Goal: Task Accomplishment & Management: Manage account settings

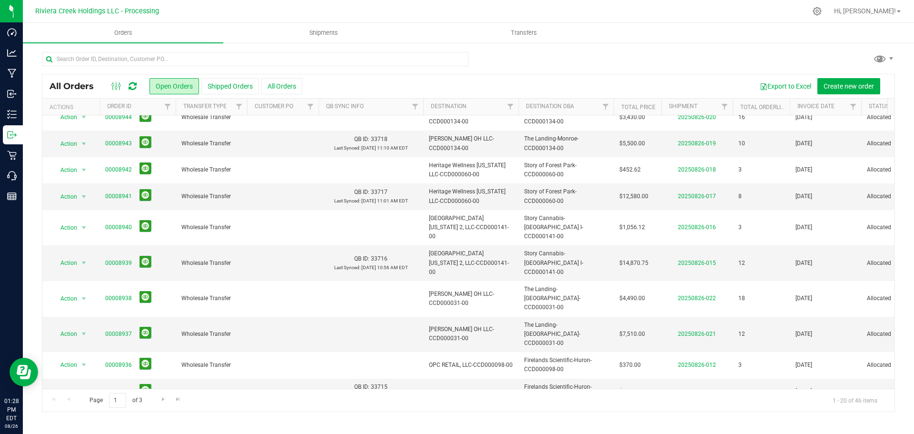
scroll to position [261, 0]
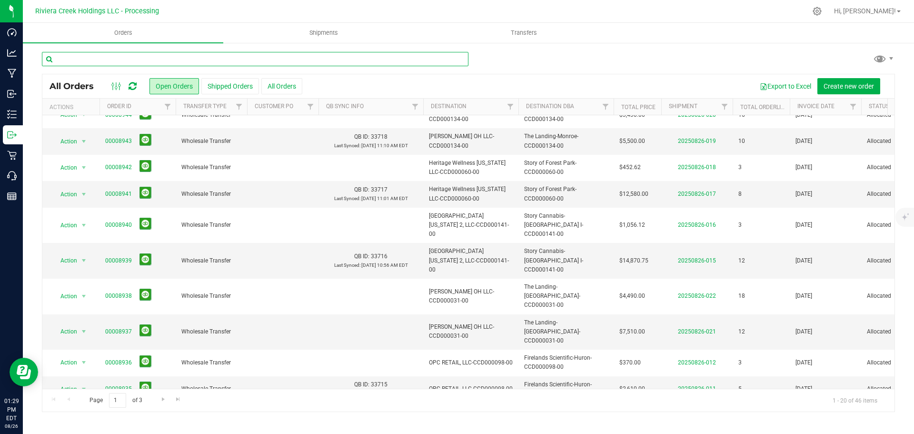
click at [119, 55] on input "text" at bounding box center [255, 59] width 427 height 14
paste input "CCD000068-00"
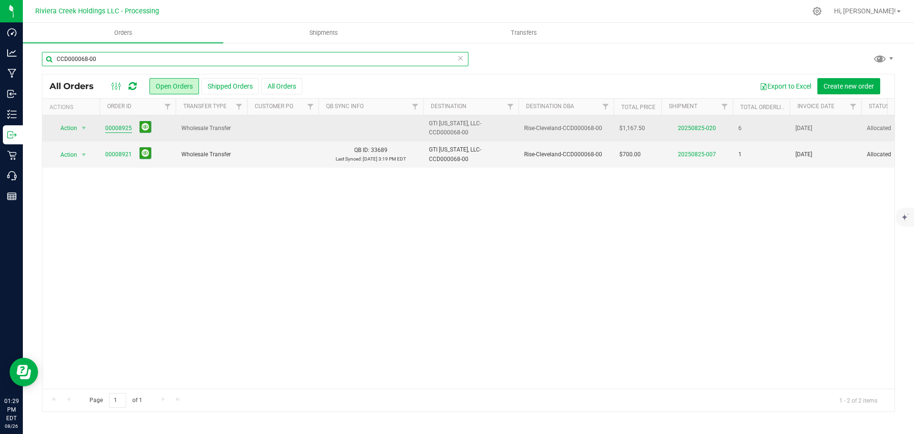
type input "CCD000068-00"
click at [121, 129] on link "00008925" at bounding box center [118, 128] width 27 height 9
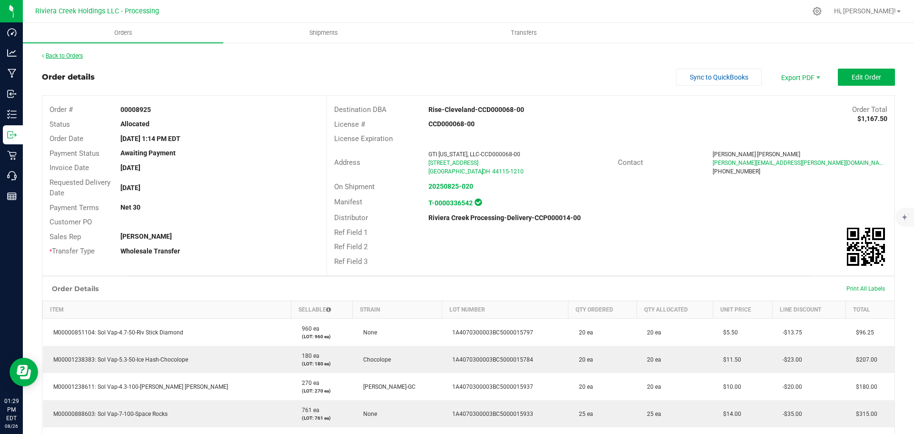
click at [74, 57] on link "Back to Orders" at bounding box center [62, 55] width 41 height 7
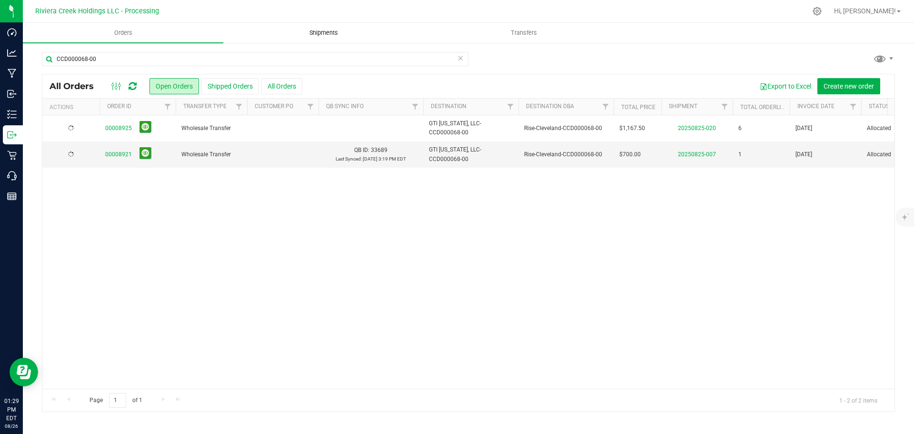
click at [316, 35] on span "Shipments" at bounding box center [324, 33] width 54 height 9
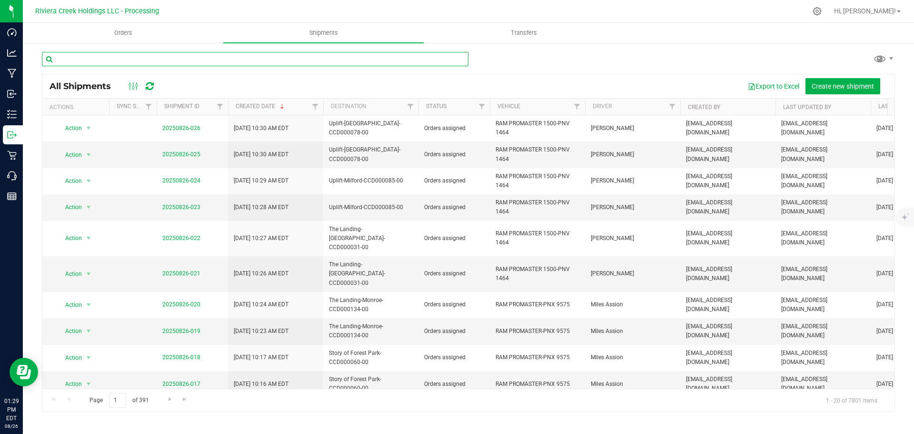
click at [91, 57] on input "text" at bounding box center [255, 59] width 427 height 14
paste input "CCD000068-00"
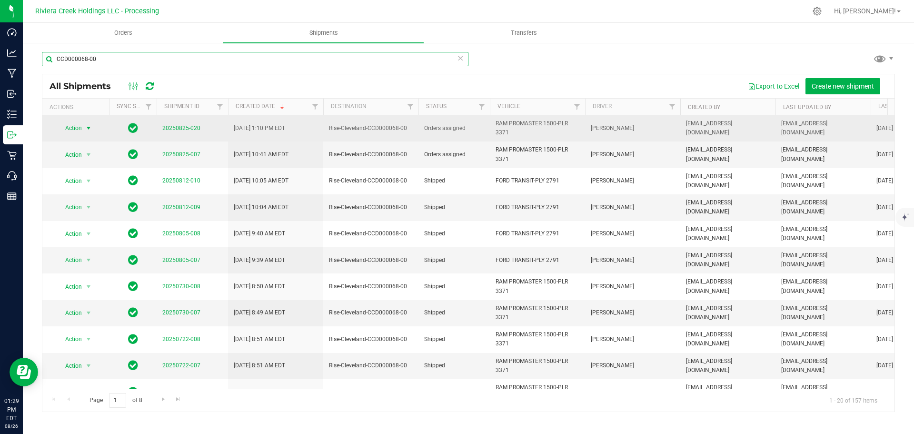
type input "CCD000068-00"
click at [89, 129] on span "select" at bounding box center [89, 128] width 8 height 8
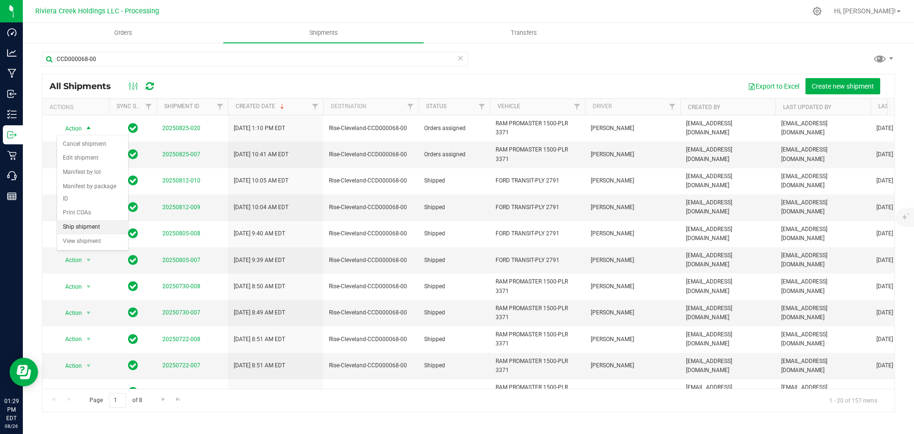
click at [87, 220] on li "Ship shipment" at bounding box center [92, 227] width 71 height 14
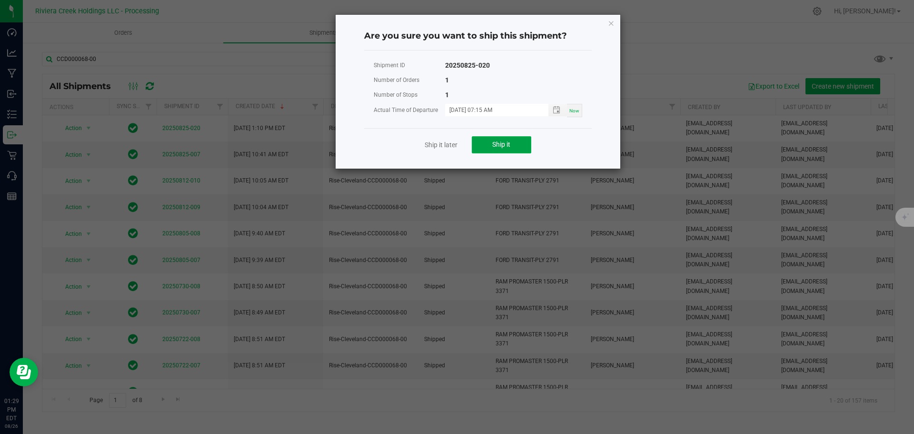
click at [513, 145] on button "Ship it" at bounding box center [502, 144] width 60 height 17
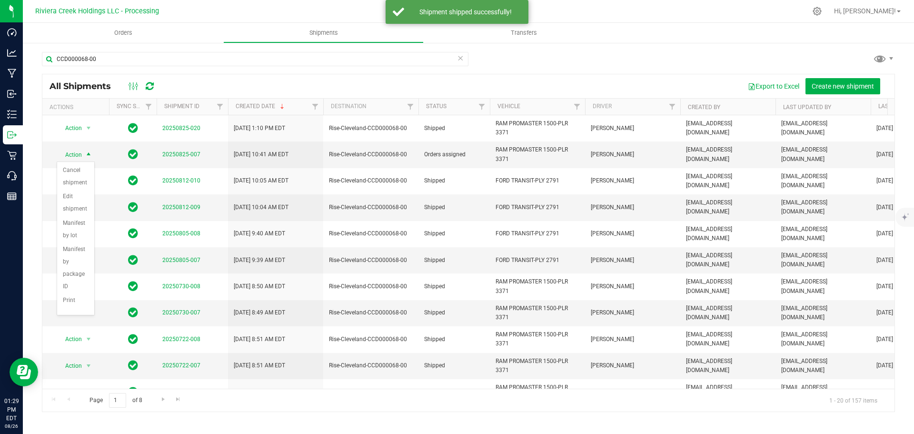
click at [216, 76] on div "All Shipments Export to Excel Create new shipment" at bounding box center [468, 86] width 853 height 24
click at [85, 156] on span "select" at bounding box center [89, 155] width 8 height 8
click at [226, 80] on div "Export to Excel Create new shipment" at bounding box center [525, 86] width 723 height 16
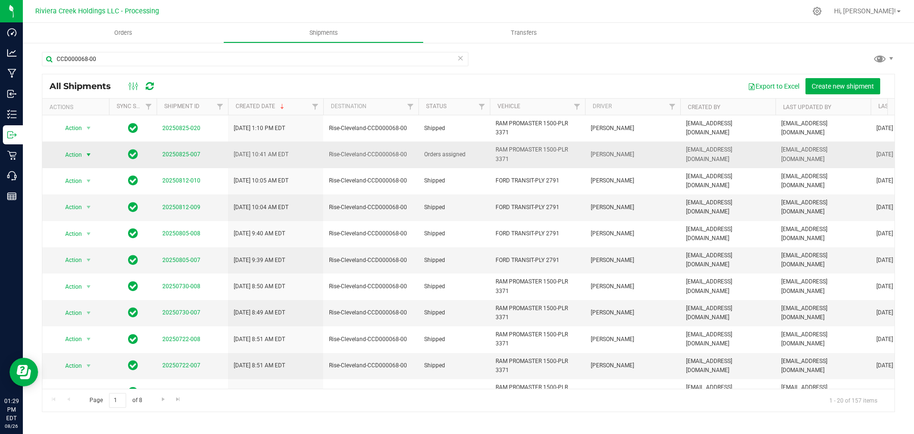
click at [88, 156] on span "select" at bounding box center [89, 155] width 8 height 8
click at [87, 246] on li "Ship shipment" at bounding box center [92, 253] width 71 height 14
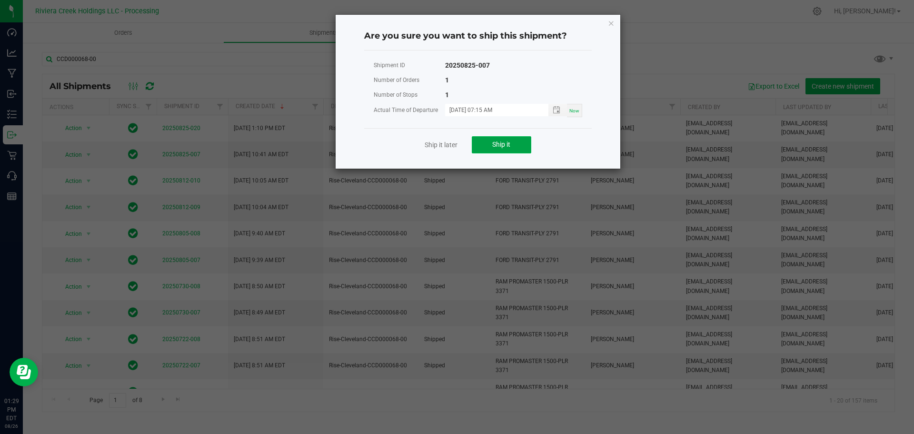
click at [494, 144] on span "Ship it" at bounding box center [501, 145] width 18 height 8
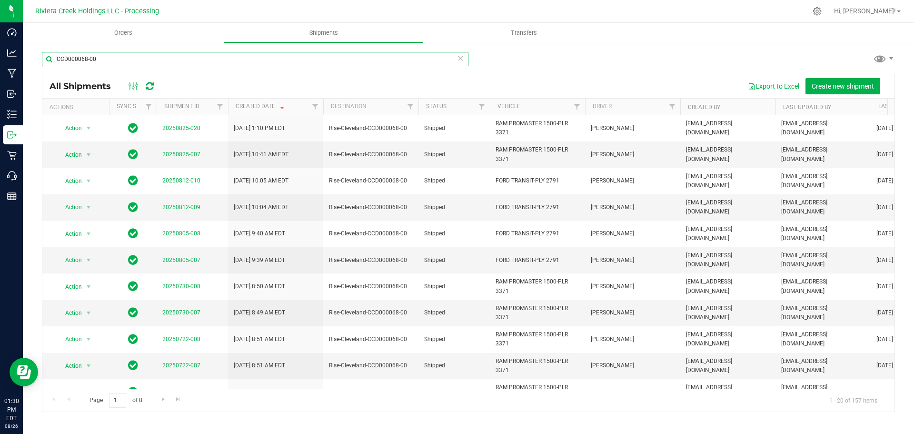
drag, startPoint x: 115, startPoint y: 63, endPoint x: 33, endPoint y: 59, distance: 82.0
click at [33, 59] on div "CCD000068-00 All Shipments Export to Excel Create new shipment Actions Sync Sta…" at bounding box center [469, 232] width 892 height 380
paste input "145"
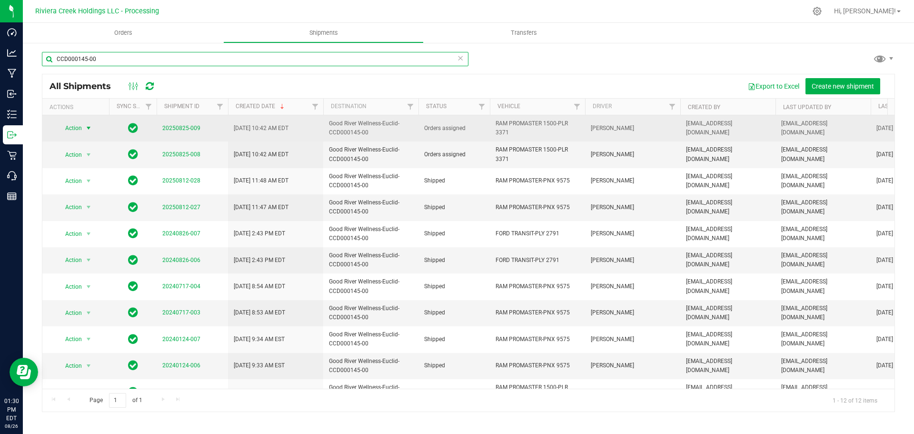
type input "CCD000145-00"
click at [85, 129] on span "select" at bounding box center [89, 128] width 8 height 8
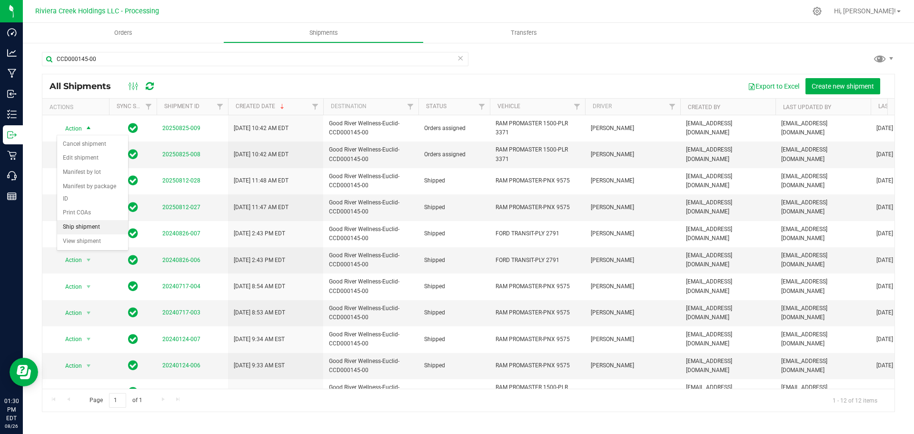
click at [82, 220] on li "Ship shipment" at bounding box center [92, 227] width 71 height 14
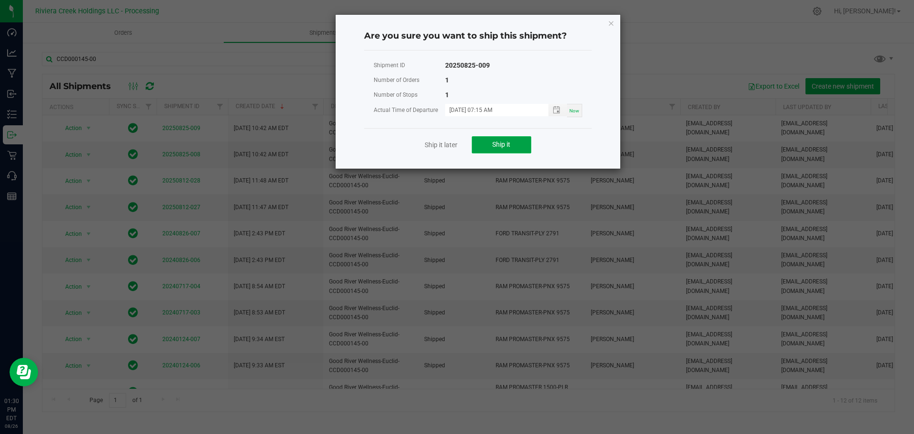
click at [499, 148] on span "Ship it" at bounding box center [501, 145] width 18 height 8
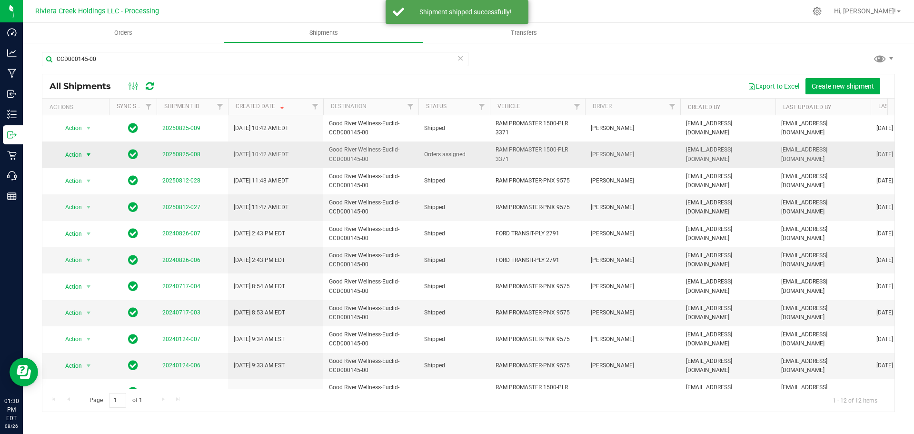
click at [81, 156] on span "Action" at bounding box center [70, 154] width 26 height 13
click at [86, 246] on li "Ship shipment" at bounding box center [92, 253] width 71 height 14
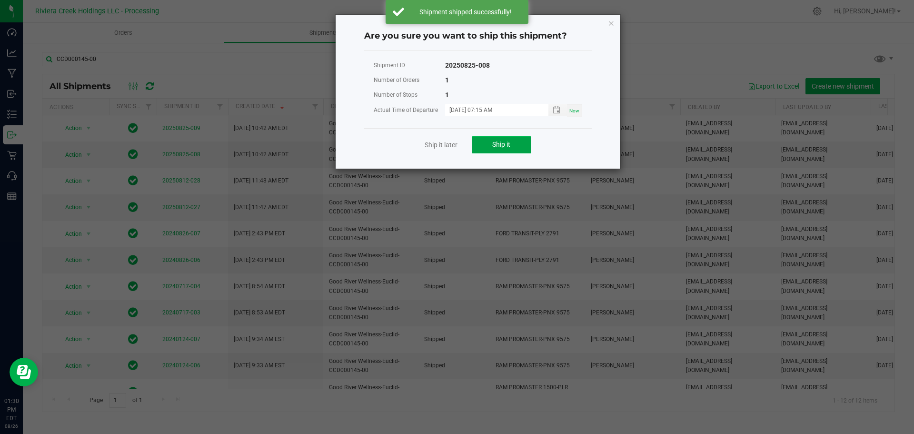
click at [505, 148] on span "Ship it" at bounding box center [501, 145] width 18 height 8
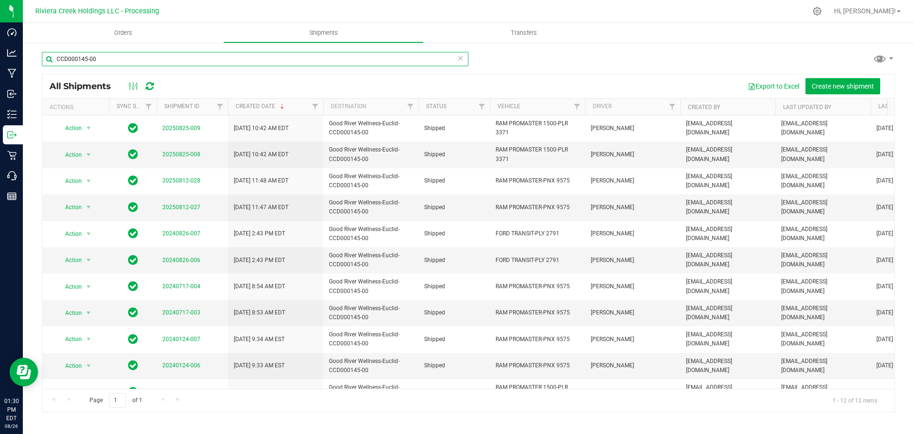
drag, startPoint x: 82, startPoint y: 58, endPoint x: 44, endPoint y: 58, distance: 37.6
click at [45, 58] on input "CCD000145-00" at bounding box center [255, 59] width 427 height 14
paste input "CCD000107-00 ("
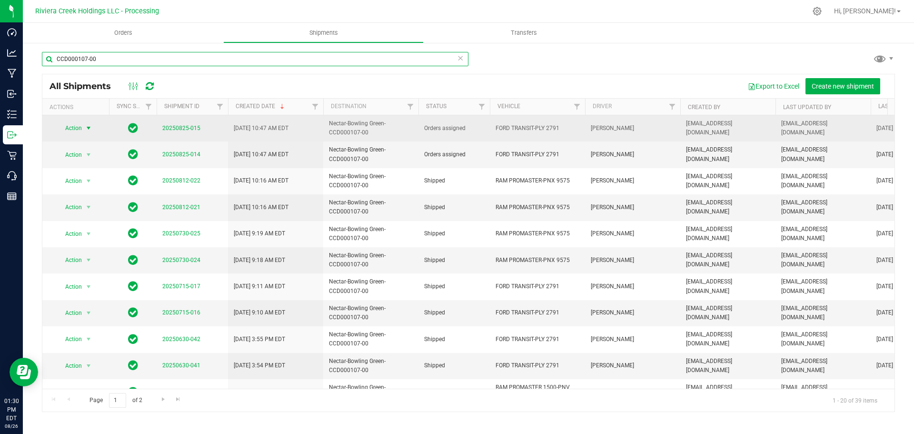
type input "CCD000107-00"
click at [90, 128] on span "select" at bounding box center [89, 128] width 8 height 8
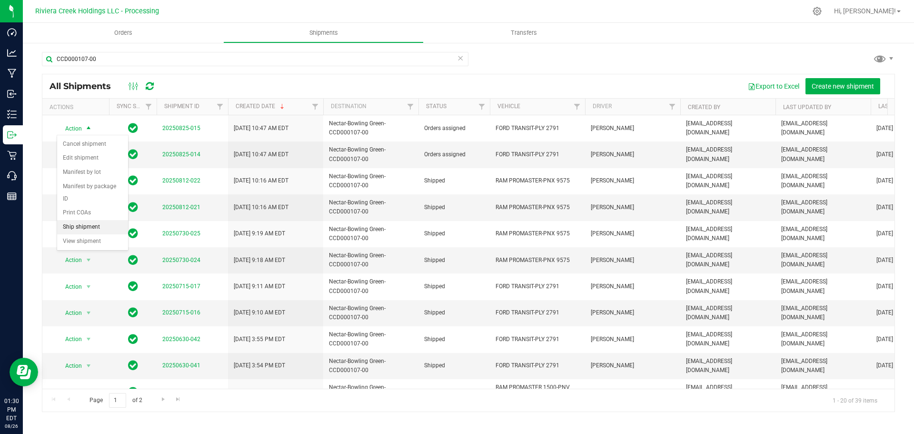
click at [74, 220] on li "Ship shipment" at bounding box center [92, 227] width 71 height 14
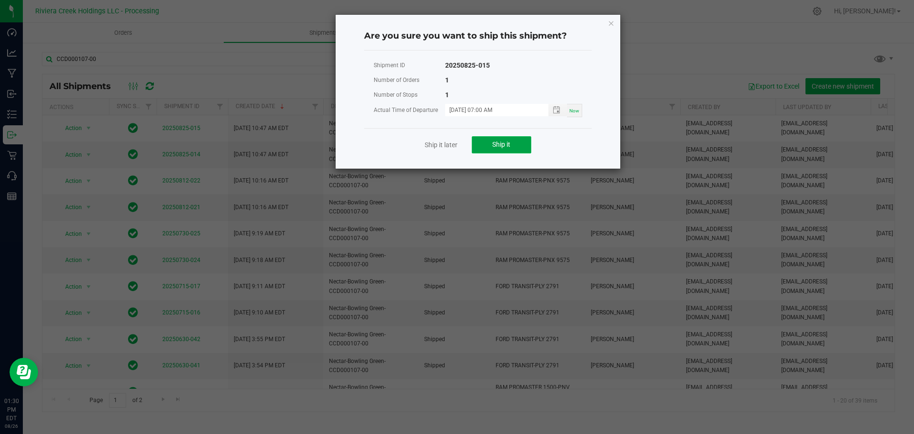
click at [512, 143] on button "Ship it" at bounding box center [502, 144] width 60 height 17
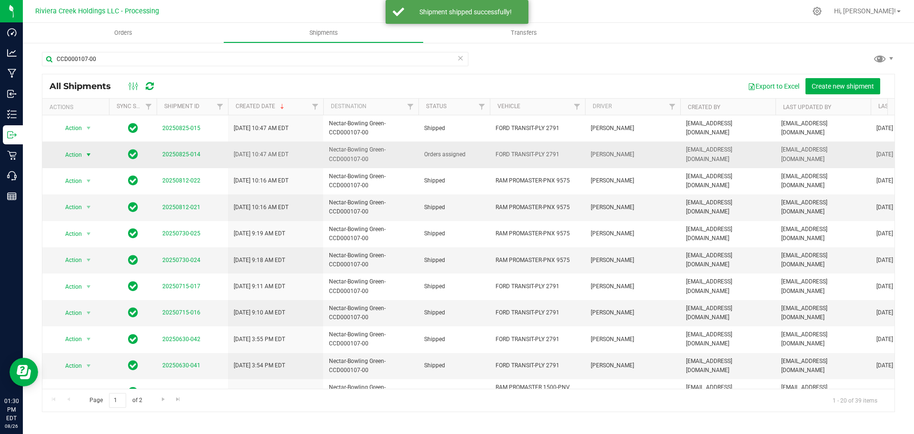
click at [86, 153] on span "select" at bounding box center [89, 155] width 8 height 8
click at [79, 246] on li "Ship shipment" at bounding box center [92, 253] width 71 height 14
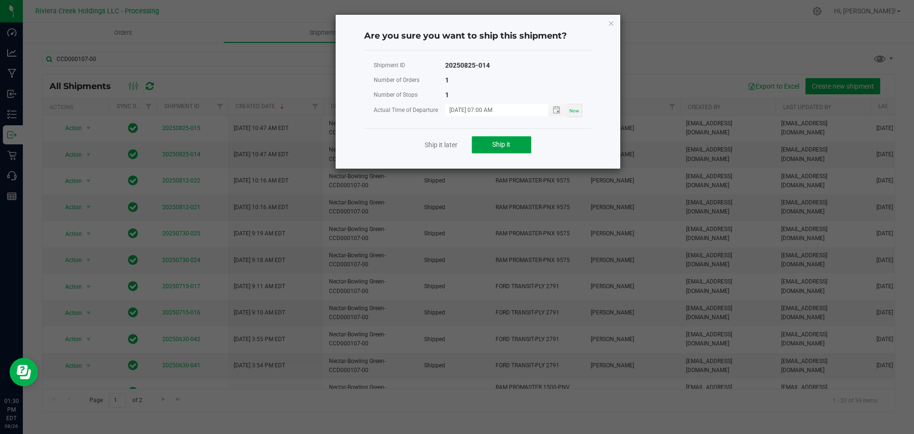
click at [502, 146] on span "Ship it" at bounding box center [501, 145] width 18 height 8
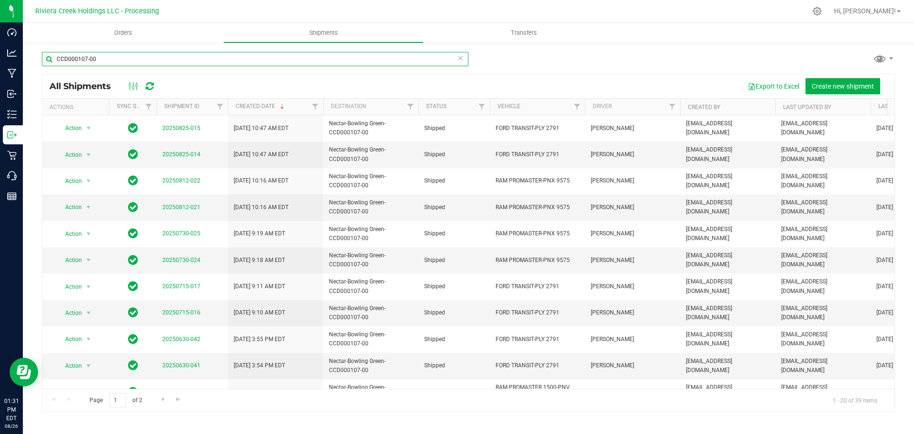
drag, startPoint x: 64, startPoint y: 61, endPoint x: 32, endPoint y: 60, distance: 31.4
click at [32, 60] on div "CCD000107-00 All Shipments Export to Excel Create new shipment Actions Sync Sta…" at bounding box center [469, 232] width 892 height 380
paste input "CCD000106-00"
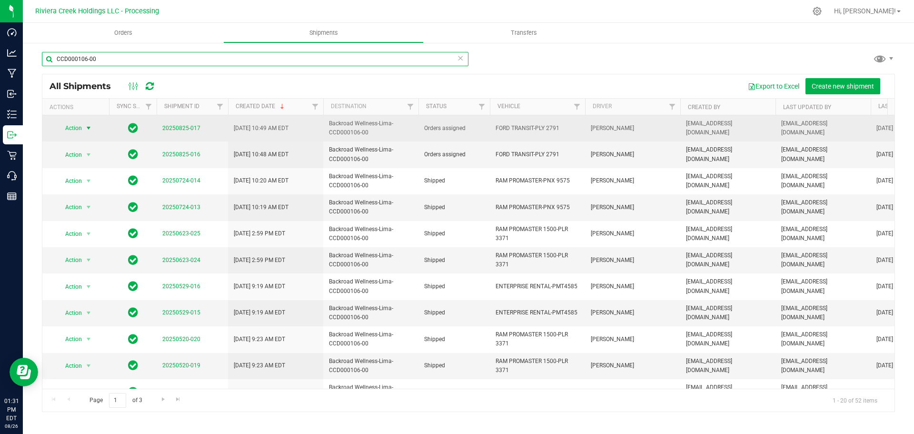
type input "CCD000106-00"
click at [81, 130] on span "Action" at bounding box center [70, 127] width 26 height 13
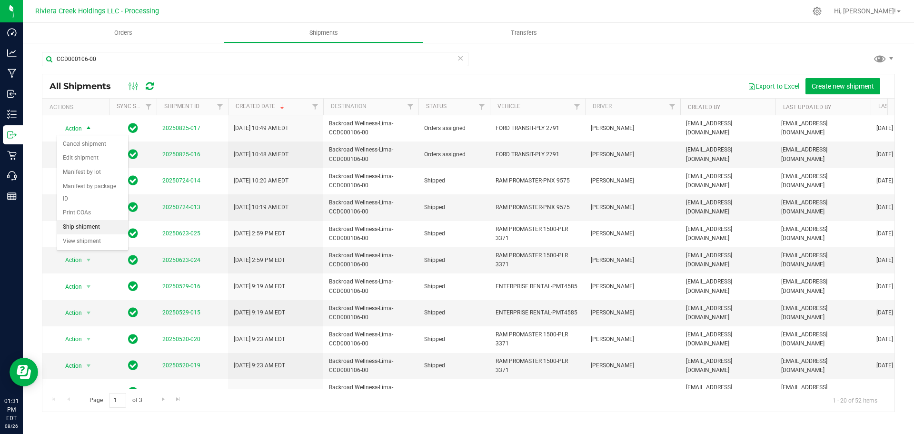
drag, startPoint x: 85, startPoint y: 214, endPoint x: 95, endPoint y: 211, distance: 10.9
click at [85, 220] on li "Ship shipment" at bounding box center [92, 227] width 71 height 14
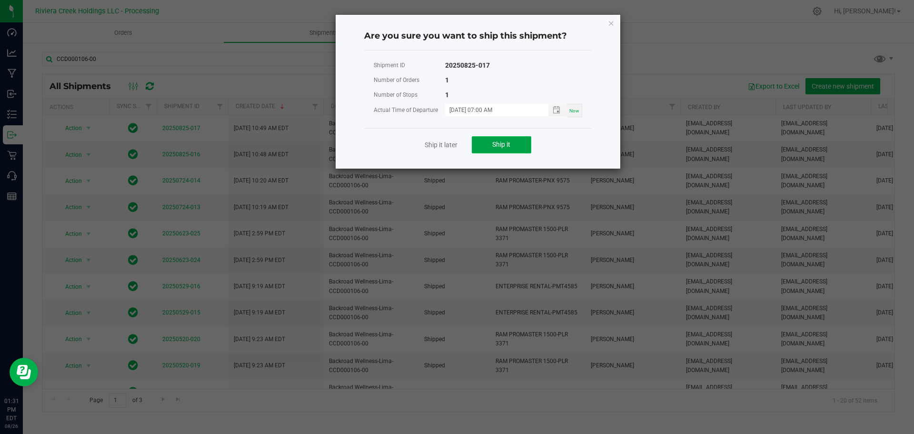
click at [481, 150] on button "Ship it" at bounding box center [502, 144] width 60 height 17
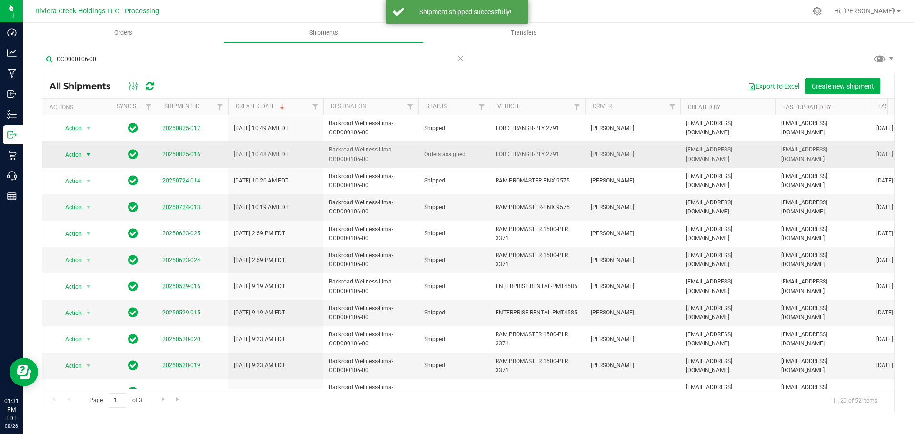
click at [78, 155] on span "Action" at bounding box center [70, 154] width 26 height 13
click at [87, 246] on li "Ship shipment" at bounding box center [92, 253] width 71 height 14
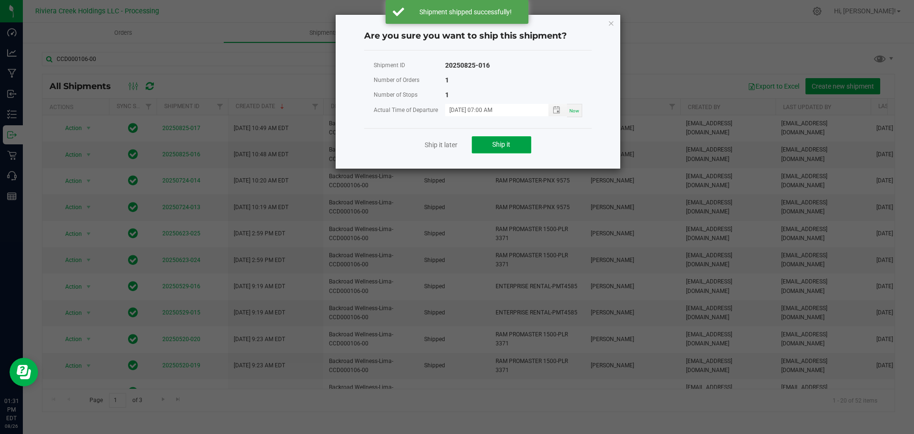
click at [496, 143] on span "Ship it" at bounding box center [501, 145] width 18 height 8
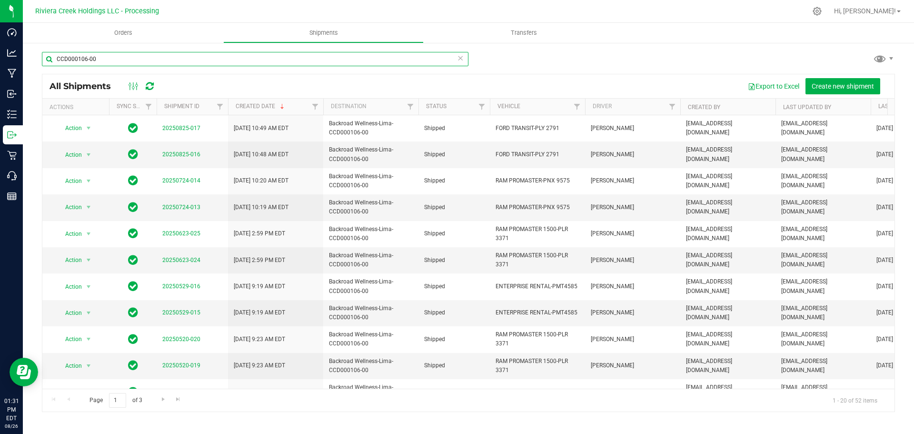
drag, startPoint x: 107, startPoint y: 57, endPoint x: 36, endPoint y: 58, distance: 71.0
click at [36, 58] on div "CCD000106-00 All Shipments Export to Excel Create new shipment Actions Sync Sta…" at bounding box center [469, 232] width 892 height 380
paste input "3"
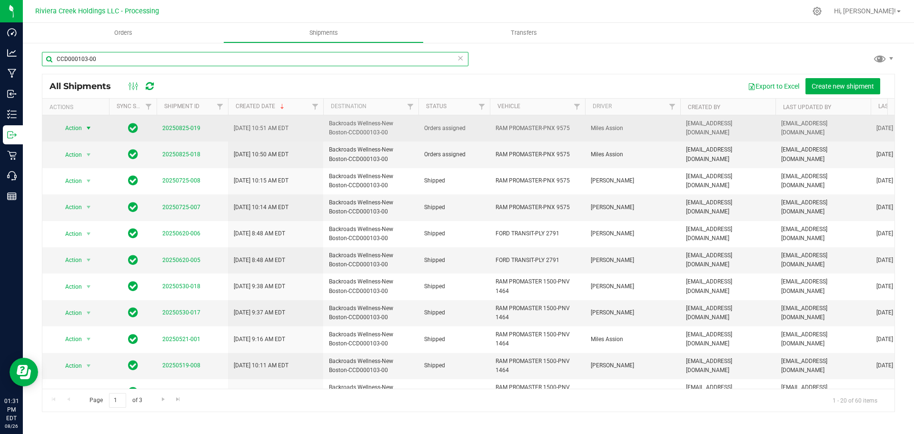
type input "CCD000103-00"
click at [83, 131] on span "select" at bounding box center [89, 127] width 12 height 13
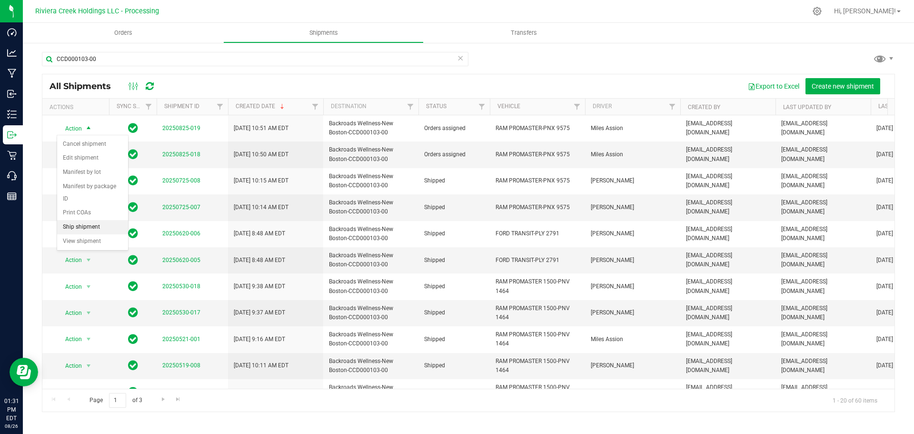
click at [99, 220] on li "Ship shipment" at bounding box center [92, 227] width 71 height 14
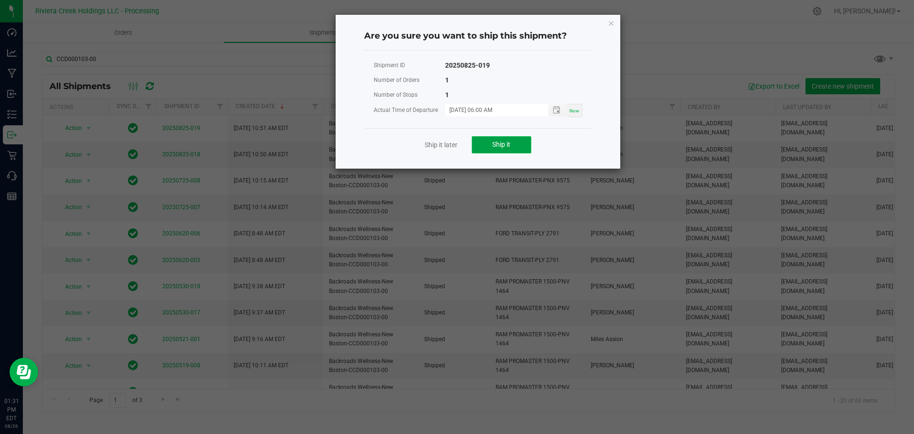
click at [499, 148] on span "Ship it" at bounding box center [501, 145] width 18 height 8
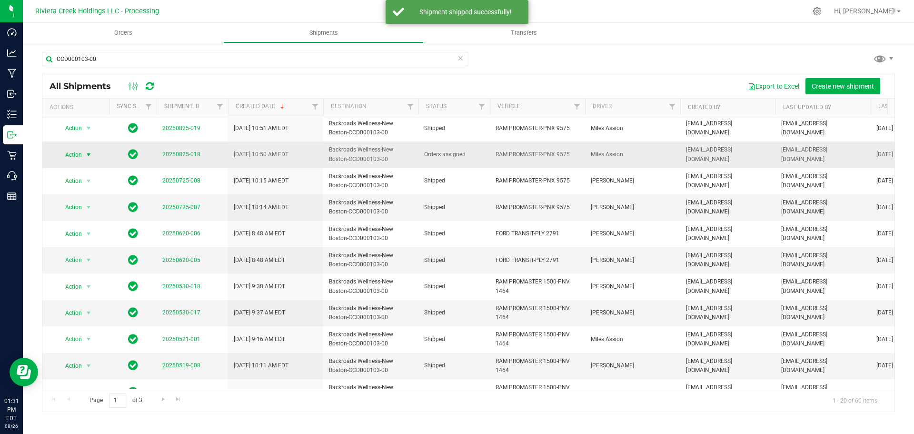
click at [78, 154] on span "Action" at bounding box center [70, 154] width 26 height 13
click at [98, 246] on li "Ship shipment" at bounding box center [92, 253] width 71 height 14
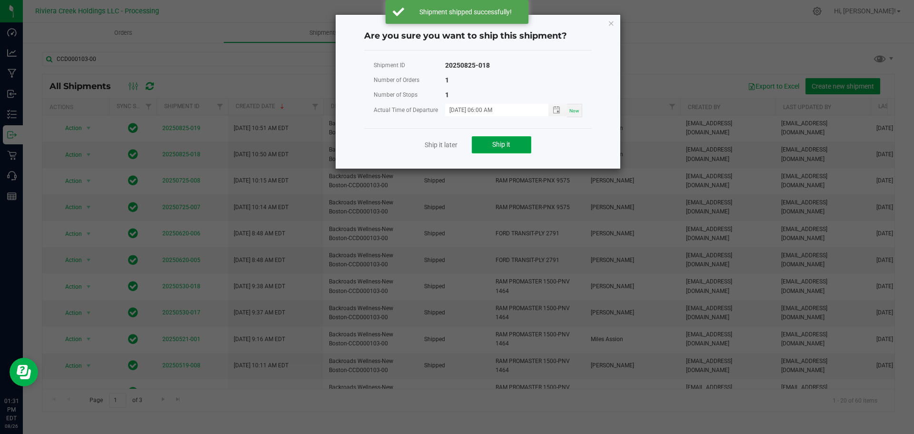
click at [495, 140] on button "Ship it" at bounding box center [502, 144] width 60 height 17
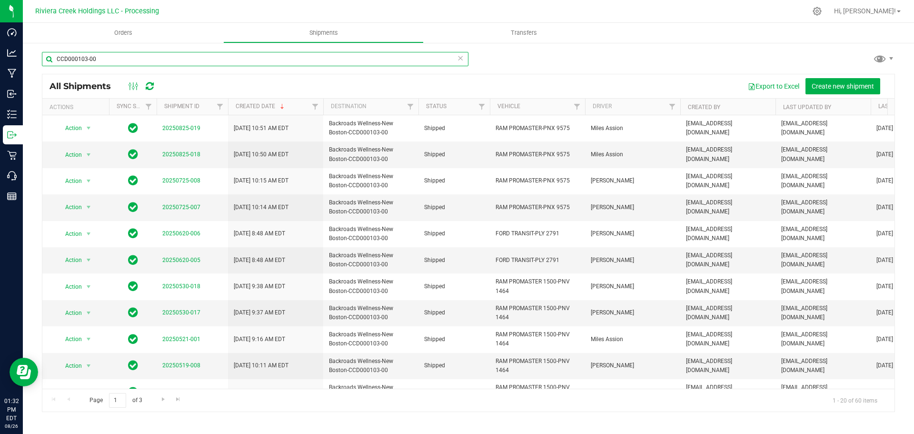
drag, startPoint x: 109, startPoint y: 61, endPoint x: 53, endPoint y: 60, distance: 55.7
click at [53, 60] on input "CCD000103-00" at bounding box center [255, 59] width 427 height 14
paste input "065"
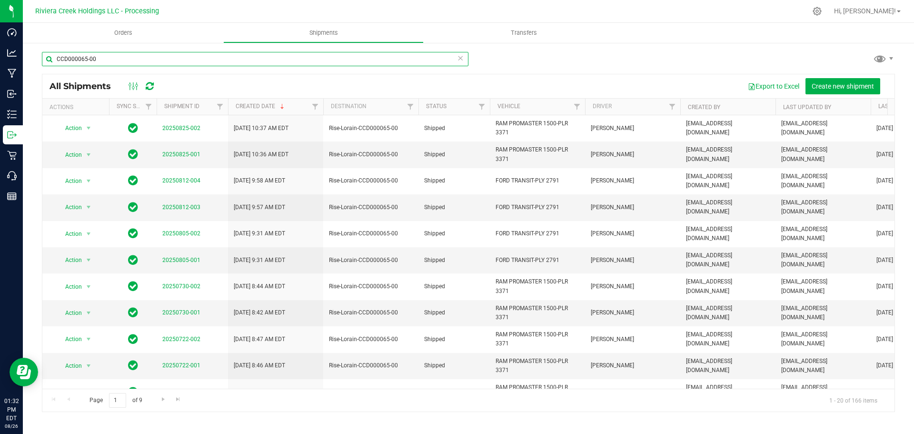
drag, startPoint x: 118, startPoint y: 56, endPoint x: 32, endPoint y: 58, distance: 85.8
click at [32, 58] on div "CCD000065-00 All Shipments Export to Excel Create new shipment Actions Sync Sta…" at bounding box center [469, 232] width 892 height 380
paste input "CCD00009"
drag, startPoint x: 116, startPoint y: 55, endPoint x: 50, endPoint y: 60, distance: 65.9
click at [50, 60] on input "CCD000095-00" at bounding box center [255, 59] width 427 height 14
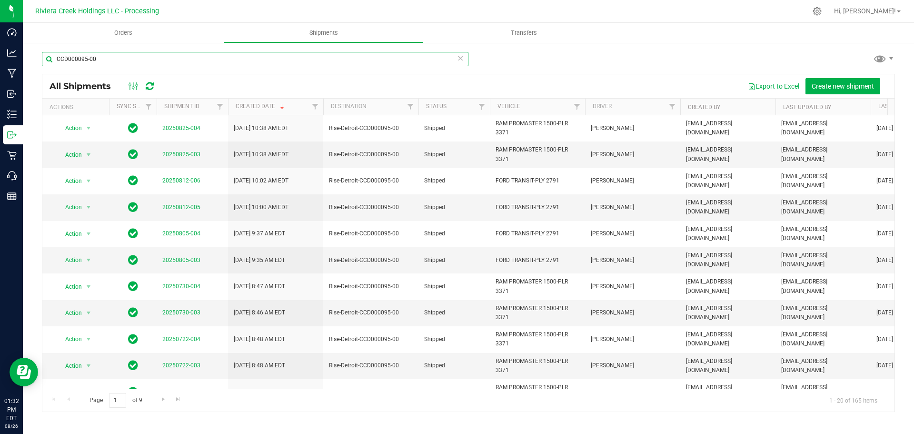
paste input "63-00"
drag, startPoint x: 117, startPoint y: 56, endPoint x: 30, endPoint y: 57, distance: 87.6
click at [30, 57] on div "CCD000063-00 All Shipments Export to Excel Create new shipment Actions Sync Sta…" at bounding box center [469, 232] width 892 height 380
click at [92, 59] on input "CCD000063-00" at bounding box center [255, 59] width 427 height 14
type input "CCD000068-00"
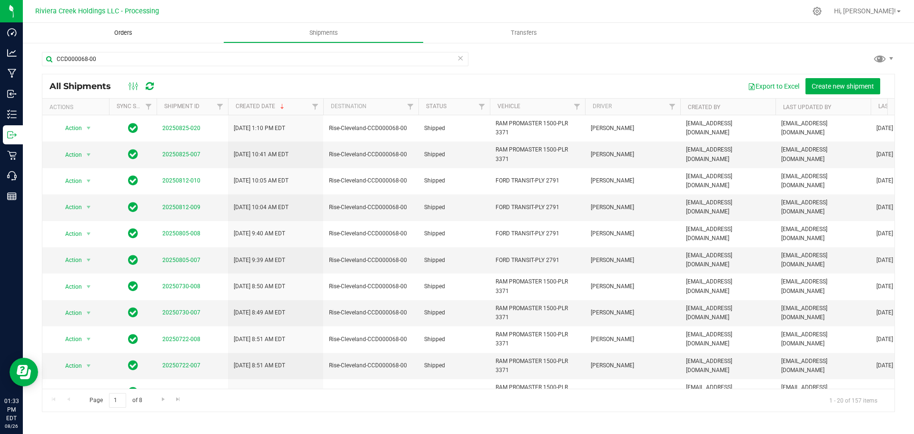
click at [121, 31] on span "Orders" at bounding box center [123, 33] width 44 height 9
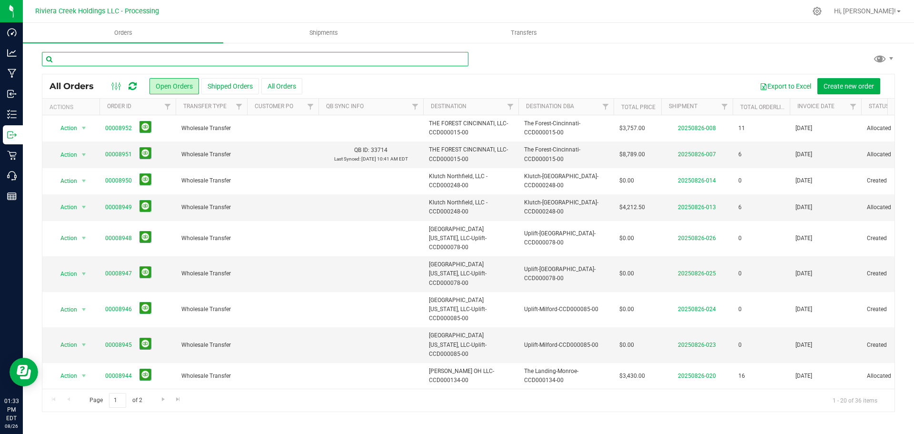
click at [77, 61] on input "text" at bounding box center [255, 59] width 427 height 14
type input "8930"
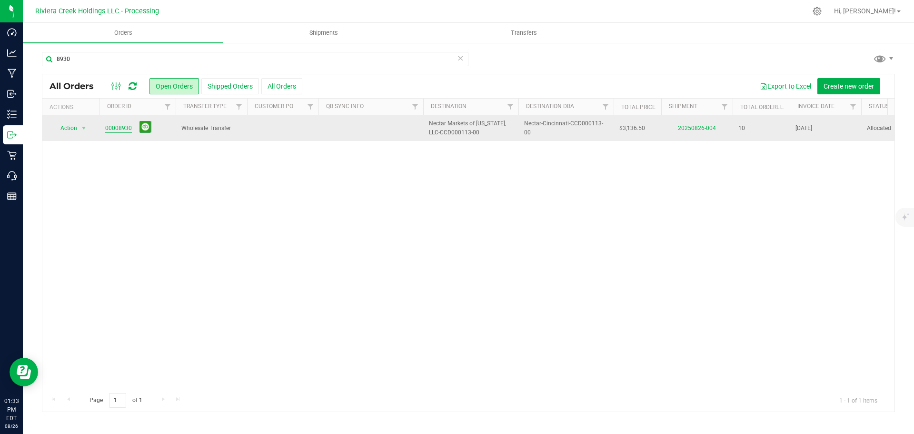
click at [123, 130] on link "00008930" at bounding box center [118, 128] width 27 height 9
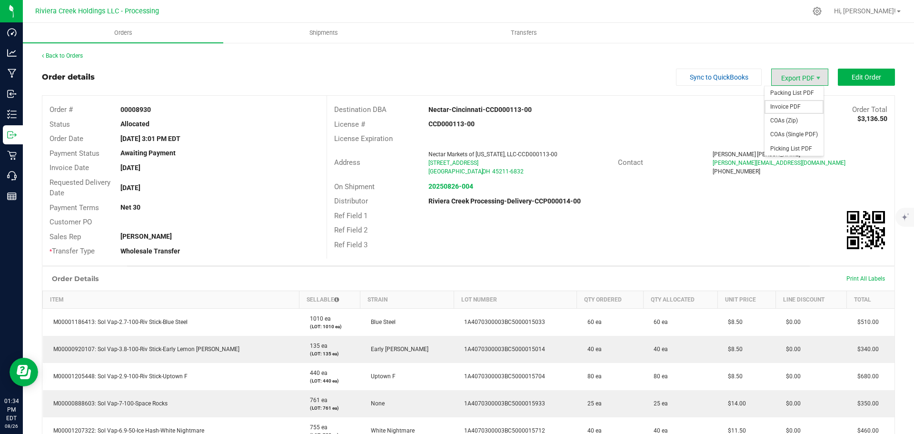
drag, startPoint x: 783, startPoint y: 108, endPoint x: 778, endPoint y: 108, distance: 5.3
click at [783, 108] on span "Invoice PDF" at bounding box center [794, 107] width 59 height 14
click at [69, 55] on link "Back to Orders" at bounding box center [62, 55] width 41 height 7
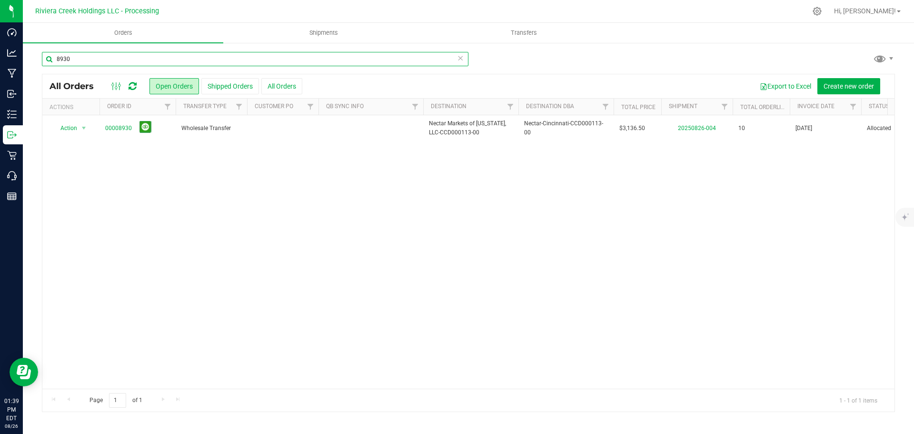
click at [98, 63] on input "8930" at bounding box center [255, 59] width 427 height 14
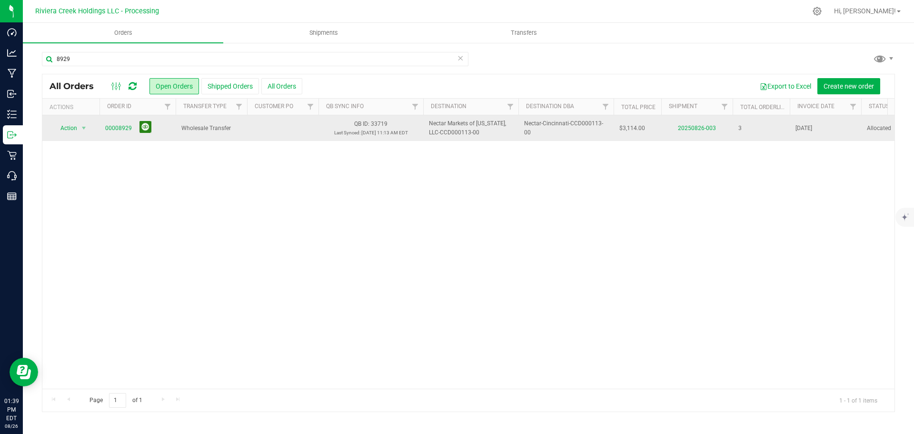
click at [144, 127] on button at bounding box center [146, 127] width 12 height 12
drag, startPoint x: 76, startPoint y: 60, endPoint x: 42, endPoint y: 62, distance: 33.9
click at [42, 62] on input "8929" at bounding box center [255, 59] width 427 height 14
click at [97, 59] on input "8929" at bounding box center [255, 59] width 427 height 14
click at [77, 63] on input "8929" at bounding box center [255, 59] width 427 height 14
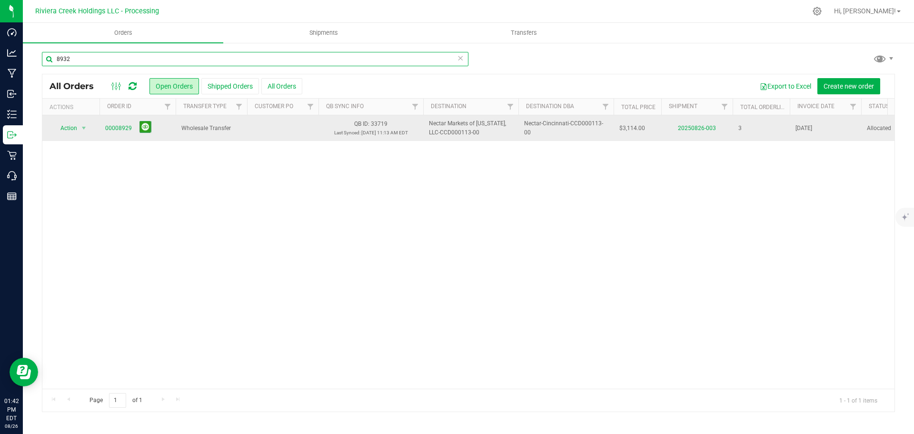
type input "8932"
click at [123, 129] on link "00008932" at bounding box center [118, 128] width 27 height 9
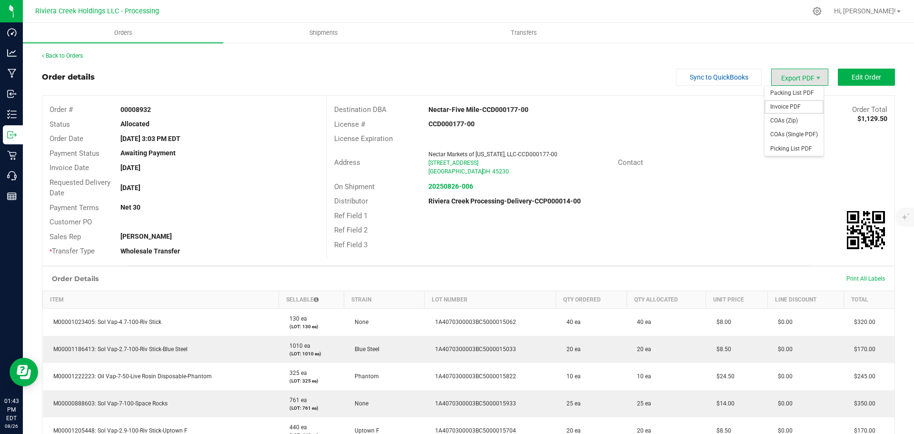
click at [787, 102] on span "Invoice PDF" at bounding box center [794, 107] width 59 height 14
click at [55, 58] on link "Back to Orders" at bounding box center [62, 55] width 41 height 7
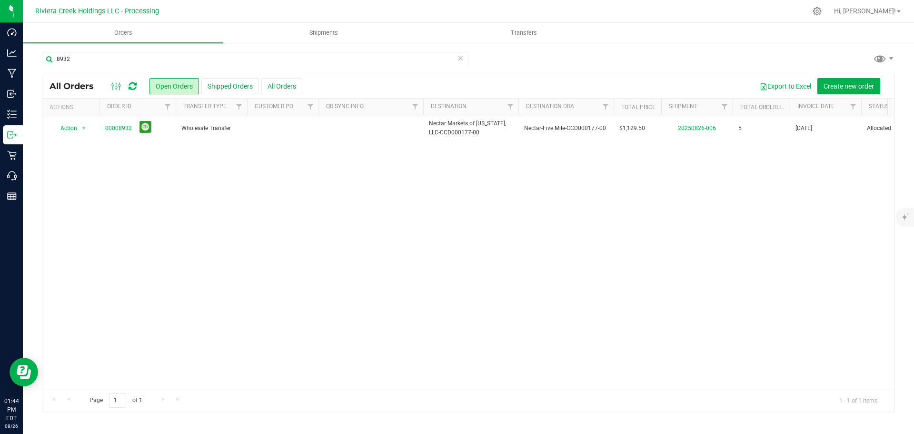
click at [80, 51] on div "8932 All Orders Open Orders Shipped Orders All Orders Export to Excel Create ne…" at bounding box center [469, 232] width 892 height 380
click at [73, 58] on input "8932" at bounding box center [255, 59] width 427 height 14
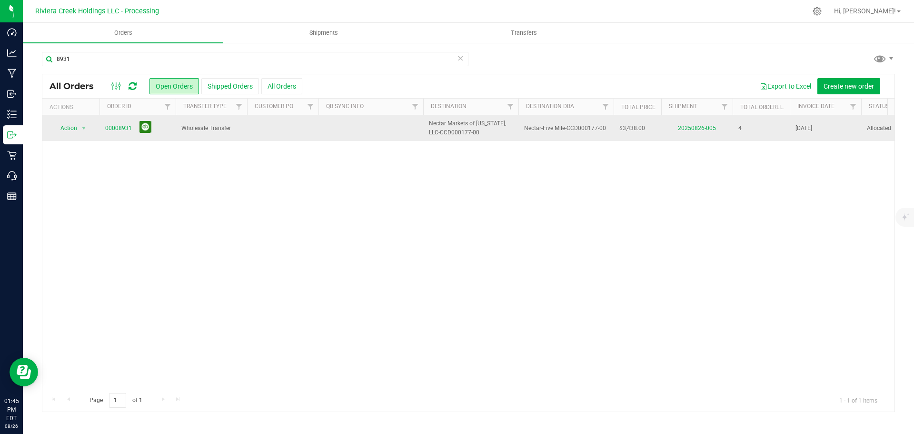
click at [144, 130] on button at bounding box center [146, 127] width 12 height 12
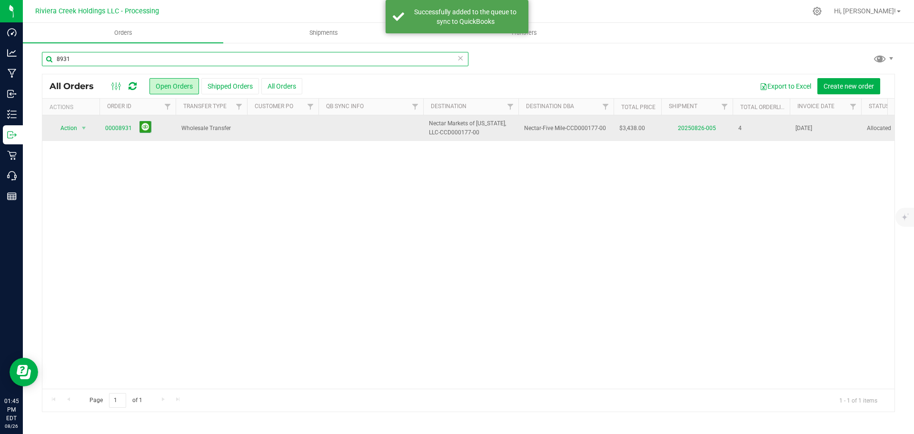
click at [77, 64] on input "8931" at bounding box center [255, 59] width 427 height 14
type input "8934"
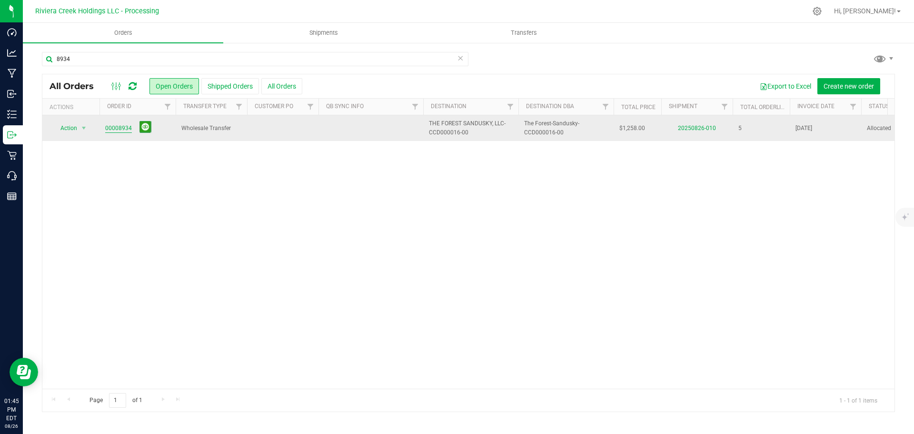
click at [120, 131] on link "00008934" at bounding box center [118, 128] width 27 height 9
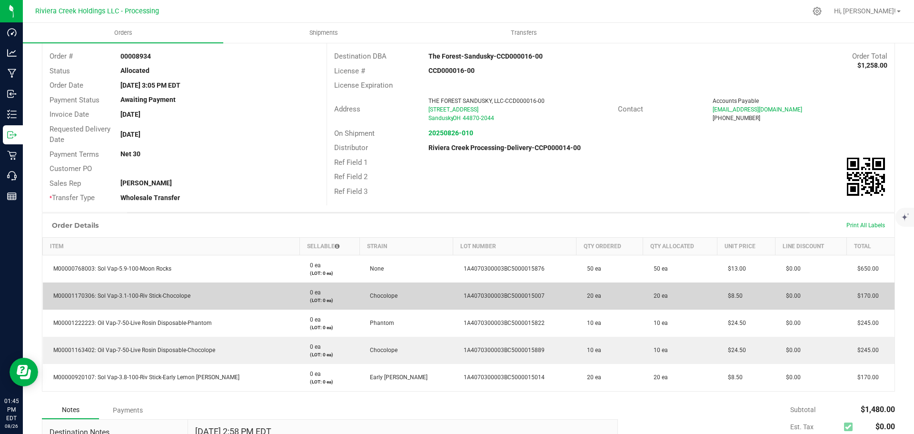
scroll to position [177, 0]
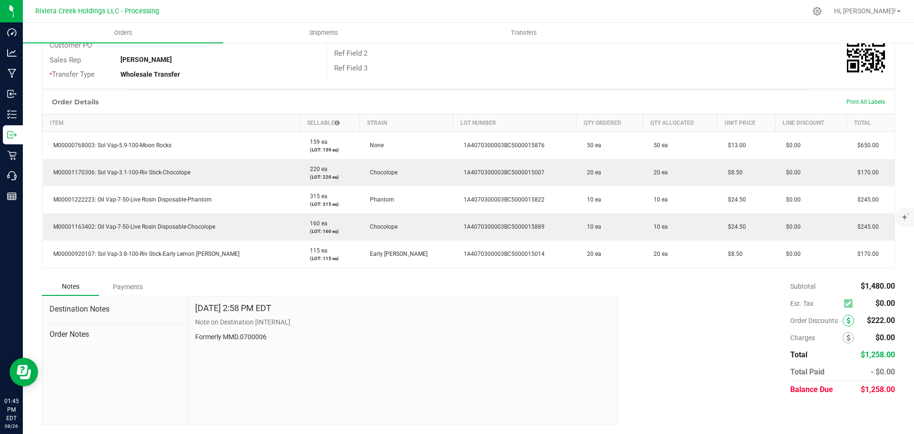
click at [847, 321] on icon at bounding box center [849, 320] width 4 height 7
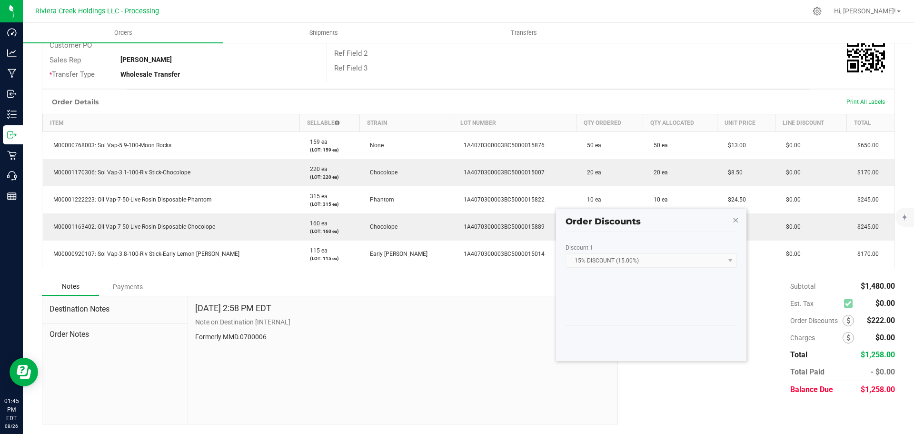
click at [735, 221] on icon "button" at bounding box center [736, 219] width 7 height 11
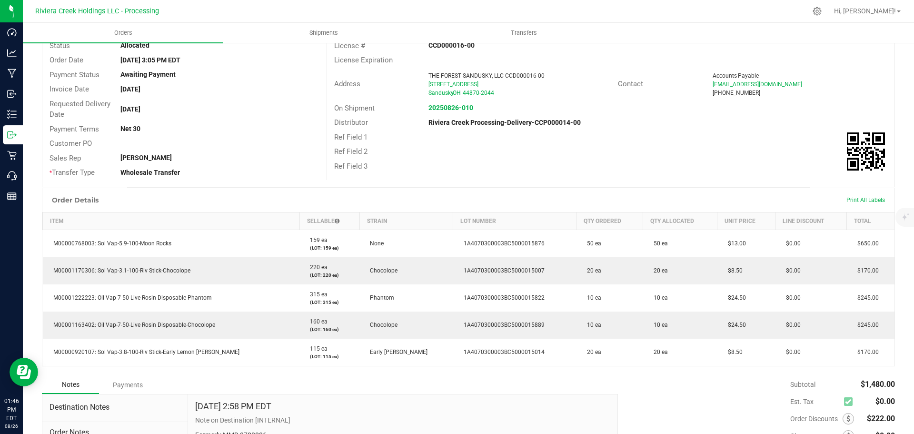
scroll to position [0, 0]
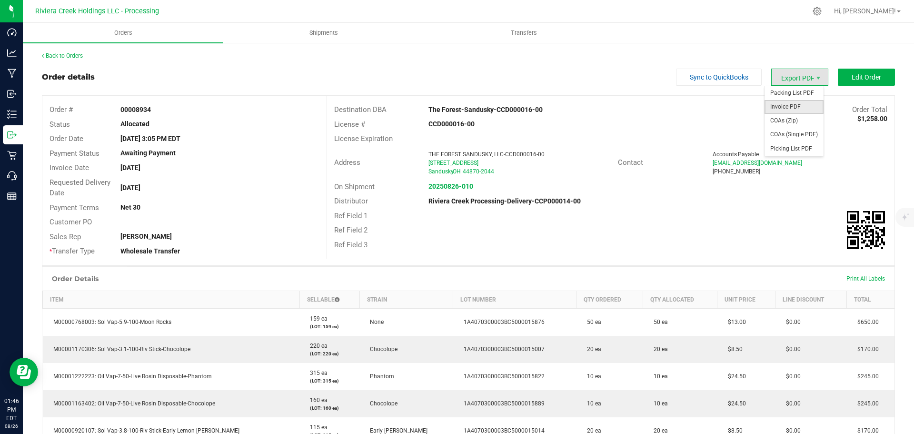
click at [784, 108] on span "Invoice PDF" at bounding box center [794, 107] width 59 height 14
click at [79, 55] on link "Back to Orders" at bounding box center [62, 55] width 41 height 7
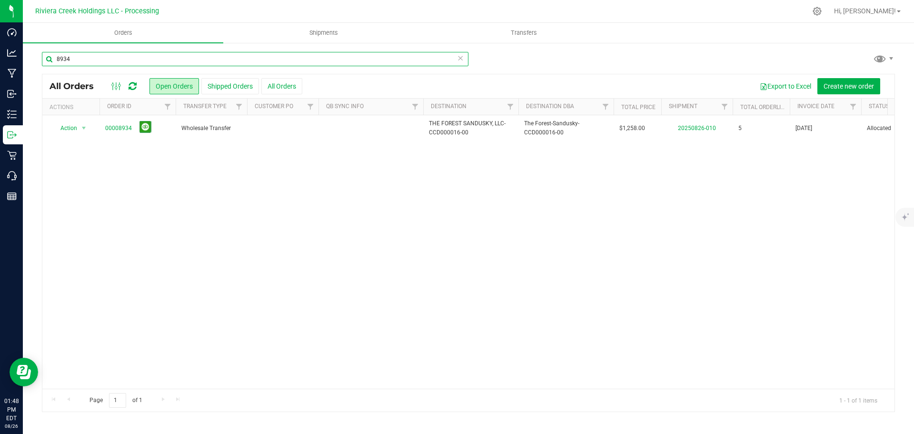
click at [77, 59] on input "8934" at bounding box center [255, 59] width 427 height 14
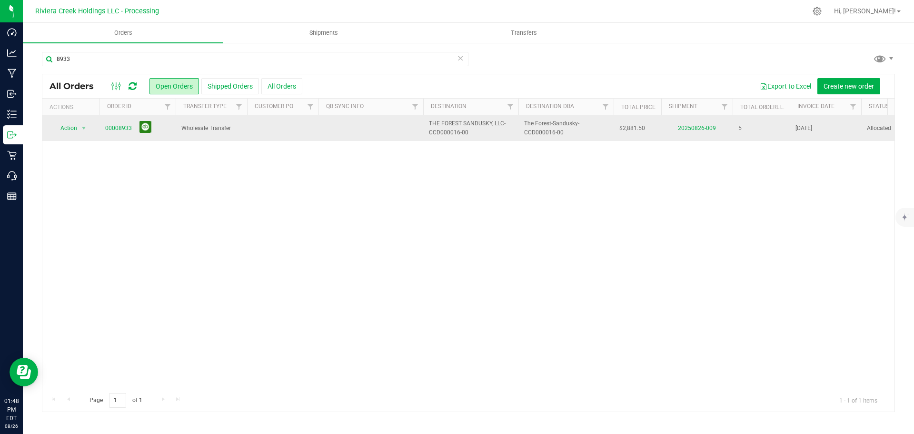
click at [144, 131] on button at bounding box center [146, 127] width 12 height 12
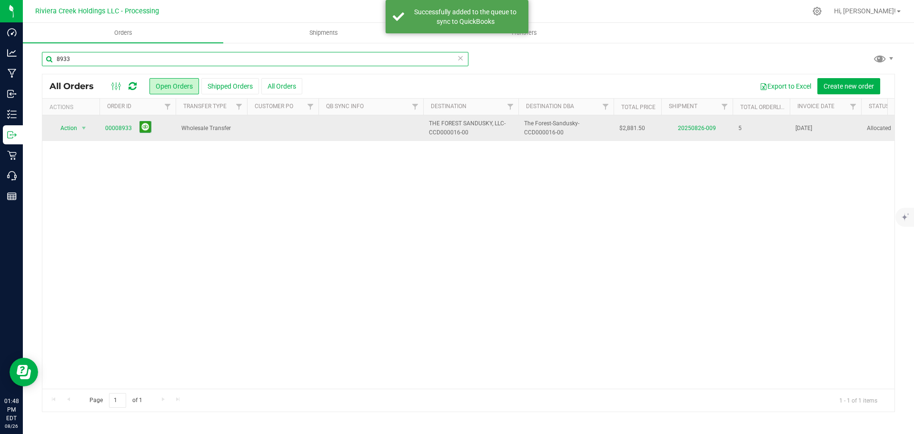
click at [90, 57] on input "8933" at bounding box center [255, 59] width 427 height 14
type input "8950"
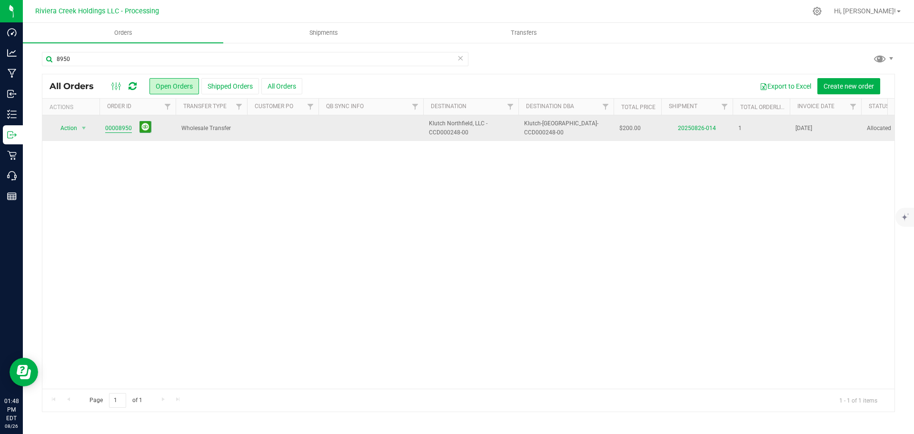
click at [124, 131] on link "00008950" at bounding box center [118, 128] width 27 height 9
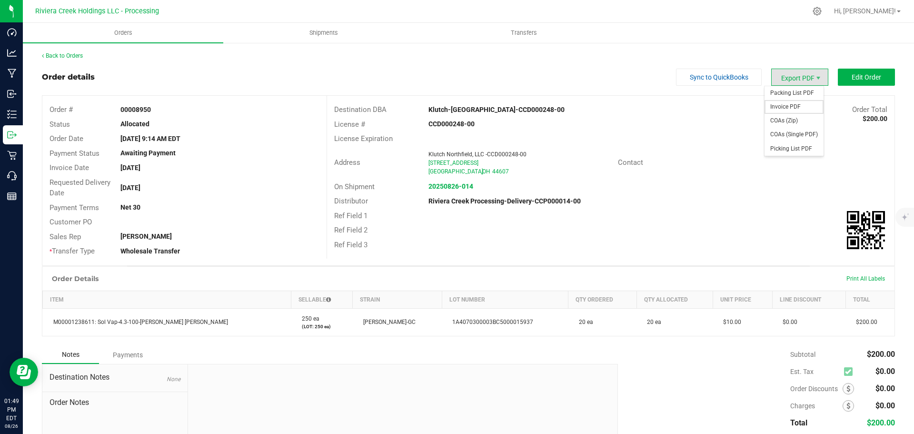
click at [783, 101] on span "Invoice PDF" at bounding box center [794, 107] width 59 height 14
click at [78, 56] on link "Back to Orders" at bounding box center [62, 55] width 41 height 7
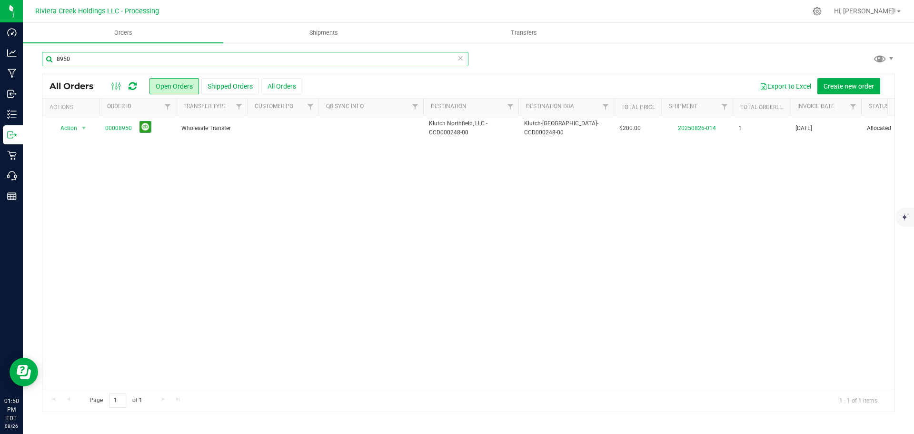
click at [73, 61] on input "8950" at bounding box center [255, 59] width 427 height 14
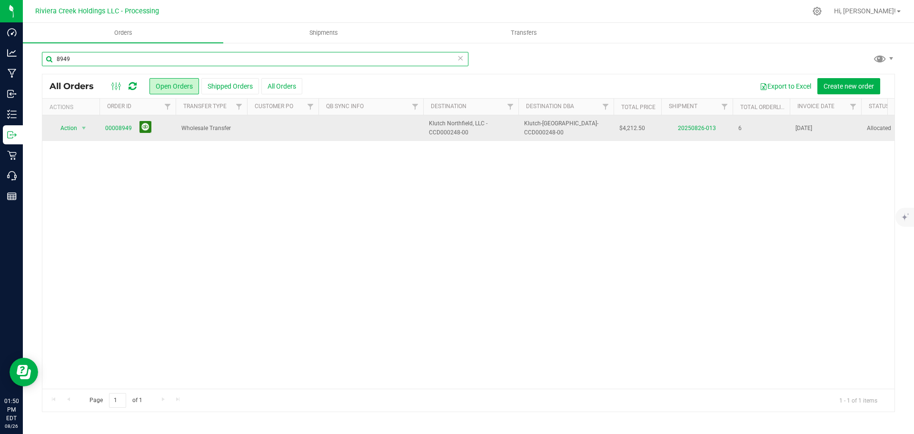
type input "8949"
click at [143, 129] on button at bounding box center [146, 127] width 12 height 12
drag, startPoint x: 83, startPoint y: 60, endPoint x: 50, endPoint y: 55, distance: 33.1
click at [50, 55] on input "8949" at bounding box center [255, 59] width 427 height 14
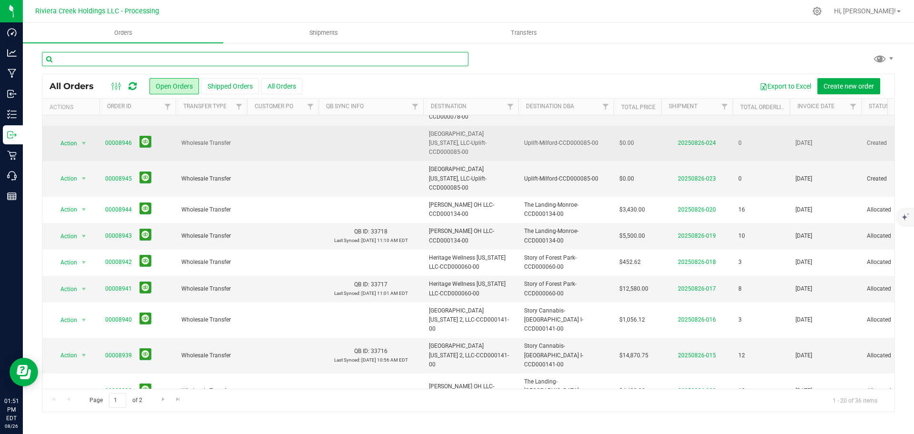
scroll to position [261, 0]
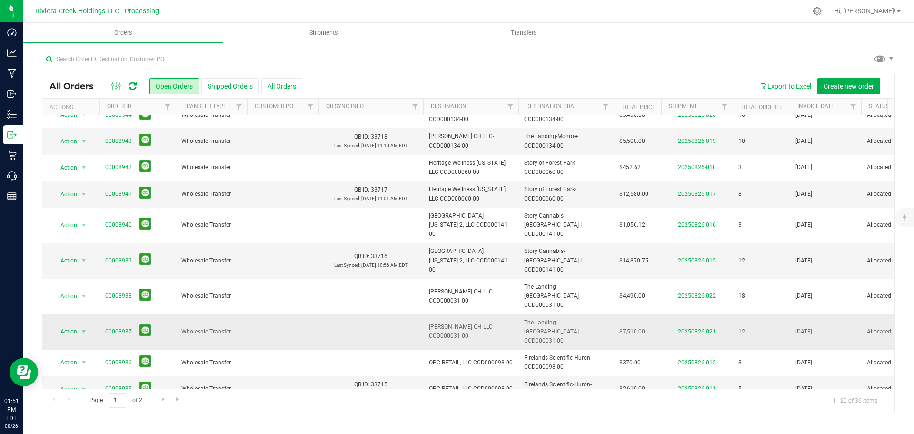
click at [125, 327] on link "00008937" at bounding box center [118, 331] width 27 height 9
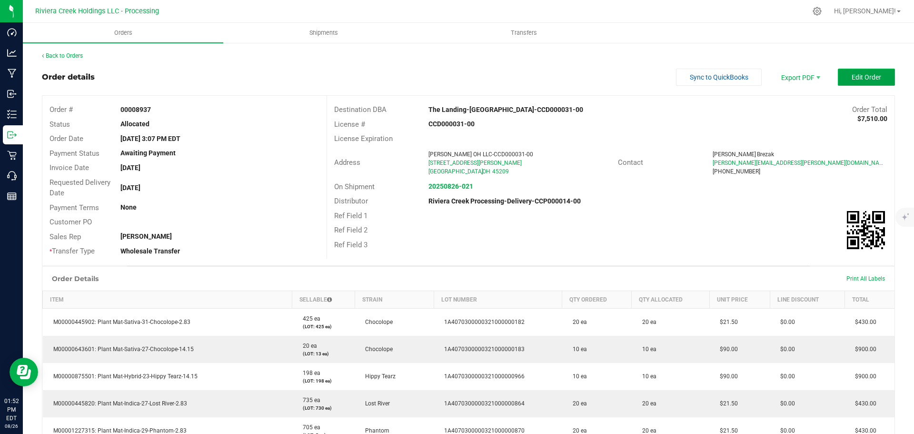
click at [863, 83] on button "Edit Order" at bounding box center [866, 77] width 57 height 17
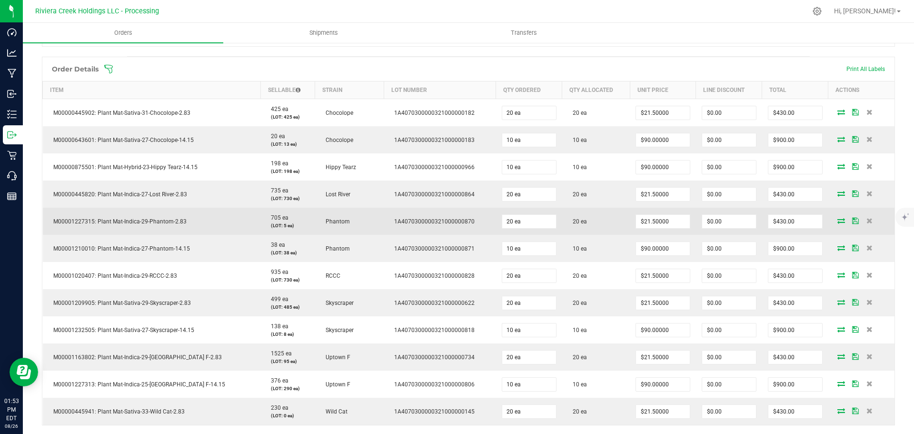
scroll to position [238, 0]
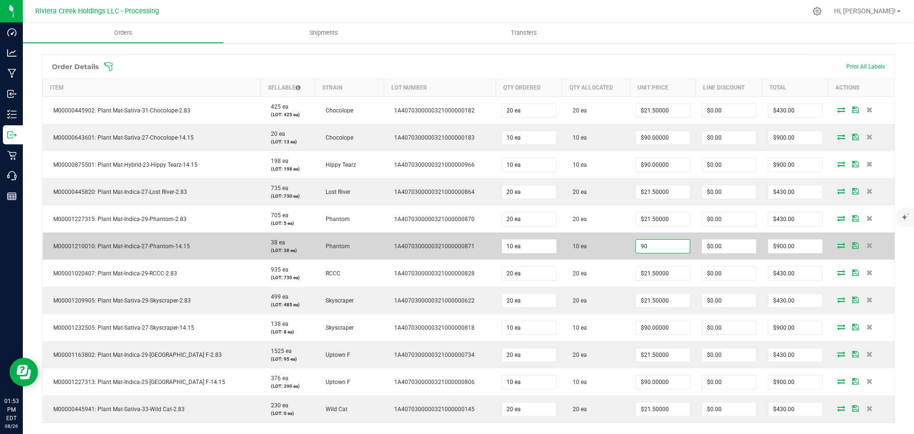
click at [651, 250] on input "90" at bounding box center [663, 246] width 54 height 13
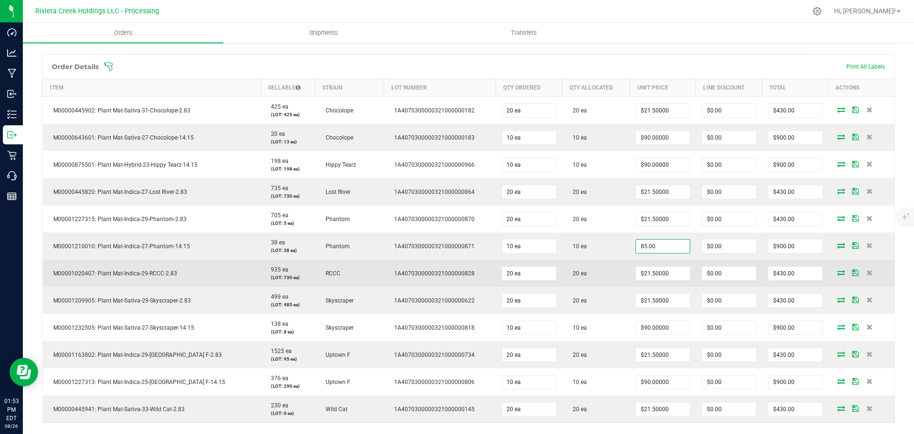
type input "$85.00000"
type input "0"
type input "$850.00"
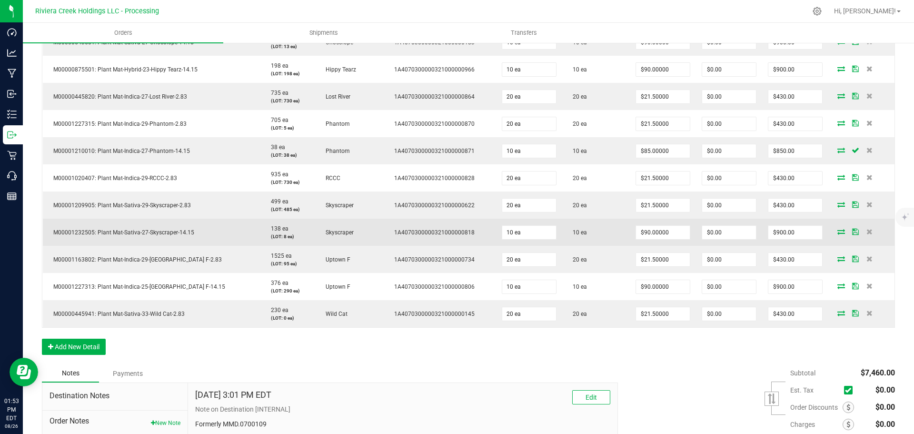
scroll to position [381, 0]
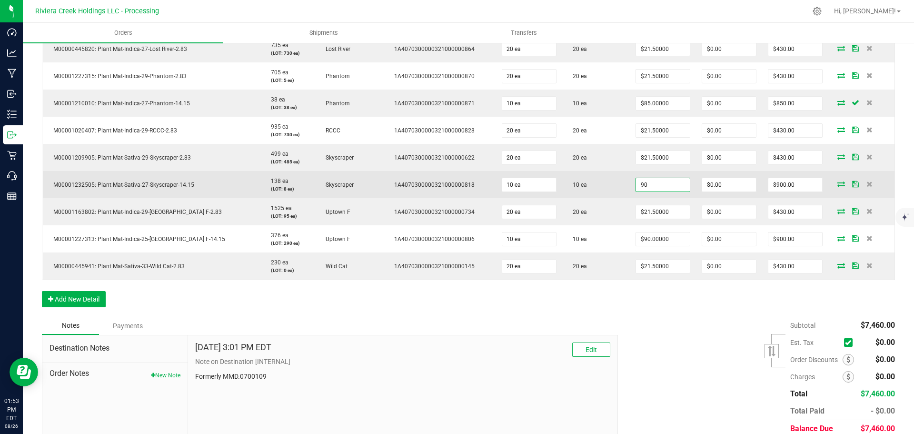
click at [636, 187] on input "90" at bounding box center [663, 184] width 54 height 13
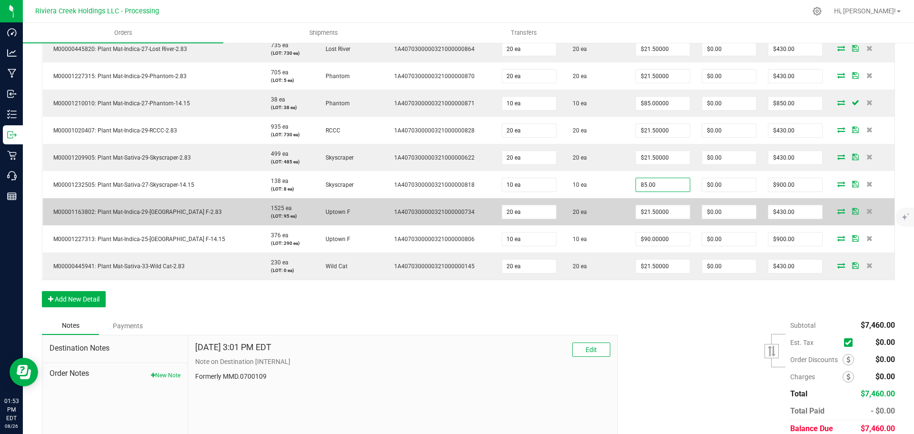
type input "$85.00000"
type input "0"
type input "$850.00"
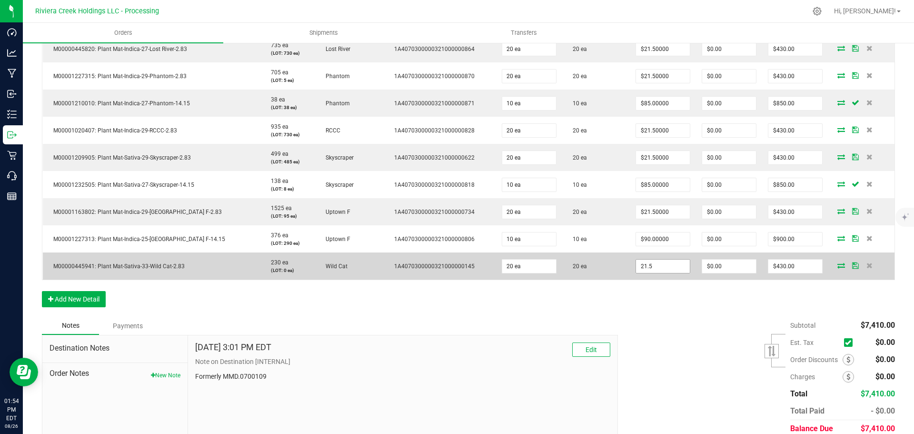
click at [638, 266] on input "21.5" at bounding box center [663, 266] width 54 height 13
type input "$20.00000"
type input "0"
type input "$400.00"
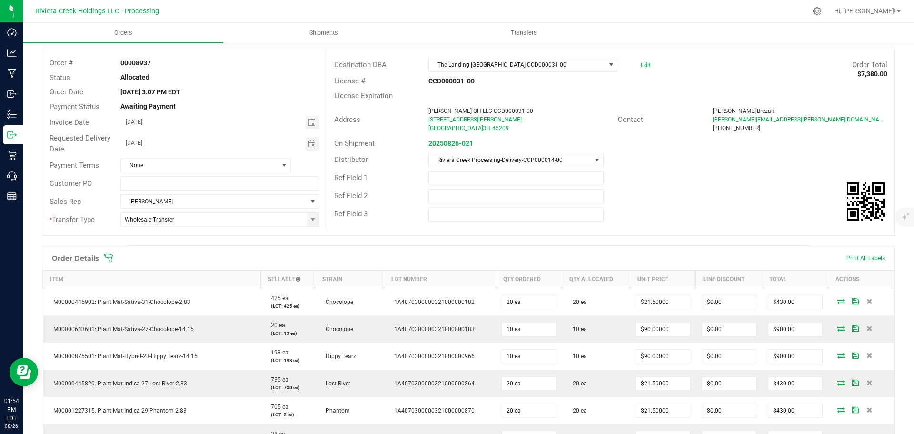
scroll to position [0, 0]
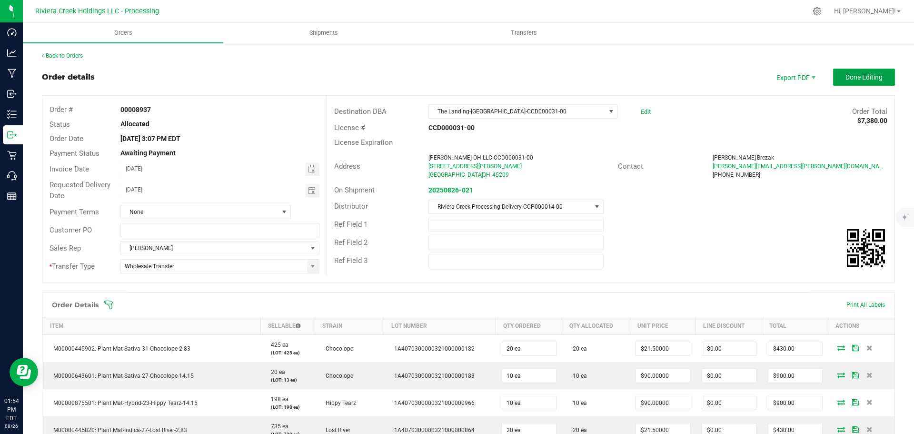
click at [854, 78] on span "Done Editing" at bounding box center [864, 77] width 37 height 8
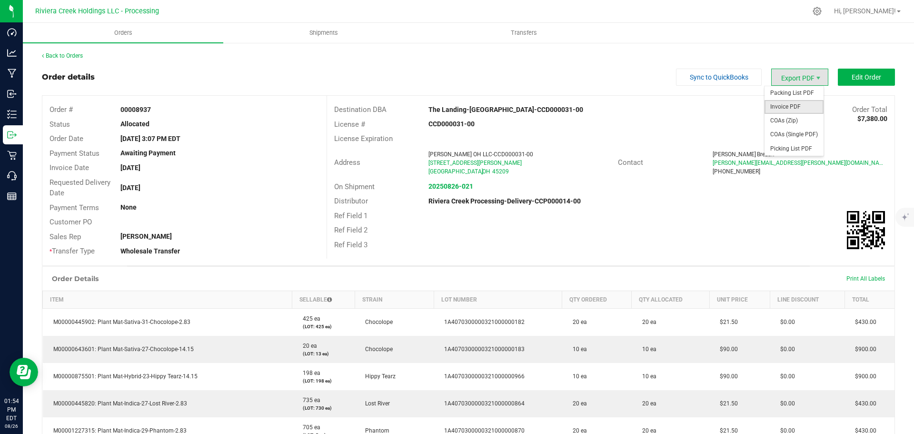
click at [783, 105] on span "Invoice PDF" at bounding box center [794, 107] width 59 height 14
click at [63, 54] on link "Back to Orders" at bounding box center [62, 55] width 41 height 7
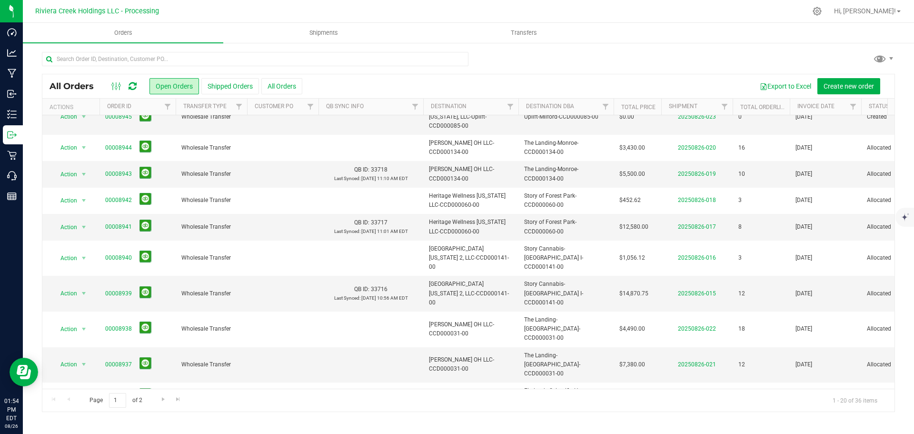
scroll to position [238, 0]
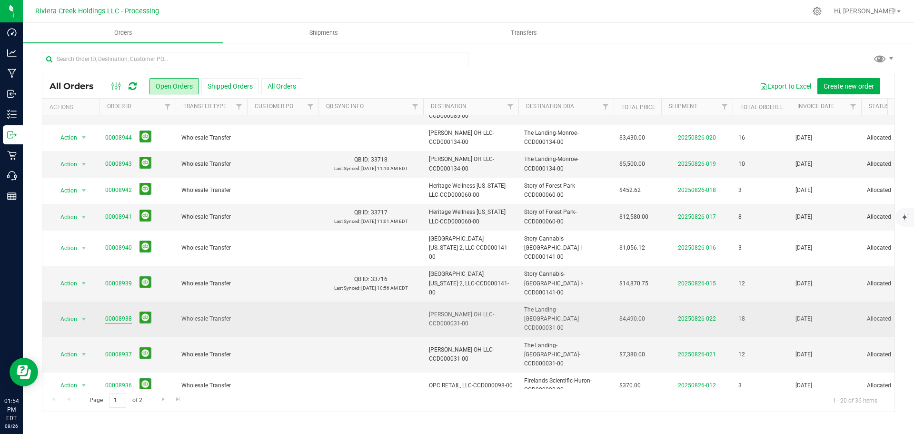
click at [110, 314] on link "00008938" at bounding box center [118, 318] width 27 height 9
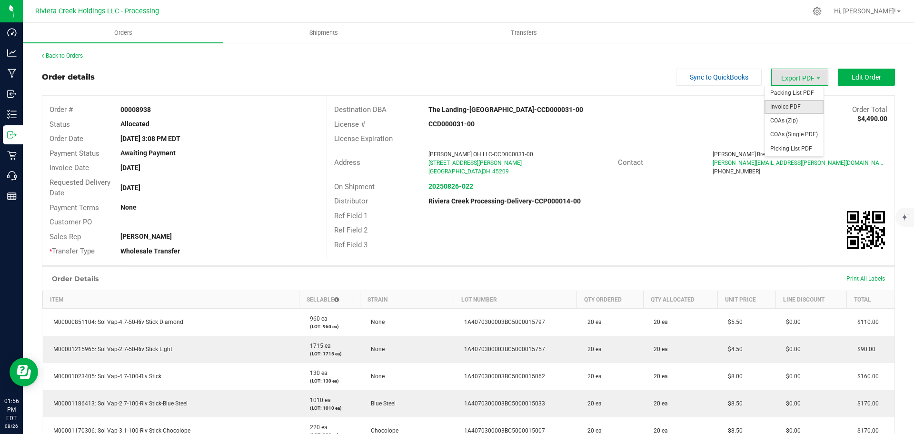
click at [791, 104] on span "Invoice PDF" at bounding box center [794, 107] width 59 height 14
click at [73, 57] on link "Back to Orders" at bounding box center [62, 55] width 41 height 7
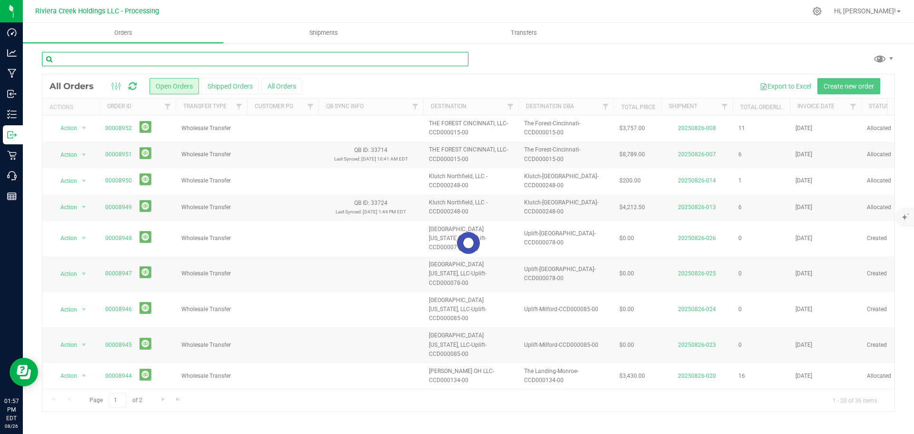
click at [78, 63] on input "text" at bounding box center [255, 59] width 427 height 14
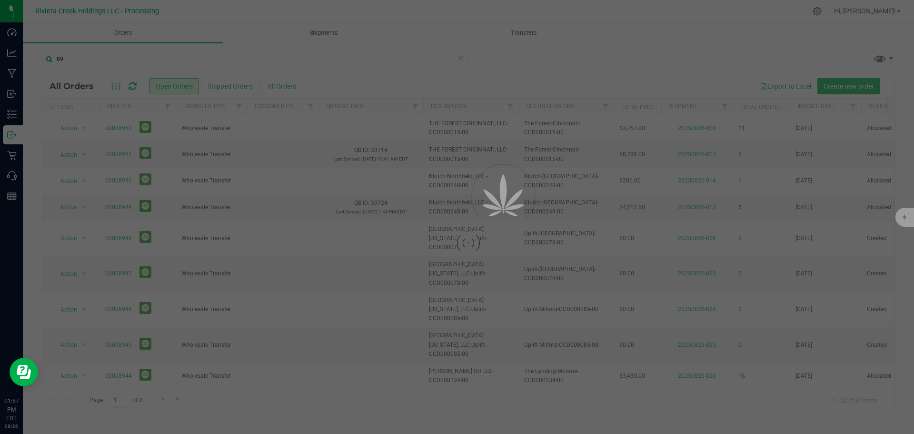
drag, startPoint x: 75, startPoint y: 61, endPoint x: 65, endPoint y: 60, distance: 10.5
click at [65, 60] on div at bounding box center [457, 217] width 914 height 434
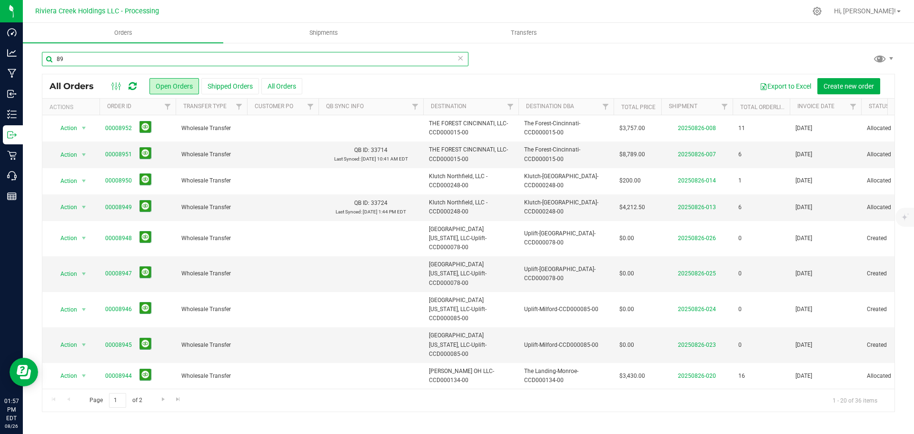
click at [68, 63] on input "89" at bounding box center [255, 59] width 427 height 14
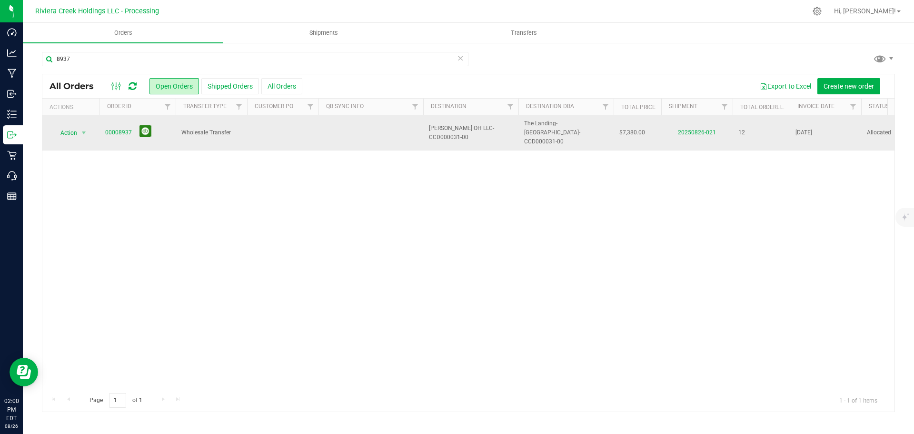
click at [145, 128] on button at bounding box center [146, 131] width 12 height 12
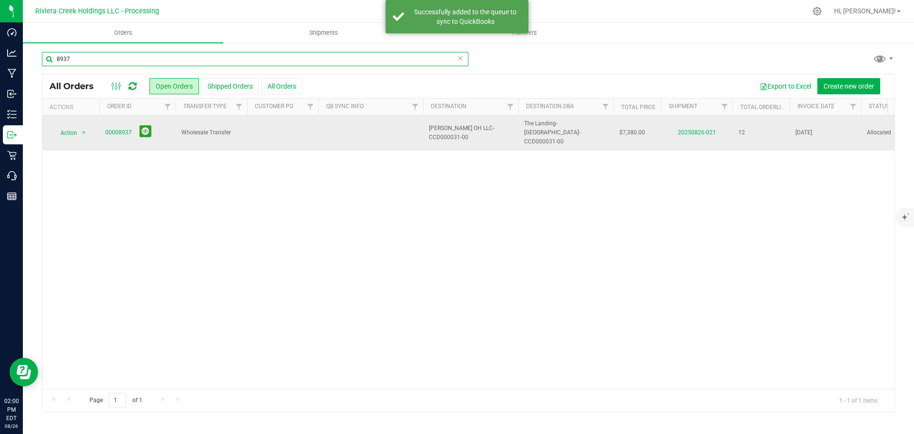
drag, startPoint x: 84, startPoint y: 58, endPoint x: 40, endPoint y: 59, distance: 44.8
click at [40, 59] on div "8937 All Orders Open Orders Shipped Orders All Orders Export to Excel Create ne…" at bounding box center [469, 232] width 892 height 380
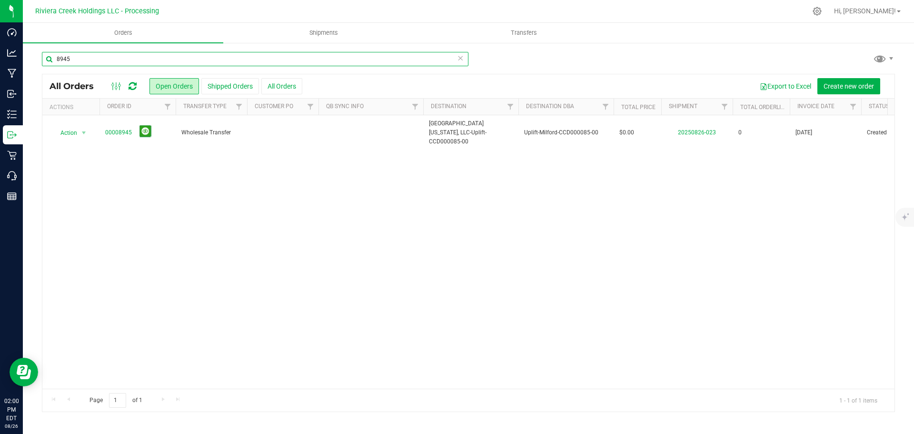
click at [83, 63] on input "8945" at bounding box center [255, 59] width 427 height 14
drag, startPoint x: 93, startPoint y: 61, endPoint x: 66, endPoint y: 60, distance: 26.7
click at [66, 60] on input "8947" at bounding box center [255, 59] width 427 height 14
type input "8948"
drag, startPoint x: 83, startPoint y: 61, endPoint x: 50, endPoint y: 59, distance: 33.9
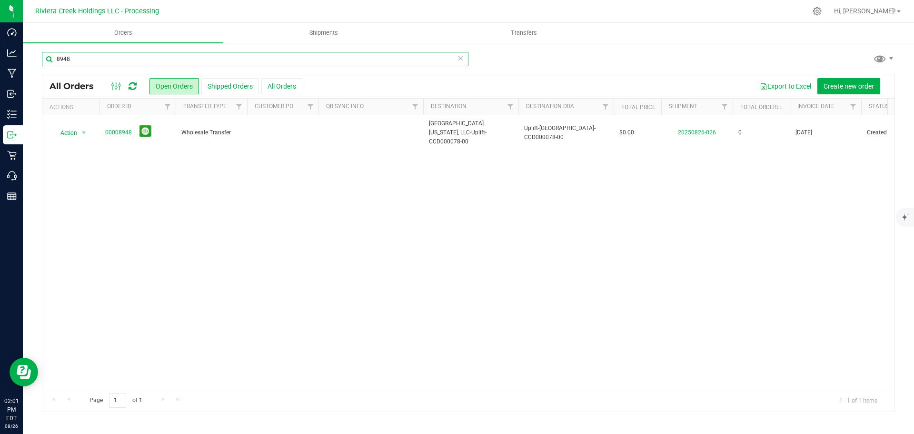
click at [50, 59] on input "8948" at bounding box center [255, 59] width 427 height 14
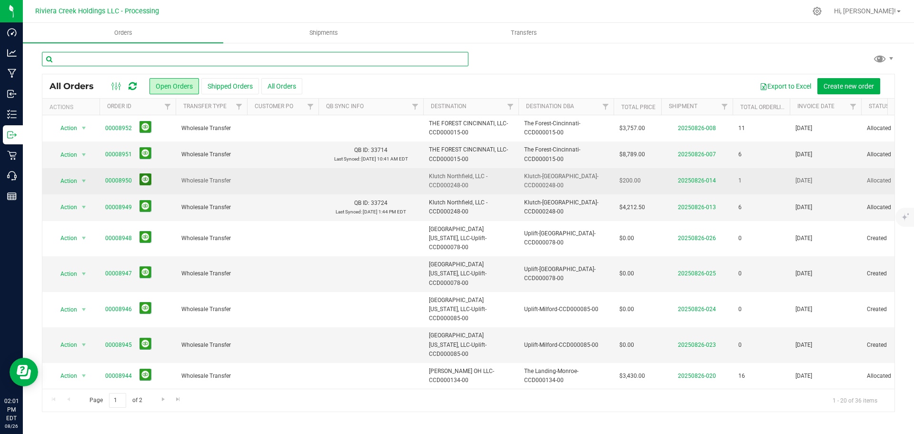
scroll to position [48, 0]
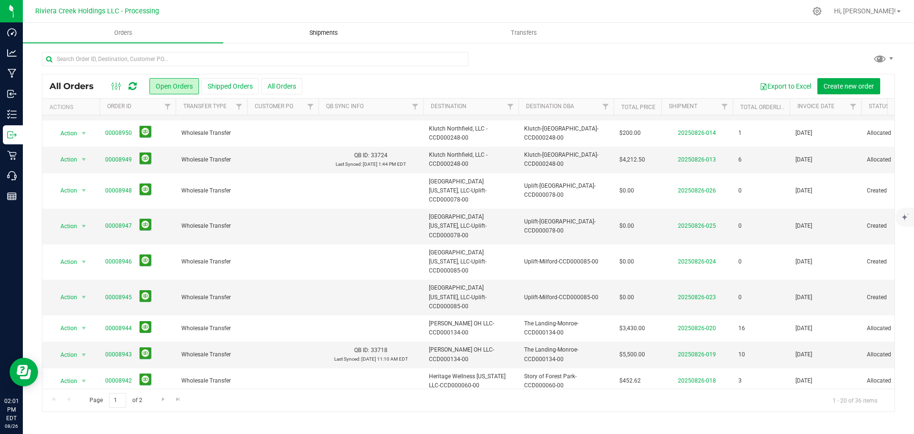
click at [324, 30] on span "Shipments" at bounding box center [324, 33] width 54 height 9
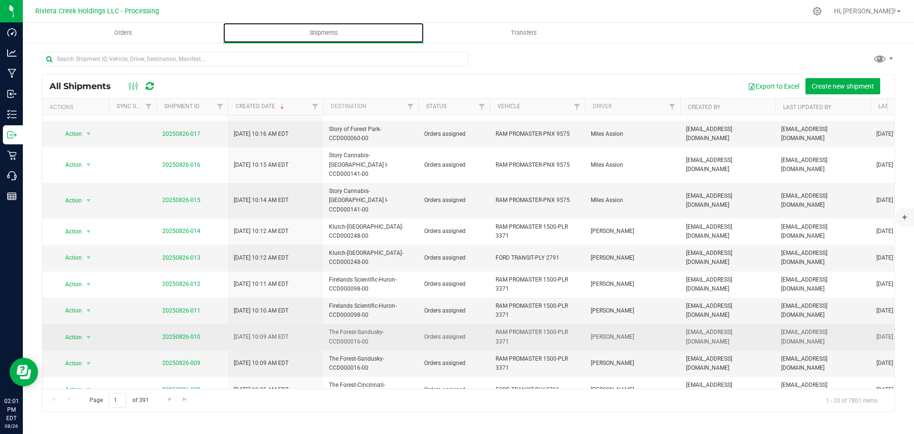
scroll to position [256, 0]
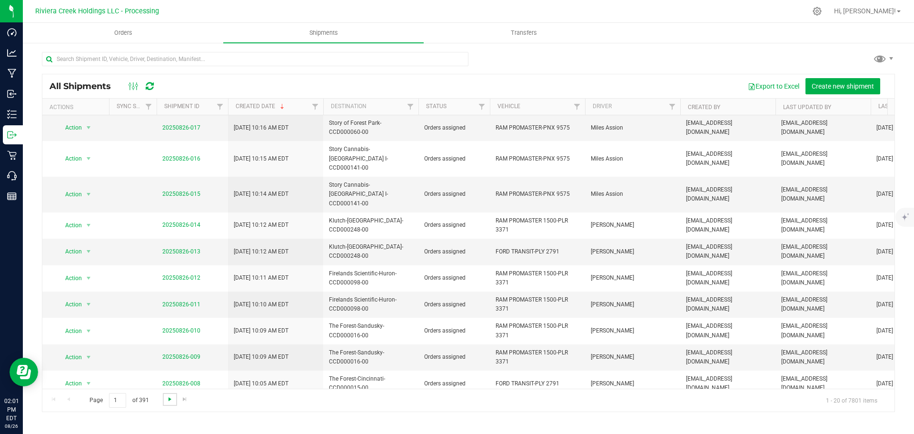
click at [169, 399] on span "Go to the next page" at bounding box center [170, 399] width 8 height 8
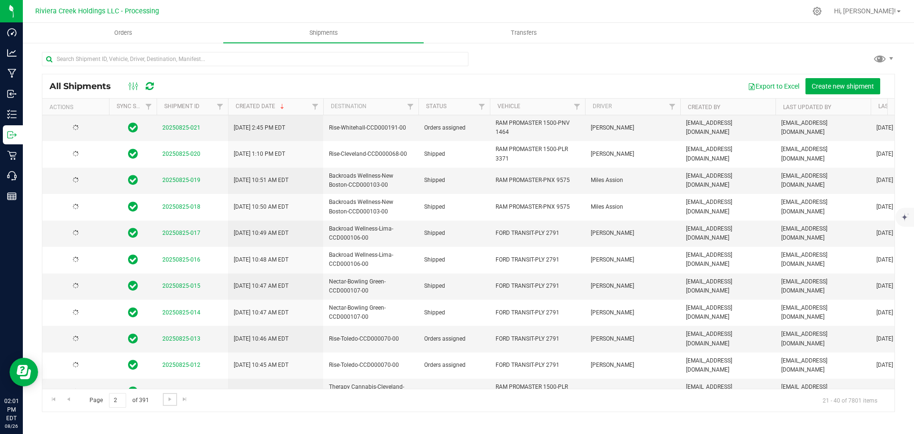
scroll to position [0, 0]
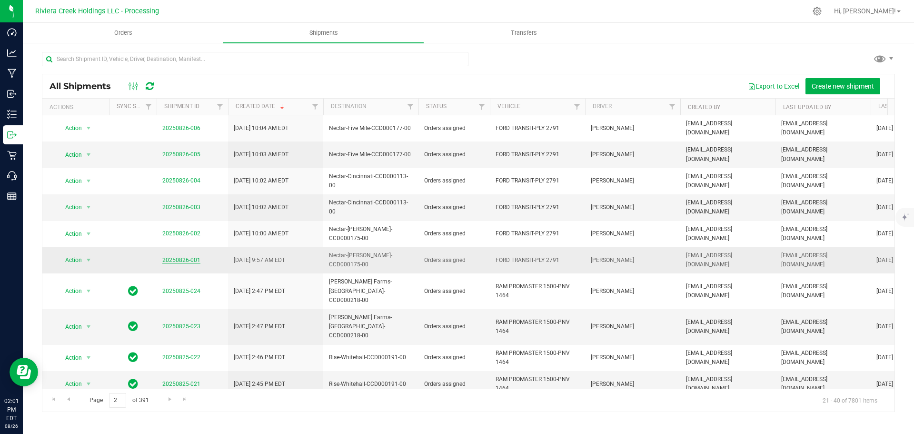
click at [178, 257] on link "20250826-001" at bounding box center [181, 260] width 38 height 7
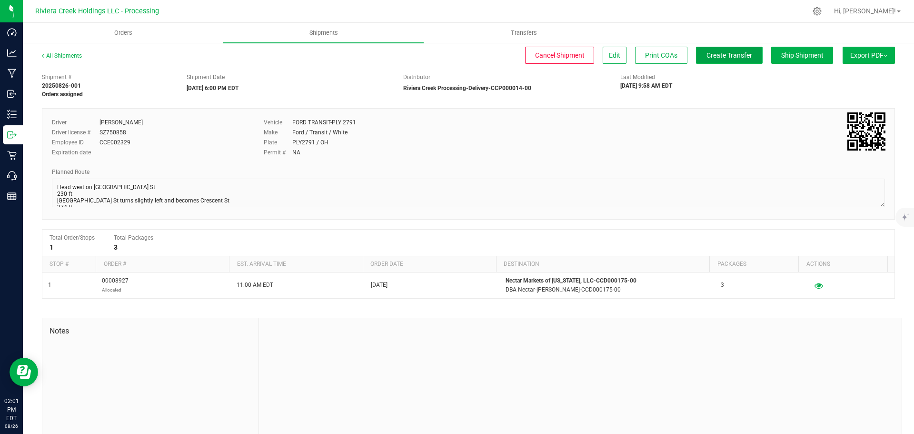
click at [696, 59] on button "Create Transfer" at bounding box center [729, 55] width 67 height 17
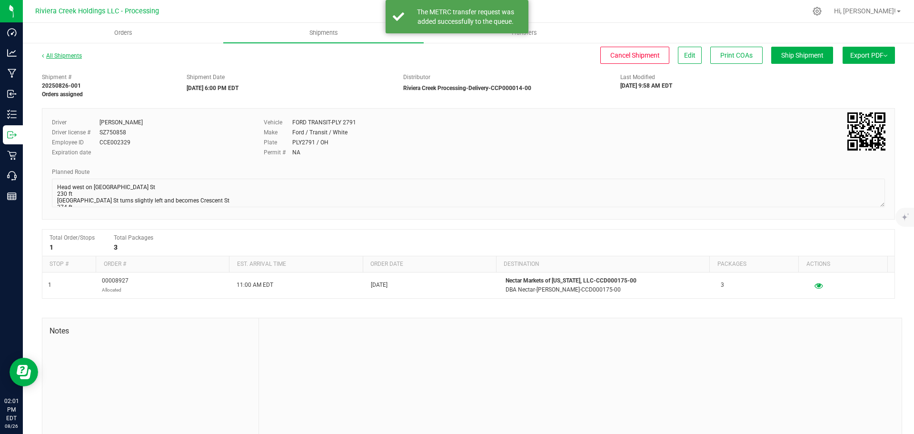
click at [72, 56] on link "All Shipments" at bounding box center [62, 55] width 40 height 7
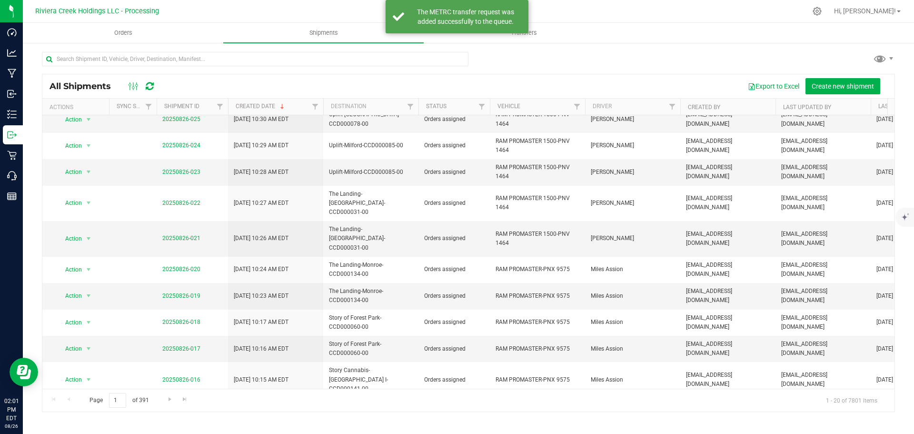
scroll to position [143, 0]
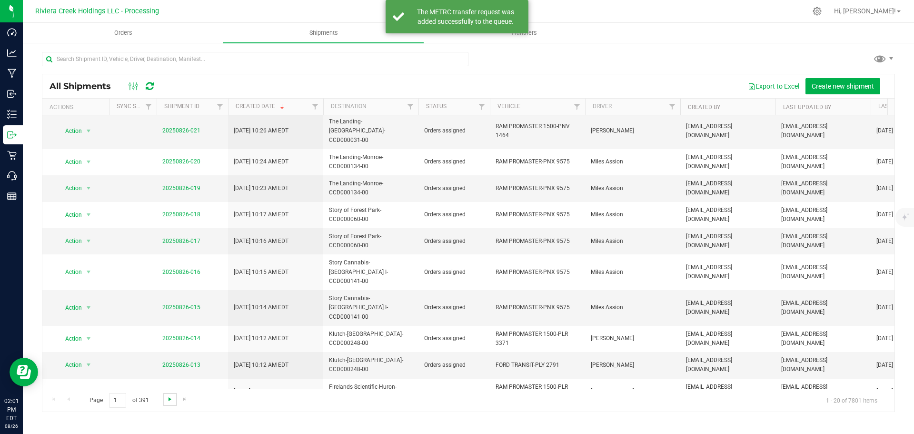
click at [169, 399] on span "Go to the next page" at bounding box center [170, 399] width 8 height 8
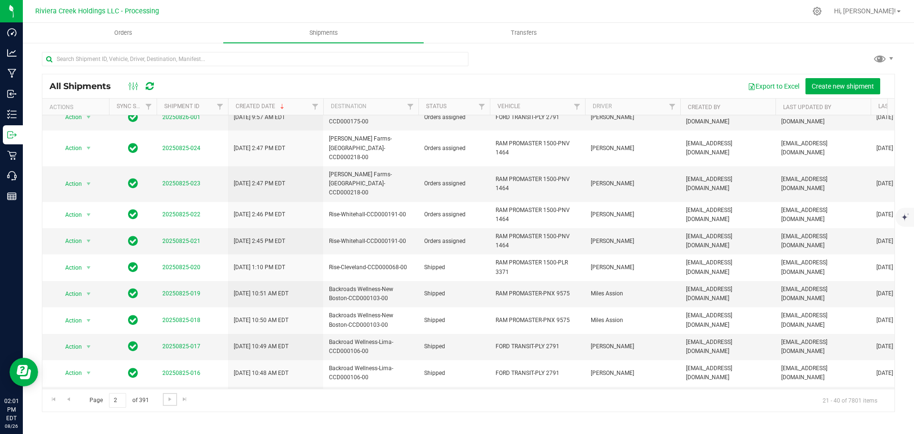
scroll to position [0, 0]
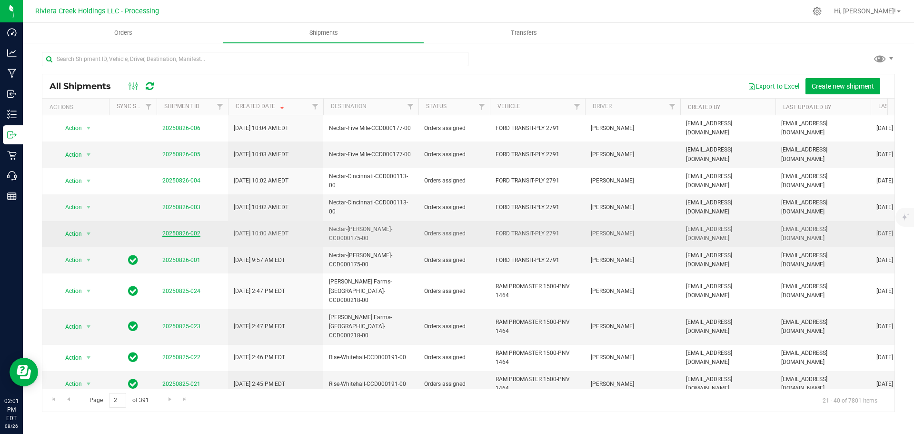
click at [182, 230] on link "20250826-002" at bounding box center [181, 233] width 38 height 7
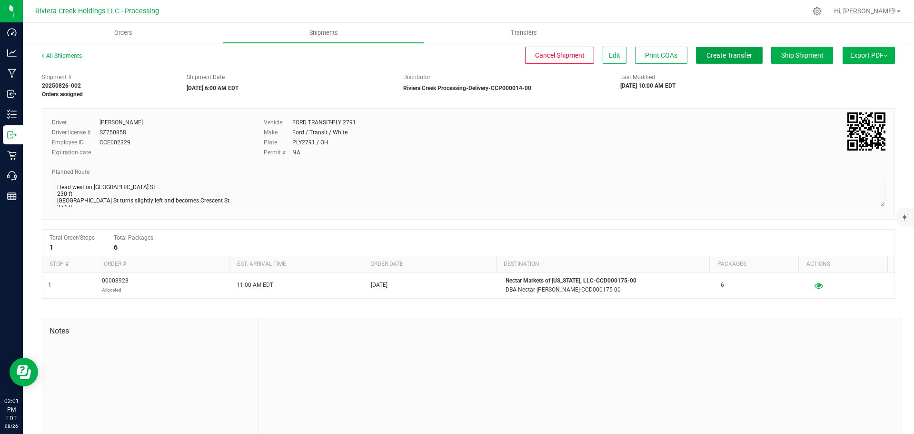
click at [712, 58] on span "Create Transfer" at bounding box center [730, 55] width 46 height 8
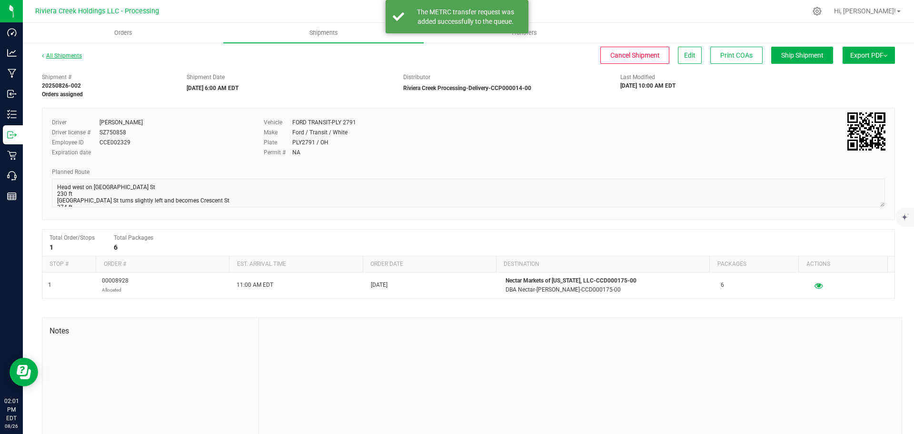
click at [66, 54] on link "All Shipments" at bounding box center [62, 55] width 40 height 7
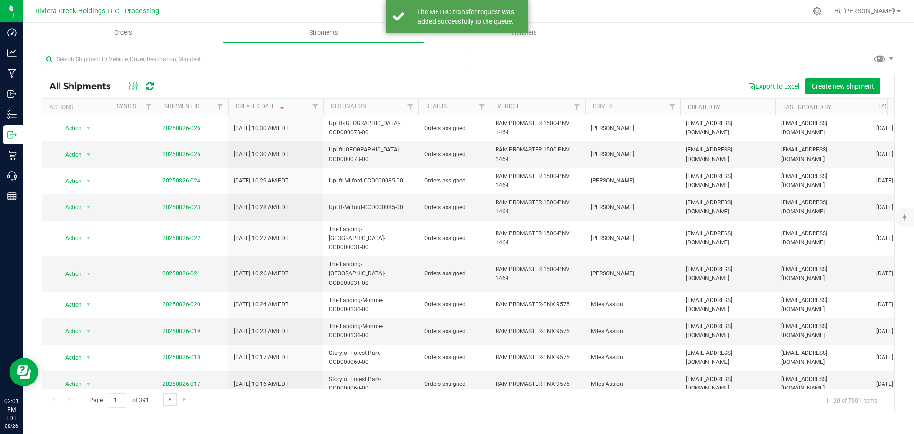
click at [168, 401] on span "Go to the next page" at bounding box center [170, 399] width 8 height 8
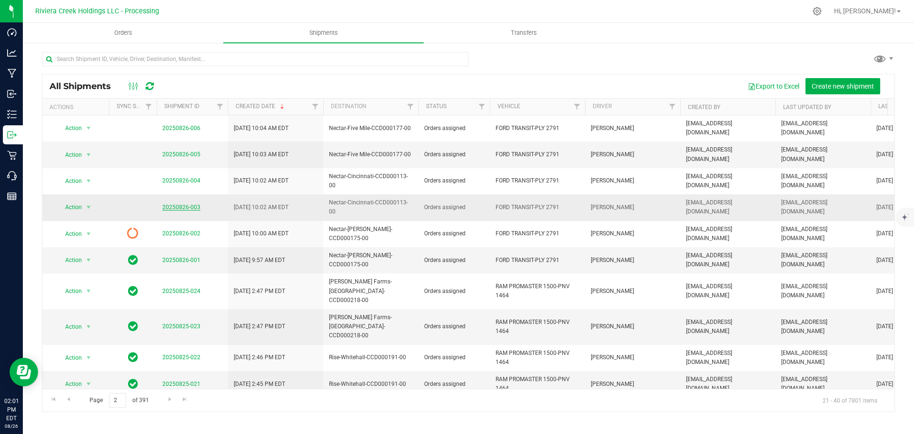
click at [181, 204] on link "20250826-003" at bounding box center [181, 207] width 38 height 7
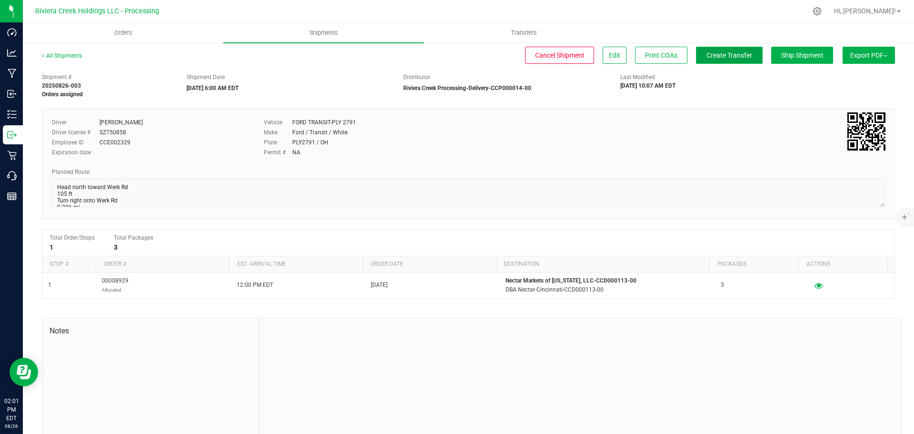
click at [723, 54] on span "Create Transfer" at bounding box center [730, 55] width 46 height 8
click at [57, 55] on link "All Shipments" at bounding box center [62, 55] width 40 height 7
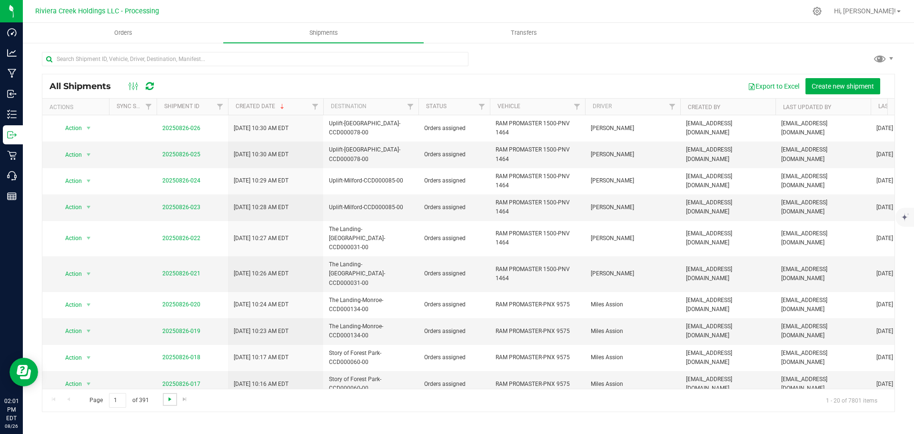
click at [168, 400] on span "Go to the next page" at bounding box center [170, 399] width 8 height 8
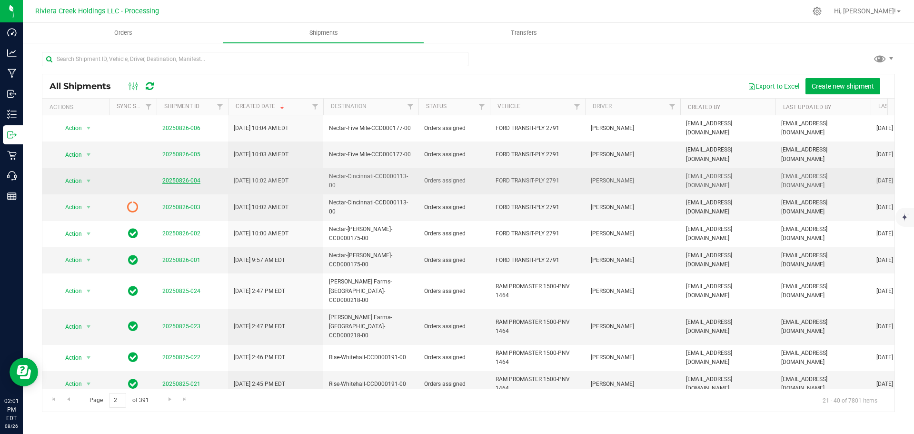
click at [185, 177] on link "20250826-004" at bounding box center [181, 180] width 38 height 7
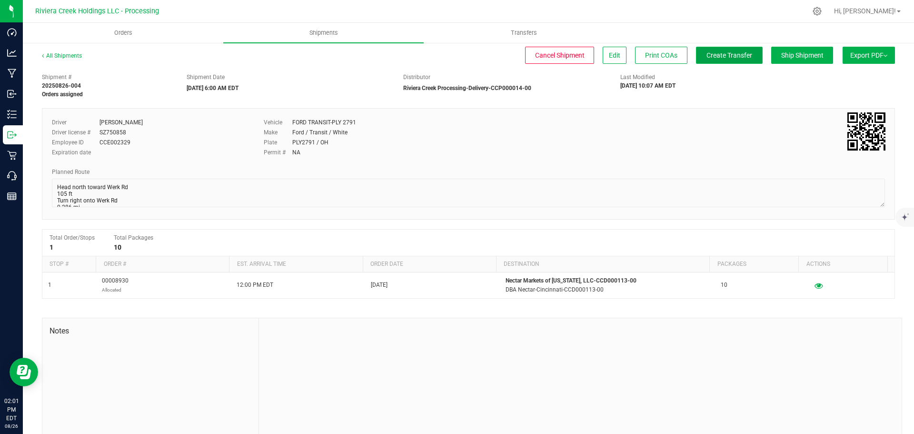
click at [713, 59] on span "Create Transfer" at bounding box center [730, 55] width 46 height 8
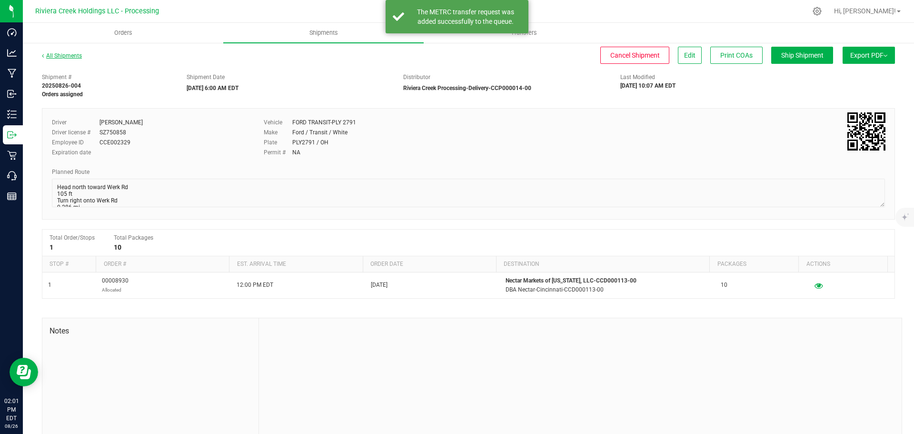
click at [70, 57] on link "All Shipments" at bounding box center [62, 55] width 40 height 7
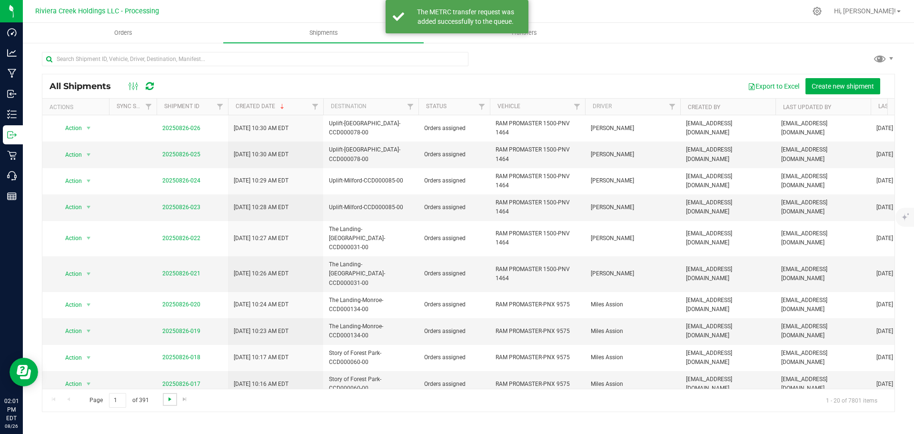
click at [171, 400] on span "Go to the next page" at bounding box center [170, 399] width 8 height 8
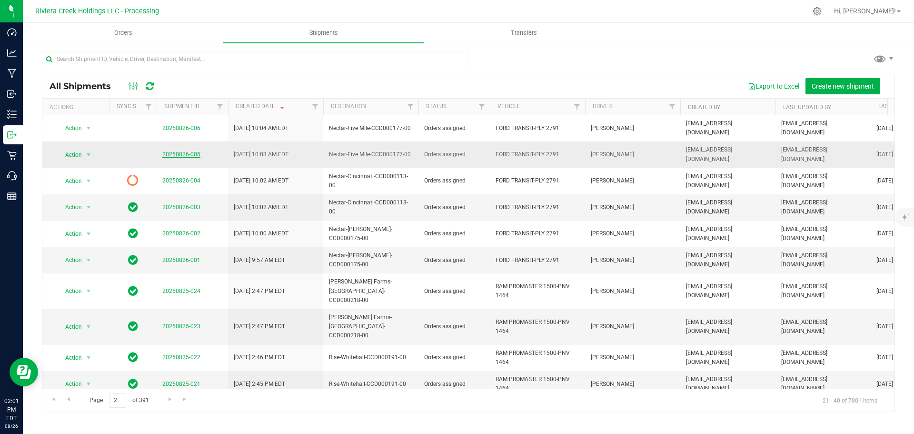
click at [177, 151] on link "20250826-005" at bounding box center [181, 154] width 38 height 7
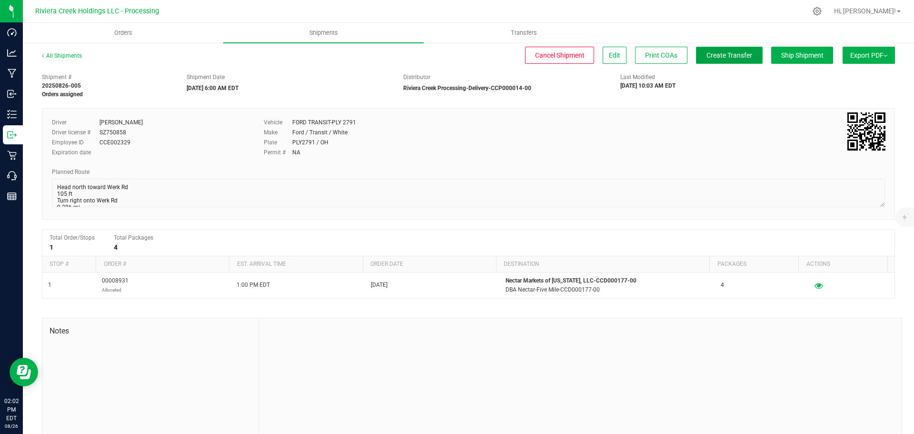
click at [698, 55] on button "Create Transfer" at bounding box center [729, 55] width 67 height 17
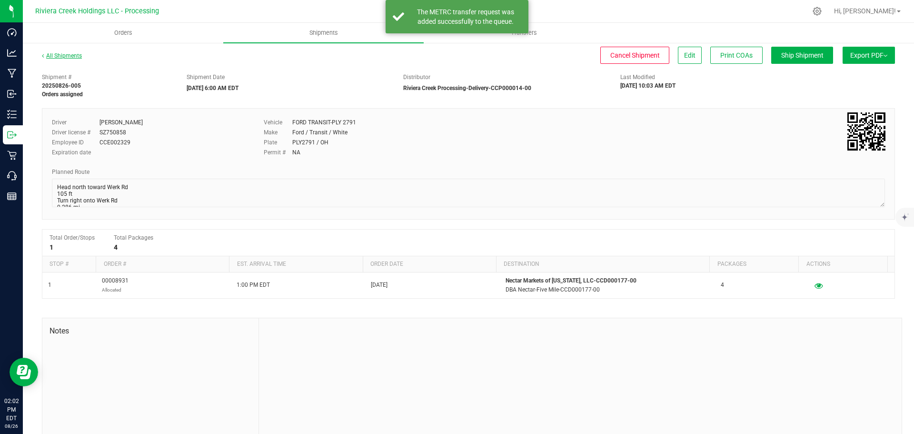
click at [64, 57] on link "All Shipments" at bounding box center [62, 55] width 40 height 7
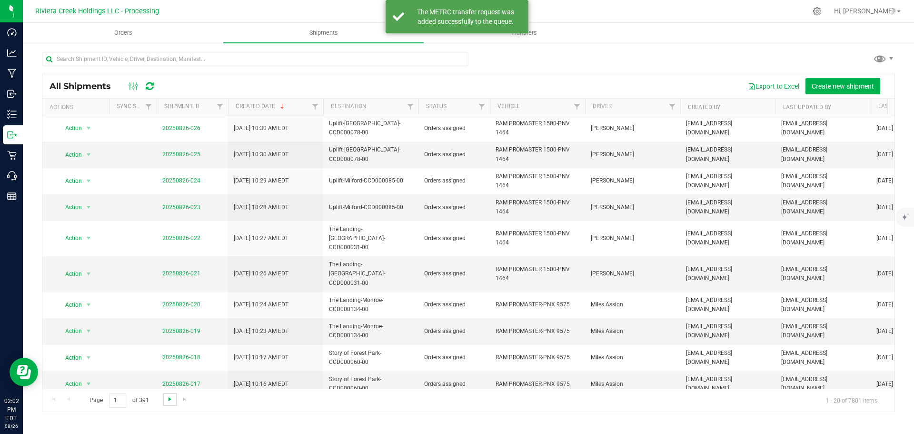
click at [171, 397] on span "Go to the next page" at bounding box center [170, 399] width 8 height 8
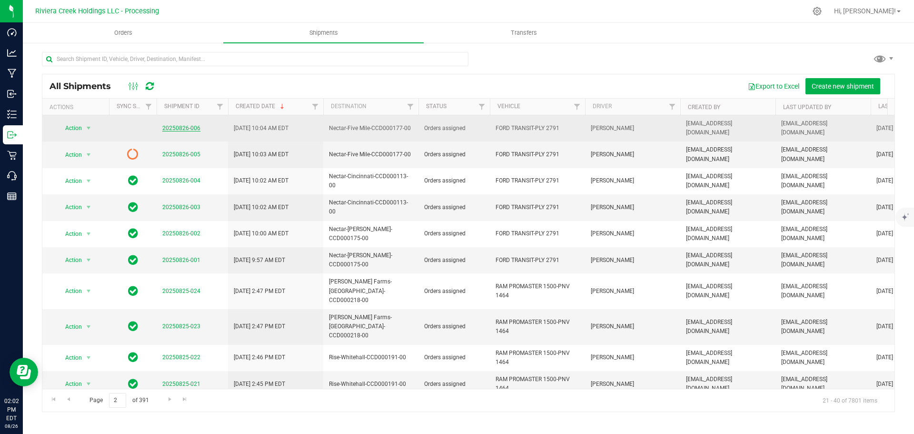
click at [177, 126] on link "20250826-006" at bounding box center [181, 128] width 38 height 7
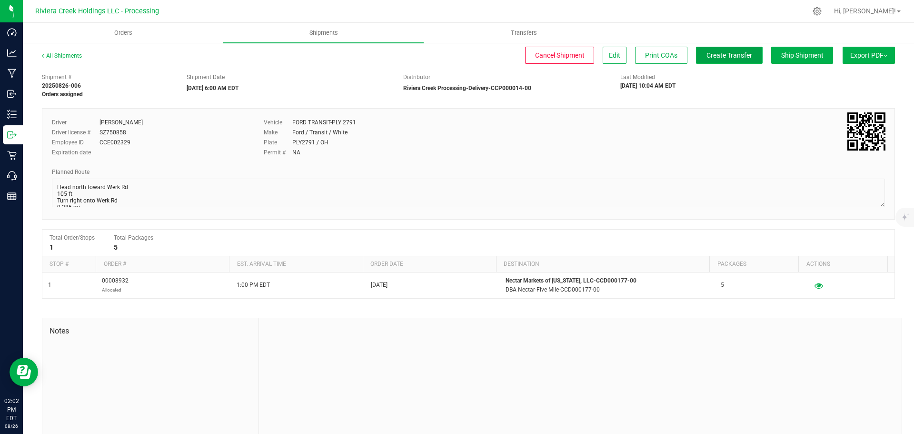
click at [707, 59] on span "Create Transfer" at bounding box center [730, 55] width 46 height 8
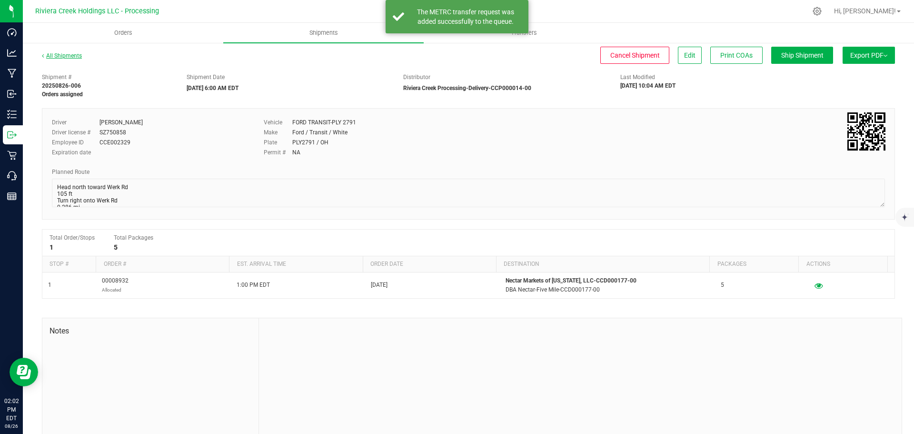
click at [60, 52] on link "All Shipments" at bounding box center [62, 55] width 40 height 7
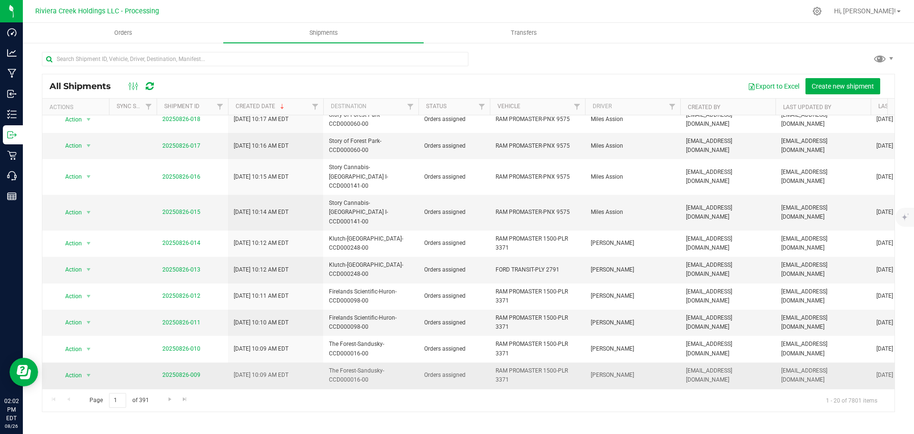
scroll to position [256, 0]
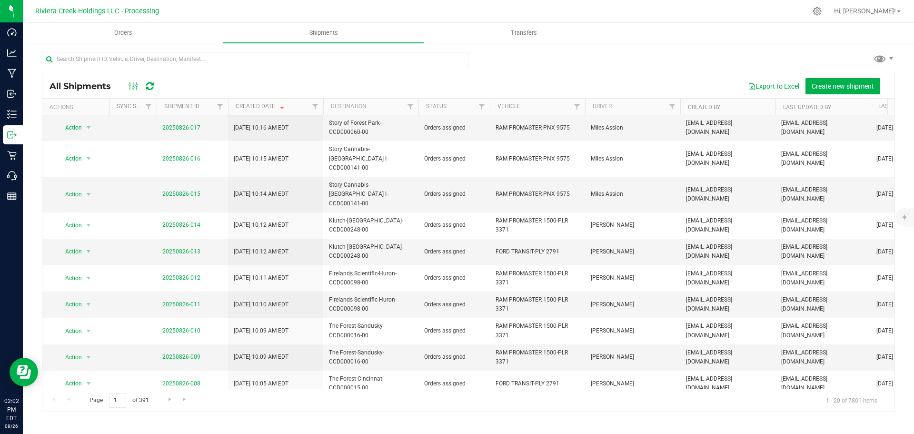
click at [178, 406] on link "20250826-007" at bounding box center [181, 409] width 38 height 7
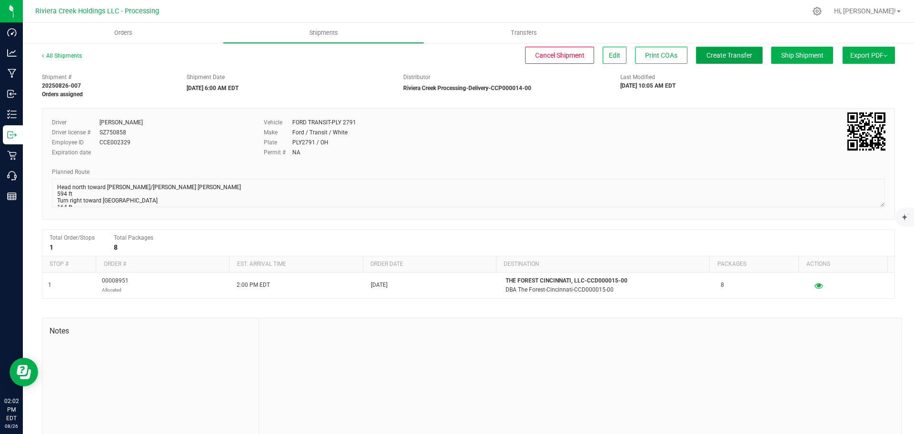
click at [714, 56] on span "Create Transfer" at bounding box center [730, 55] width 46 height 8
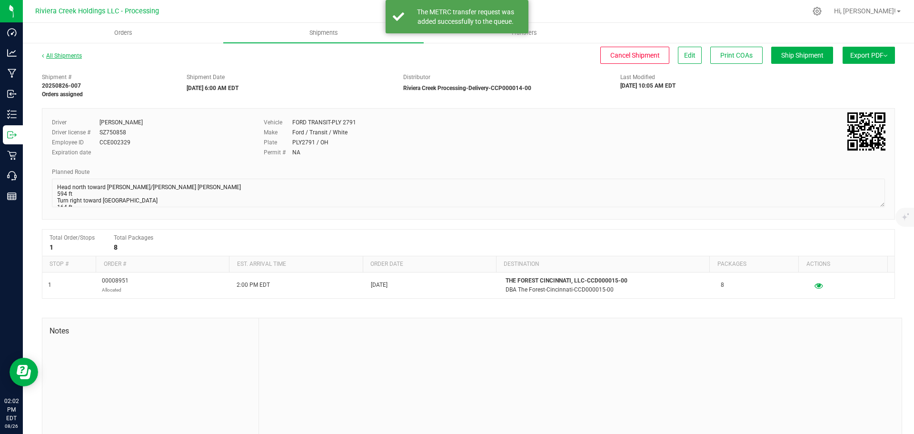
click at [72, 54] on link "All Shipments" at bounding box center [62, 55] width 40 height 7
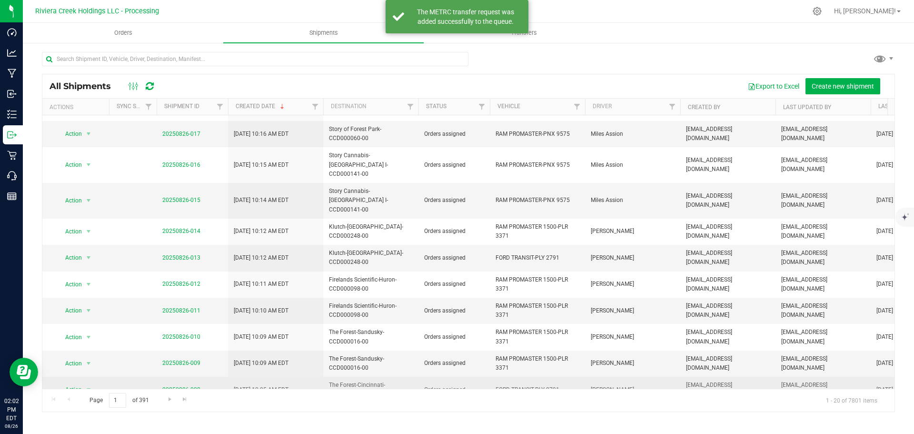
scroll to position [256, 0]
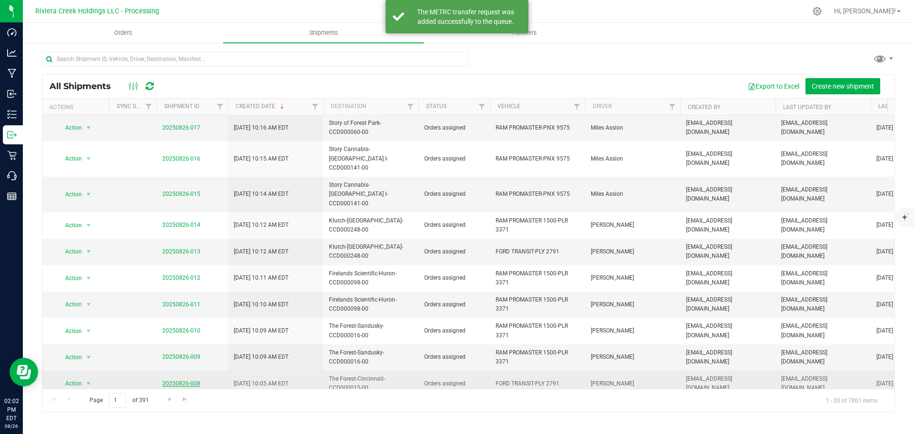
click at [191, 380] on link "20250826-008" at bounding box center [181, 383] width 38 height 7
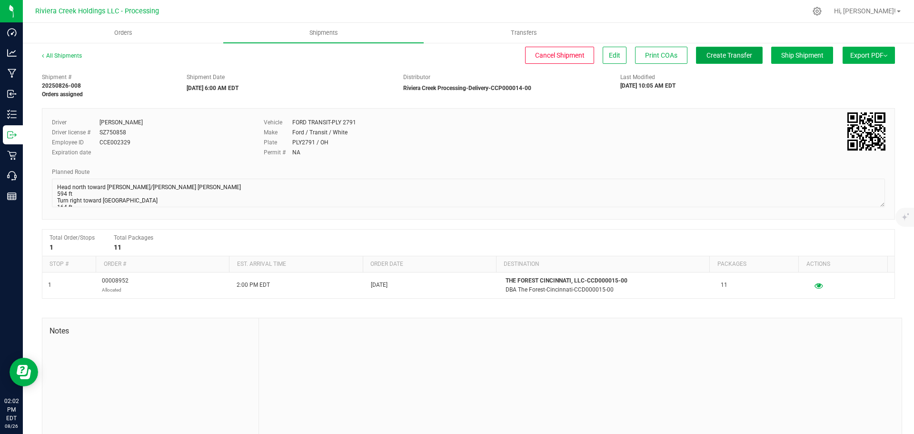
click at [722, 56] on span "Create Transfer" at bounding box center [730, 55] width 46 height 8
click at [319, 36] on span "Shipments" at bounding box center [324, 33] width 54 height 9
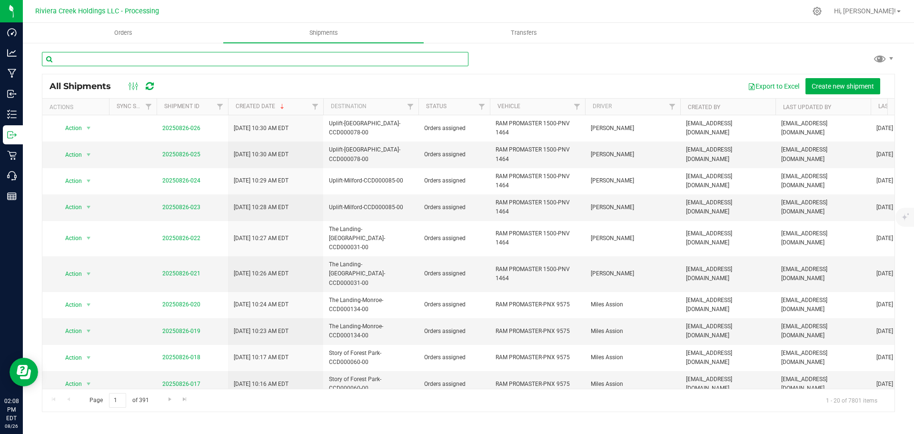
click at [110, 62] on input "text" at bounding box center [255, 59] width 427 height 14
paste input "CCD000086-00"
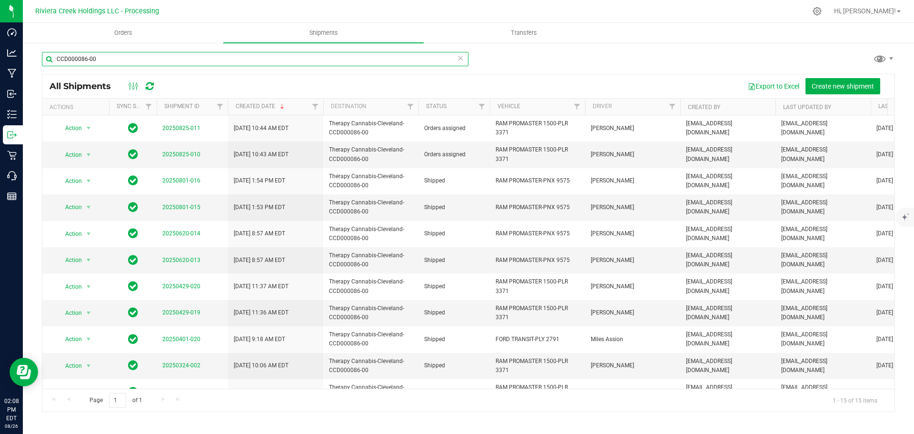
type input "CCD000086-00"
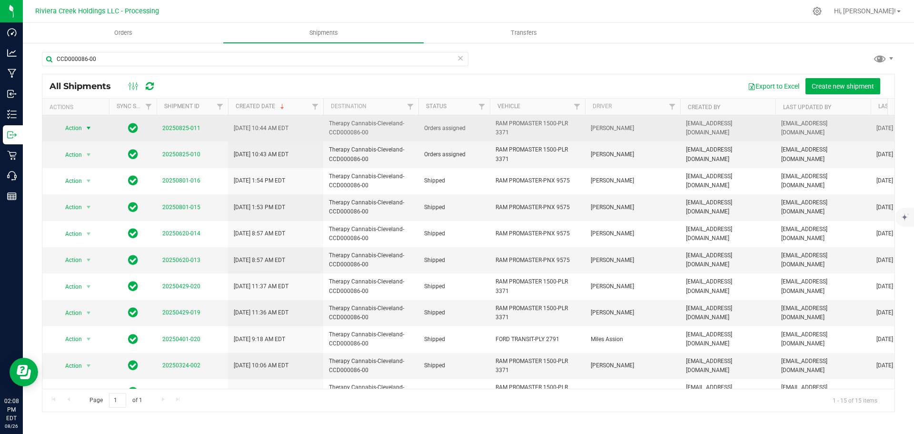
click at [85, 128] on span "select" at bounding box center [89, 128] width 8 height 8
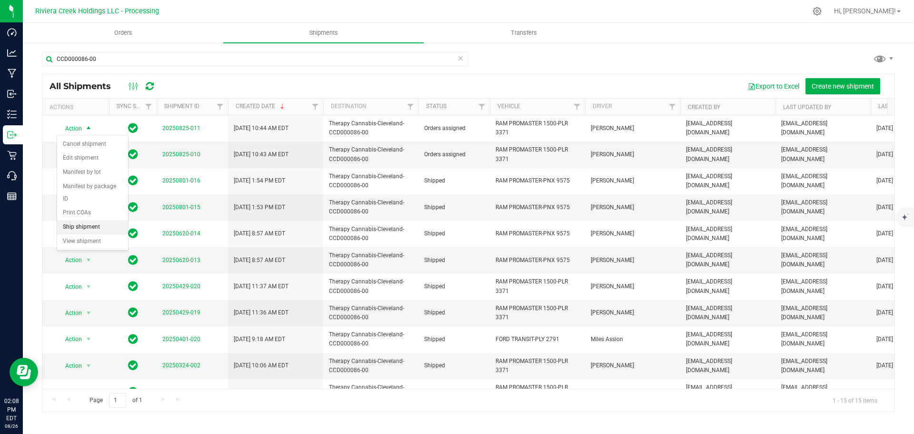
click at [78, 220] on li "Ship shipment" at bounding box center [92, 227] width 71 height 14
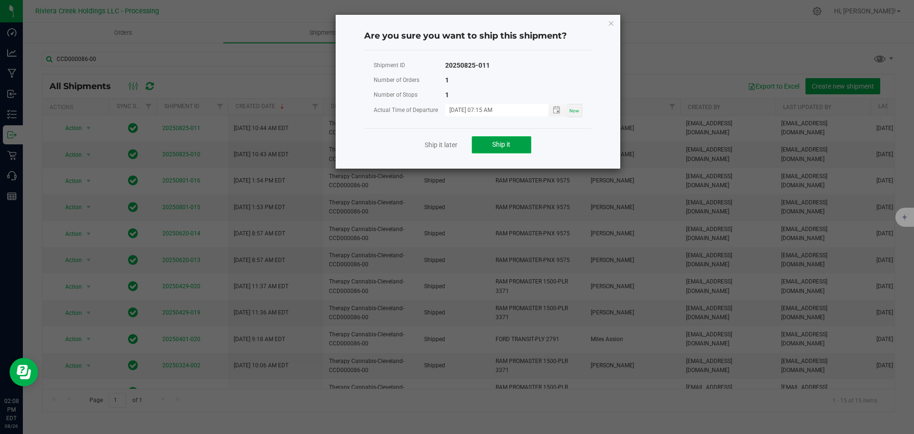
click at [512, 148] on button "Ship it" at bounding box center [502, 144] width 60 height 17
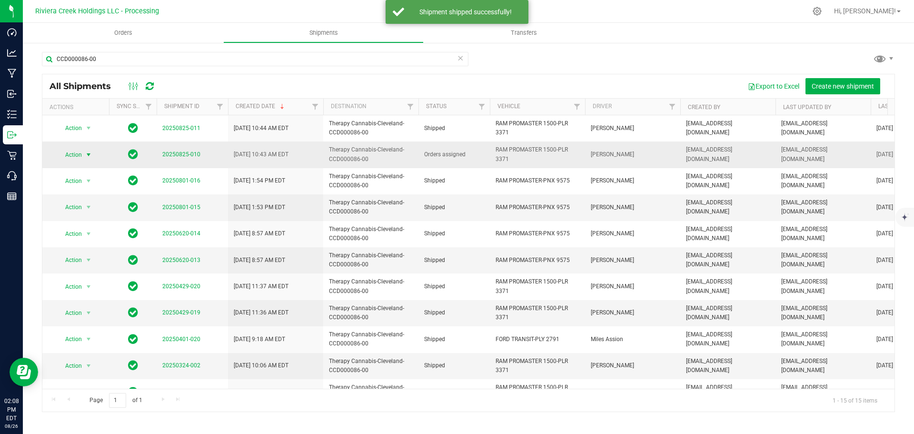
click at [77, 154] on span "Action" at bounding box center [70, 154] width 26 height 13
click at [80, 246] on li "Ship shipment" at bounding box center [92, 253] width 71 height 14
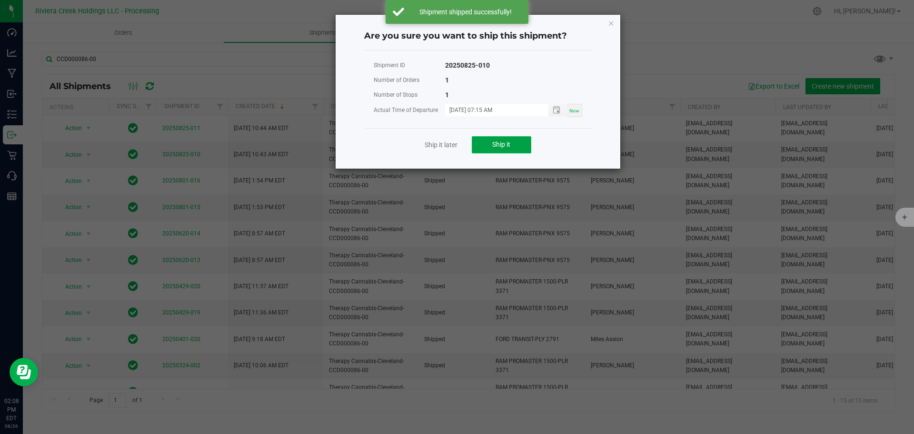
click at [488, 145] on button "Ship it" at bounding box center [502, 144] width 60 height 17
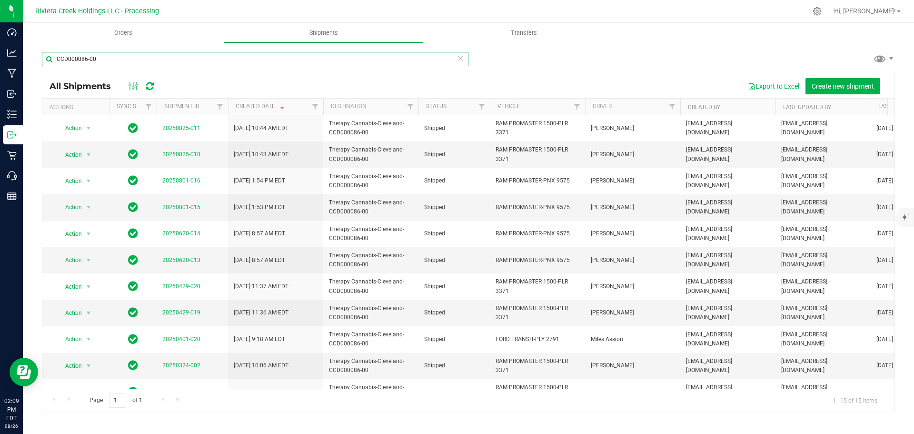
drag, startPoint x: 108, startPoint y: 60, endPoint x: 52, endPoint y: 57, distance: 55.3
click at [52, 57] on input "CCD000086-00" at bounding box center [255, 59] width 427 height 14
paste input "D000191"
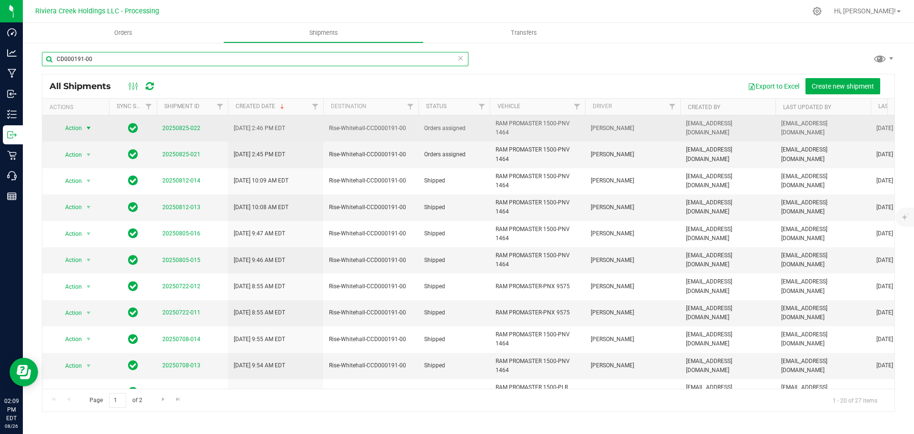
type input "CD000191-00"
click at [86, 129] on span "select" at bounding box center [89, 128] width 8 height 8
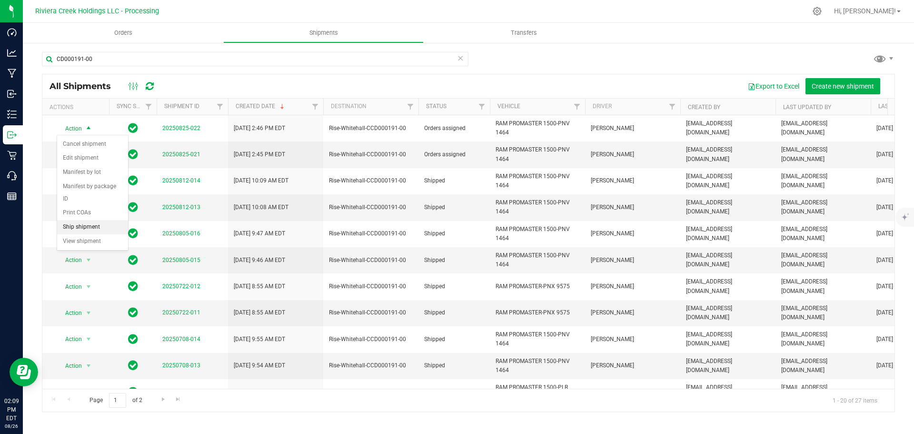
click at [75, 220] on li "Ship shipment" at bounding box center [92, 227] width 71 height 14
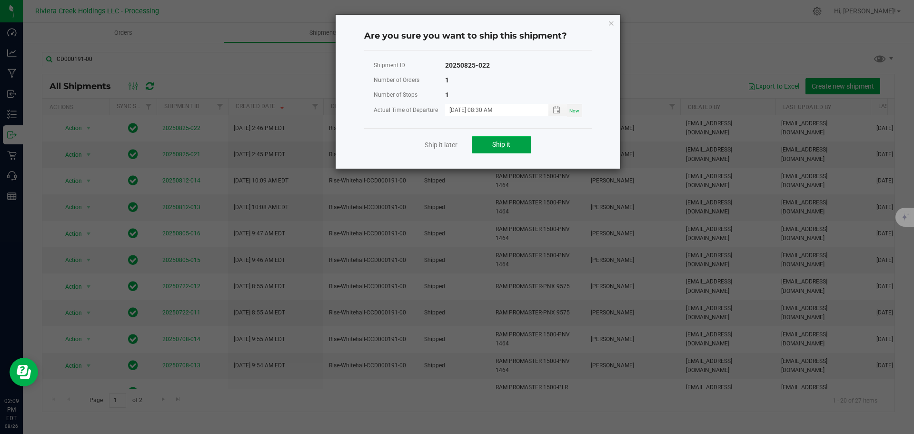
click at [517, 148] on button "Ship it" at bounding box center [502, 144] width 60 height 17
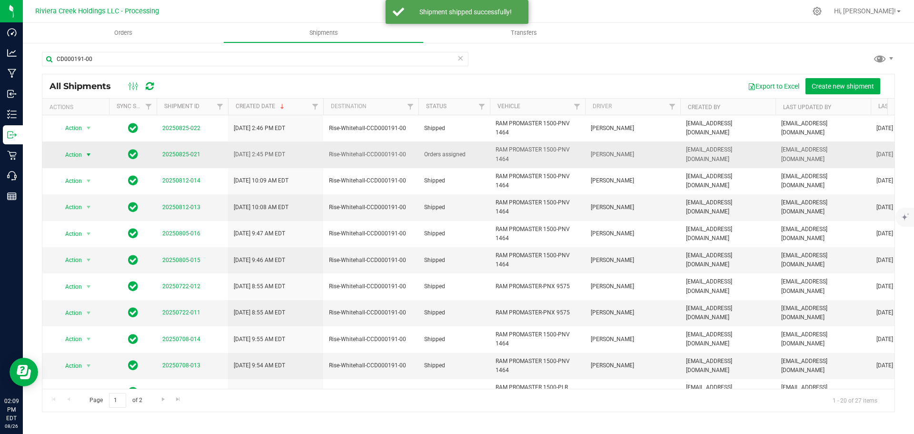
click at [87, 154] on span "select" at bounding box center [89, 155] width 8 height 8
click at [86, 246] on li "Ship shipment" at bounding box center [92, 253] width 71 height 14
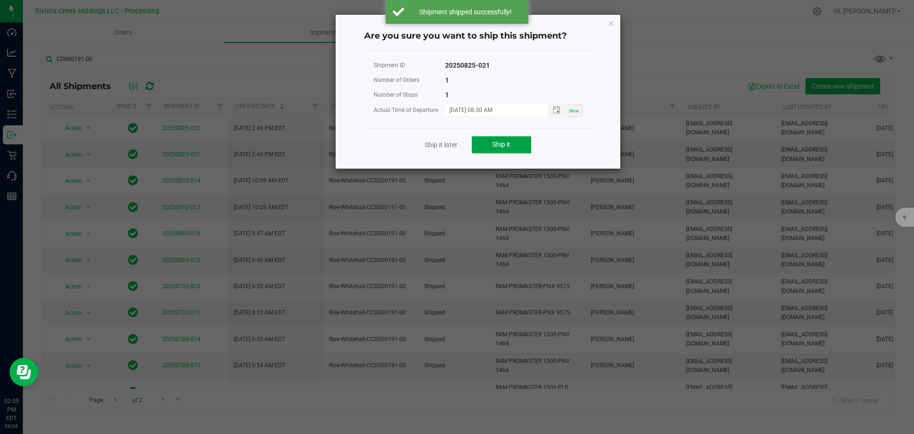
click at [509, 143] on span "Ship it" at bounding box center [501, 145] width 18 height 8
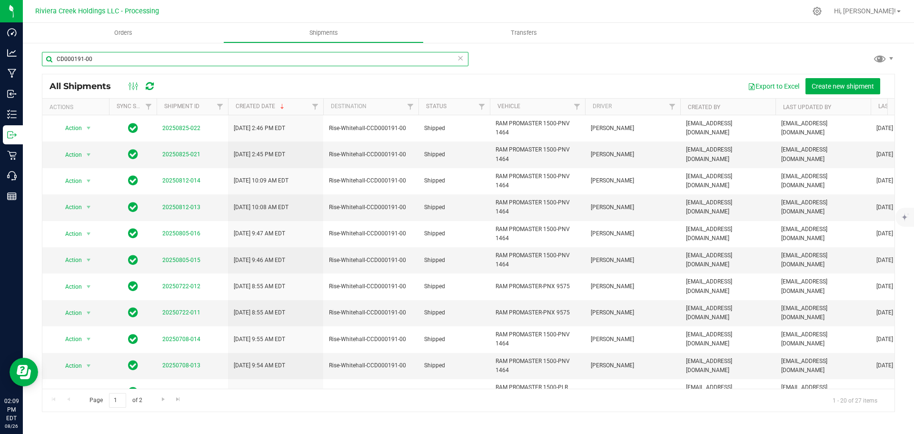
drag, startPoint x: 102, startPoint y: 60, endPoint x: 50, endPoint y: 59, distance: 51.9
click at [50, 59] on input "CD000191-00" at bounding box center [255, 59] width 427 height 14
paste input "CD000218"
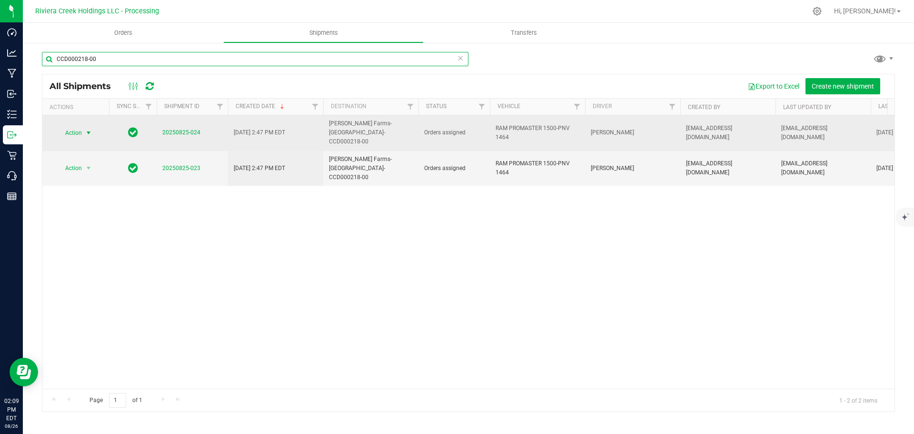
type input "CCD000218-00"
click at [83, 129] on span "select" at bounding box center [89, 132] width 12 height 13
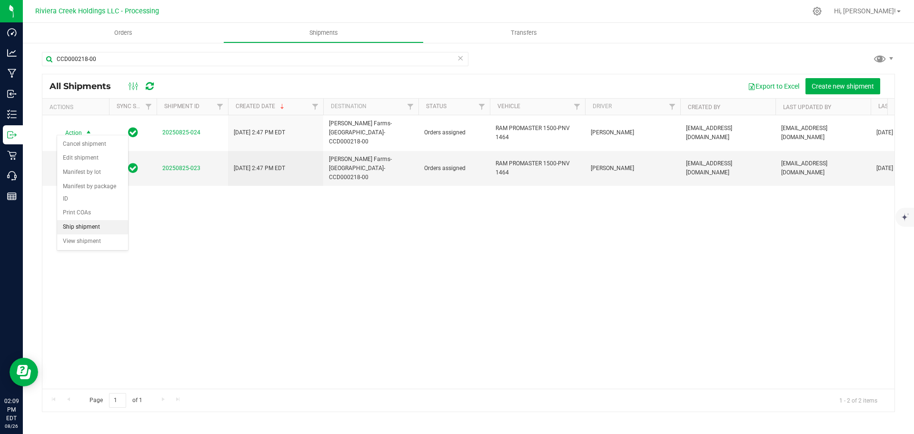
click at [81, 220] on li "Ship shipment" at bounding box center [92, 227] width 71 height 14
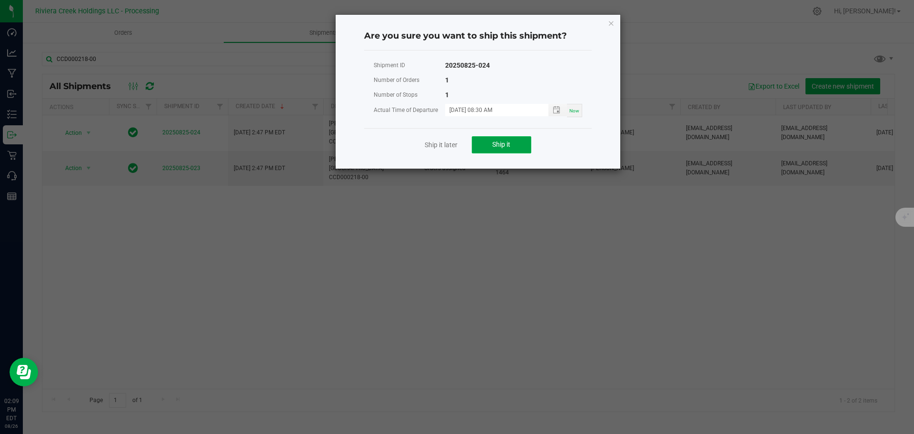
click at [482, 142] on button "Ship it" at bounding box center [502, 144] width 60 height 17
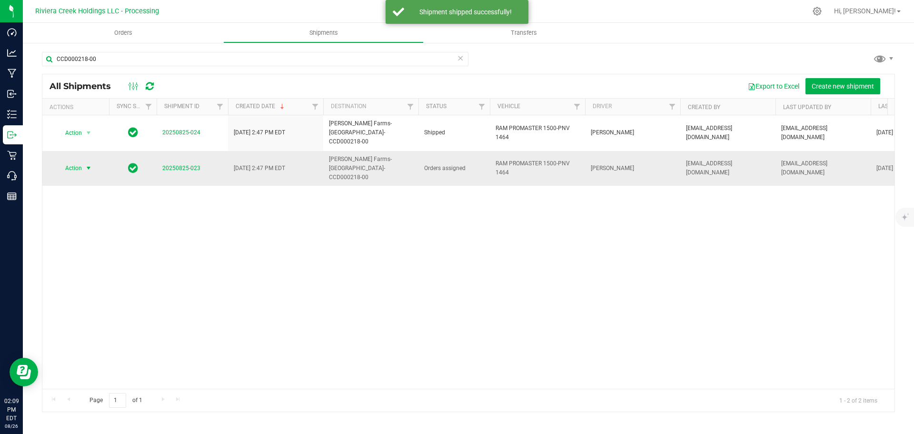
click at [87, 164] on span "select" at bounding box center [89, 168] width 8 height 8
click at [85, 246] on li "Ship shipment" at bounding box center [92, 253] width 71 height 14
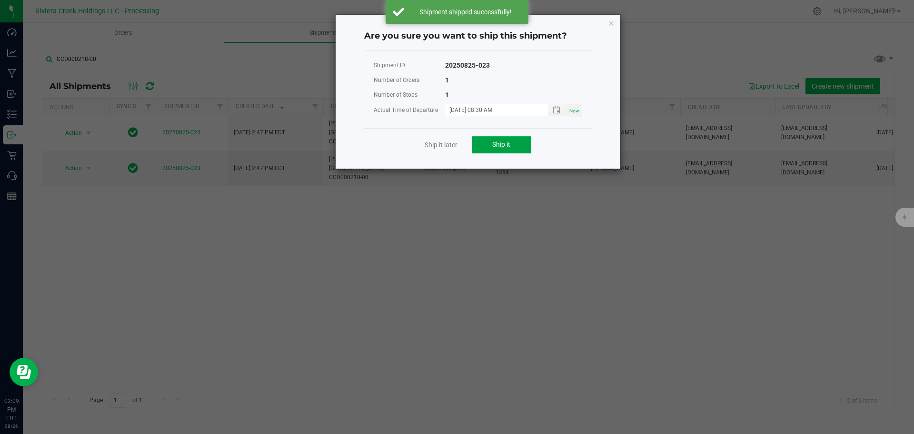
click at [486, 149] on button "Ship it" at bounding box center [502, 144] width 60 height 17
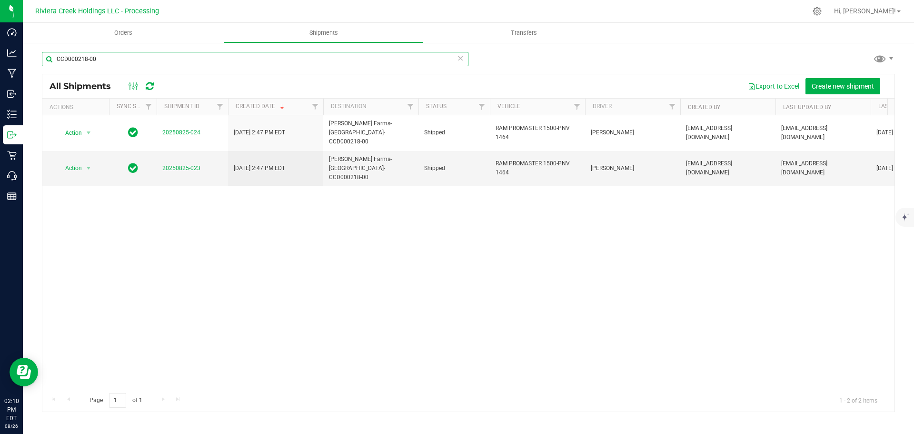
drag, startPoint x: 92, startPoint y: 61, endPoint x: 65, endPoint y: 60, distance: 27.2
click at [65, 60] on input "CCD000218-00" at bounding box center [255, 59] width 427 height 14
drag, startPoint x: 98, startPoint y: 58, endPoint x: 44, endPoint y: 55, distance: 54.4
click at [44, 55] on input "CCD000218-00" at bounding box center [255, 59] width 427 height 14
paste input "070-00"
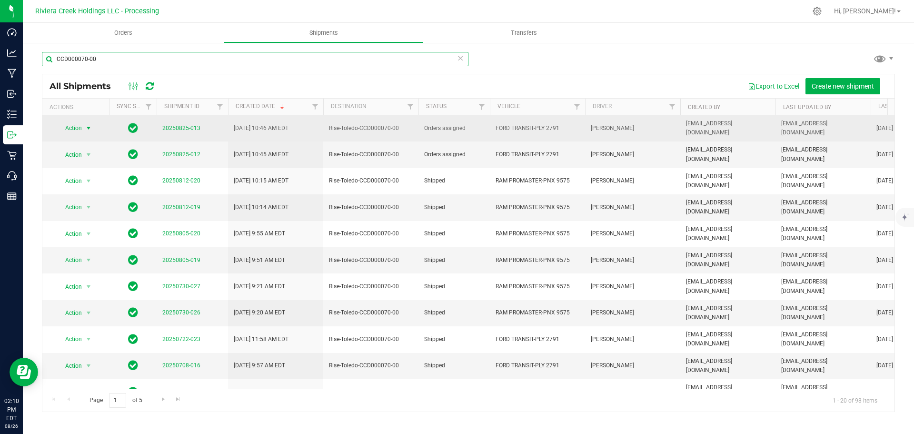
type input "CCD000070-00"
click at [81, 123] on span "Action" at bounding box center [70, 127] width 26 height 13
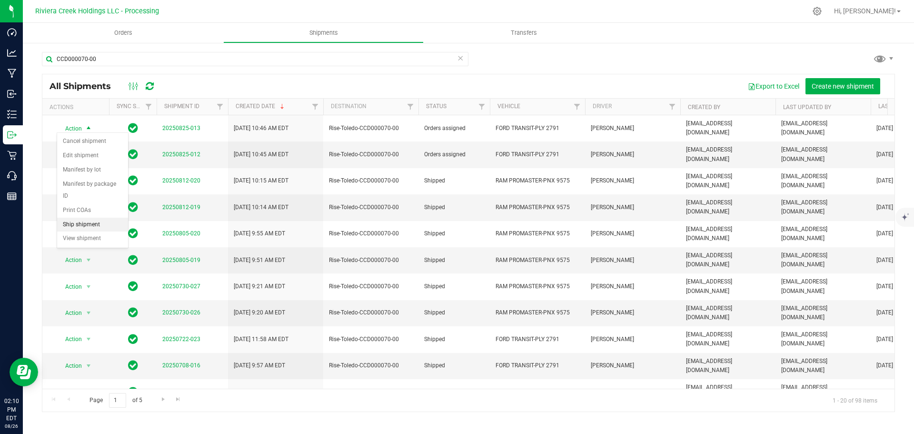
click at [84, 218] on li "Ship shipment" at bounding box center [92, 225] width 71 height 14
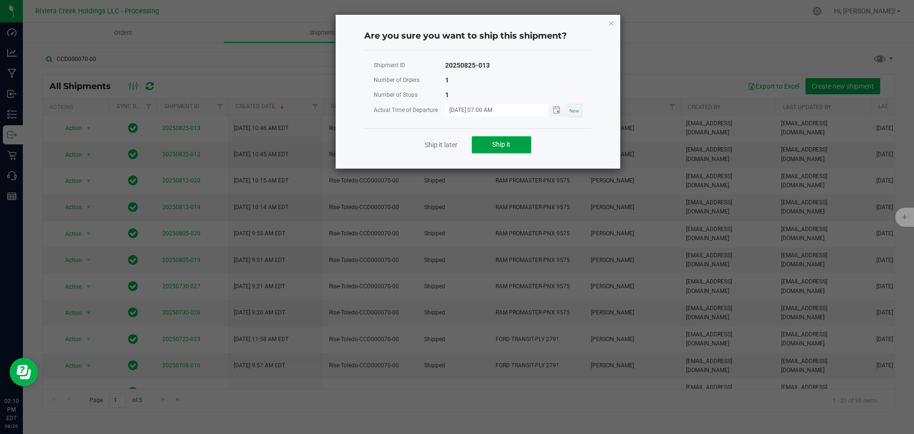
click at [489, 145] on button "Ship it" at bounding box center [502, 144] width 60 height 17
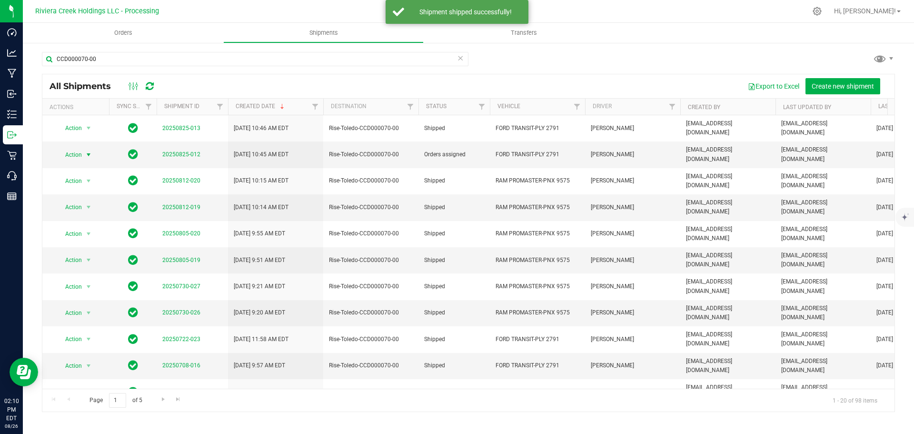
click at [75, 148] on span "Action" at bounding box center [70, 154] width 26 height 13
click at [82, 239] on li "Ship shipment" at bounding box center [92, 246] width 71 height 14
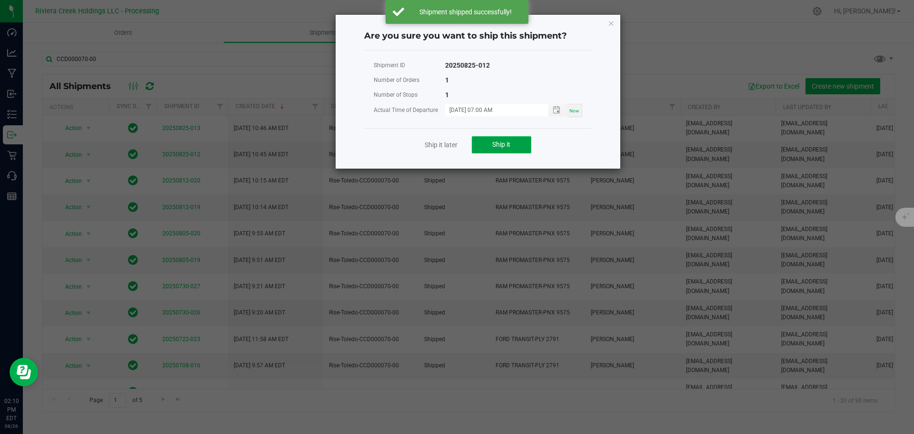
click at [490, 143] on button "Ship it" at bounding box center [502, 144] width 60 height 17
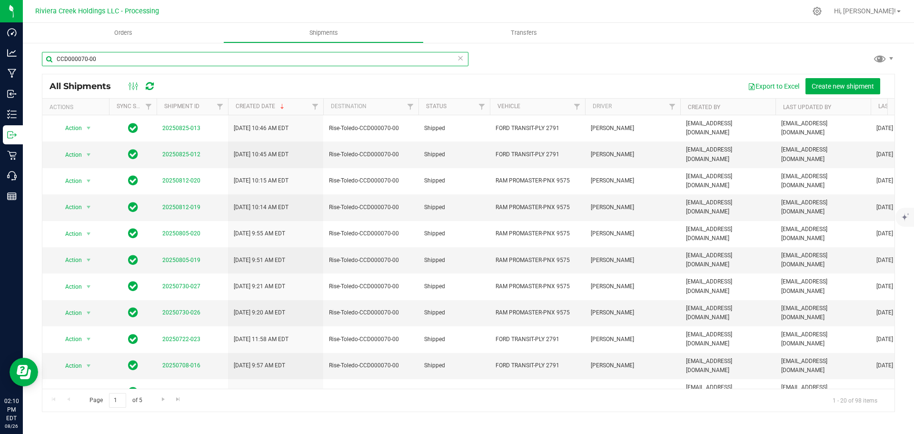
drag, startPoint x: 103, startPoint y: 60, endPoint x: 34, endPoint y: 51, distance: 69.6
click at [34, 51] on div "CCD000070-00 All Shipments Export to Excel Create new shipment Actions Sync Sta…" at bounding box center [469, 232] width 892 height 380
paste input "29"
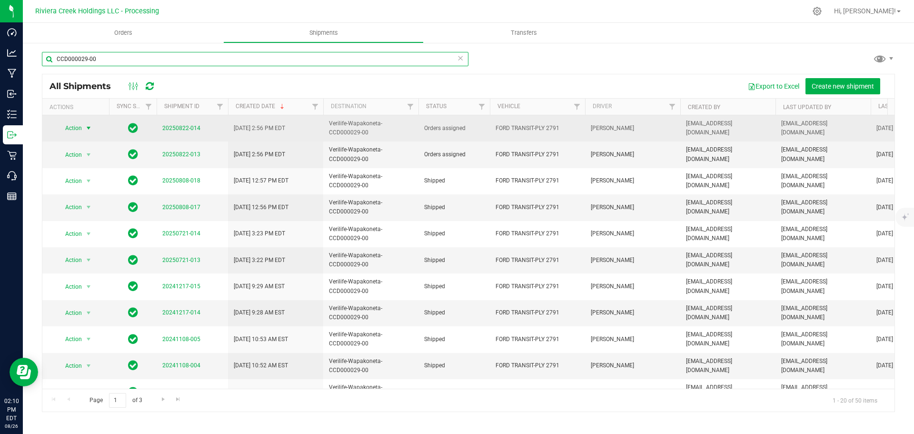
type input "CCD000029-00"
click at [89, 131] on span "select" at bounding box center [89, 128] width 8 height 8
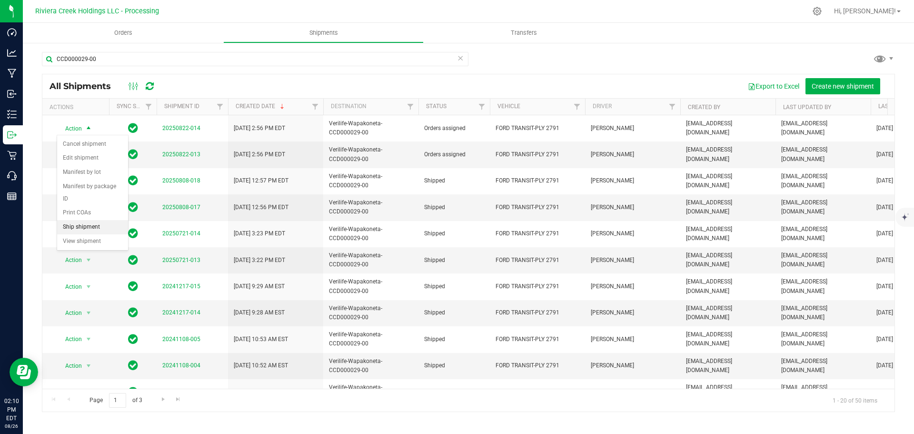
click at [86, 220] on li "Ship shipment" at bounding box center [92, 227] width 71 height 14
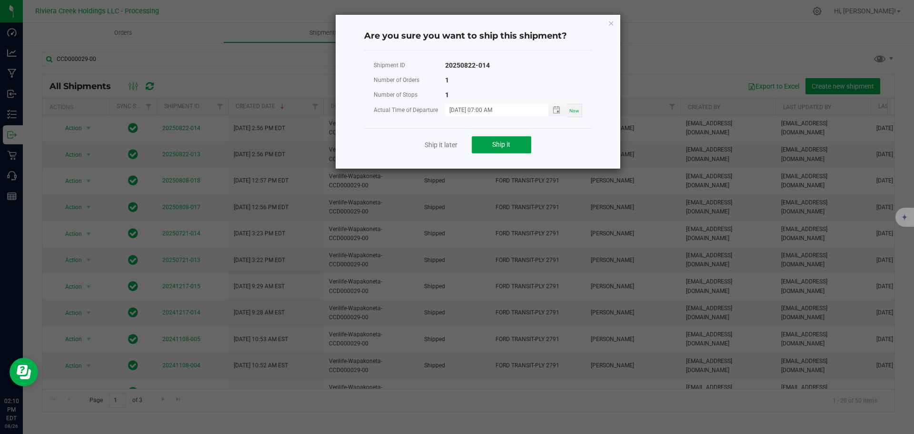
click at [486, 143] on button "Ship it" at bounding box center [502, 144] width 60 height 17
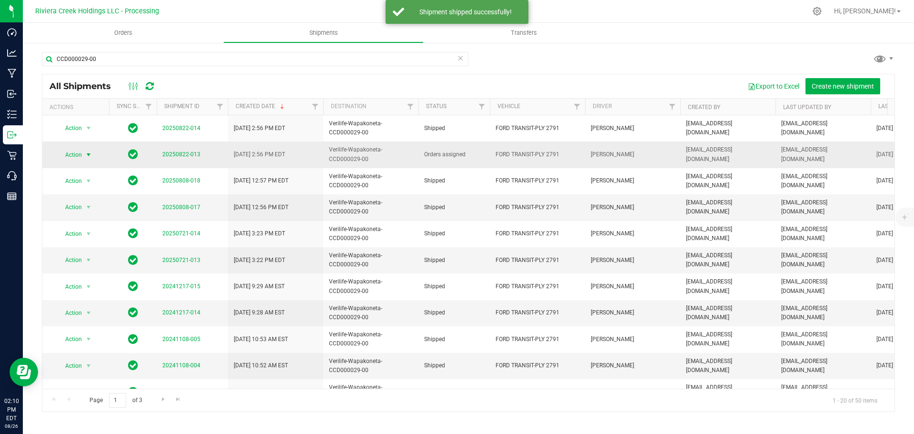
click at [86, 155] on span "select" at bounding box center [89, 155] width 8 height 8
click at [88, 246] on li "Ship shipment" at bounding box center [92, 253] width 71 height 14
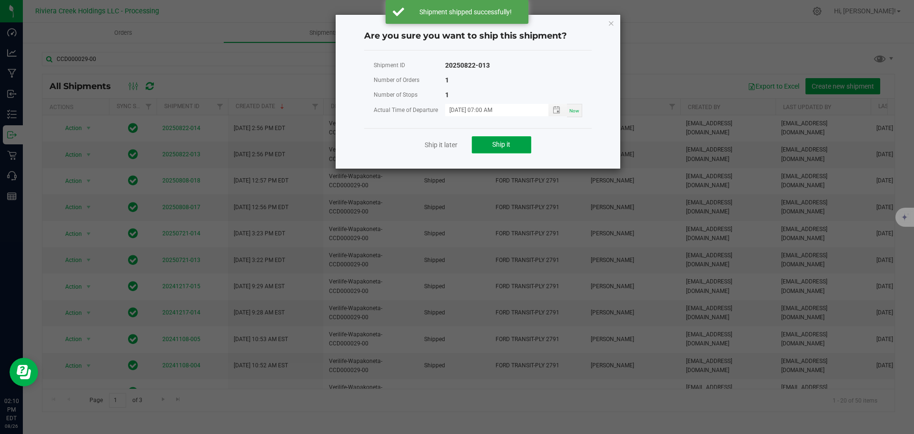
click at [504, 146] on span "Ship it" at bounding box center [501, 145] width 18 height 8
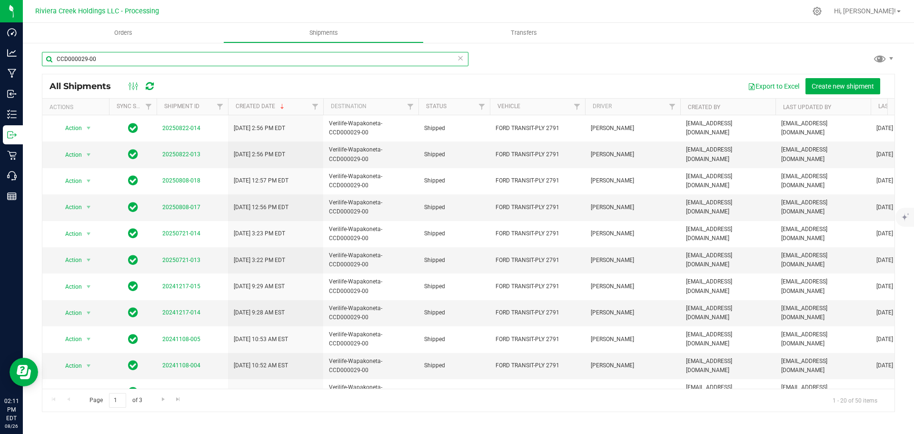
drag, startPoint x: 100, startPoint y: 58, endPoint x: 42, endPoint y: 63, distance: 58.8
click at [42, 63] on input "CCD000029-00" at bounding box center [255, 59] width 427 height 14
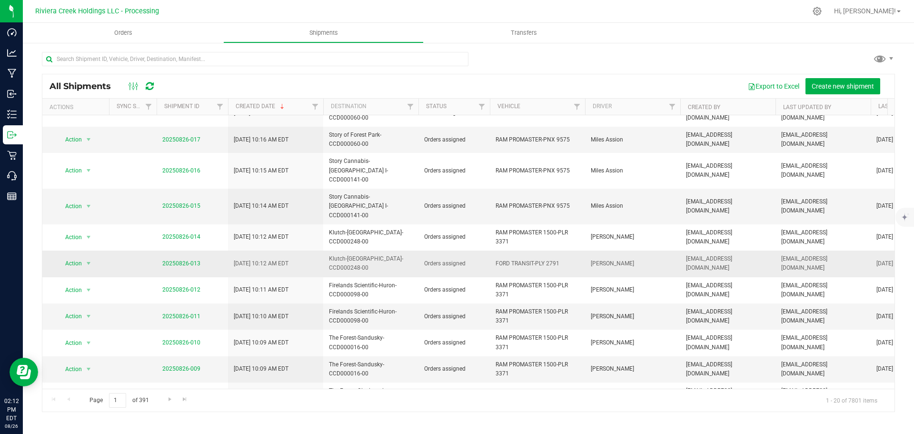
scroll to position [256, 0]
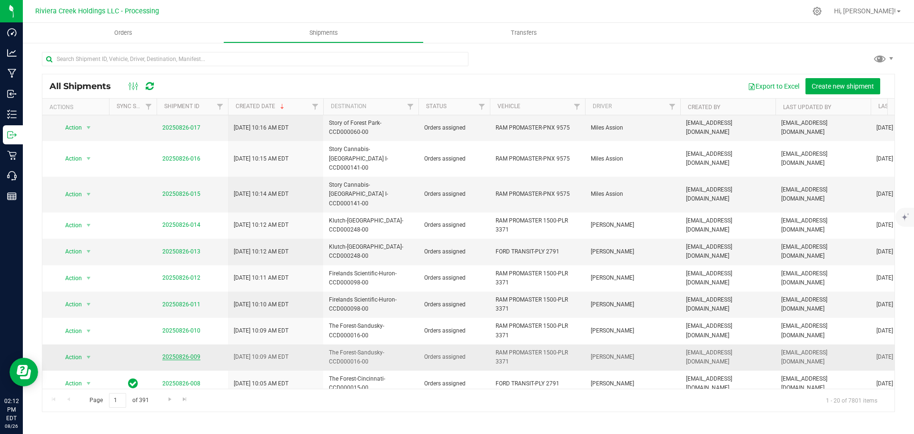
click at [186, 353] on link "20250826-009" at bounding box center [181, 356] width 38 height 7
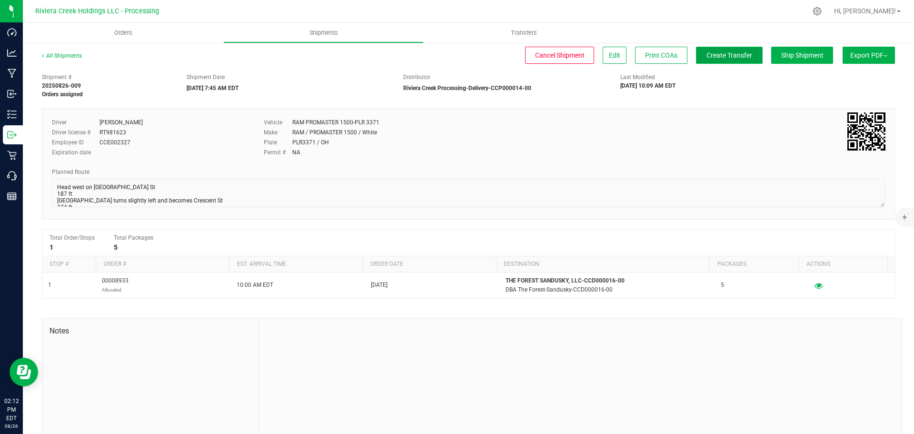
click at [701, 60] on button "Create Transfer" at bounding box center [729, 55] width 67 height 17
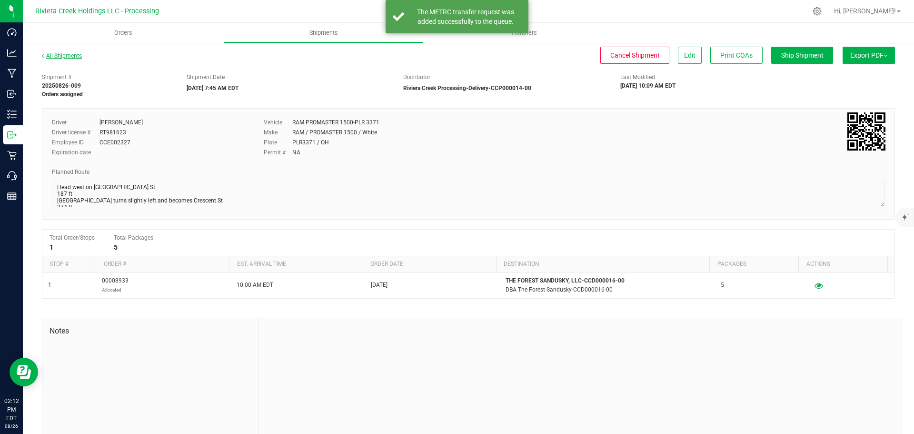
click at [67, 56] on link "All Shipments" at bounding box center [62, 55] width 40 height 7
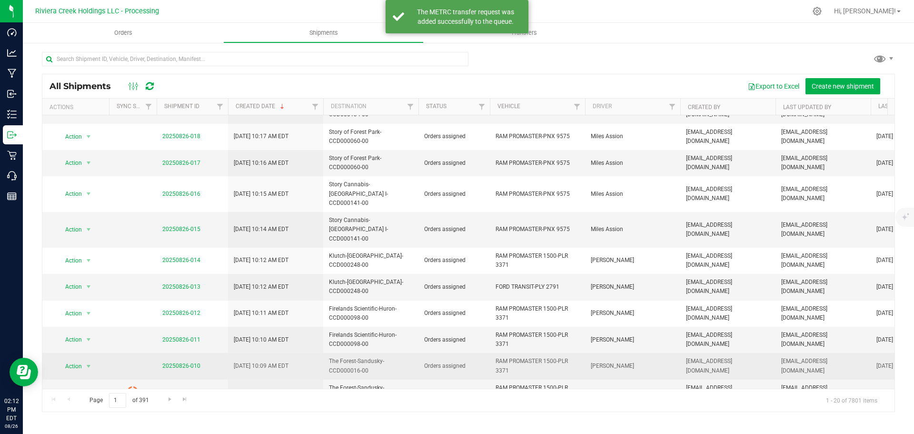
scroll to position [238, 0]
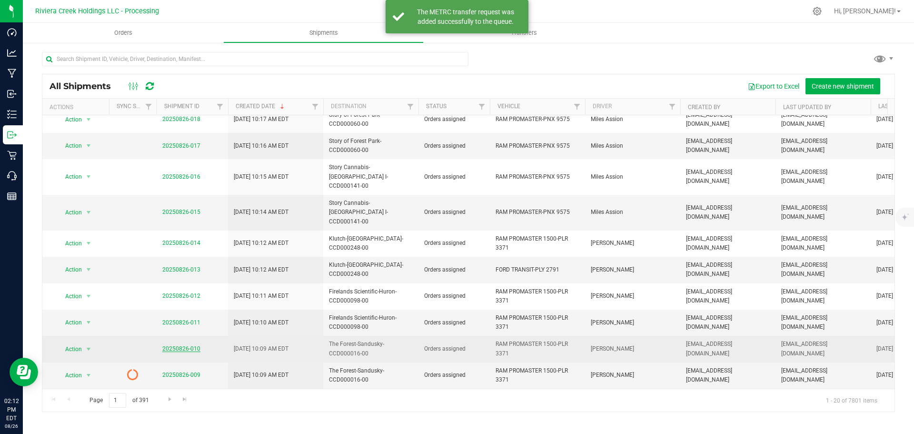
click at [187, 345] on link "20250826-010" at bounding box center [181, 348] width 38 height 7
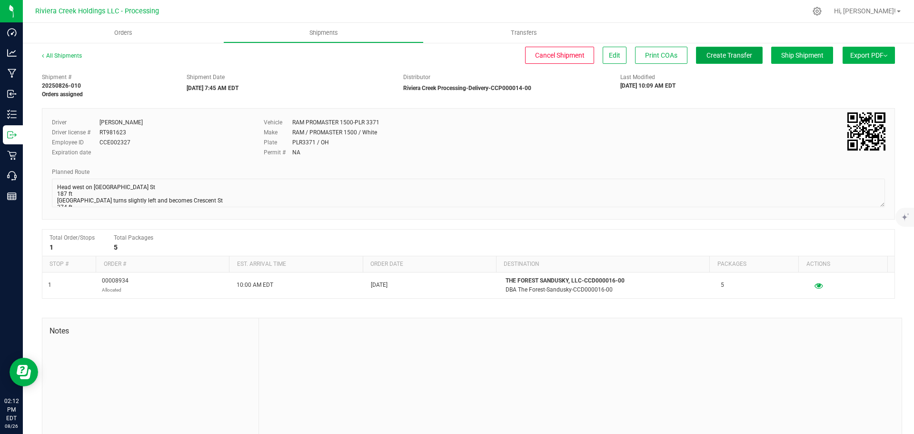
click at [715, 57] on span "Create Transfer" at bounding box center [730, 55] width 46 height 8
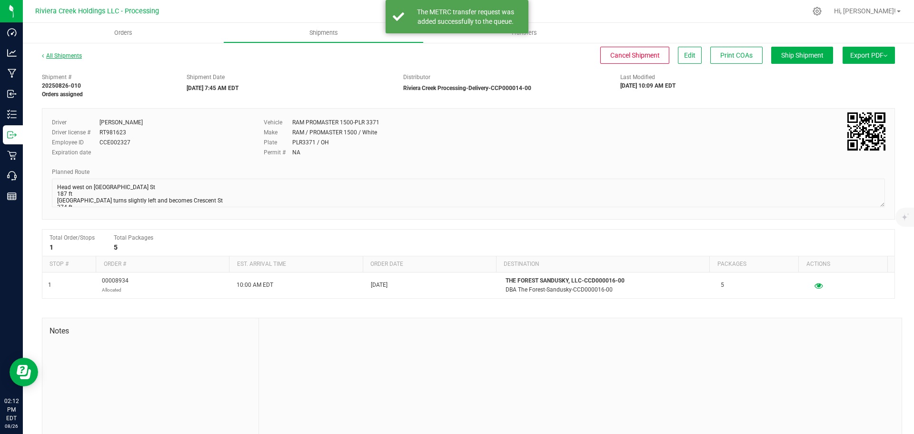
click at [68, 55] on link "All Shipments" at bounding box center [62, 55] width 40 height 7
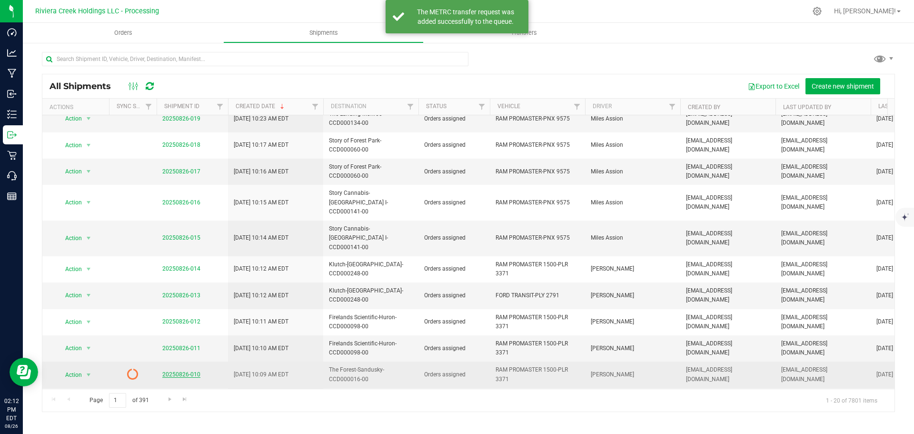
scroll to position [238, 0]
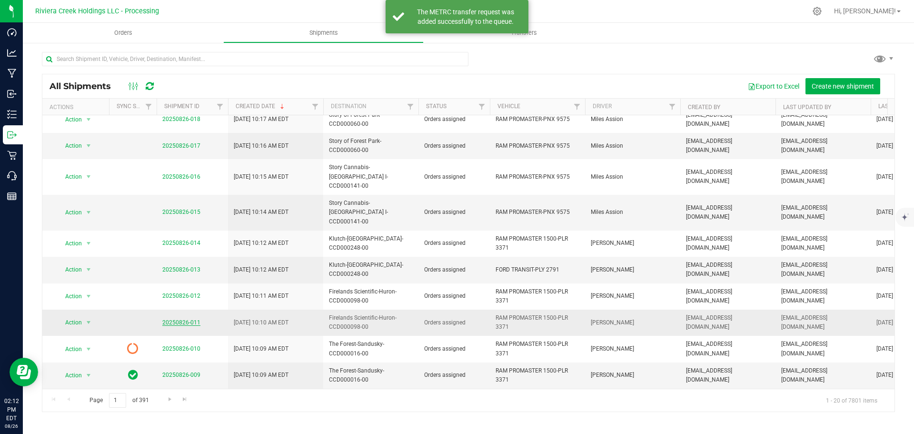
click at [181, 319] on link "20250826-011" at bounding box center [181, 322] width 38 height 7
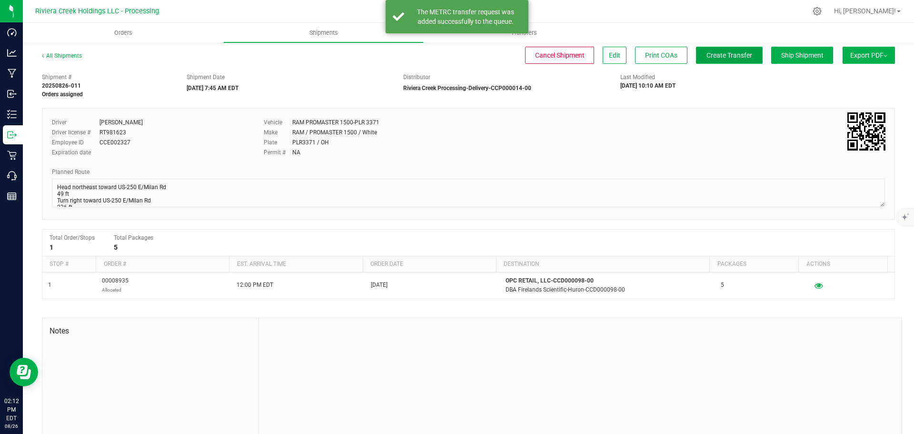
click at [708, 60] on button "Create Transfer" at bounding box center [729, 55] width 67 height 17
click at [77, 57] on link "All Shipments" at bounding box center [62, 55] width 40 height 7
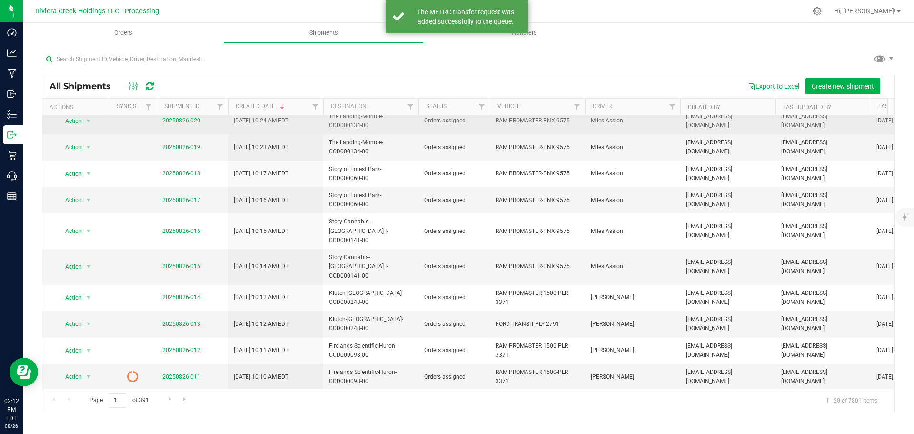
scroll to position [191, 0]
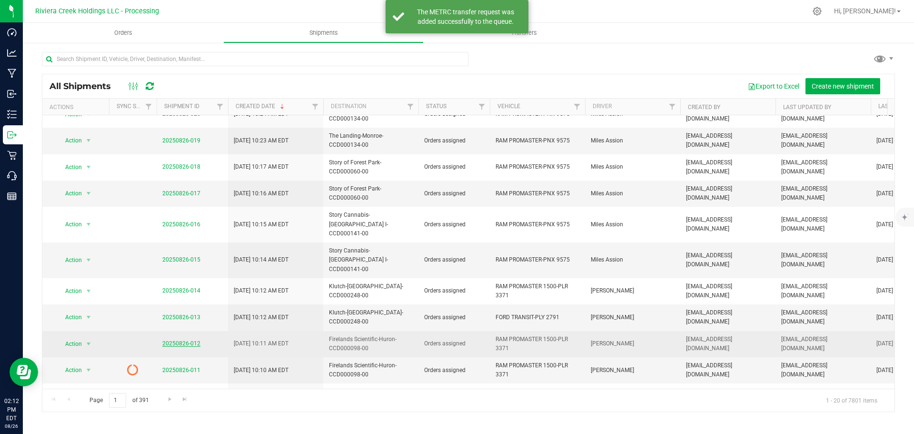
click at [183, 340] on link "20250826-012" at bounding box center [181, 343] width 38 height 7
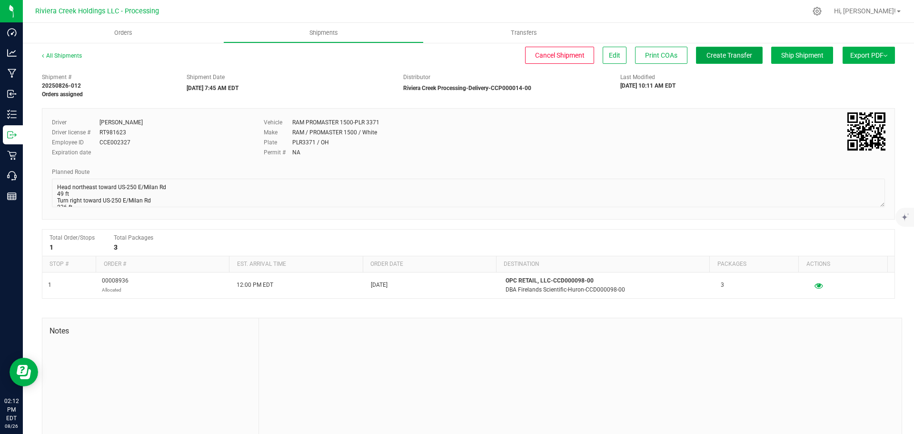
click at [710, 56] on span "Create Transfer" at bounding box center [730, 55] width 46 height 8
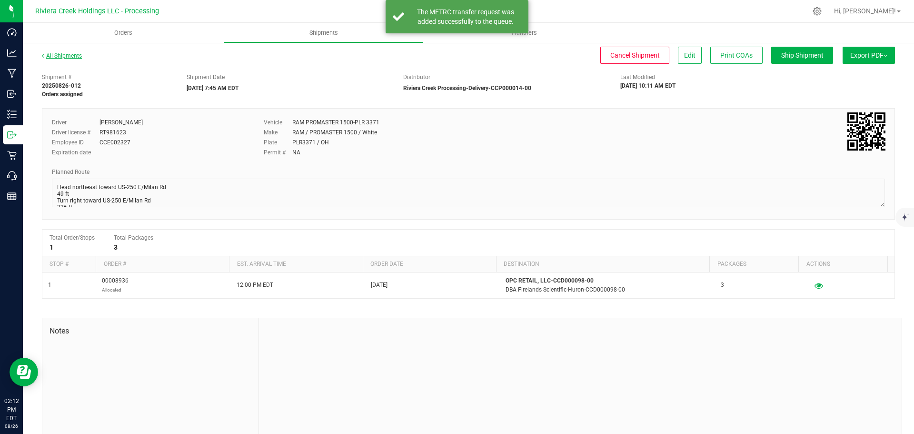
click at [65, 55] on link "All Shipments" at bounding box center [62, 55] width 40 height 7
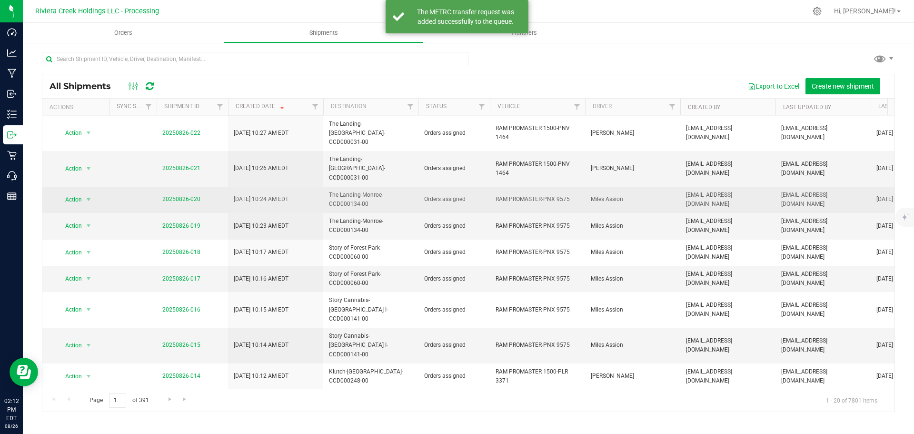
scroll to position [143, 0]
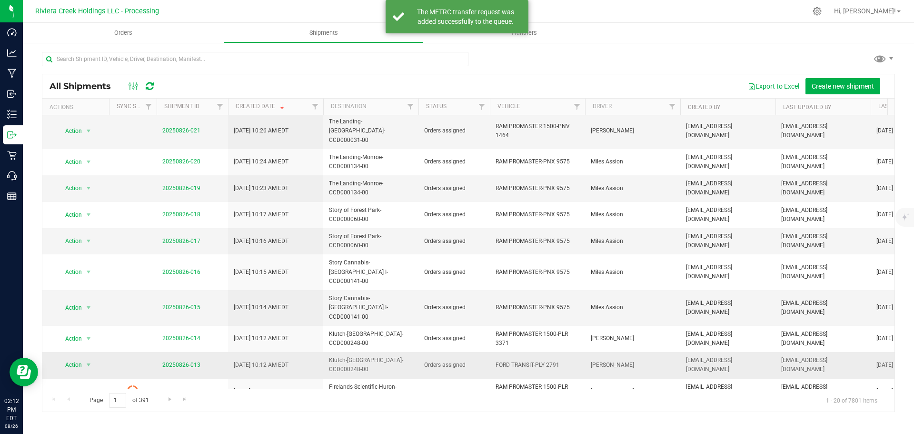
click at [168, 362] on link "20250826-013" at bounding box center [181, 365] width 38 height 7
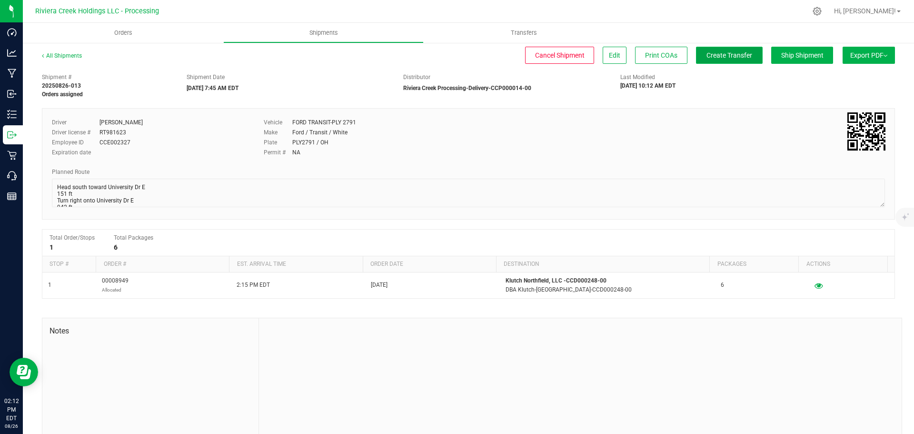
click at [707, 58] on span "Create Transfer" at bounding box center [730, 55] width 46 height 8
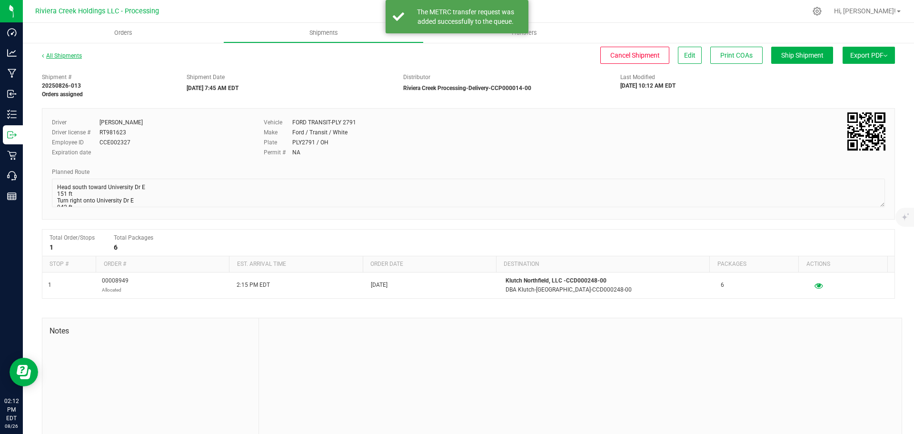
click at [74, 56] on link "All Shipments" at bounding box center [62, 55] width 40 height 7
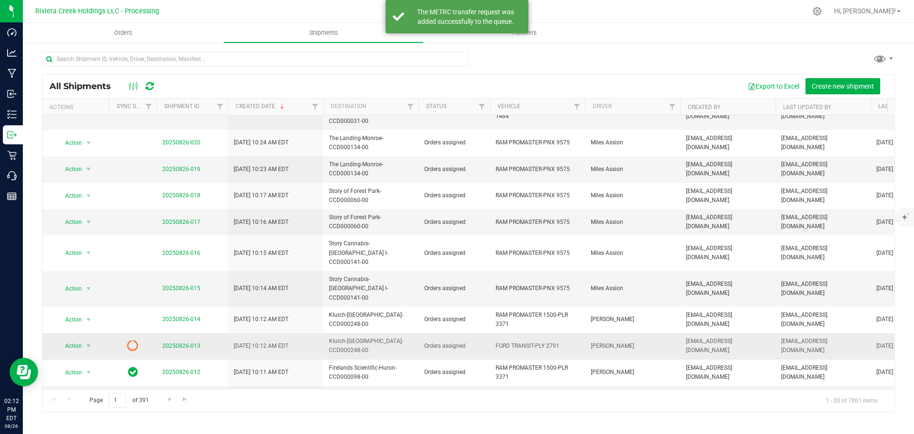
scroll to position [191, 0]
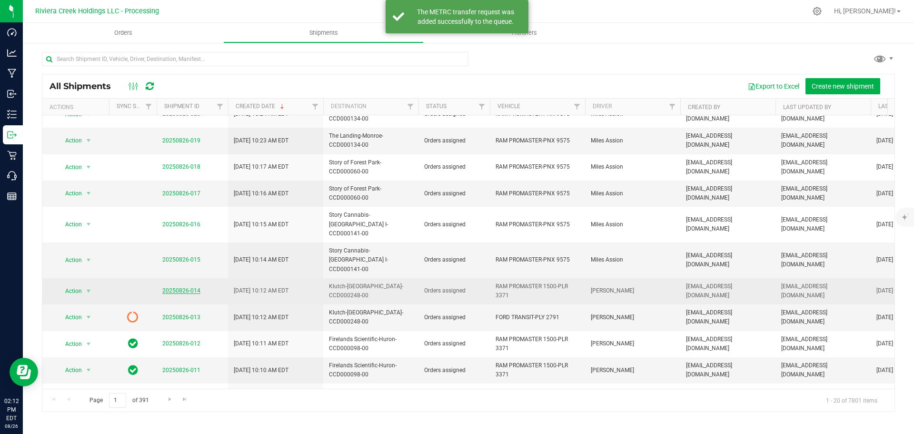
click at [176, 287] on link "20250826-014" at bounding box center [181, 290] width 38 height 7
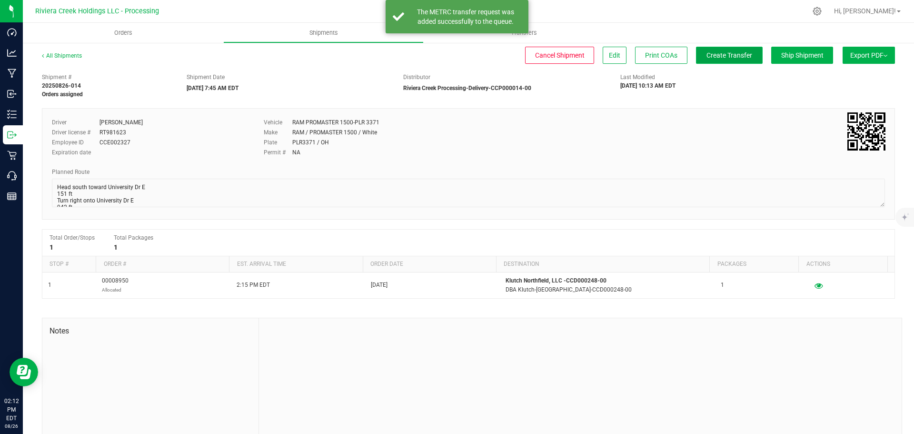
click at [707, 55] on span "Create Transfer" at bounding box center [730, 55] width 46 height 8
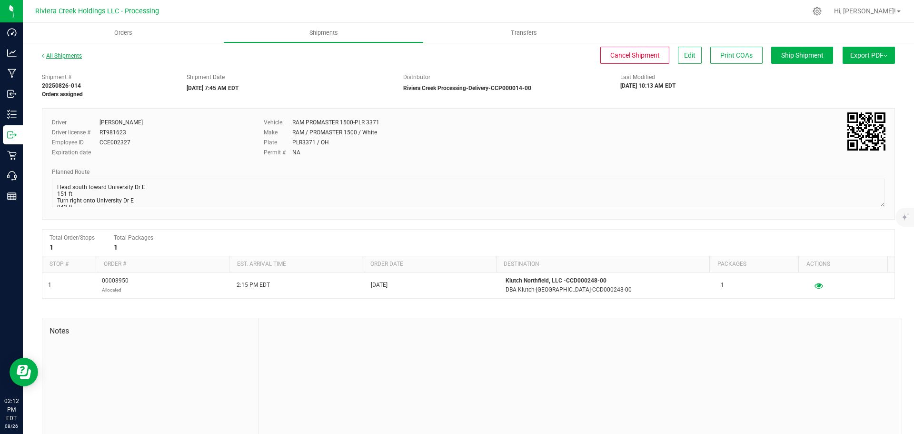
click at [61, 57] on link "All Shipments" at bounding box center [62, 55] width 40 height 7
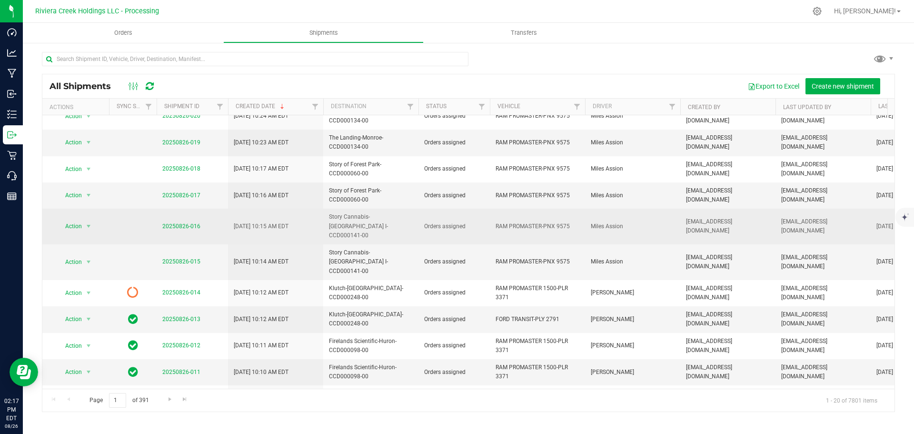
scroll to position [191, 0]
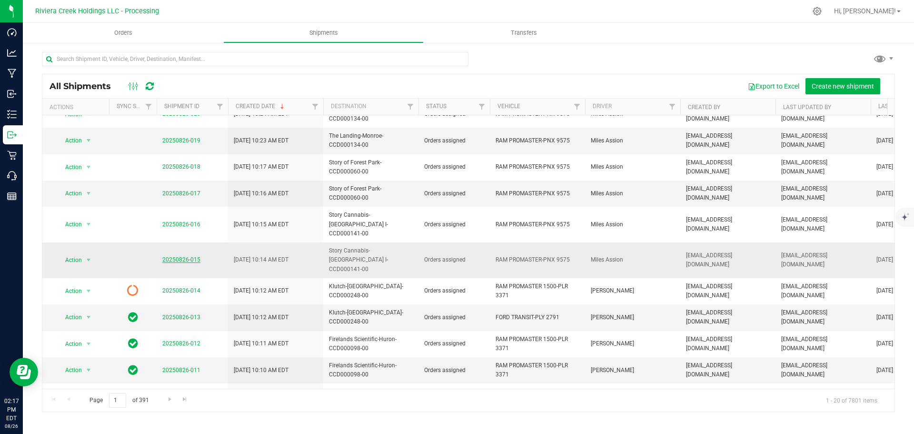
click at [182, 256] on link "20250826-015" at bounding box center [181, 259] width 38 height 7
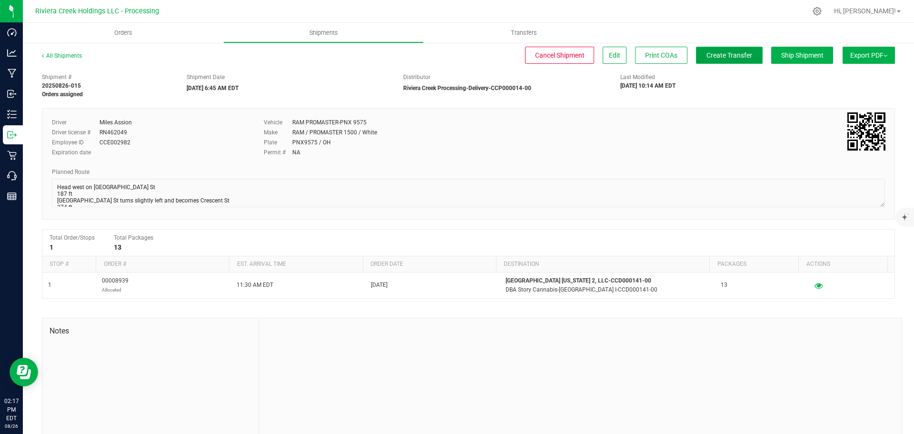
click at [725, 58] on span "Create Transfer" at bounding box center [730, 55] width 46 height 8
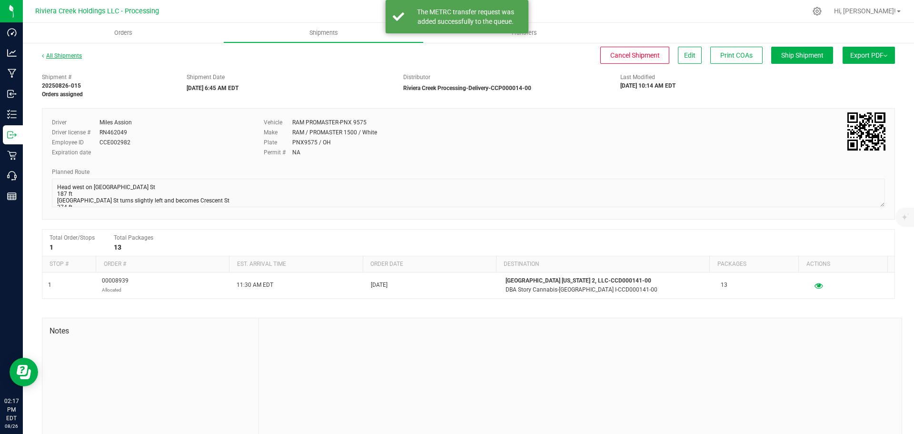
click at [65, 54] on link "All Shipments" at bounding box center [62, 55] width 40 height 7
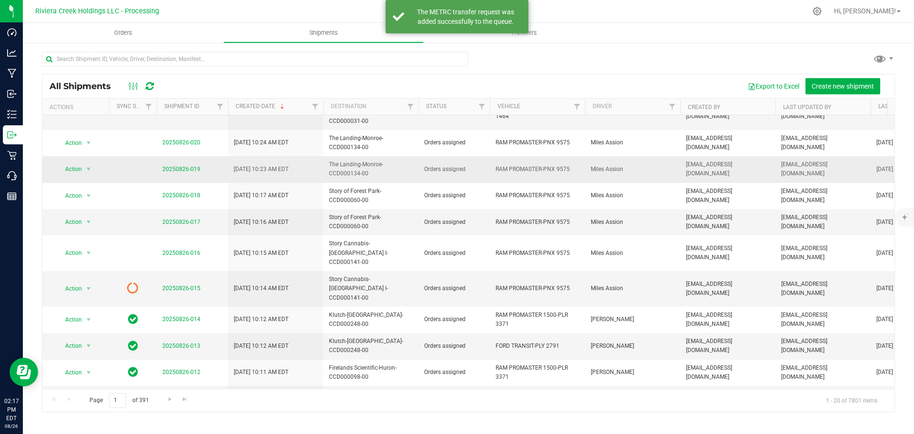
scroll to position [191, 0]
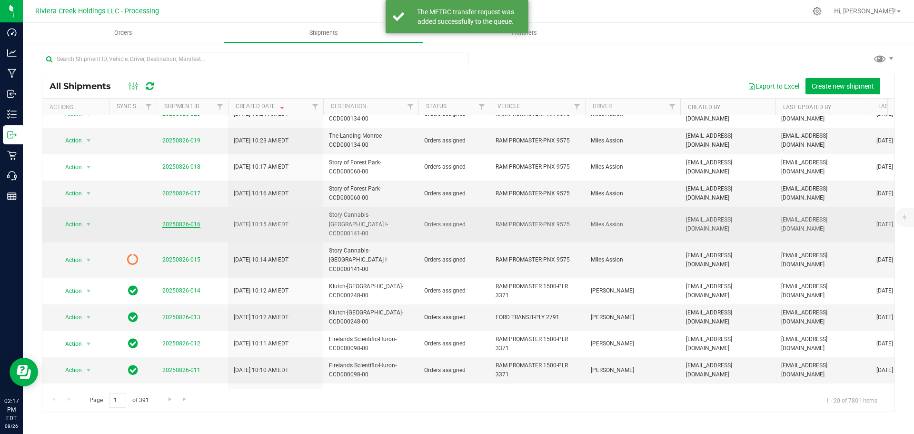
click at [182, 221] on link "20250826-016" at bounding box center [181, 224] width 38 height 7
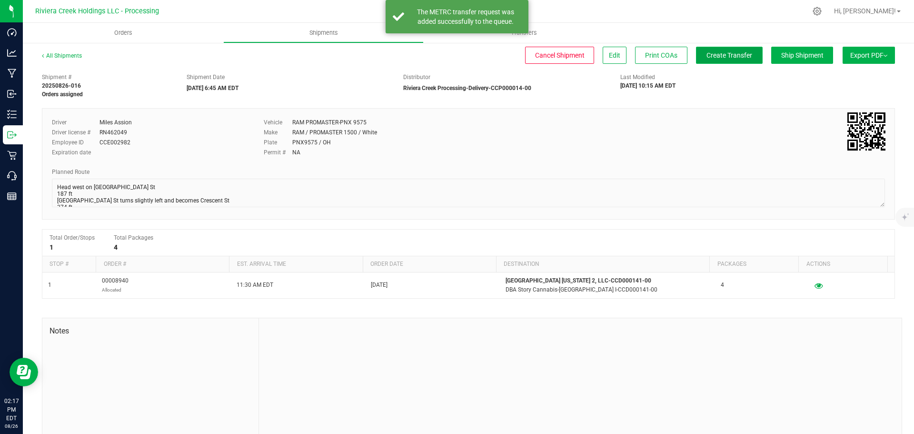
click at [708, 58] on span "Create Transfer" at bounding box center [730, 55] width 46 height 8
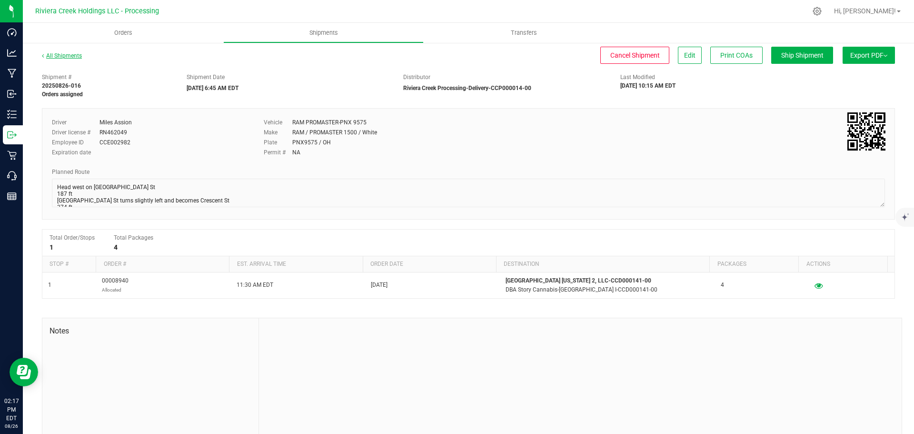
click at [66, 55] on link "All Shipments" at bounding box center [62, 55] width 40 height 7
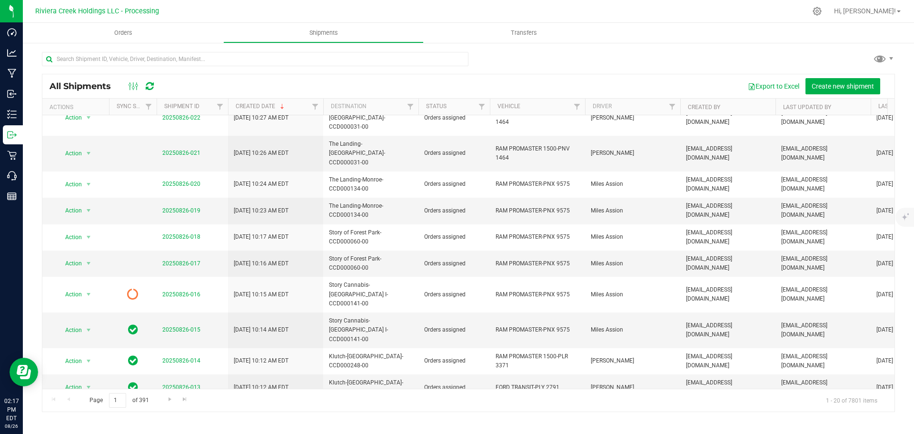
scroll to position [143, 0]
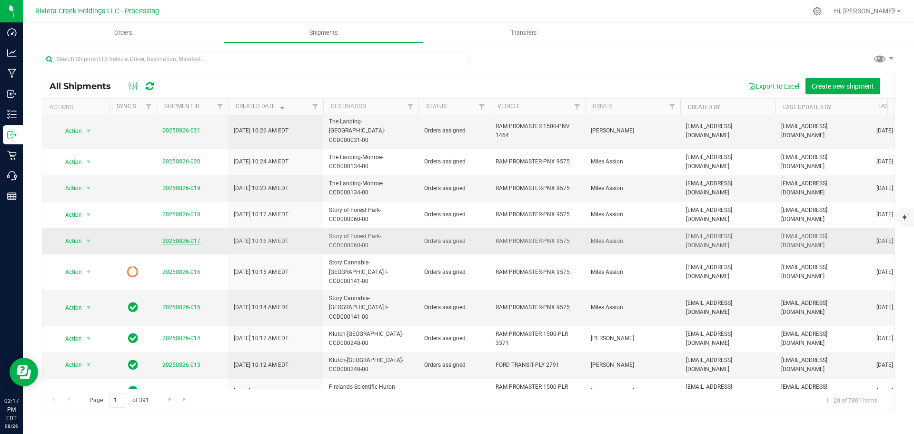
click at [186, 238] on link "20250826-017" at bounding box center [181, 241] width 38 height 7
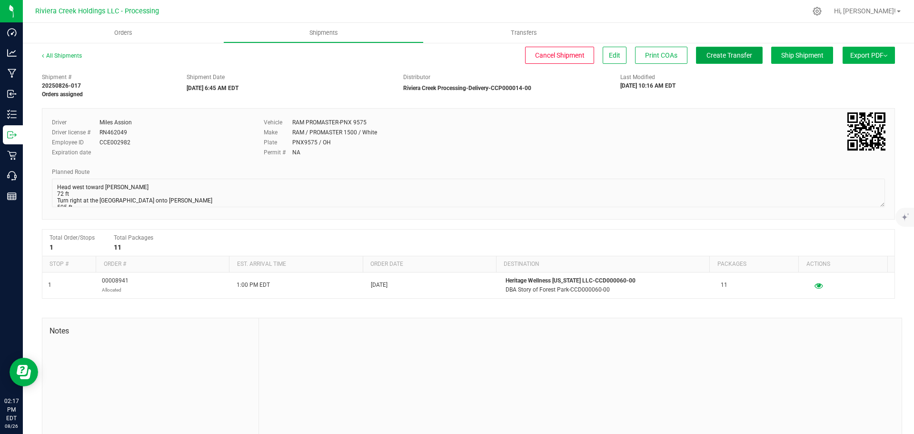
click at [713, 61] on button "Create Transfer" at bounding box center [729, 55] width 67 height 17
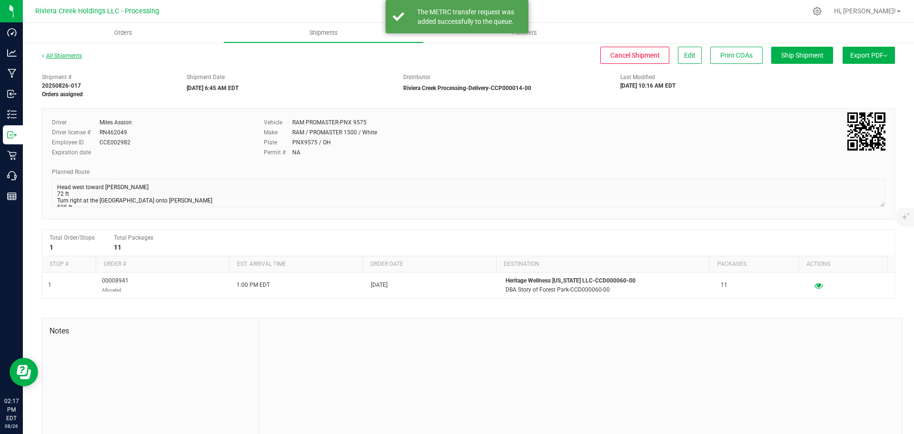
click at [72, 56] on link "All Shipments" at bounding box center [62, 55] width 40 height 7
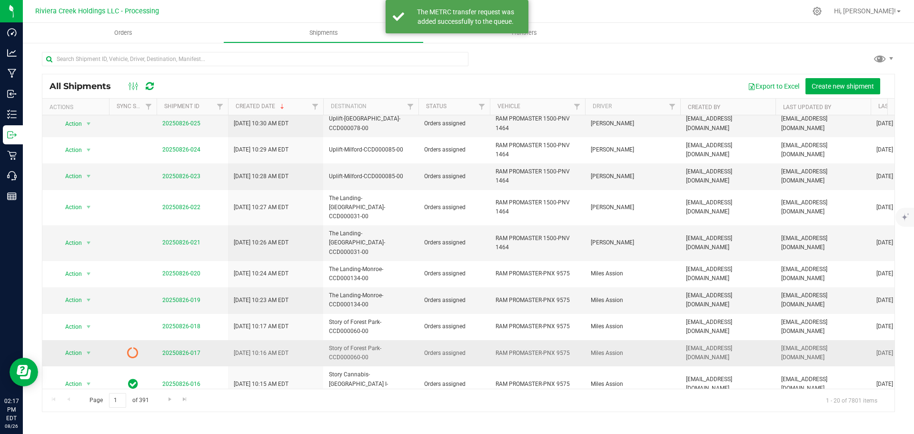
scroll to position [95, 0]
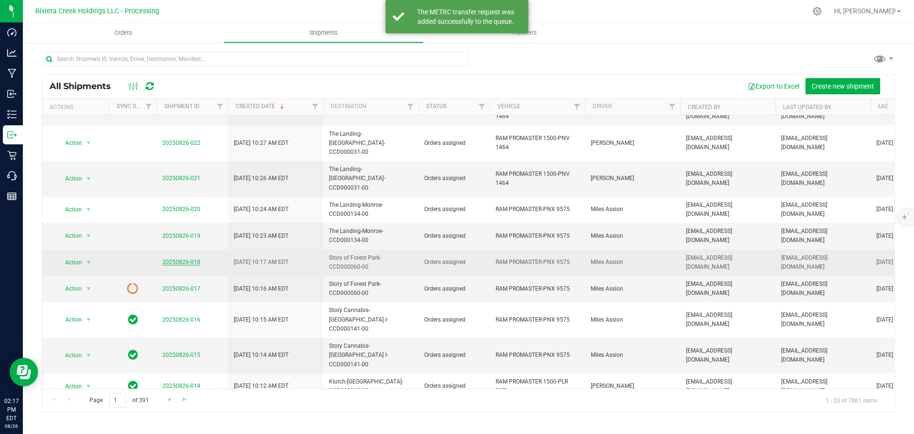
click at [182, 259] on link "20250826-018" at bounding box center [181, 262] width 38 height 7
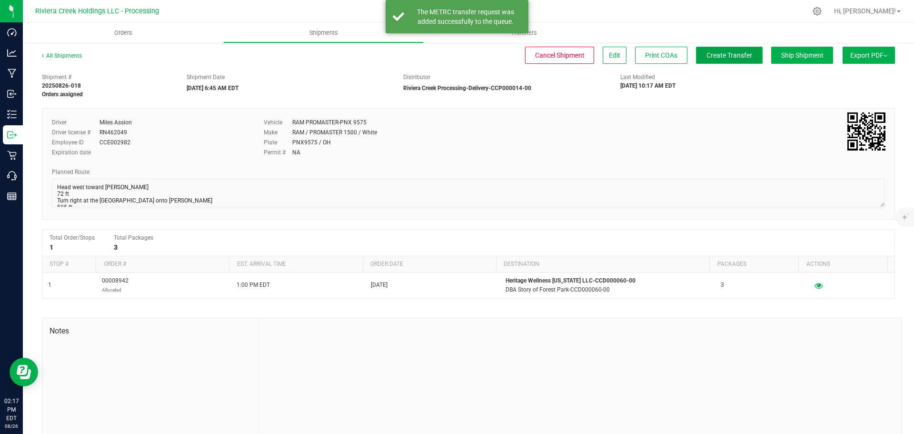
click at [728, 58] on span "Create Transfer" at bounding box center [730, 55] width 46 height 8
click at [68, 56] on link "All Shipments" at bounding box center [62, 55] width 40 height 7
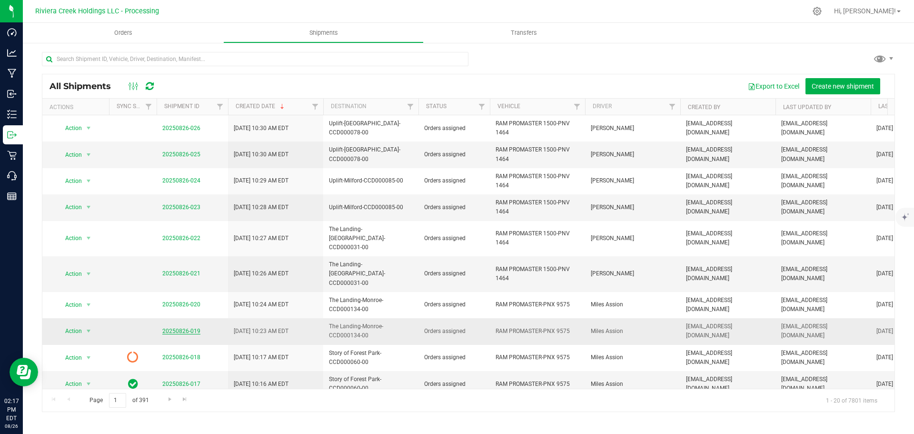
click at [185, 328] on link "20250826-019" at bounding box center [181, 331] width 38 height 7
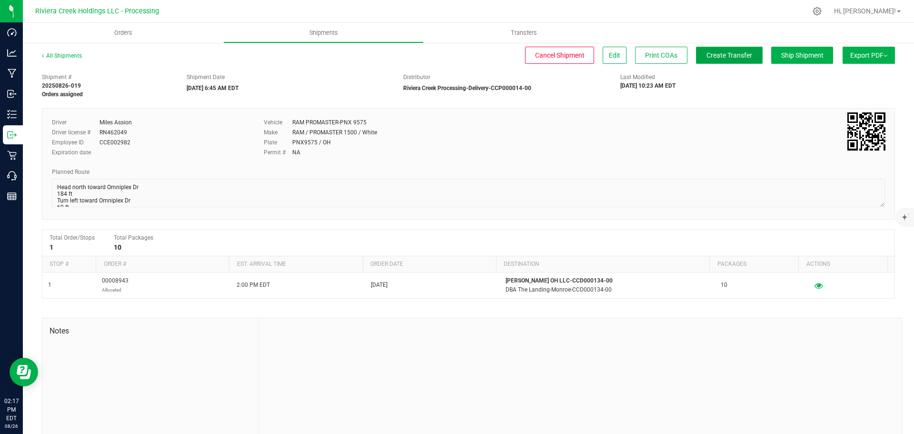
click at [720, 50] on button "Create Transfer" at bounding box center [729, 55] width 67 height 17
click at [61, 53] on link "All Shipments" at bounding box center [62, 55] width 40 height 7
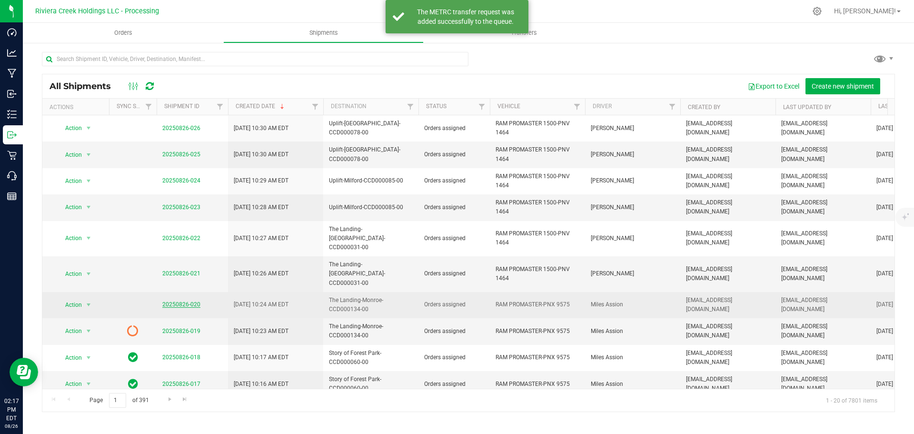
click at [179, 301] on link "20250826-020" at bounding box center [181, 304] width 38 height 7
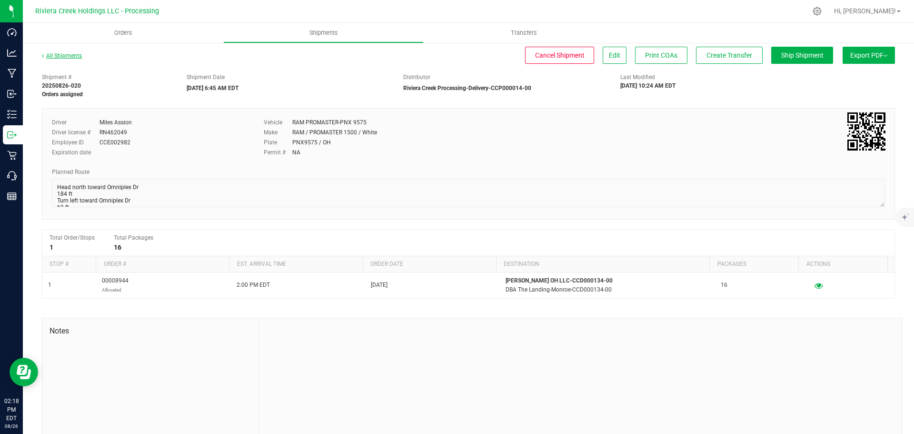
click at [70, 56] on link "All Shipments" at bounding box center [62, 55] width 40 height 7
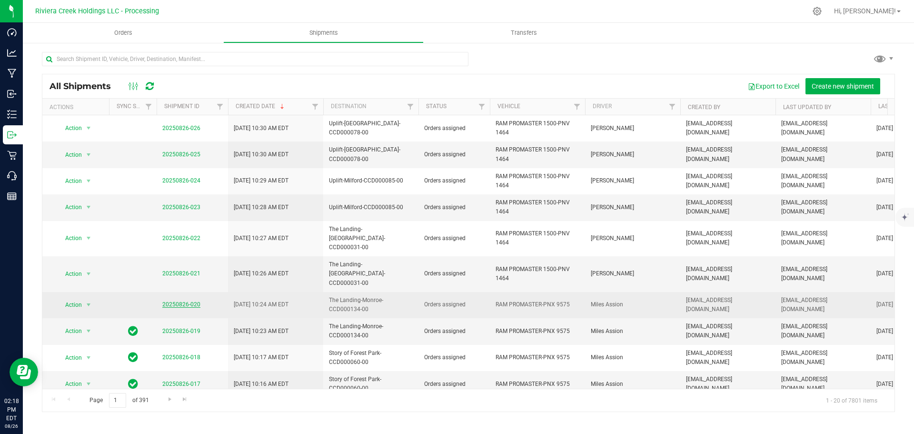
click at [175, 301] on link "20250826-020" at bounding box center [181, 304] width 38 height 7
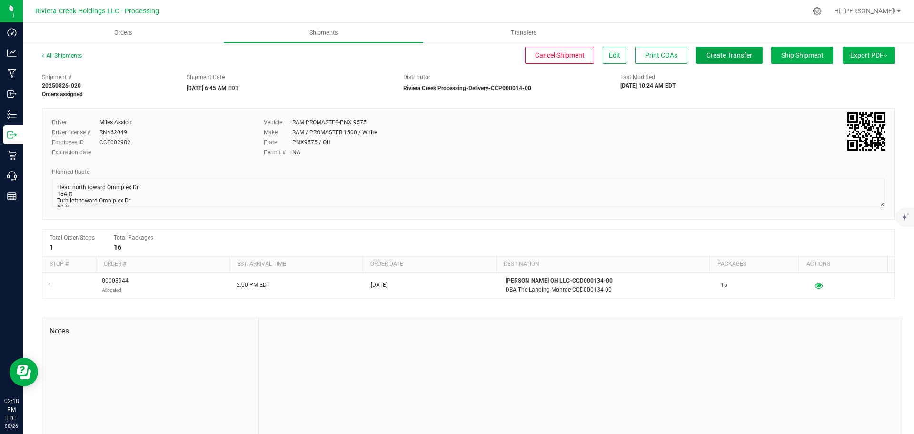
click at [715, 60] on button "Create Transfer" at bounding box center [729, 55] width 67 height 17
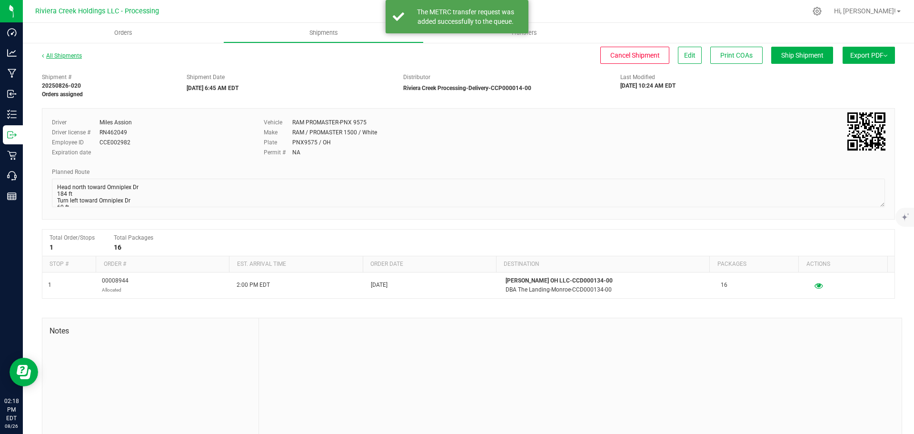
click at [67, 54] on link "All Shipments" at bounding box center [62, 55] width 40 height 7
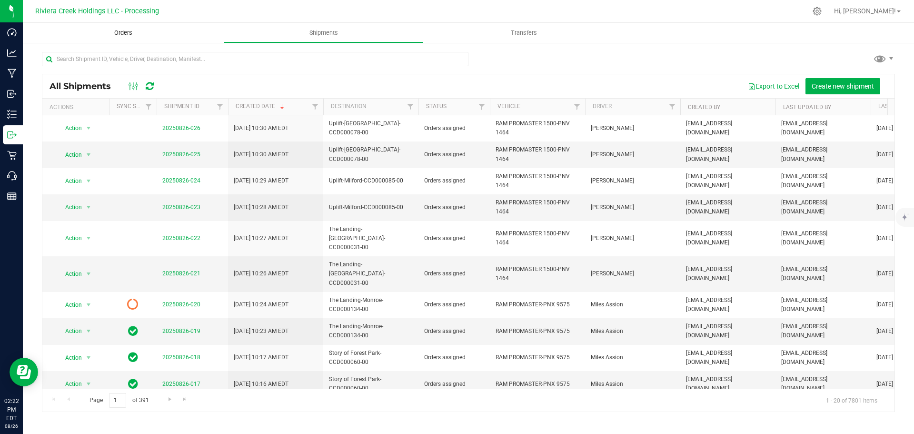
click at [116, 35] on span "Orders" at bounding box center [123, 33] width 44 height 9
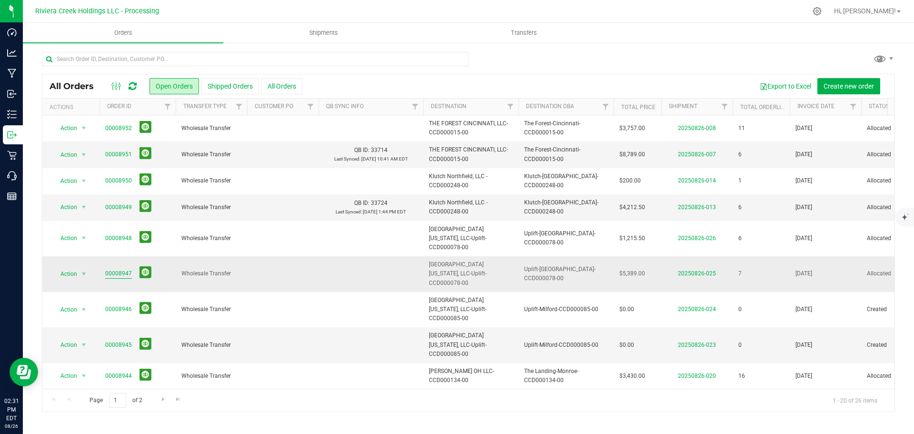
click at [117, 269] on link "00008947" at bounding box center [118, 273] width 27 height 9
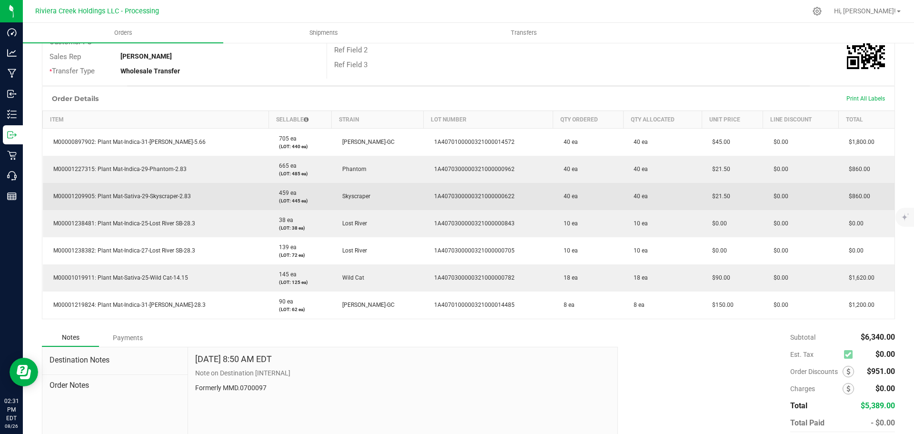
scroll to position [191, 0]
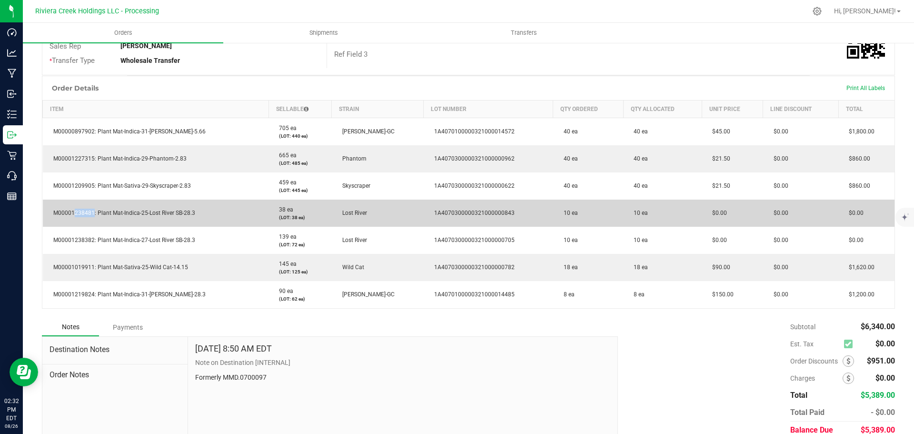
drag, startPoint x: 91, startPoint y: 211, endPoint x: 72, endPoint y: 212, distance: 19.6
click at [72, 212] on span "M00001238481: Plant Mat-Indica-25-Lost River SB-28.3" at bounding box center [122, 213] width 147 height 7
drag, startPoint x: 92, startPoint y: 211, endPoint x: 52, endPoint y: 211, distance: 40.5
click at [52, 211] on span "M00001238481: Plant Mat-Indica-25-Lost River SB-28.3" at bounding box center [122, 213] width 147 height 7
copy span "M00001238481"
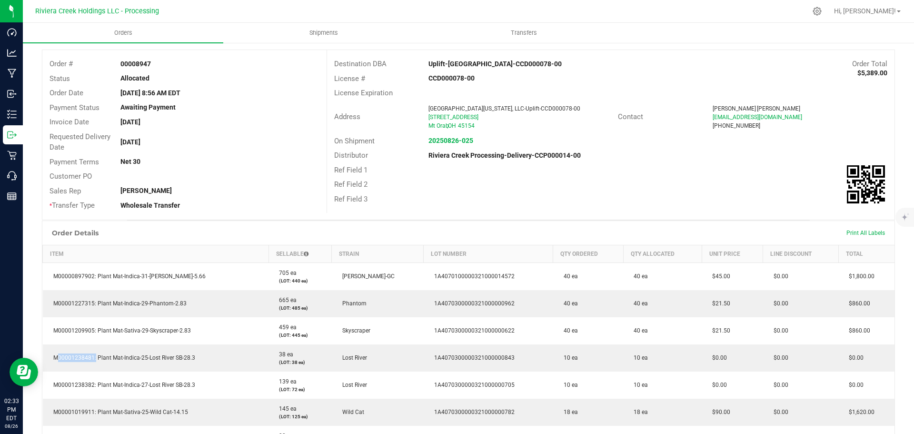
scroll to position [0, 0]
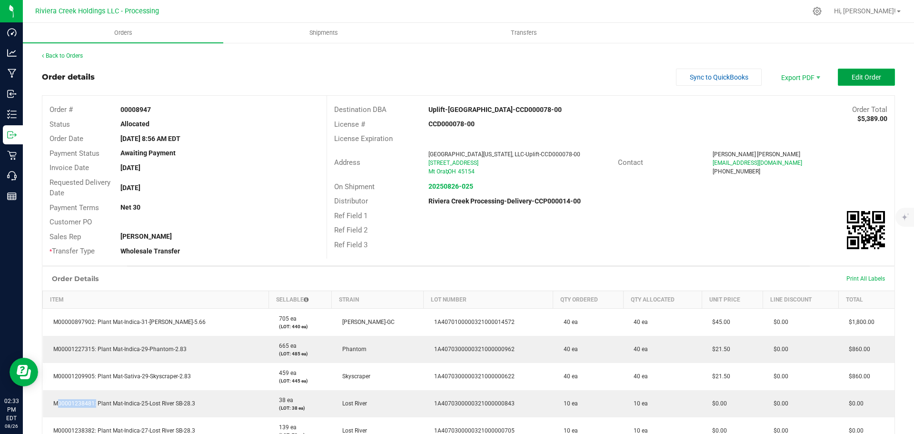
click at [864, 75] on span "Edit Order" at bounding box center [867, 77] width 30 height 8
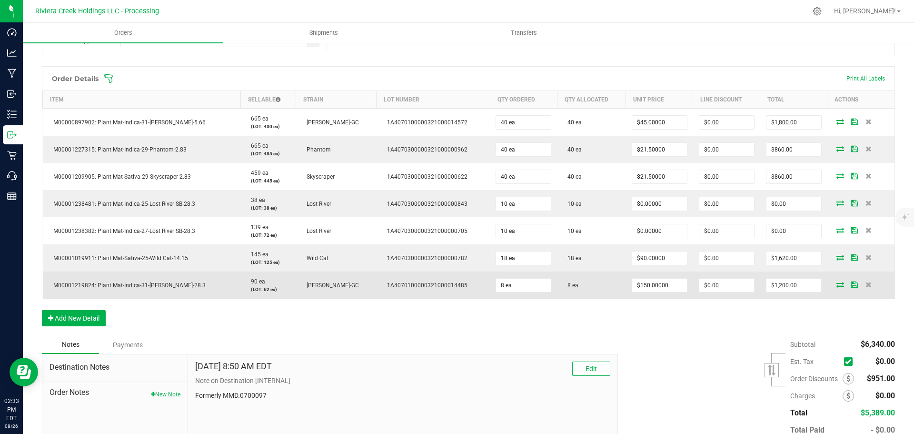
scroll to position [238, 0]
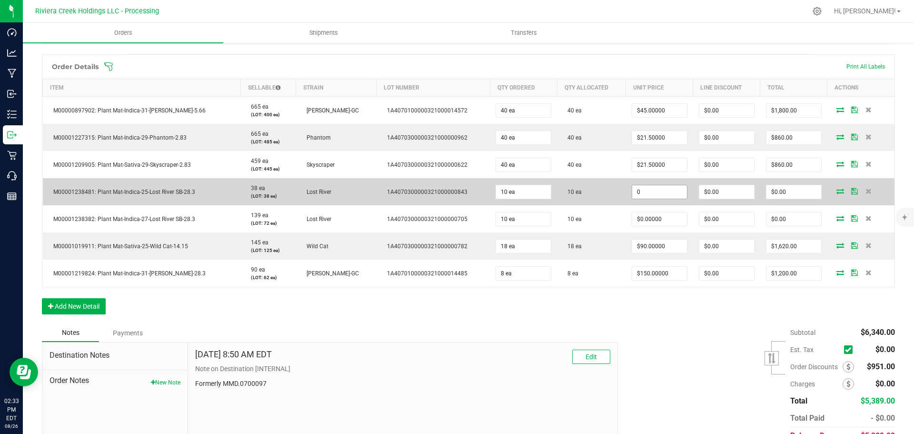
click at [648, 190] on input "0" at bounding box center [660, 191] width 55 height 13
type input "$150.00000"
type input "0"
type input "$1,500.00"
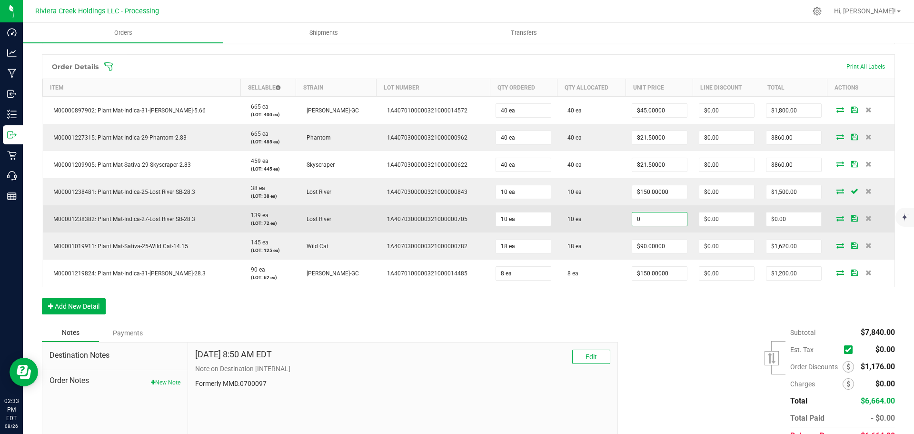
click at [634, 218] on input "0" at bounding box center [660, 218] width 55 height 13
type input "$150.00000"
type input "0"
type input "$1,500.00"
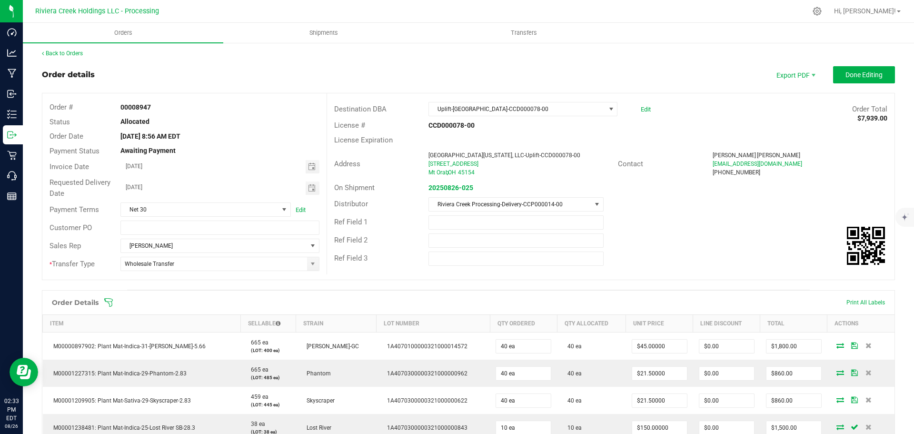
scroll to position [0, 0]
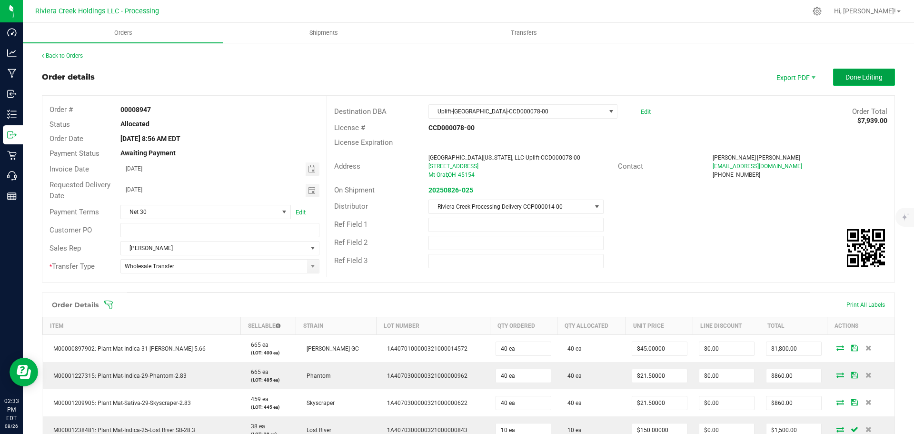
click at [834, 79] on button "Done Editing" at bounding box center [865, 77] width 62 height 17
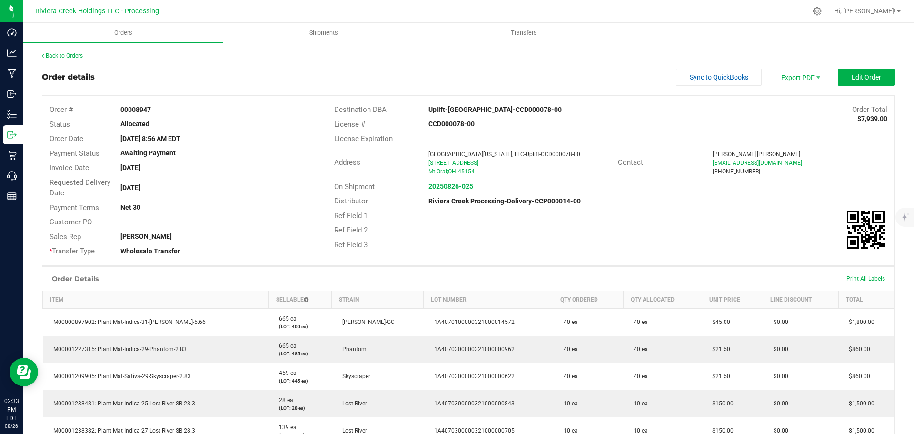
drag, startPoint x: 847, startPoint y: 11, endPoint x: 804, endPoint y: 33, distance: 47.9
click at [822, 11] on icon at bounding box center [817, 11] width 9 height 9
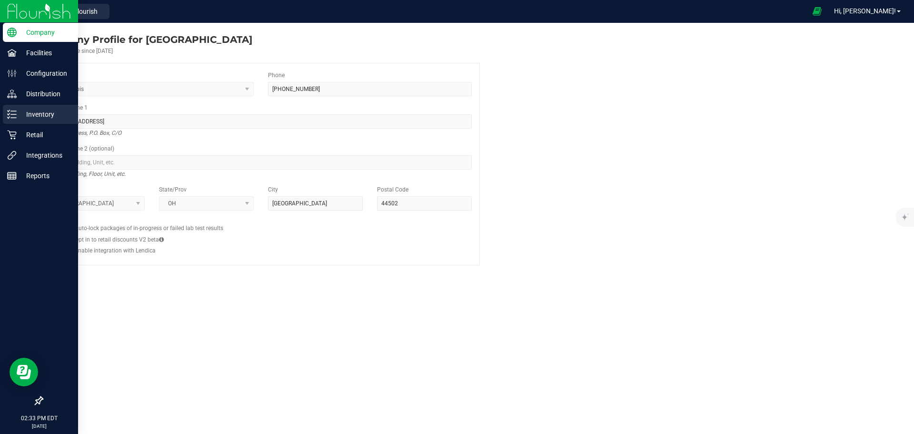
click at [38, 111] on p "Inventory" at bounding box center [45, 114] width 57 height 11
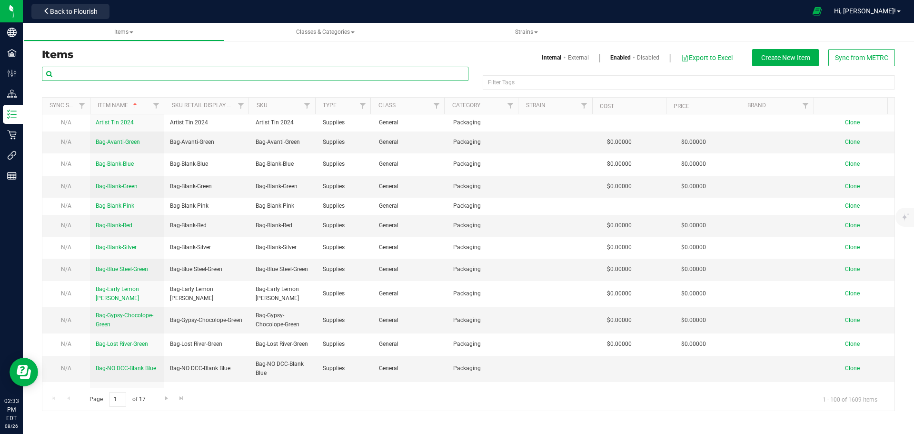
click at [110, 70] on input "text" at bounding box center [255, 74] width 427 height 14
paste input "M00001238481"
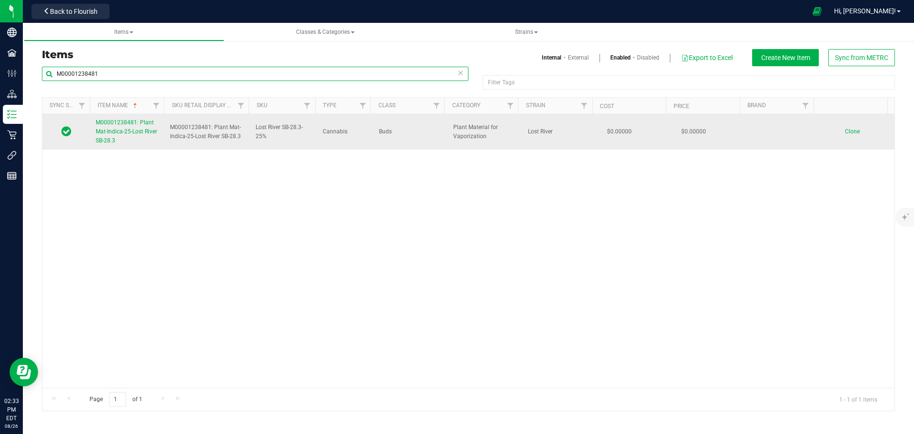
type input "M00001238481"
click at [105, 124] on span "M00001238481: Plant Mat-Indica-25-Lost River SB-28.3" at bounding box center [126, 131] width 61 height 25
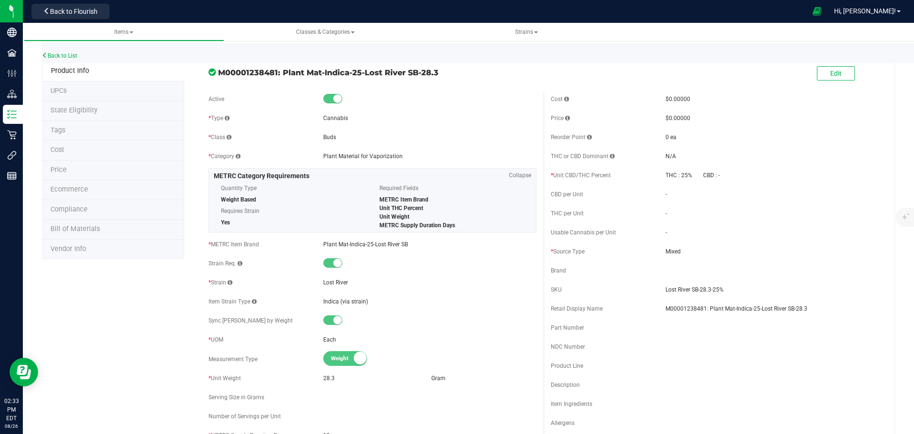
click at [62, 173] on span "Price" at bounding box center [58, 170] width 16 height 8
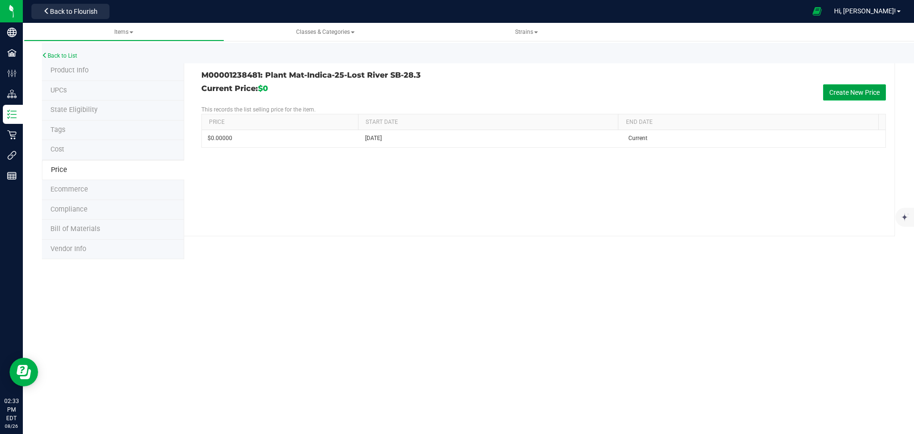
click at [833, 95] on button "Create New Price" at bounding box center [854, 92] width 63 height 16
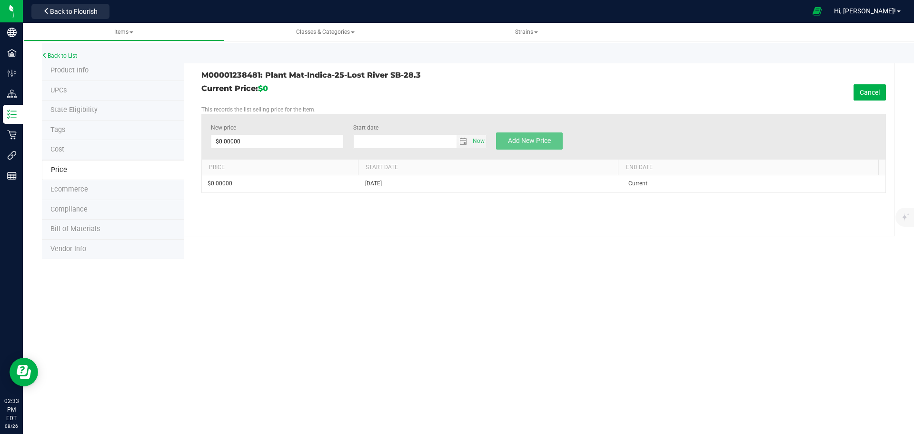
type input "8/26/2025"
click at [255, 144] on span at bounding box center [277, 141] width 133 height 14
type input "150."
click at [519, 141] on span "Add New Price" at bounding box center [529, 141] width 43 height 8
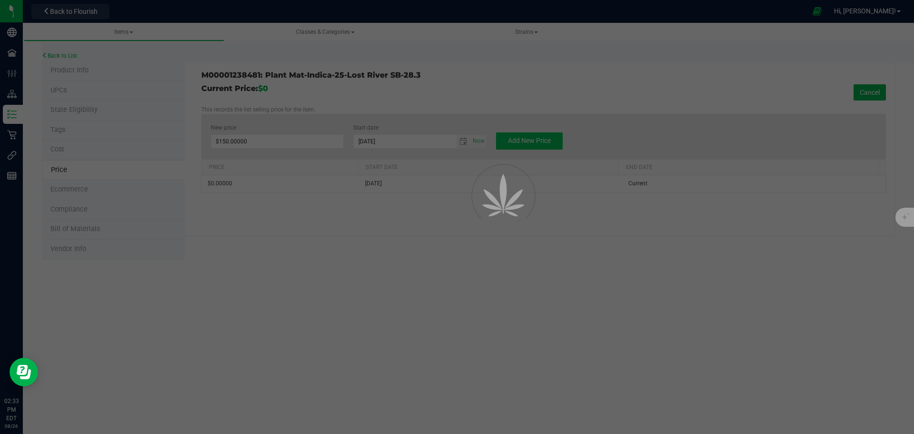
type input "$0.00000"
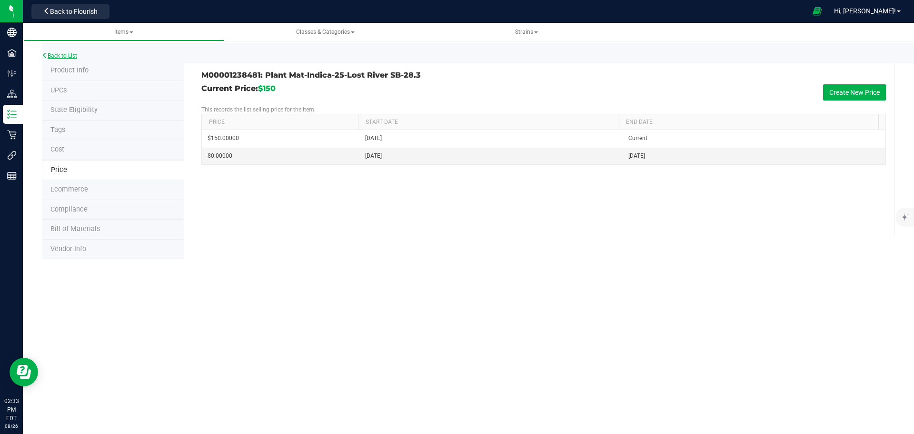
click at [65, 55] on link "Back to List" at bounding box center [59, 55] width 35 height 7
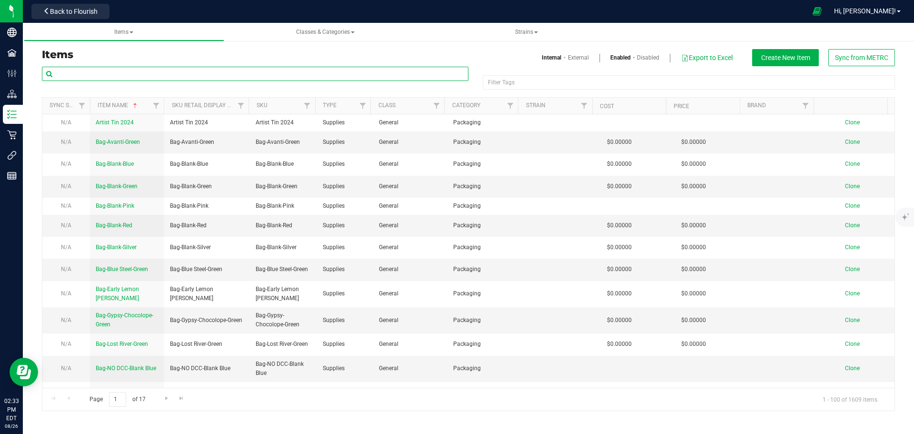
click at [87, 77] on input "text" at bounding box center [255, 74] width 427 height 14
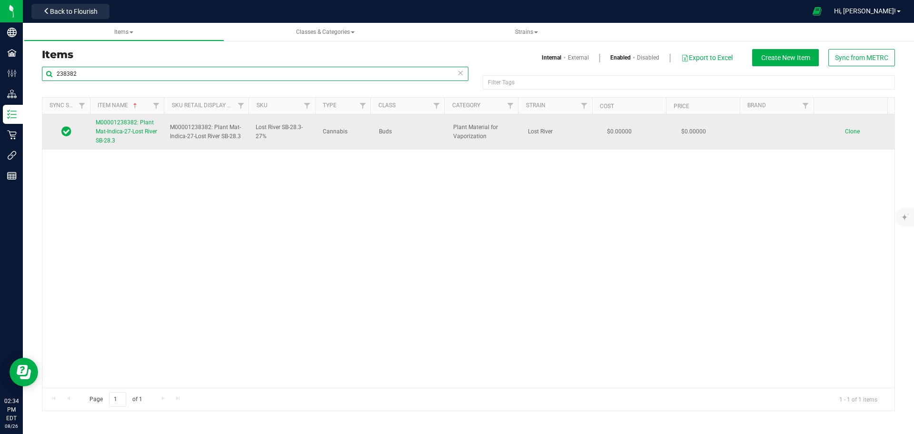
type input "238382"
click at [128, 130] on span "M00001238382: Plant Mat-Indica-27-Lost River SB-28.3" at bounding box center [126, 131] width 61 height 25
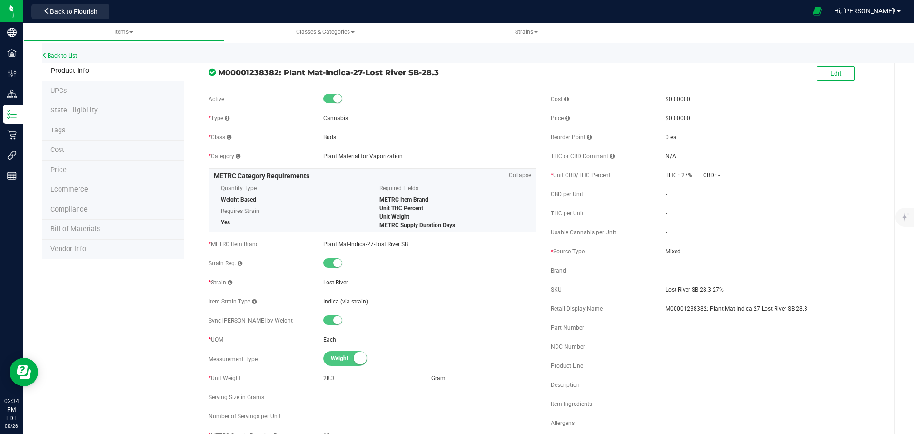
click at [68, 170] on li "Price" at bounding box center [113, 171] width 142 height 20
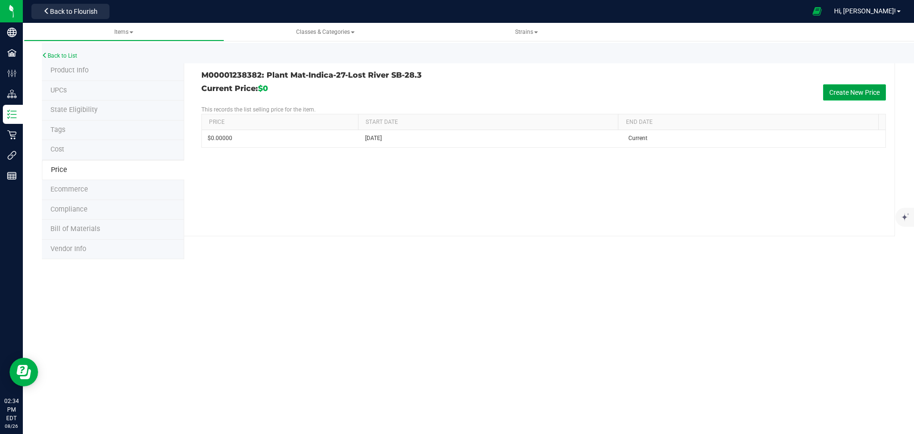
click at [839, 91] on button "Create New Price" at bounding box center [854, 92] width 63 height 16
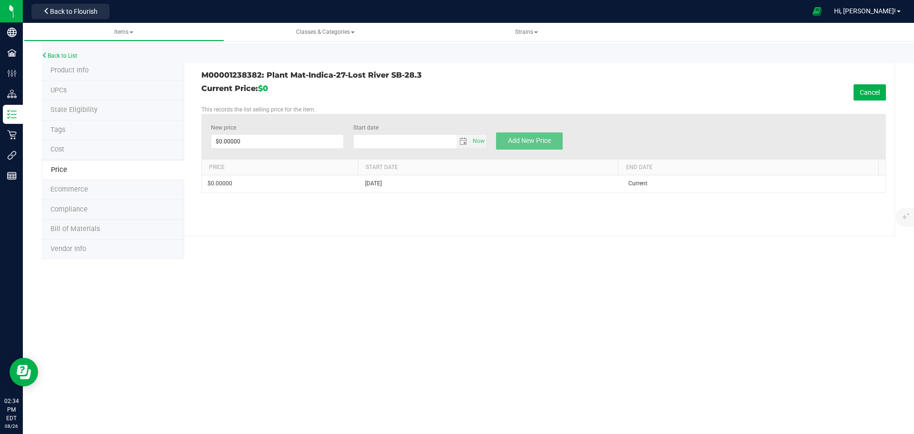
type input "8/26/2025"
click at [241, 142] on span at bounding box center [277, 141] width 133 height 14
type input "150.00"
type input "$150.00000"
click at [520, 141] on span "Add New Price" at bounding box center [529, 141] width 43 height 8
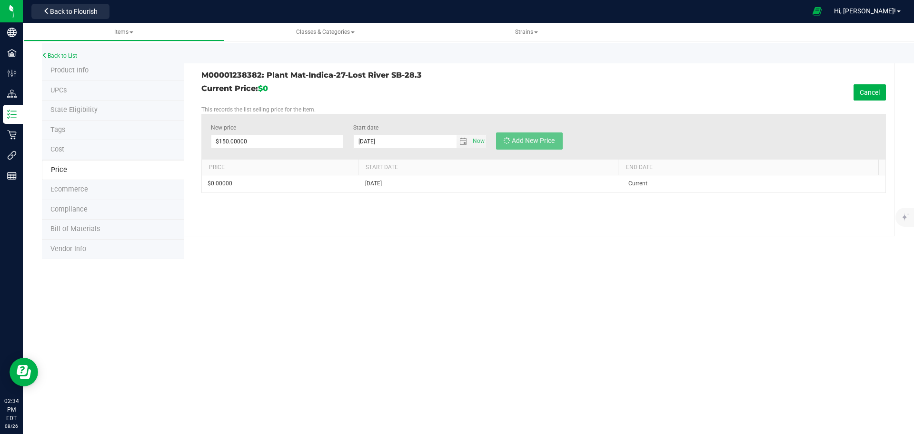
type input "$0.00000"
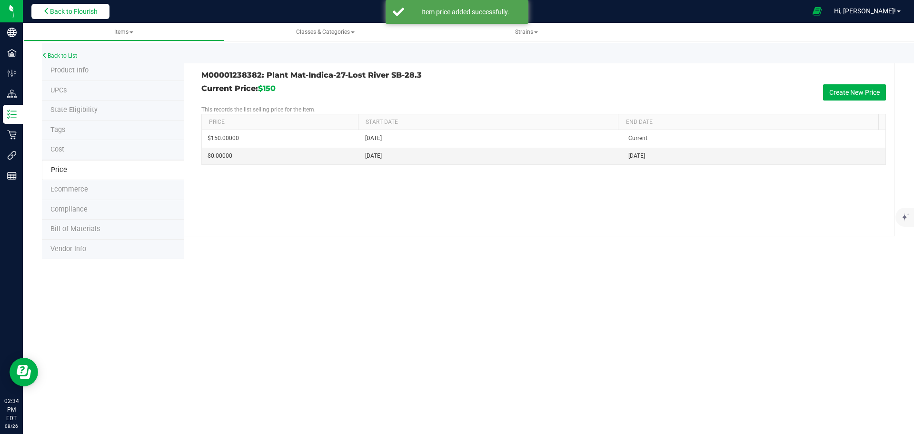
click at [75, 13] on span "Back to Flourish" at bounding box center [74, 12] width 48 height 8
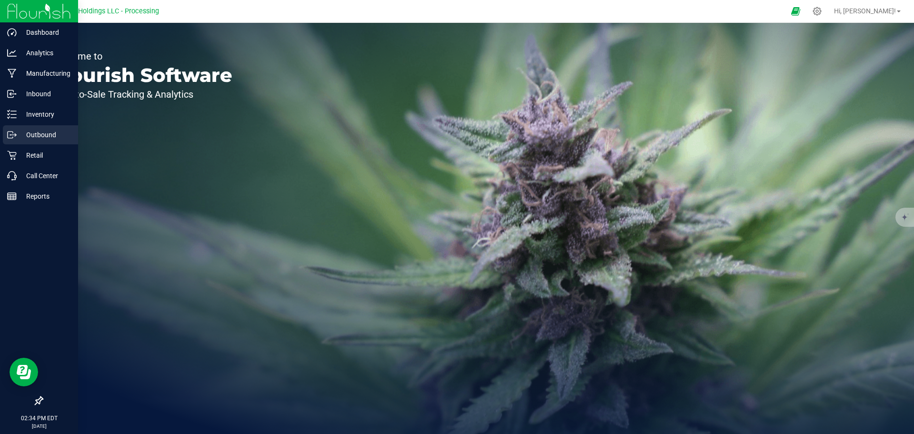
click at [48, 136] on p "Outbound" at bounding box center [45, 134] width 57 height 11
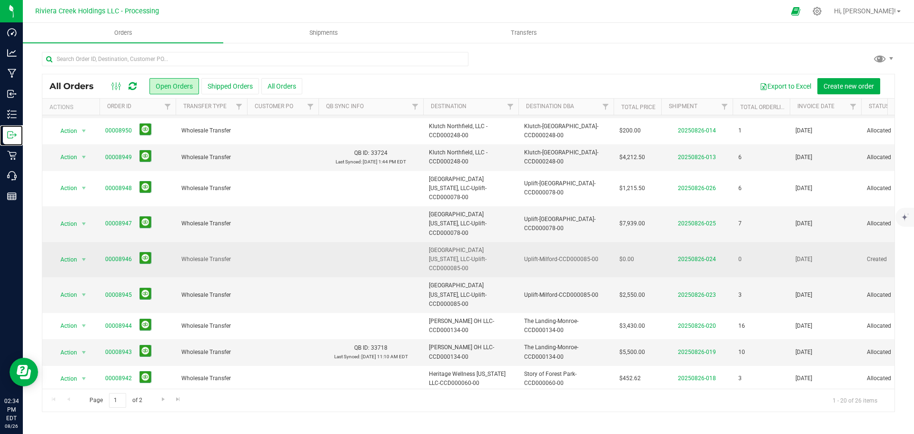
scroll to position [48, 0]
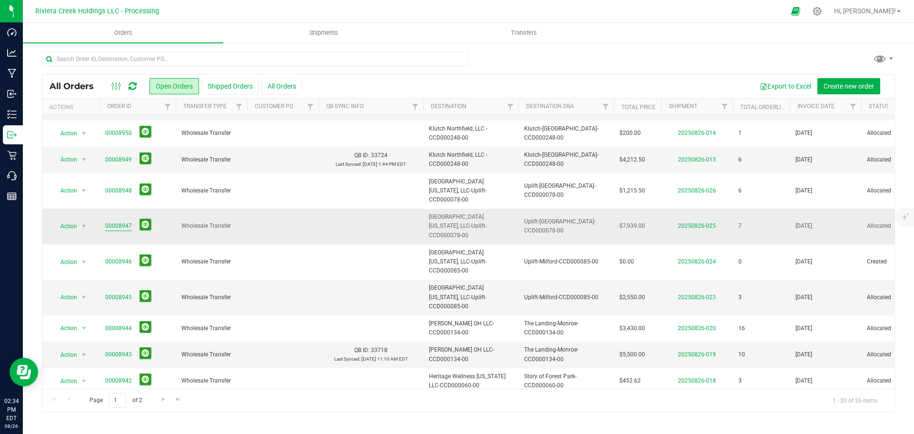
click at [106, 221] on link "00008947" at bounding box center [118, 225] width 27 height 9
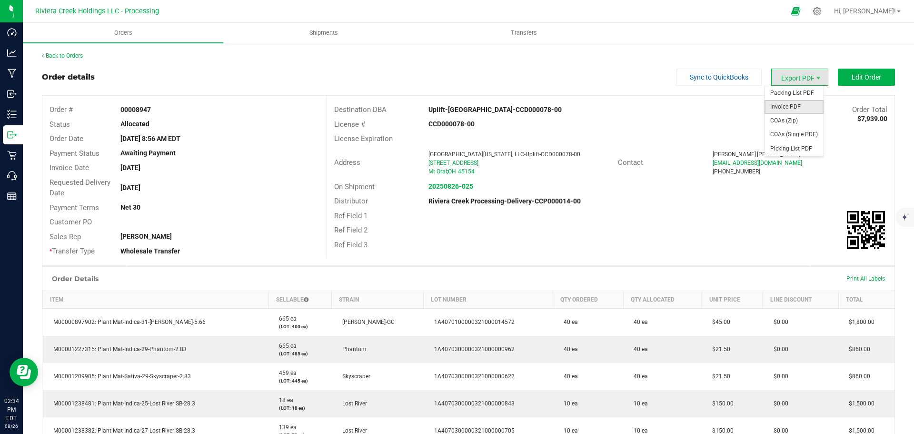
click at [782, 104] on span "Invoice PDF" at bounding box center [794, 107] width 59 height 14
click at [74, 59] on link "Back to Orders" at bounding box center [62, 55] width 41 height 7
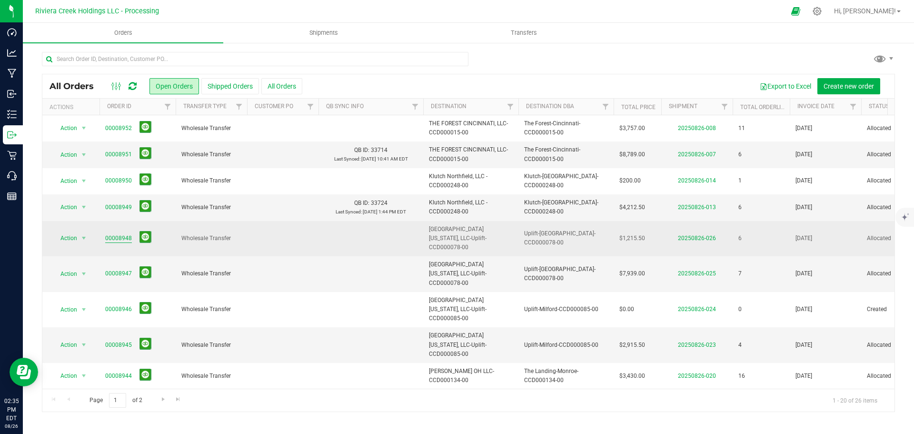
click at [118, 234] on link "00008948" at bounding box center [118, 238] width 27 height 9
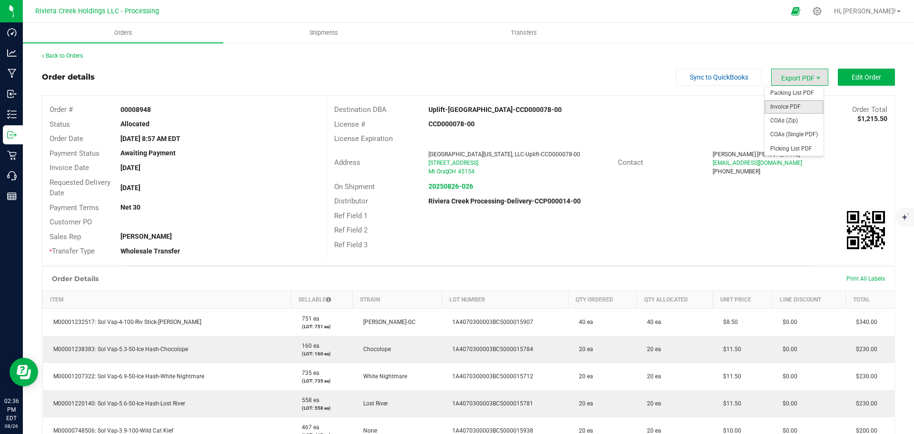
click at [785, 105] on span "Invoice PDF" at bounding box center [794, 107] width 59 height 14
click at [75, 56] on link "Back to Orders" at bounding box center [62, 55] width 41 height 7
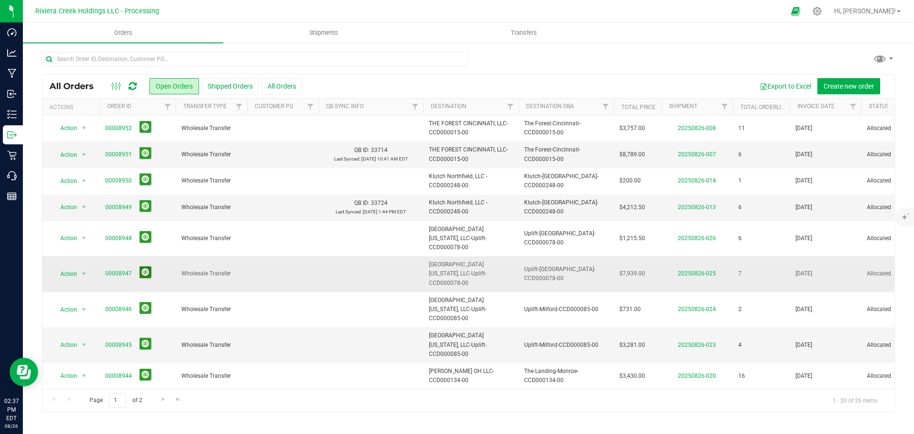
click at [142, 266] on button at bounding box center [146, 272] width 12 height 12
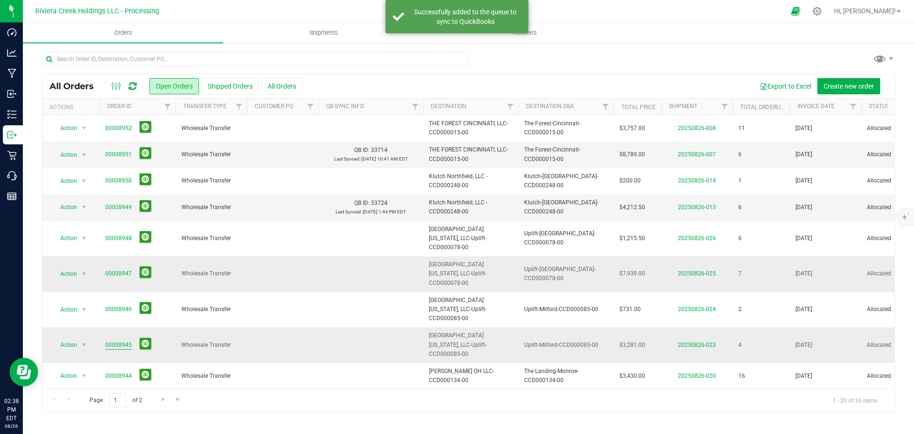
click at [114, 341] on link "00008945" at bounding box center [118, 345] width 27 height 9
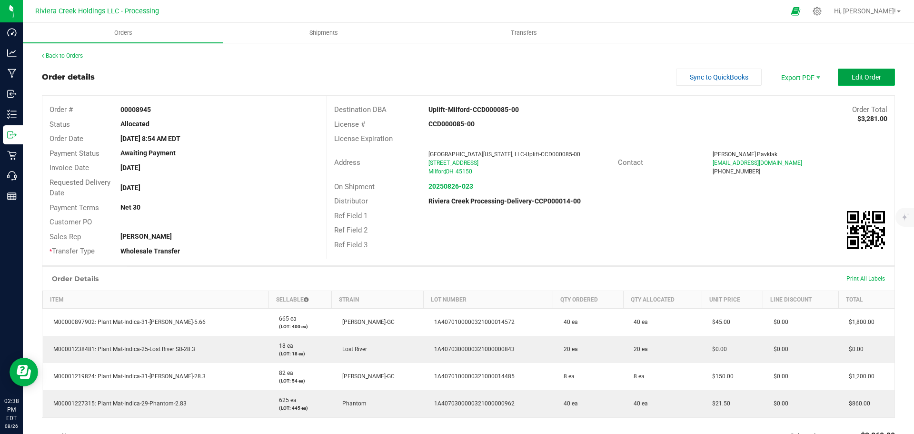
click at [853, 74] on span "Edit Order" at bounding box center [867, 77] width 30 height 8
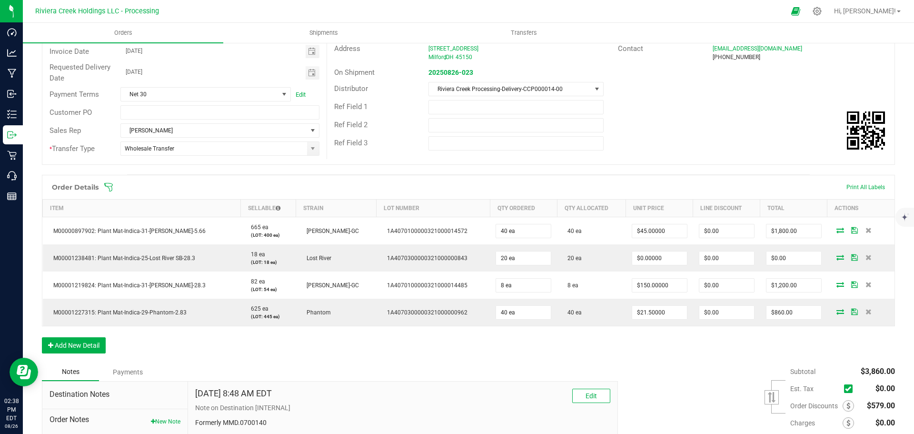
scroll to position [143, 0]
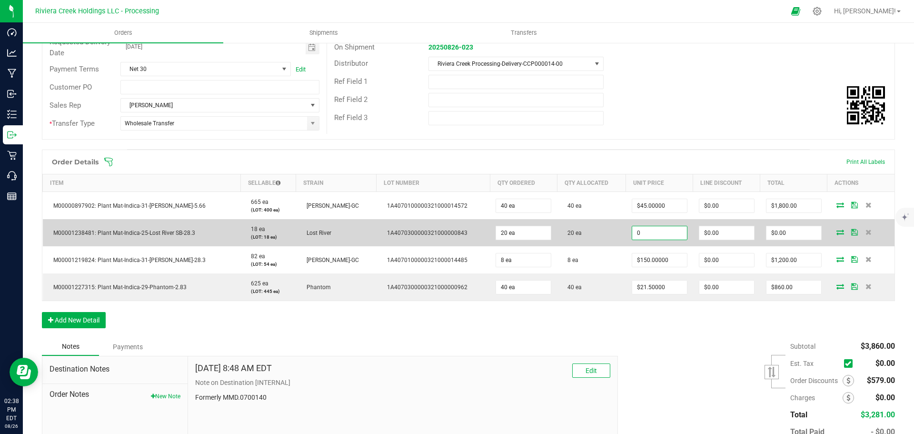
click at [633, 228] on input "0" at bounding box center [660, 232] width 55 height 13
type input "$150.00000"
type input "0"
type input "$3,000.00"
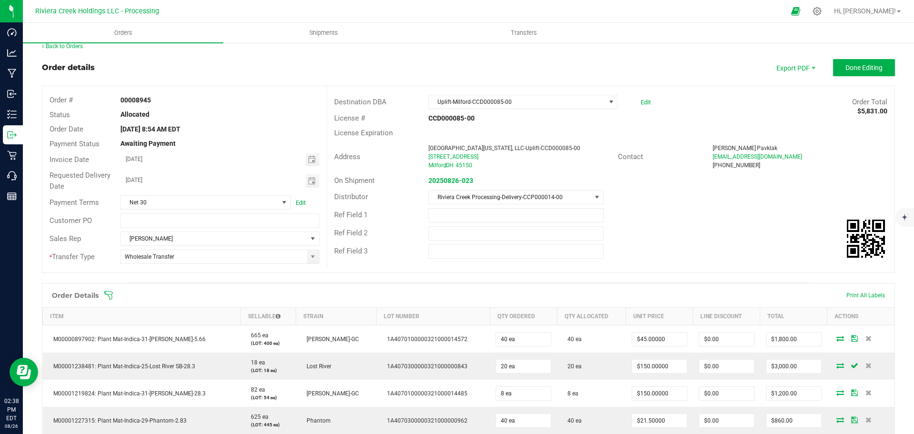
scroll to position [0, 0]
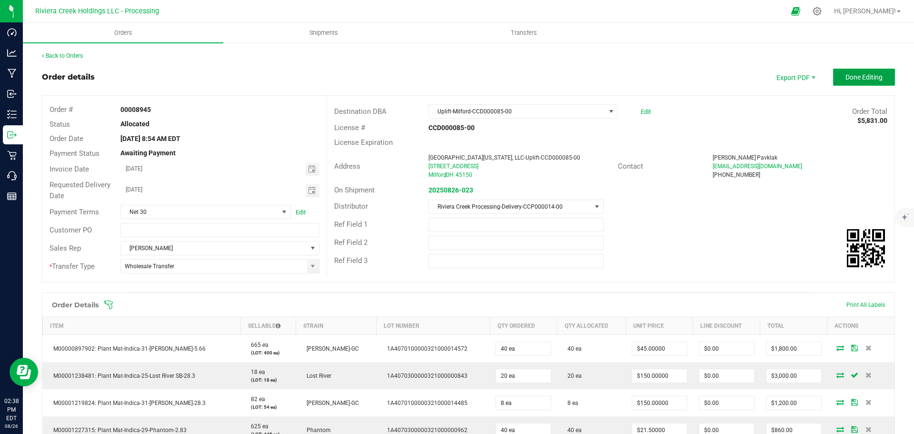
click at [846, 81] on span "Done Editing" at bounding box center [864, 77] width 37 height 8
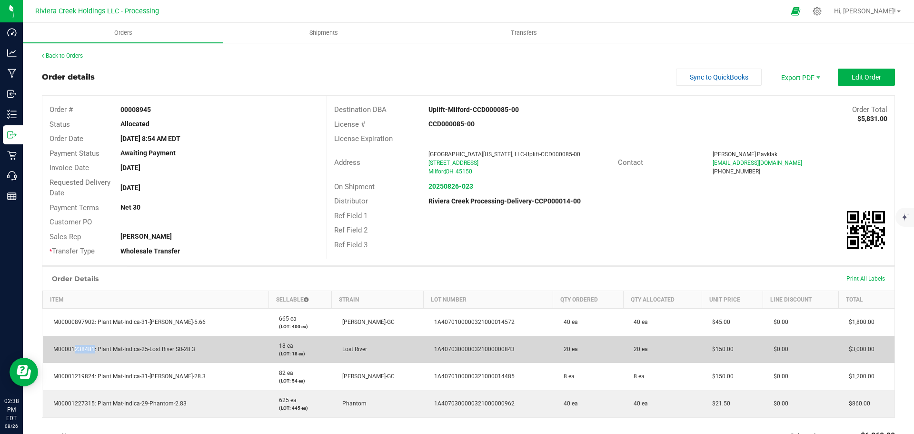
drag, startPoint x: 91, startPoint y: 346, endPoint x: 71, endPoint y: 348, distance: 20.6
click at [71, 348] on span "M00001238481: Plant Mat-Indica-25-Lost River SB-28.3" at bounding box center [122, 349] width 147 height 7
drag, startPoint x: 92, startPoint y: 349, endPoint x: 52, endPoint y: 350, distance: 40.5
click at [52, 350] on span "M00001238481: Plant Mat-Indica-25-Lost River SB-28.3" at bounding box center [122, 349] width 147 height 7
copy span "M00001238481"
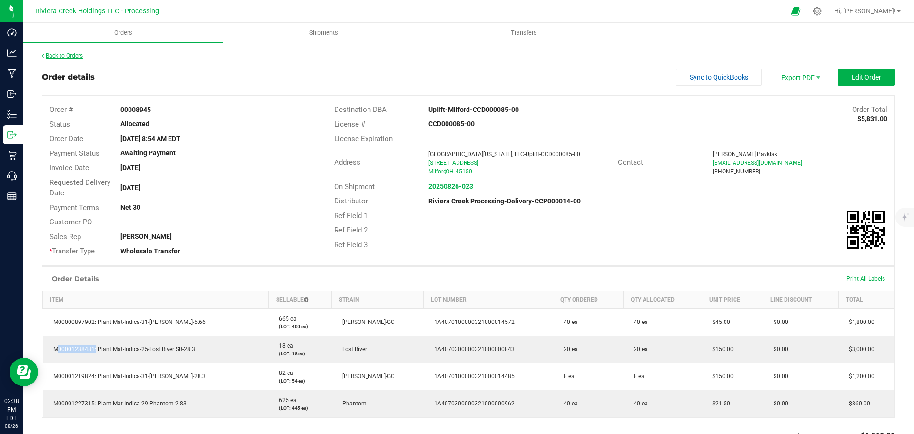
click at [67, 58] on link "Back to Orders" at bounding box center [62, 55] width 41 height 7
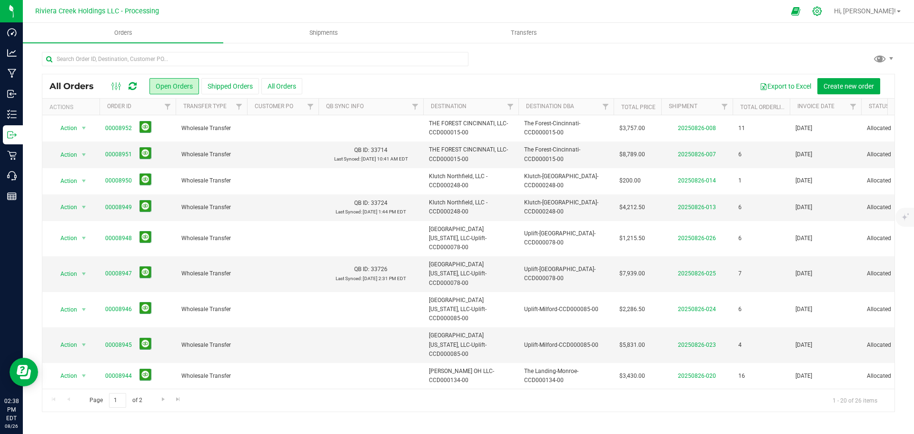
click at [823, 10] on icon at bounding box center [818, 11] width 10 height 10
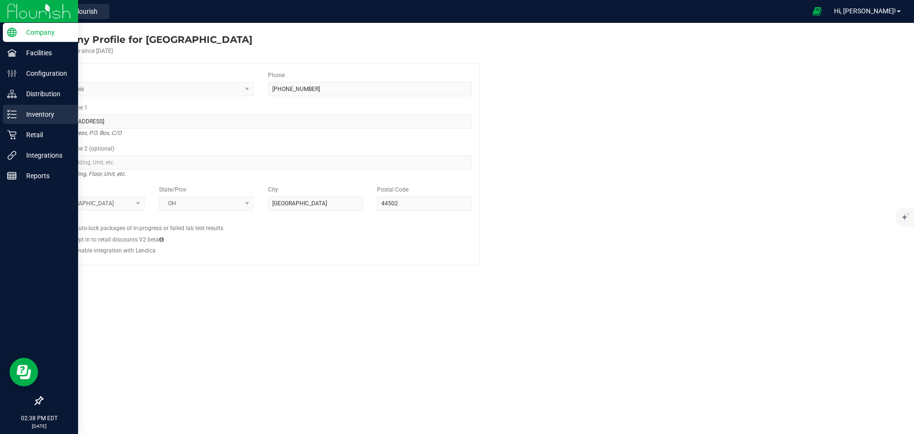
click at [38, 113] on p "Inventory" at bounding box center [45, 114] width 57 height 11
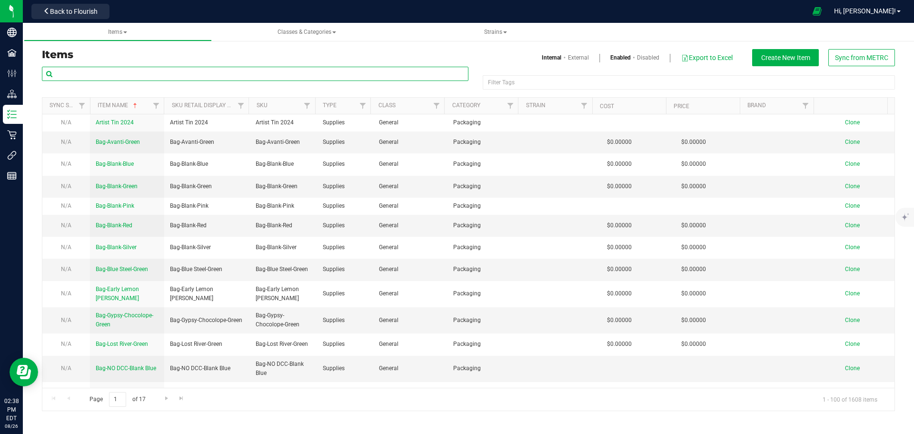
click at [126, 74] on input "text" at bounding box center [255, 74] width 427 height 14
paste input "M00001238481"
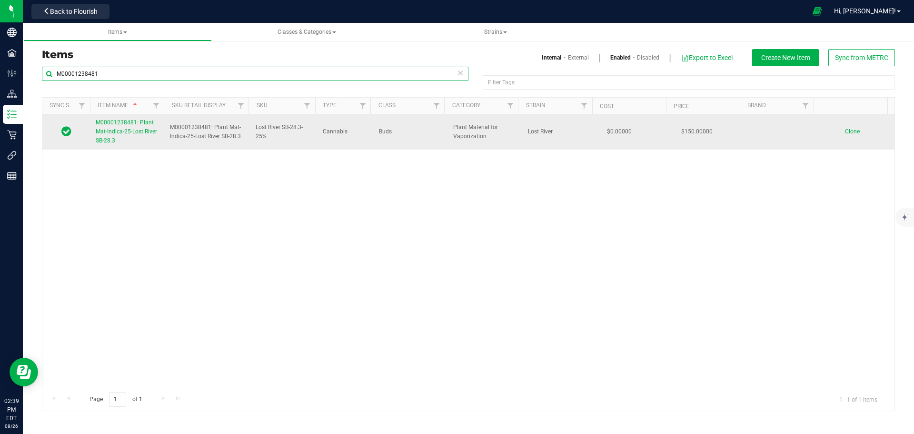
type input "M00001238481"
click at [113, 136] on link "M00001238481: Plant Mat-Indica-25-Lost River SB-28.3" at bounding box center [127, 132] width 63 height 28
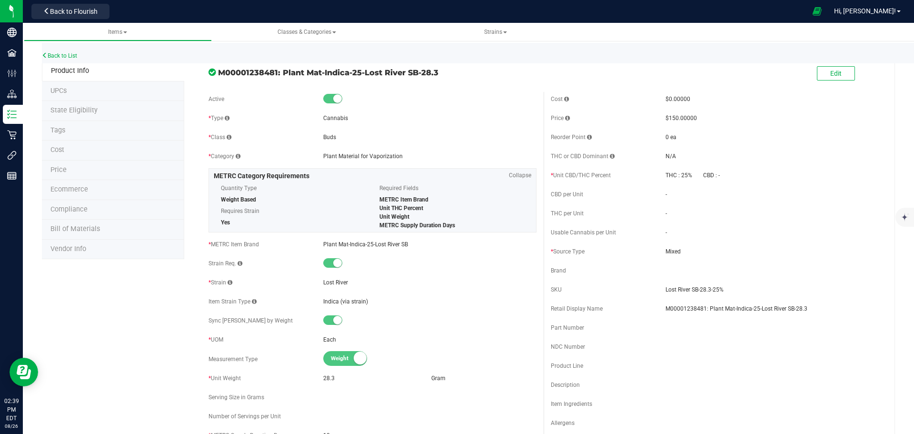
click at [66, 169] on li "Price" at bounding box center [113, 171] width 142 height 20
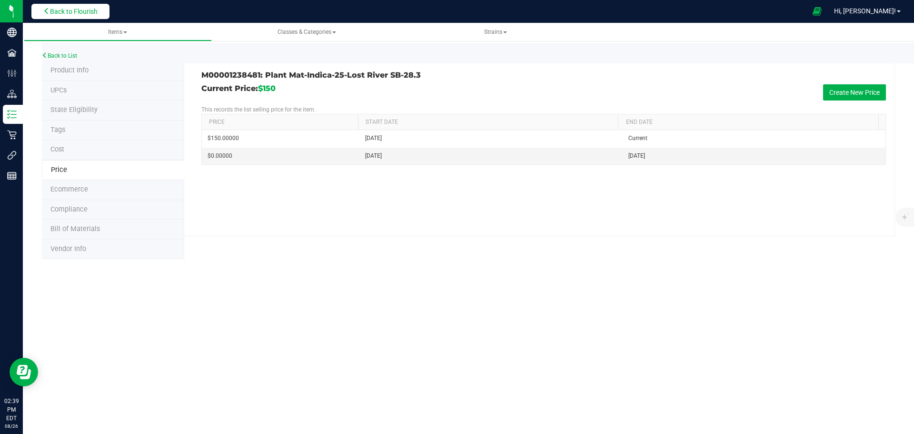
click at [62, 15] on span "Back to Flourish" at bounding box center [74, 12] width 48 height 8
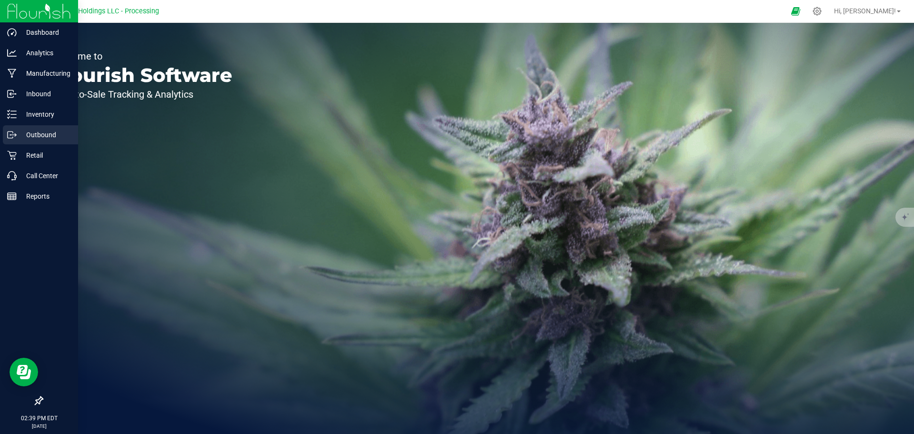
click at [32, 136] on p "Outbound" at bounding box center [45, 134] width 57 height 11
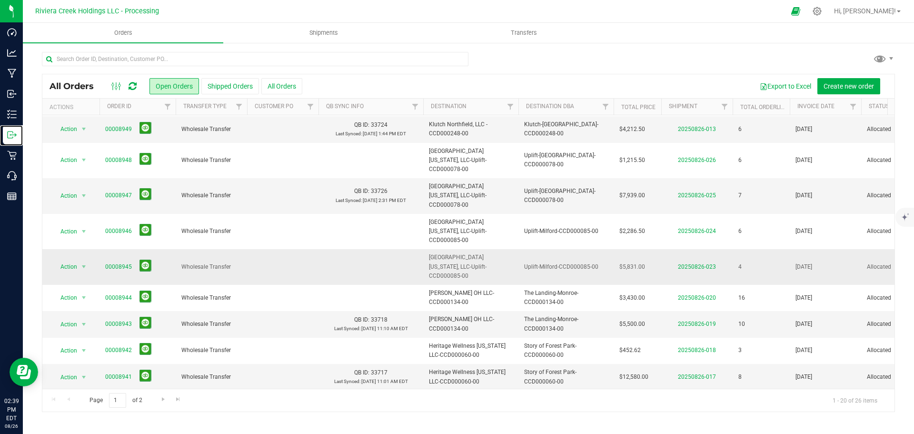
scroll to position [95, 0]
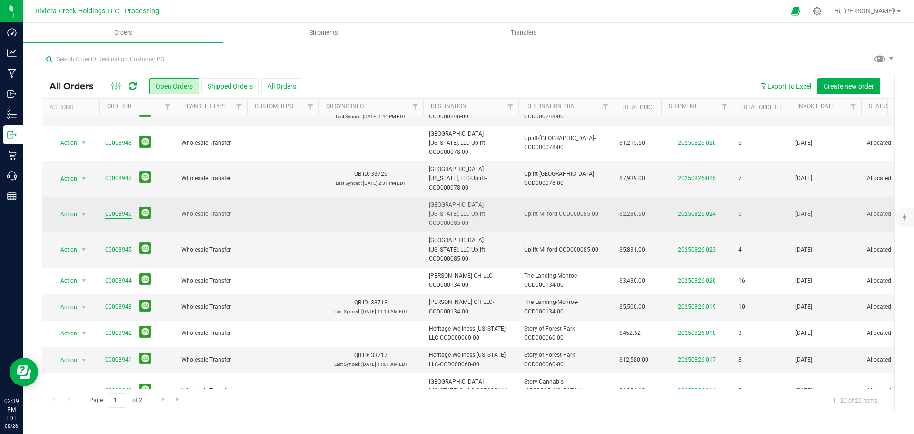
click at [121, 210] on link "00008946" at bounding box center [118, 214] width 27 height 9
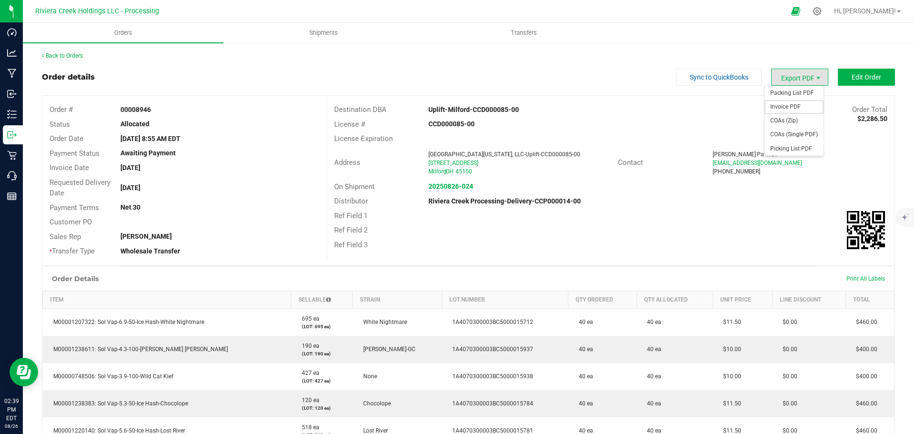
drag, startPoint x: 784, startPoint y: 104, endPoint x: 779, endPoint y: 104, distance: 5.3
click at [784, 104] on span "Invoice PDF" at bounding box center [794, 107] width 59 height 14
click at [81, 58] on link "Back to Orders" at bounding box center [62, 55] width 41 height 7
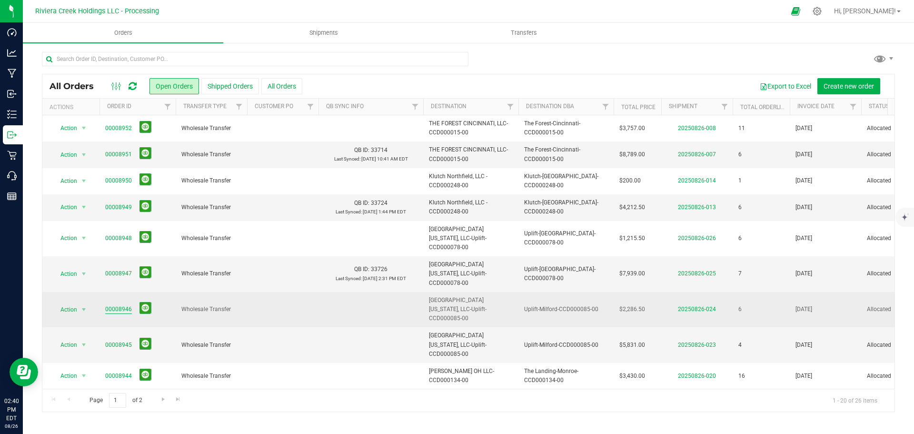
click at [114, 305] on link "00008946" at bounding box center [118, 309] width 27 height 9
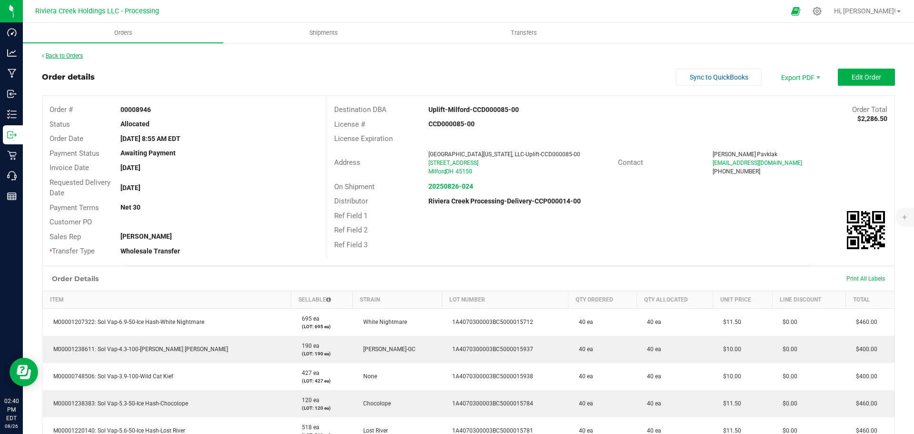
click at [66, 55] on link "Back to Orders" at bounding box center [62, 55] width 41 height 7
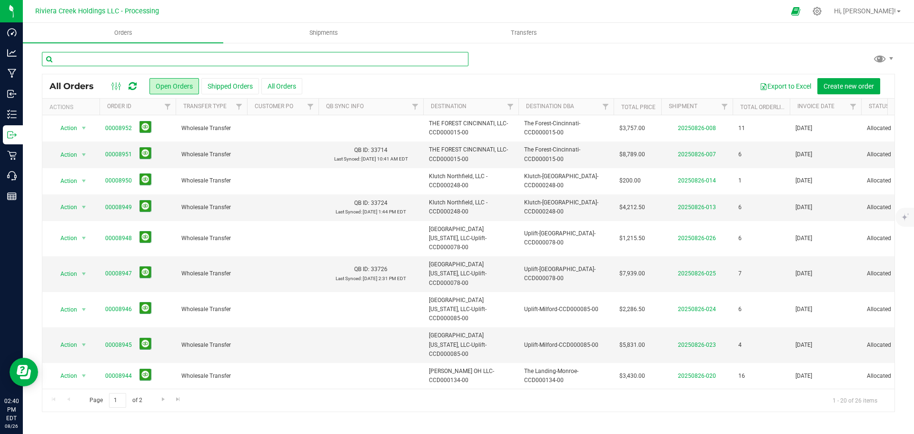
click at [69, 55] on input "text" at bounding box center [255, 59] width 427 height 14
type input "8945"
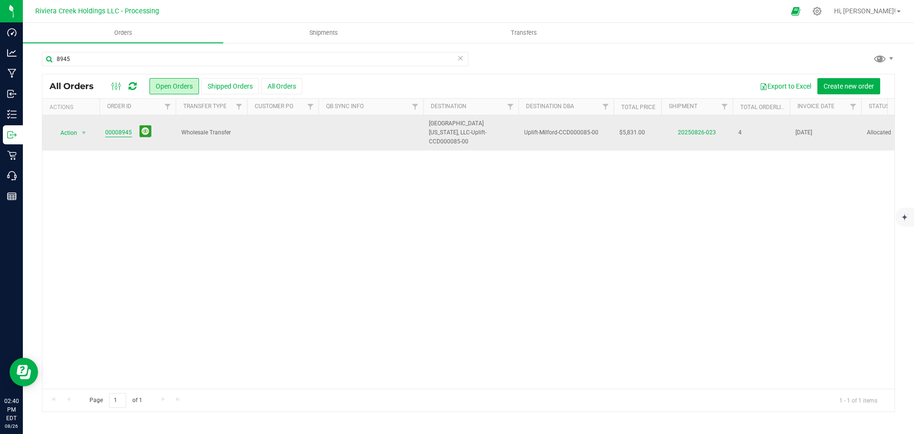
click at [123, 129] on link "00008945" at bounding box center [118, 132] width 27 height 9
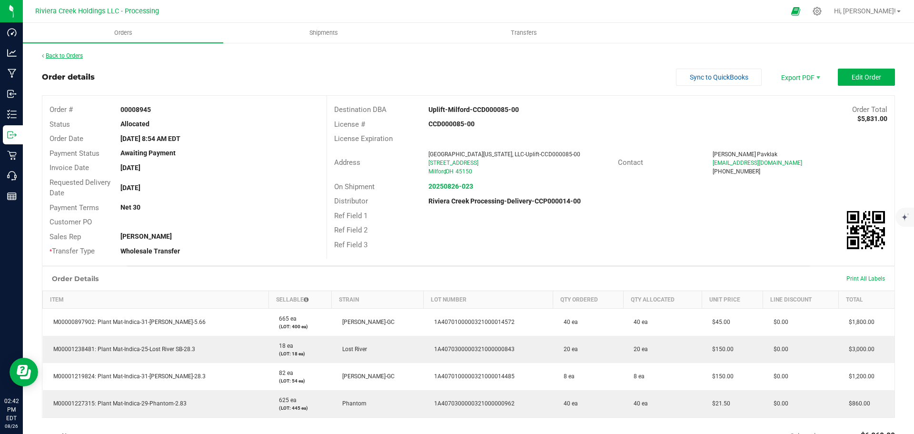
click at [74, 57] on link "Back to Orders" at bounding box center [62, 55] width 41 height 7
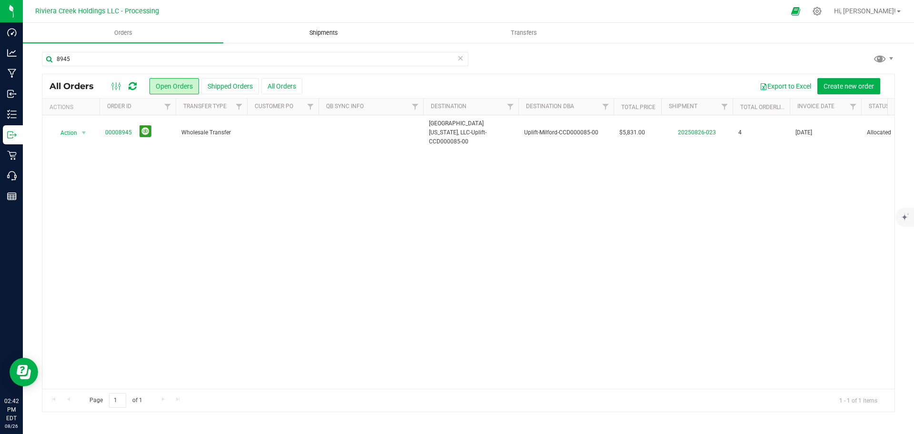
click at [321, 33] on span "Shipments" at bounding box center [324, 33] width 54 height 9
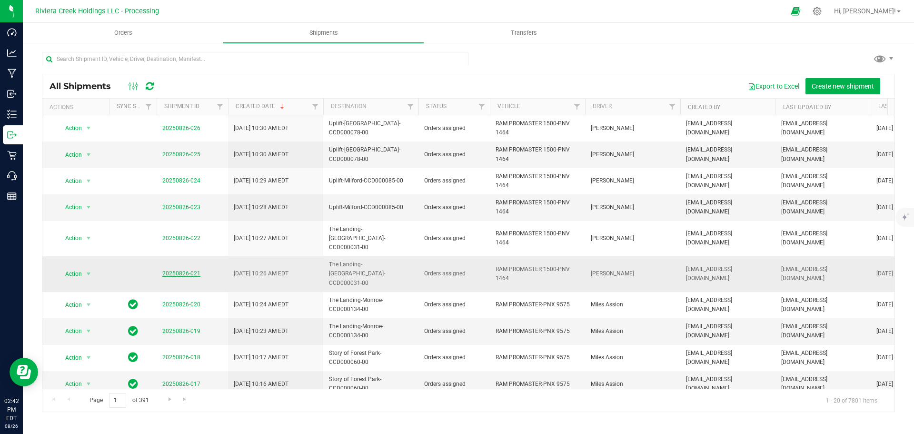
click at [176, 270] on link "20250826-021" at bounding box center [181, 273] width 38 height 7
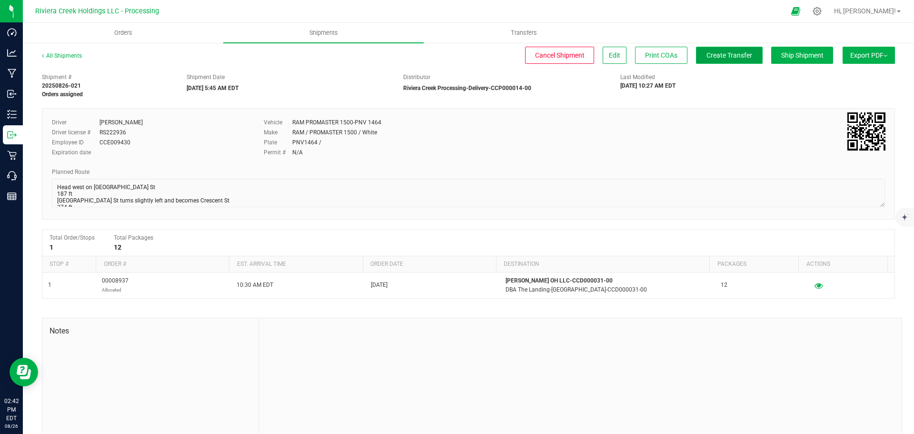
click at [712, 61] on button "Create Transfer" at bounding box center [729, 55] width 67 height 17
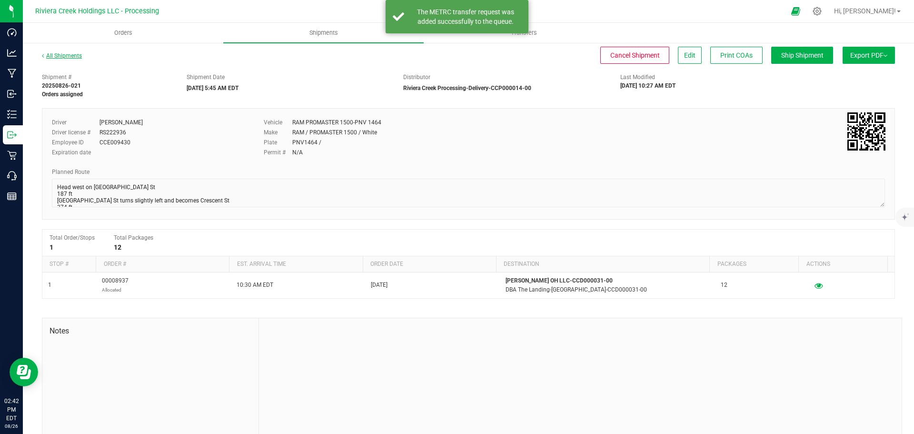
click at [66, 56] on link "All Shipments" at bounding box center [62, 55] width 40 height 7
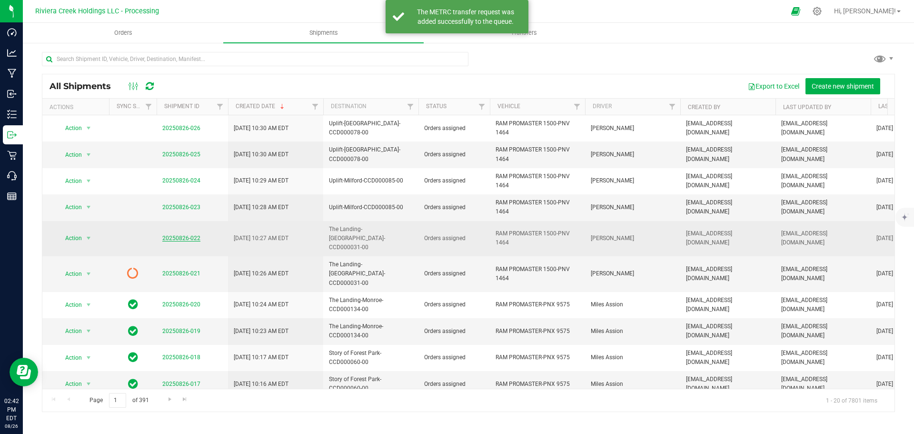
click at [178, 235] on link "20250826-022" at bounding box center [181, 238] width 38 height 7
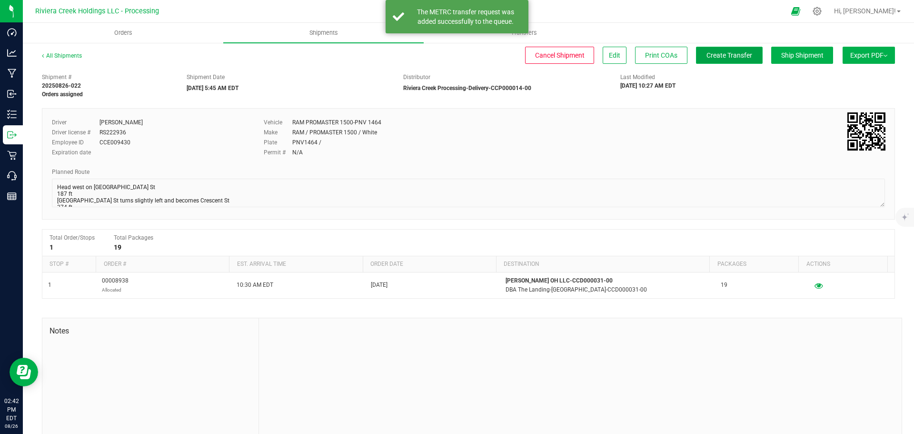
click at [705, 60] on button "Create Transfer" at bounding box center [729, 55] width 67 height 17
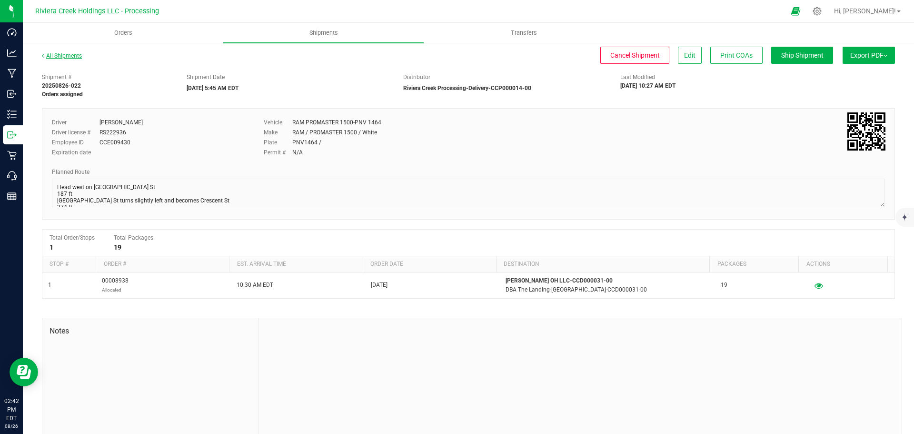
click at [70, 58] on link "All Shipments" at bounding box center [62, 55] width 40 height 7
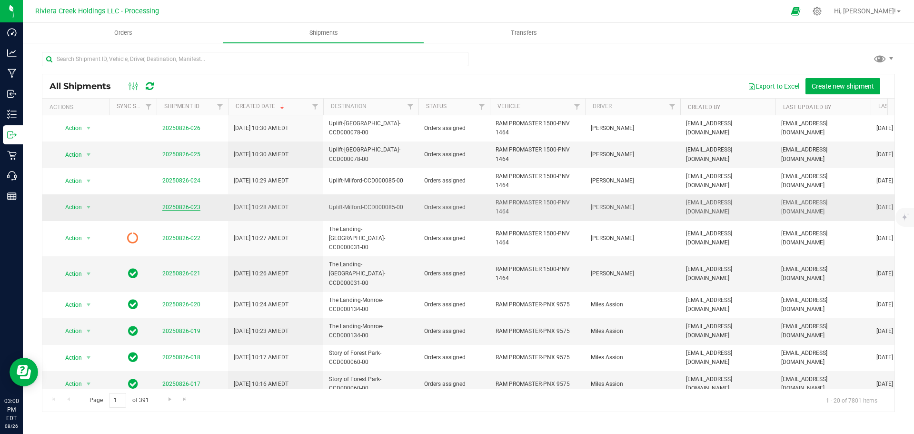
click at [180, 207] on link "20250826-023" at bounding box center [181, 207] width 38 height 7
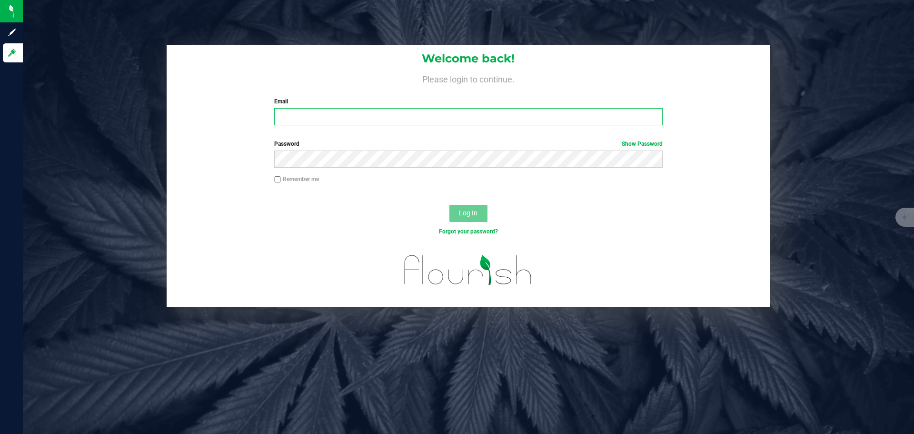
type input "[EMAIL_ADDRESS][DOMAIN_NAME]"
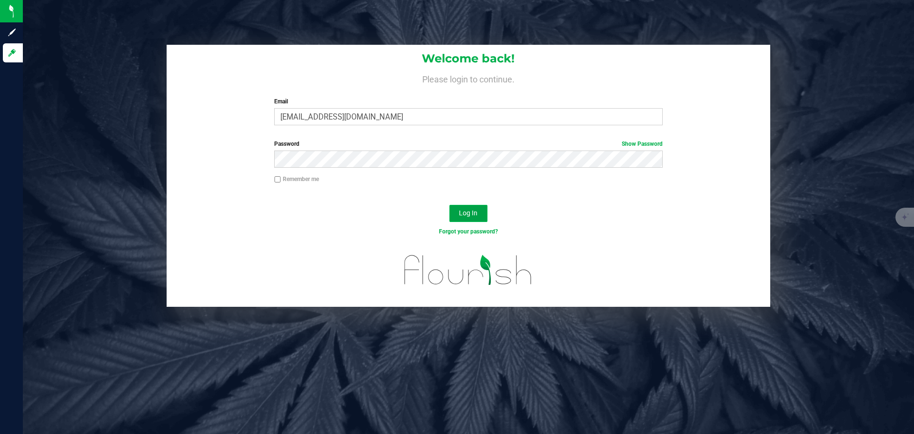
click at [469, 210] on span "Log In" at bounding box center [468, 213] width 19 height 8
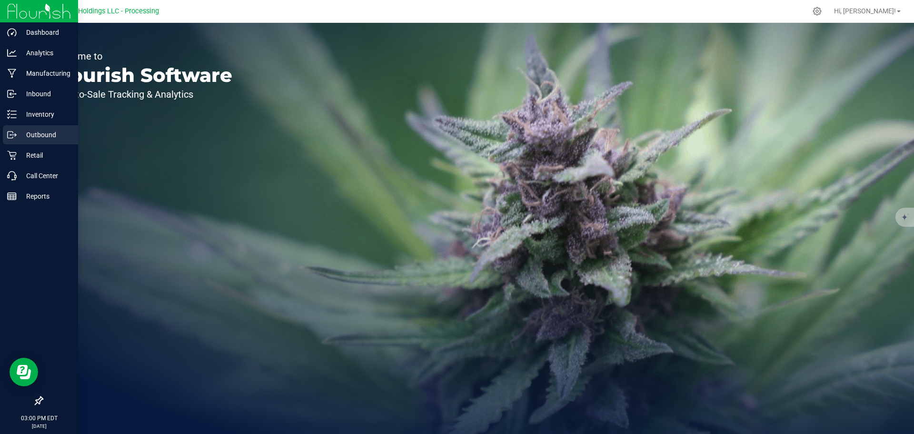
click at [32, 134] on p "Outbound" at bounding box center [45, 134] width 57 height 11
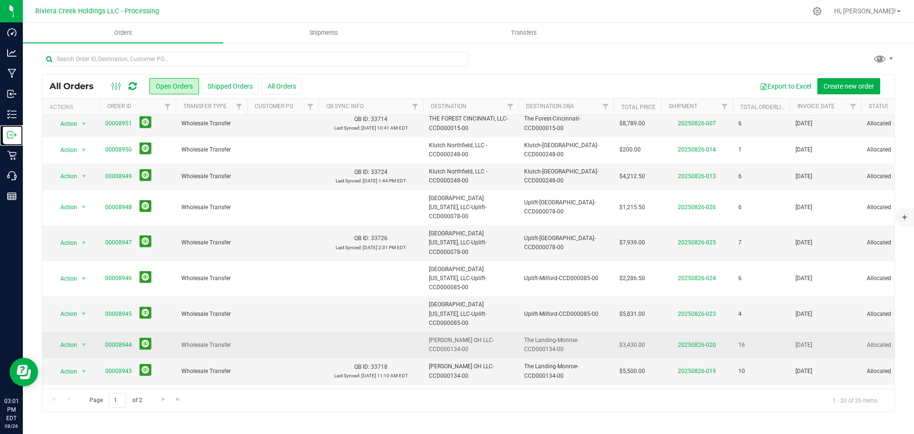
scroll to position [48, 0]
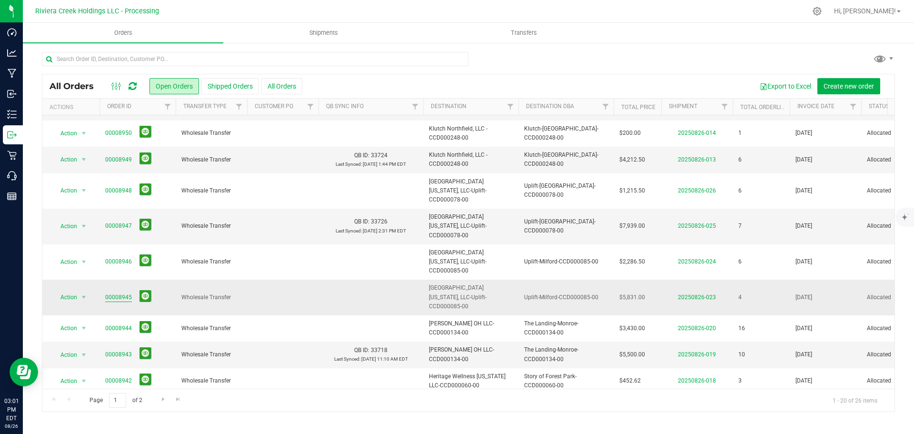
click at [124, 293] on link "00008945" at bounding box center [118, 297] width 27 height 9
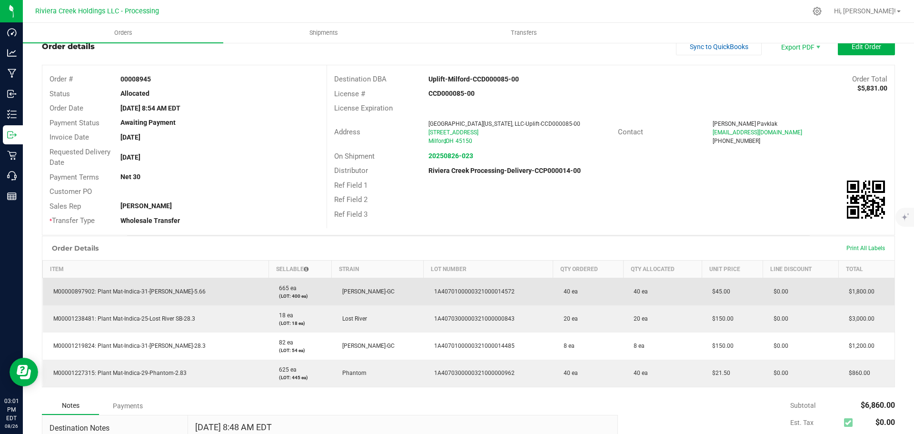
scroll to position [48, 0]
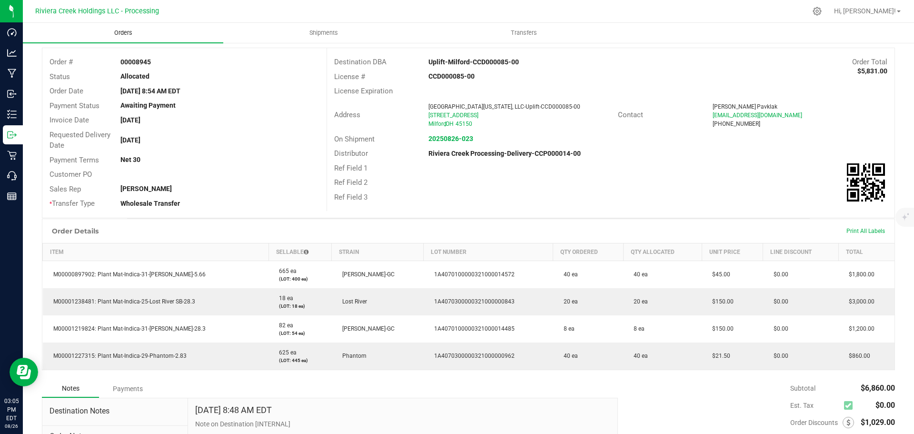
click at [125, 32] on span "Orders" at bounding box center [123, 33] width 44 height 9
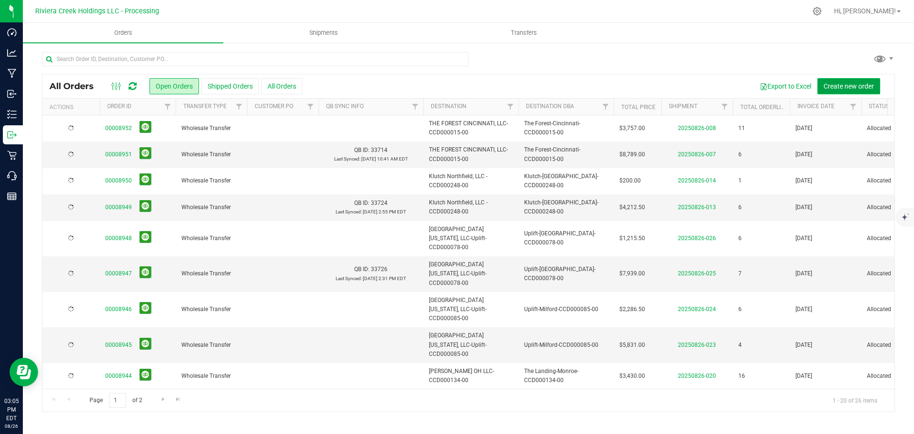
click at [836, 86] on span "Create new order" at bounding box center [849, 86] width 50 height 8
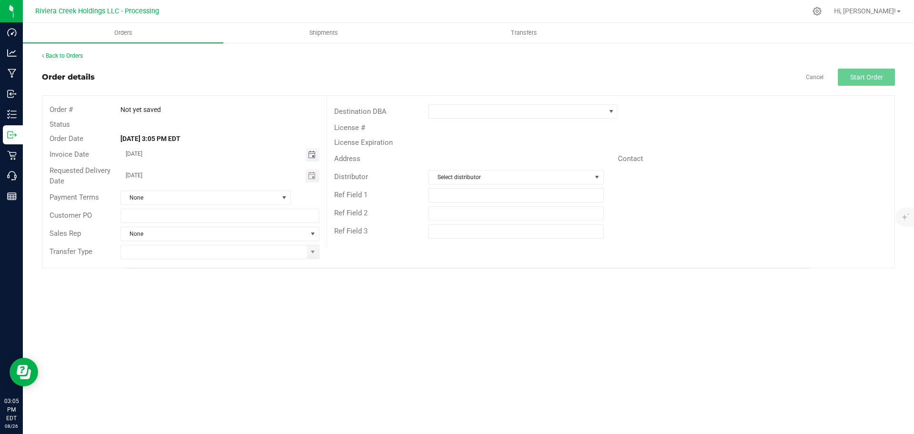
click at [311, 157] on span "Toggle calendar" at bounding box center [312, 155] width 8 height 8
click at [219, 261] on span "28" at bounding box center [220, 263] width 14 height 15
type input "08/28/2025"
click at [311, 173] on span "Toggle calendar" at bounding box center [312, 176] width 8 height 8
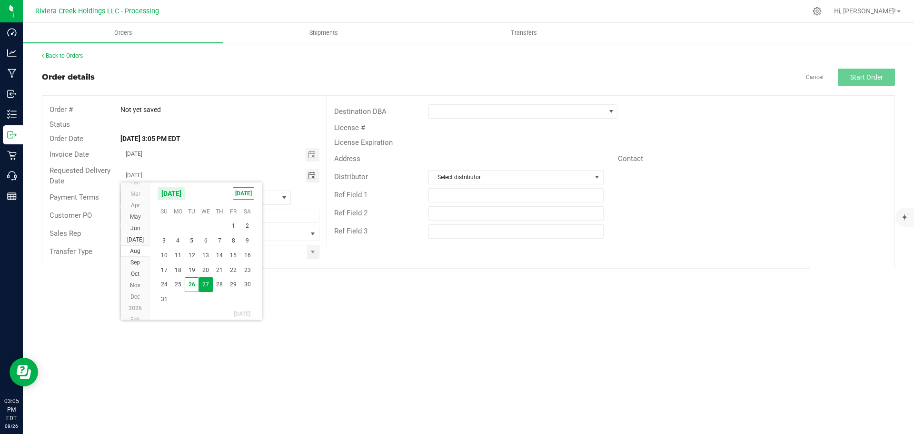
click at [220, 285] on span "28" at bounding box center [220, 284] width 14 height 15
type input "08/28/2025"
click at [311, 255] on span at bounding box center [313, 252] width 8 height 8
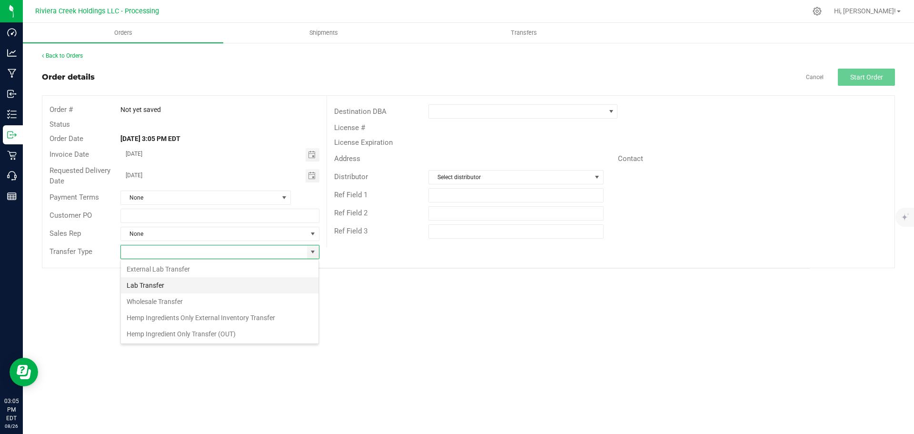
scroll to position [14, 199]
click at [148, 300] on li "Wholesale Transfer" at bounding box center [220, 301] width 198 height 16
type input "Wholesale Transfer"
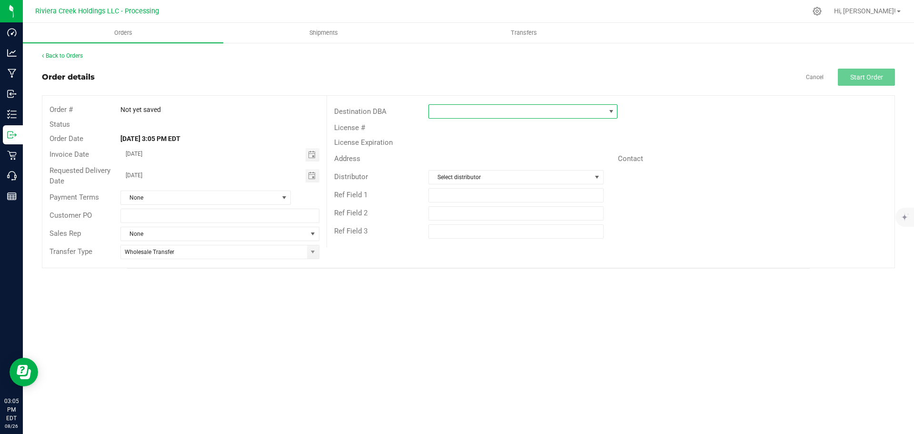
click at [442, 114] on span at bounding box center [517, 111] width 176 height 13
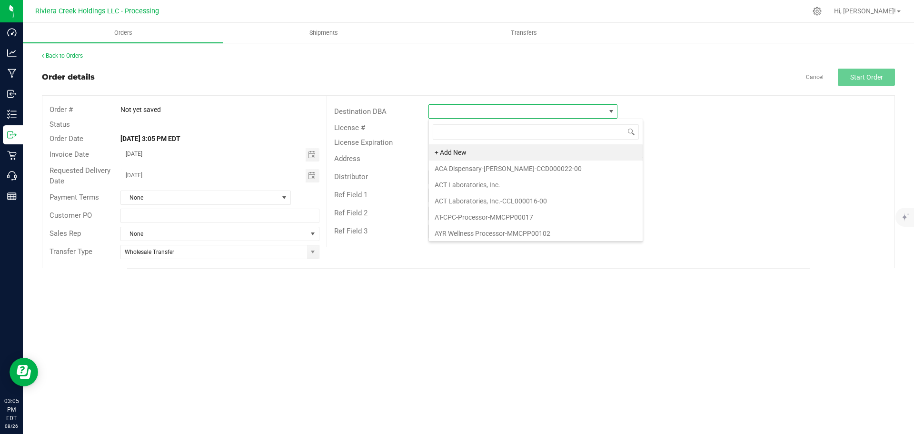
scroll to position [14, 189]
type input "zen"
click at [452, 234] on li "Zen Leaf Dayton-CCD000047-00" at bounding box center [523, 233] width 188 height 16
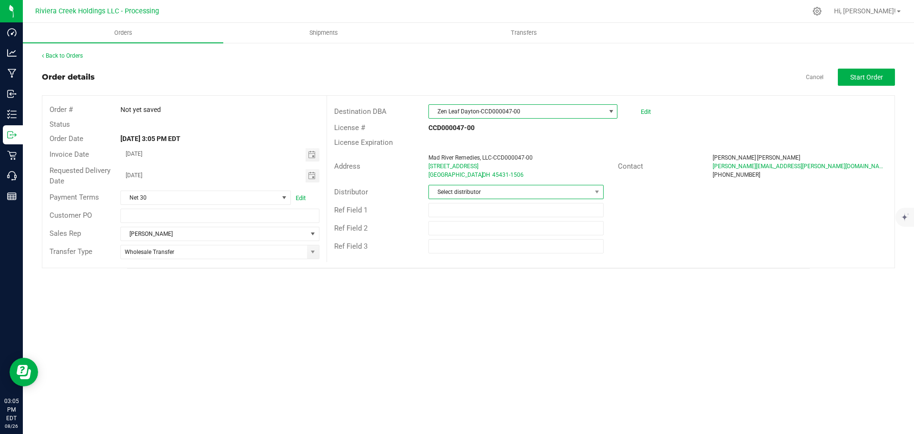
click at [465, 196] on span "Select distributor" at bounding box center [510, 191] width 162 height 13
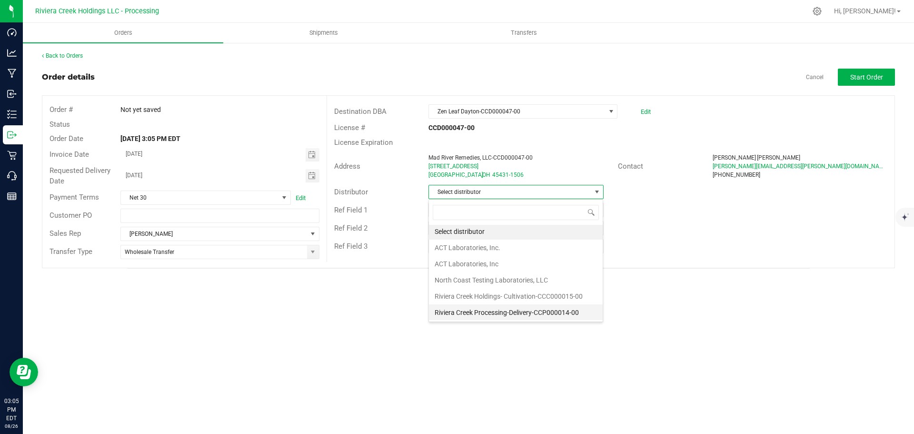
scroll to position [2, 0]
click at [465, 310] on li "Riviera Creek Processing-Delivery-CCP000014-00" at bounding box center [516, 312] width 174 height 16
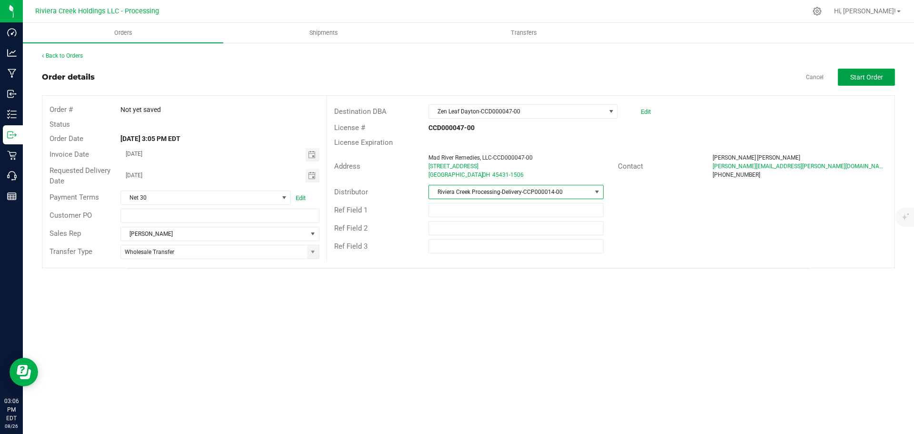
click at [846, 78] on button "Start Order" at bounding box center [866, 77] width 57 height 17
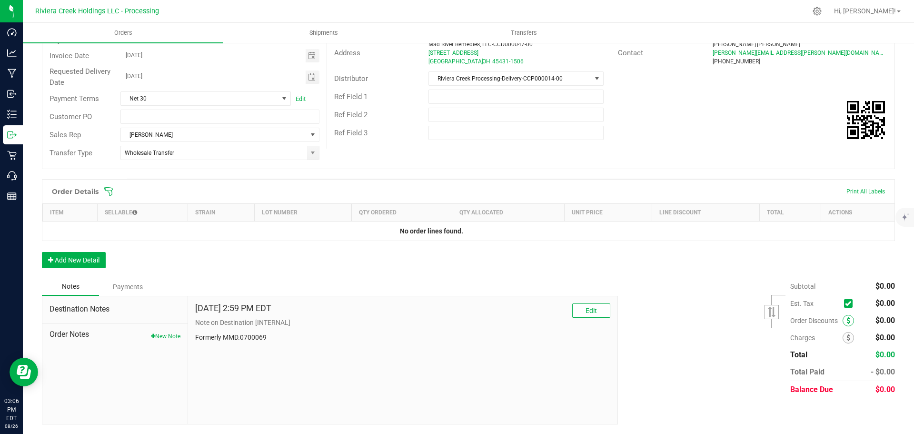
click at [847, 322] on icon at bounding box center [849, 320] width 4 height 7
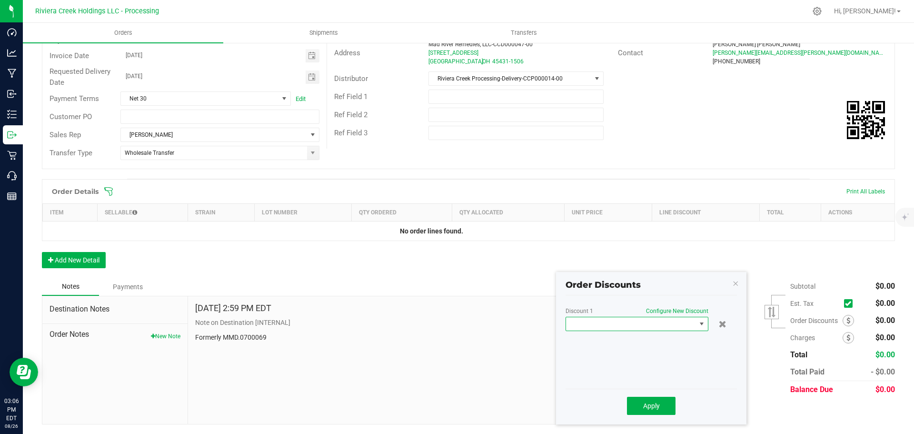
click at [677, 326] on span at bounding box center [631, 323] width 130 height 13
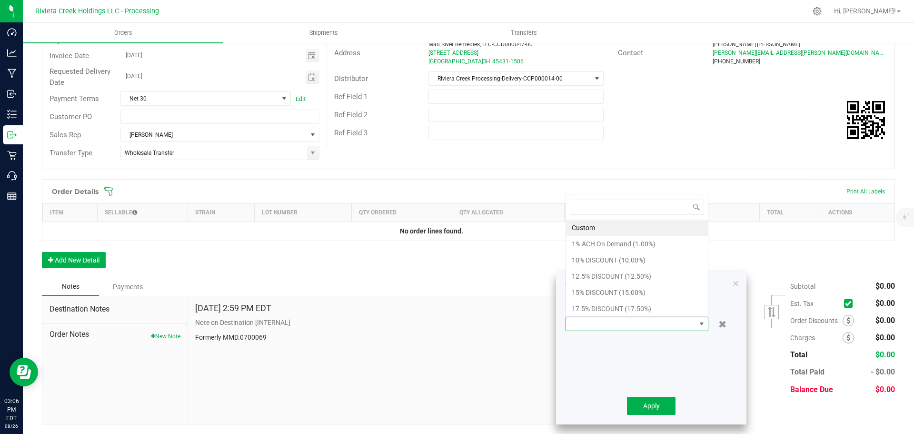
scroll to position [14, 143]
click at [586, 260] on li "10% DISCOUNT (10.00%)" at bounding box center [637, 260] width 142 height 16
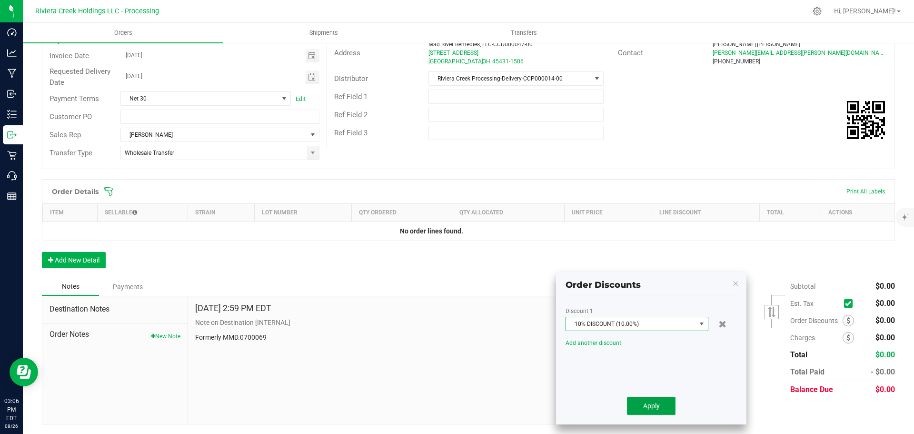
click at [643, 406] on button "Apply" at bounding box center [651, 406] width 49 height 18
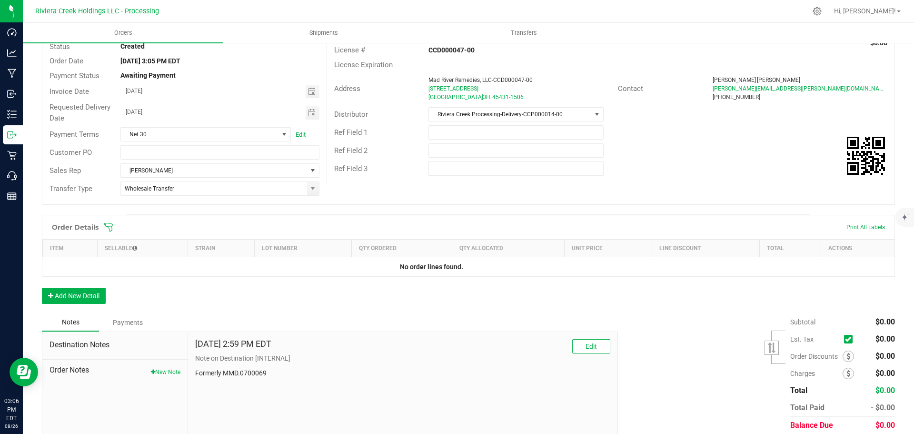
scroll to position [0, 0]
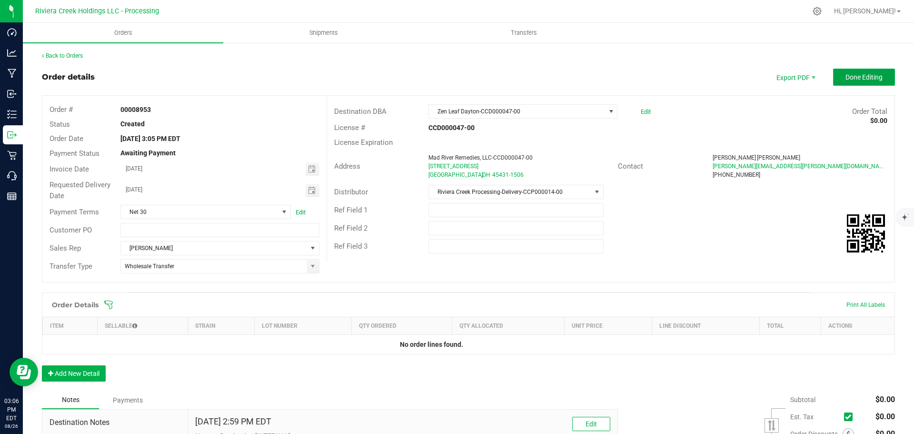
click at [846, 78] on span "Done Editing" at bounding box center [864, 77] width 37 height 8
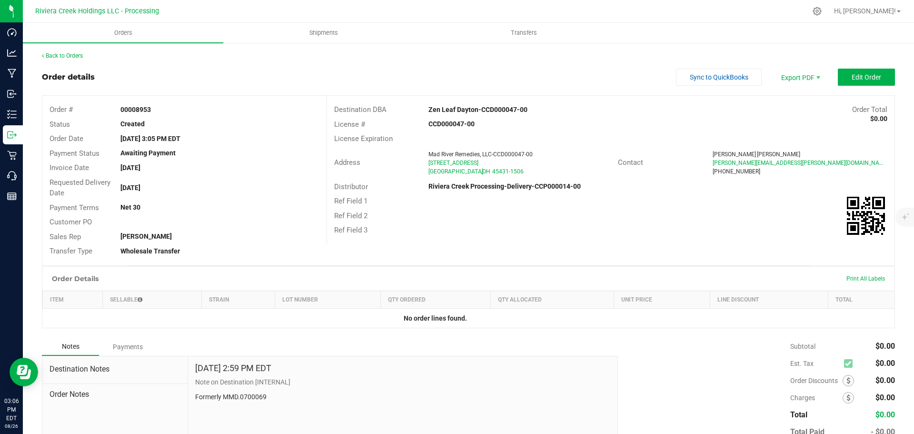
drag, startPoint x: 116, startPoint y: 109, endPoint x: 154, endPoint y: 110, distance: 37.6
click at [154, 110] on div "00008953" at bounding box center [219, 110] width 213 height 10
copy strong "00008953"
click at [78, 59] on div "Back to Orders" at bounding box center [469, 55] width 854 height 9
click at [69, 55] on link "Back to Orders" at bounding box center [62, 55] width 41 height 7
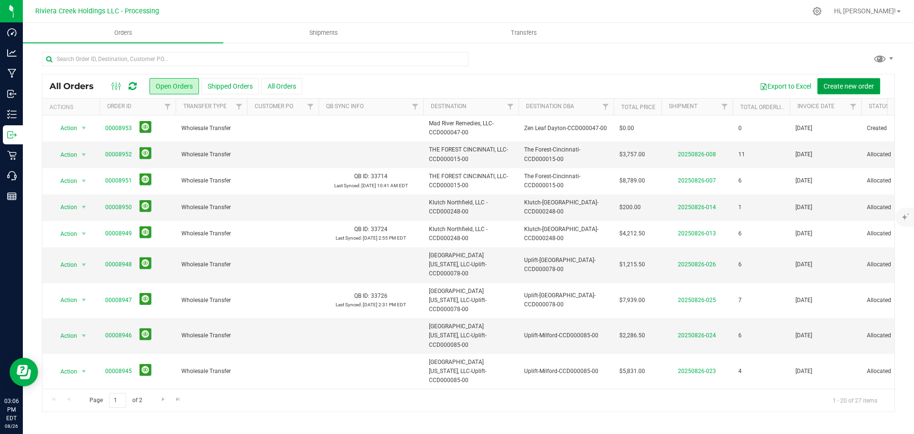
click at [830, 87] on span "Create new order" at bounding box center [849, 86] width 50 height 8
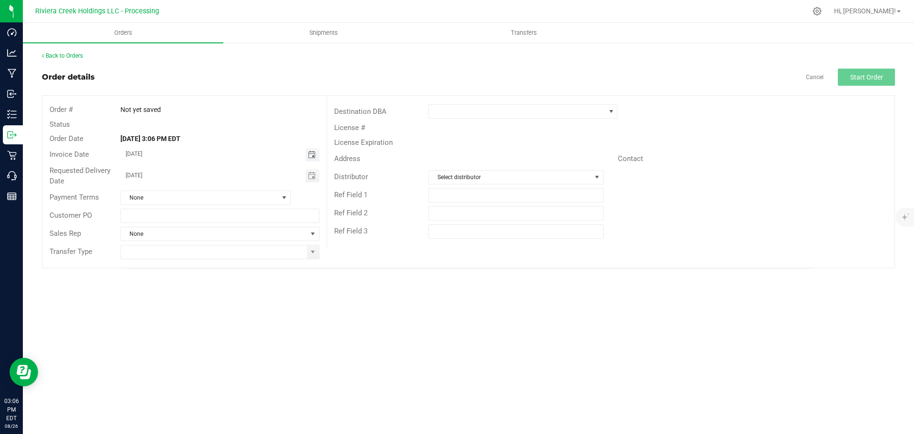
click at [310, 156] on span "Toggle calendar" at bounding box center [312, 155] width 8 height 8
click at [220, 265] on span "28" at bounding box center [220, 263] width 14 height 15
type input "08/28/2025"
click at [310, 179] on span "Toggle calendar" at bounding box center [312, 176] width 8 height 8
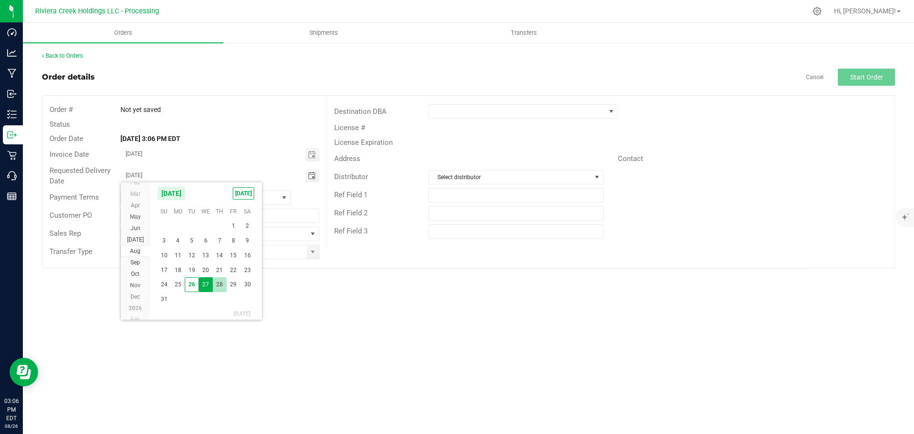
click at [222, 283] on span "28" at bounding box center [220, 284] width 14 height 15
type input "08/28/2025"
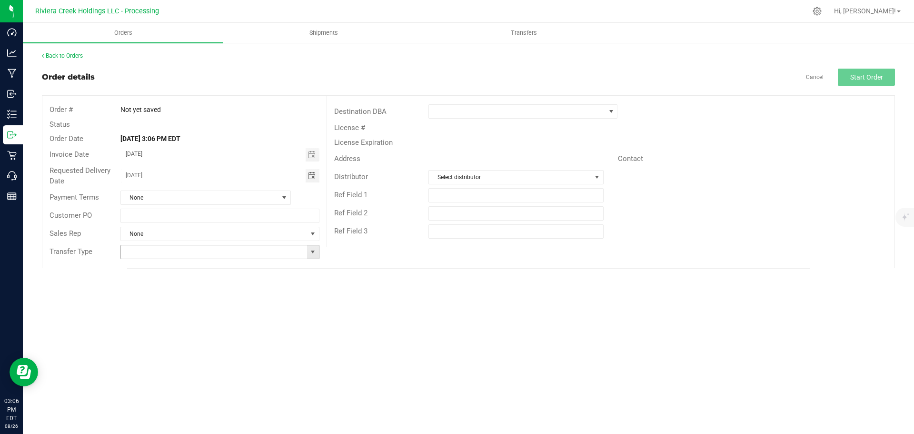
click at [312, 251] on span at bounding box center [313, 252] width 8 height 8
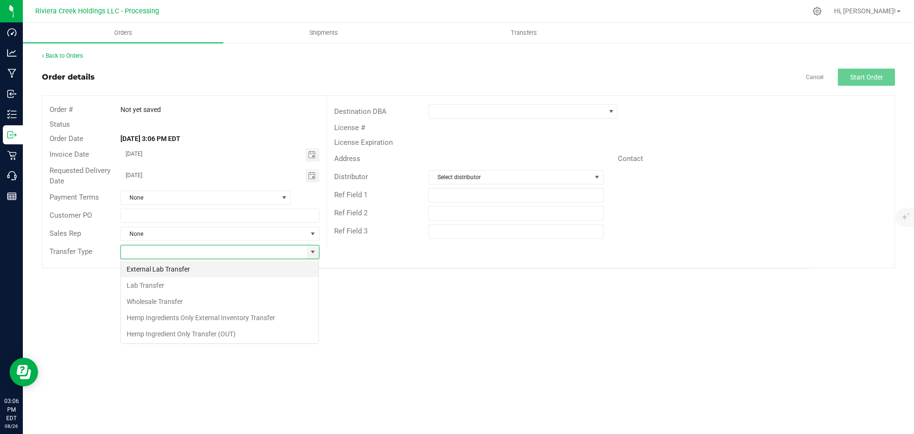
scroll to position [14, 199]
click at [173, 304] on li "Wholesale Transfer" at bounding box center [220, 301] width 198 height 16
type input "Wholesale Transfer"
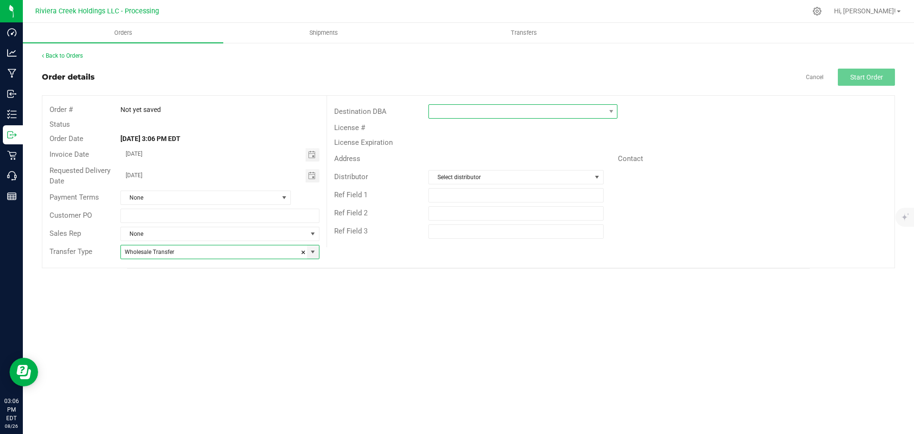
click at [452, 111] on span at bounding box center [517, 111] width 176 height 13
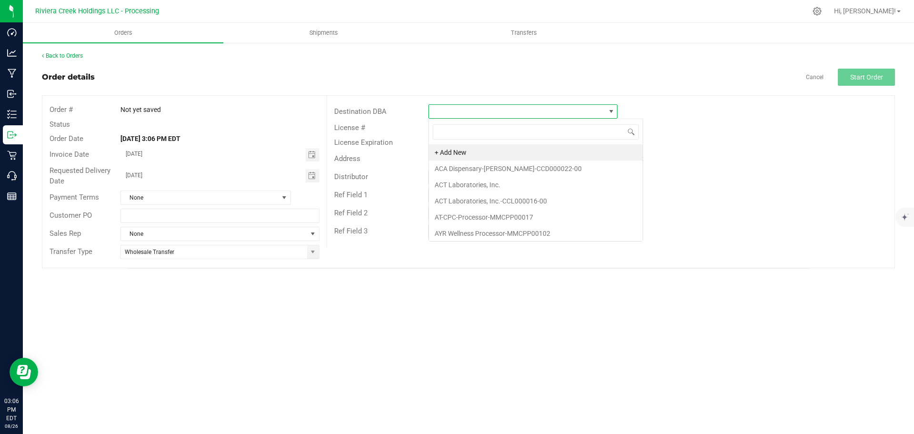
scroll to position [14, 189]
type input "zen"
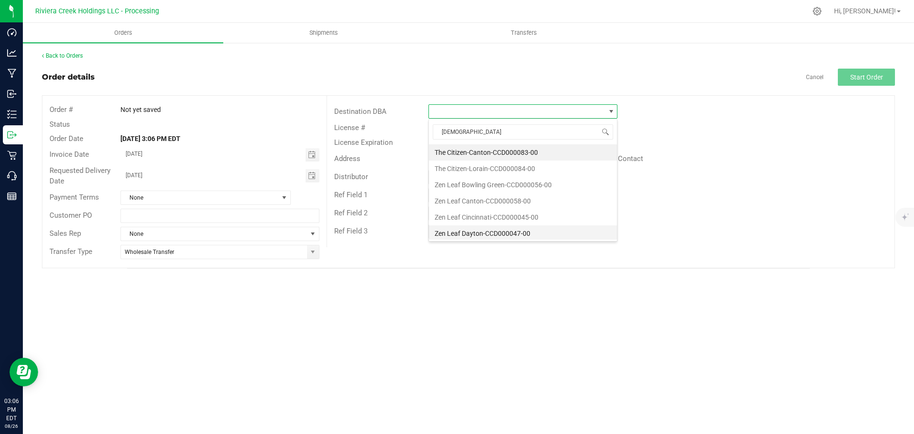
click at [451, 233] on li "Zen Leaf Dayton-CCD000047-00" at bounding box center [523, 233] width 188 height 16
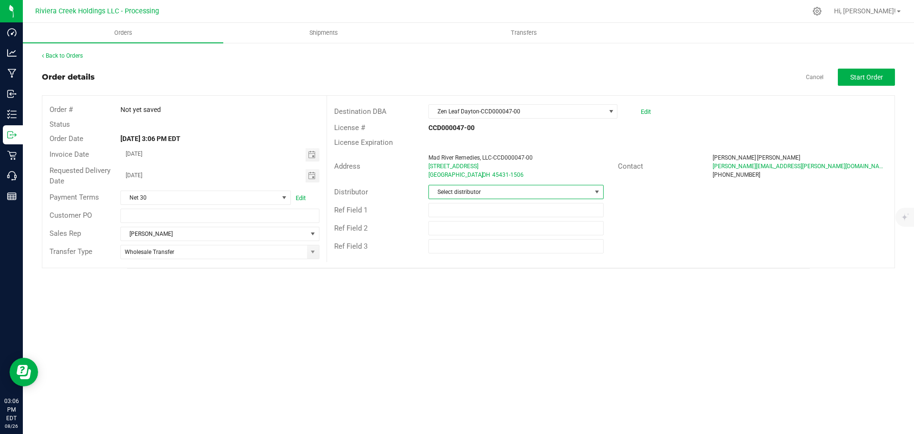
click at [459, 192] on span "Select distributor" at bounding box center [510, 191] width 162 height 13
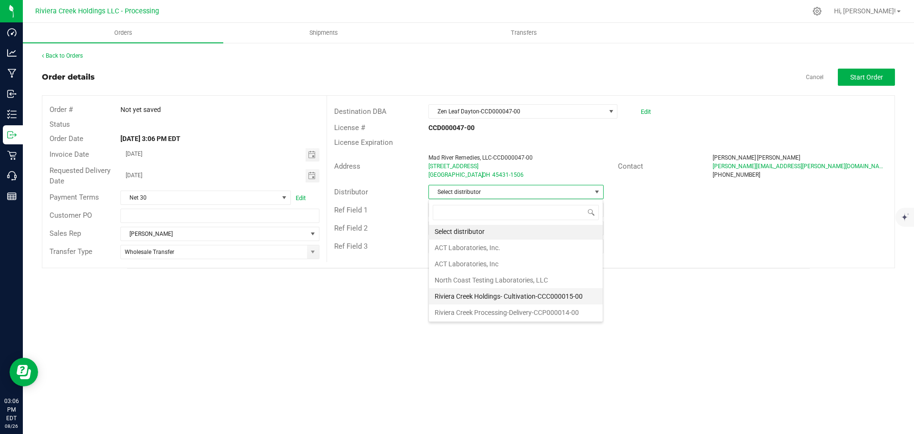
scroll to position [2, 0]
click at [468, 311] on li "Riviera Creek Processing-Delivery-CCP000014-00" at bounding box center [516, 312] width 174 height 16
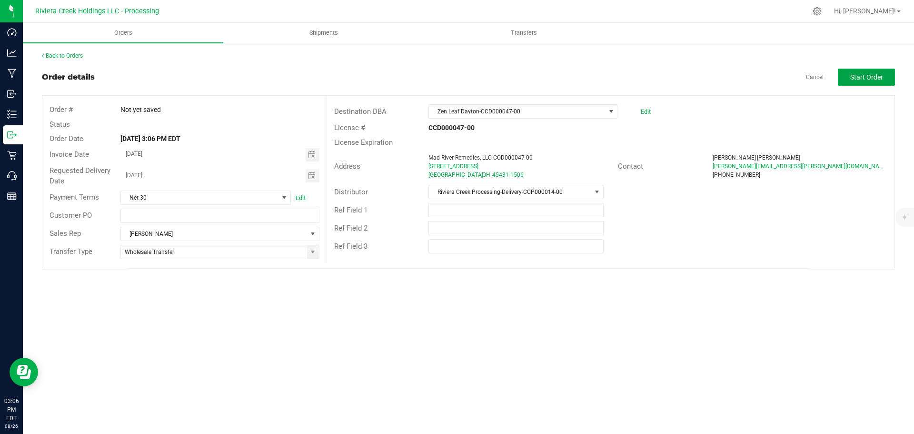
click at [846, 81] on button "Start Order" at bounding box center [866, 77] width 57 height 17
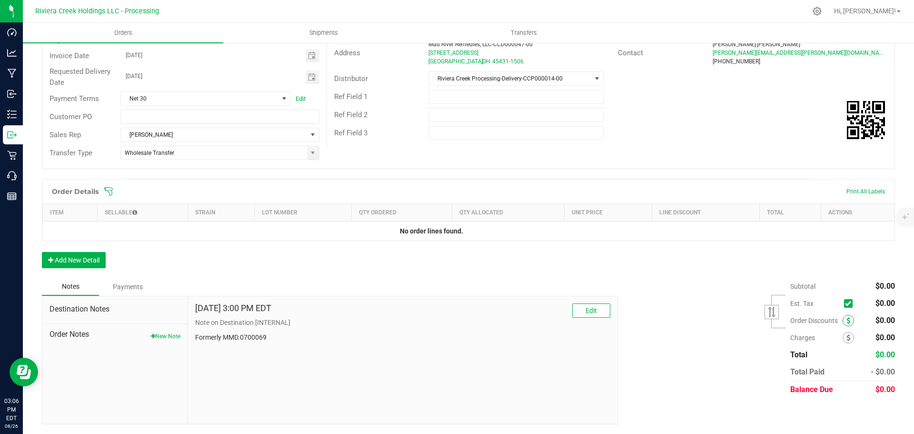
click at [843, 320] on span at bounding box center [848, 320] width 11 height 11
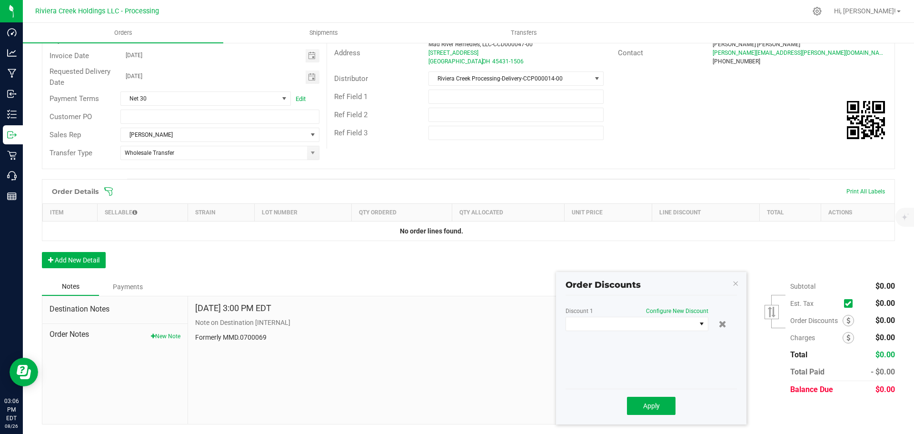
scroll to position [113, 0]
click at [669, 327] on span at bounding box center [631, 323] width 130 height 13
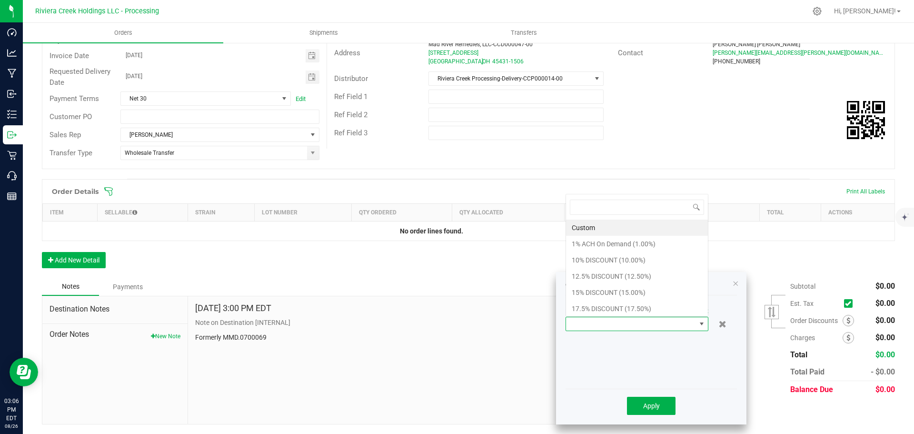
scroll to position [14, 143]
click at [586, 260] on li "10% DISCOUNT (10.00%)" at bounding box center [637, 260] width 142 height 16
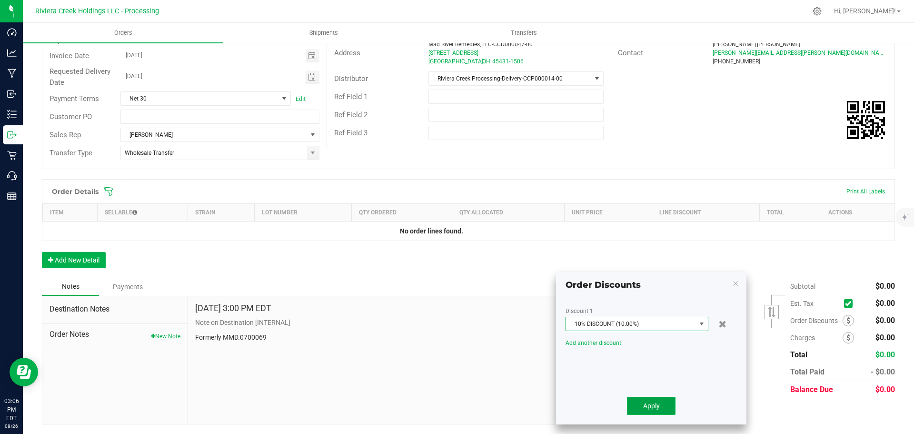
click at [643, 410] on span "Apply" at bounding box center [651, 406] width 17 height 8
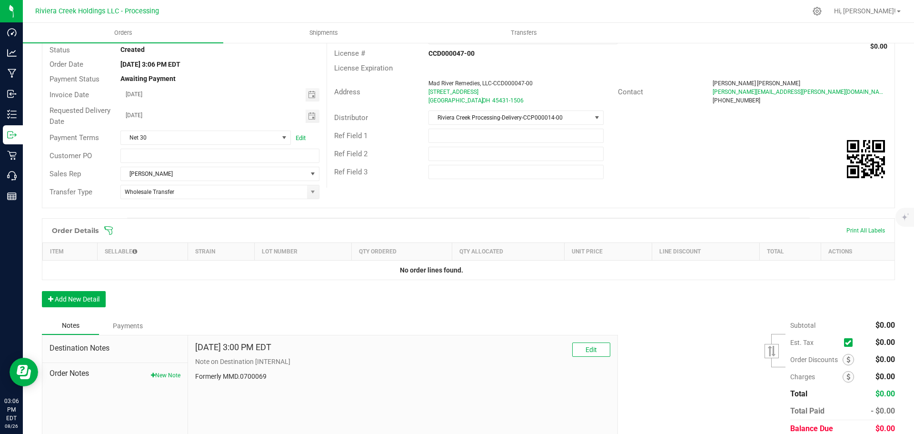
scroll to position [0, 0]
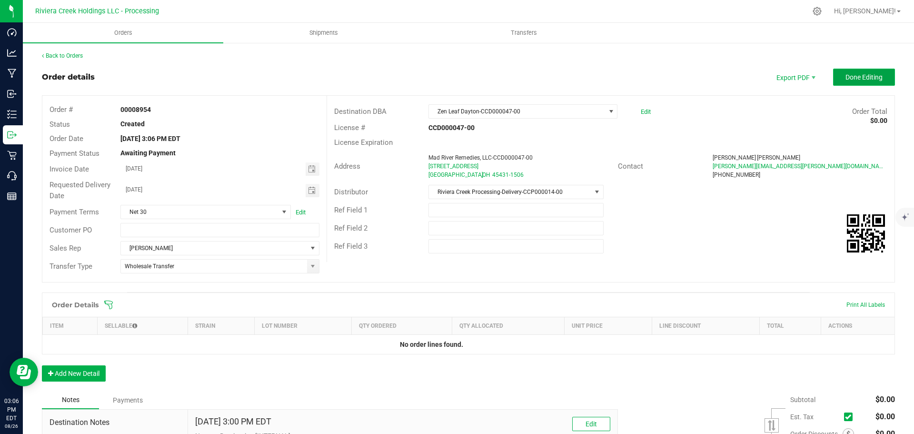
click at [846, 73] on span "Done Editing" at bounding box center [864, 77] width 37 height 8
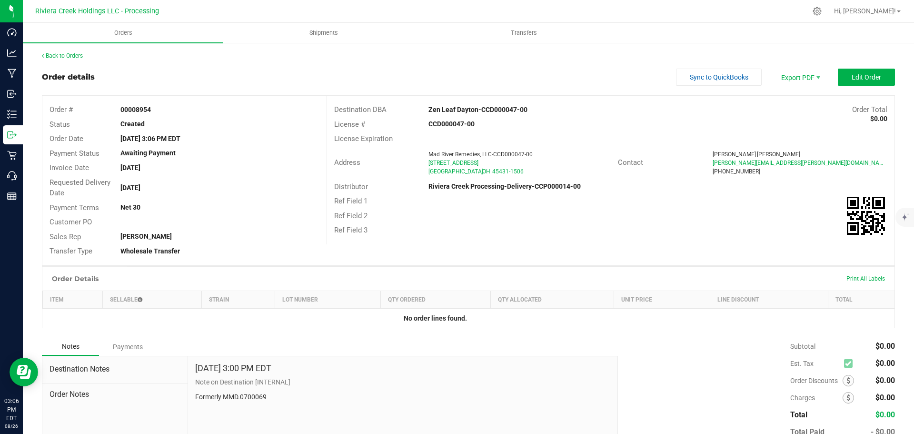
drag, startPoint x: 120, startPoint y: 110, endPoint x: 162, endPoint y: 111, distance: 41.9
click at [162, 111] on div "00008954" at bounding box center [219, 110] width 213 height 10
copy strong "00008954"
click at [75, 56] on link "Back to Orders" at bounding box center [62, 55] width 41 height 7
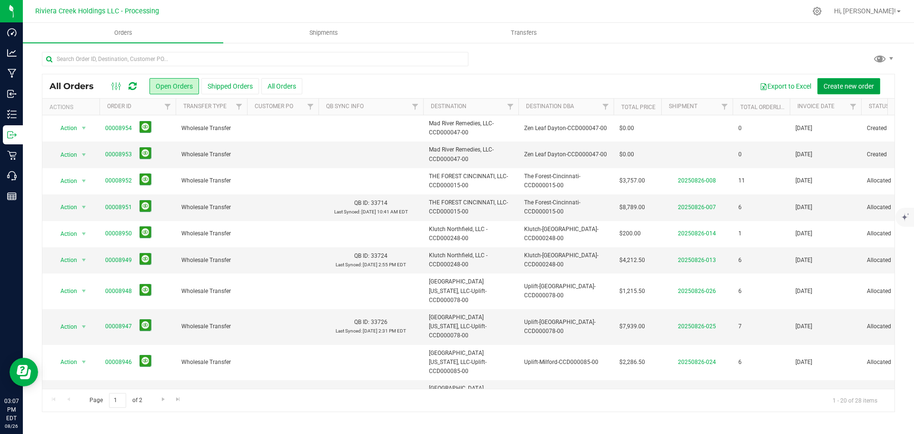
click at [831, 86] on span "Create new order" at bounding box center [849, 86] width 50 height 8
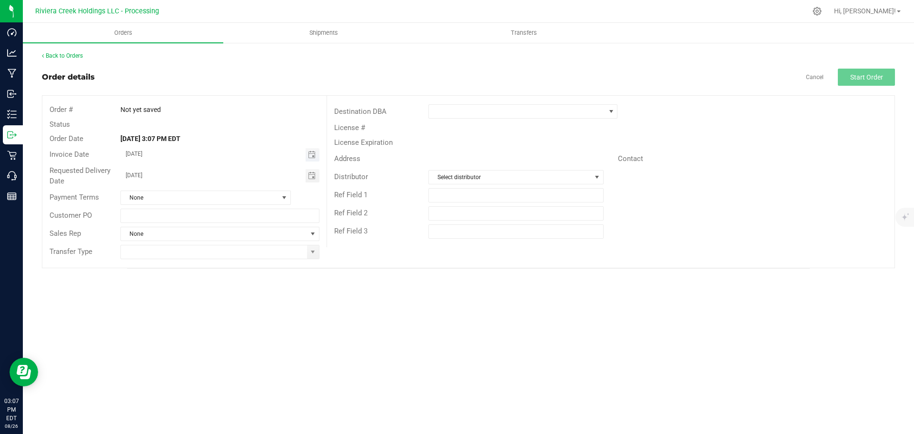
click at [311, 159] on span "Toggle calendar" at bounding box center [313, 154] width 14 height 13
click at [216, 262] on span "28" at bounding box center [220, 263] width 14 height 15
type input "08/28/2025"
click at [311, 175] on span "Toggle calendar" at bounding box center [312, 176] width 8 height 8
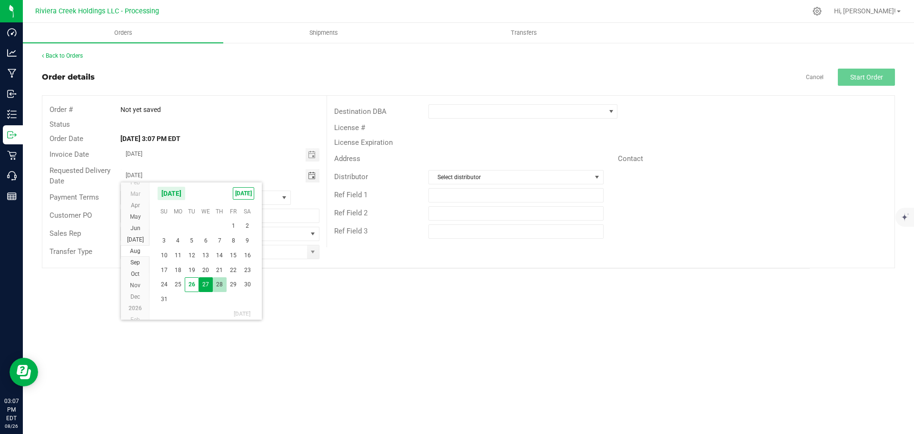
click at [219, 285] on span "28" at bounding box center [220, 284] width 14 height 15
type input "08/28/2025"
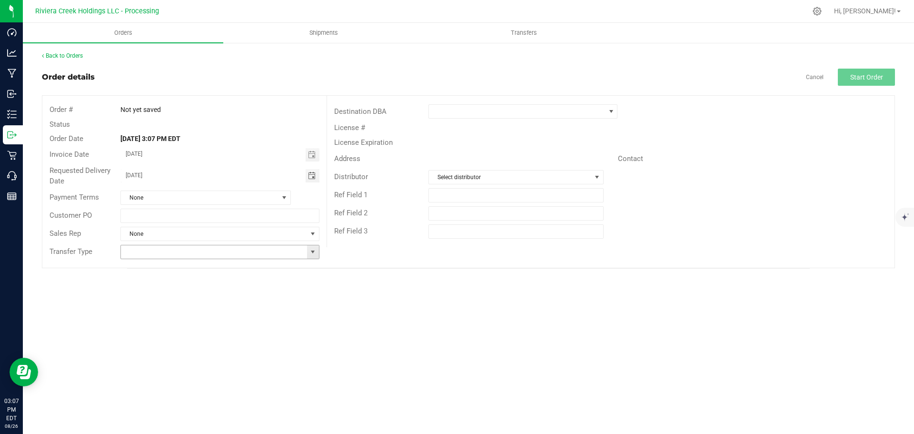
click at [311, 252] on span at bounding box center [313, 252] width 8 height 8
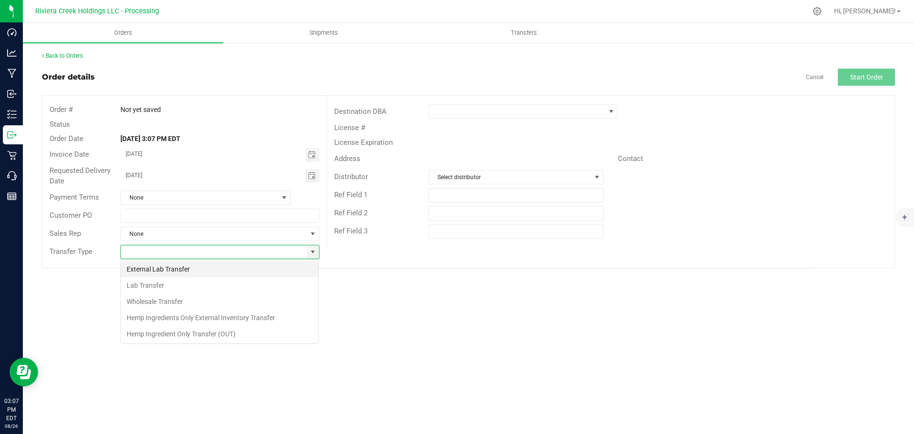
scroll to position [14, 199]
click at [166, 299] on li "Wholesale Transfer" at bounding box center [220, 301] width 198 height 16
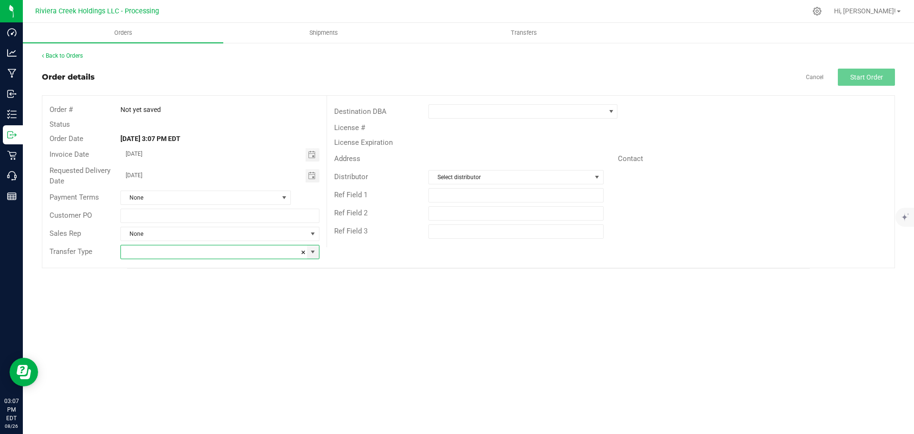
type input "Wholesale Transfer"
click at [437, 114] on span at bounding box center [517, 111] width 176 height 13
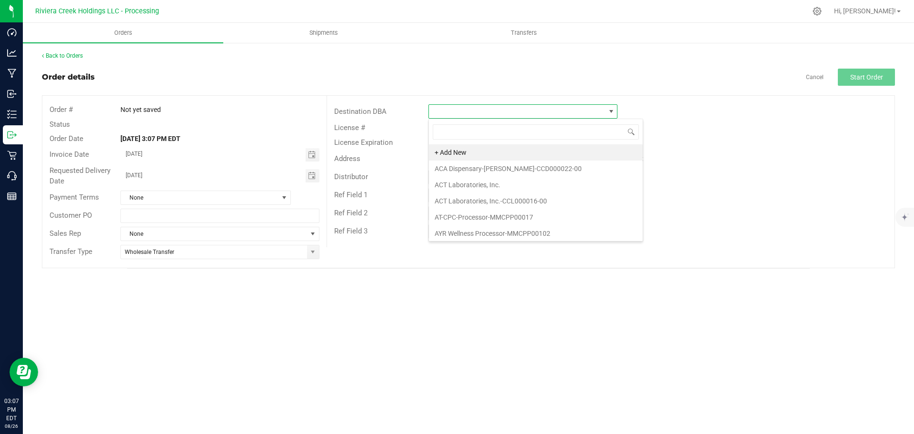
scroll to position [14, 189]
type input "colum"
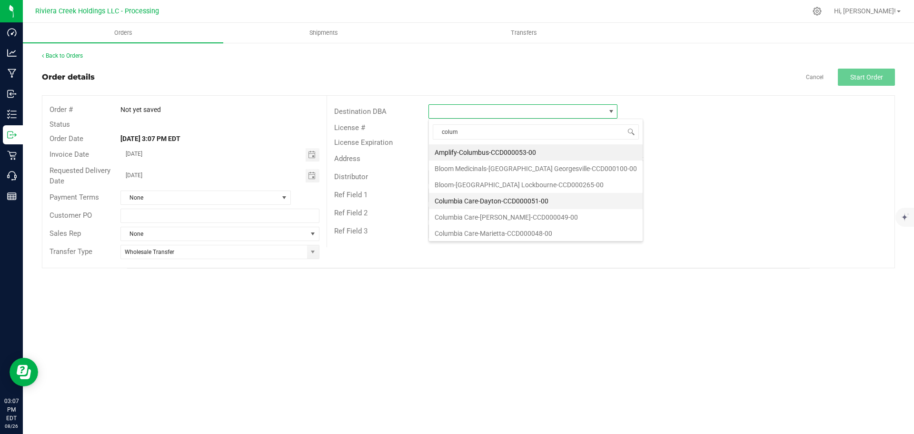
click at [491, 199] on li "Columbia Care-Dayton-CCD000051-00" at bounding box center [536, 201] width 214 height 16
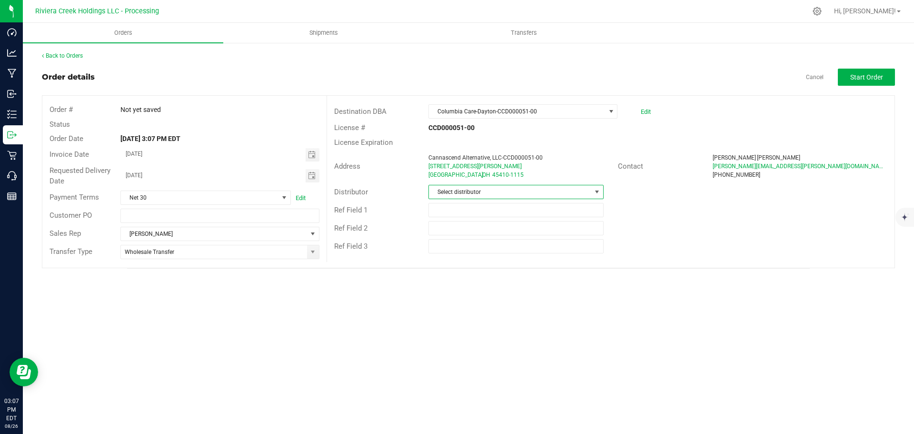
click at [470, 193] on span "Select distributor" at bounding box center [510, 191] width 162 height 13
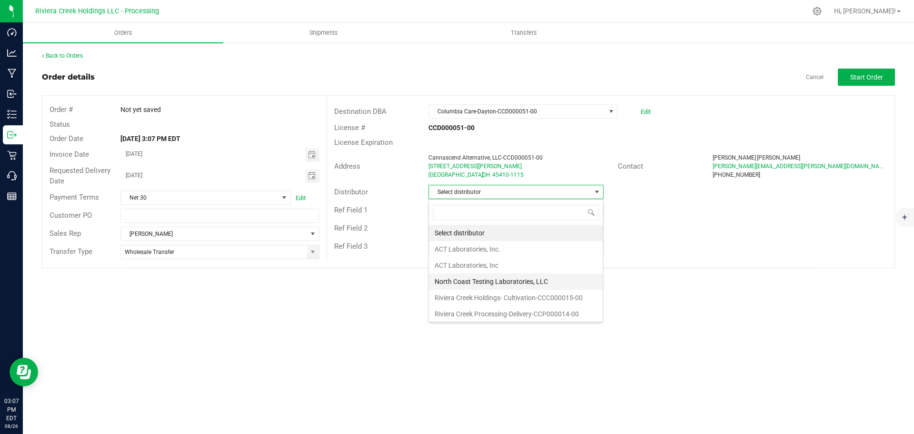
scroll to position [2, 0]
click at [463, 311] on li "Riviera Creek Processing-Delivery-CCP000014-00" at bounding box center [516, 312] width 174 height 16
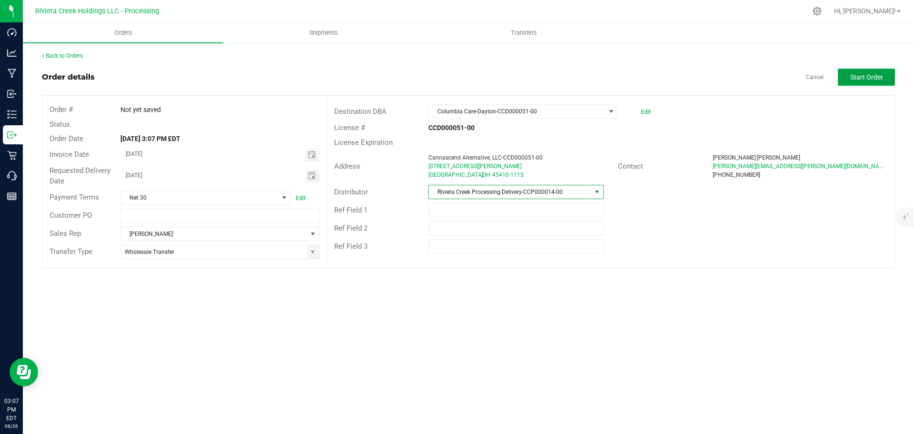
click at [876, 80] on span "Start Order" at bounding box center [867, 77] width 33 height 8
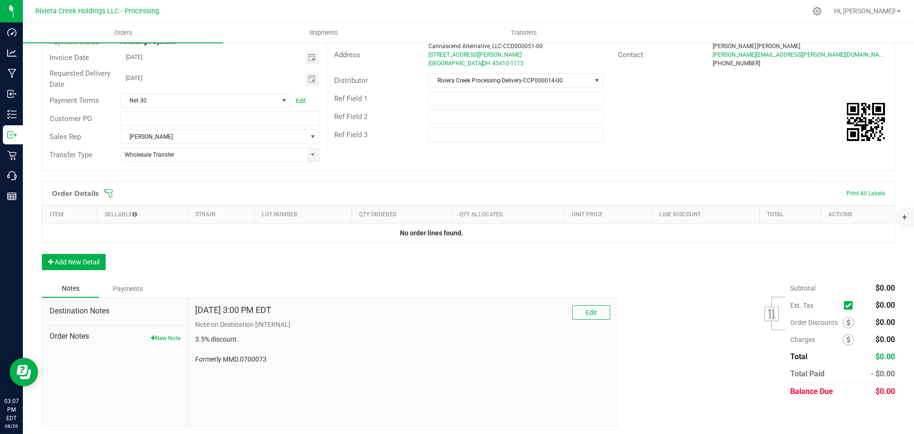
scroll to position [113, 0]
click at [843, 321] on span at bounding box center [848, 320] width 11 height 11
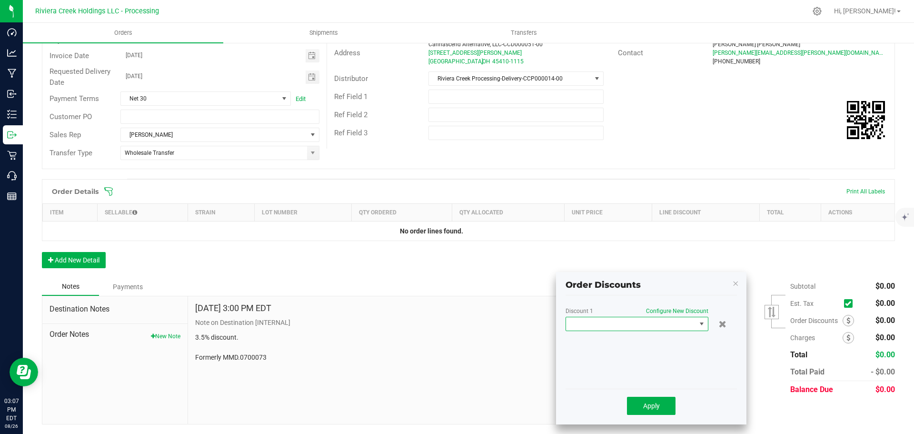
click at [666, 329] on span at bounding box center [631, 323] width 130 height 13
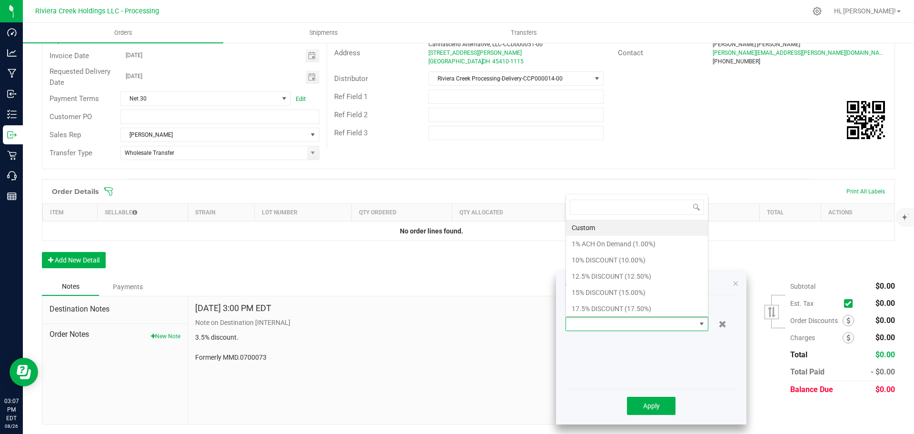
scroll to position [0, 0]
click at [588, 313] on li "17.5% DISCOUNT (17.50%)" at bounding box center [637, 309] width 142 height 16
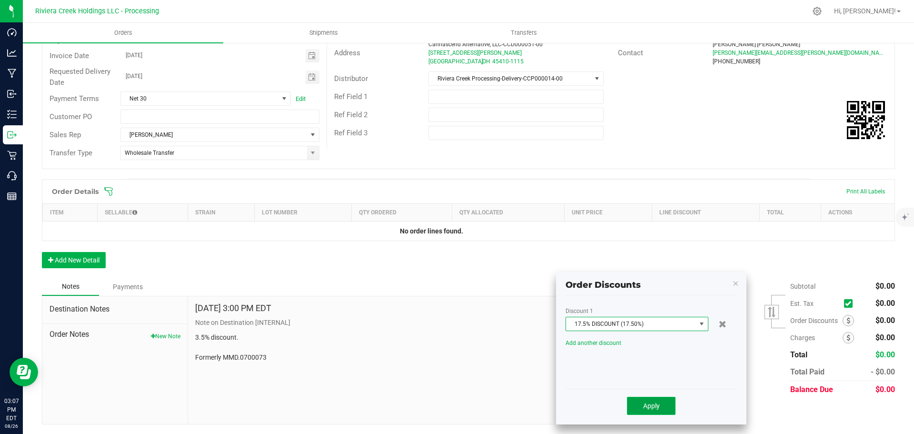
click at [643, 407] on span "Apply" at bounding box center [651, 406] width 17 height 8
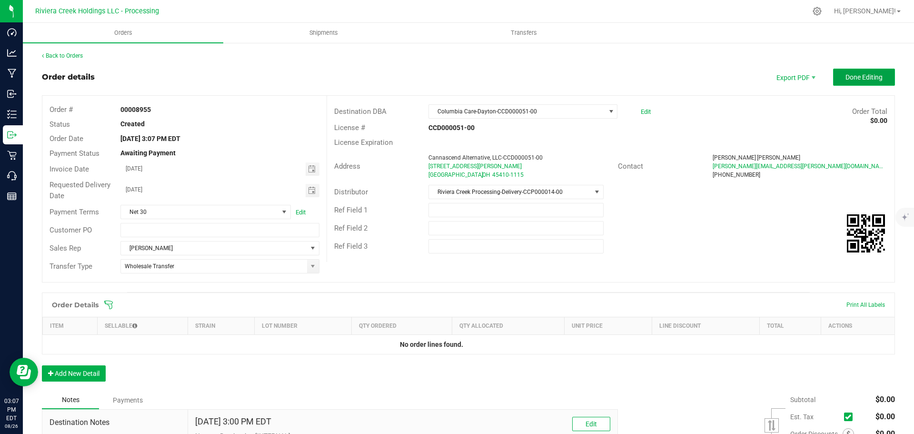
click at [846, 80] on span "Done Editing" at bounding box center [864, 77] width 37 height 8
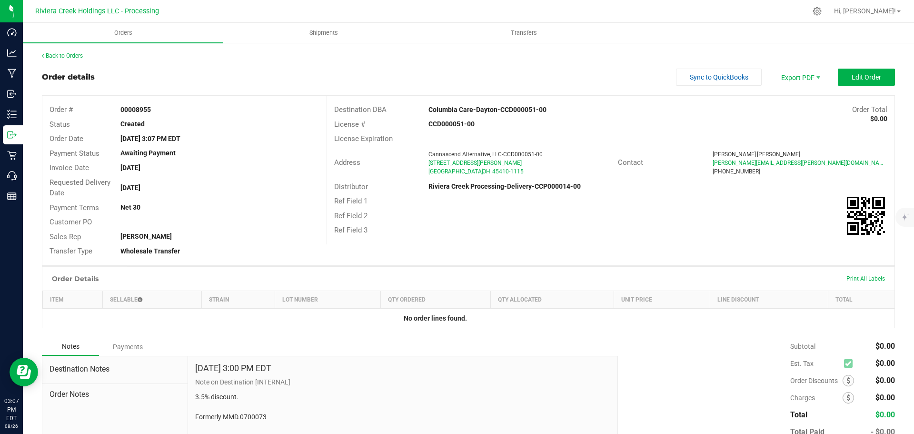
drag, startPoint x: 120, startPoint y: 107, endPoint x: 169, endPoint y: 113, distance: 49.4
click at [169, 113] on div "00008955" at bounding box center [219, 110] width 213 height 10
copy strong "00008955"
click at [70, 58] on link "Back to Orders" at bounding box center [62, 55] width 41 height 7
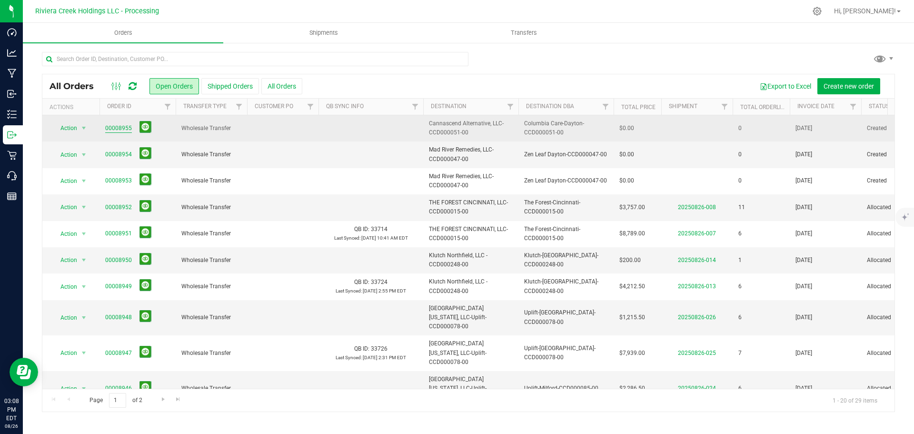
click at [114, 128] on link "00008955" at bounding box center [118, 128] width 27 height 9
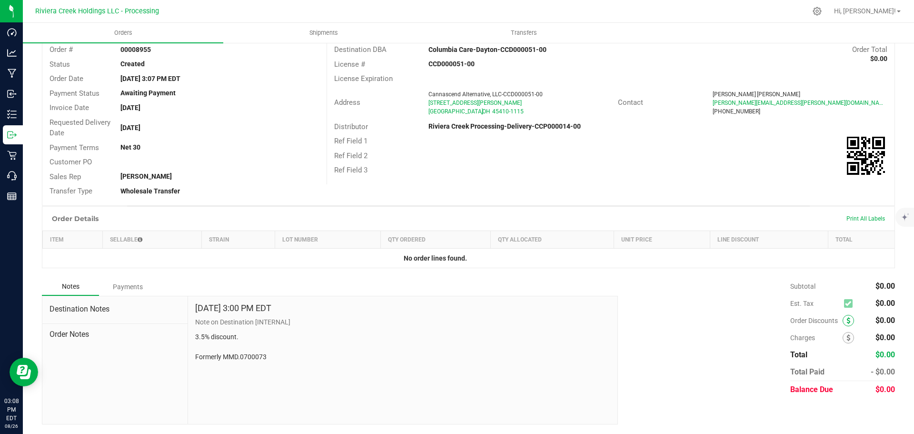
click at [844, 320] on span at bounding box center [848, 320] width 11 height 11
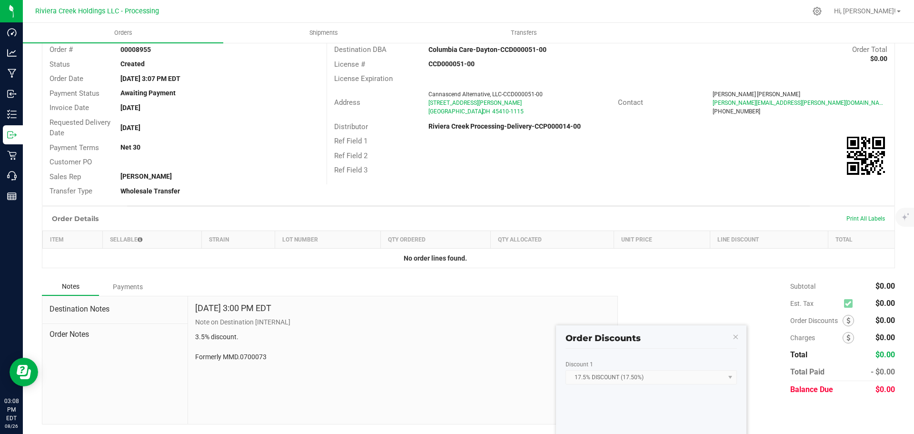
scroll to position [104, 0]
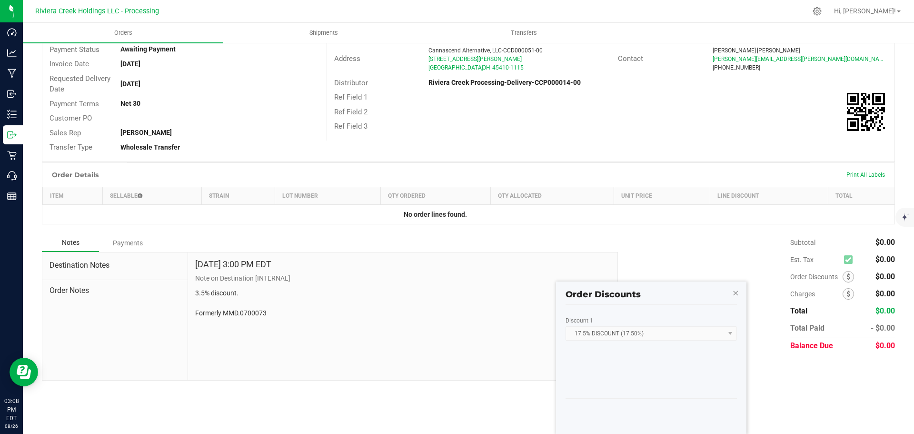
click at [736, 294] on icon "button" at bounding box center [736, 292] width 7 height 11
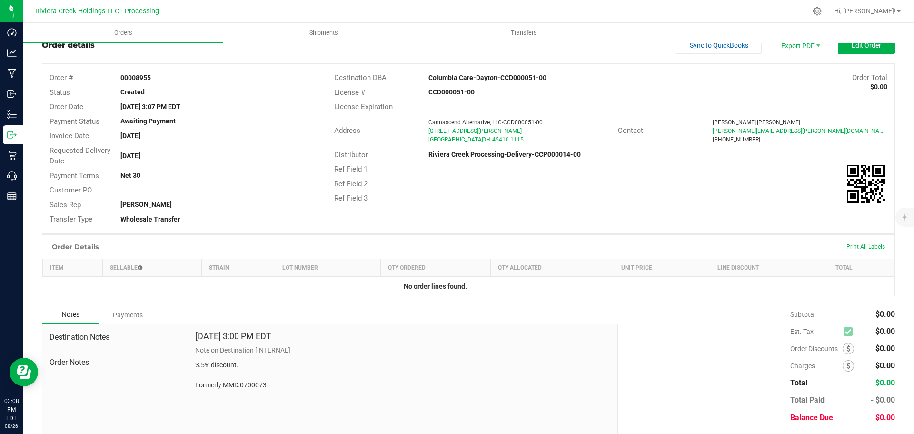
scroll to position [0, 0]
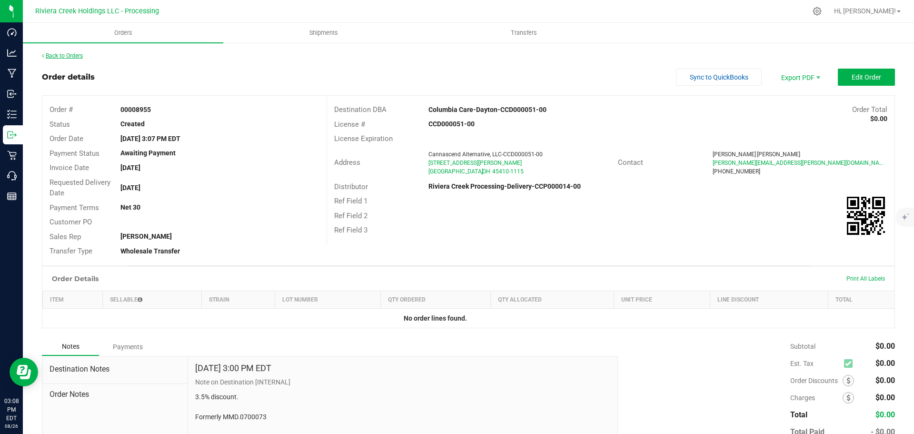
click at [68, 58] on link "Back to Orders" at bounding box center [62, 55] width 41 height 7
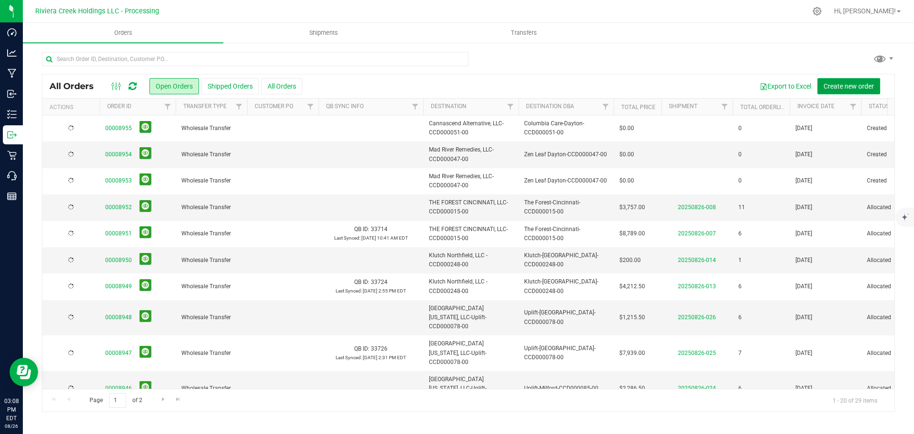
click at [839, 79] on button "Create new order" at bounding box center [849, 86] width 63 height 16
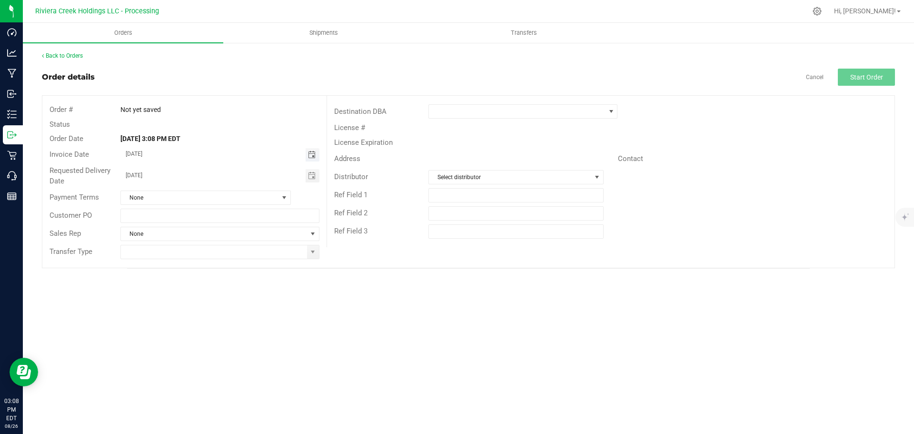
click at [314, 155] on span "Toggle calendar" at bounding box center [312, 155] width 8 height 8
click at [220, 263] on span "28" at bounding box center [220, 263] width 14 height 15
type input "08/28/2025"
drag, startPoint x: 314, startPoint y: 178, endPoint x: 303, endPoint y: 186, distance: 13.6
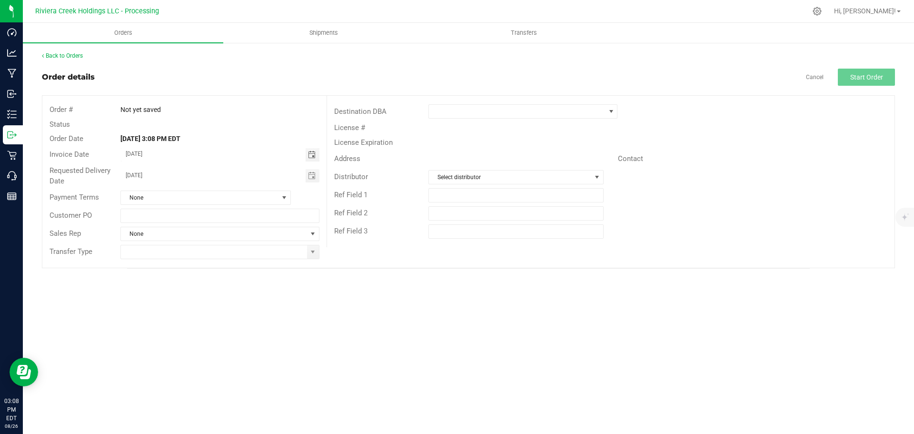
click at [313, 178] on span "Toggle calendar" at bounding box center [312, 176] width 8 height 8
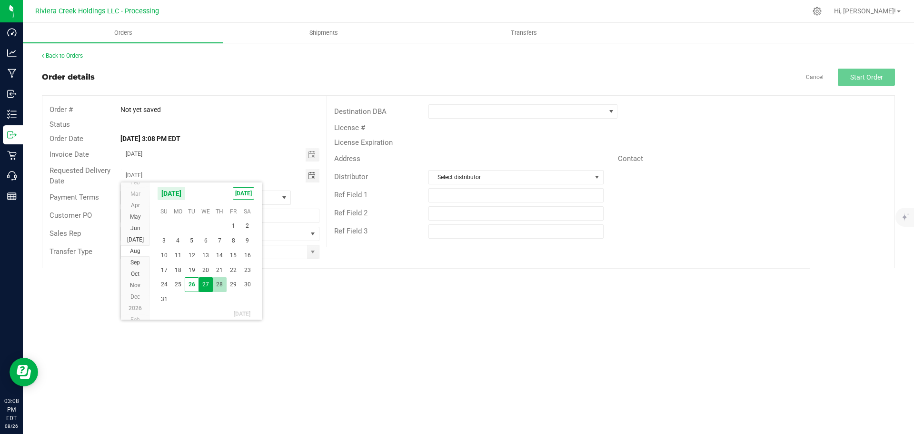
click at [218, 282] on span "28" at bounding box center [220, 284] width 14 height 15
type input "08/28/2025"
click at [311, 257] on span at bounding box center [313, 251] width 12 height 13
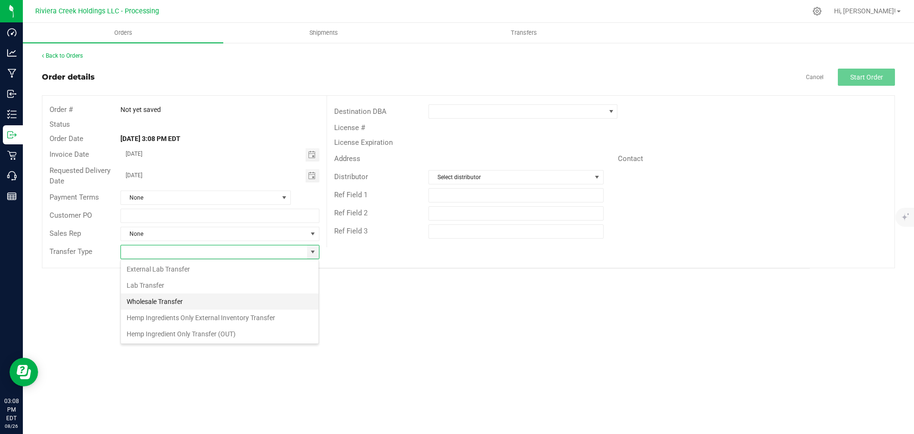
scroll to position [14, 199]
click at [167, 299] on li "Wholesale Transfer" at bounding box center [220, 301] width 198 height 16
type input "Wholesale Transfer"
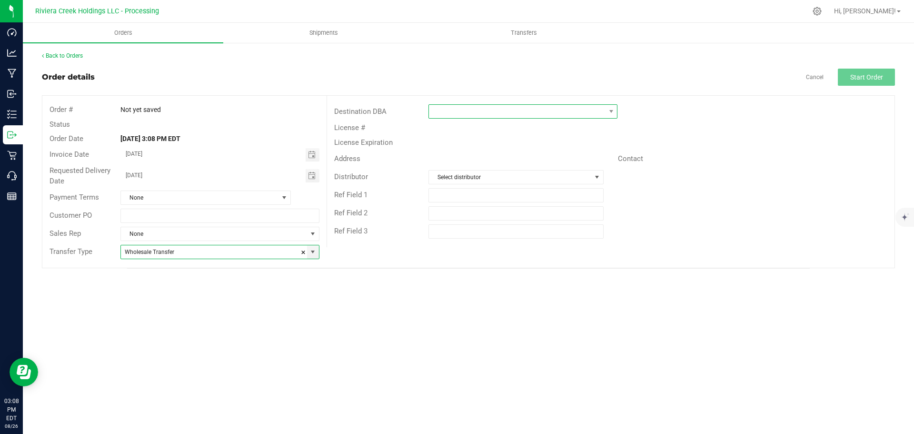
click at [460, 109] on span at bounding box center [517, 111] width 176 height 13
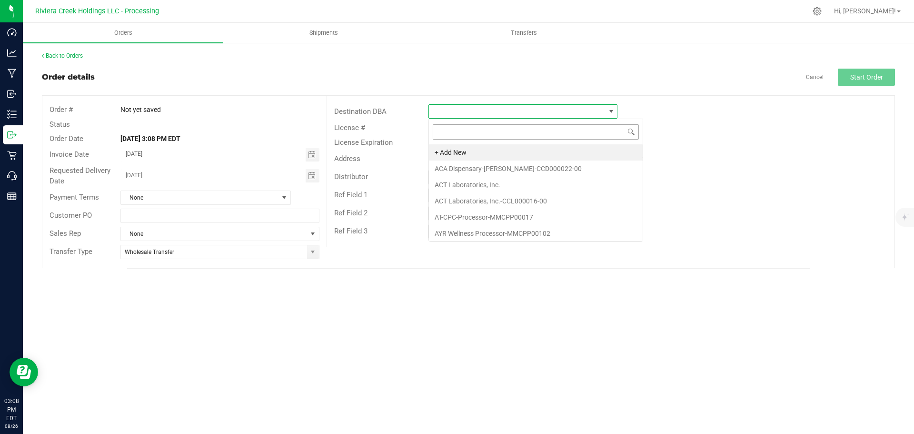
scroll to position [14, 189]
type input "colu"
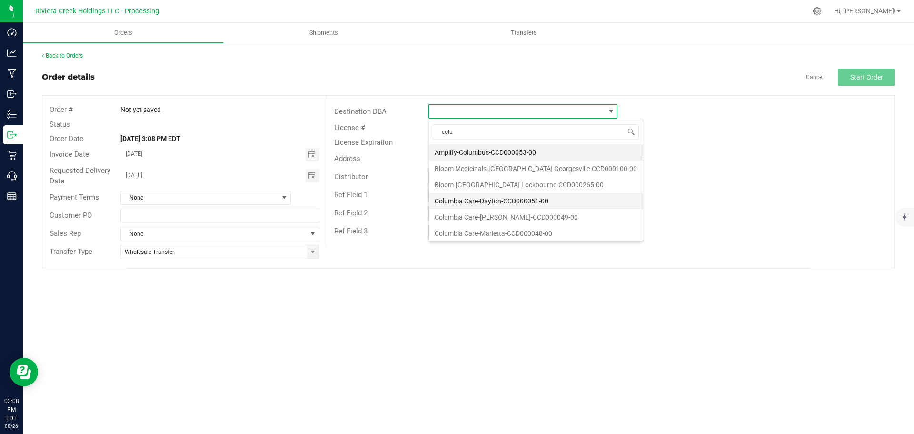
click at [473, 203] on li "Columbia Care-Dayton-CCD000051-00" at bounding box center [536, 201] width 214 height 16
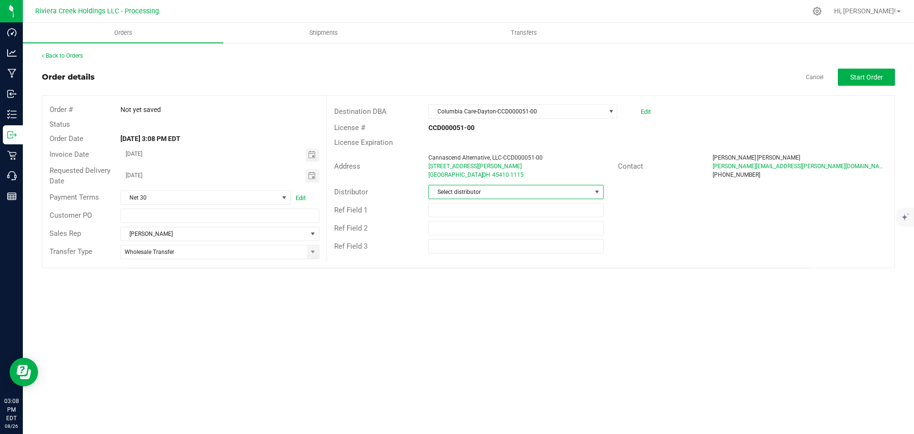
click at [478, 193] on span "Select distributor" at bounding box center [510, 191] width 162 height 13
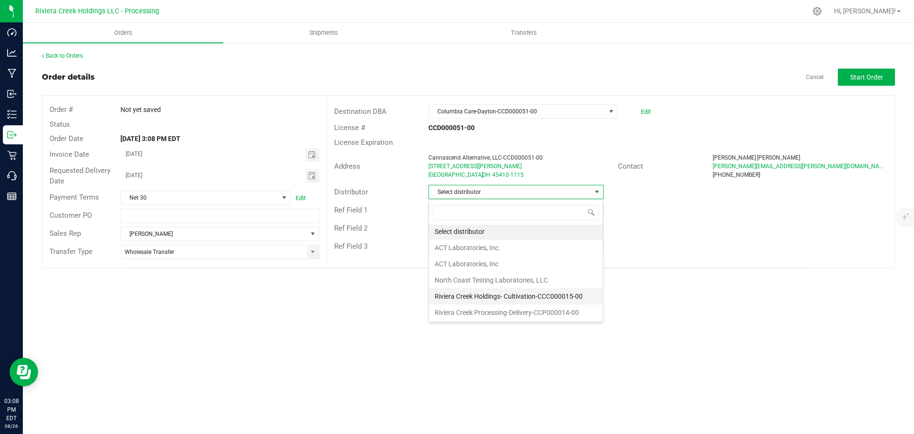
scroll to position [2, 0]
click at [476, 312] on li "Riviera Creek Processing-Delivery-CCP000014-00" at bounding box center [516, 312] width 174 height 16
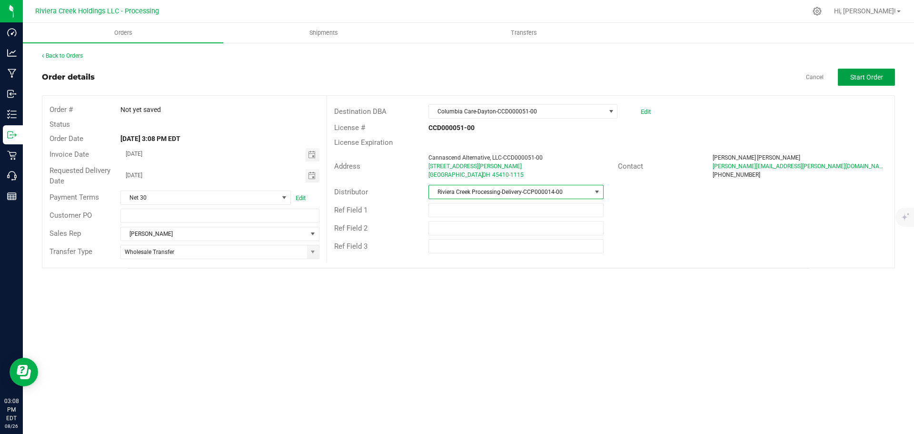
click at [864, 80] on span "Start Order" at bounding box center [867, 77] width 33 height 8
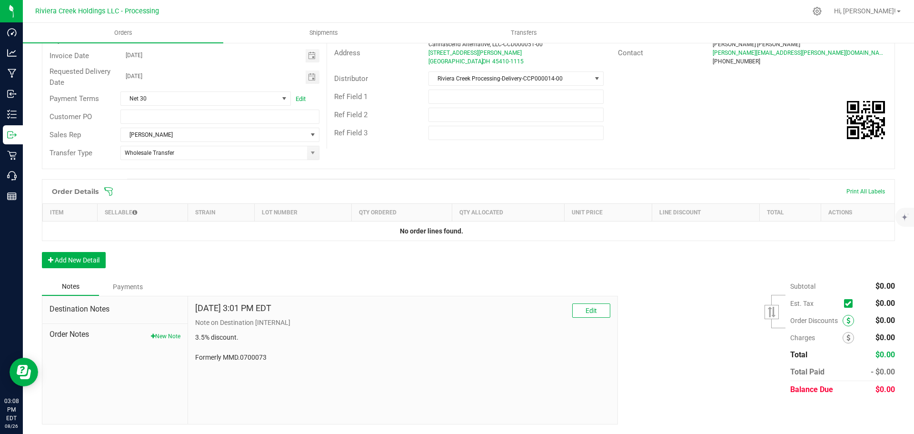
click at [843, 322] on span at bounding box center [848, 320] width 11 height 11
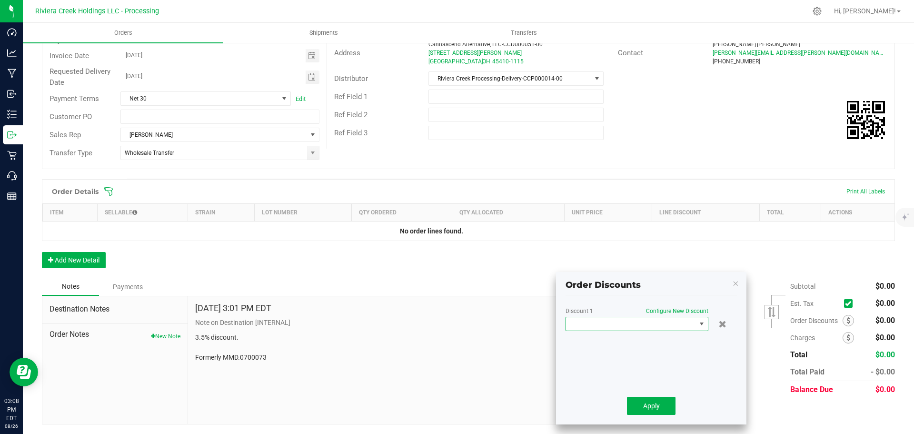
click at [623, 328] on span at bounding box center [631, 323] width 130 height 13
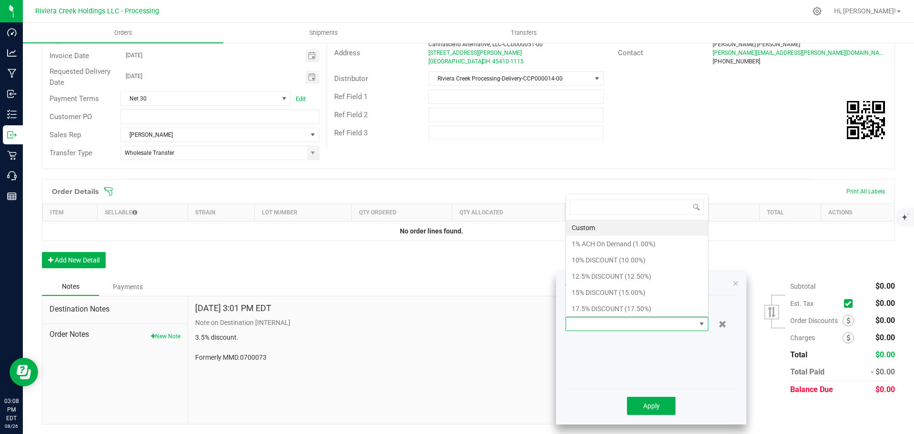
scroll to position [14, 143]
click at [600, 308] on li "17.5% DISCOUNT (17.50%)" at bounding box center [637, 309] width 142 height 16
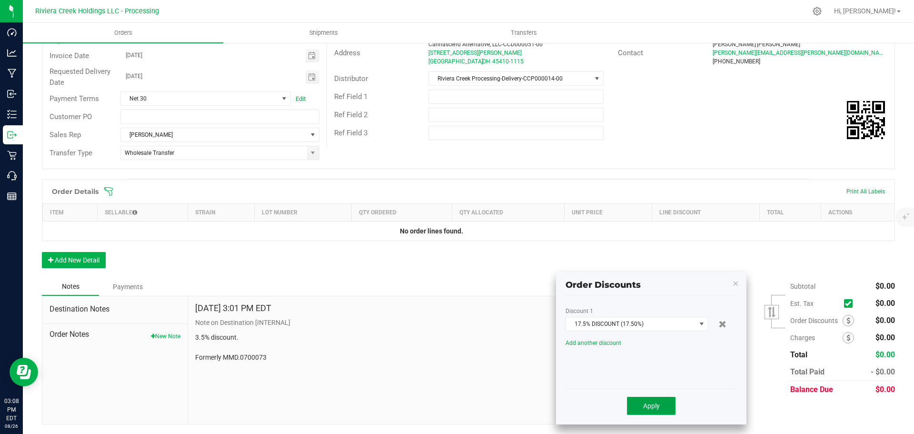
click at [647, 409] on span "Apply" at bounding box center [651, 406] width 17 height 8
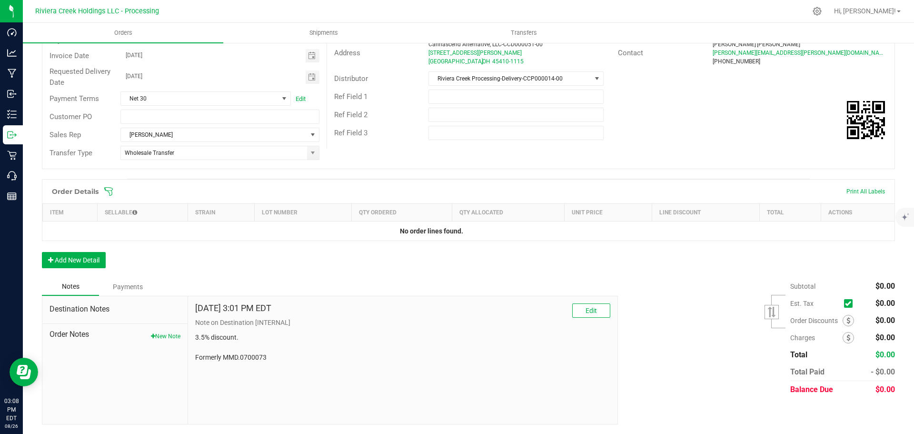
scroll to position [0, 0]
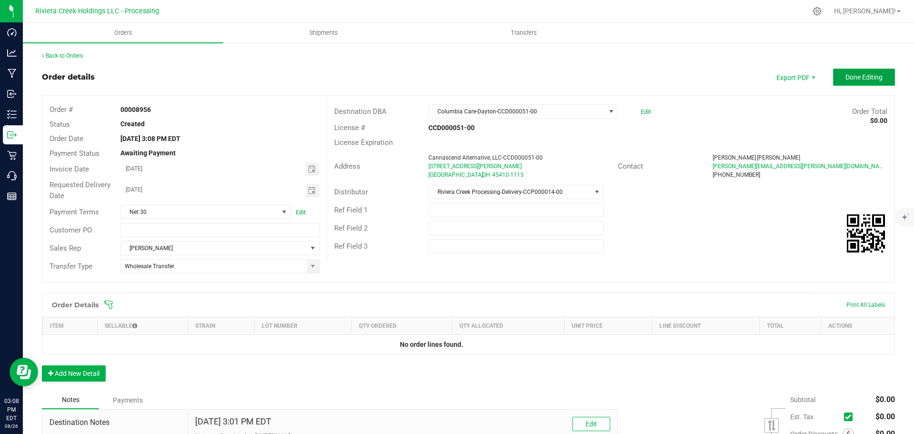
click at [856, 78] on span "Done Editing" at bounding box center [864, 77] width 37 height 8
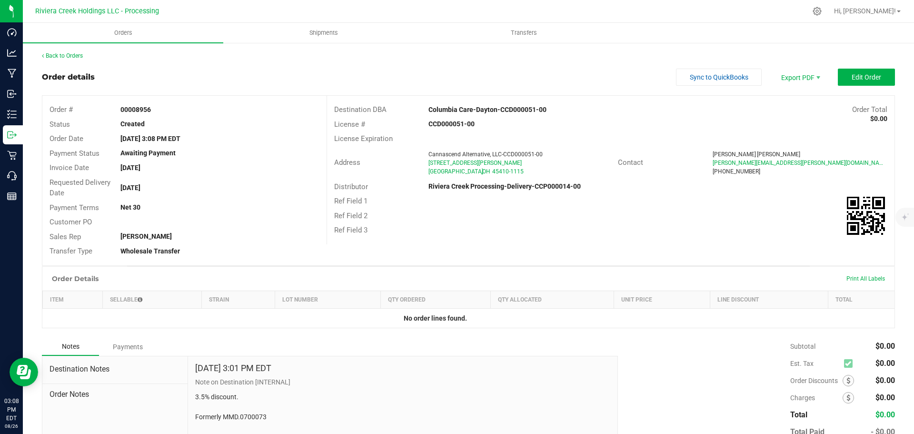
drag, startPoint x: 119, startPoint y: 109, endPoint x: 161, endPoint y: 114, distance: 42.2
click at [161, 114] on div "00008956" at bounding box center [219, 110] width 213 height 10
copy strong "00008956"
click at [61, 55] on link "Back to Orders" at bounding box center [62, 55] width 41 height 7
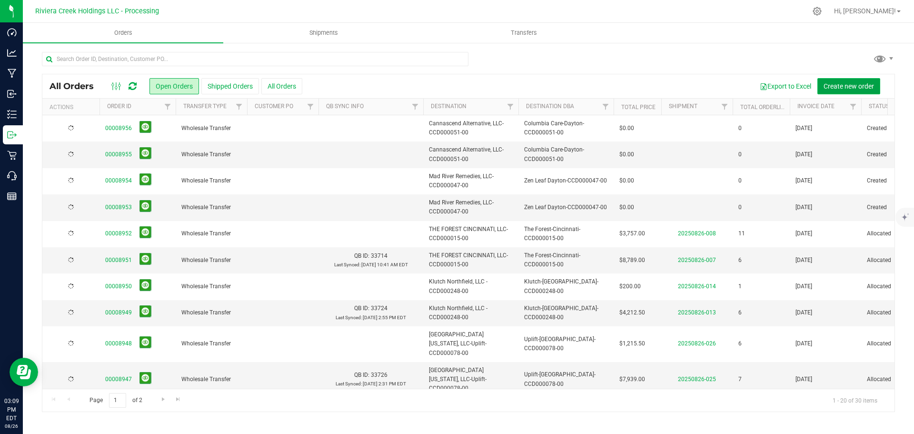
click at [836, 87] on span "Create new order" at bounding box center [849, 86] width 50 height 8
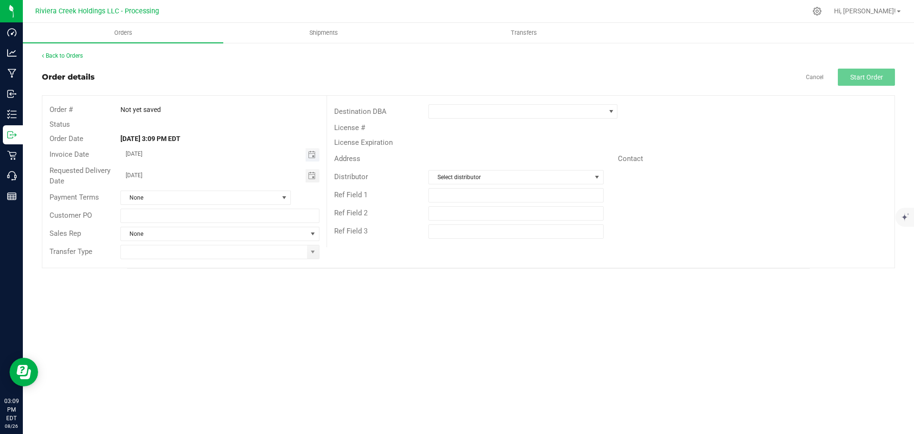
click at [310, 159] on span "Toggle calendar" at bounding box center [313, 154] width 14 height 13
click at [222, 263] on span "28" at bounding box center [220, 263] width 14 height 15
type input "08/28/2025"
drag, startPoint x: 310, startPoint y: 178, endPoint x: 300, endPoint y: 185, distance: 12.4
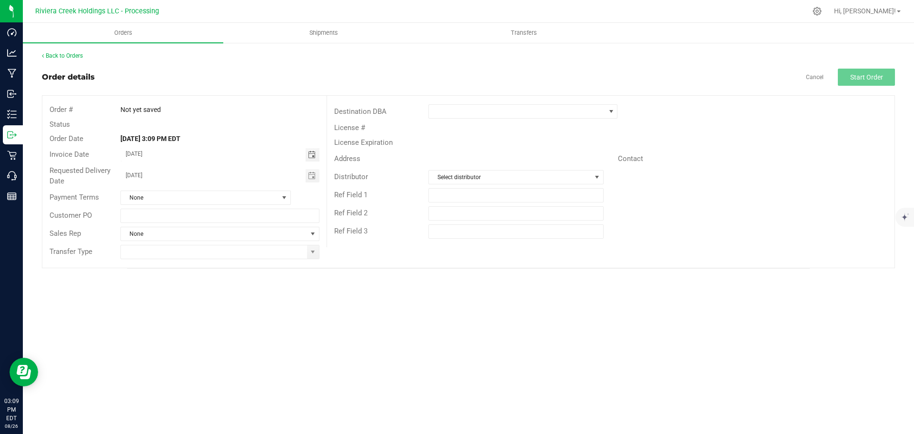
click at [311, 178] on span "Toggle calendar" at bounding box center [312, 176] width 8 height 8
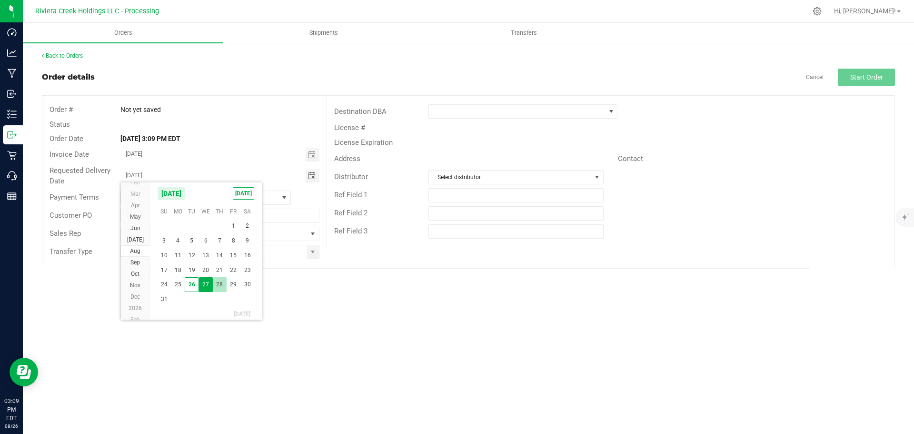
click at [219, 287] on span "28" at bounding box center [220, 284] width 14 height 15
type input "08/28/2025"
click at [309, 253] on span at bounding box center [313, 251] width 12 height 13
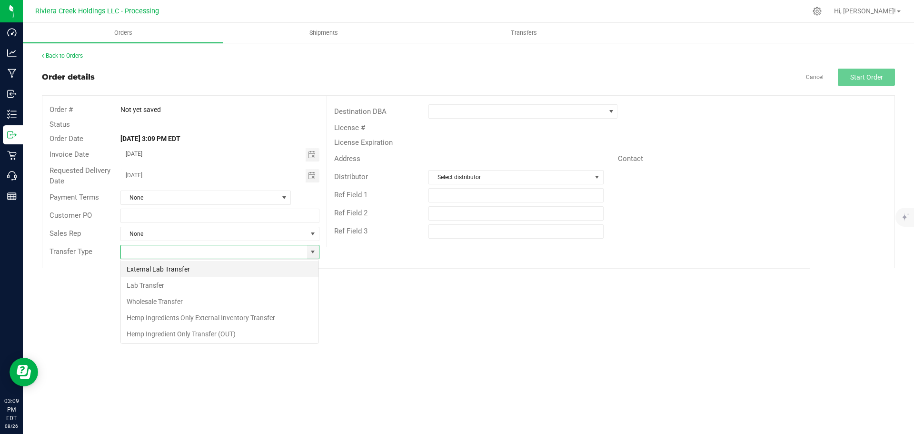
scroll to position [14, 199]
click at [165, 300] on li "Wholesale Transfer" at bounding box center [220, 301] width 198 height 16
type input "Wholesale Transfer"
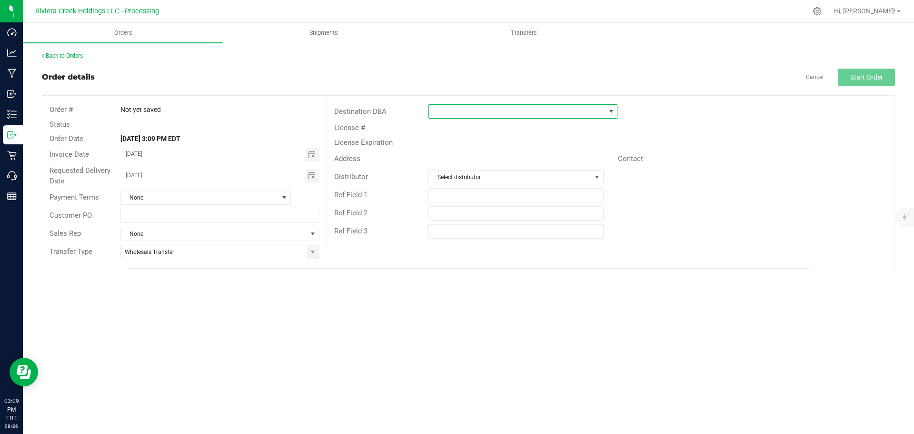
click at [448, 114] on span at bounding box center [517, 111] width 176 height 13
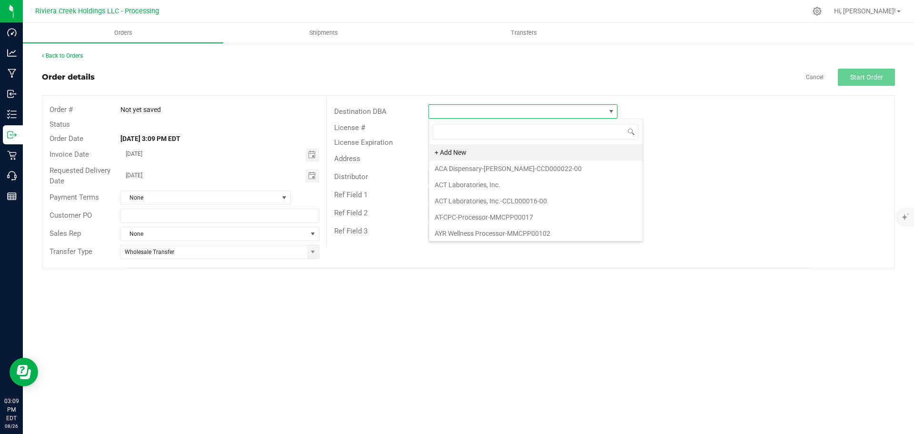
scroll to position [14, 189]
type input "grd"
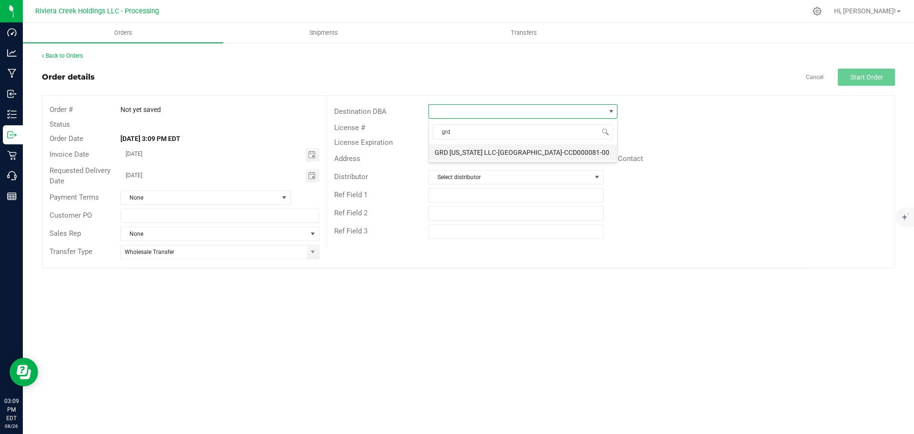
click at [463, 153] on li "GRD Ohio LLC-Dayton-CCD000081-00" at bounding box center [523, 152] width 188 height 16
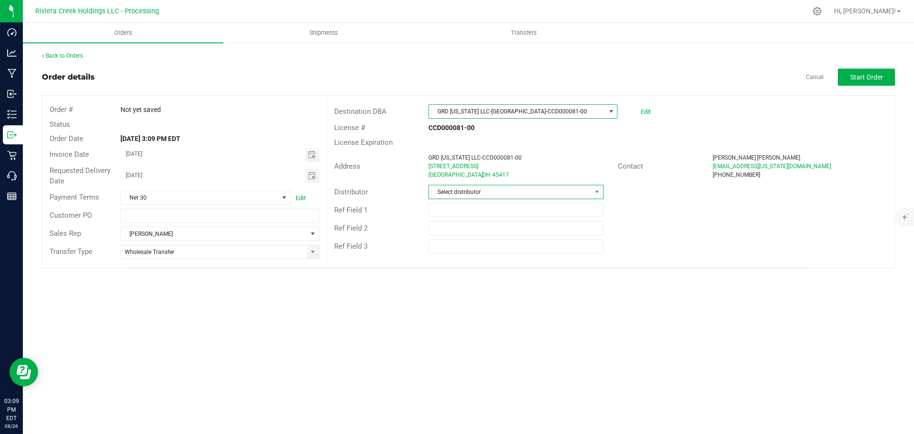
click at [461, 194] on span "Select distributor" at bounding box center [510, 191] width 162 height 13
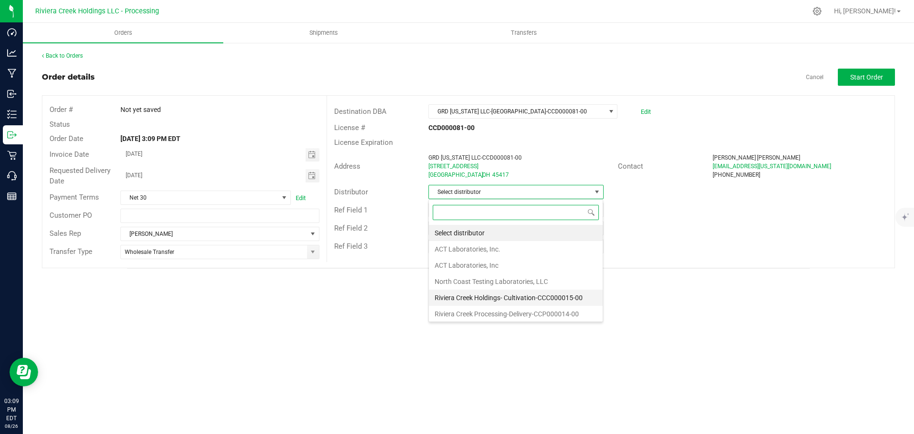
scroll to position [2, 0]
click at [486, 308] on li "Riviera Creek Processing-Delivery-CCP000014-00" at bounding box center [516, 312] width 174 height 16
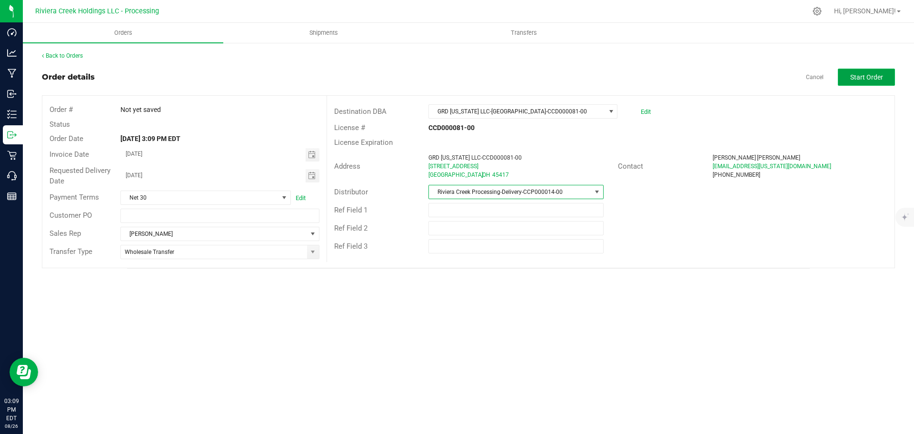
click at [864, 79] on span "Start Order" at bounding box center [867, 77] width 33 height 8
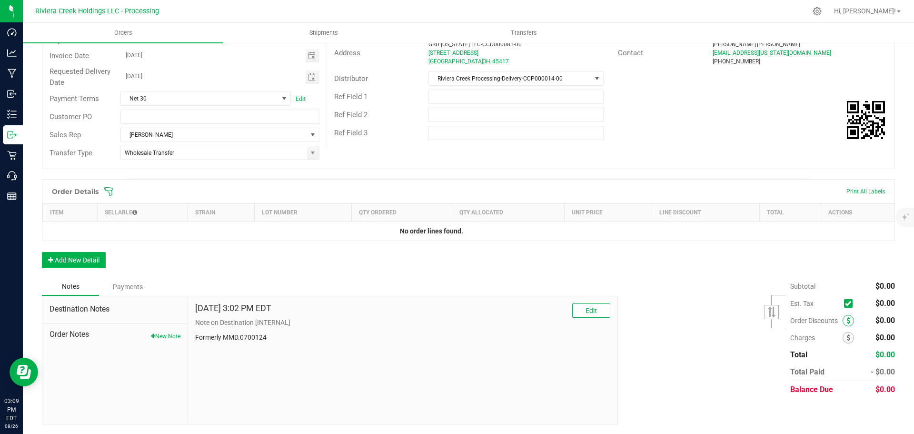
click at [847, 320] on icon at bounding box center [849, 320] width 4 height 7
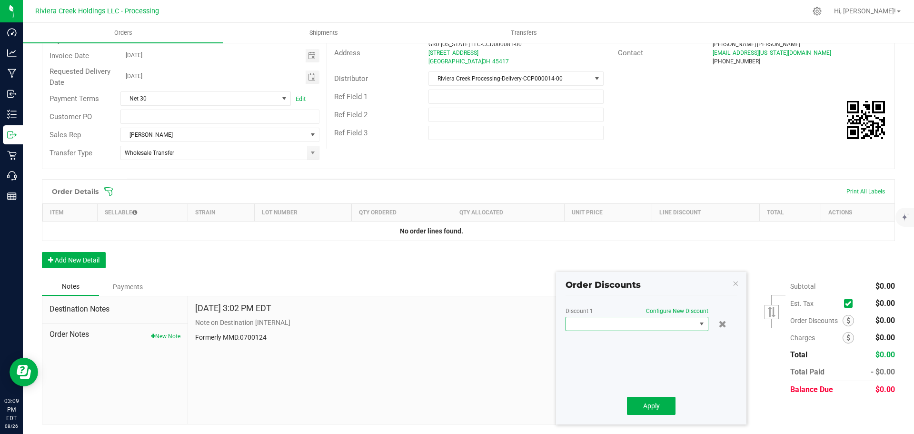
click at [625, 324] on span at bounding box center [631, 323] width 130 height 13
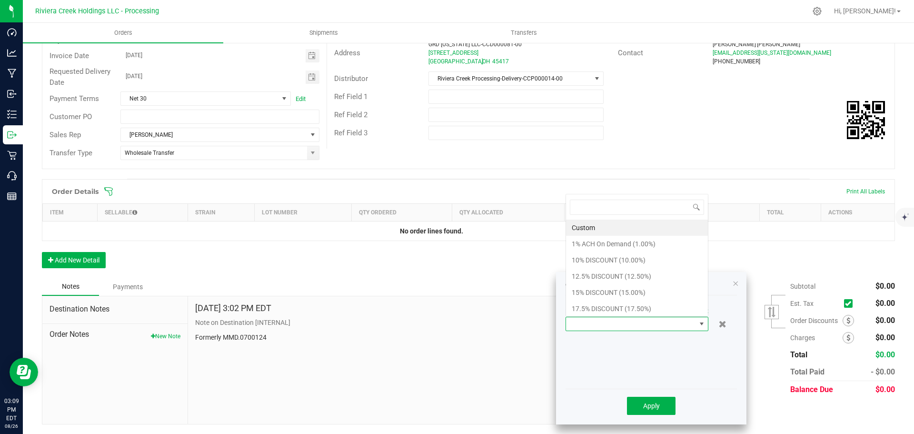
scroll to position [14, 143]
click at [592, 296] on li "15% DISCOUNT (15.00%)" at bounding box center [637, 292] width 142 height 16
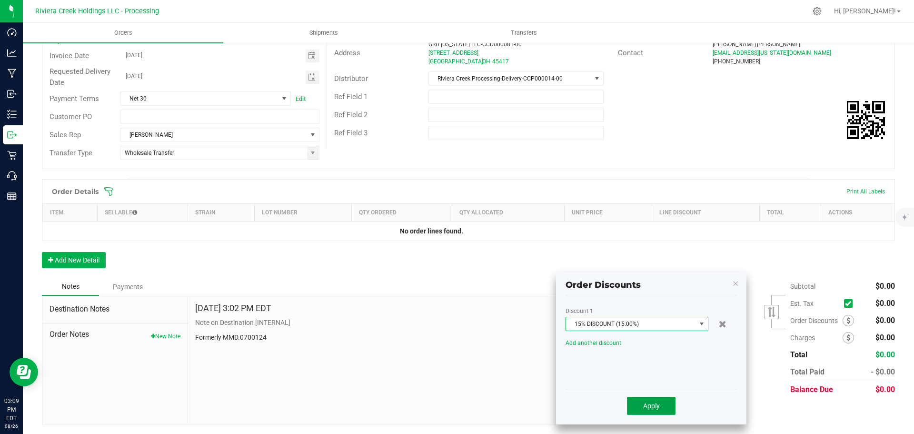
click at [641, 406] on button "Apply" at bounding box center [651, 406] width 49 height 18
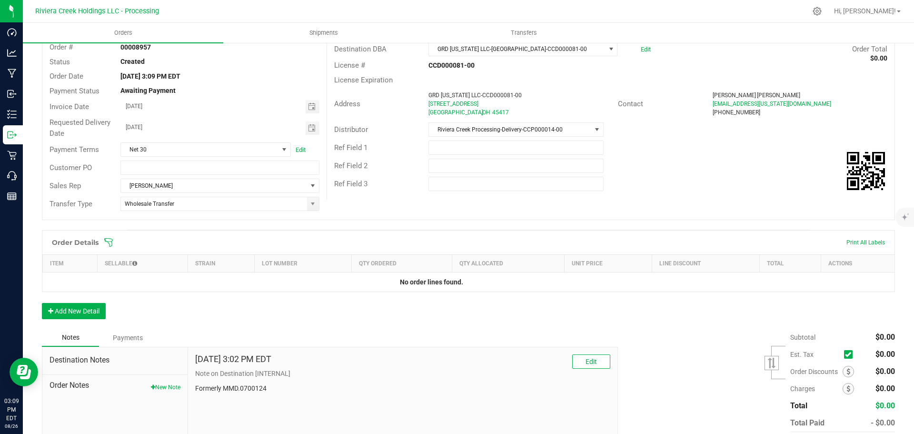
scroll to position [0, 0]
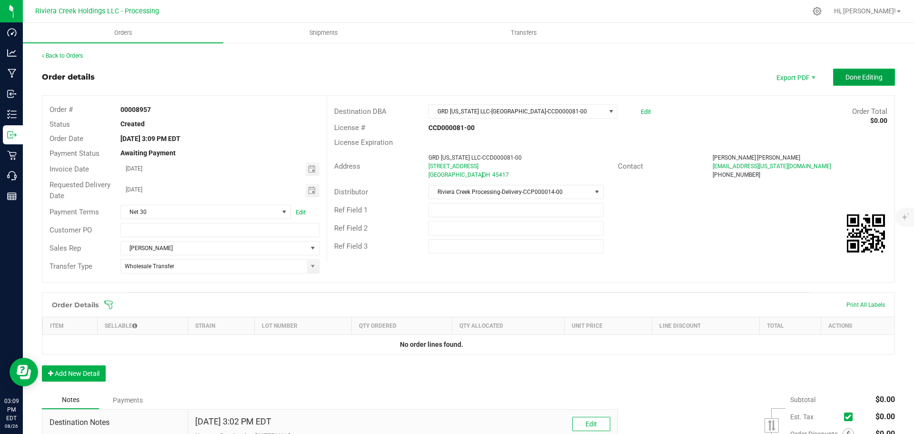
click at [843, 81] on button "Done Editing" at bounding box center [865, 77] width 62 height 17
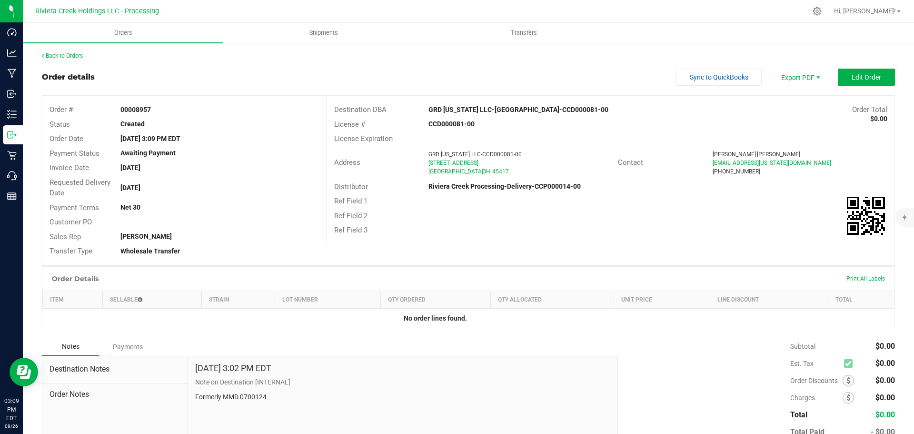
drag, startPoint x: 119, startPoint y: 108, endPoint x: 166, endPoint y: 117, distance: 48.0
click at [166, 117] on div "Order # 00008957 Status Created Order Date Aug 26, 2025 3:09 PM EDT Payment Sta…" at bounding box center [184, 181] width 284 height 170
click at [181, 123] on div "Created" at bounding box center [219, 124] width 213 height 10
click at [140, 110] on strong "00008957" at bounding box center [136, 110] width 30 height 8
click at [119, 108] on div "00008957" at bounding box center [219, 110] width 213 height 10
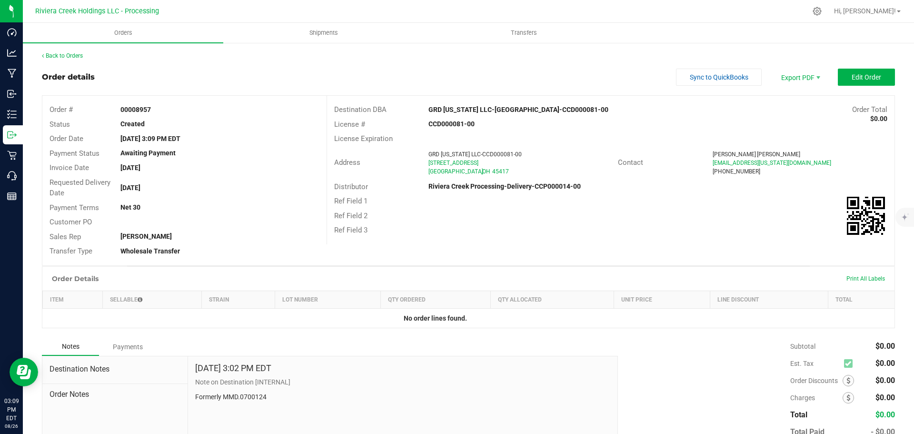
drag, startPoint x: 120, startPoint y: 109, endPoint x: 166, endPoint y: 111, distance: 45.8
click at [166, 111] on div "00008957" at bounding box center [219, 110] width 213 height 10
copy strong "00008957"
click at [57, 56] on link "Back to Orders" at bounding box center [62, 55] width 41 height 7
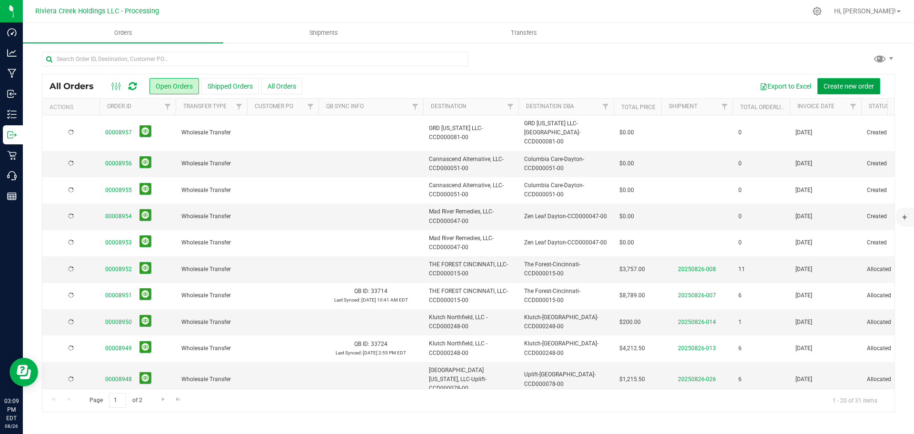
click at [834, 87] on span "Create new order" at bounding box center [849, 86] width 50 height 8
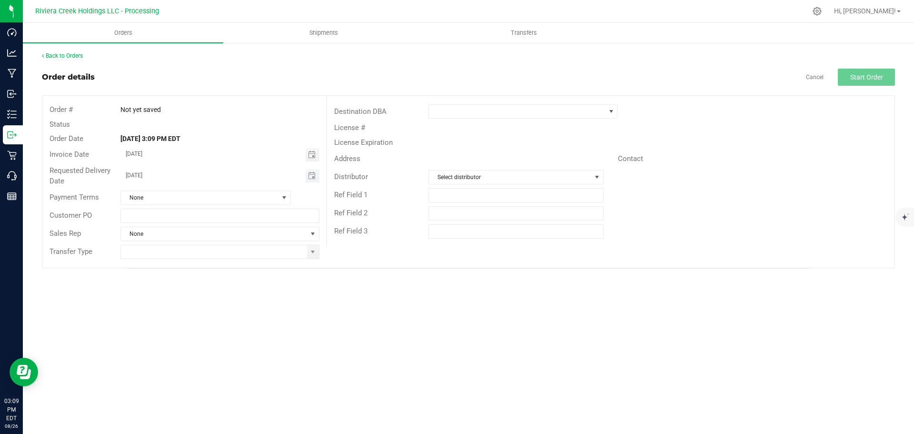
drag, startPoint x: 314, startPoint y: 160, endPoint x: 302, endPoint y: 171, distance: 15.8
click at [313, 160] on span "Toggle calendar" at bounding box center [313, 154] width 14 height 13
click at [221, 266] on span "28" at bounding box center [220, 263] width 14 height 15
type input "08/28/2025"
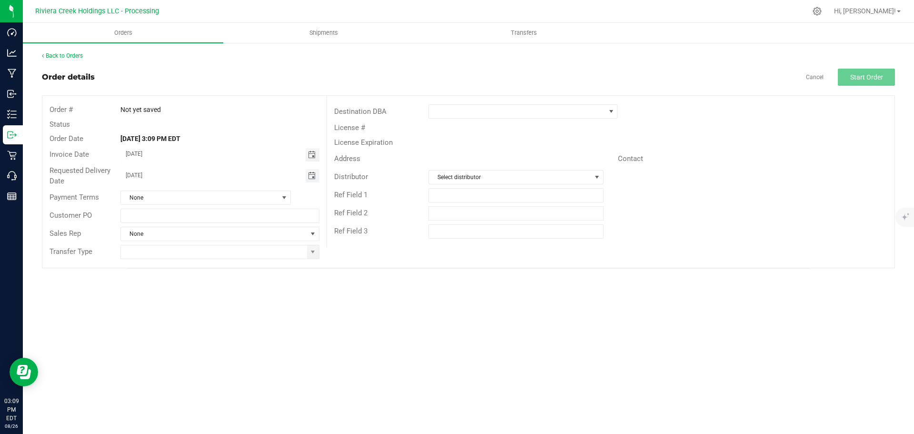
click at [311, 179] on span "Toggle calendar" at bounding box center [312, 176] width 8 height 8
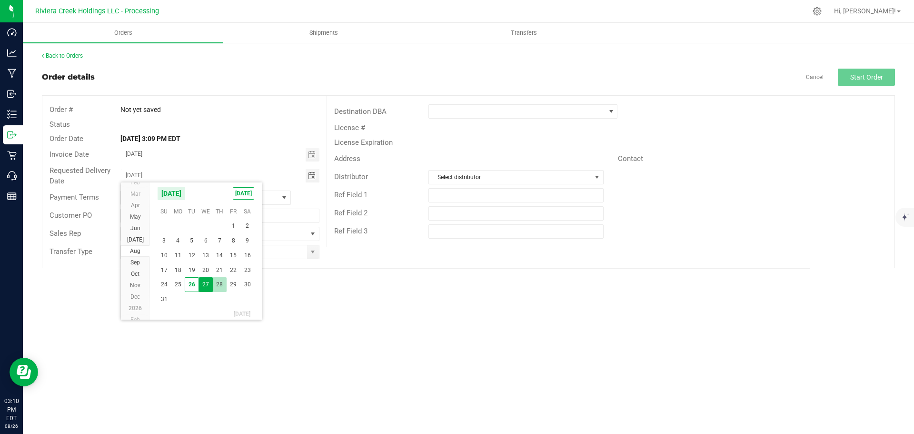
click at [219, 282] on span "28" at bounding box center [220, 284] width 14 height 15
type input "08/28/2025"
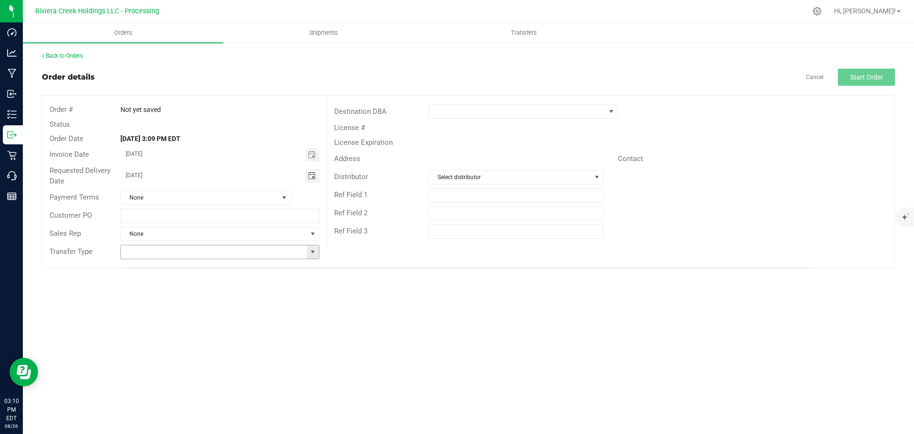
click at [313, 254] on span at bounding box center [313, 252] width 8 height 8
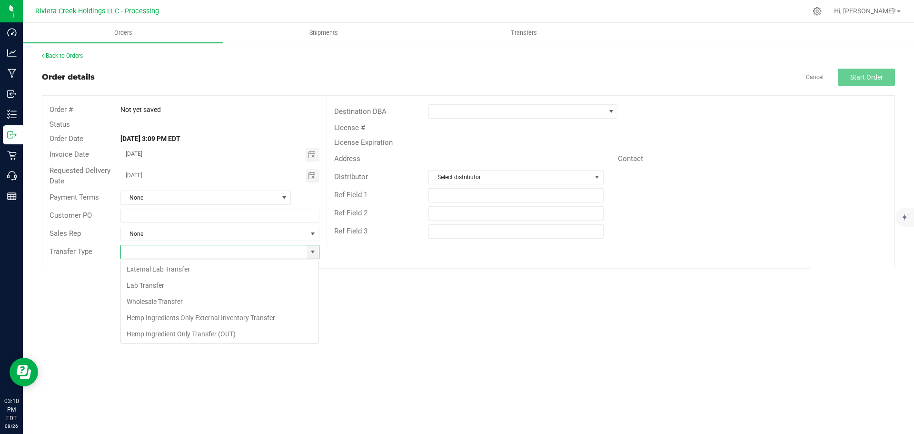
scroll to position [14, 199]
click at [168, 300] on li "Wholesale Transfer" at bounding box center [220, 301] width 198 height 16
type input "Wholesale Transfer"
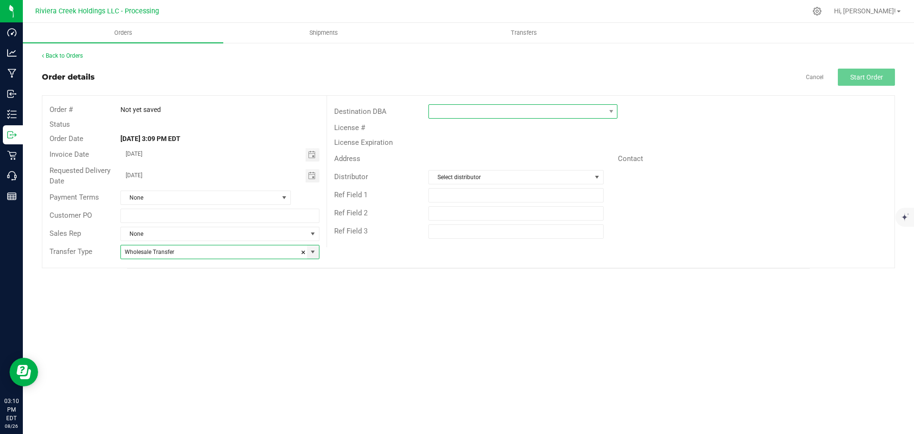
click at [442, 111] on span at bounding box center [517, 111] width 176 height 13
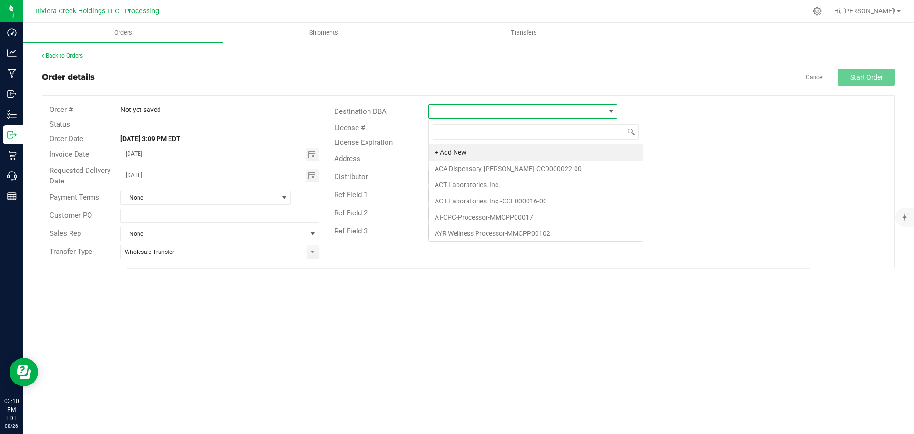
scroll to position [14, 189]
type input "grd"
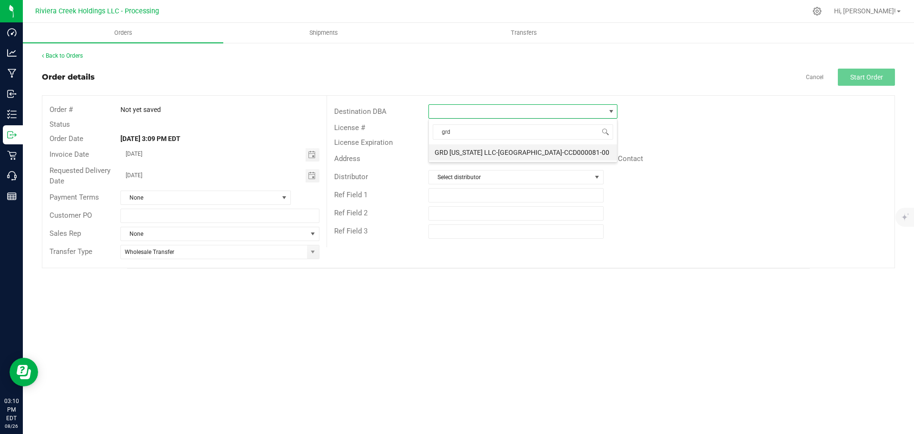
click at [451, 151] on li "GRD Ohio LLC-Dayton-CCD000081-00" at bounding box center [523, 152] width 188 height 16
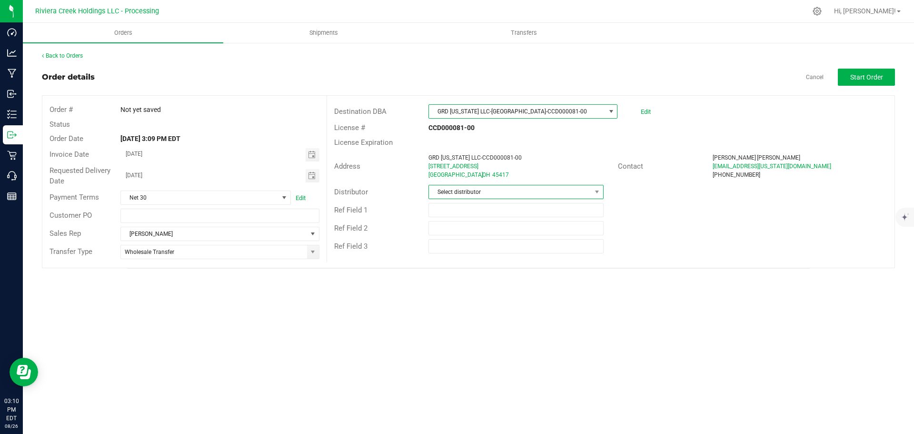
click at [448, 193] on span "Select distributor" at bounding box center [510, 191] width 162 height 13
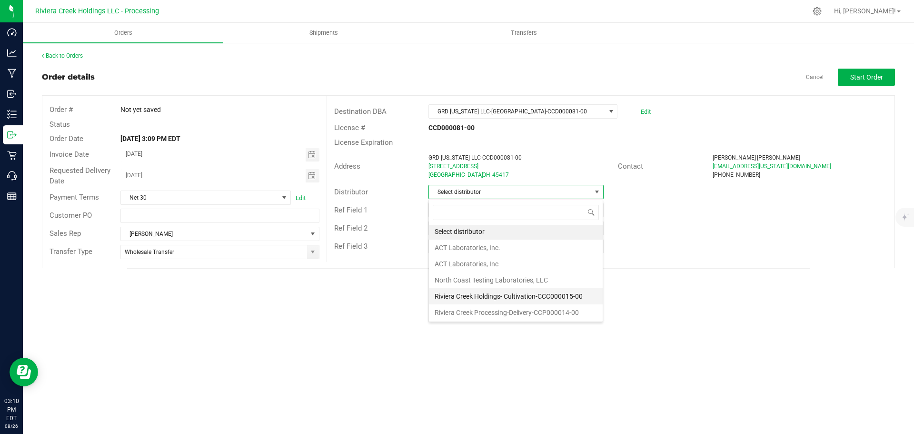
scroll to position [2, 0]
click at [467, 315] on li "Riviera Creek Processing-Delivery-CCP000014-00" at bounding box center [516, 312] width 174 height 16
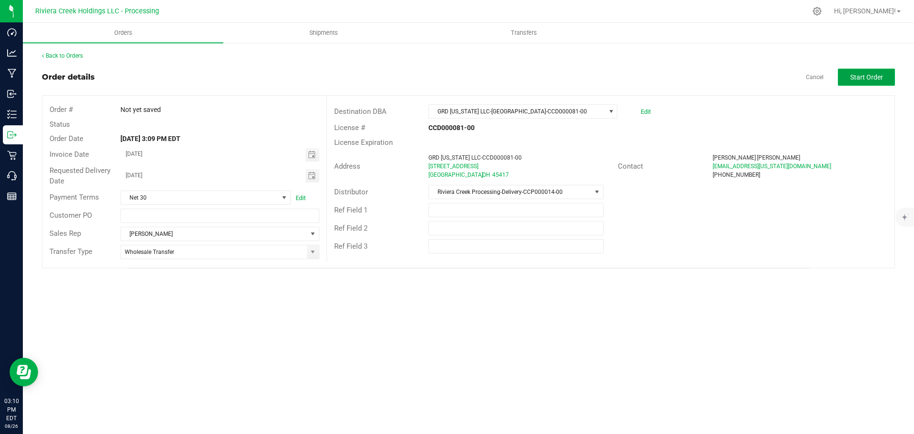
click at [847, 76] on button "Start Order" at bounding box center [866, 77] width 57 height 17
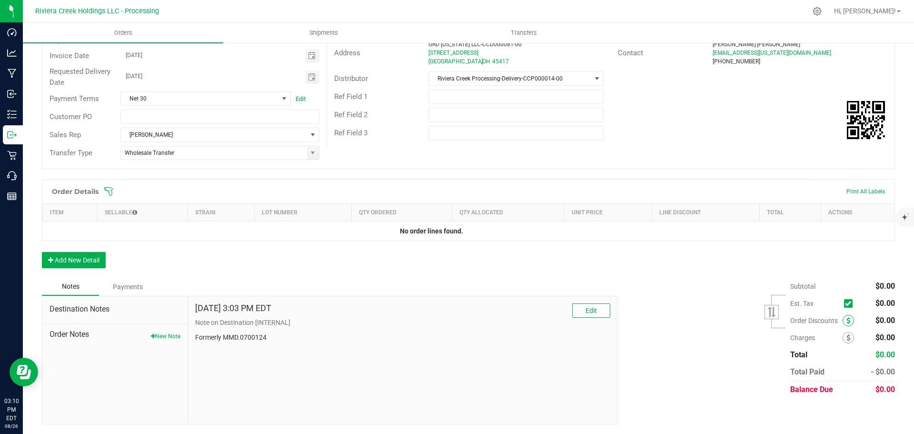
click at [843, 320] on span at bounding box center [848, 320] width 11 height 11
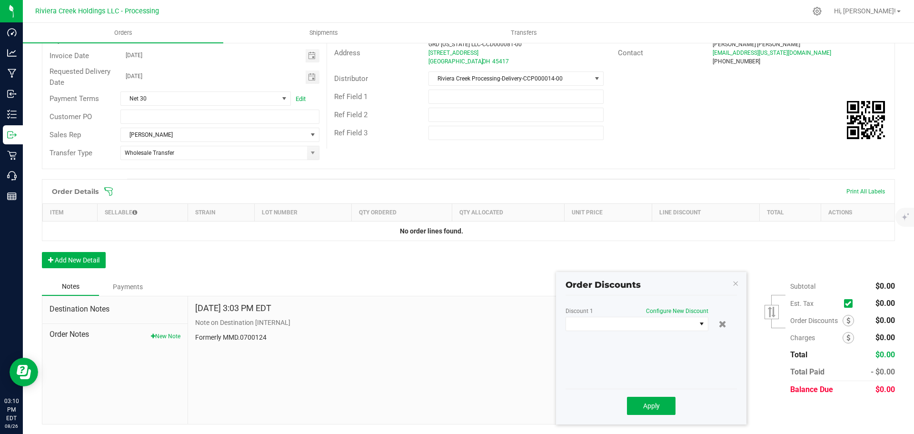
scroll to position [113, 0]
click at [658, 323] on span at bounding box center [631, 323] width 130 height 13
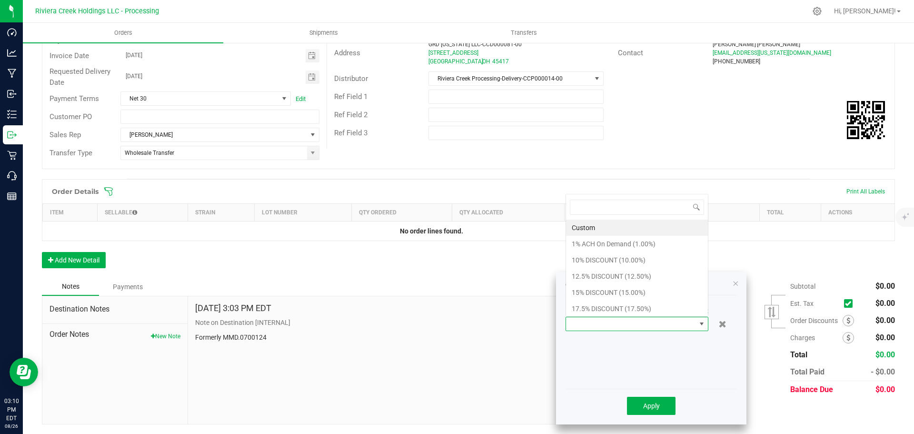
scroll to position [14, 143]
click at [589, 288] on li "15% DISCOUNT (15.00%)" at bounding box center [637, 292] width 142 height 16
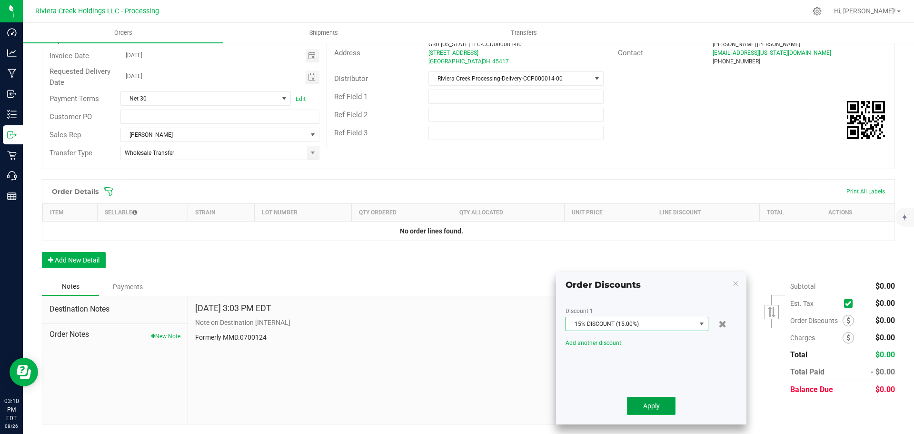
click at [642, 409] on button "Apply" at bounding box center [651, 406] width 49 height 18
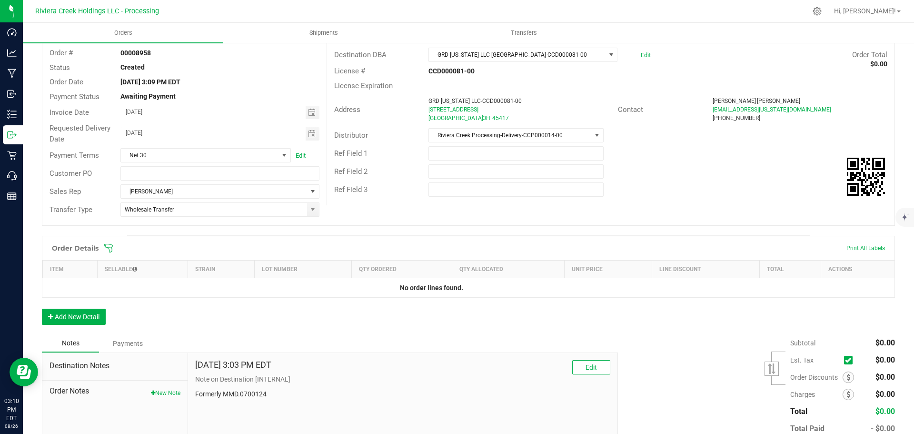
scroll to position [0, 0]
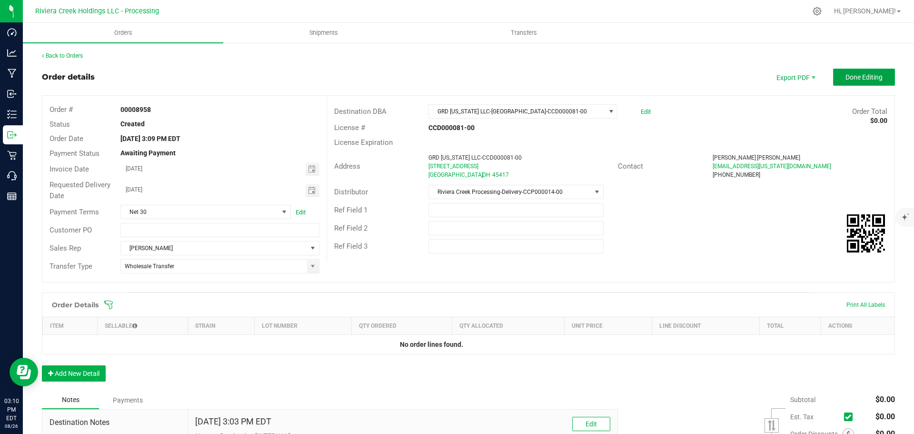
click at [846, 74] on span "Done Editing" at bounding box center [864, 77] width 37 height 8
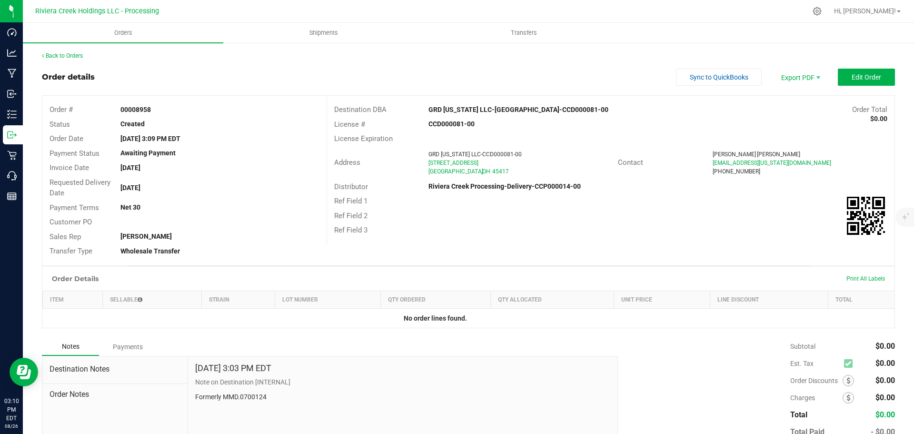
drag, startPoint x: 118, startPoint y: 109, endPoint x: 158, endPoint y: 113, distance: 40.3
click at [158, 113] on div "00008958" at bounding box center [219, 110] width 213 height 10
copy strong "00008958"
click at [61, 57] on link "Back to Orders" at bounding box center [62, 55] width 41 height 7
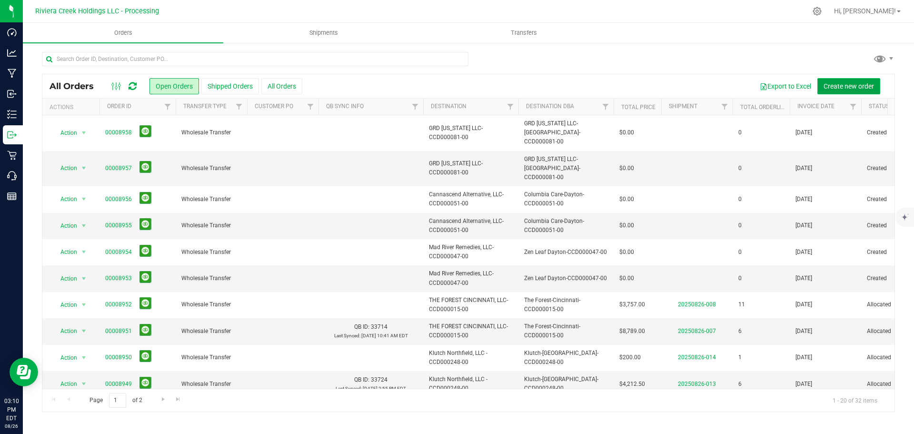
click at [827, 90] on button "Create new order" at bounding box center [849, 86] width 63 height 16
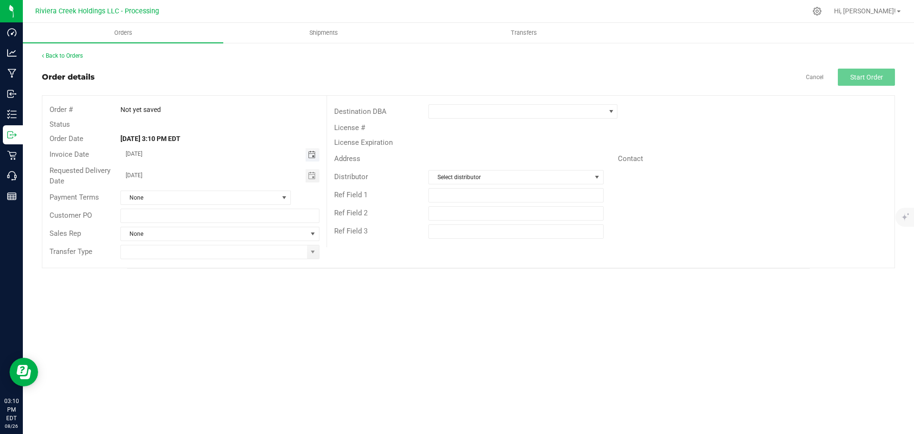
click at [310, 158] on span "Toggle calendar" at bounding box center [312, 155] width 8 height 8
click at [218, 267] on span "28" at bounding box center [220, 263] width 14 height 15
type input "08/28/2025"
click at [309, 178] on span "Toggle calendar" at bounding box center [312, 176] width 8 height 8
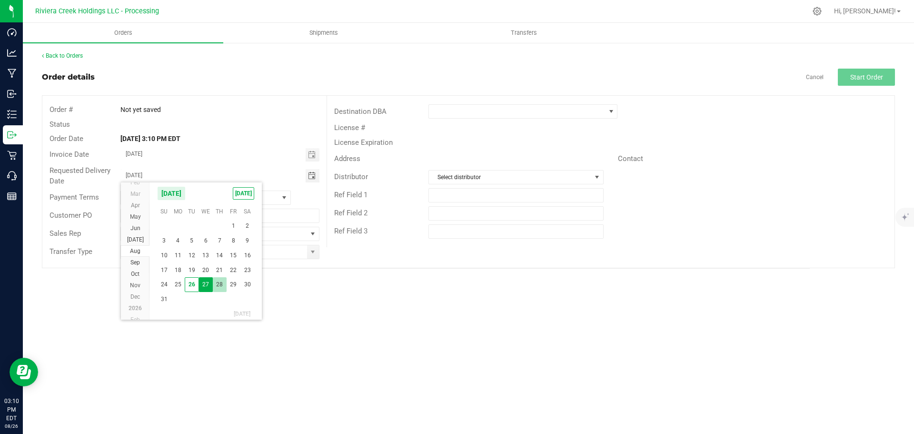
click at [221, 281] on span "28" at bounding box center [220, 284] width 14 height 15
type input "08/28/2025"
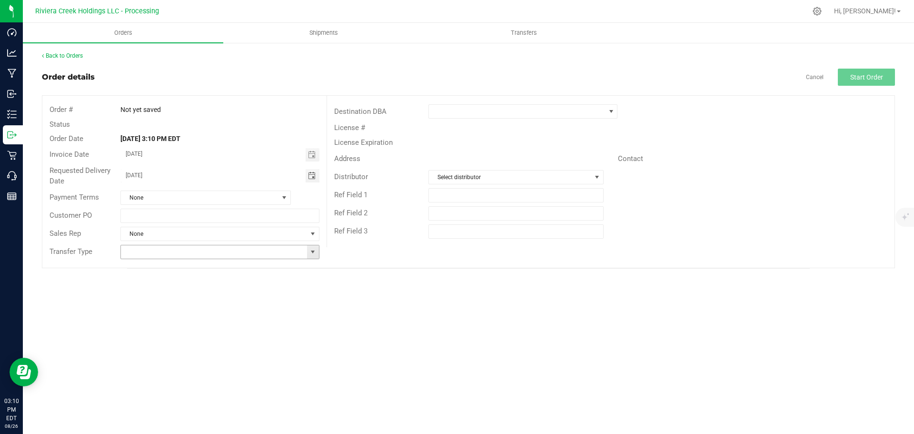
click at [311, 252] on span at bounding box center [313, 252] width 8 height 8
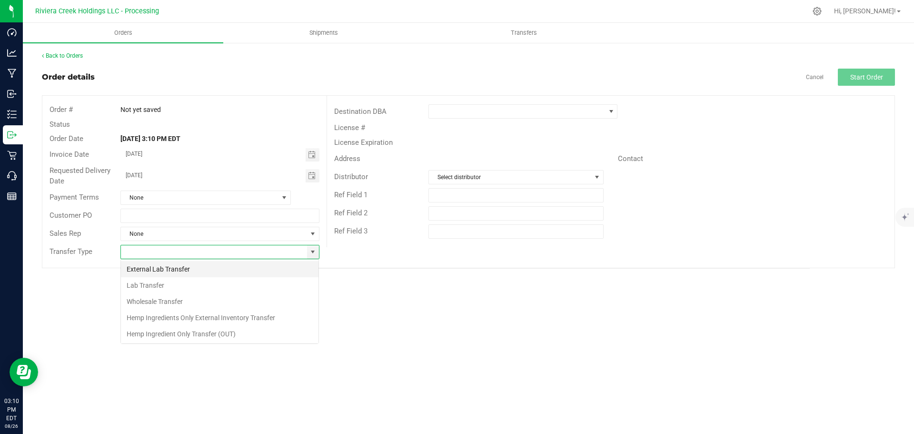
scroll to position [14, 199]
click at [157, 302] on li "Wholesale Transfer" at bounding box center [220, 301] width 198 height 16
type input "Wholesale Transfer"
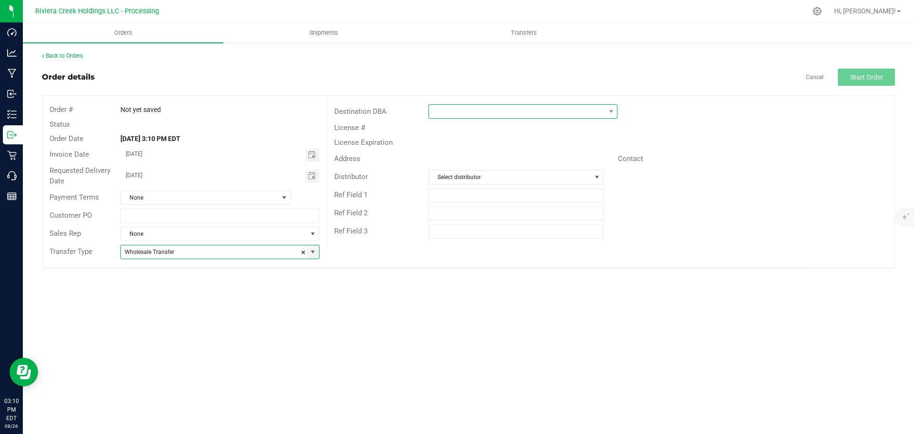
click at [457, 113] on span at bounding box center [517, 111] width 176 height 13
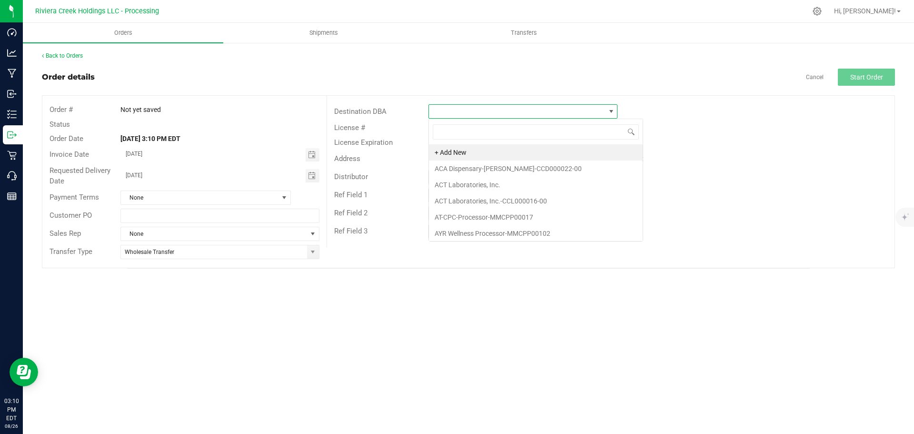
scroll to position [14, 189]
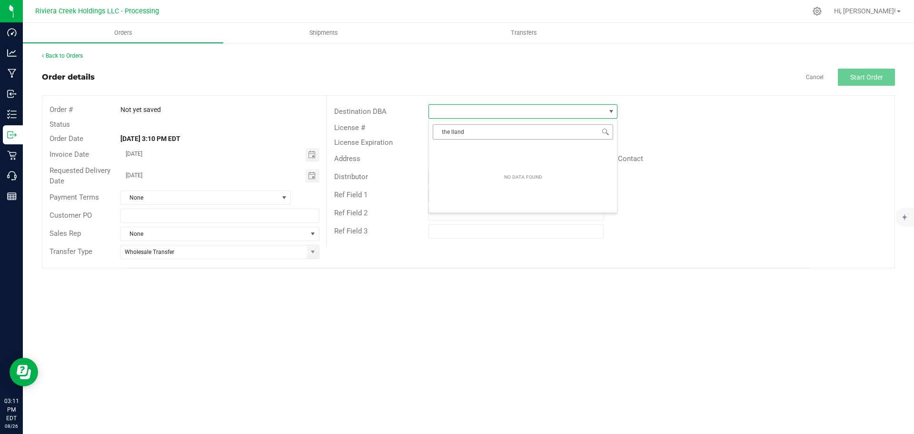
click at [452, 132] on input "the lland" at bounding box center [523, 131] width 181 height 15
type input "the land"
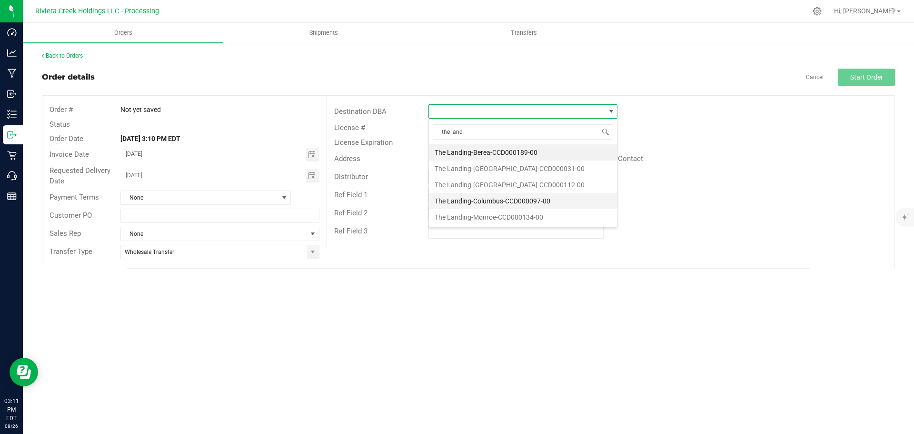
click at [454, 200] on li "The Landing-Columbus-CCD000097-00" at bounding box center [523, 201] width 188 height 16
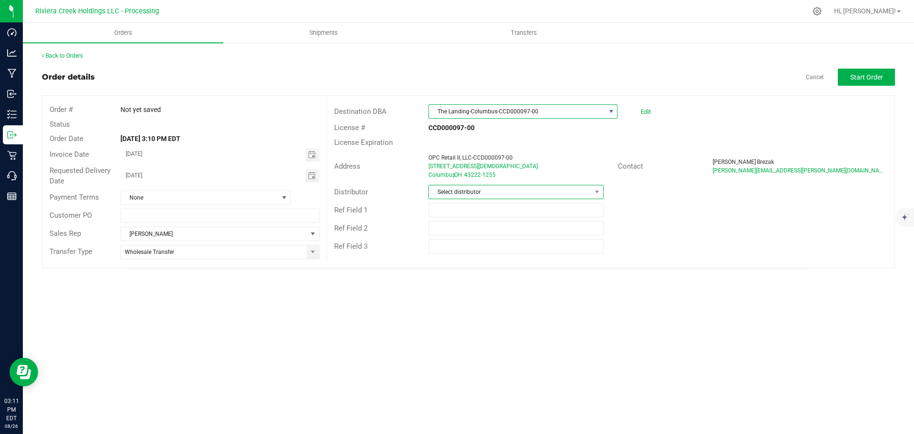
click at [458, 193] on span "Select distributor" at bounding box center [510, 191] width 162 height 13
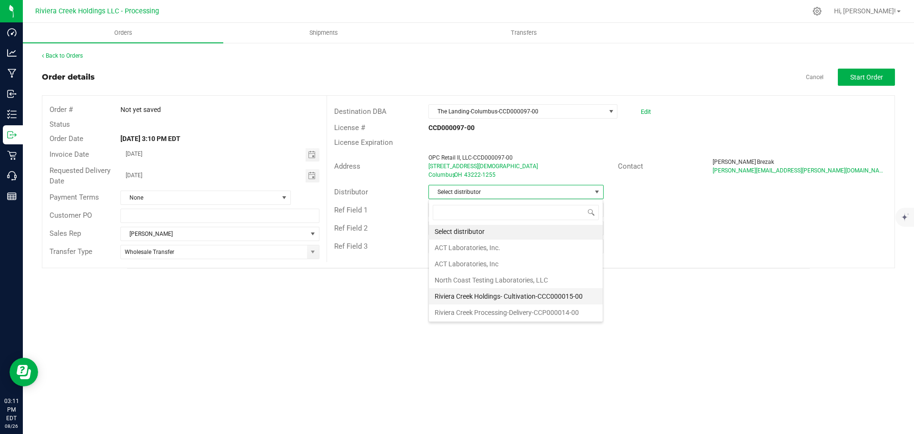
scroll to position [2, 0]
click at [502, 311] on li "Riviera Creek Processing-Delivery-CCP000014-00" at bounding box center [516, 312] width 174 height 16
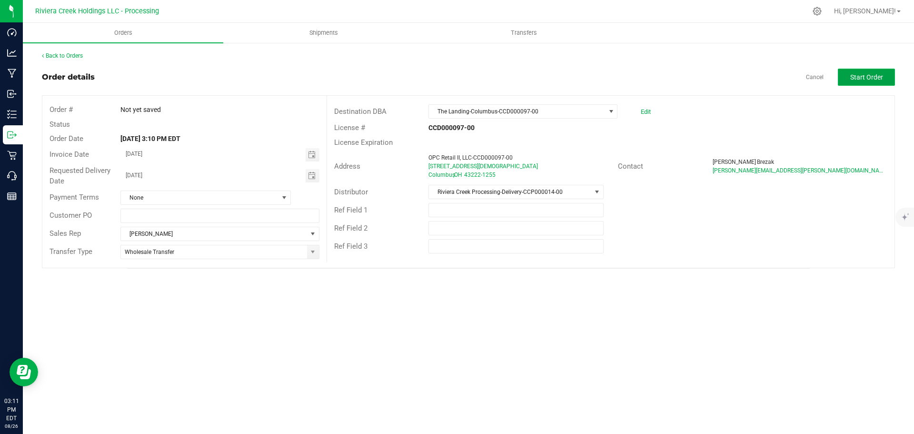
click at [850, 80] on button "Start Order" at bounding box center [866, 77] width 57 height 17
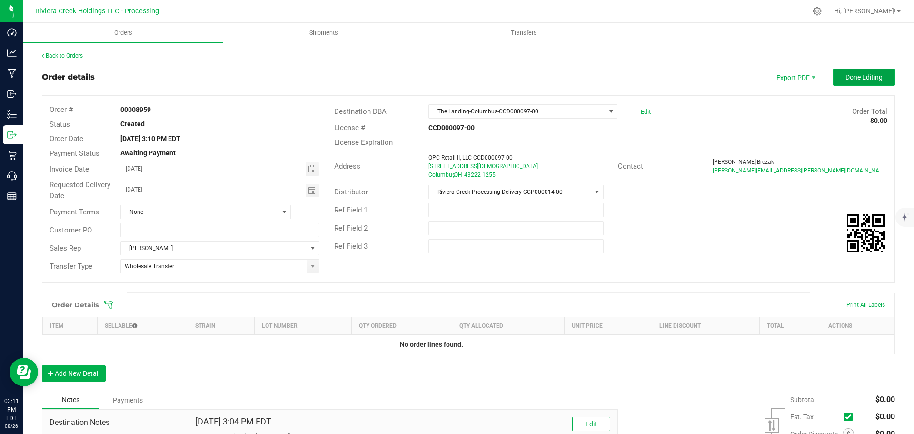
click at [852, 79] on span "Done Editing" at bounding box center [864, 77] width 37 height 8
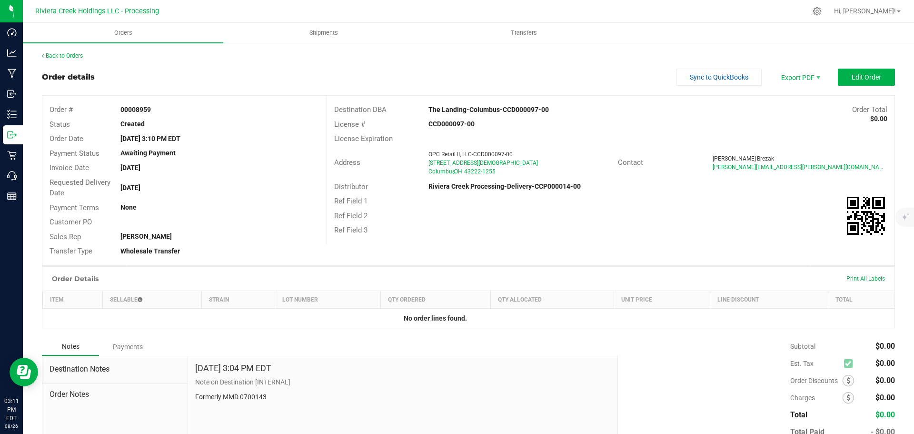
drag, startPoint x: 119, startPoint y: 110, endPoint x: 165, endPoint y: 109, distance: 46.2
click at [165, 109] on div "00008959" at bounding box center [219, 110] width 213 height 10
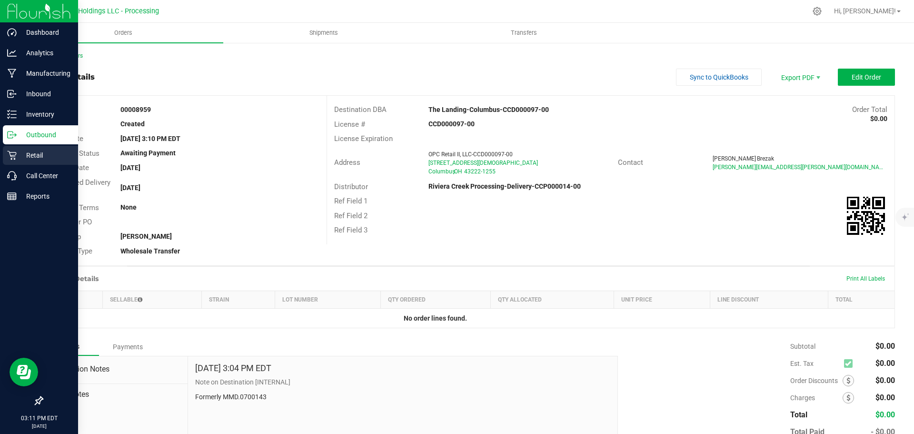
copy strong "00008959"
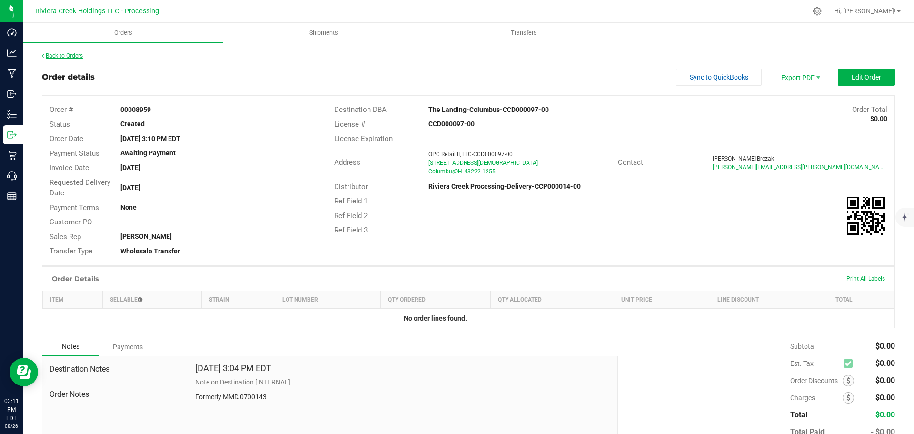
click at [75, 56] on link "Back to Orders" at bounding box center [62, 55] width 41 height 7
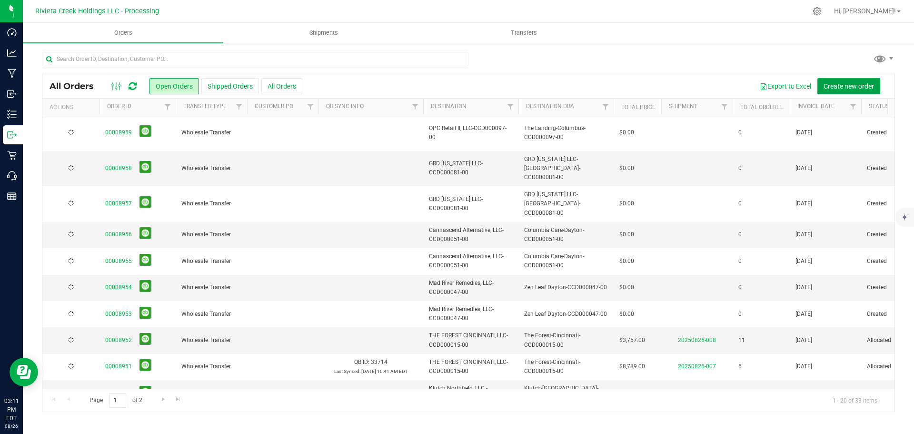
click at [846, 87] on span "Create new order" at bounding box center [849, 86] width 50 height 8
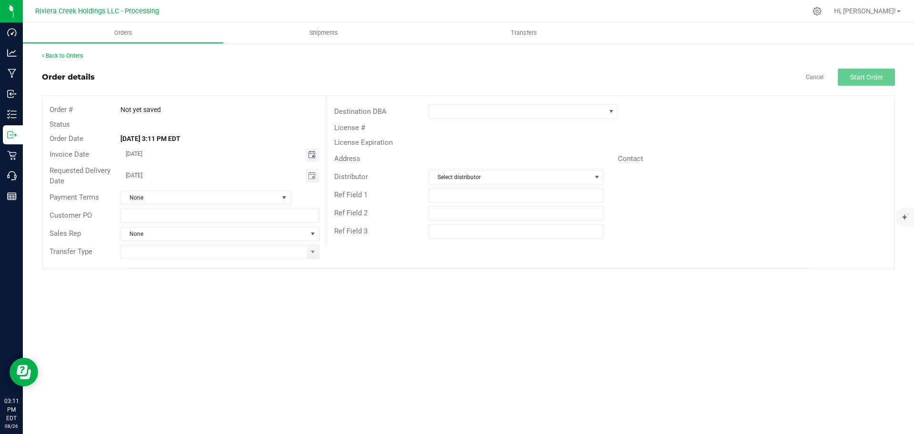
click at [312, 156] on span "Toggle calendar" at bounding box center [312, 155] width 8 height 8
click at [218, 265] on span "28" at bounding box center [220, 263] width 14 height 15
type input "08/28/2025"
click at [311, 177] on span "Toggle calendar" at bounding box center [312, 176] width 8 height 8
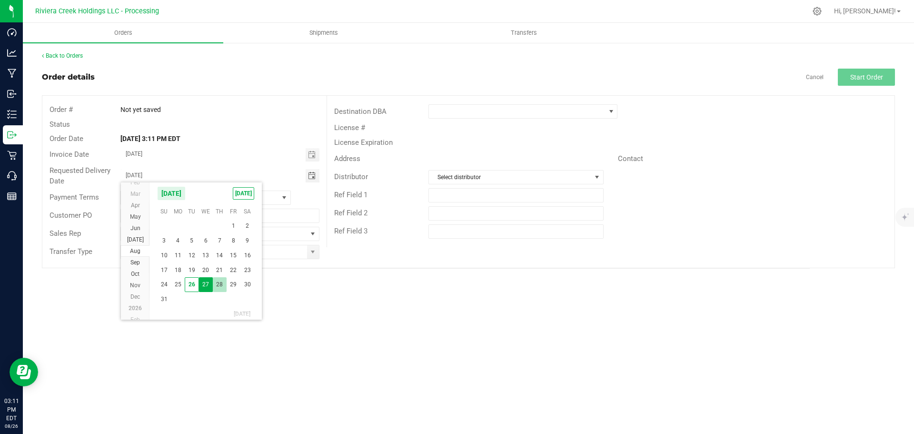
click at [221, 282] on span "28" at bounding box center [220, 284] width 14 height 15
type input "08/28/2025"
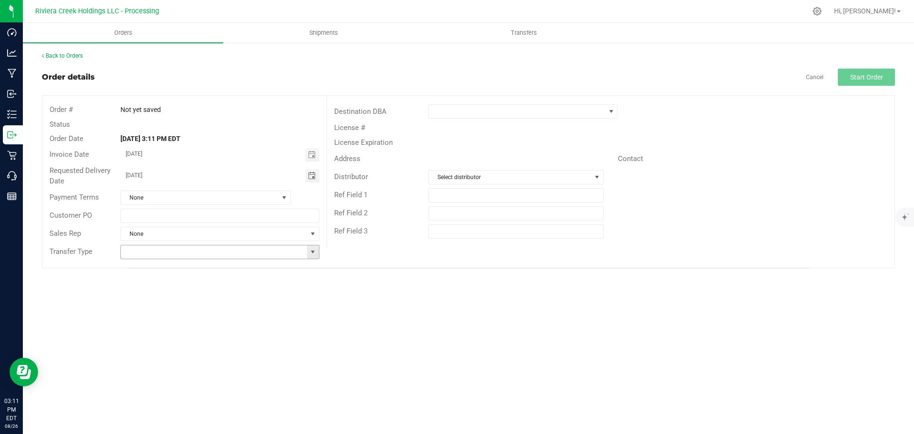
click at [311, 255] on span at bounding box center [313, 252] width 8 height 8
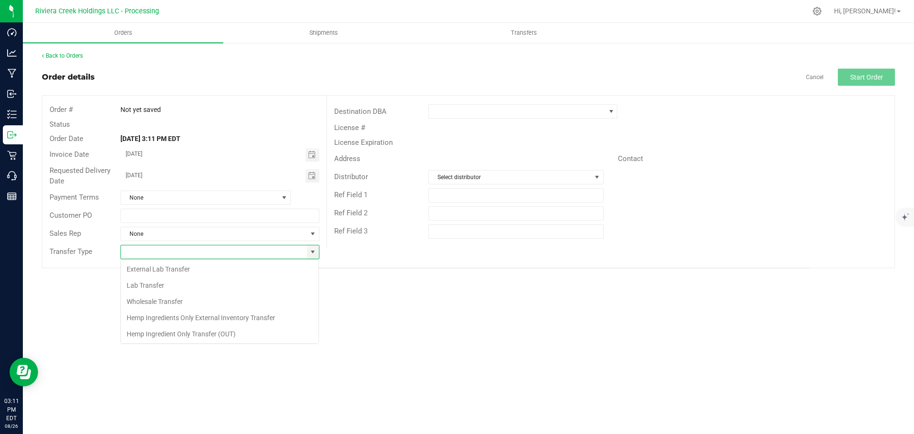
scroll to position [14, 199]
click at [175, 297] on li "Wholesale Transfer" at bounding box center [220, 301] width 198 height 16
type input "Wholesale Transfer"
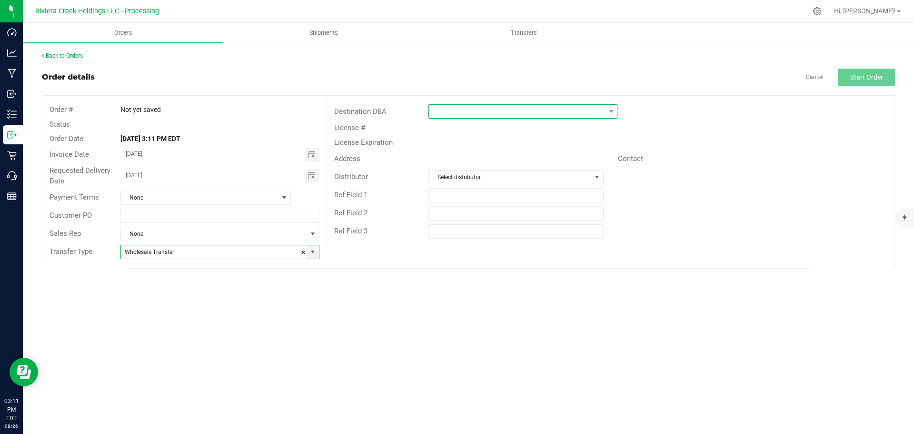
click at [445, 110] on span at bounding box center [517, 111] width 176 height 13
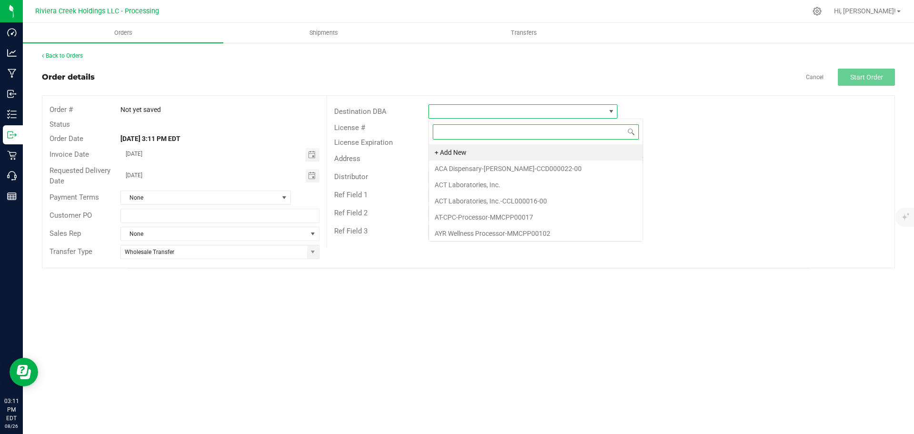
scroll to position [14, 189]
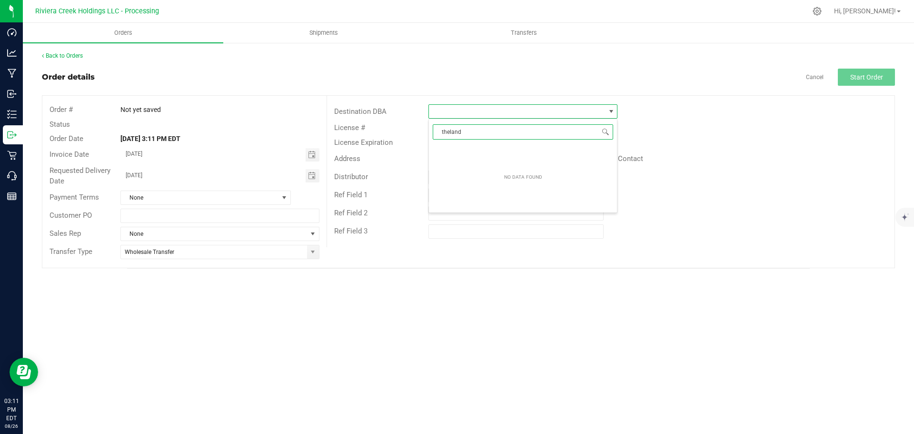
click at [451, 134] on input "theland" at bounding box center [523, 131] width 181 height 15
type input "the land"
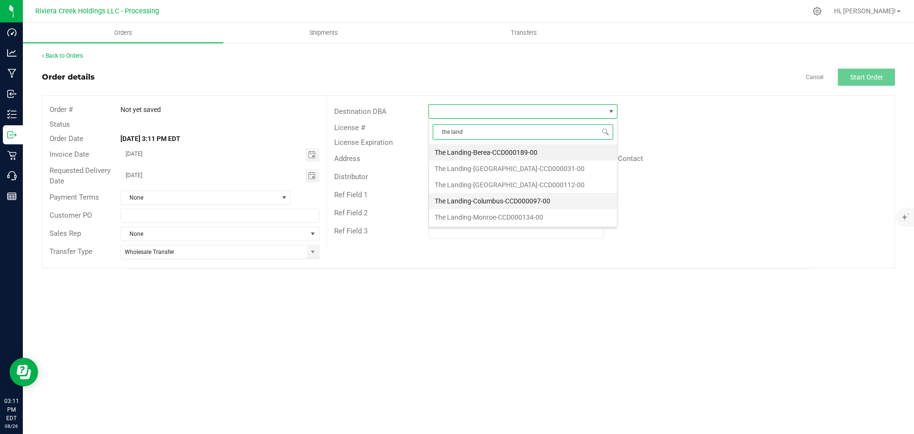
click at [465, 198] on li "The Landing-Columbus-CCD000097-00" at bounding box center [523, 201] width 188 height 16
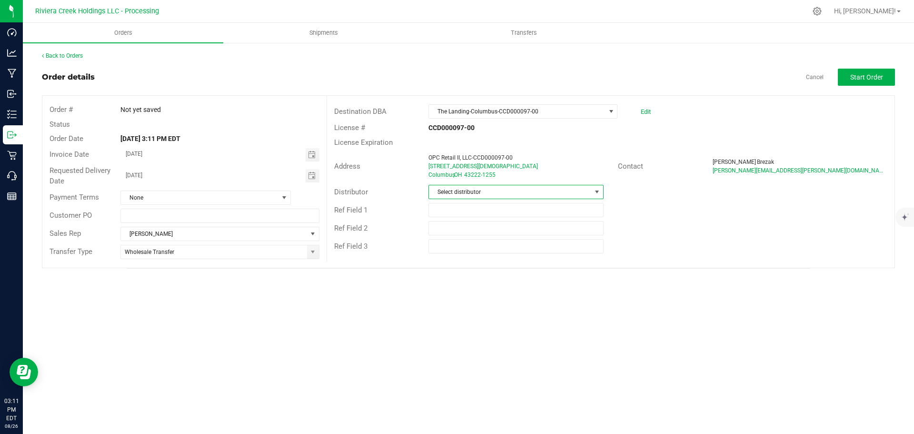
click at [465, 193] on span "Select distributor" at bounding box center [510, 191] width 162 height 13
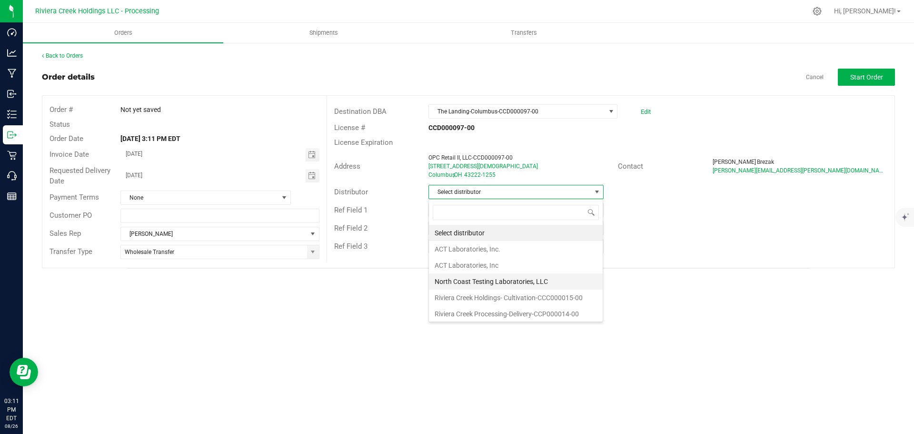
scroll to position [2, 0]
click at [472, 311] on li "Riviera Creek Processing-Delivery-CCP000014-00" at bounding box center [516, 312] width 174 height 16
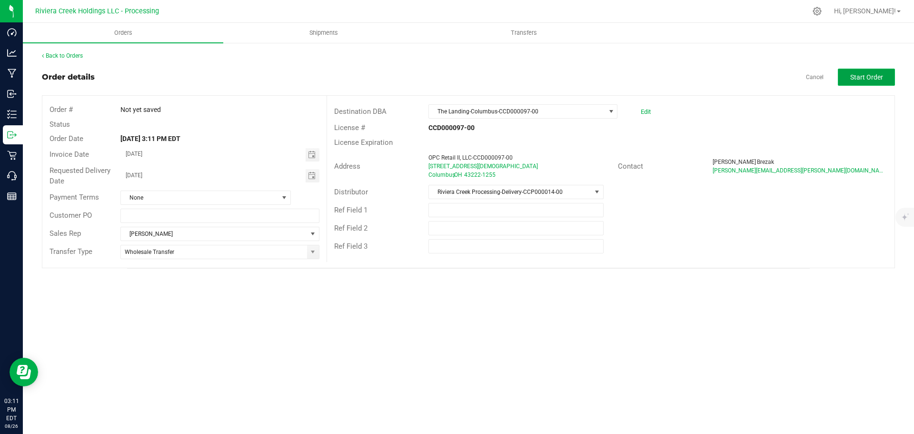
click at [869, 84] on button "Start Order" at bounding box center [866, 77] width 57 height 17
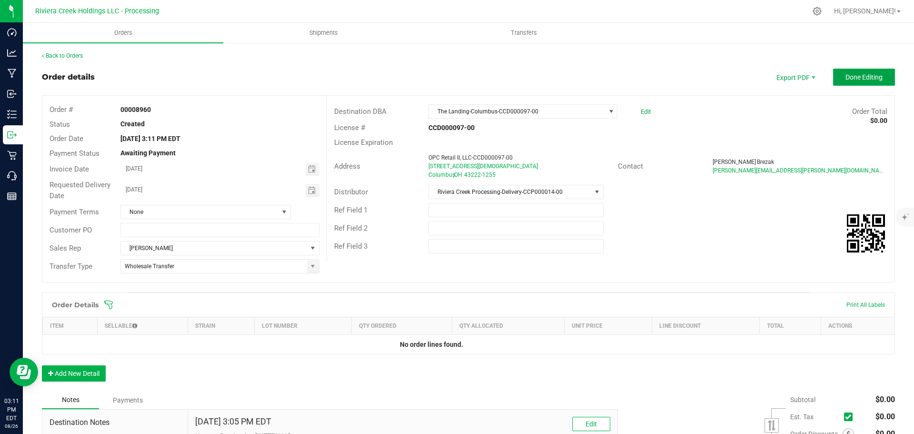
click at [837, 79] on button "Done Editing" at bounding box center [865, 77] width 62 height 17
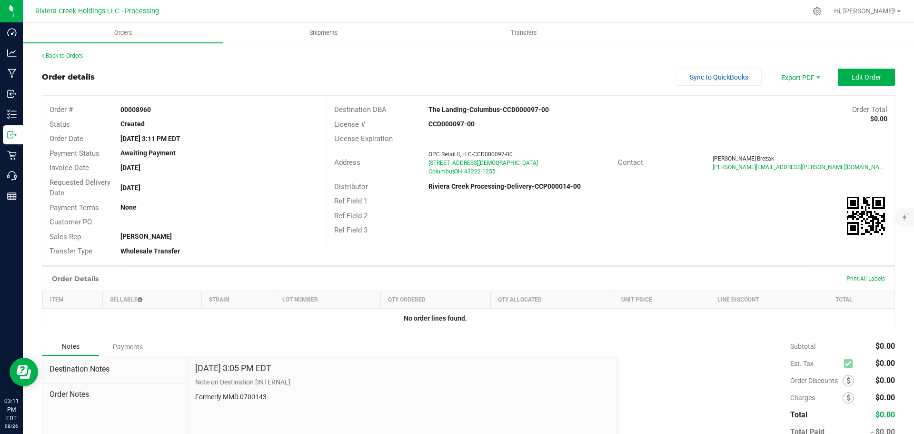
drag, startPoint x: 118, startPoint y: 108, endPoint x: 165, endPoint y: 109, distance: 46.7
click at [165, 109] on div "00008960" at bounding box center [219, 110] width 213 height 10
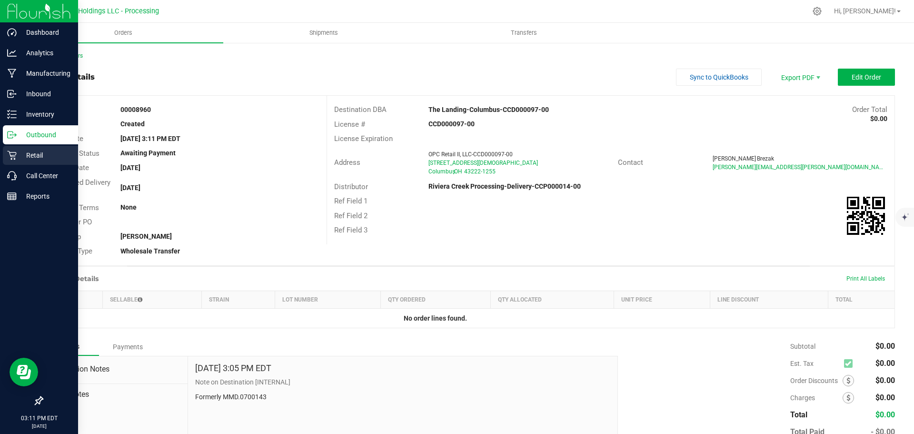
copy strong "00008960"
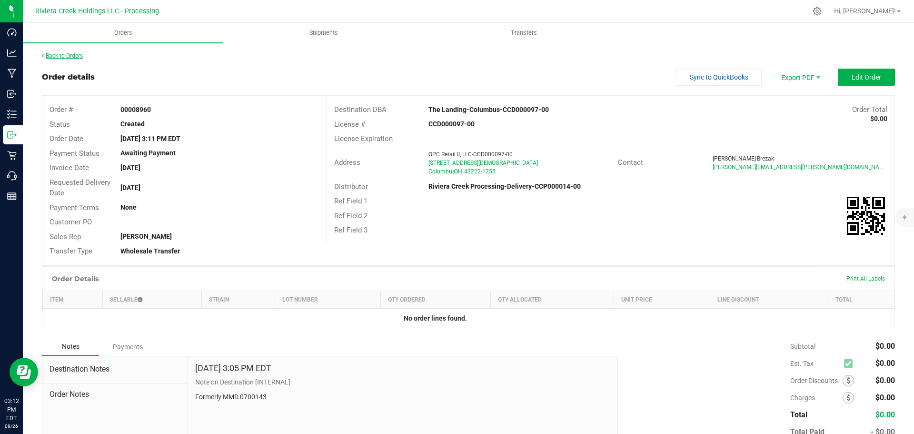
click at [79, 58] on link "Back to Orders" at bounding box center [62, 55] width 41 height 7
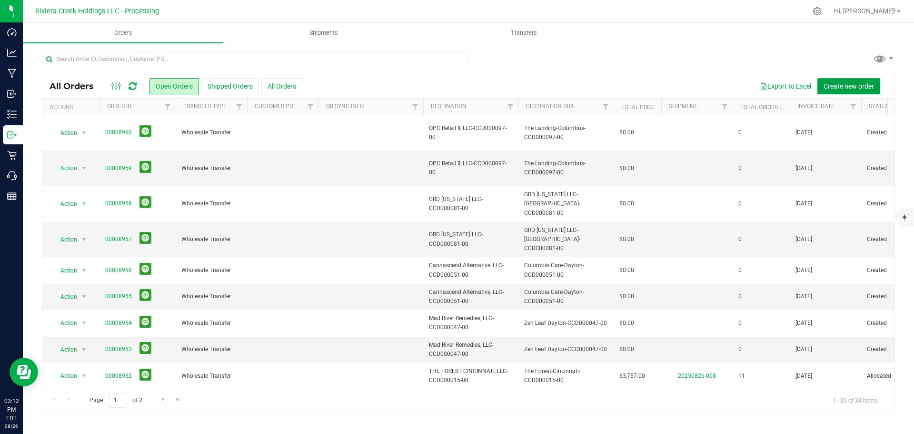
click at [832, 86] on span "Create new order" at bounding box center [849, 86] width 50 height 8
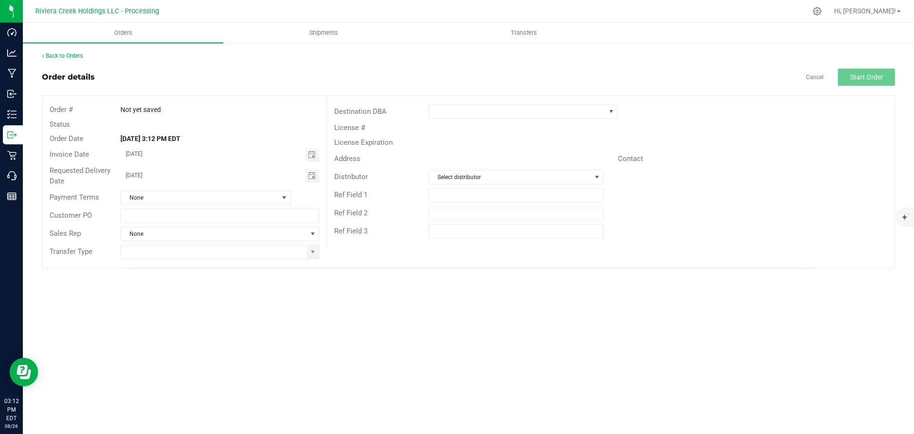
click at [308, 156] on span "Toggle calendar" at bounding box center [313, 154] width 14 height 13
click at [219, 266] on span "28" at bounding box center [220, 263] width 14 height 15
type input "08/28/2025"
click at [309, 178] on span "Toggle calendar" at bounding box center [312, 176] width 8 height 8
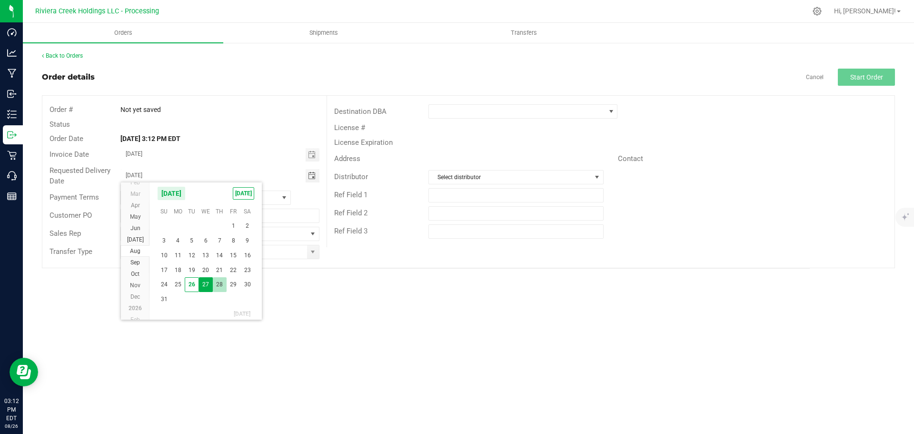
click at [221, 286] on span "28" at bounding box center [220, 284] width 14 height 15
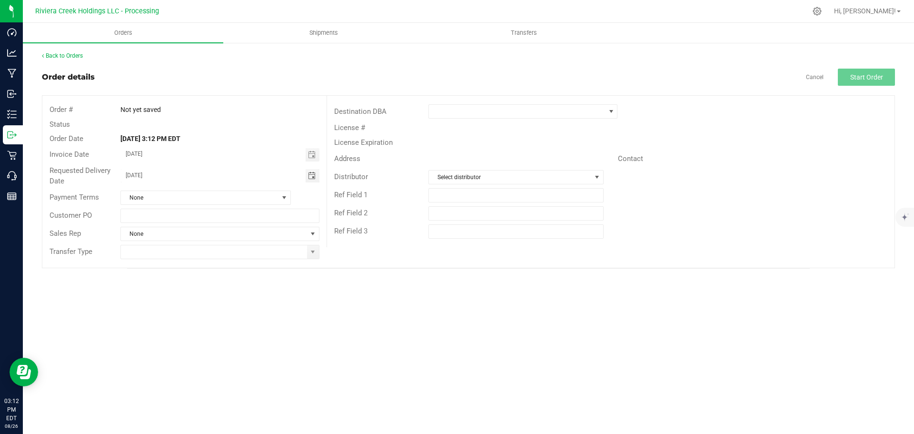
type input "08/28/2025"
click at [309, 254] on span at bounding box center [313, 252] width 8 height 8
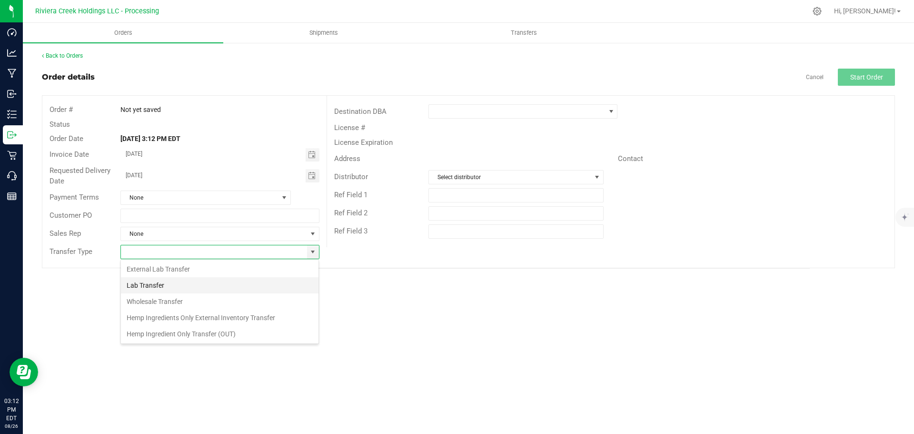
scroll to position [14, 199]
click at [173, 299] on li "Wholesale Transfer" at bounding box center [220, 301] width 198 height 16
type input "Wholesale Transfer"
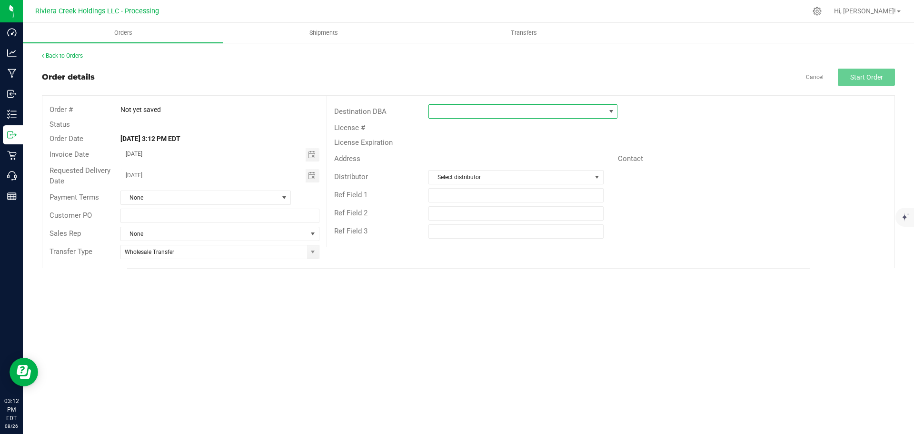
click at [446, 115] on span at bounding box center [517, 111] width 176 height 13
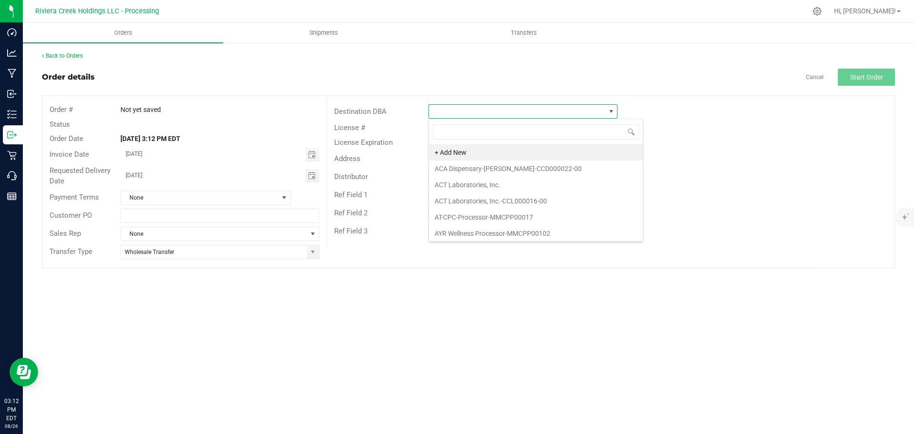
scroll to position [14, 189]
type input "nar"
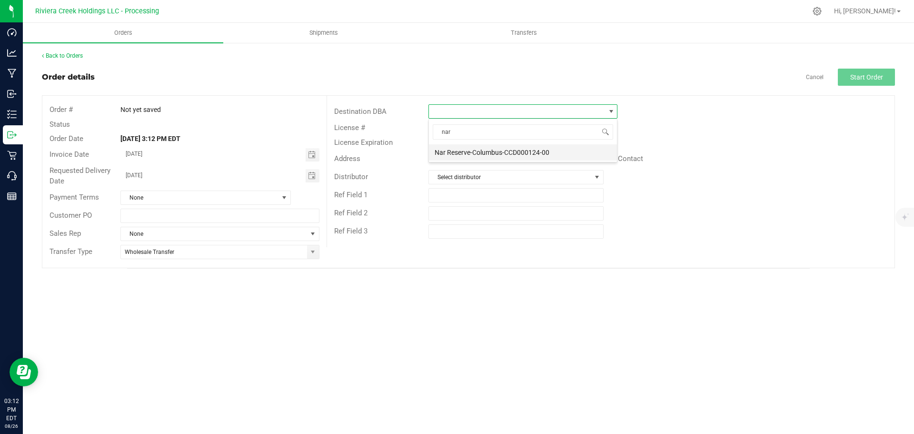
click at [475, 148] on li "Nar Reserve-Columbus-CCD000124-00" at bounding box center [523, 152] width 188 height 16
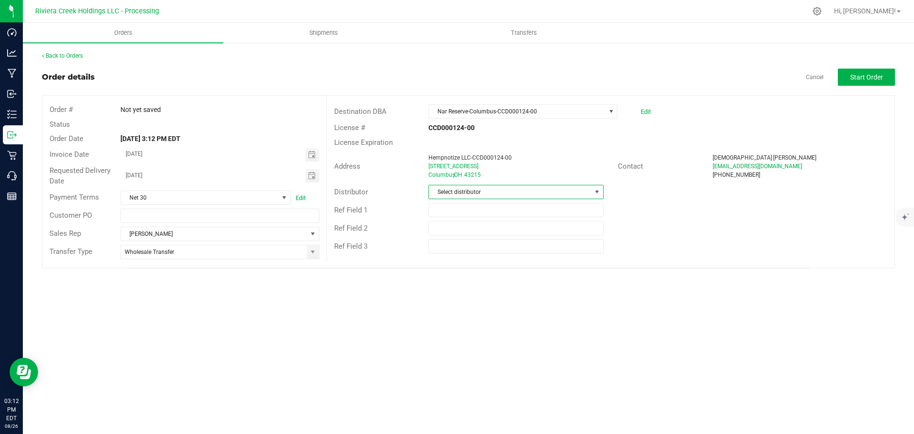
click at [466, 194] on span "Select distributor" at bounding box center [510, 191] width 162 height 13
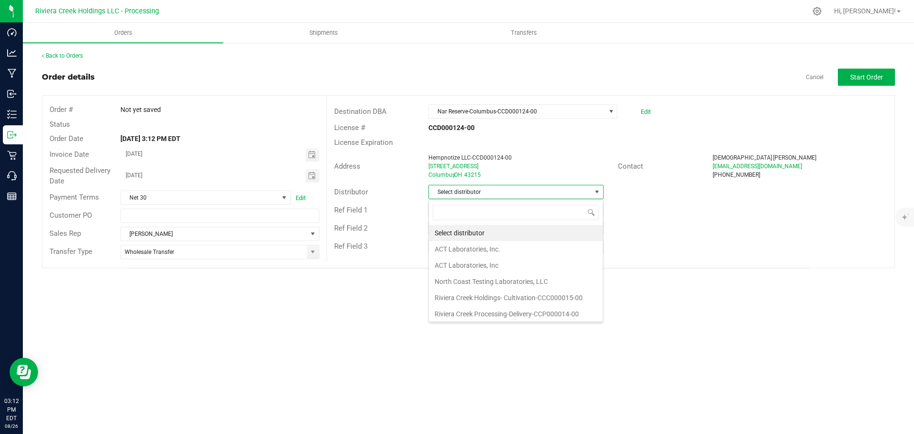
scroll to position [2, 0]
click at [473, 313] on li "Riviera Creek Processing-Delivery-CCP000014-00" at bounding box center [516, 312] width 174 height 16
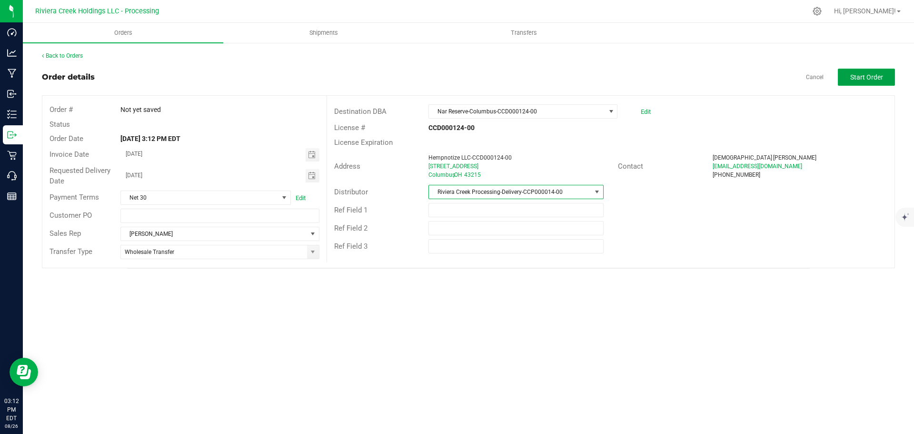
click at [857, 85] on button "Start Order" at bounding box center [866, 77] width 57 height 17
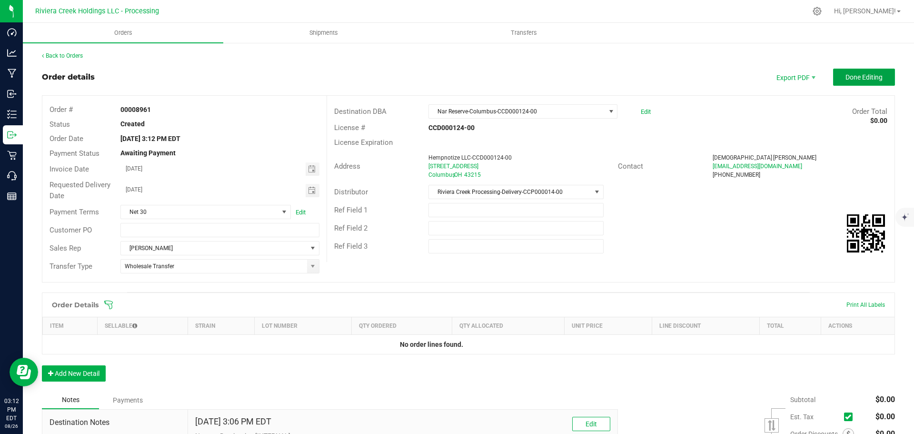
click at [857, 81] on span "Done Editing" at bounding box center [864, 77] width 37 height 8
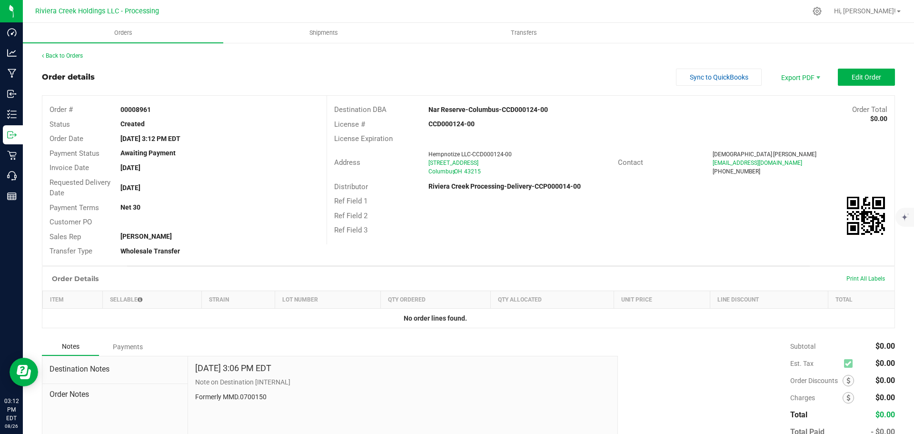
drag, startPoint x: 121, startPoint y: 108, endPoint x: 172, endPoint y: 113, distance: 51.7
click at [172, 113] on div "00008961" at bounding box center [219, 110] width 213 height 10
click at [65, 56] on link "Back to Orders" at bounding box center [62, 55] width 41 height 7
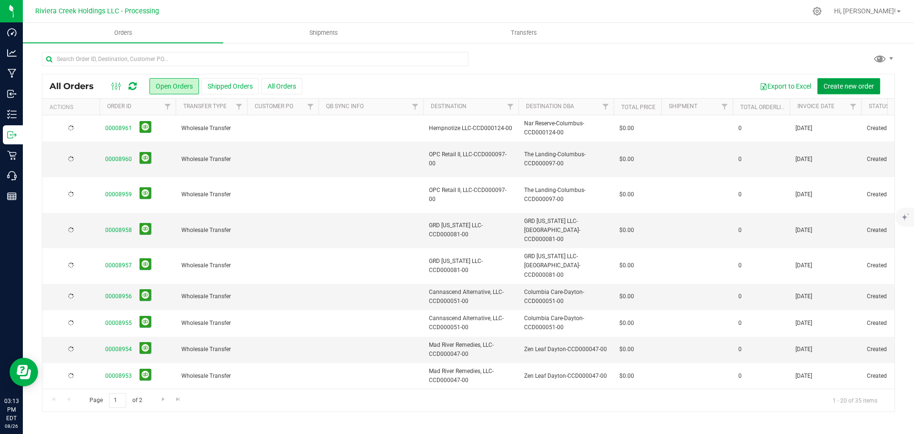
click at [842, 86] on span "Create new order" at bounding box center [849, 86] width 50 height 8
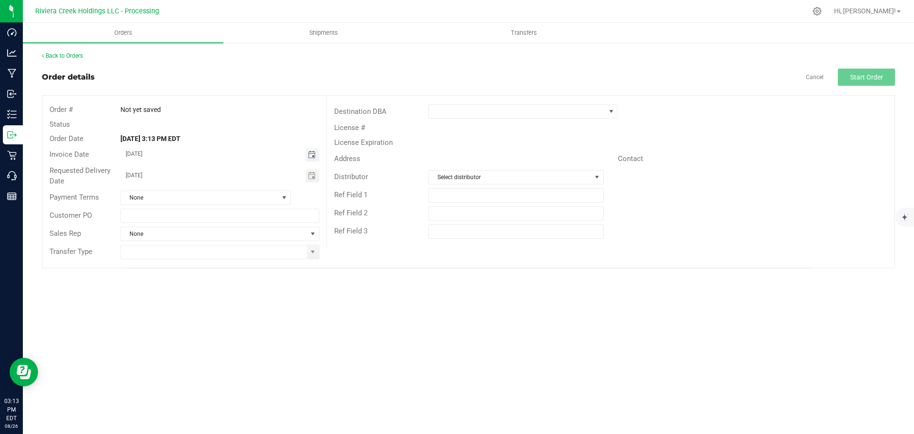
click at [313, 156] on span "Toggle calendar" at bounding box center [312, 155] width 8 height 8
click at [221, 264] on span "28" at bounding box center [220, 263] width 14 height 15
type input "08/28/2025"
click at [309, 178] on span "Toggle calendar" at bounding box center [312, 176] width 8 height 8
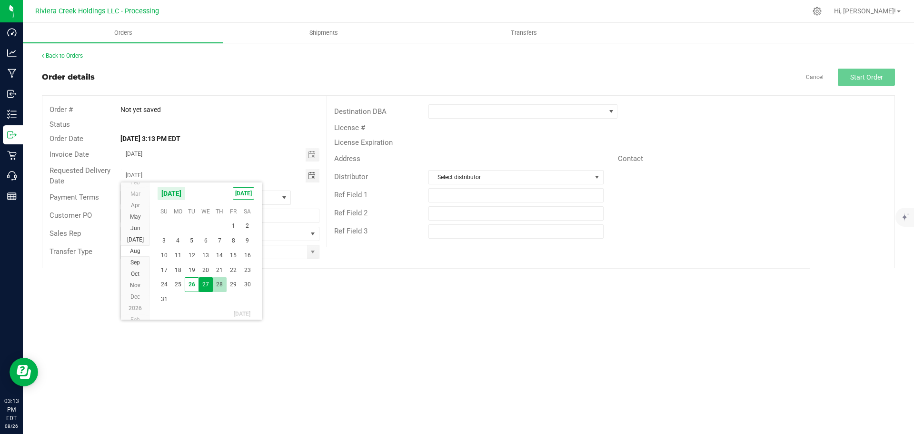
click at [222, 281] on span "28" at bounding box center [220, 284] width 14 height 15
type input "08/28/2025"
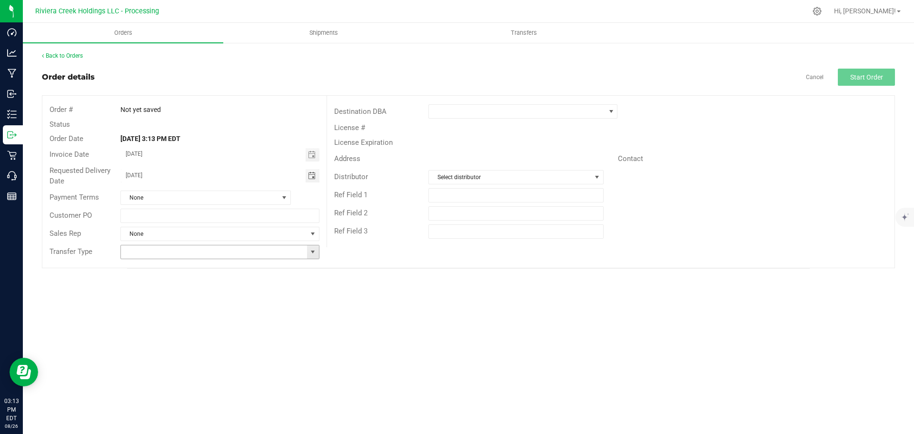
click at [311, 253] on span at bounding box center [313, 252] width 8 height 8
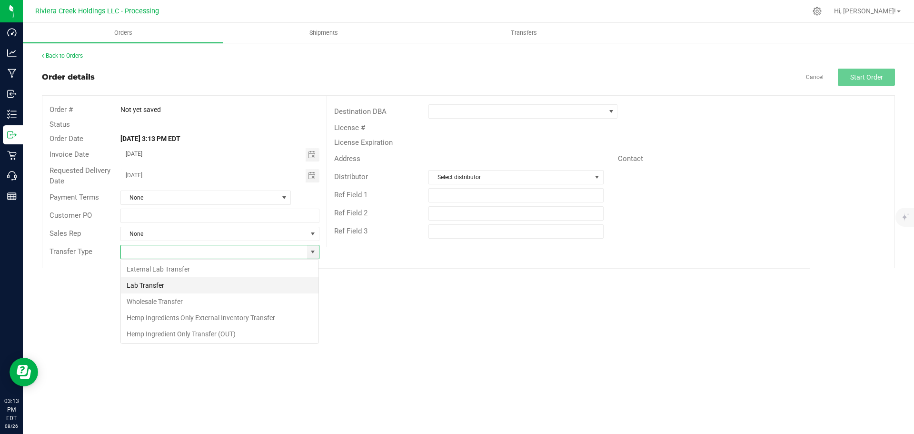
scroll to position [14, 199]
click at [192, 299] on li "Wholesale Transfer" at bounding box center [220, 301] width 198 height 16
type input "Wholesale Transfer"
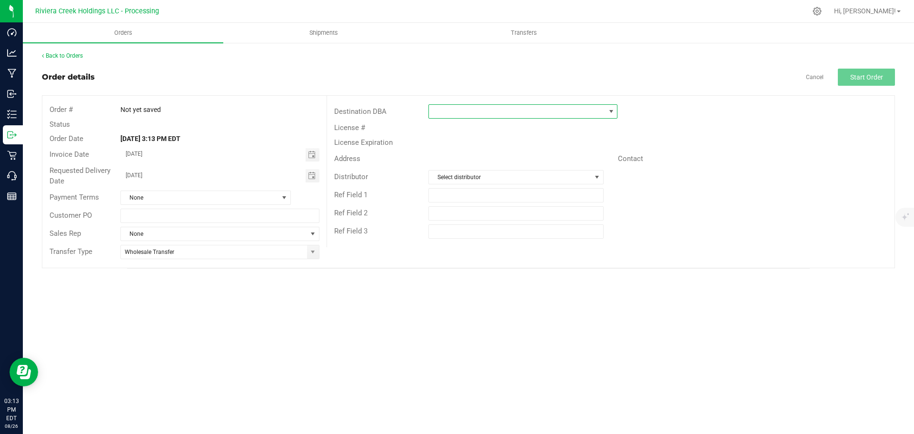
click at [446, 114] on span at bounding box center [517, 111] width 176 height 13
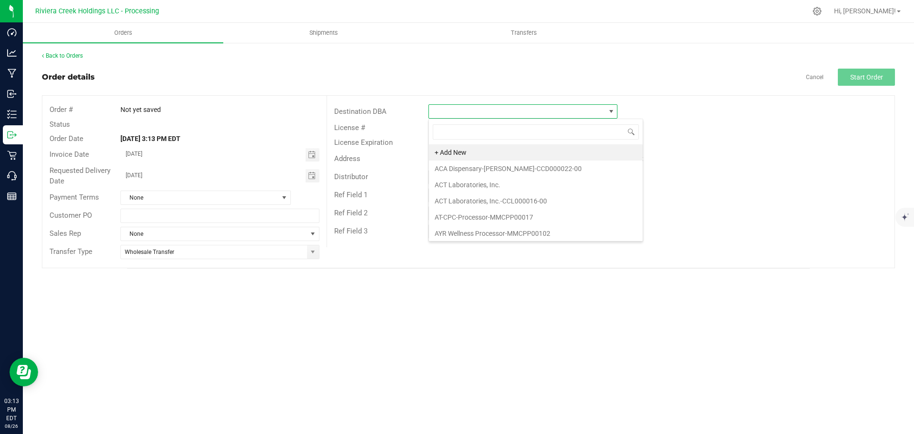
scroll to position [14, 189]
type input "nar"
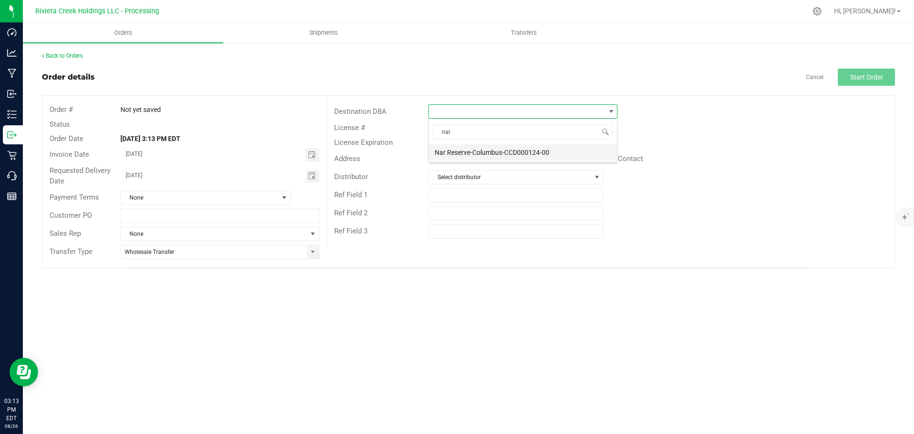
click at [470, 149] on li "Nar Reserve-Columbus-CCD000124-00" at bounding box center [523, 152] width 188 height 16
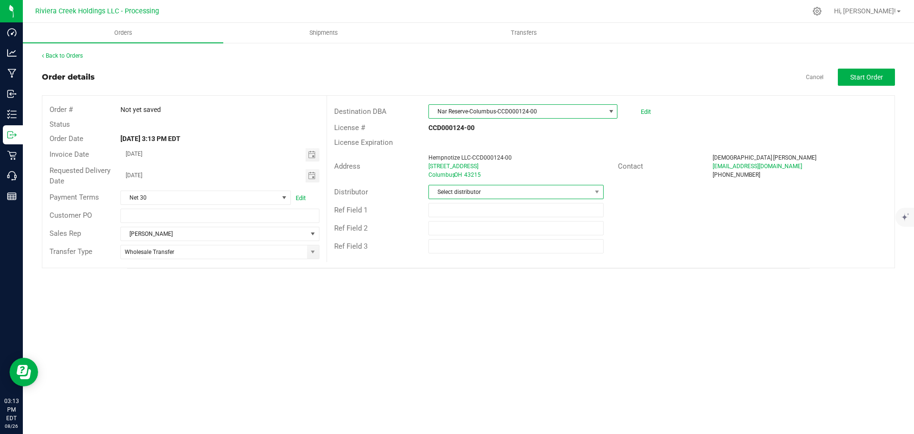
click at [461, 195] on span "Select distributor" at bounding box center [510, 191] width 162 height 13
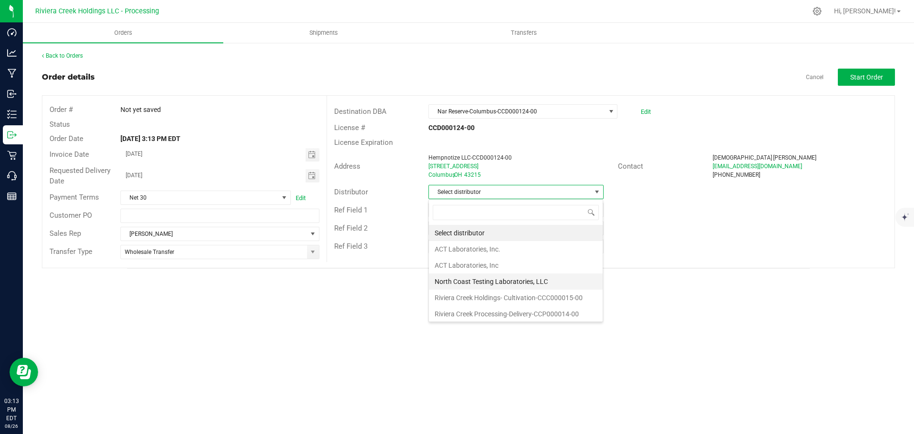
scroll to position [2, 0]
click at [460, 309] on li "Riviera Creek Processing-Delivery-CCP000014-00" at bounding box center [516, 312] width 174 height 16
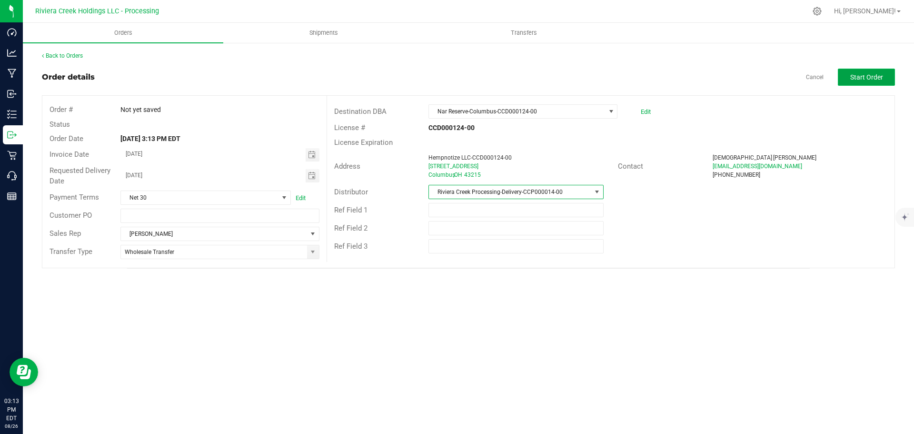
click at [846, 72] on button "Start Order" at bounding box center [866, 77] width 57 height 17
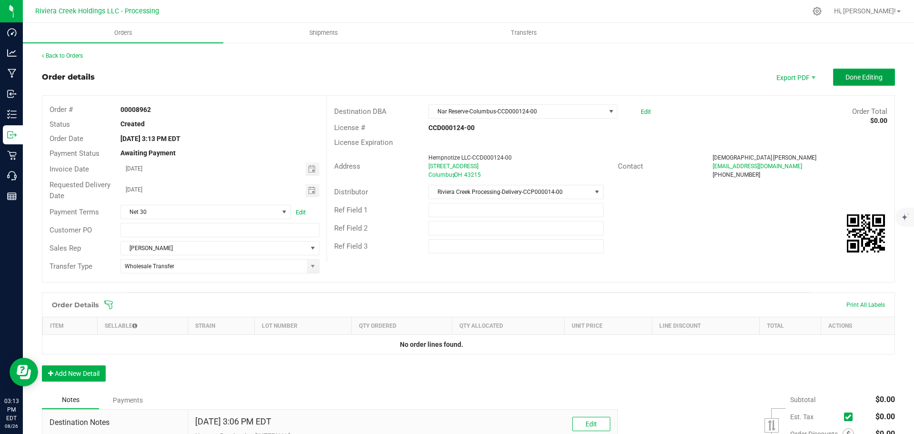
click at [846, 74] on span "Done Editing" at bounding box center [864, 77] width 37 height 8
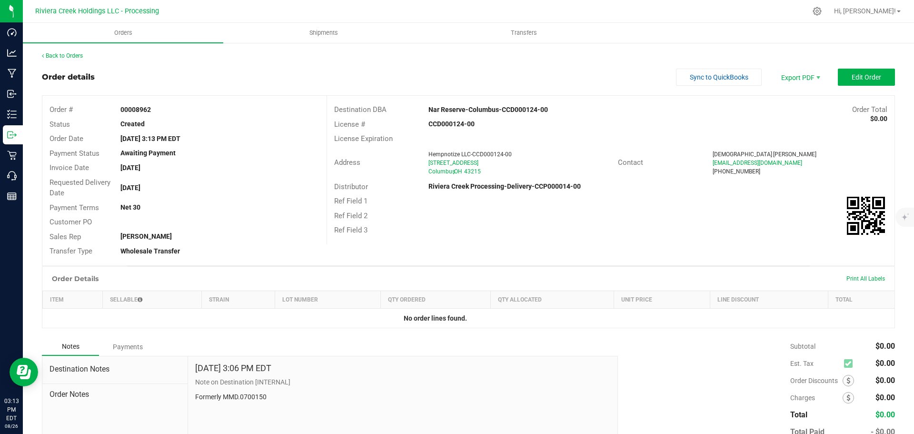
drag, startPoint x: 117, startPoint y: 108, endPoint x: 149, endPoint y: 109, distance: 31.9
click at [149, 109] on div "00008962" at bounding box center [219, 110] width 213 height 10
click at [72, 55] on link "Back to Orders" at bounding box center [62, 55] width 41 height 7
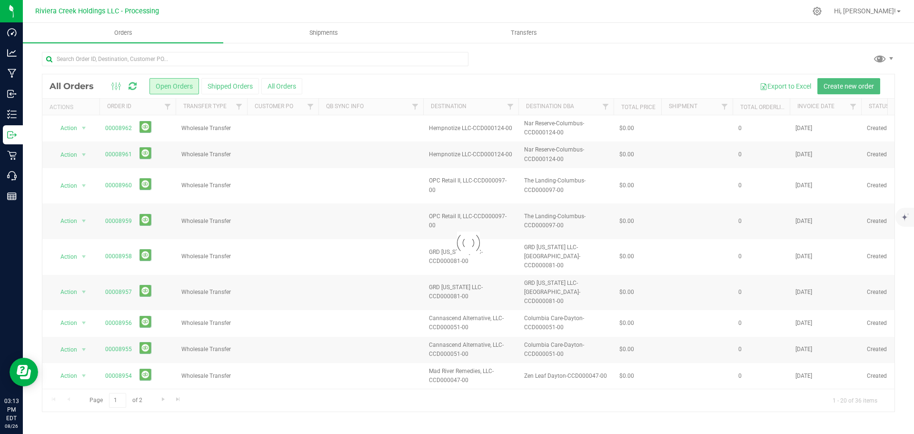
click at [844, 84] on span "Create new order" at bounding box center [849, 86] width 50 height 8
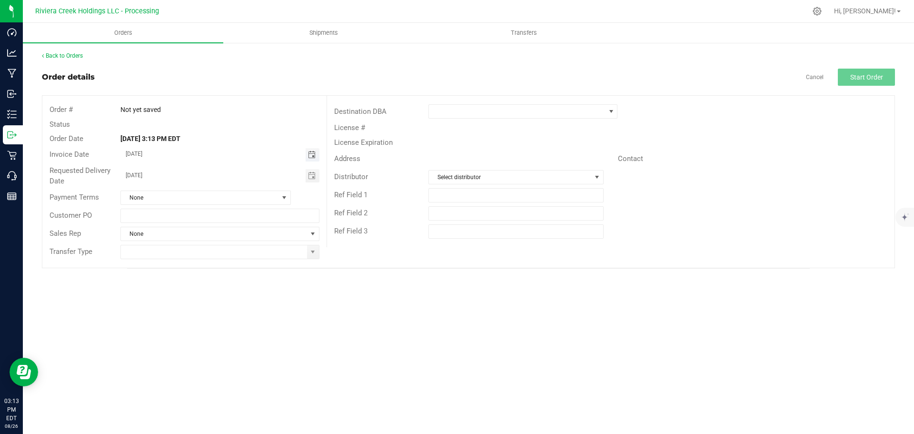
click at [311, 157] on span "Toggle calendar" at bounding box center [312, 155] width 8 height 8
click at [222, 262] on span "28" at bounding box center [220, 263] width 14 height 15
type input "08/28/2025"
click at [310, 175] on span "Toggle calendar" at bounding box center [312, 176] width 8 height 8
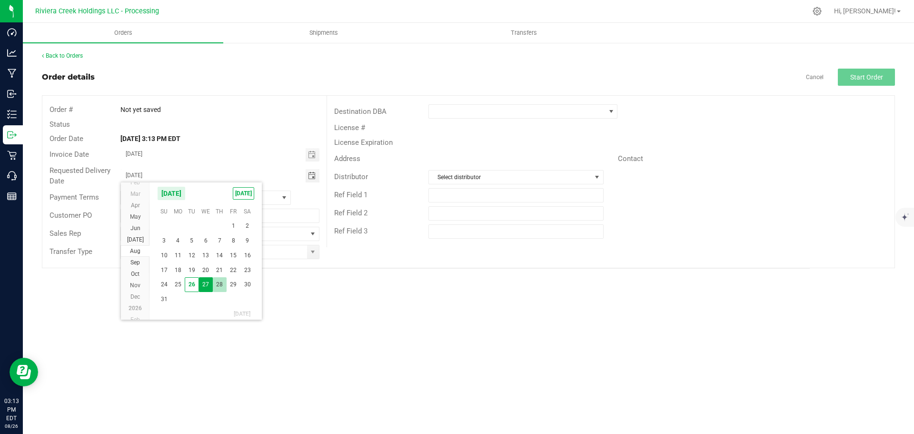
click at [221, 279] on span "28" at bounding box center [220, 284] width 14 height 15
type input "08/28/2025"
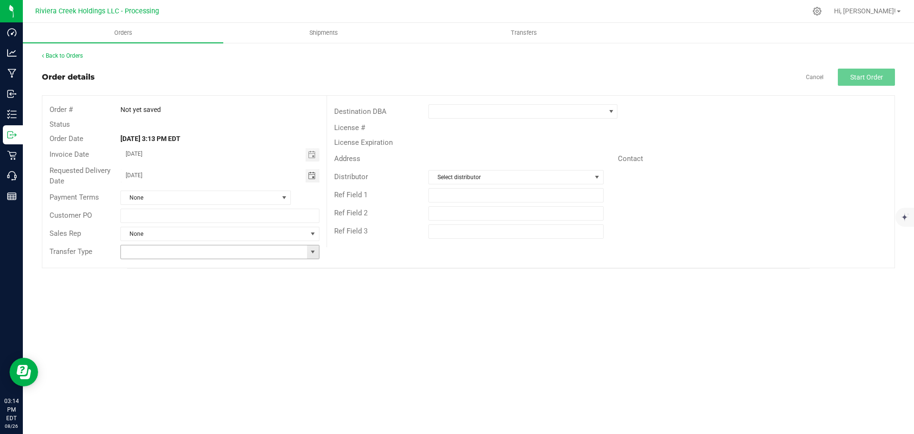
click at [315, 252] on span at bounding box center [313, 252] width 8 height 8
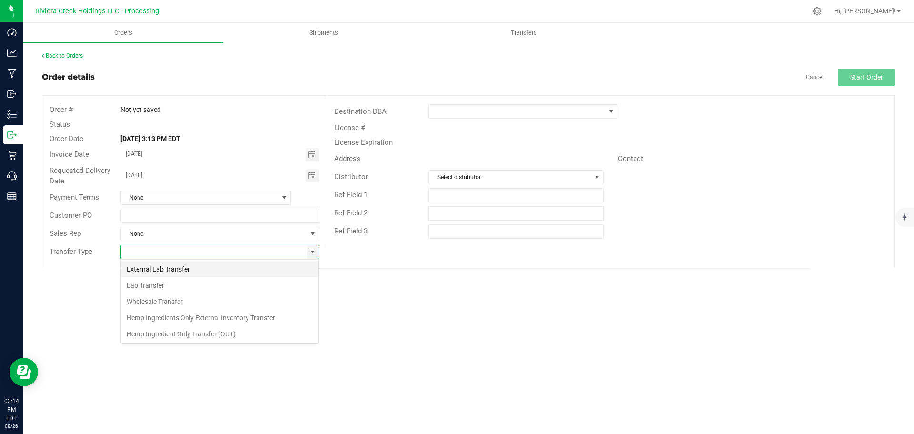
scroll to position [14, 199]
click at [161, 301] on li "Wholesale Transfer" at bounding box center [220, 301] width 198 height 16
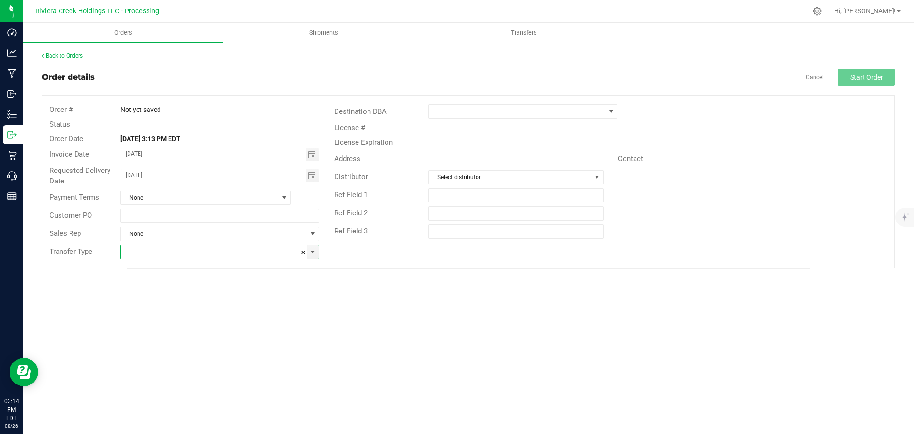
type input "Wholesale Transfer"
click at [464, 118] on span at bounding box center [517, 111] width 176 height 13
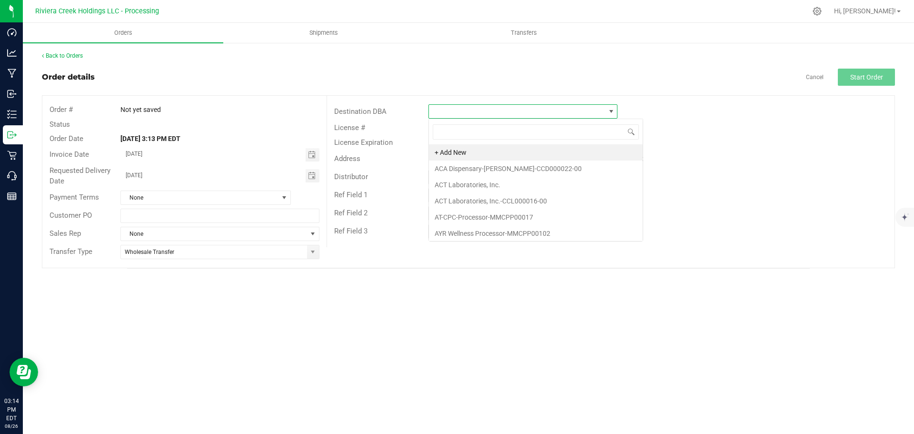
scroll to position [14, 189]
type input "columbia"
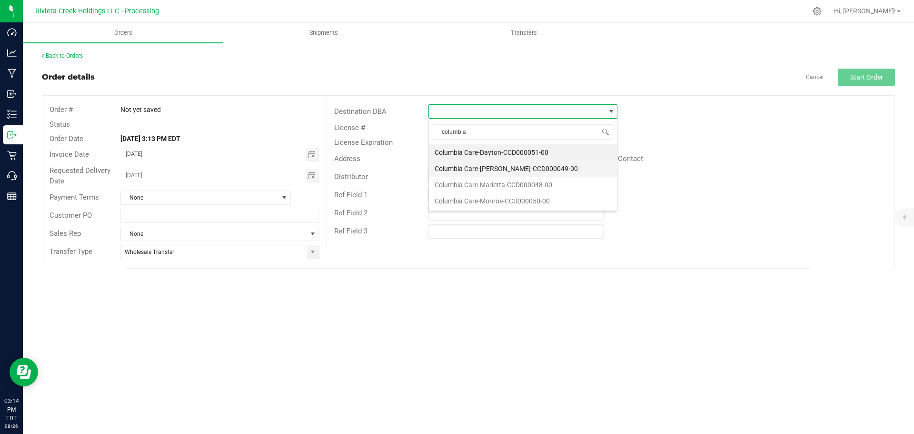
click at [454, 169] on li "Columbia Care-Logan-CCD000049-00" at bounding box center [523, 169] width 188 height 16
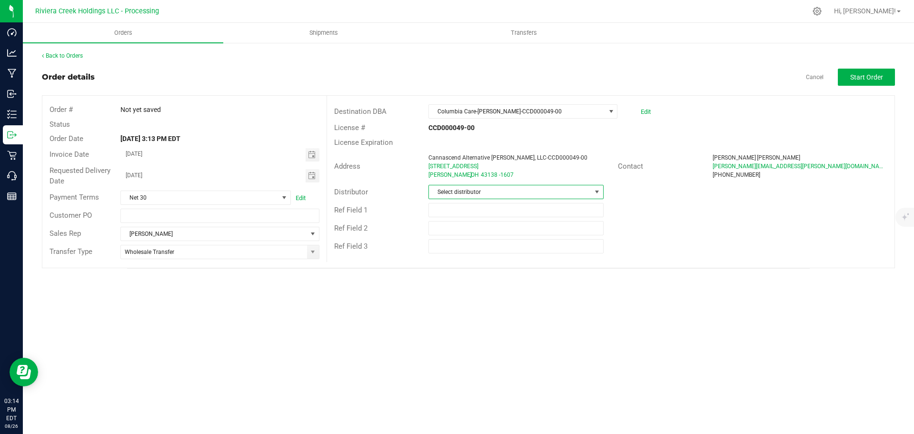
click at [457, 192] on span "Select distributor" at bounding box center [510, 191] width 162 height 13
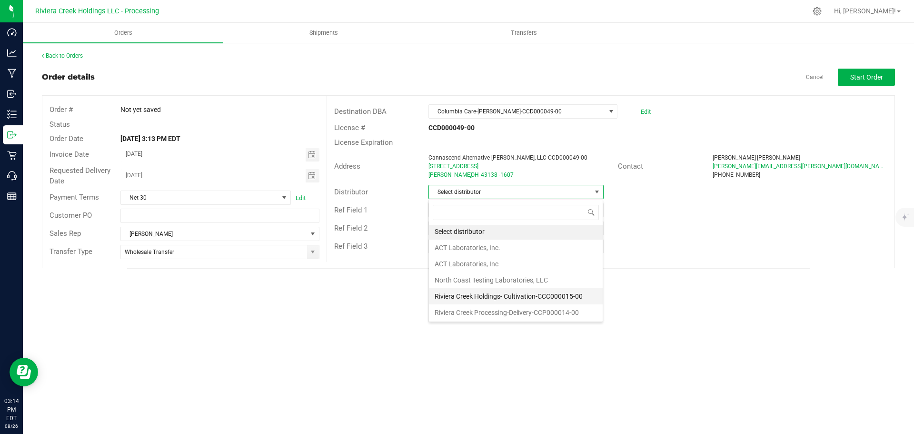
scroll to position [2, 0]
click at [491, 309] on li "Riviera Creek Processing-Delivery-CCP000014-00" at bounding box center [516, 312] width 174 height 16
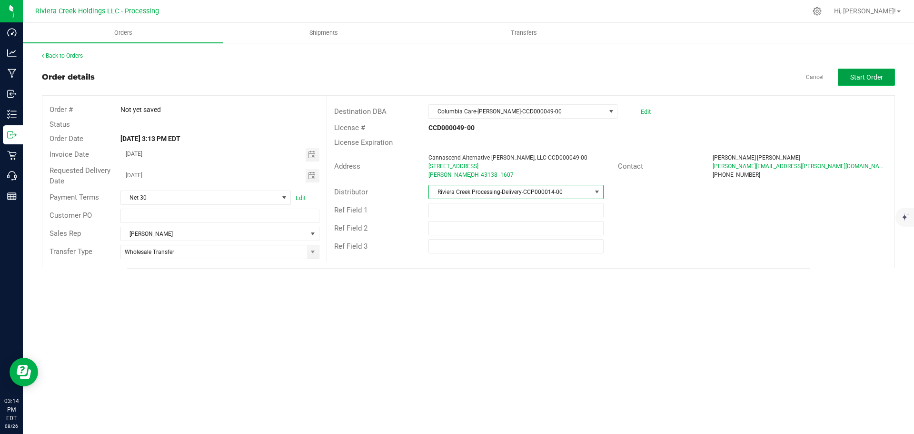
click at [852, 78] on span "Start Order" at bounding box center [867, 77] width 33 height 8
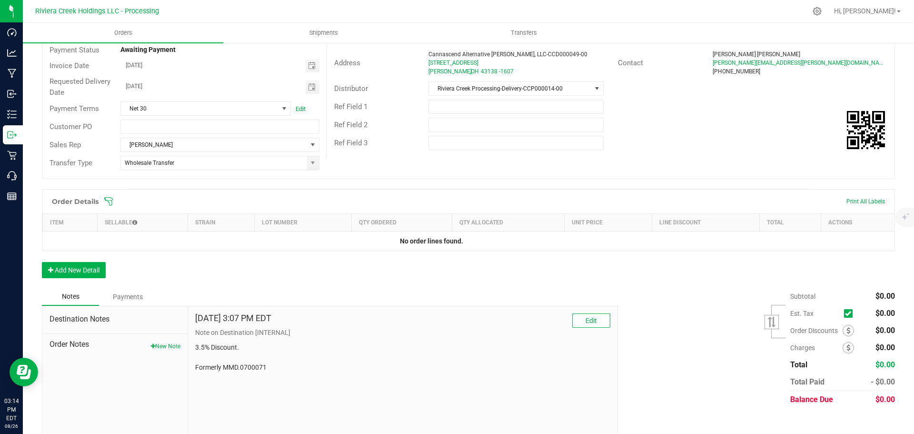
scroll to position [113, 0]
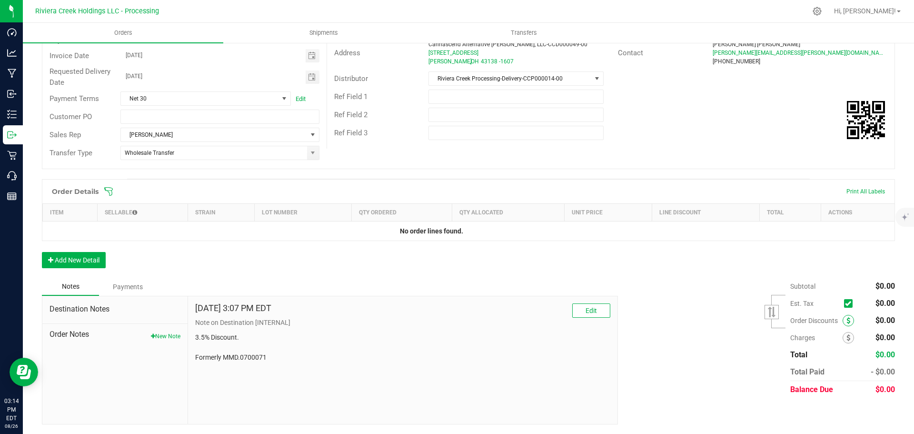
click at [843, 323] on span at bounding box center [848, 320] width 11 height 11
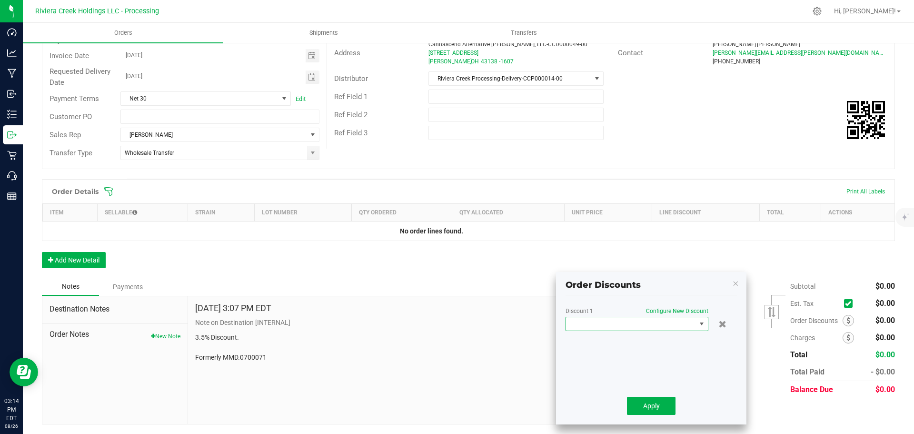
click at [684, 326] on span at bounding box center [631, 323] width 130 height 13
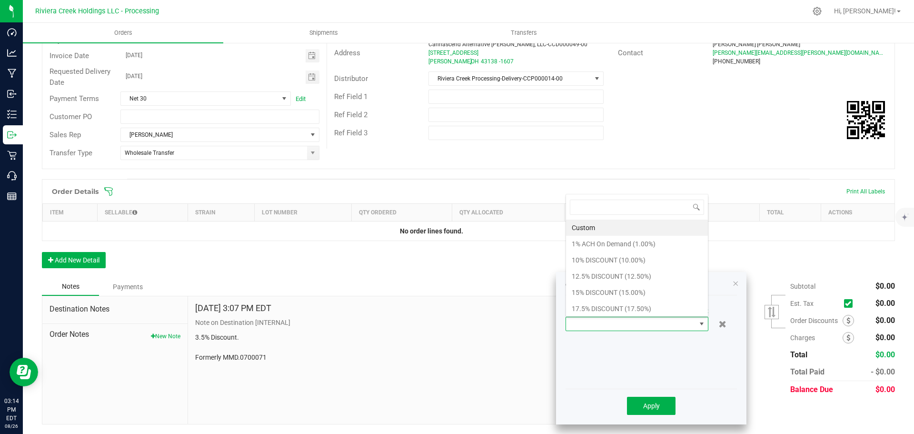
scroll to position [14, 143]
click at [594, 311] on li "17.5% DISCOUNT (17.50%)" at bounding box center [637, 309] width 142 height 16
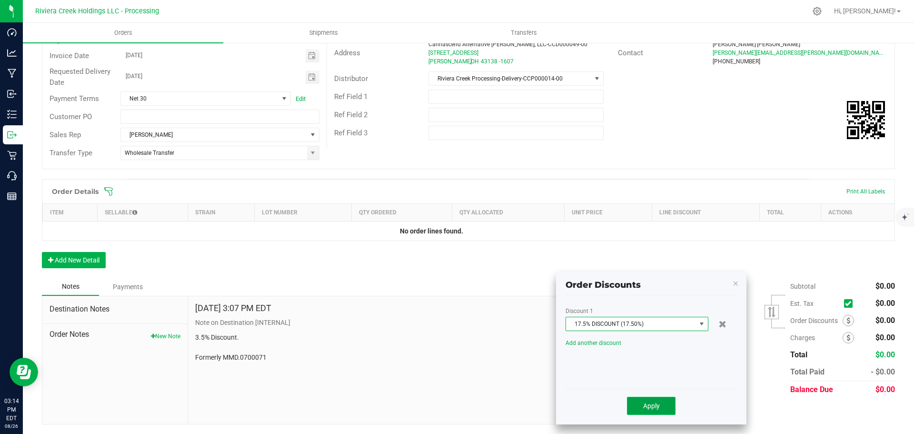
click at [644, 409] on span "Apply" at bounding box center [651, 406] width 17 height 8
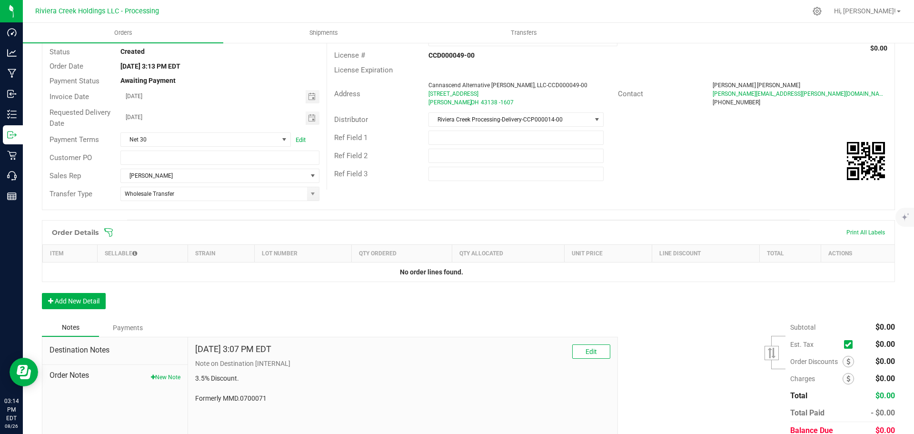
scroll to position [0, 0]
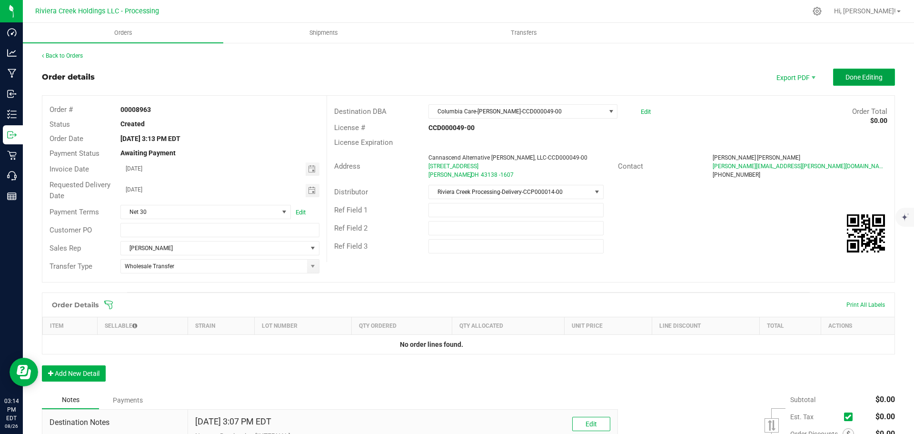
click at [853, 73] on span "Done Editing" at bounding box center [864, 77] width 37 height 8
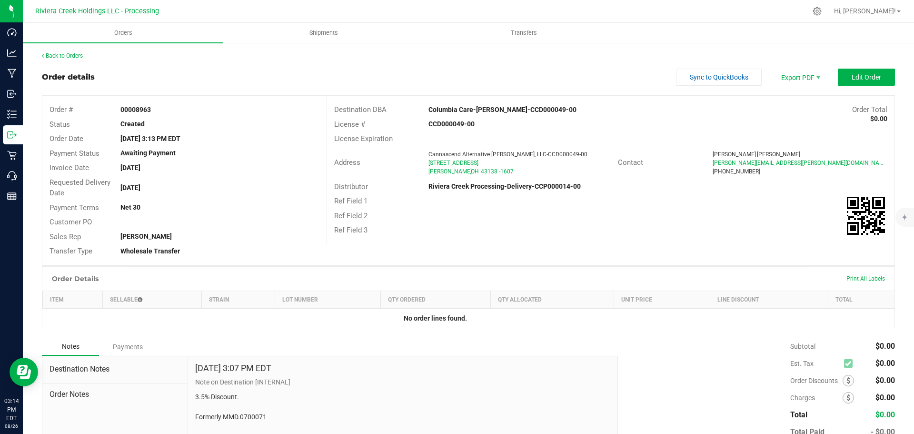
drag, startPoint x: 116, startPoint y: 109, endPoint x: 154, endPoint y: 111, distance: 37.7
click at [154, 111] on div "00008963" at bounding box center [219, 110] width 213 height 10
click at [70, 54] on link "Back to Orders" at bounding box center [62, 55] width 41 height 7
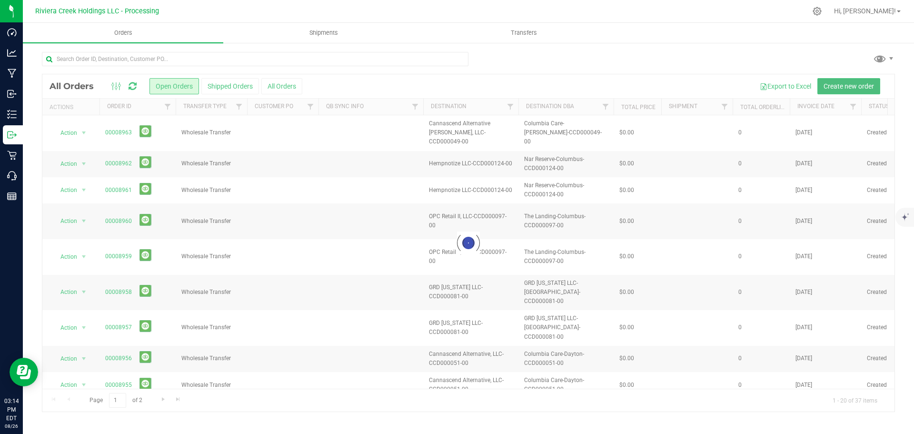
click at [846, 83] on span "Create new order" at bounding box center [849, 86] width 50 height 8
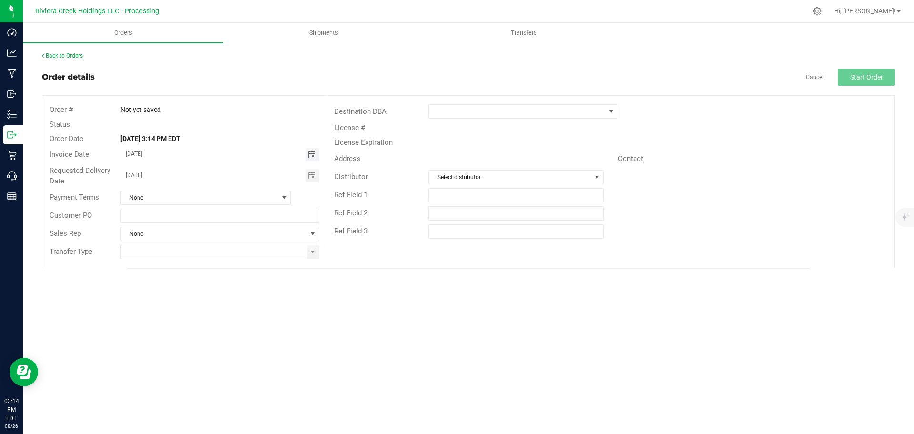
click at [310, 155] on span "Toggle calendar" at bounding box center [312, 155] width 8 height 8
click at [220, 264] on span "28" at bounding box center [220, 263] width 14 height 15
type input "08/28/2025"
click at [311, 178] on span "Toggle calendar" at bounding box center [312, 176] width 8 height 8
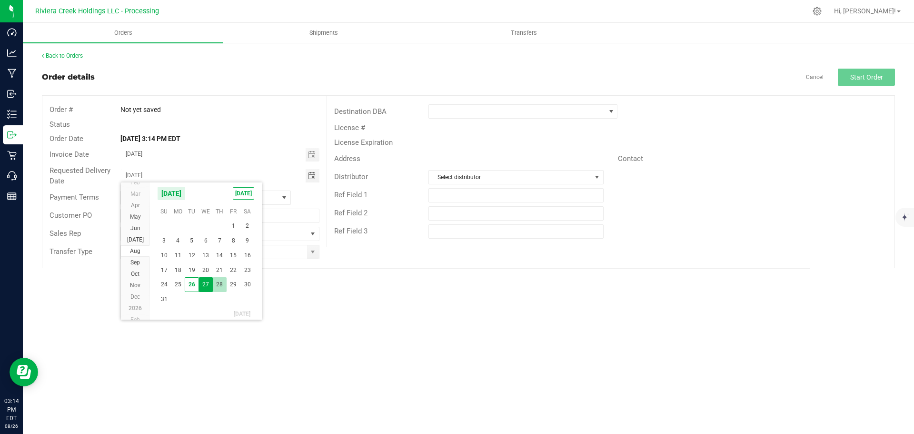
click at [220, 287] on span "28" at bounding box center [220, 284] width 14 height 15
type input "08/28/2025"
click at [310, 256] on span at bounding box center [313, 251] width 12 height 13
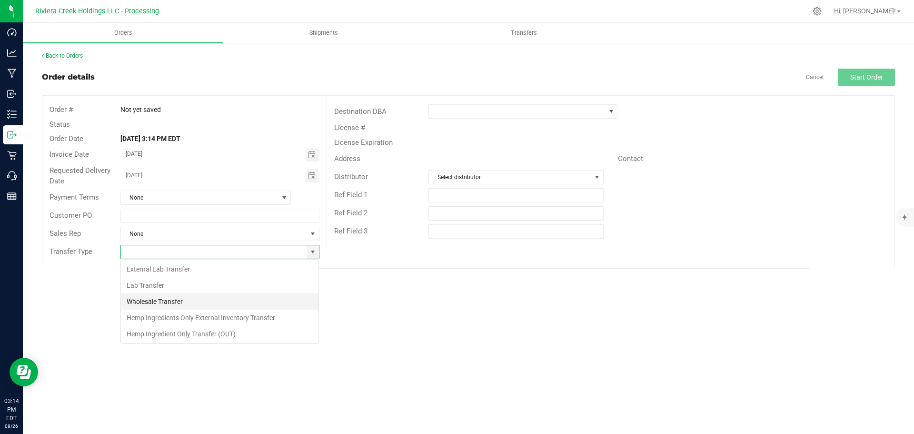
scroll to position [14, 199]
click at [167, 301] on li "Wholesale Transfer" at bounding box center [220, 301] width 198 height 16
type input "Wholesale Transfer"
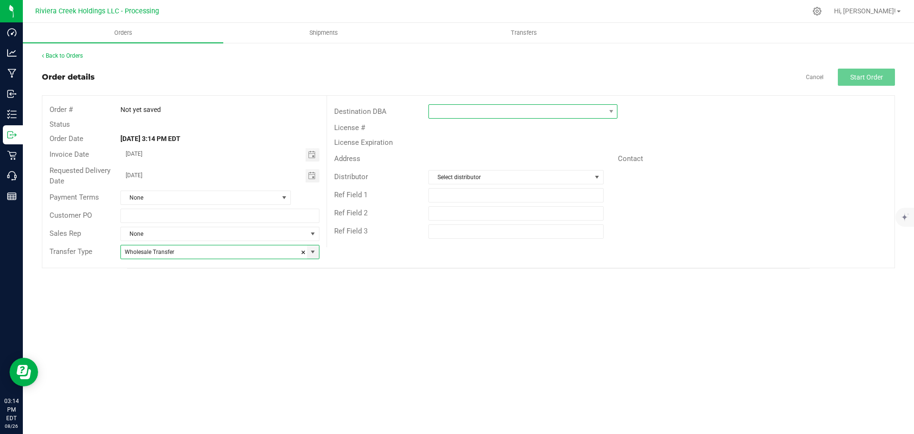
click at [450, 112] on span at bounding box center [517, 111] width 176 height 13
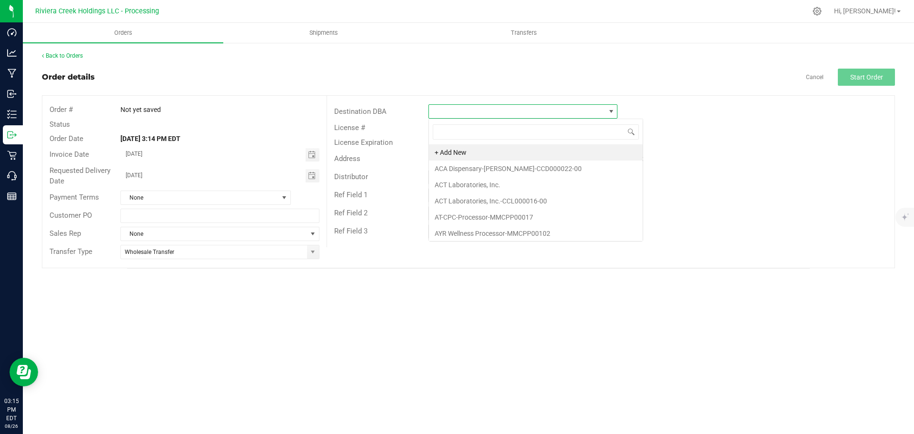
scroll to position [14, 189]
type input "colu"
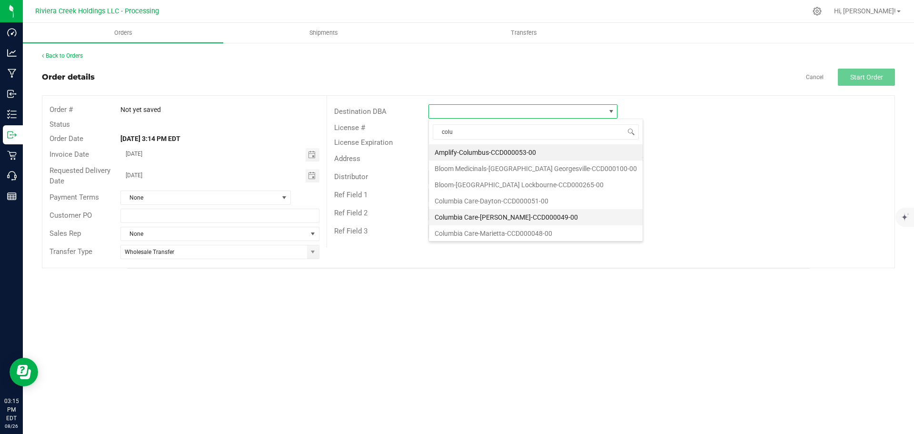
click at [474, 217] on li "Columbia Care-Logan-CCD000049-00" at bounding box center [536, 217] width 214 height 16
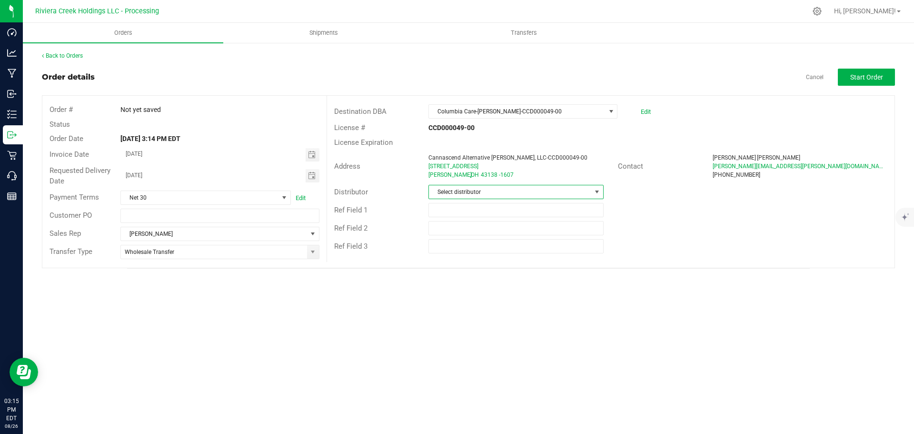
click at [479, 195] on span "Select distributor" at bounding box center [510, 191] width 162 height 13
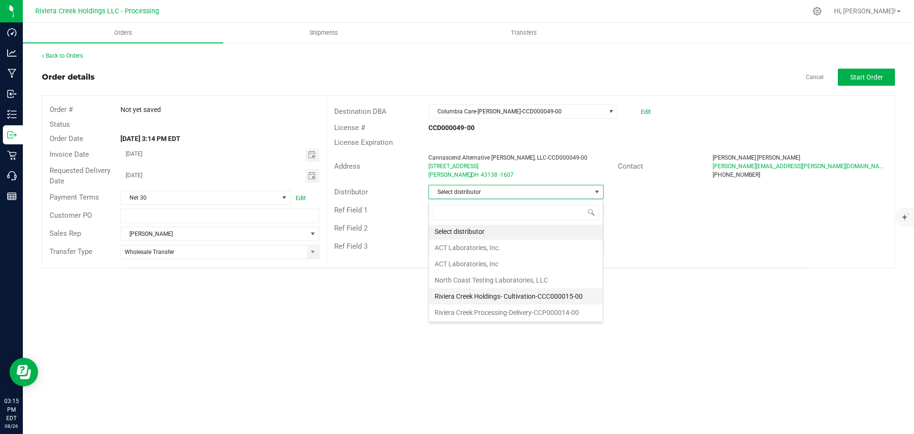
scroll to position [2, 0]
click at [483, 314] on li "Riviera Creek Processing-Delivery-CCP000014-00" at bounding box center [516, 312] width 174 height 16
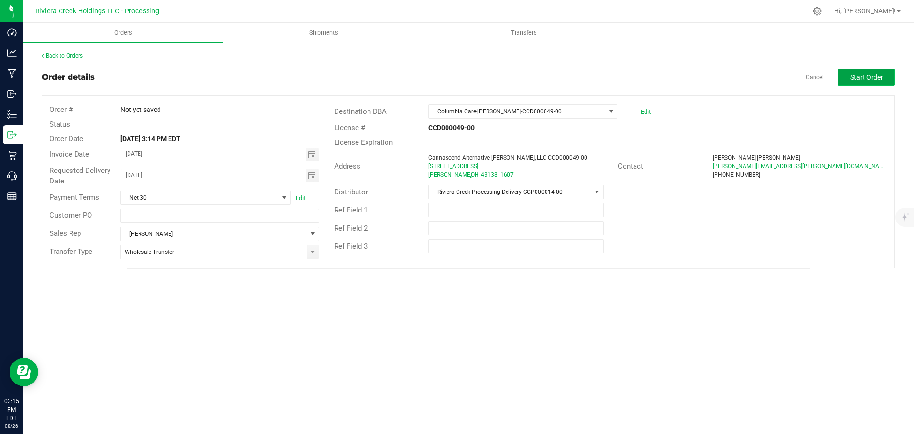
click at [857, 78] on span "Start Order" at bounding box center [867, 77] width 33 height 8
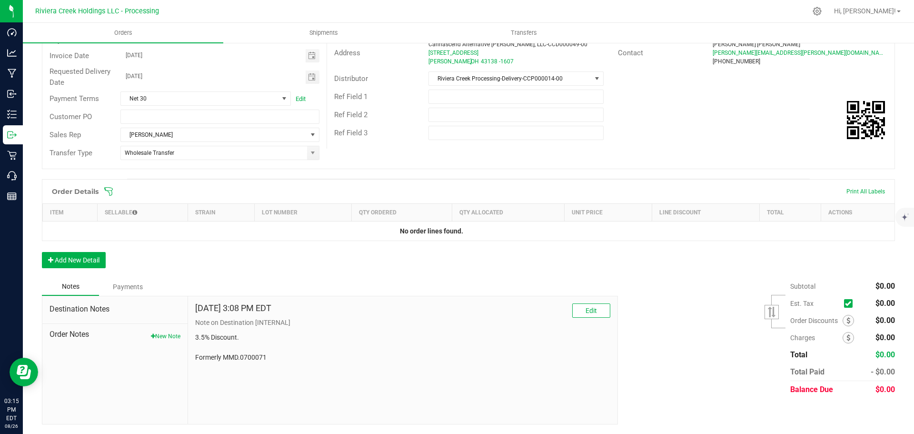
drag, startPoint x: 844, startPoint y: 320, endPoint x: 799, endPoint y: 327, distance: 44.9
click at [843, 320] on span at bounding box center [848, 320] width 11 height 11
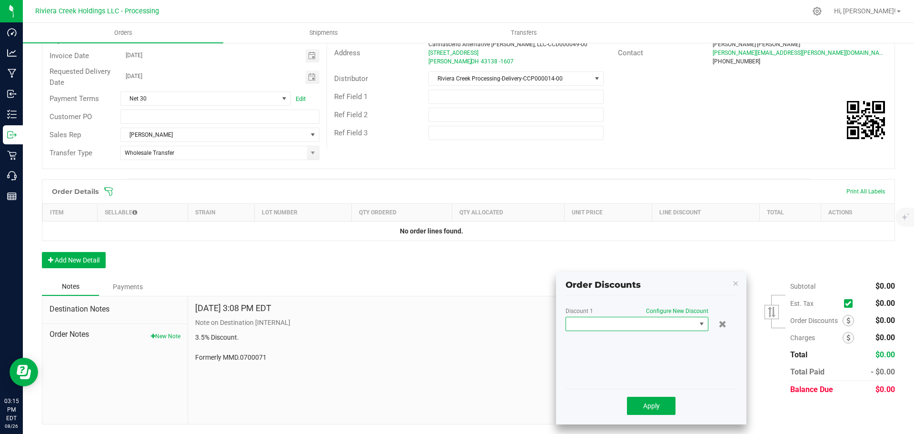
click at [582, 327] on span at bounding box center [631, 323] width 130 height 13
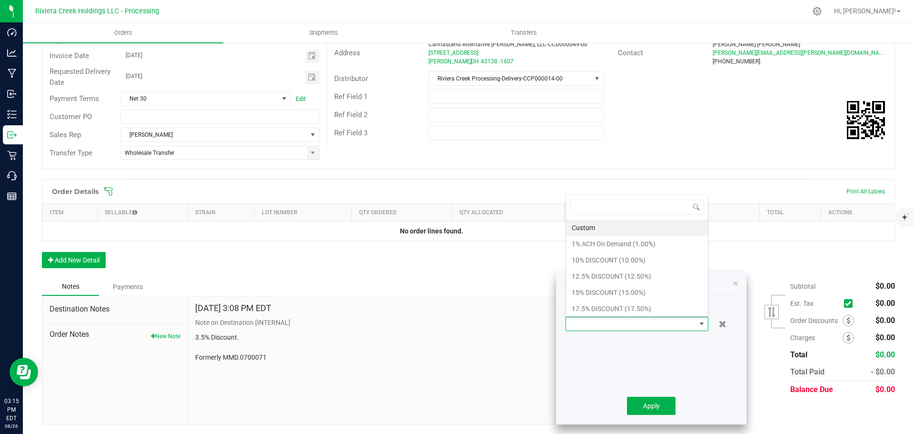
scroll to position [14, 143]
click at [619, 310] on li "17.5% DISCOUNT (17.50%)" at bounding box center [637, 309] width 142 height 16
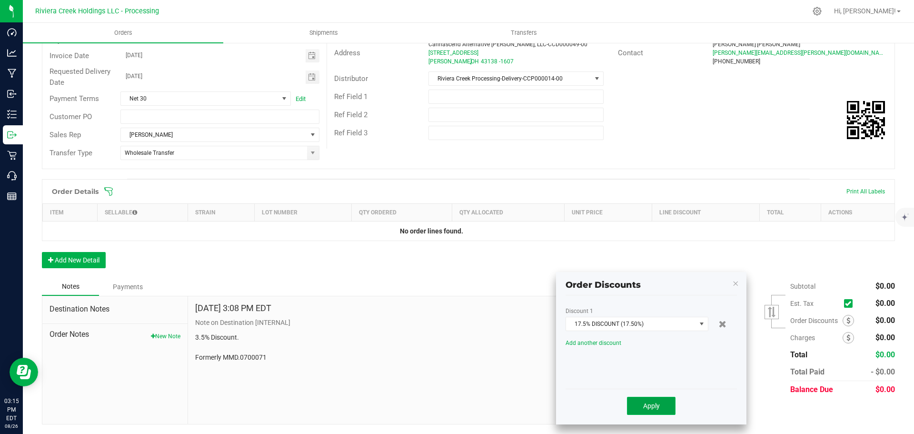
click at [639, 404] on button "Apply" at bounding box center [651, 406] width 49 height 18
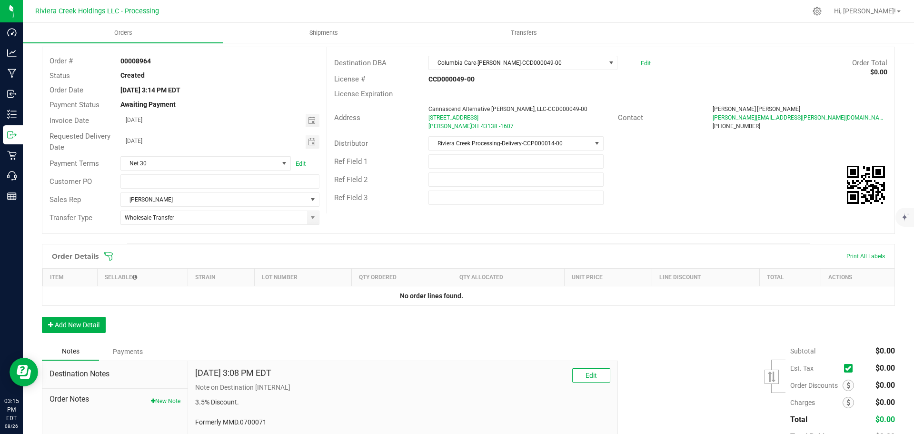
scroll to position [0, 0]
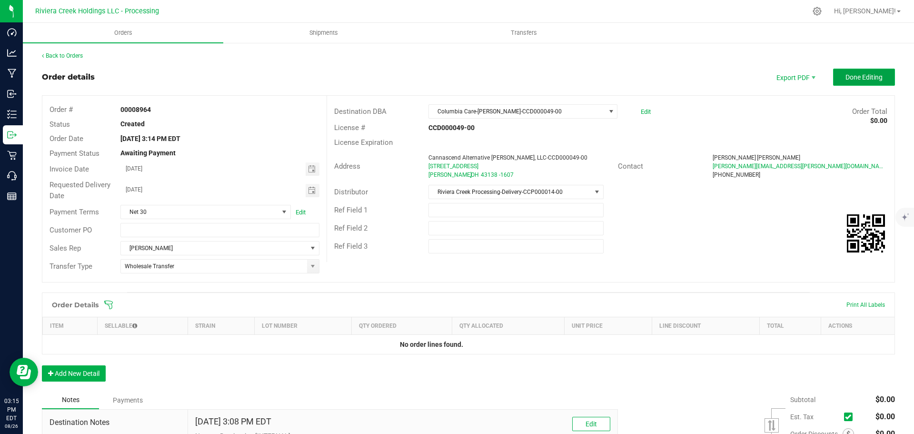
click at [846, 80] on span "Done Editing" at bounding box center [864, 77] width 37 height 8
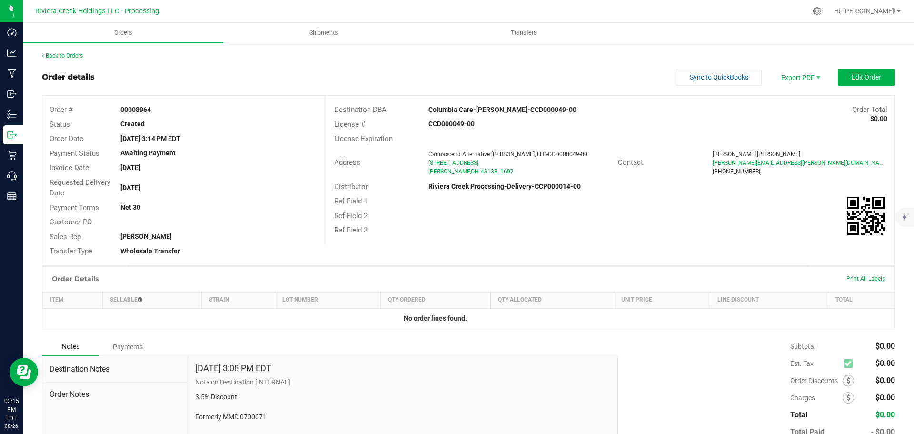
drag, startPoint x: 119, startPoint y: 107, endPoint x: 156, endPoint y: 113, distance: 37.6
click at [156, 113] on div "00008964" at bounding box center [219, 110] width 213 height 10
click at [76, 57] on link "Back to Orders" at bounding box center [62, 55] width 41 height 7
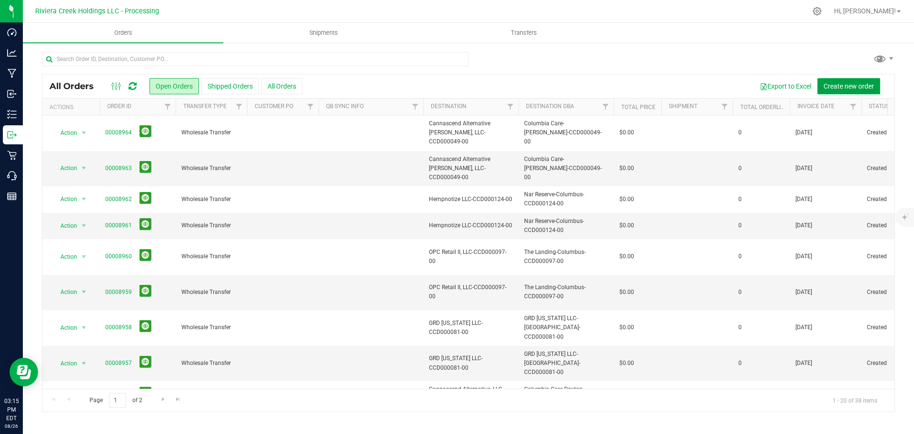
click at [837, 84] on span "Create new order" at bounding box center [849, 86] width 50 height 8
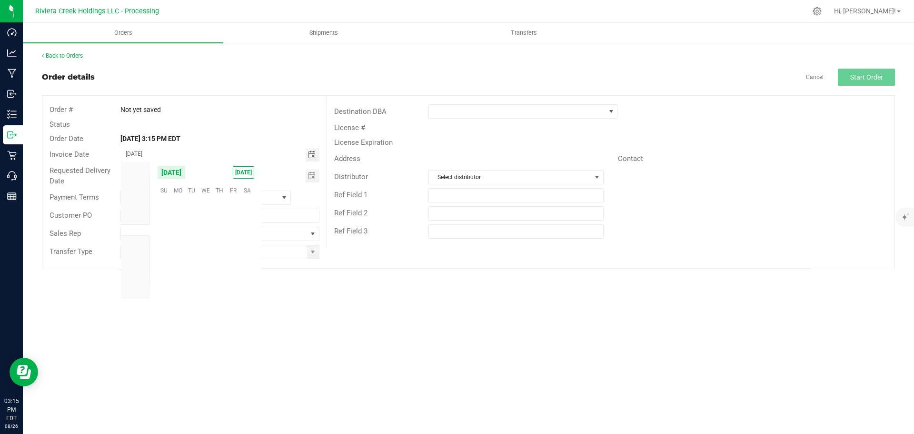
scroll to position [154364, 0]
click at [220, 263] on span "28" at bounding box center [220, 263] width 14 height 15
type input "08/28/2025"
click at [312, 176] on span "Toggle calendar" at bounding box center [312, 176] width 8 height 8
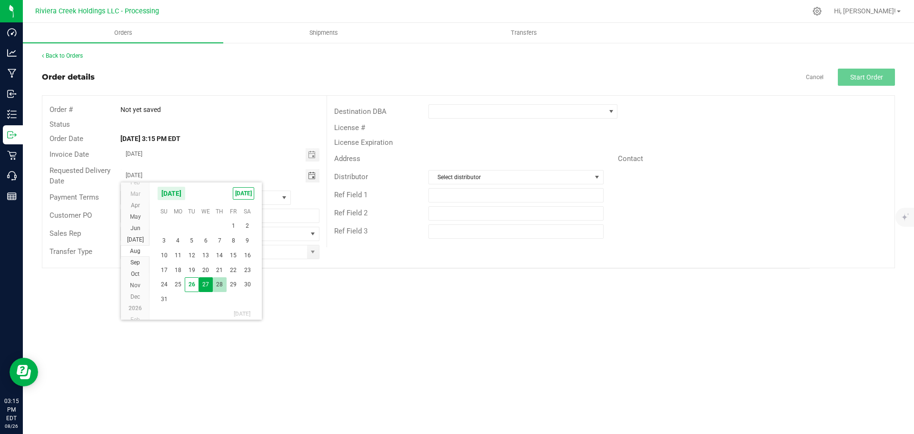
click at [221, 284] on span "28" at bounding box center [220, 284] width 14 height 15
type input "08/28/2025"
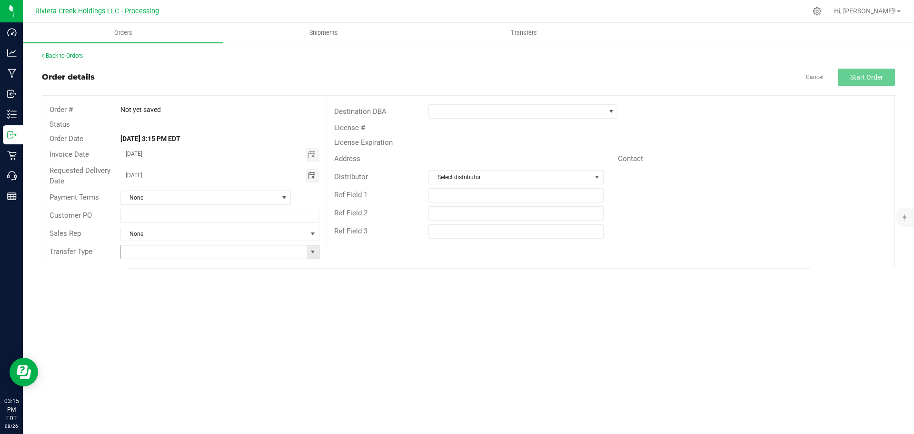
click at [312, 254] on span at bounding box center [313, 252] width 8 height 8
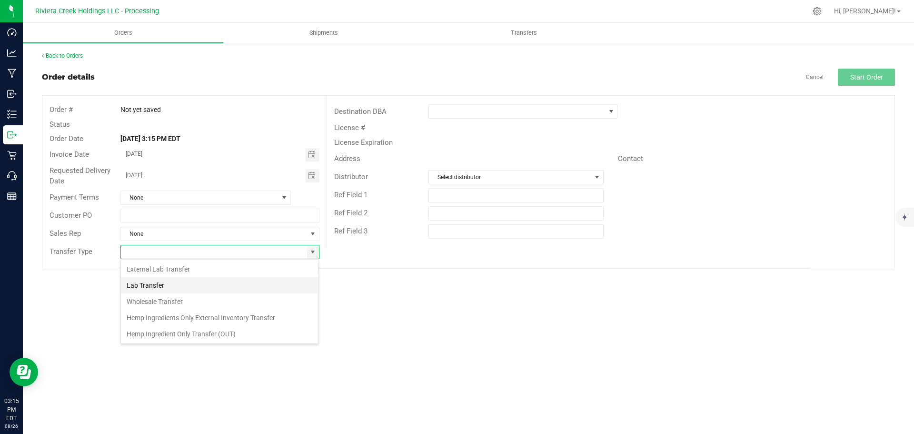
scroll to position [14, 199]
click at [161, 301] on li "Wholesale Transfer" at bounding box center [220, 301] width 198 height 16
type input "Wholesale Transfer"
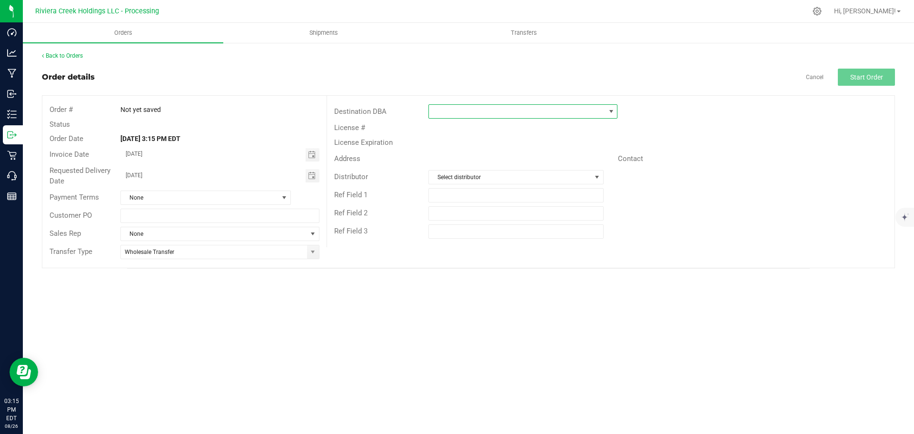
click at [465, 114] on span at bounding box center [517, 111] width 176 height 13
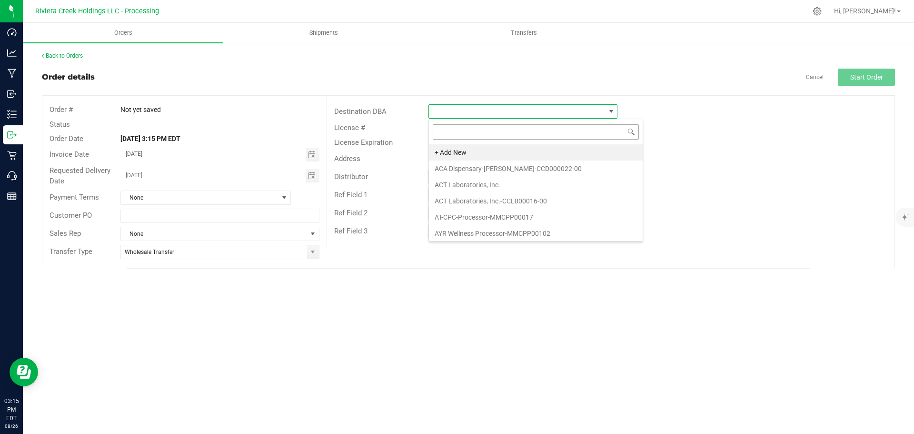
scroll to position [14, 189]
type input "colu"
click at [479, 231] on li "Columbia Care-Marietta-CCD000048-00" at bounding box center [536, 233] width 214 height 16
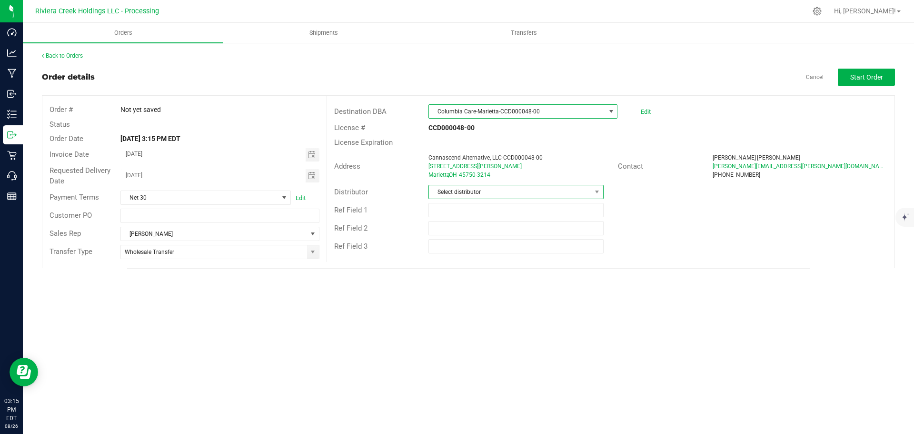
click at [464, 190] on span "Select distributor" at bounding box center [510, 191] width 162 height 13
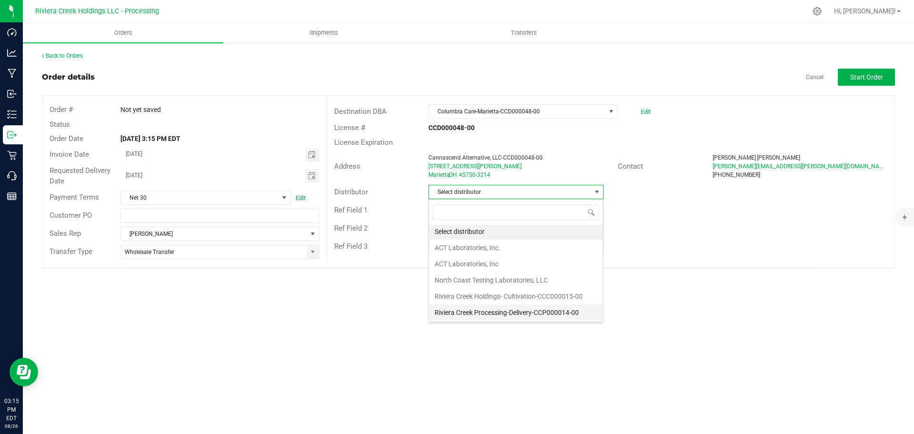
scroll to position [2, 0]
click at [460, 312] on li "Riviera Creek Processing-Delivery-CCP000014-00" at bounding box center [516, 312] width 174 height 16
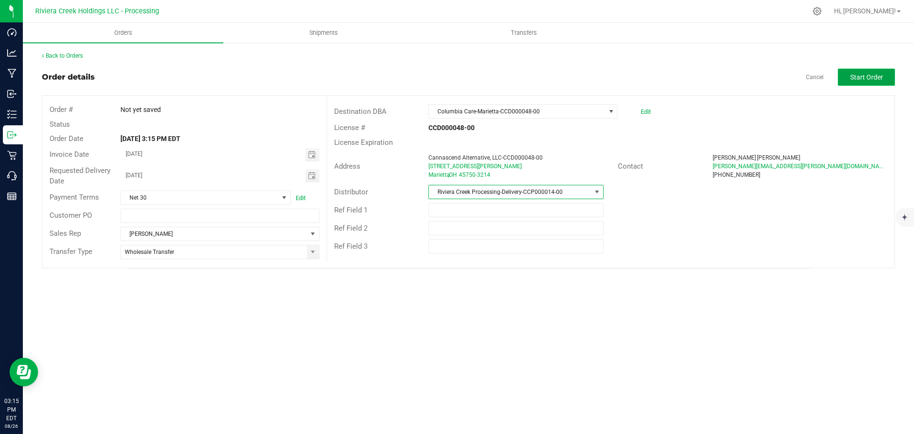
click at [855, 80] on span "Start Order" at bounding box center [867, 77] width 33 height 8
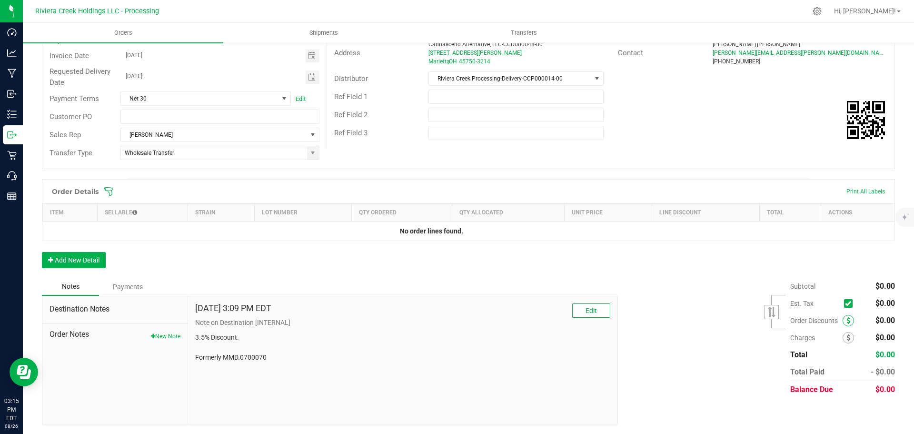
click at [847, 323] on icon at bounding box center [849, 320] width 4 height 7
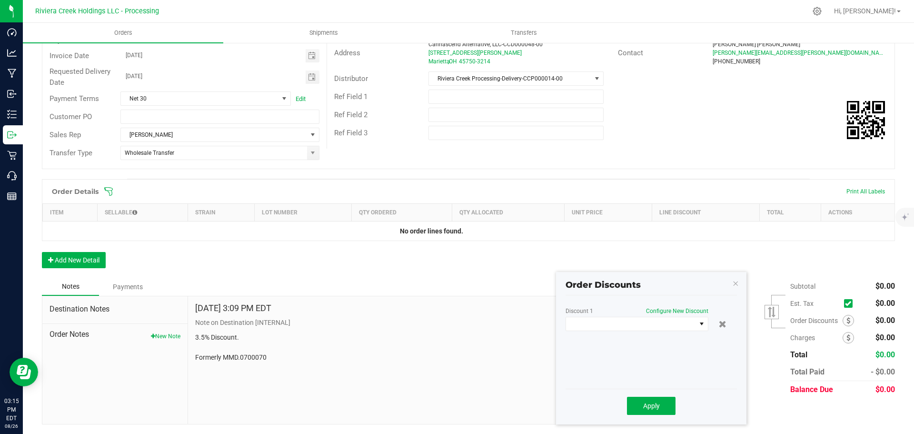
scroll to position [113, 0]
click at [666, 326] on span at bounding box center [631, 323] width 130 height 13
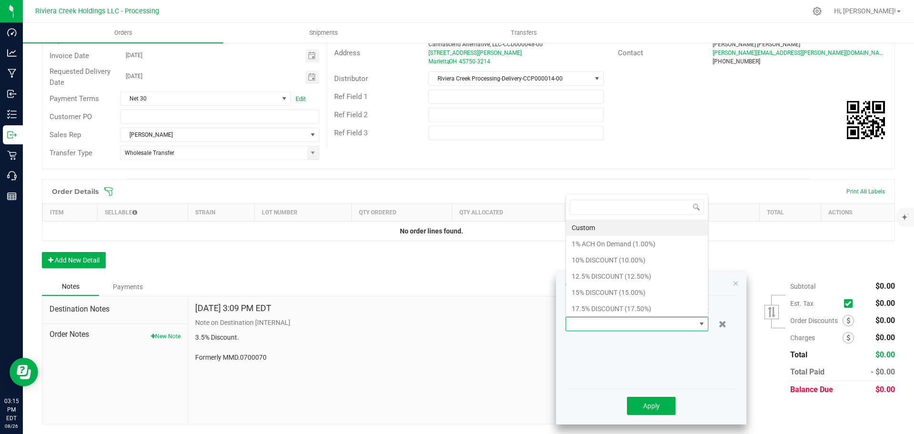
scroll to position [14, 143]
click at [582, 309] on li "17.5% DISCOUNT (17.50%)" at bounding box center [637, 309] width 142 height 16
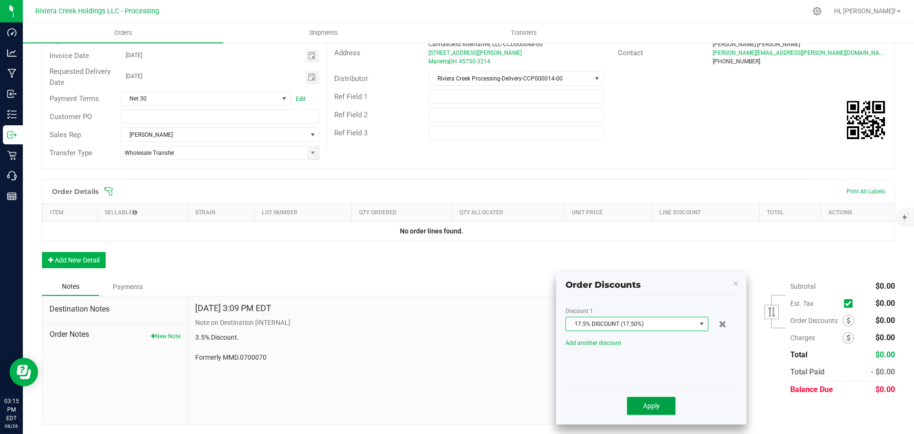
click at [648, 406] on span "Apply" at bounding box center [651, 406] width 17 height 8
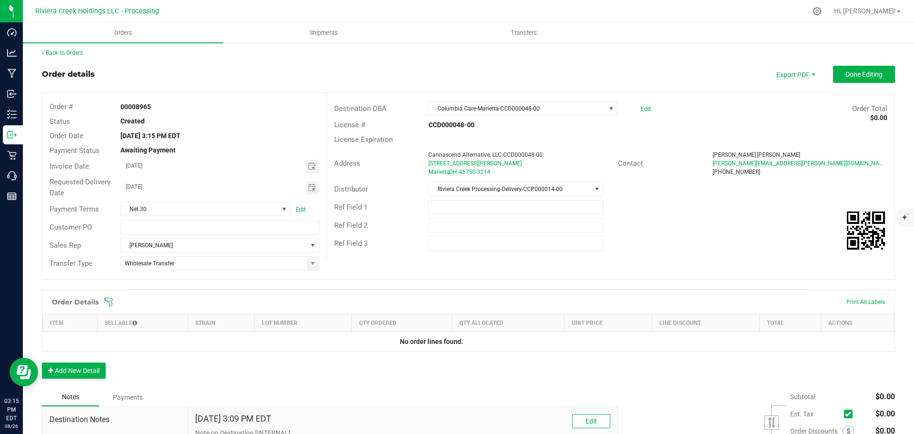
scroll to position [0, 0]
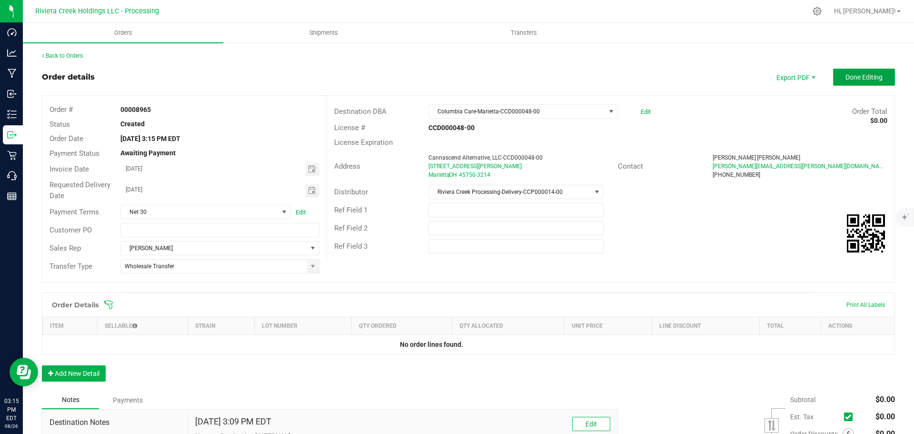
click at [850, 78] on span "Done Editing" at bounding box center [864, 77] width 37 height 8
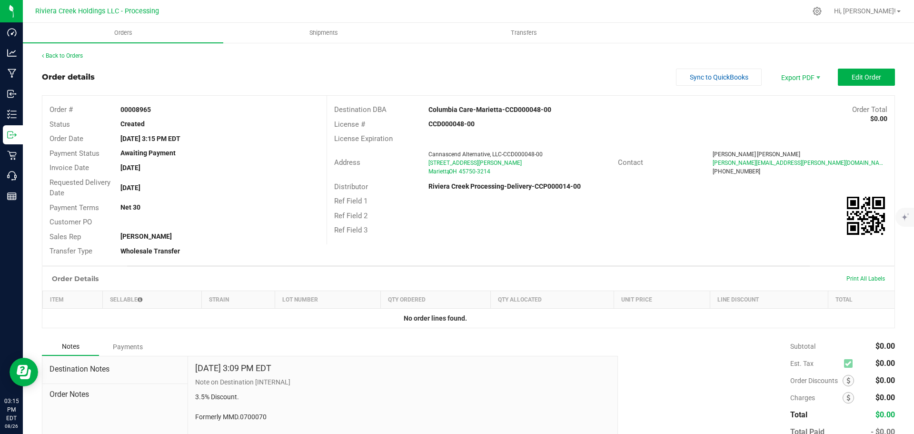
drag, startPoint x: 118, startPoint y: 110, endPoint x: 161, endPoint y: 112, distance: 42.9
click at [161, 112] on div "00008965" at bounding box center [219, 110] width 213 height 10
copy strong "00008965"
click at [55, 56] on link "Back to Orders" at bounding box center [62, 55] width 41 height 7
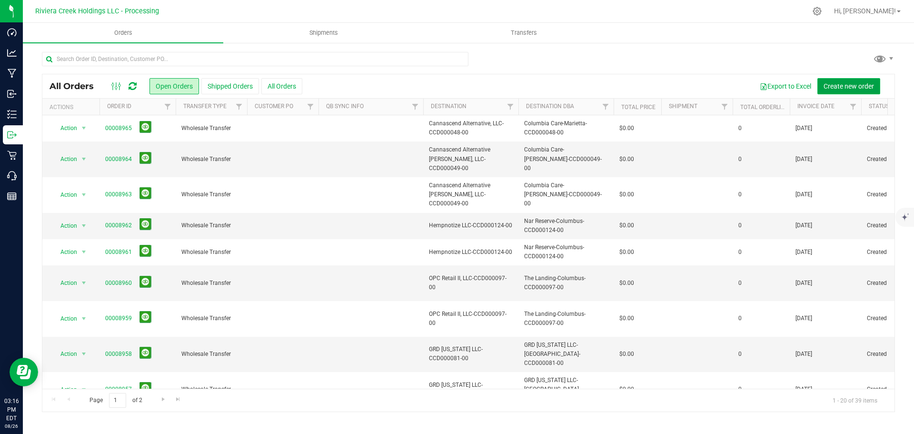
click at [834, 82] on span "Create new order" at bounding box center [849, 86] width 50 height 8
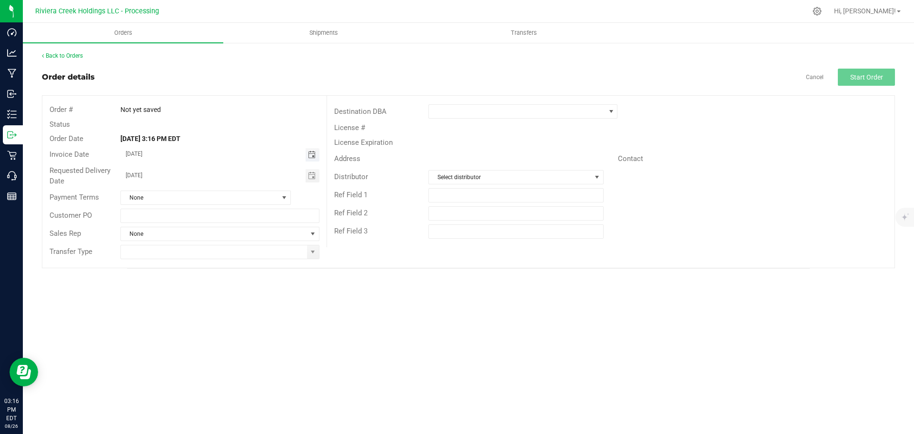
click at [312, 152] on span "Toggle calendar" at bounding box center [312, 155] width 8 height 8
click at [219, 264] on span "28" at bounding box center [220, 263] width 14 height 15
type input "08/28/2025"
click at [311, 177] on span "Toggle calendar" at bounding box center [312, 176] width 8 height 8
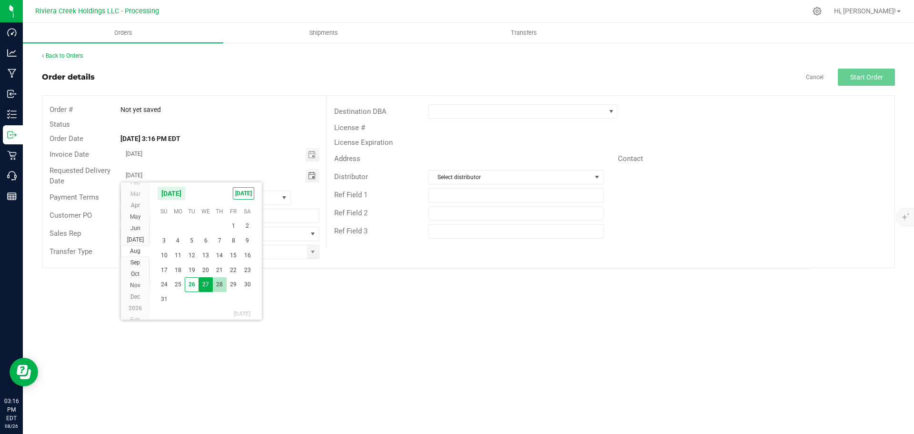
click at [221, 284] on span "28" at bounding box center [220, 284] width 14 height 15
type input "08/28/2025"
click at [312, 256] on span at bounding box center [313, 251] width 12 height 13
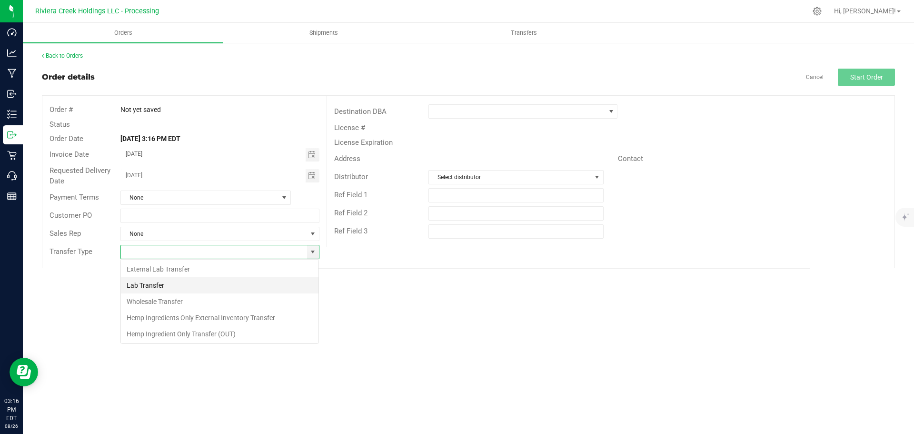
scroll to position [14, 199]
click at [179, 300] on li "Wholesale Transfer" at bounding box center [220, 301] width 198 height 16
type input "Wholesale Transfer"
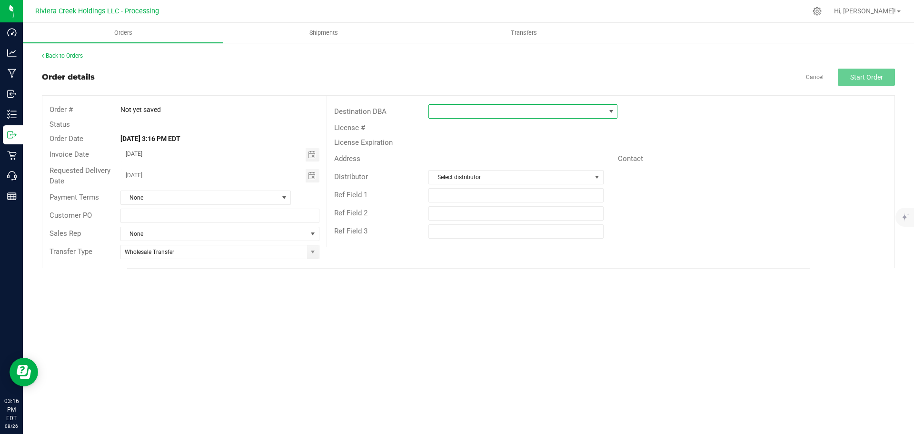
click at [442, 118] on span at bounding box center [517, 111] width 176 height 13
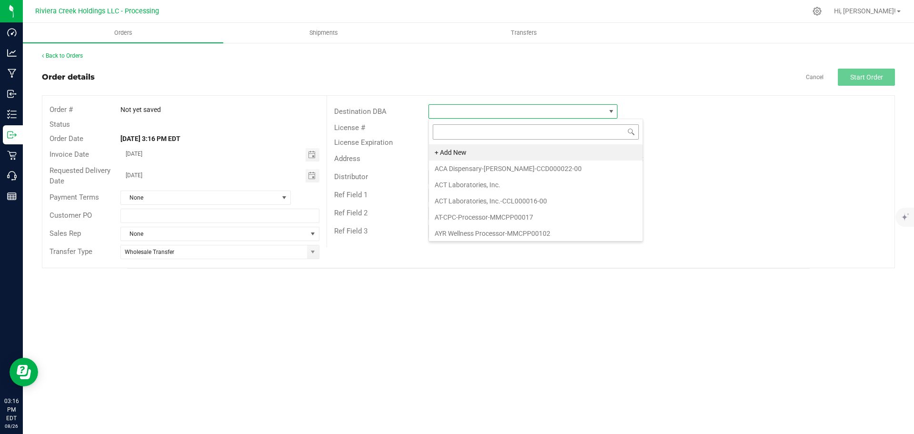
scroll to position [14, 189]
type input "colum"
click at [477, 236] on li "Columbia Care-Marietta-CCD000048-00" at bounding box center [536, 233] width 214 height 16
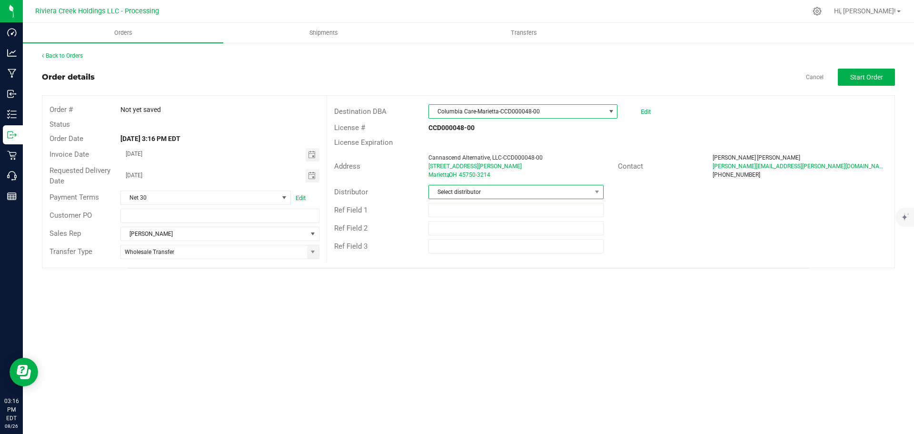
click at [477, 195] on span "Select distributor" at bounding box center [510, 191] width 162 height 13
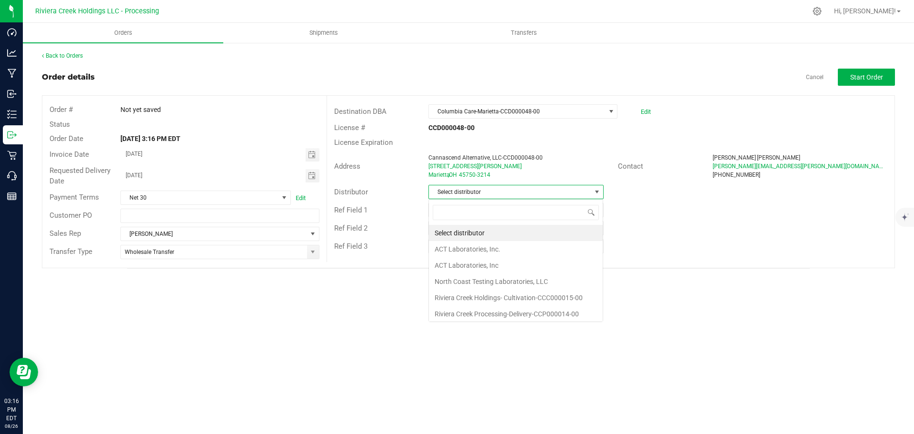
scroll to position [0, 0]
click at [461, 313] on li "Riviera Creek Processing-Delivery-CCP000014-00" at bounding box center [516, 312] width 174 height 16
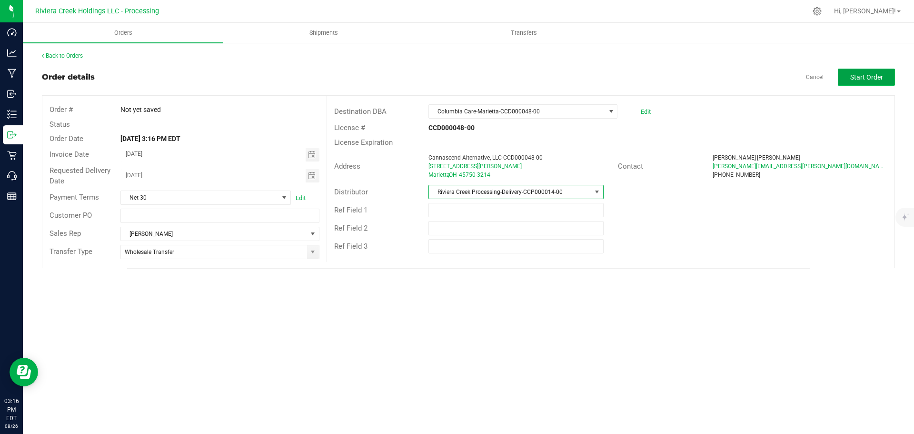
click at [860, 75] on span "Start Order" at bounding box center [867, 77] width 33 height 8
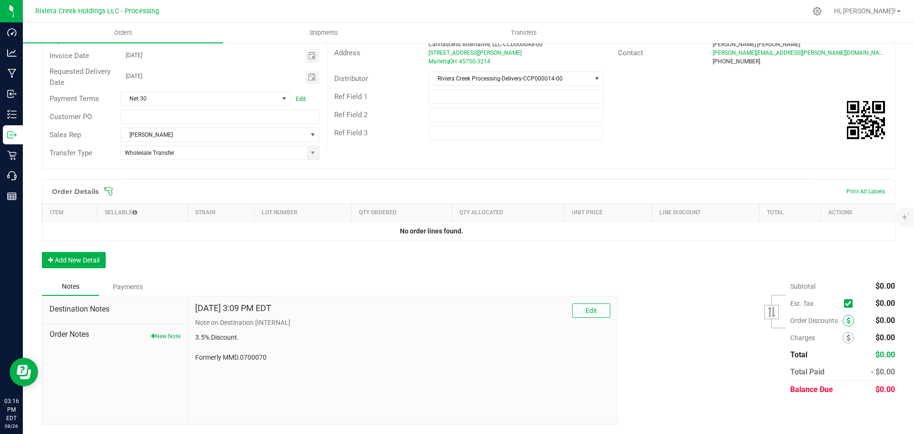
click at [847, 321] on icon at bounding box center [849, 320] width 4 height 7
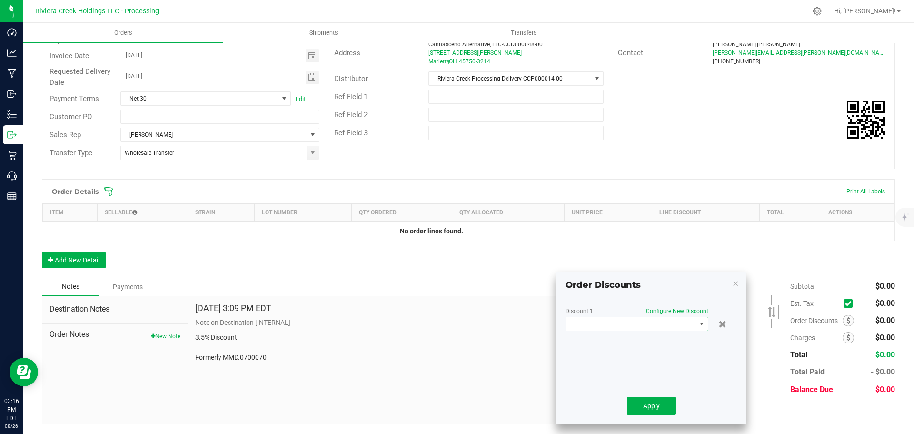
click at [644, 324] on span at bounding box center [631, 323] width 130 height 13
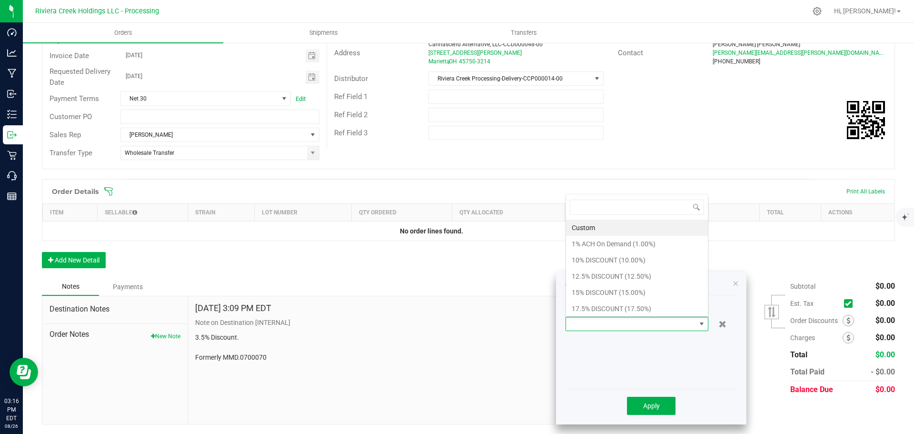
scroll to position [14, 143]
click at [608, 311] on li "17.5% DISCOUNT (17.50%)" at bounding box center [637, 309] width 142 height 16
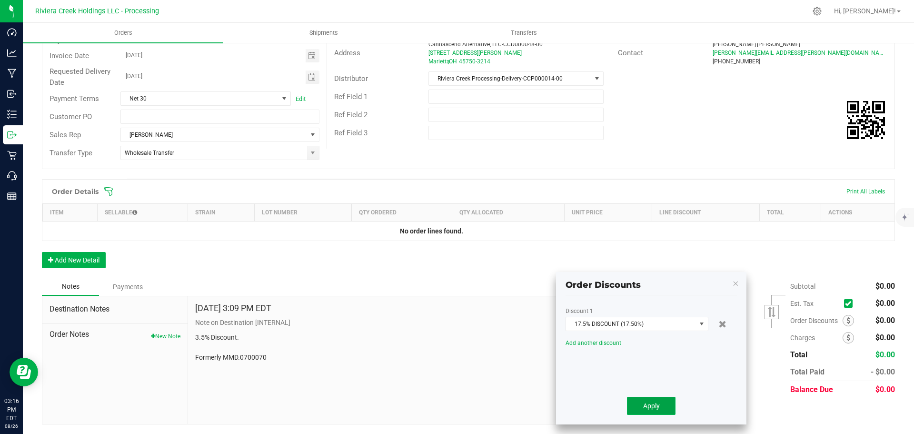
click at [639, 405] on button "Apply" at bounding box center [651, 406] width 49 height 18
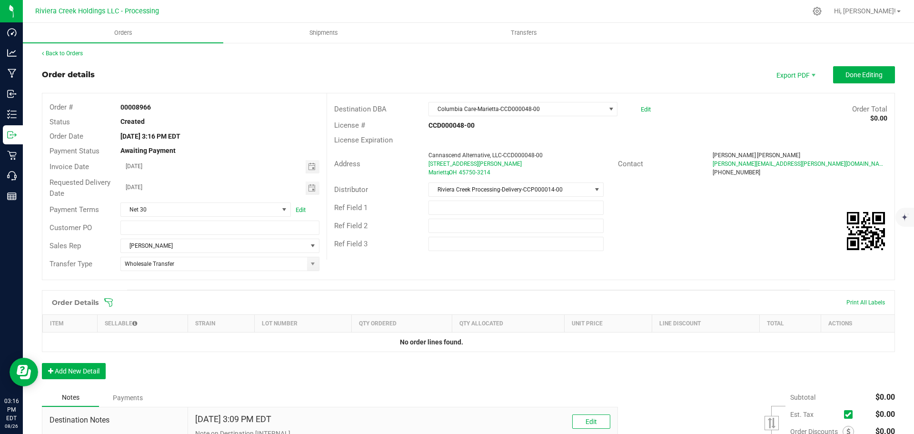
scroll to position [0, 0]
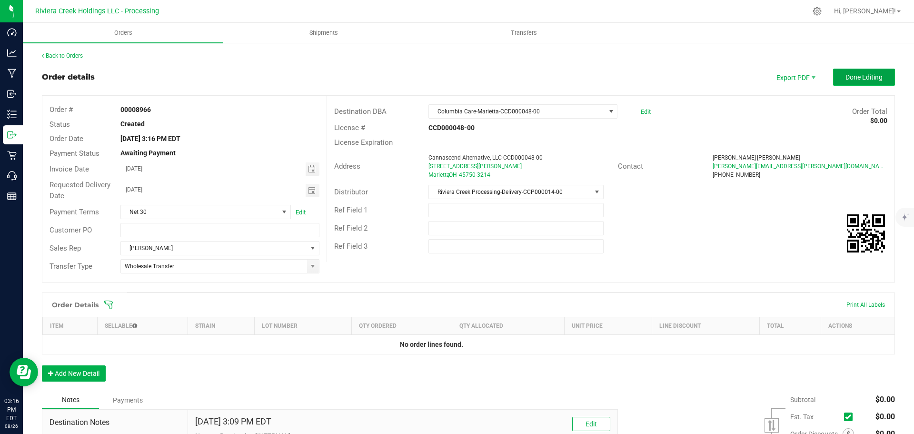
click at [847, 79] on span "Done Editing" at bounding box center [864, 77] width 37 height 8
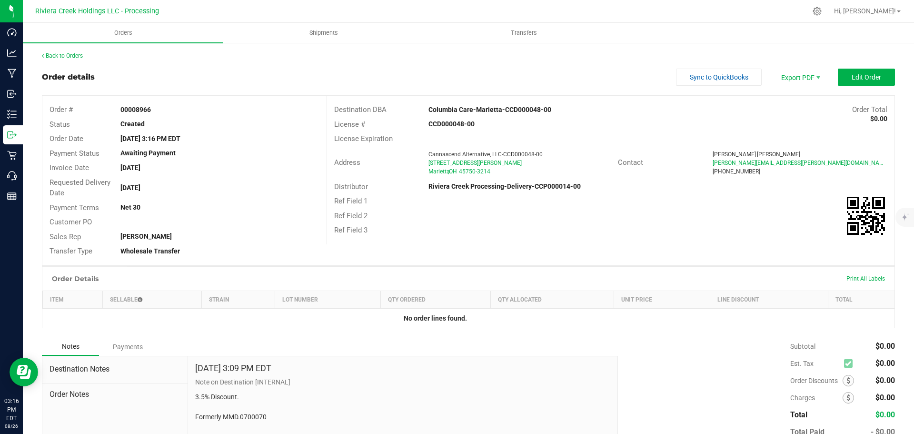
drag, startPoint x: 117, startPoint y: 110, endPoint x: 158, endPoint y: 112, distance: 40.6
click at [158, 112] on div "00008966" at bounding box center [219, 110] width 213 height 10
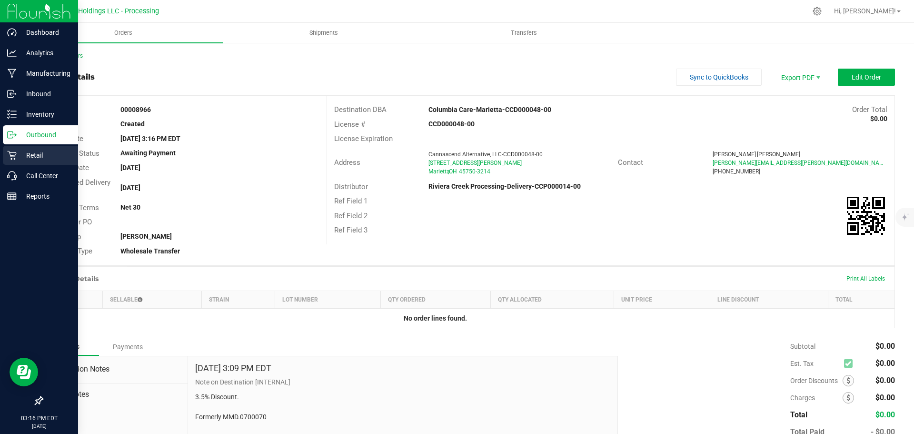
copy strong "00008966"
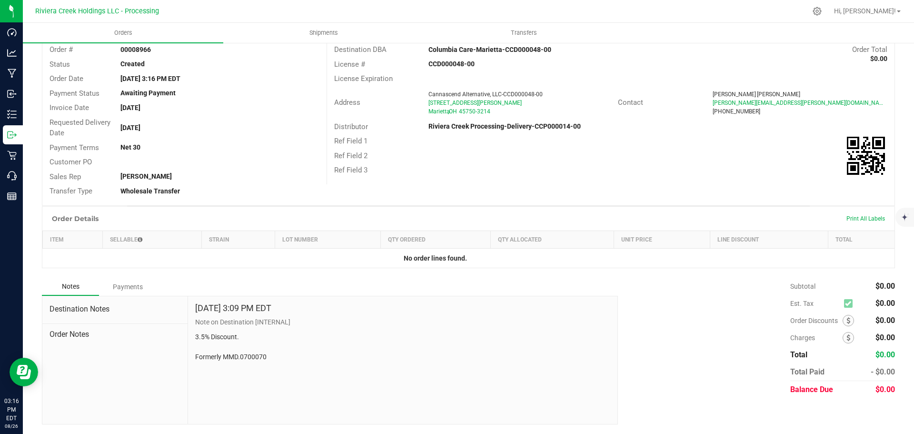
click at [843, 324] on span at bounding box center [848, 320] width 11 height 11
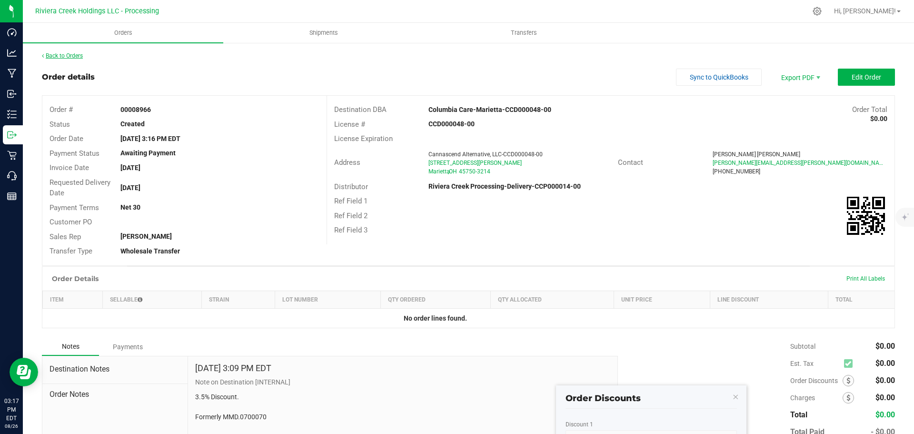
click at [64, 58] on link "Back to Orders" at bounding box center [62, 55] width 41 height 7
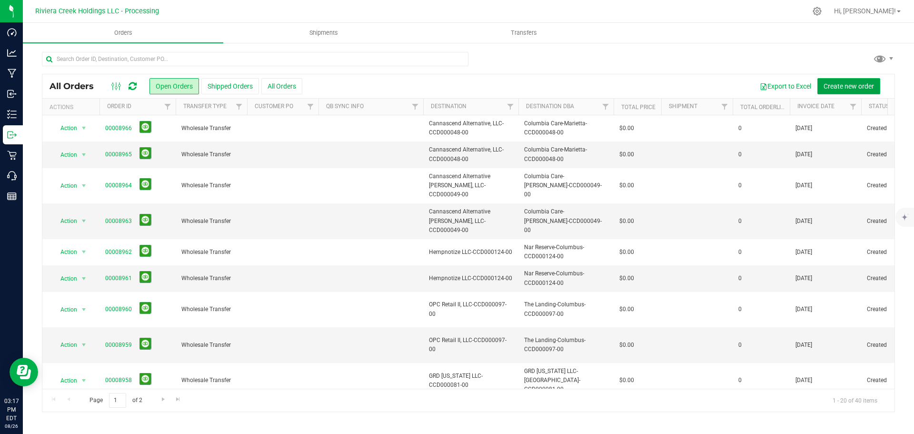
click at [847, 89] on span "Create new order" at bounding box center [849, 86] width 50 height 8
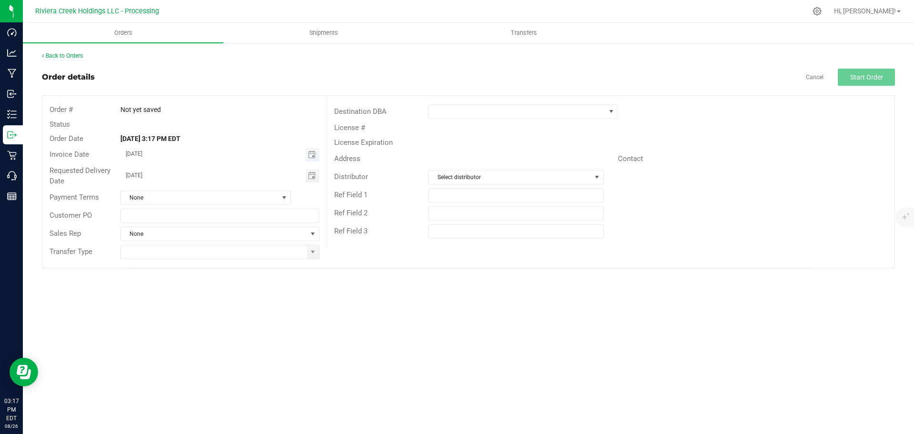
click at [309, 159] on span "Toggle calendar" at bounding box center [313, 154] width 14 height 13
click at [218, 266] on span "28" at bounding box center [220, 263] width 14 height 15
type input "08/28/2025"
click at [314, 177] on span "Toggle calendar" at bounding box center [312, 176] width 8 height 8
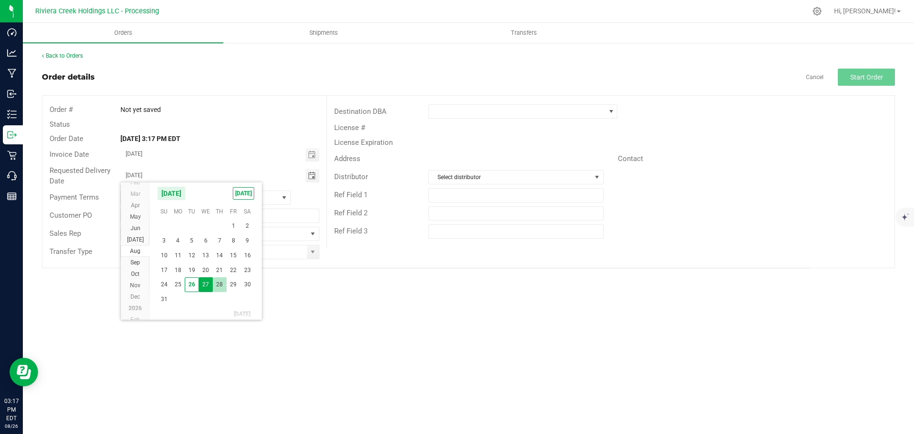
click at [222, 284] on span "28" at bounding box center [220, 284] width 14 height 15
type input "08/28/2025"
drag, startPoint x: 316, startPoint y: 255, endPoint x: 302, endPoint y: 257, distance: 13.9
click at [316, 255] on span at bounding box center [313, 252] width 8 height 8
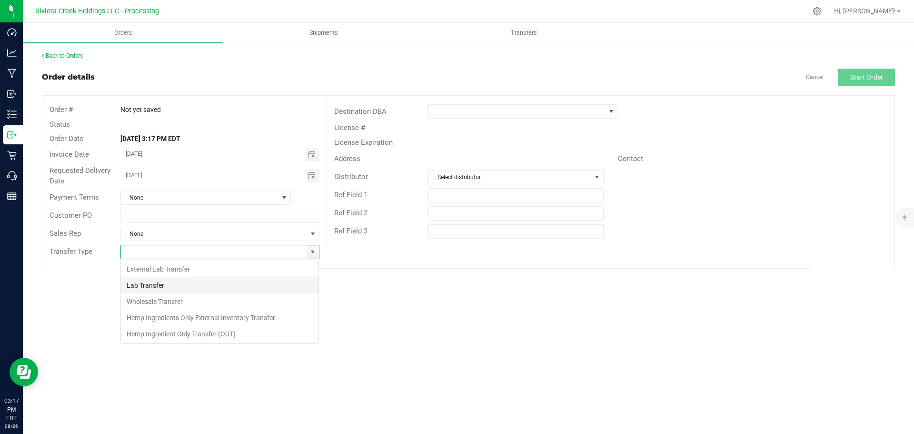
scroll to position [14, 199]
click at [158, 304] on li "Wholesale Transfer" at bounding box center [220, 301] width 198 height 16
type input "Wholesale Transfer"
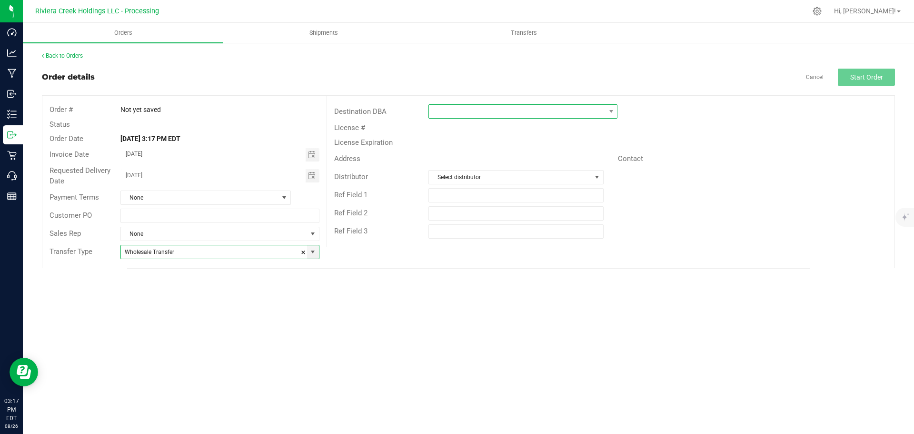
click at [457, 109] on span at bounding box center [517, 111] width 176 height 13
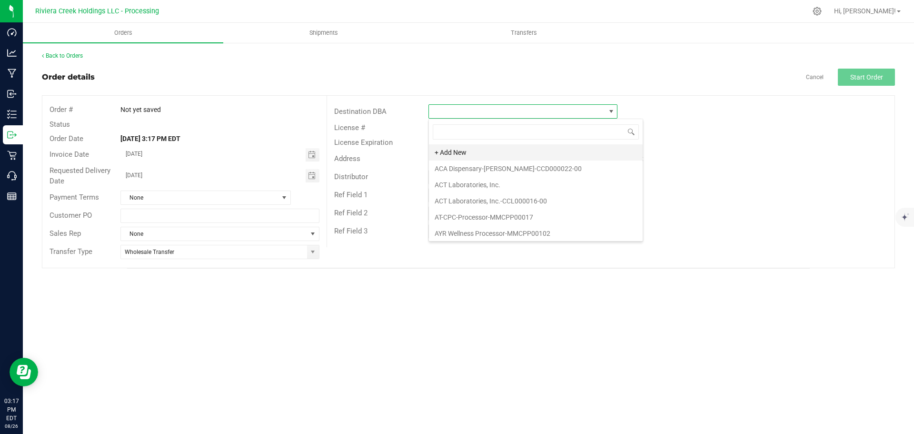
scroll to position [14, 189]
type input "colu"
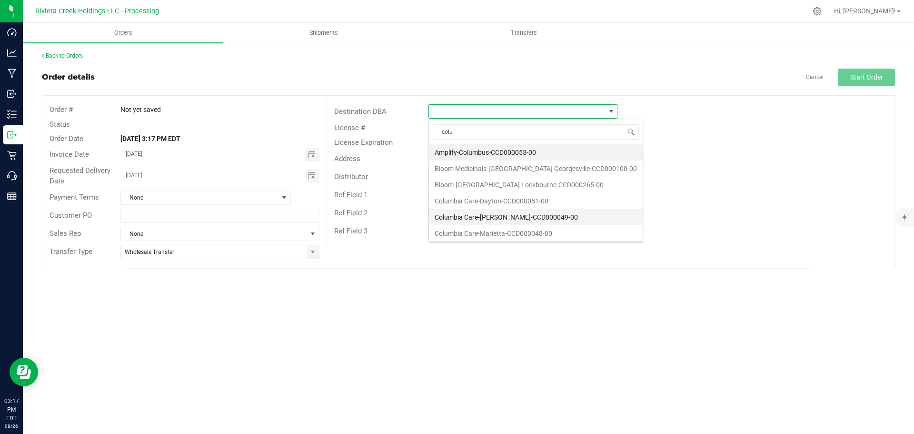
scroll to position [48, 0]
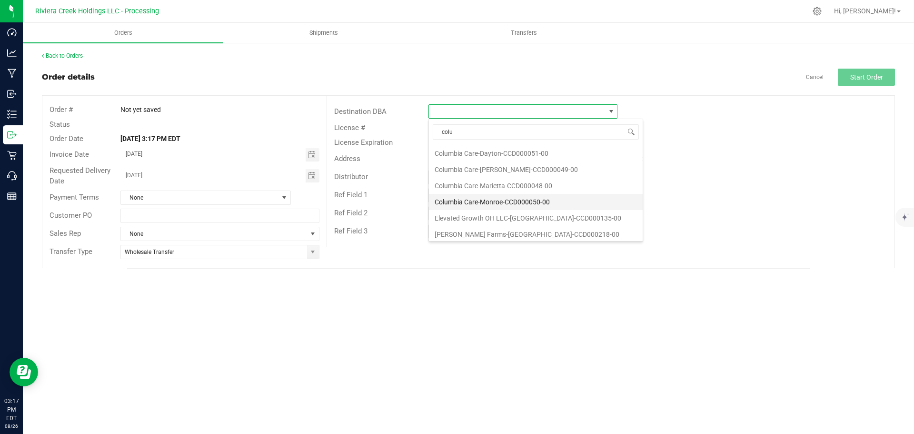
click at [491, 205] on li "Columbia Care-Monroe-CCD000050-00" at bounding box center [536, 202] width 214 height 16
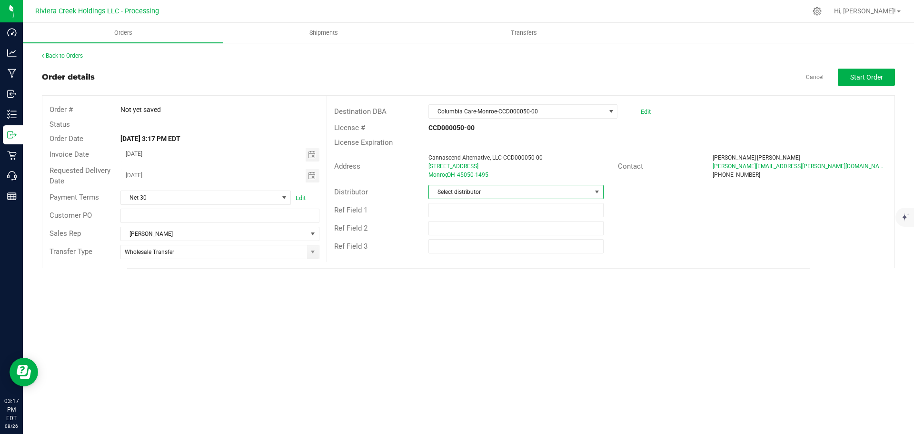
click at [496, 195] on span "Select distributor" at bounding box center [510, 191] width 162 height 13
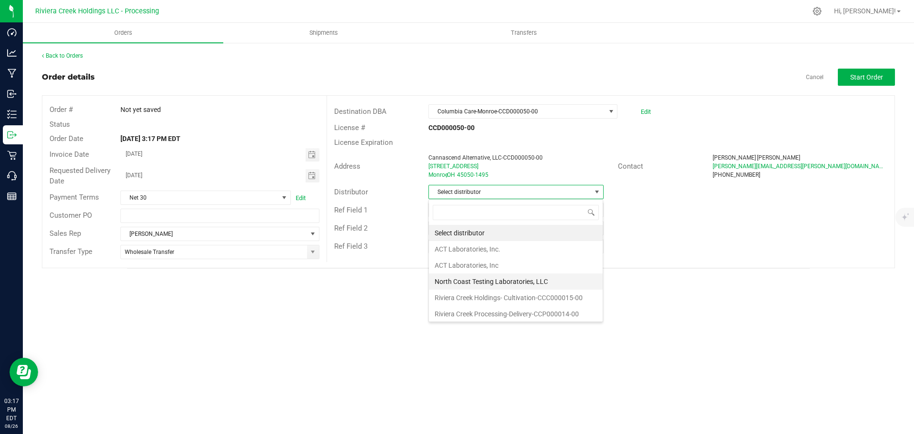
scroll to position [2, 0]
click at [495, 311] on li "Riviera Creek Processing-Delivery-CCP000014-00" at bounding box center [516, 312] width 174 height 16
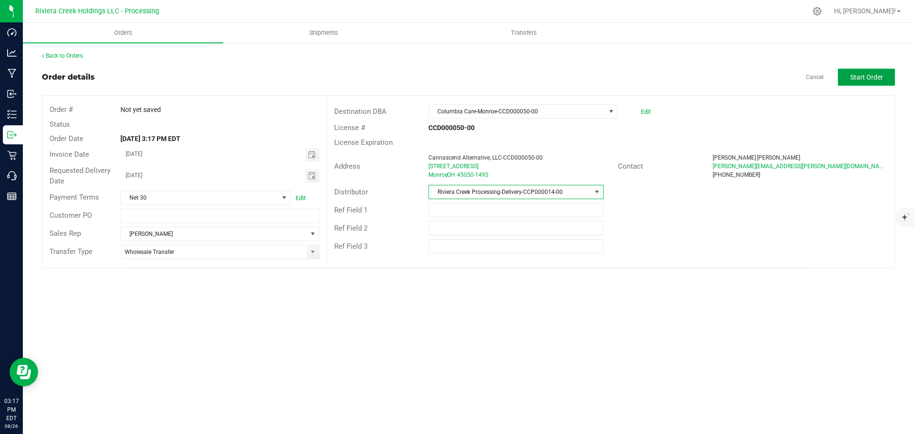
click at [869, 79] on span "Start Order" at bounding box center [867, 77] width 33 height 8
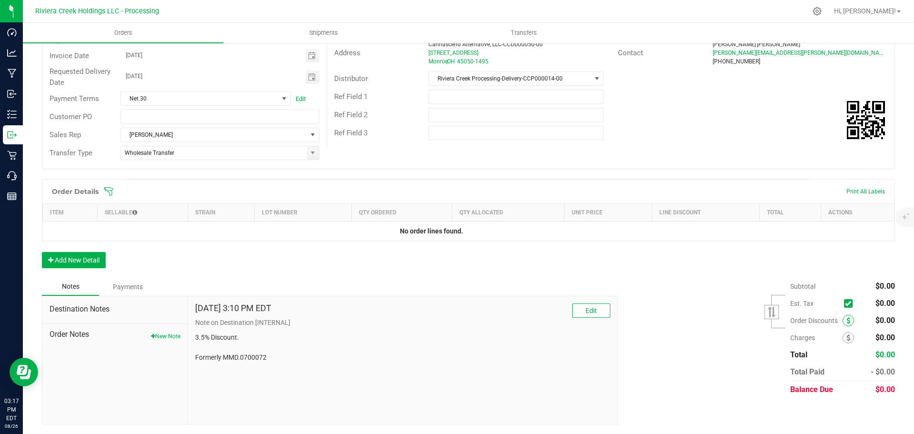
click at [843, 319] on span at bounding box center [848, 320] width 11 height 11
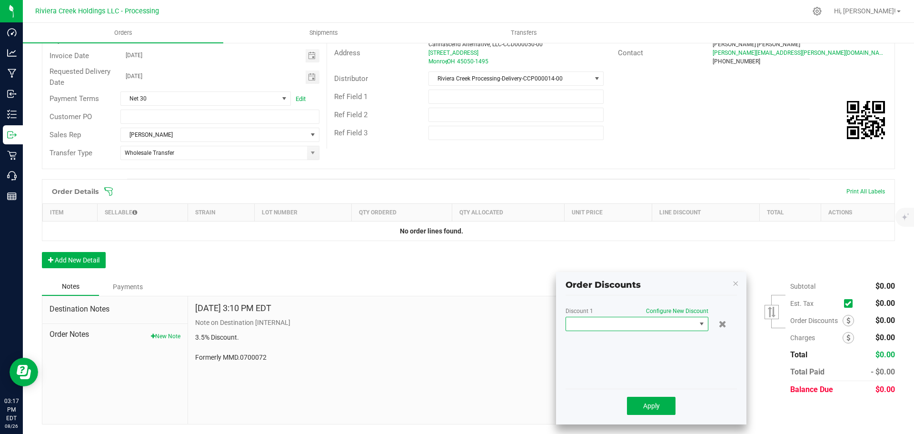
click at [607, 322] on span at bounding box center [631, 323] width 130 height 13
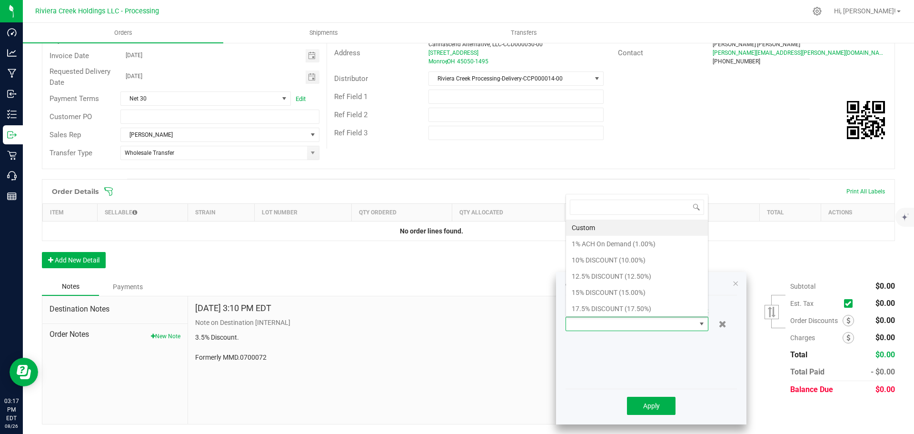
scroll to position [14, 143]
click at [606, 309] on li "17.5% DISCOUNT (17.50%)" at bounding box center [637, 309] width 142 height 16
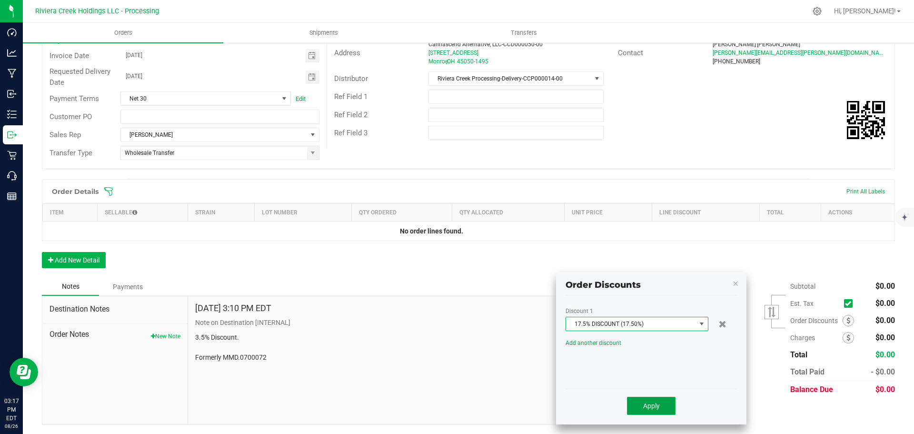
click at [643, 404] on button "Apply" at bounding box center [651, 406] width 49 height 18
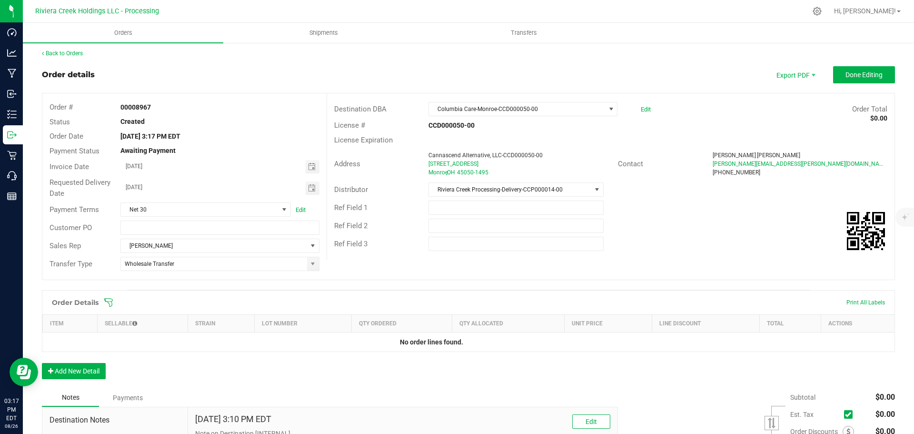
scroll to position [0, 0]
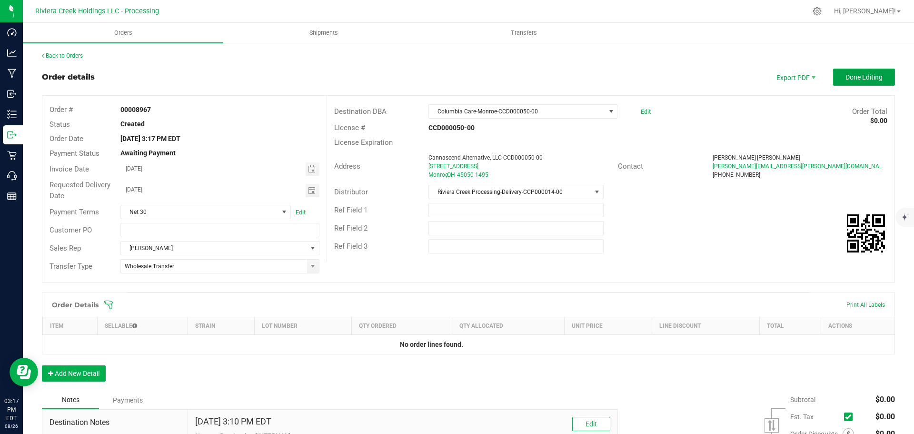
click at [846, 78] on span "Done Editing" at bounding box center [864, 77] width 37 height 8
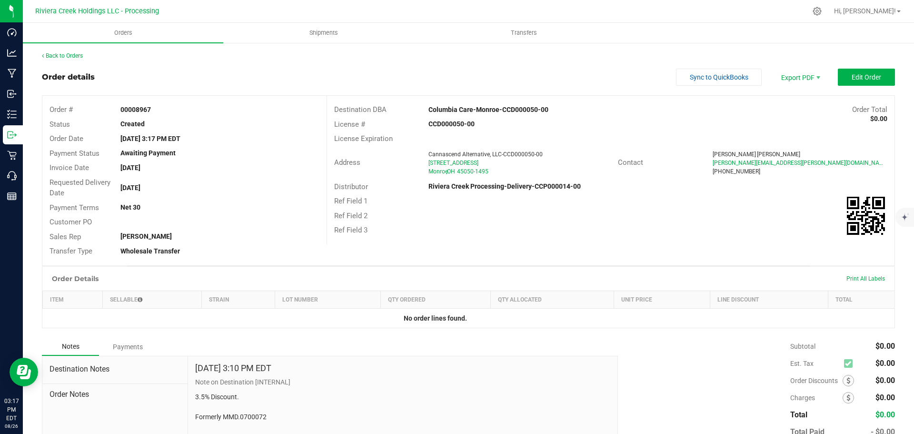
drag, startPoint x: 120, startPoint y: 109, endPoint x: 170, endPoint y: 116, distance: 50.6
click at [170, 116] on div "Order # 00008967" at bounding box center [184, 109] width 284 height 15
copy strong "00008967"
click at [74, 55] on link "Back to Orders" at bounding box center [62, 55] width 41 height 7
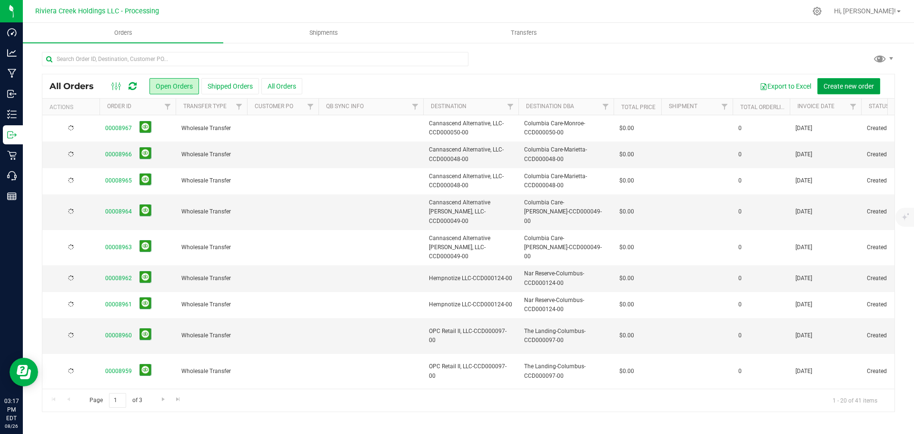
click at [838, 85] on span "Create new order" at bounding box center [849, 86] width 50 height 8
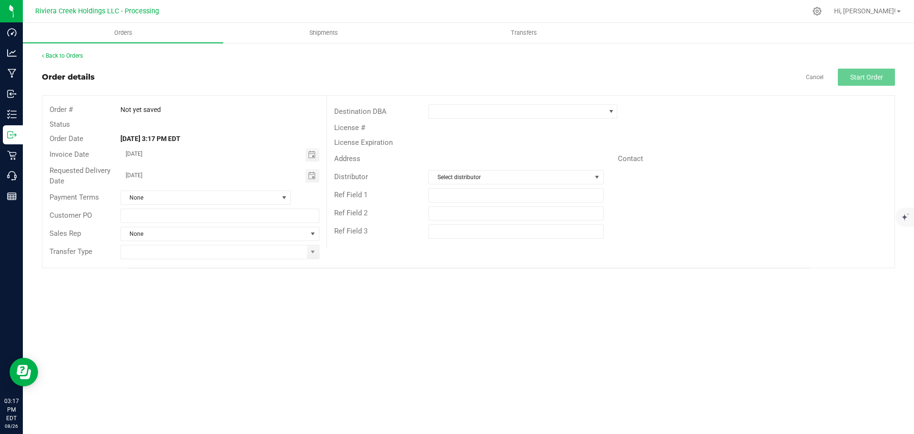
click at [311, 158] on span "Toggle calendar" at bounding box center [312, 155] width 8 height 8
click at [222, 267] on span "28" at bounding box center [220, 263] width 14 height 15
type input "08/28/2025"
click at [309, 178] on span "Toggle calendar" at bounding box center [312, 176] width 8 height 8
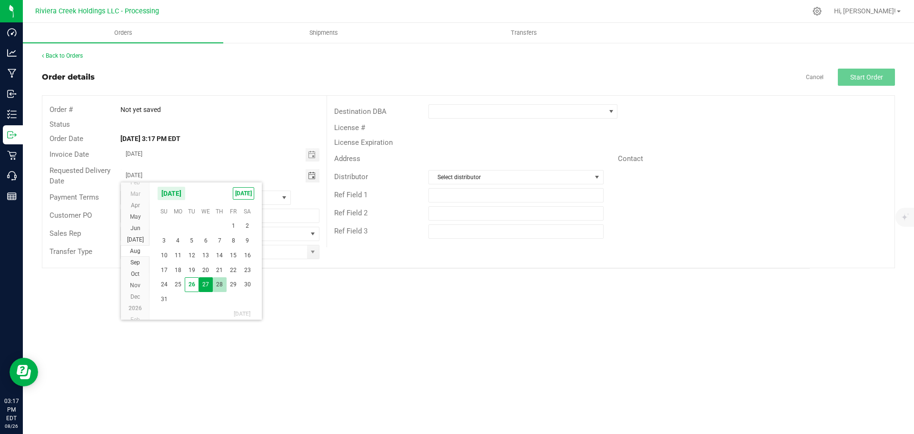
click at [216, 286] on span "28" at bounding box center [220, 284] width 14 height 15
type input "08/28/2025"
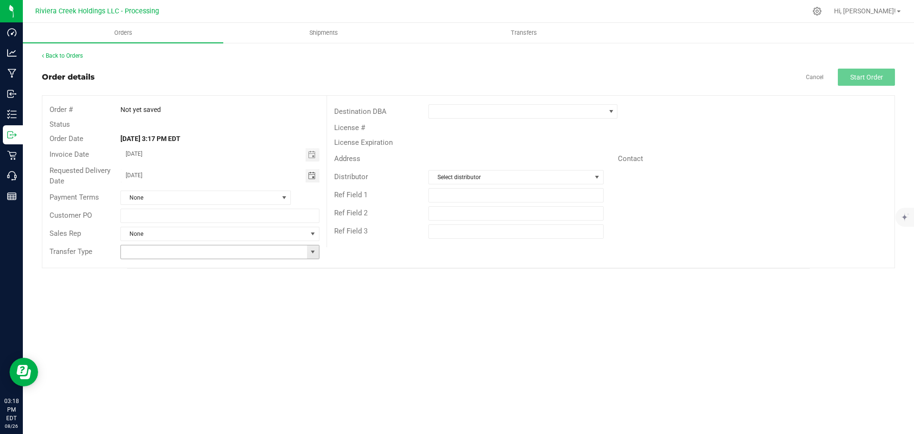
click at [313, 249] on span at bounding box center [313, 252] width 8 height 8
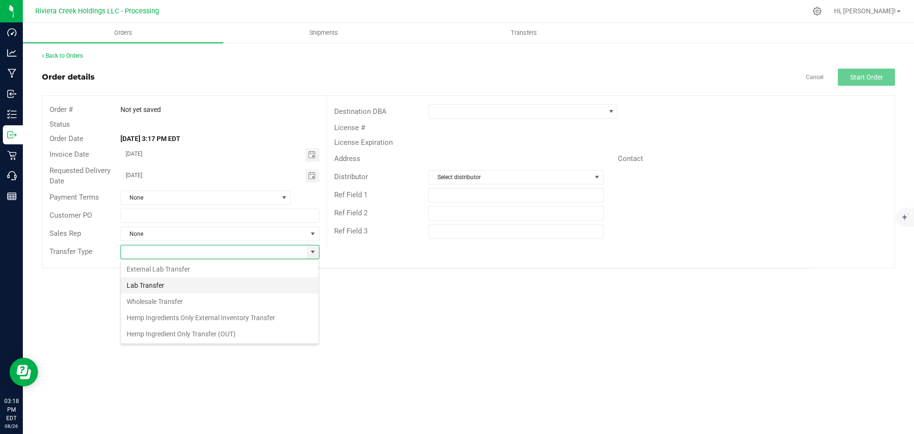
scroll to position [14, 199]
click at [161, 298] on li "Wholesale Transfer" at bounding box center [220, 301] width 198 height 16
type input "Wholesale Transfer"
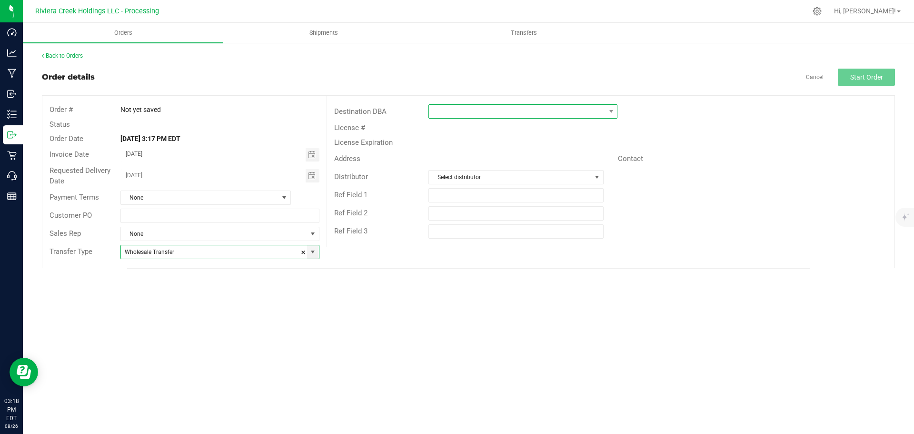
click at [452, 113] on span at bounding box center [517, 111] width 176 height 13
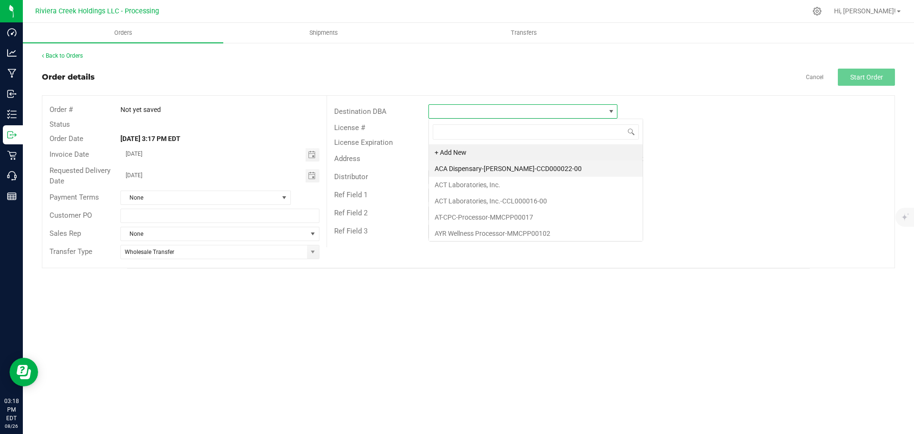
scroll to position [14, 189]
type input "colu"
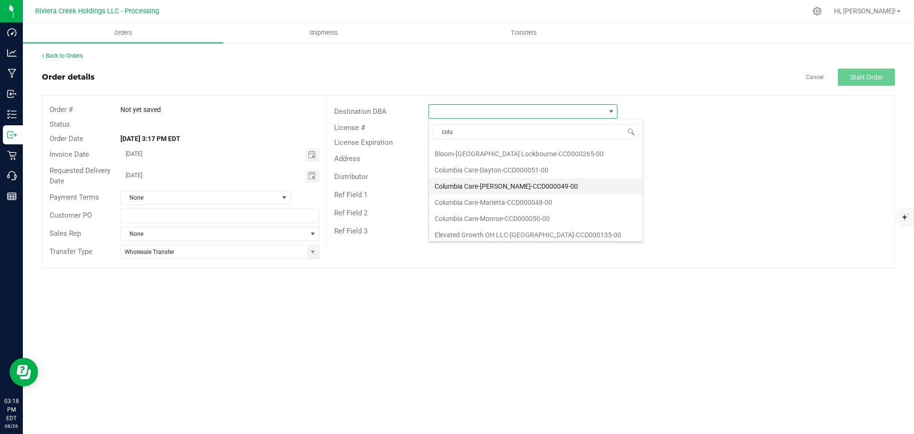
scroll to position [48, 0]
click at [467, 203] on li "Columbia Care-Monroe-CCD000050-00" at bounding box center [536, 202] width 214 height 16
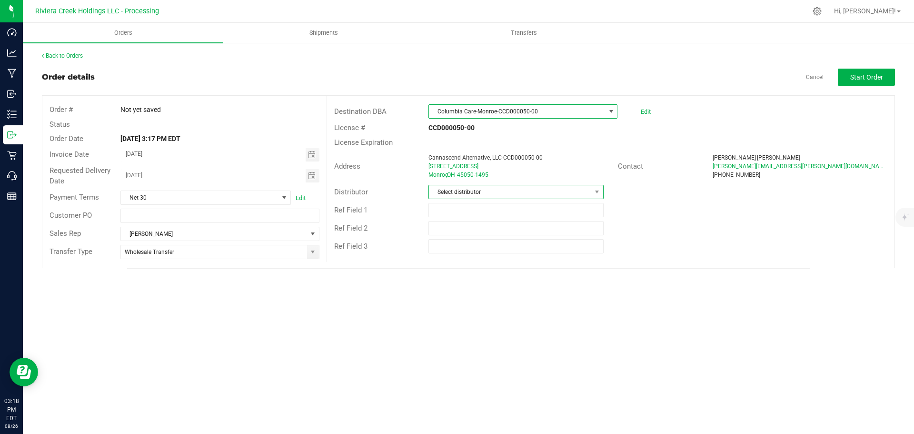
click at [470, 191] on span "Select distributor" at bounding box center [510, 191] width 162 height 13
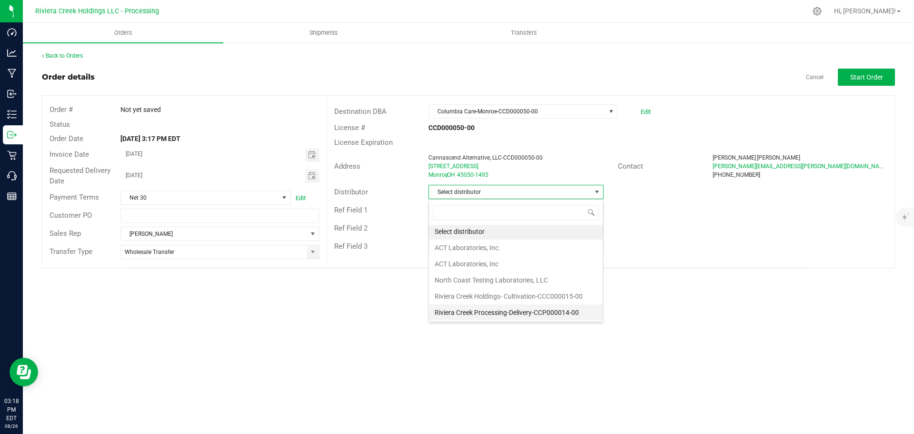
scroll to position [2, 0]
click at [472, 311] on li "Riviera Creek Processing-Delivery-CCP000014-00" at bounding box center [516, 312] width 174 height 16
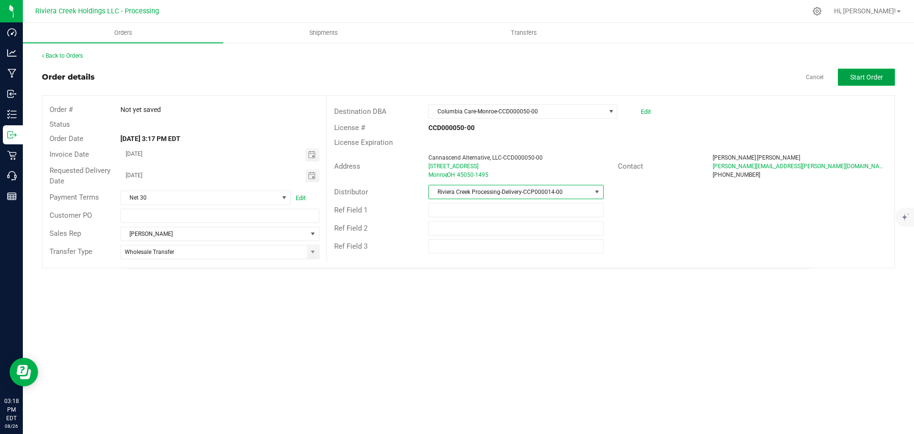
click at [852, 81] on span "Start Order" at bounding box center [867, 77] width 33 height 8
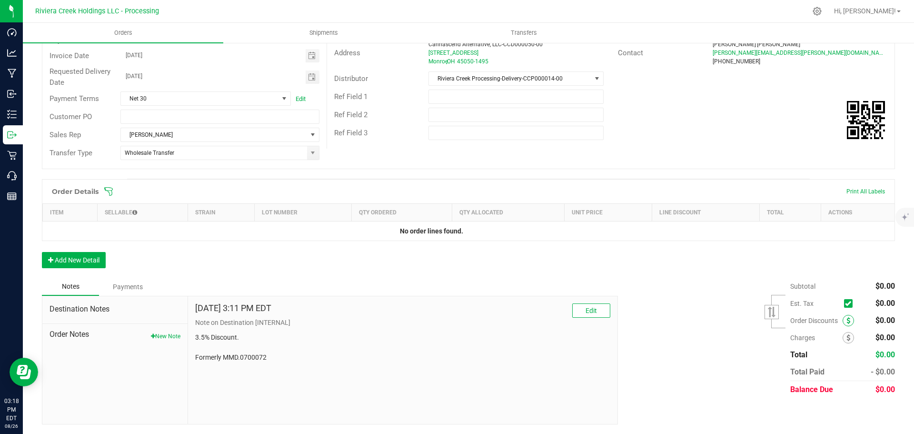
click at [847, 321] on icon at bounding box center [849, 320] width 4 height 7
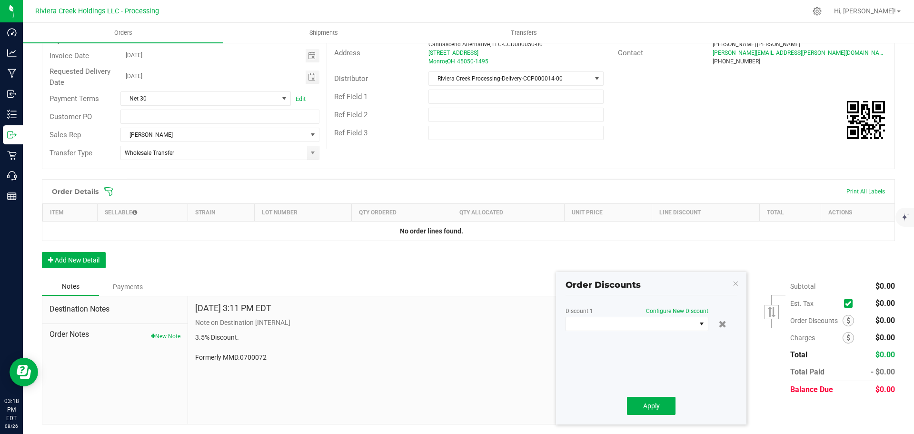
scroll to position [113, 0]
click at [638, 325] on span at bounding box center [631, 323] width 130 height 13
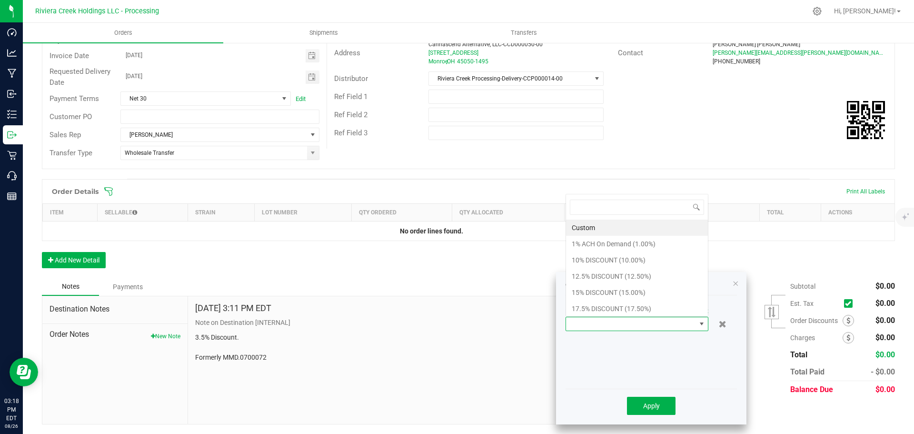
scroll to position [0, 0]
click at [594, 311] on li "17.5% DISCOUNT (17.50%)" at bounding box center [637, 309] width 142 height 16
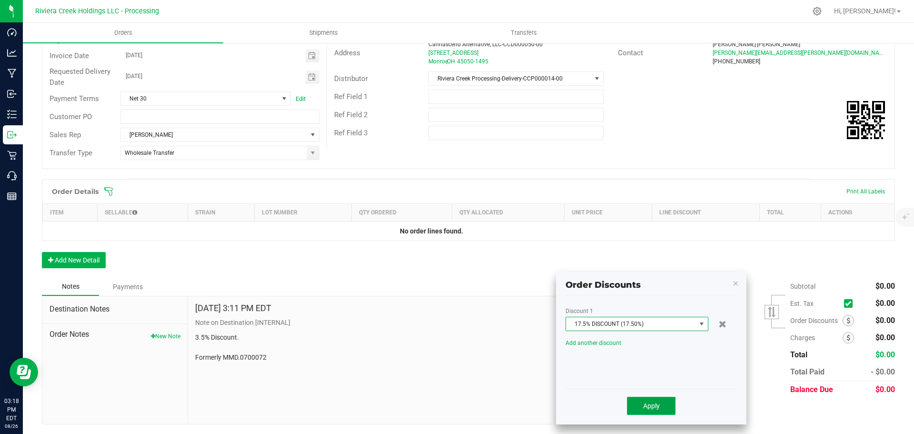
click at [645, 409] on span "Apply" at bounding box center [651, 406] width 17 height 8
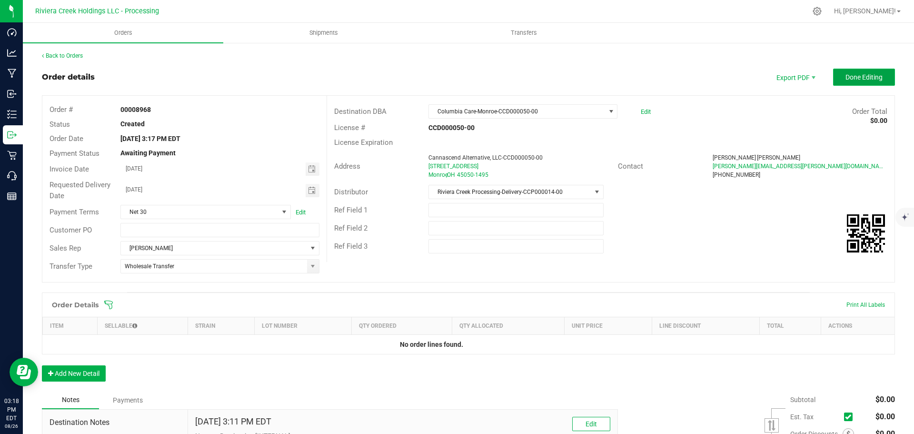
click at [846, 78] on span "Done Editing" at bounding box center [864, 77] width 37 height 8
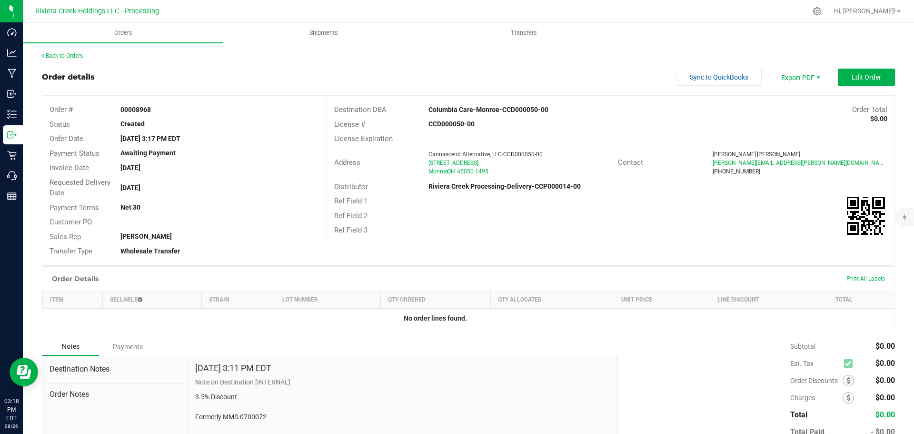
drag, startPoint x: 118, startPoint y: 110, endPoint x: 155, endPoint y: 113, distance: 36.8
click at [155, 113] on div "00008968" at bounding box center [219, 110] width 213 height 10
copy strong "00008968"
click at [70, 55] on link "Back to Orders" at bounding box center [62, 55] width 41 height 7
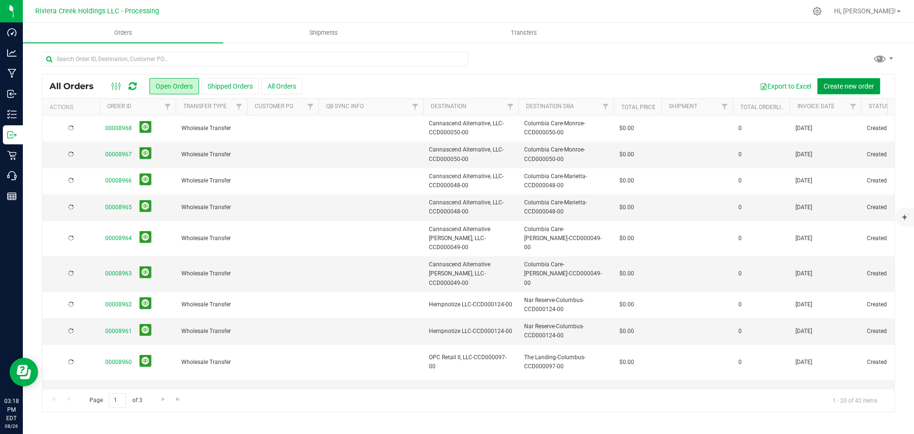
click at [837, 85] on span "Create new order" at bounding box center [849, 86] width 50 height 8
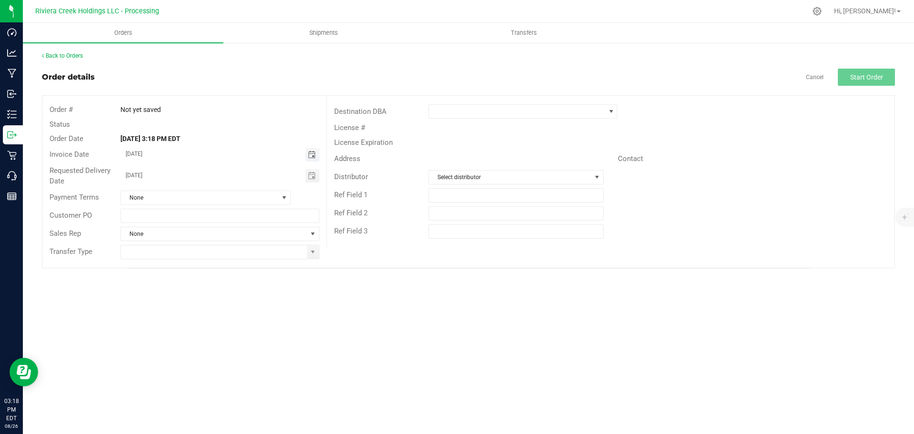
click at [314, 155] on span "Toggle calendar" at bounding box center [312, 155] width 8 height 8
click at [220, 262] on span "28" at bounding box center [220, 263] width 14 height 15
type input "08/28/2025"
click at [310, 177] on span "Toggle calendar" at bounding box center [312, 176] width 8 height 8
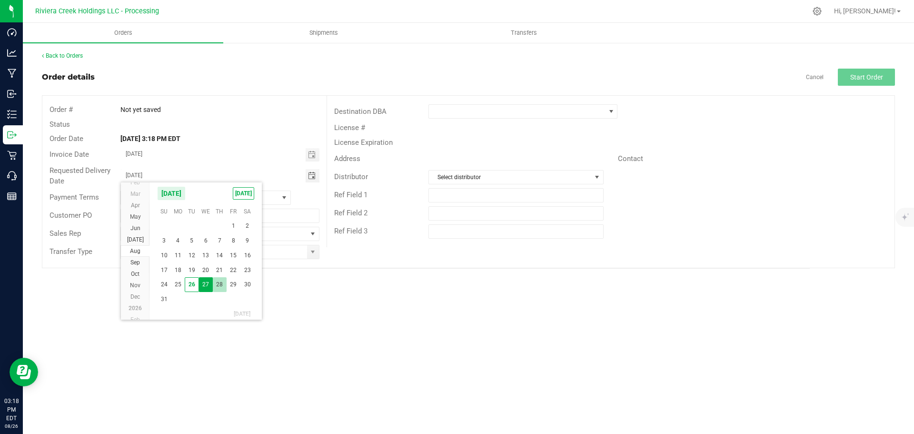
click at [221, 290] on span "28" at bounding box center [220, 284] width 14 height 15
type input "08/28/2025"
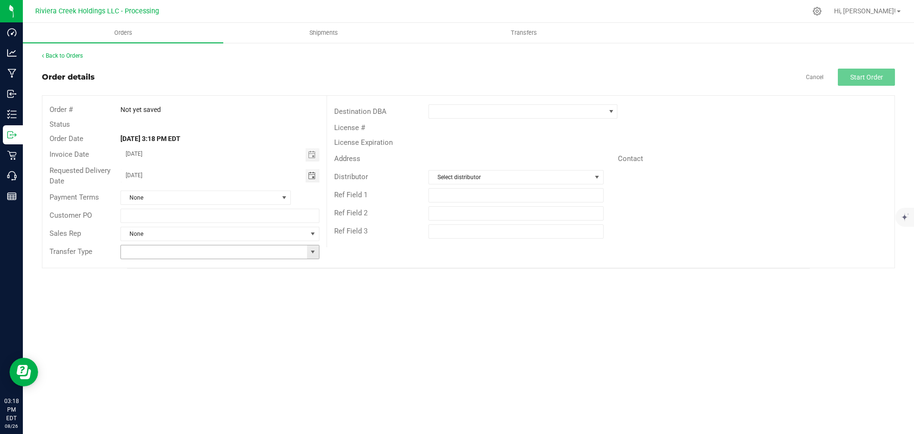
click at [313, 253] on span at bounding box center [313, 252] width 8 height 8
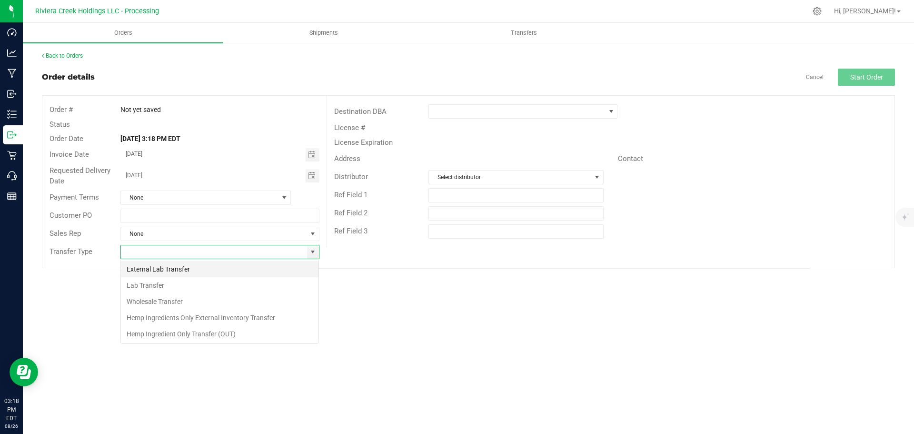
scroll to position [14, 199]
click at [173, 299] on li "Wholesale Transfer" at bounding box center [220, 301] width 198 height 16
type input "Wholesale Transfer"
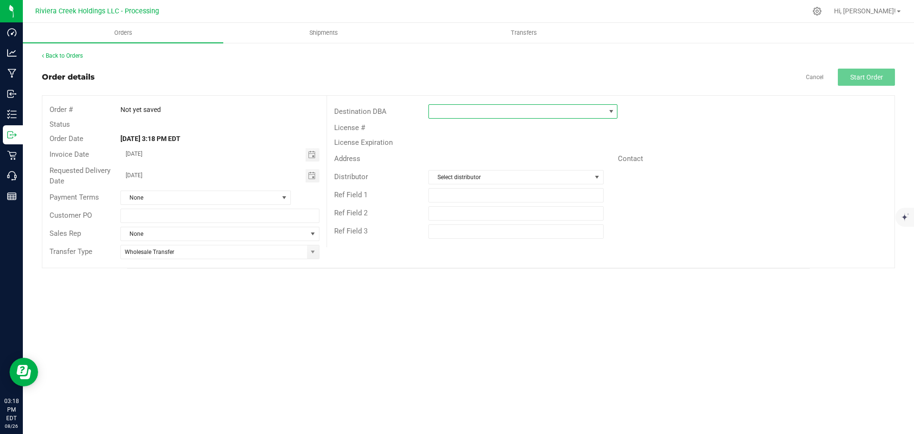
click at [453, 113] on span at bounding box center [517, 111] width 176 height 13
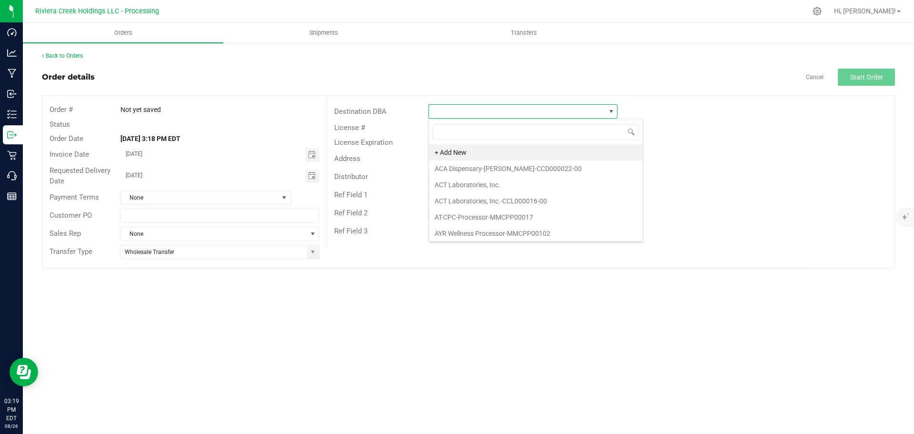
scroll to position [14, 189]
type input "bloom"
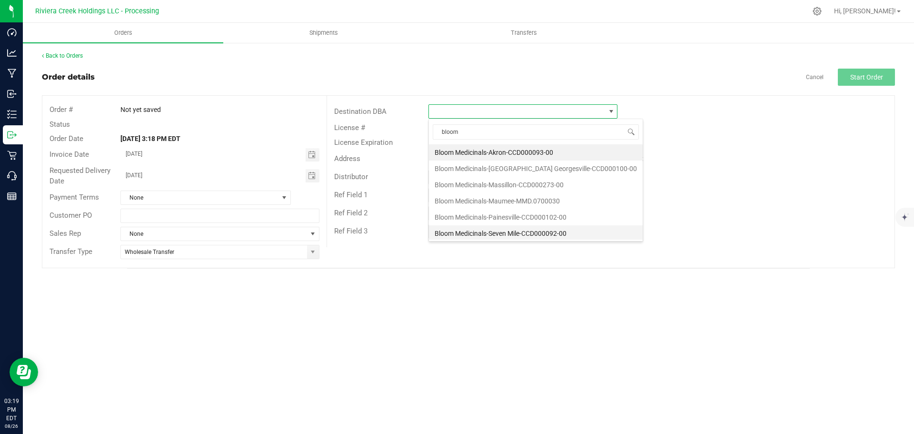
click at [492, 230] on li "Bloom Medicinals-Seven Mile-CCD000092-00" at bounding box center [536, 233] width 214 height 16
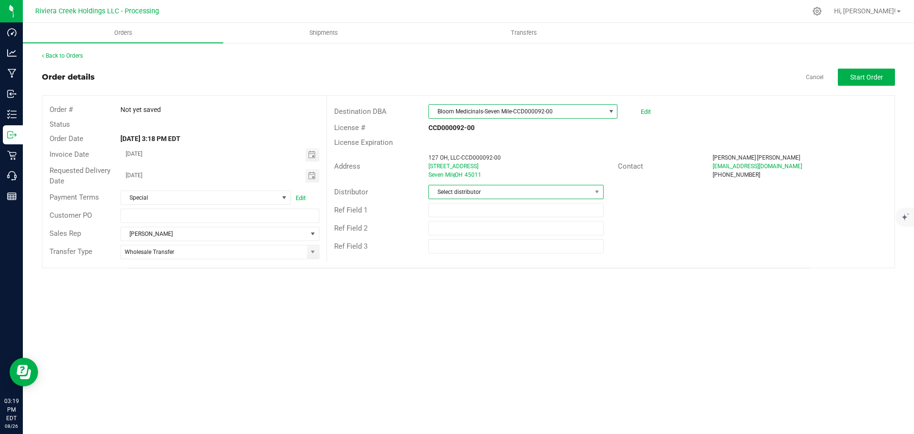
click at [489, 196] on span "Select distributor" at bounding box center [510, 191] width 162 height 13
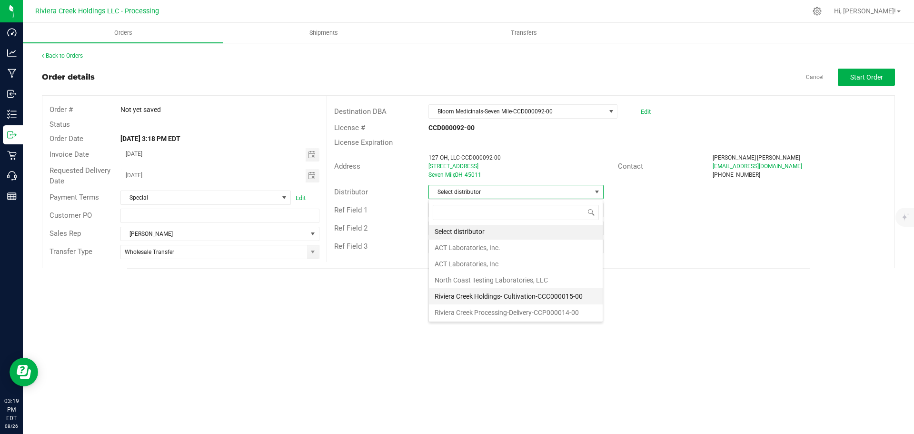
scroll to position [2, 0]
click at [476, 315] on li "Riviera Creek Processing-Delivery-CCP000014-00" at bounding box center [516, 312] width 174 height 16
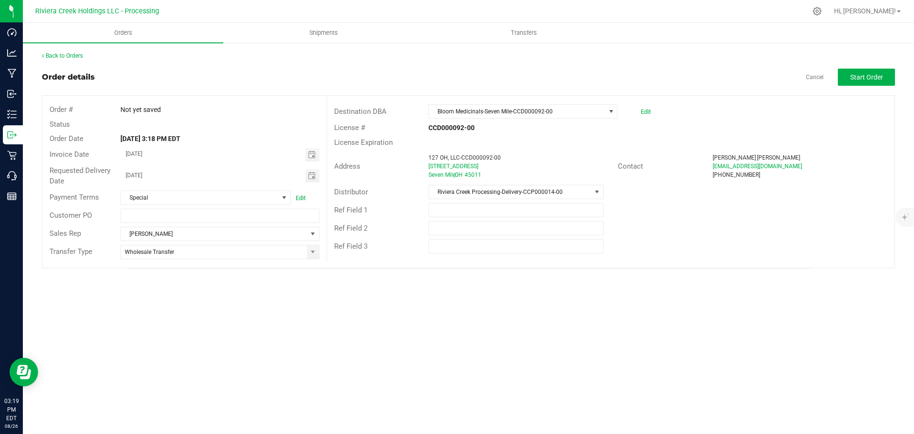
drag, startPoint x: 861, startPoint y: 63, endPoint x: 862, endPoint y: 73, distance: 10.5
click at [862, 63] on div "Back to Orders Order details Cancel Start Order Order # Not yet saved Status Or…" at bounding box center [469, 159] width 854 height 217
click at [862, 74] on span "Start Order" at bounding box center [867, 77] width 33 height 8
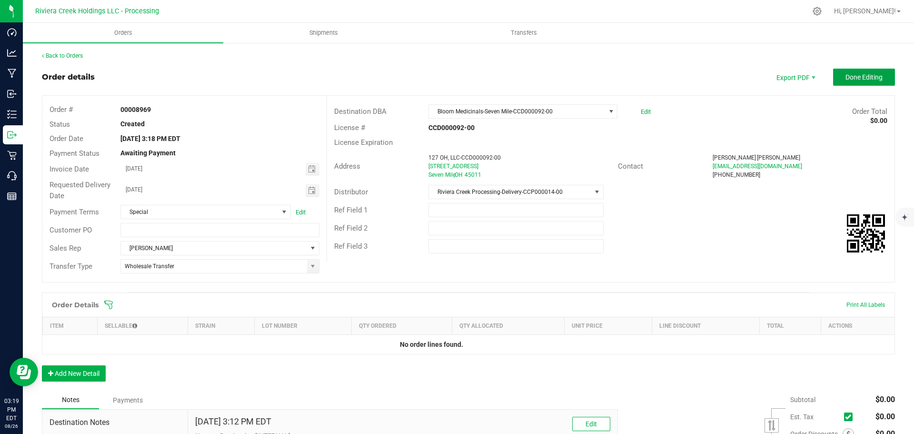
click at [860, 78] on span "Done Editing" at bounding box center [864, 77] width 37 height 8
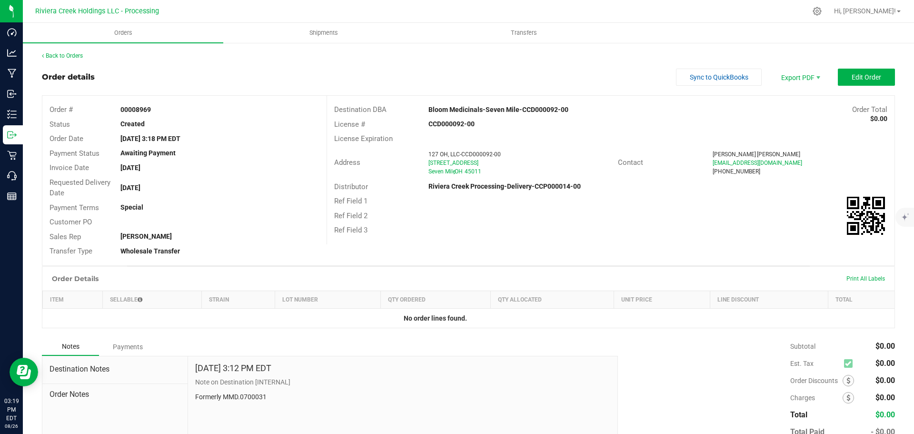
drag, startPoint x: 120, startPoint y: 107, endPoint x: 170, endPoint y: 111, distance: 50.2
click at [170, 111] on div "00008969" at bounding box center [219, 110] width 213 height 10
copy strong "00008969"
click at [66, 57] on link "Back to Orders" at bounding box center [62, 55] width 41 height 7
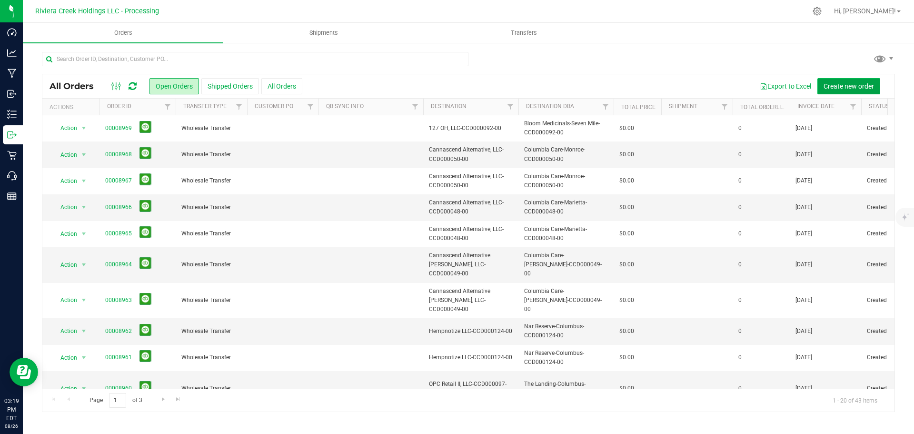
click at [836, 90] on button "Create new order" at bounding box center [849, 86] width 63 height 16
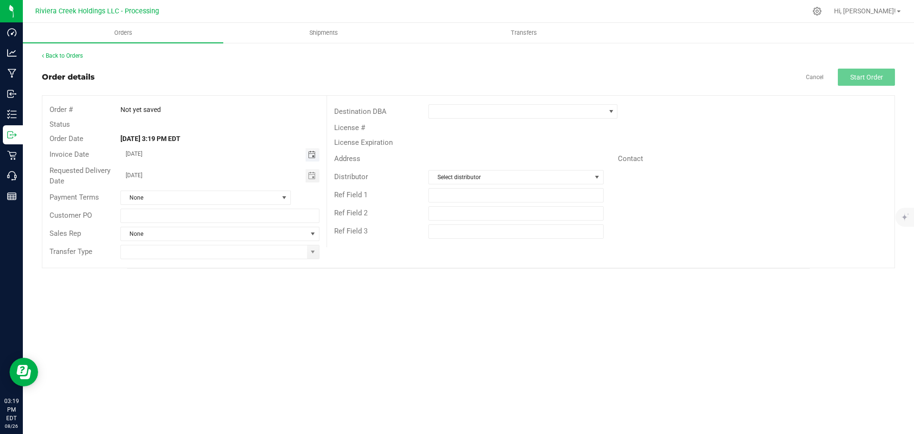
click at [309, 155] on span "Toggle calendar" at bounding box center [312, 155] width 8 height 8
click at [218, 263] on span "28" at bounding box center [220, 263] width 14 height 15
type input "08/28/2025"
click at [310, 178] on span "Toggle calendar" at bounding box center [312, 176] width 8 height 8
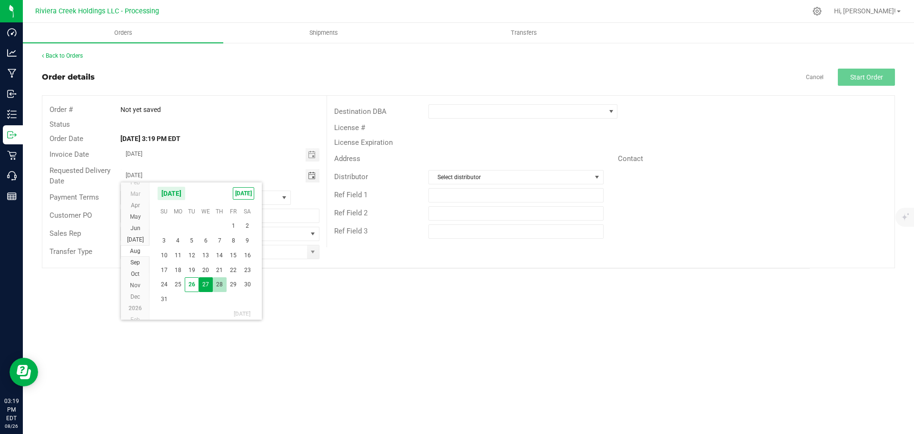
click at [222, 282] on span "28" at bounding box center [220, 284] width 14 height 15
type input "08/28/2025"
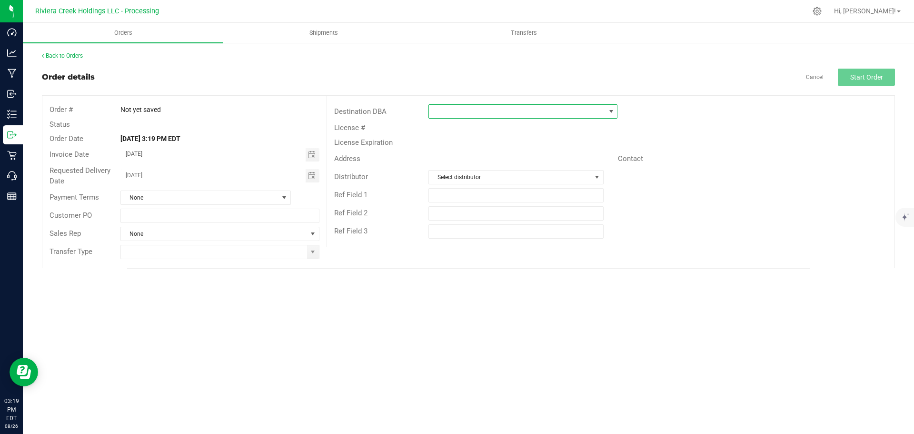
click at [476, 117] on span at bounding box center [517, 111] width 176 height 13
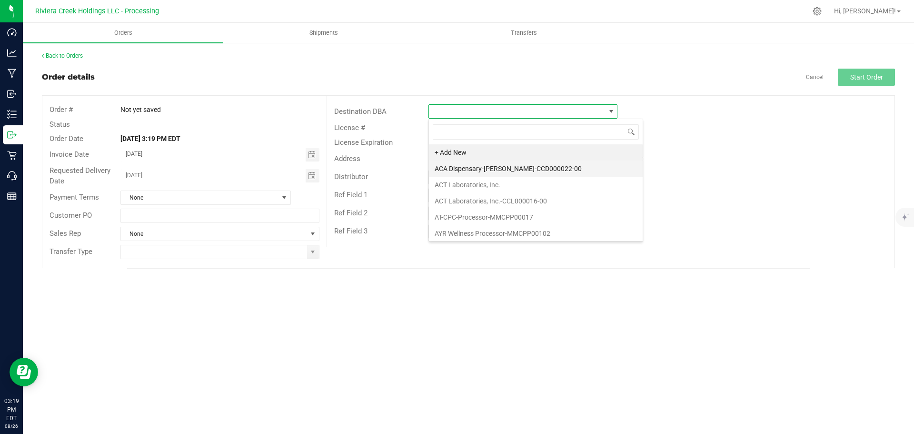
scroll to position [14, 189]
type input "zen"
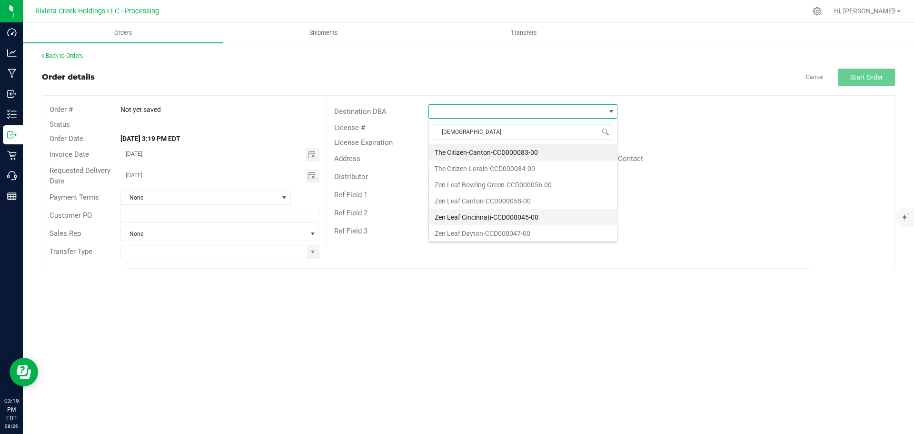
click at [458, 216] on li "Zen Leaf Cincinnati-CCD000045-00" at bounding box center [523, 217] width 188 height 16
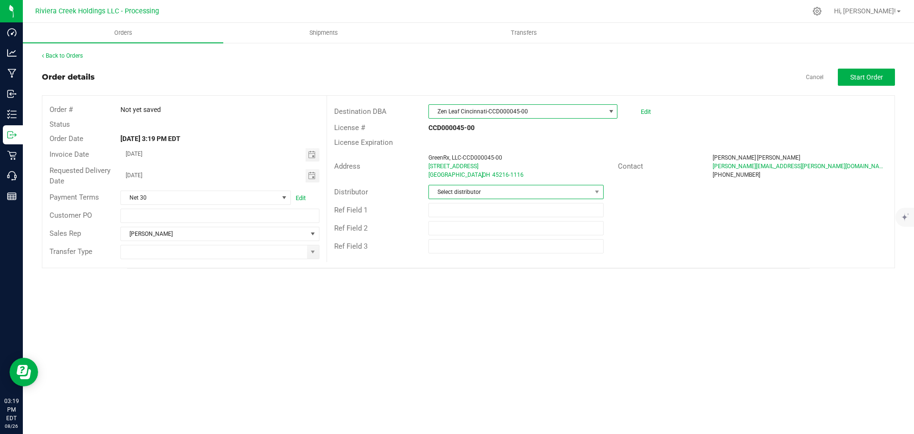
click at [518, 193] on span "Select distributor" at bounding box center [510, 191] width 162 height 13
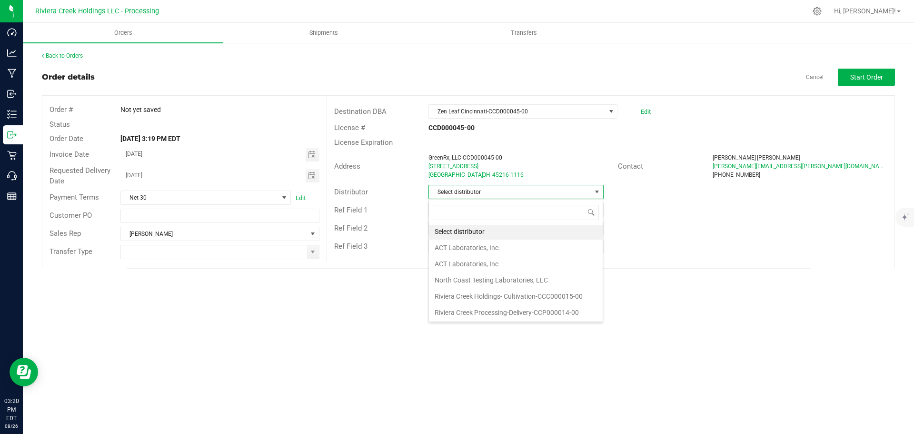
scroll to position [2, 0]
click at [493, 308] on li "Riviera Creek Processing-Delivery-CCP000014-00" at bounding box center [516, 312] width 174 height 16
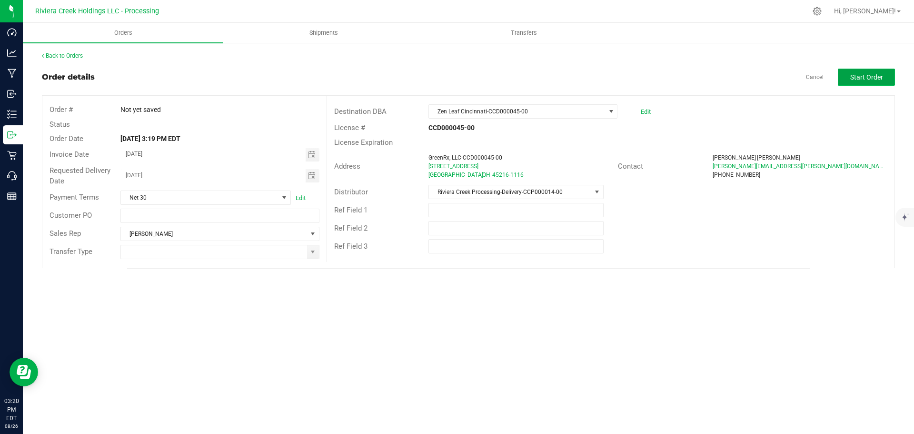
click at [865, 77] on span "Start Order" at bounding box center [867, 77] width 33 height 8
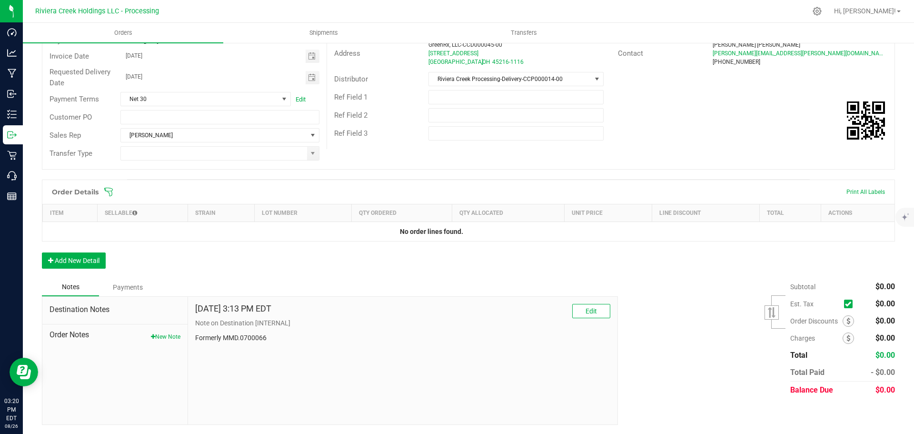
scroll to position [113, 0]
click at [843, 324] on span at bounding box center [848, 320] width 11 height 11
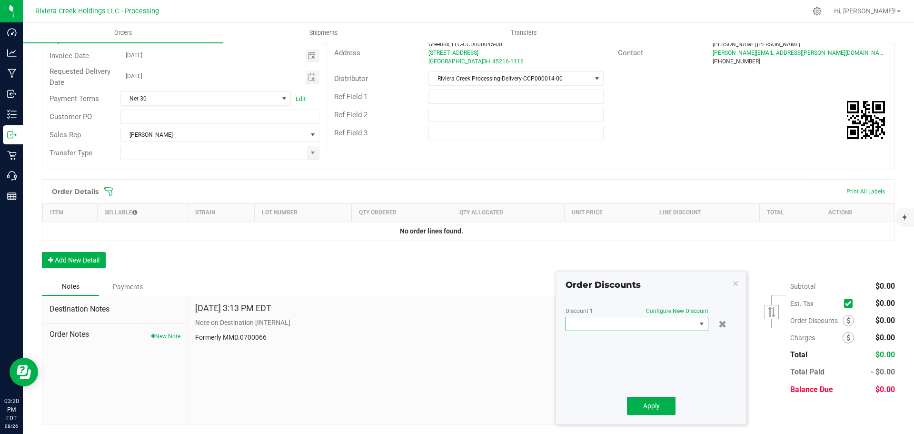
click at [651, 324] on span at bounding box center [631, 323] width 130 height 13
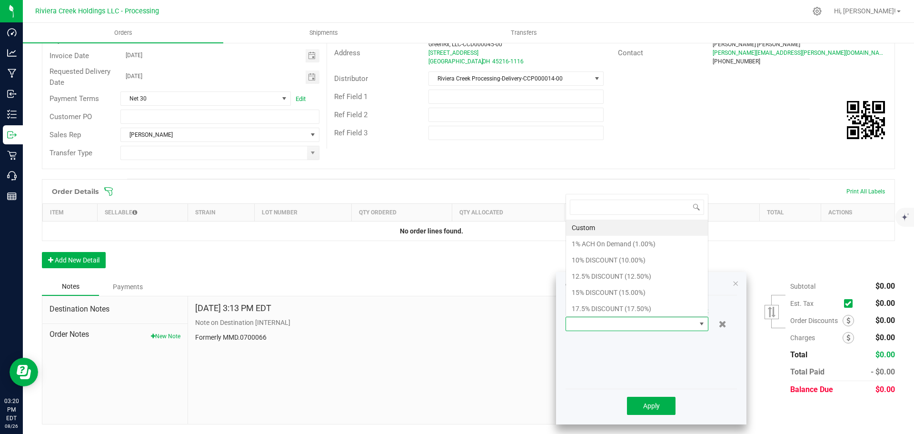
scroll to position [14, 143]
click at [590, 261] on li "10% DISCOUNT (10.00%)" at bounding box center [637, 260] width 142 height 16
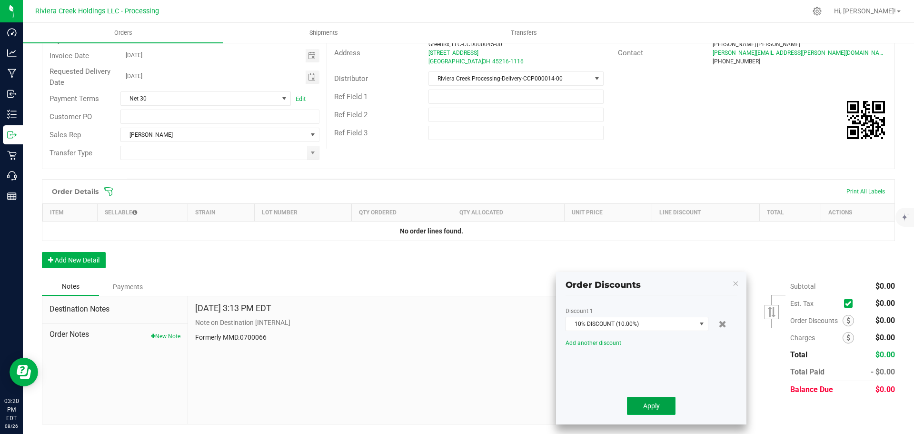
click at [645, 406] on span "Apply" at bounding box center [651, 406] width 17 height 8
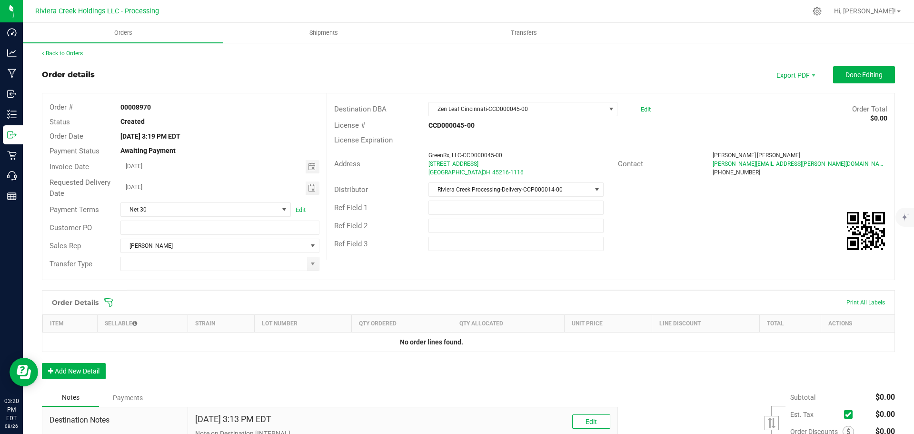
scroll to position [0, 0]
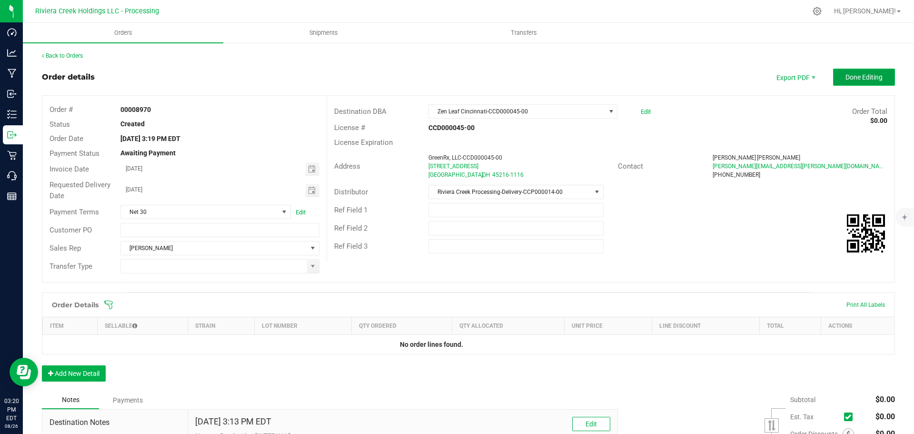
click at [846, 77] on span "Done Editing" at bounding box center [864, 77] width 37 height 8
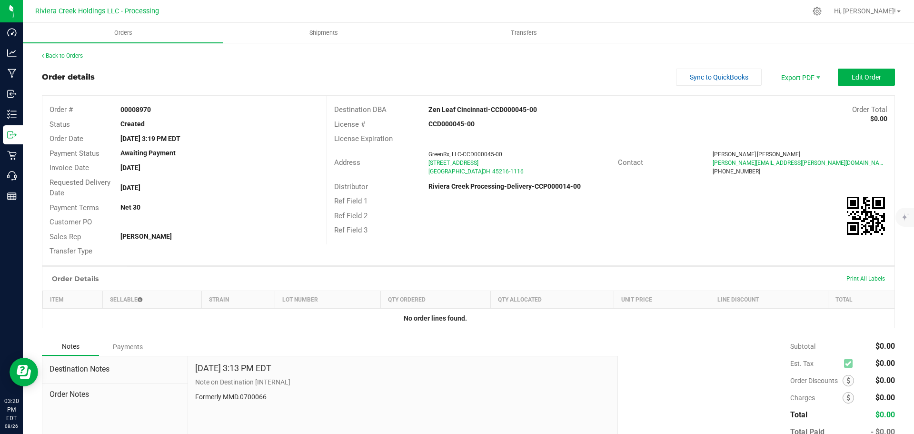
drag, startPoint x: 118, startPoint y: 109, endPoint x: 170, endPoint y: 113, distance: 52.1
click at [170, 113] on div "00008970" at bounding box center [219, 110] width 213 height 10
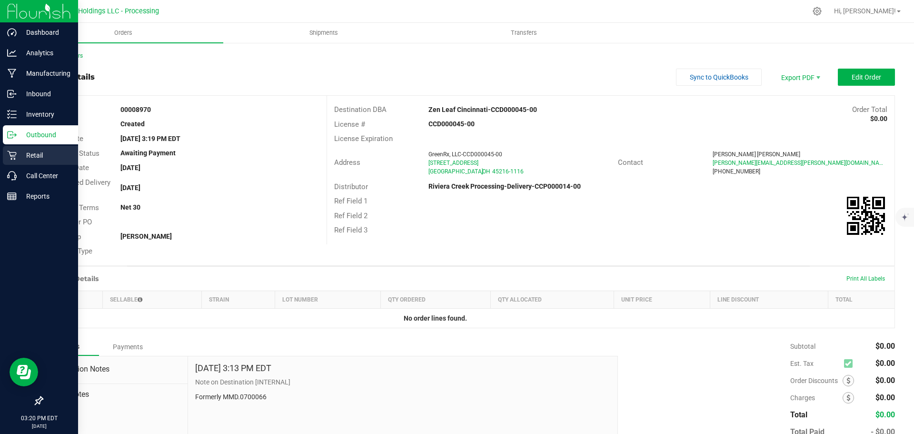
copy strong "00008970"
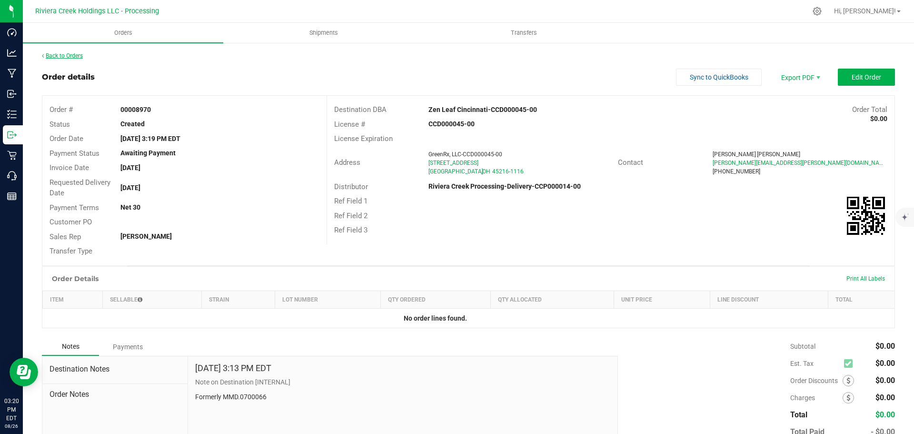
click at [71, 57] on link "Back to Orders" at bounding box center [62, 55] width 41 height 7
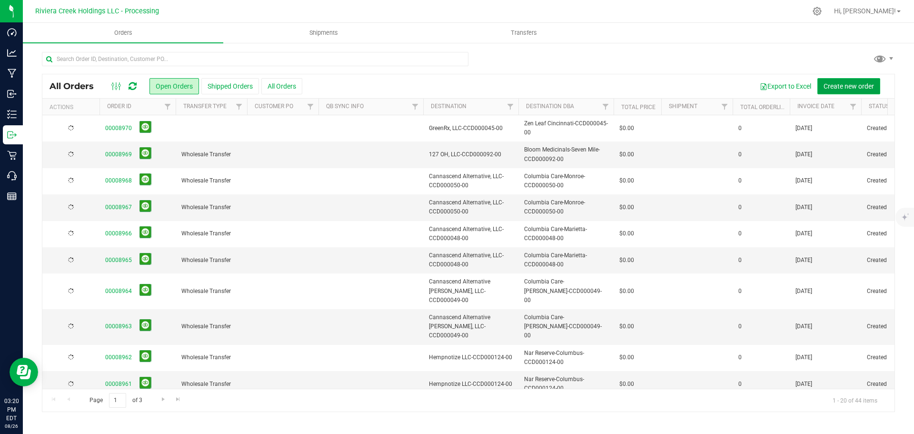
click at [831, 86] on span "Create new order" at bounding box center [849, 86] width 50 height 8
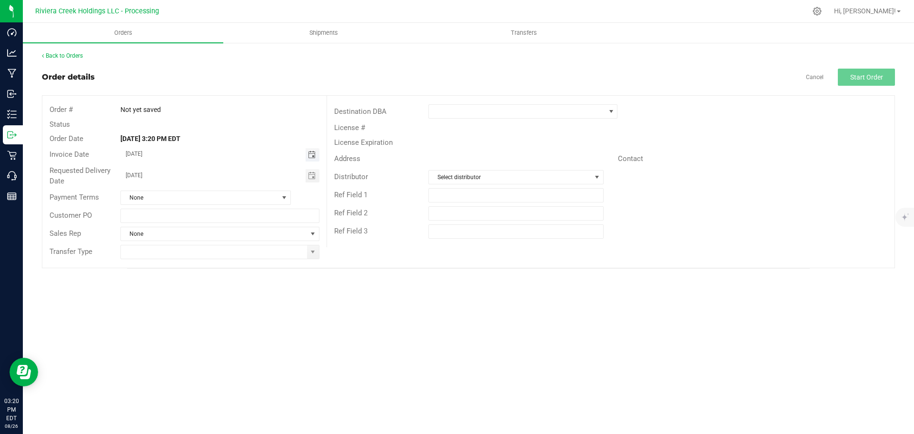
click at [310, 156] on span "Toggle calendar" at bounding box center [312, 155] width 8 height 8
click at [232, 265] on span "29" at bounding box center [234, 263] width 14 height 15
click at [308, 151] on span "Toggle calendar" at bounding box center [313, 154] width 14 height 13
click at [225, 261] on span "28" at bounding box center [220, 263] width 14 height 15
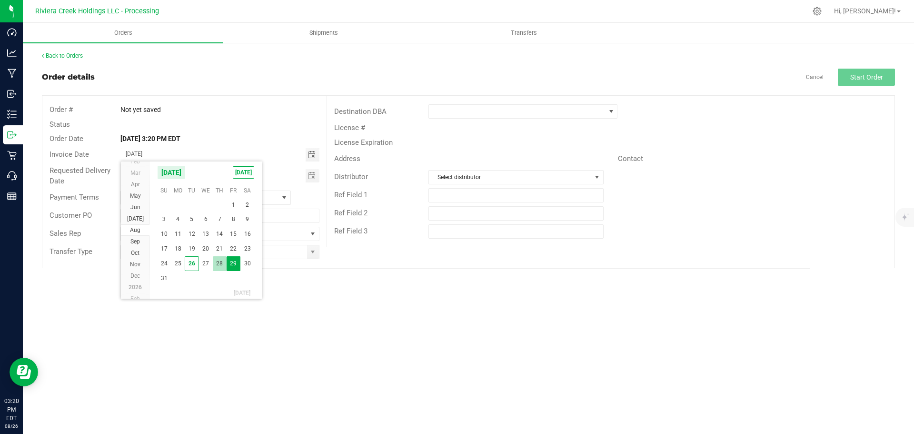
type input "08/28/2025"
click at [310, 178] on span "Toggle calendar" at bounding box center [312, 176] width 8 height 8
click at [223, 286] on span "28" at bounding box center [220, 284] width 14 height 15
type input "08/28/2025"
click at [314, 256] on span at bounding box center [313, 251] width 12 height 13
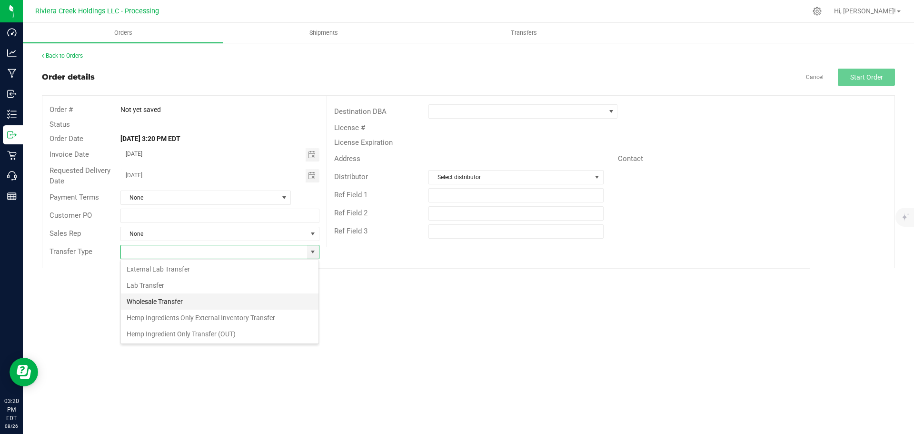
scroll to position [14, 199]
click at [169, 302] on li "Wholesale Transfer" at bounding box center [220, 301] width 198 height 16
type input "Wholesale Transfer"
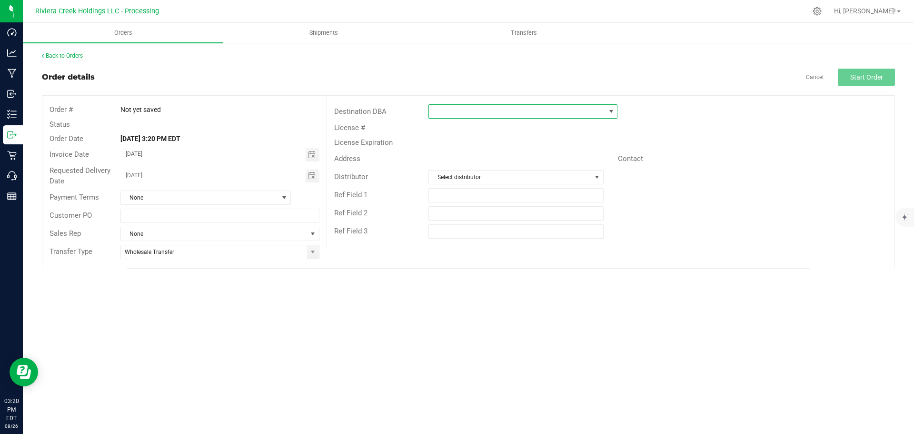
click at [437, 114] on span at bounding box center [517, 111] width 176 height 13
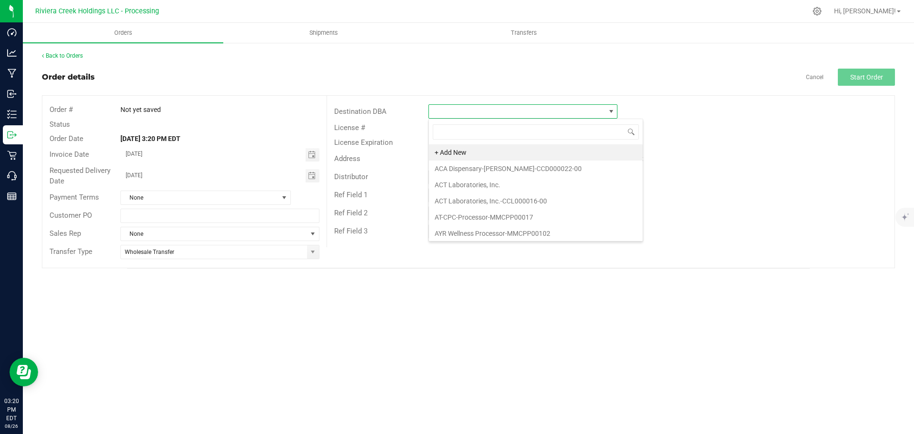
scroll to position [14, 189]
type input "zen"
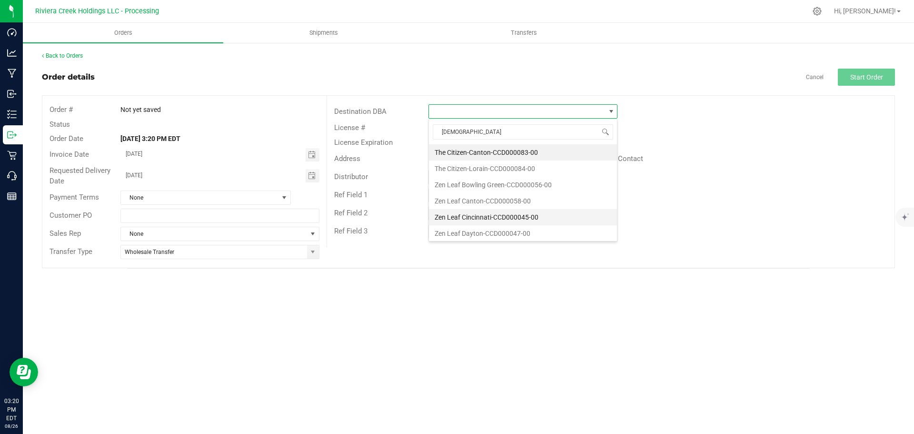
click at [463, 216] on li "Zen Leaf Cincinnati-CCD000045-00" at bounding box center [523, 217] width 188 height 16
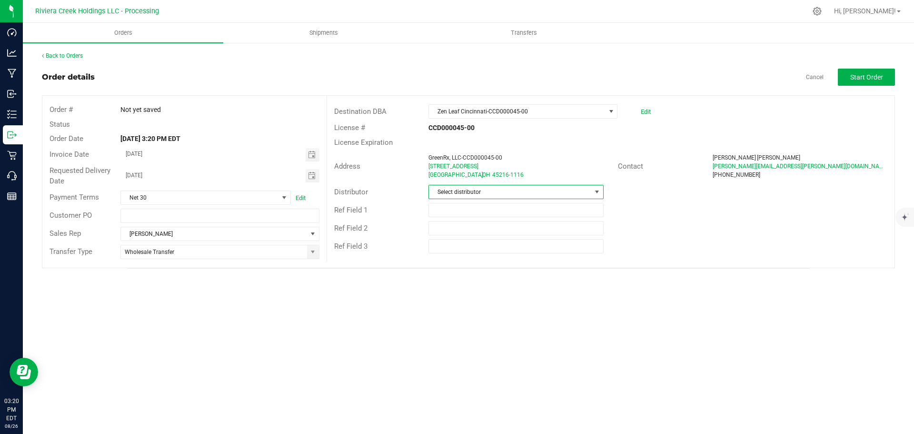
click at [465, 191] on span "Select distributor" at bounding box center [510, 191] width 162 height 13
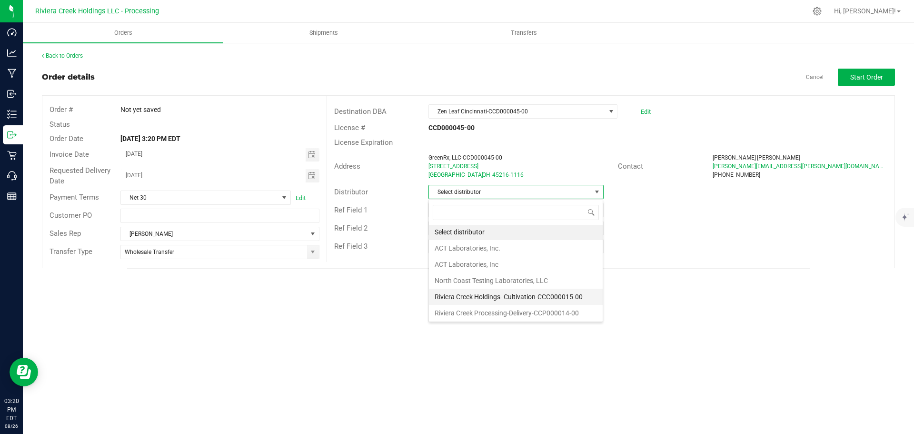
scroll to position [2, 0]
click at [455, 311] on li "Riviera Creek Processing-Delivery-CCP000014-00" at bounding box center [516, 312] width 174 height 16
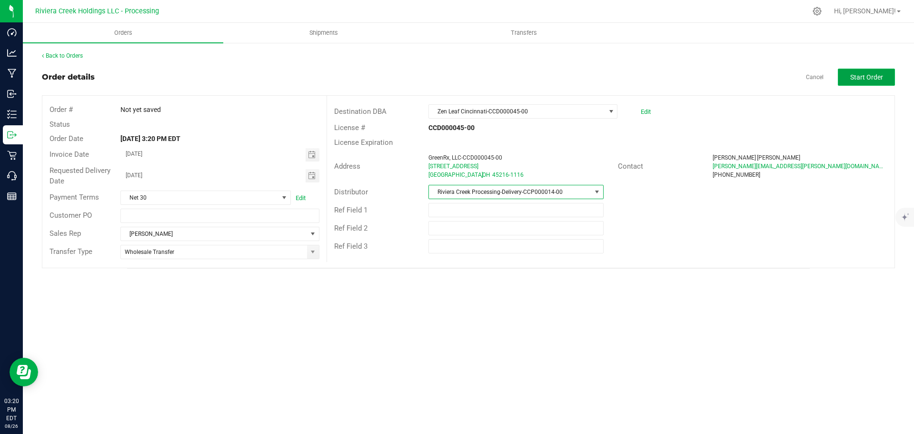
click at [853, 84] on button "Start Order" at bounding box center [866, 77] width 57 height 17
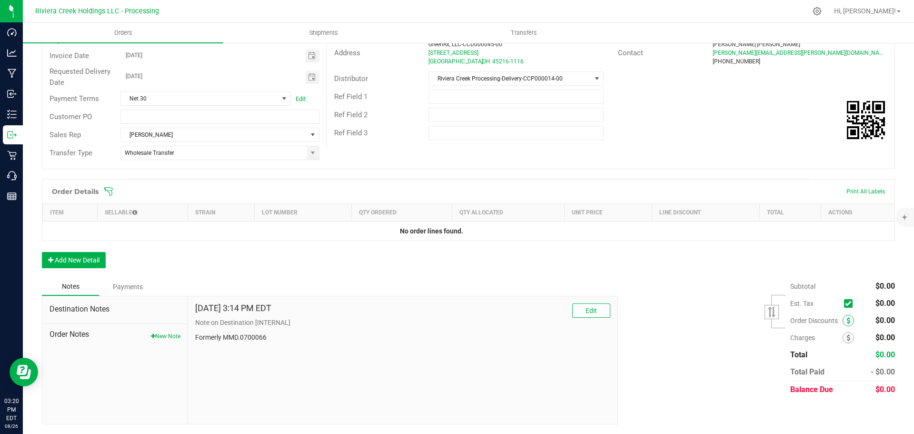
click at [847, 321] on icon at bounding box center [849, 320] width 4 height 7
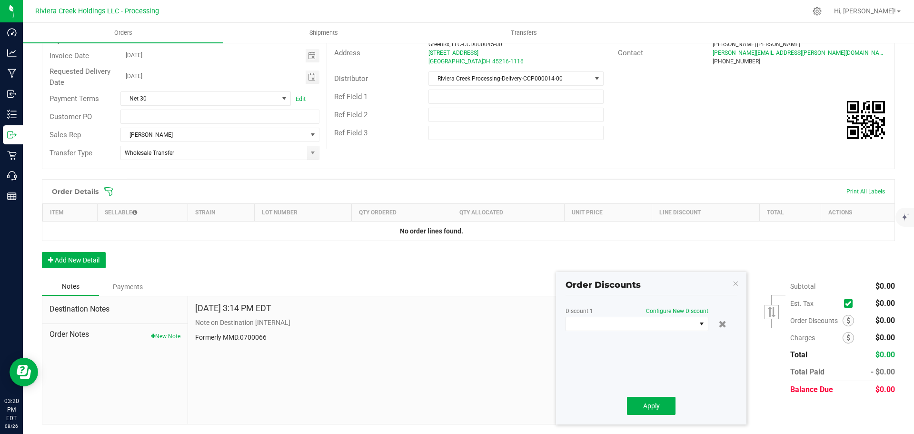
scroll to position [113, 0]
click at [657, 325] on span at bounding box center [631, 323] width 130 height 13
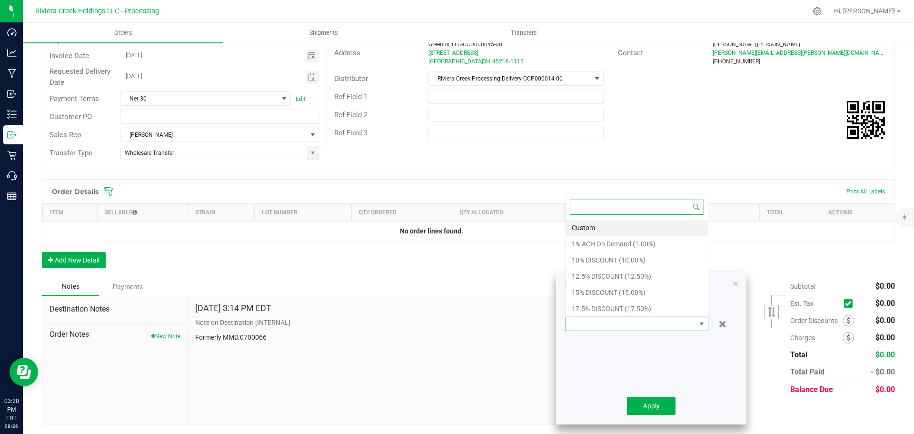
scroll to position [14, 143]
click at [596, 262] on li "10% DISCOUNT (10.00%)" at bounding box center [637, 260] width 142 height 16
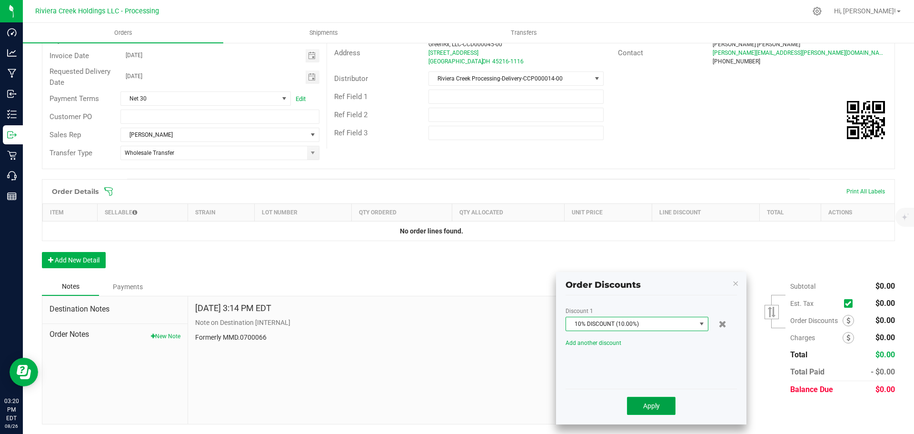
click at [640, 409] on button "Apply" at bounding box center [651, 406] width 49 height 18
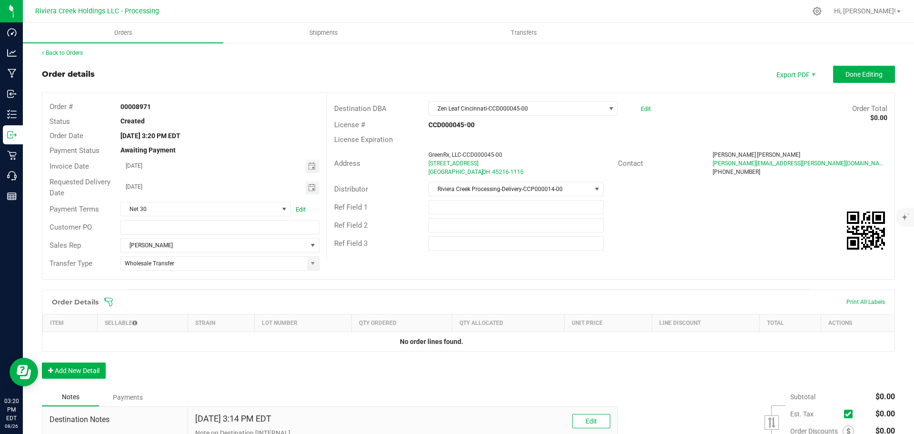
scroll to position [0, 0]
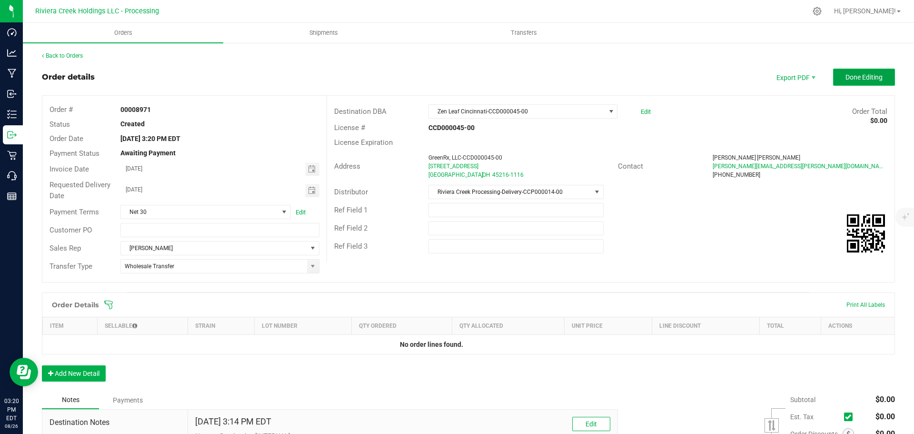
click at [853, 79] on span "Done Editing" at bounding box center [864, 77] width 37 height 8
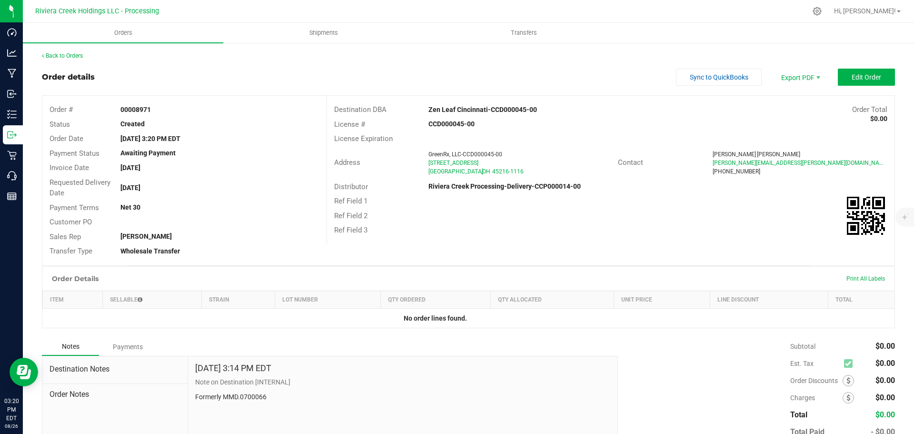
drag, startPoint x: 119, startPoint y: 106, endPoint x: 159, endPoint y: 111, distance: 40.4
click at [159, 111] on div "00008971" at bounding box center [219, 110] width 213 height 10
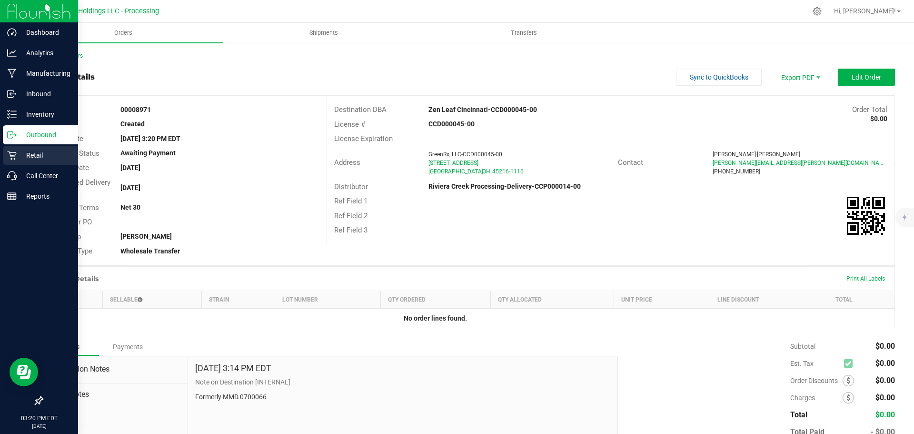
copy strong "00008971"
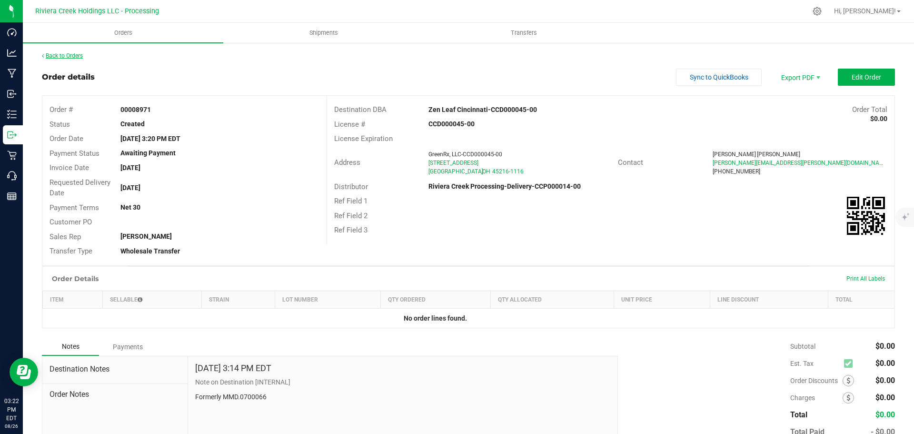
click at [73, 58] on link "Back to Orders" at bounding box center [62, 55] width 41 height 7
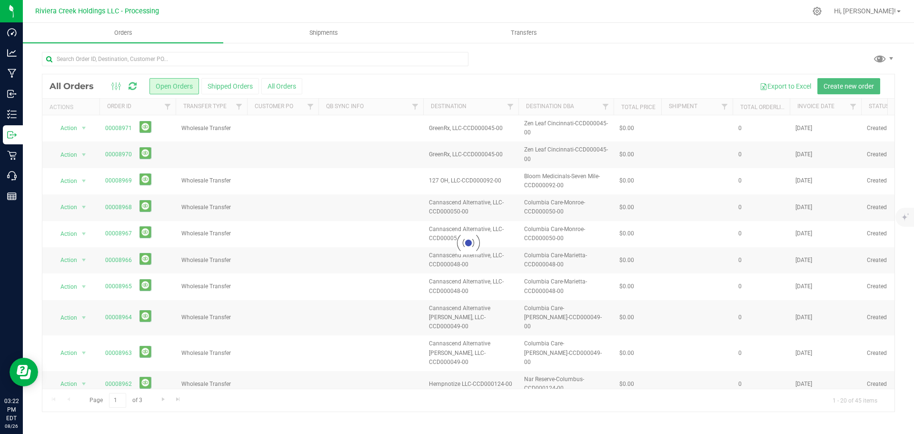
click at [843, 87] on span "Create new order" at bounding box center [849, 86] width 50 height 8
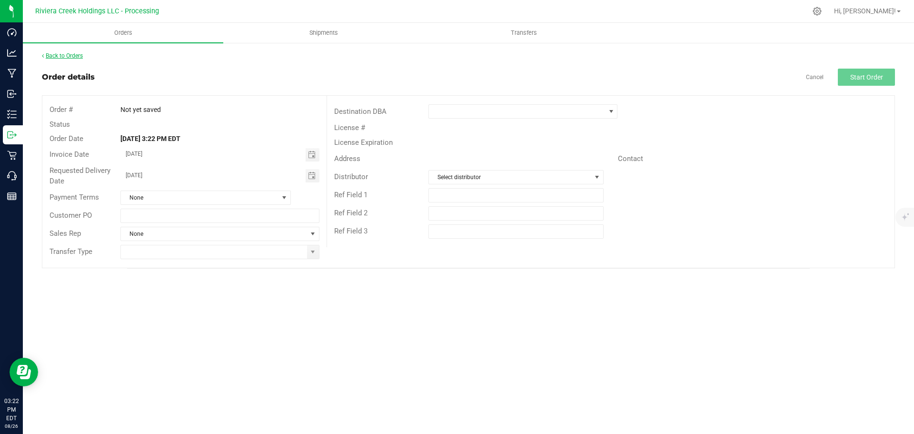
click at [65, 54] on link "Back to Orders" at bounding box center [62, 55] width 41 height 7
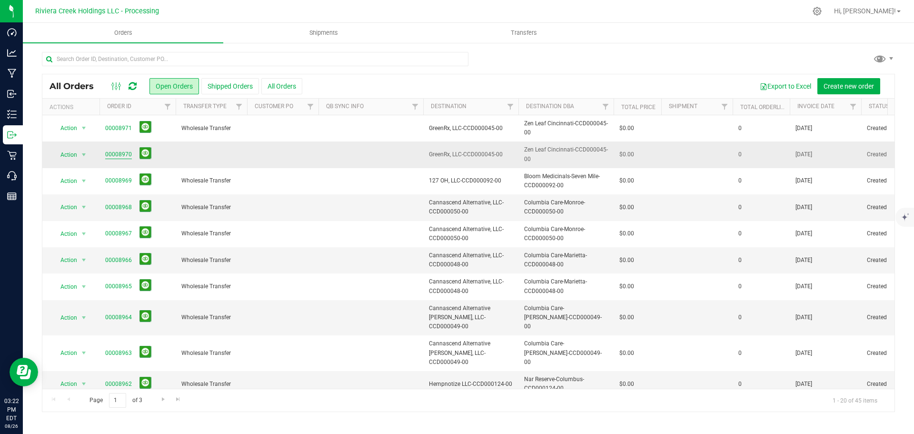
click at [121, 154] on link "00008970" at bounding box center [118, 154] width 27 height 9
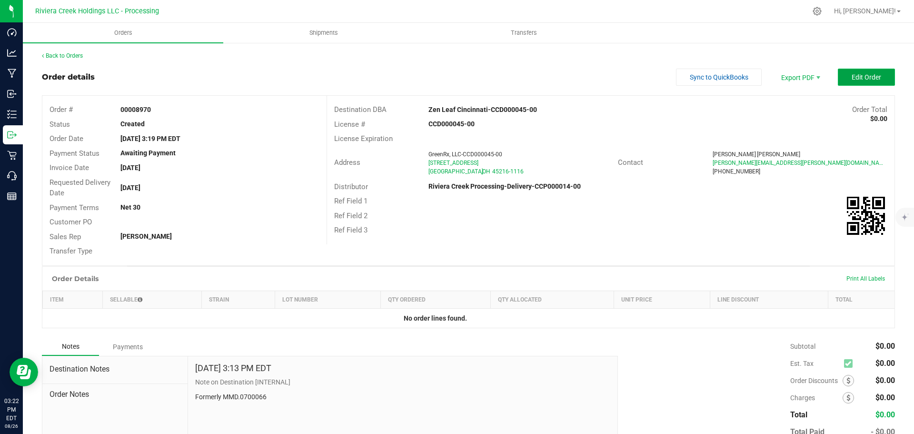
click at [844, 80] on button "Edit Order" at bounding box center [866, 77] width 57 height 17
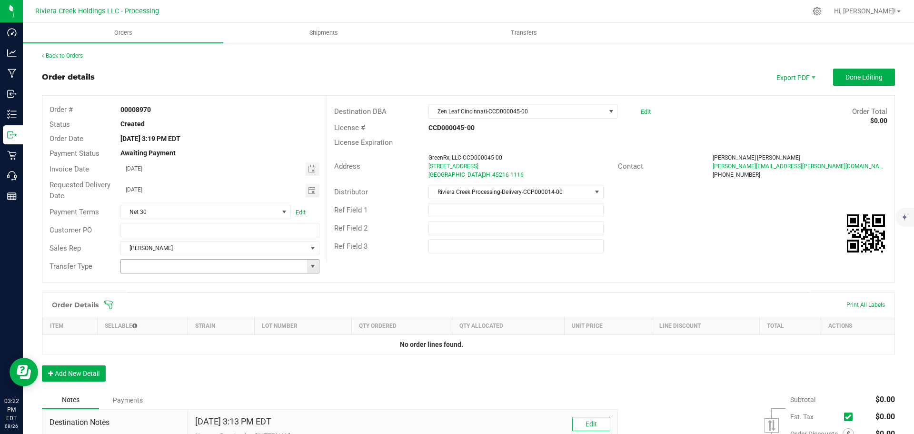
click at [309, 270] on span at bounding box center [313, 266] width 8 height 8
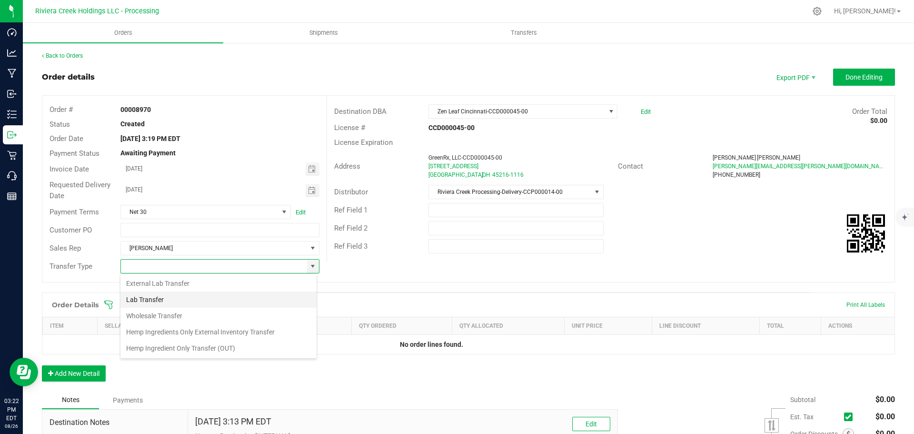
scroll to position [14, 197]
click at [152, 314] on li "Wholesale Transfer" at bounding box center [219, 316] width 196 height 16
type input "Wholesale Transfer"
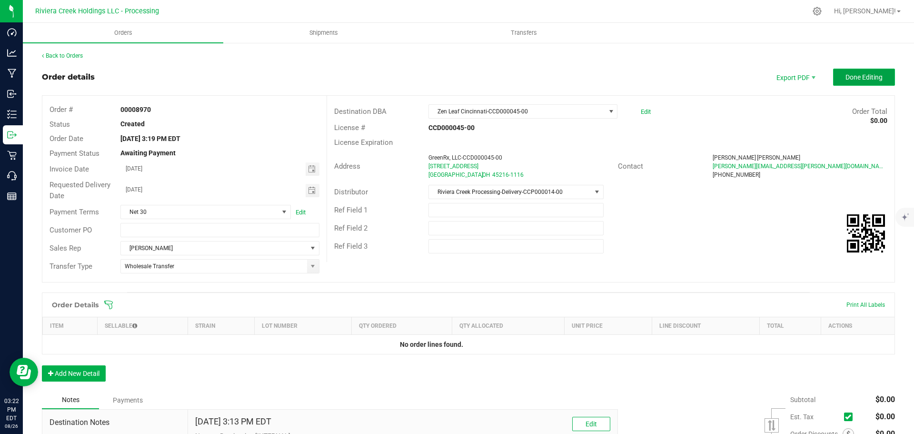
click at [850, 81] on button "Done Editing" at bounding box center [865, 77] width 62 height 17
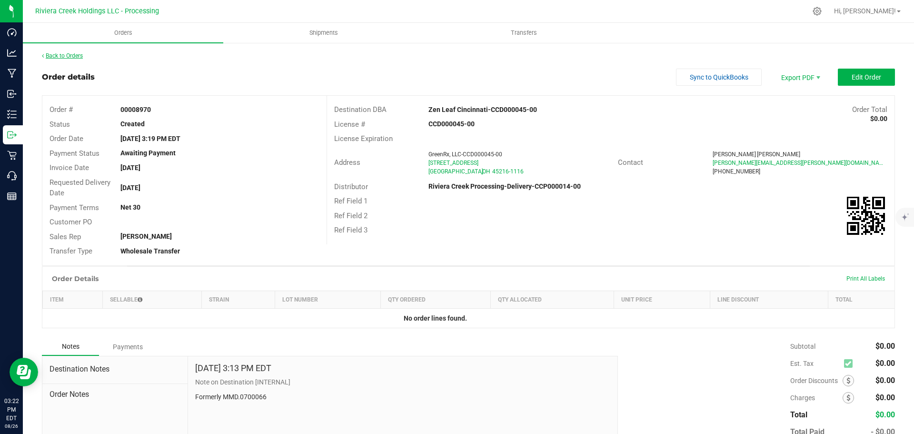
click at [76, 55] on link "Back to Orders" at bounding box center [62, 55] width 41 height 7
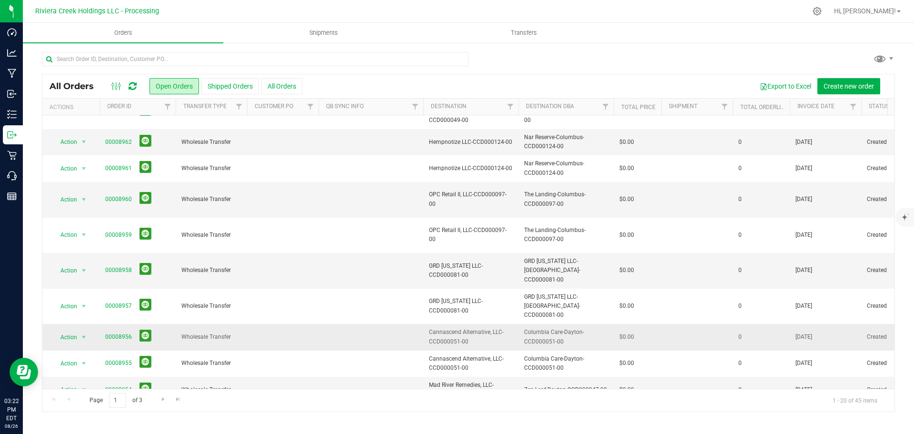
scroll to position [261, 0]
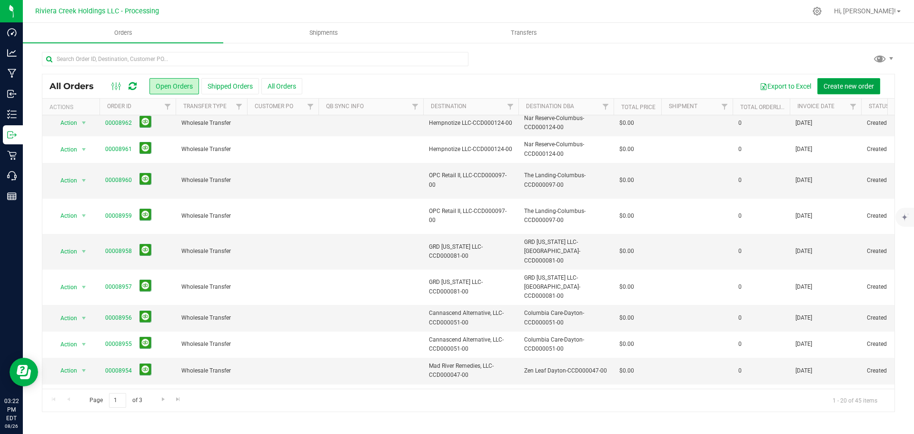
click at [834, 88] on span "Create new order" at bounding box center [849, 86] width 50 height 8
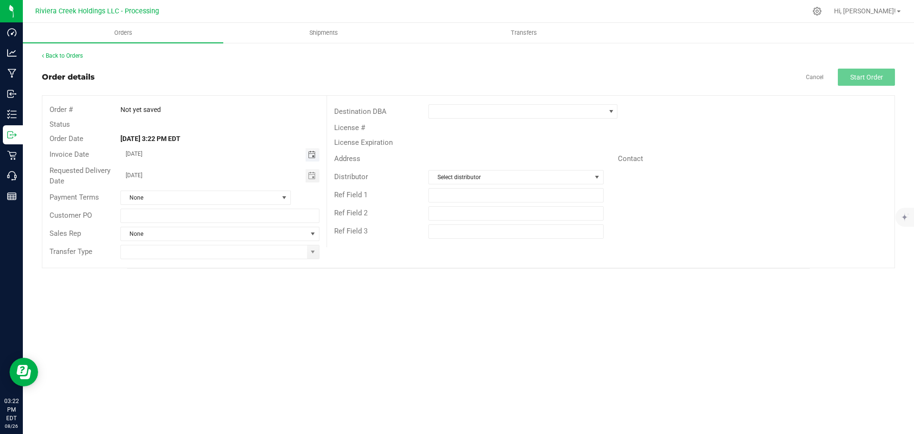
click at [311, 154] on span "Toggle calendar" at bounding box center [312, 155] width 8 height 8
click at [217, 263] on span "28" at bounding box center [220, 263] width 14 height 15
type input "08/28/2025"
click at [314, 176] on span "Toggle calendar" at bounding box center [312, 176] width 8 height 8
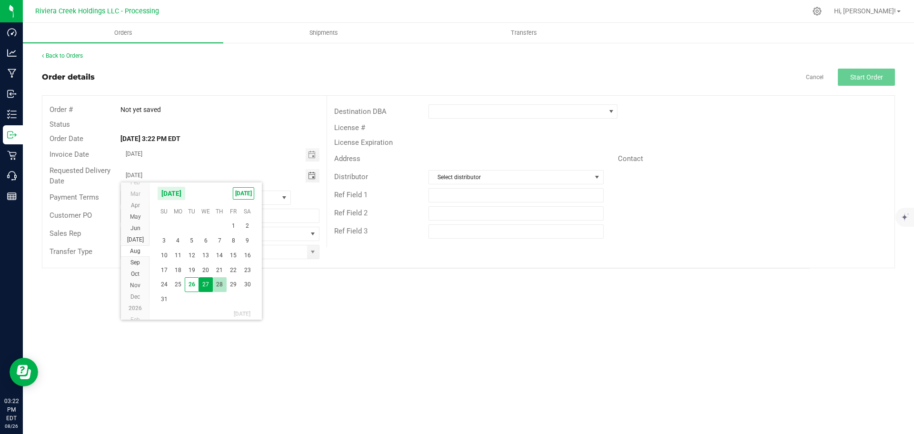
click at [219, 287] on span "28" at bounding box center [220, 284] width 14 height 15
type input "08/28/2025"
drag, startPoint x: 313, startPoint y: 253, endPoint x: 280, endPoint y: 258, distance: 33.7
click at [313, 252] on span at bounding box center [313, 252] width 8 height 8
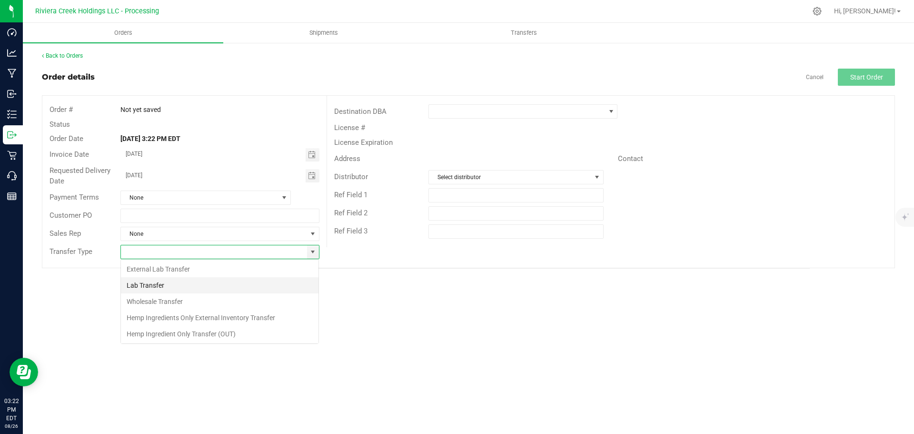
scroll to position [14, 199]
click at [165, 301] on li "Wholesale Transfer" at bounding box center [220, 301] width 198 height 16
type input "Wholesale Transfer"
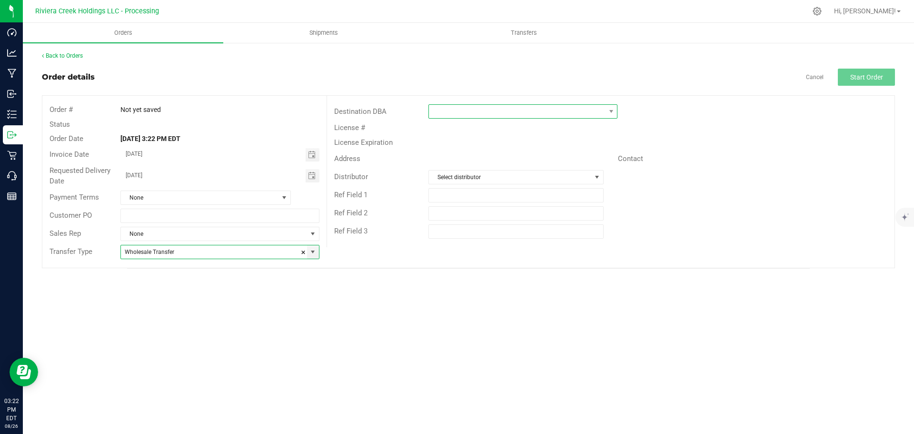
click at [462, 114] on span at bounding box center [517, 111] width 176 height 13
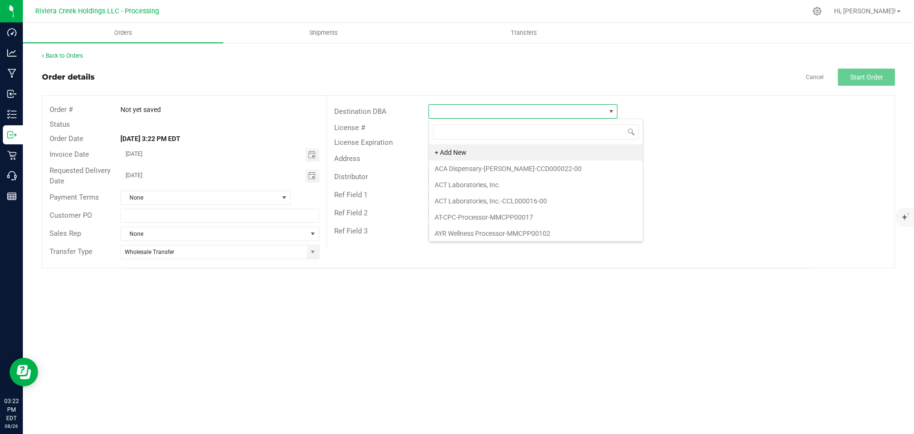
scroll to position [14, 189]
type input "green"
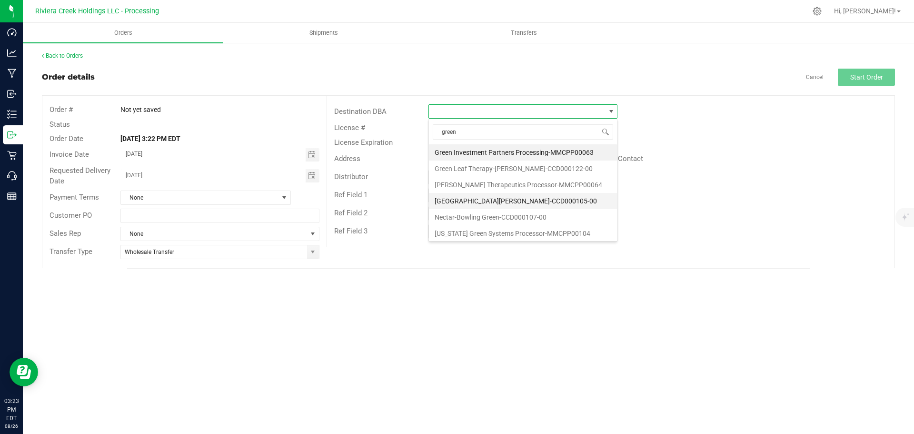
click at [468, 200] on li "Greenstock-Seville-CCD000105-00" at bounding box center [523, 201] width 188 height 16
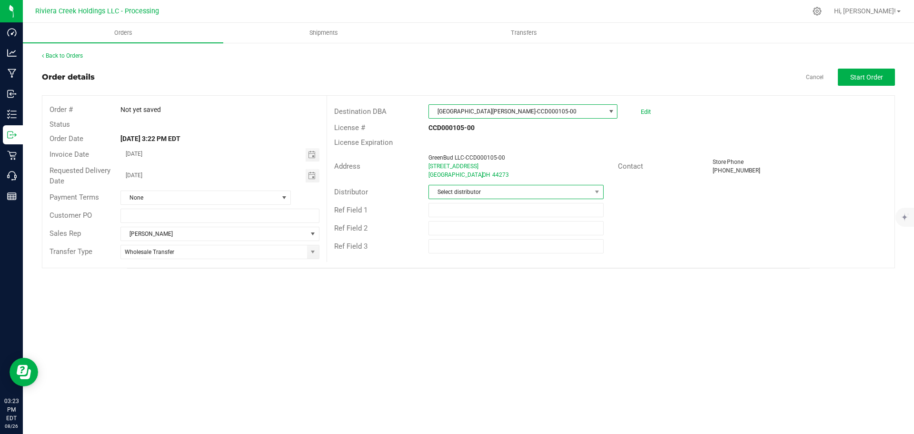
click at [469, 194] on span "Select distributor" at bounding box center [510, 191] width 162 height 13
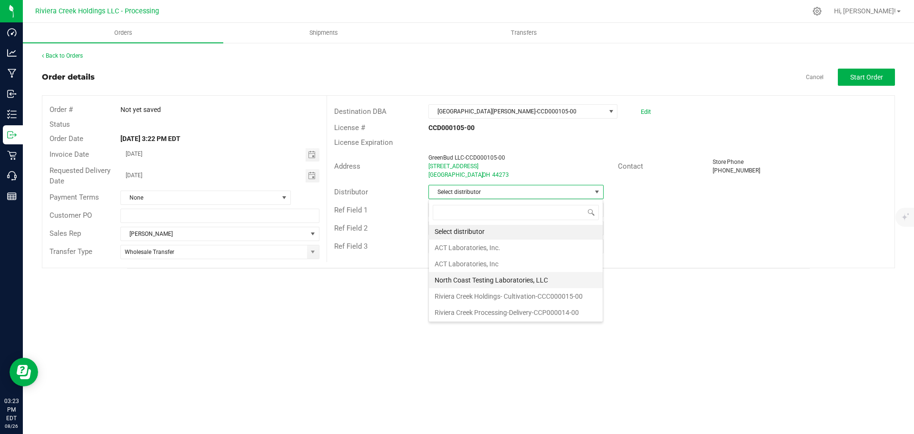
scroll to position [2, 0]
click at [463, 311] on li "Riviera Creek Processing-Delivery-CCP000014-00" at bounding box center [516, 312] width 174 height 16
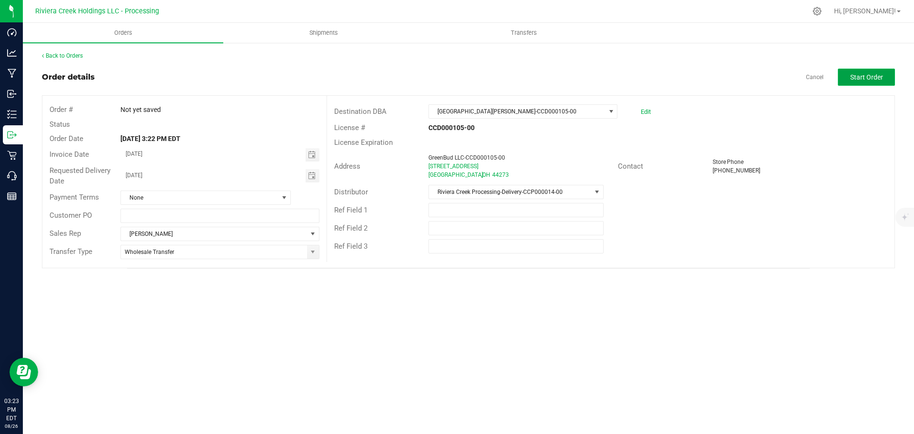
click at [852, 78] on span "Start Order" at bounding box center [867, 77] width 33 height 8
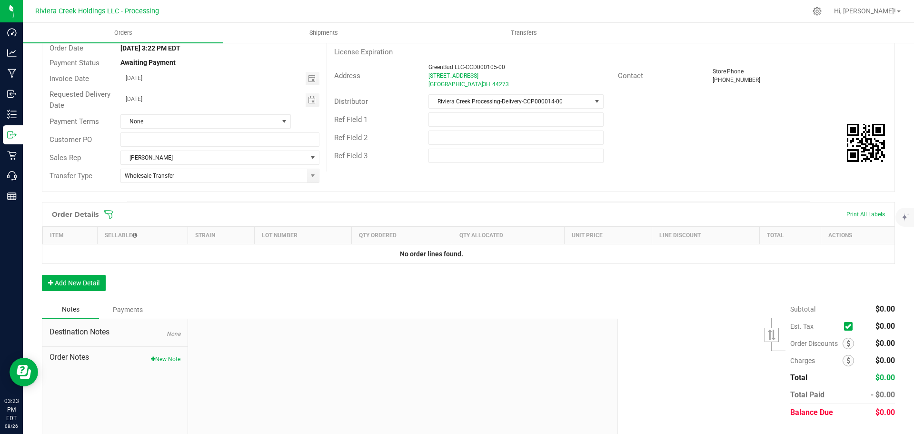
scroll to position [113, 0]
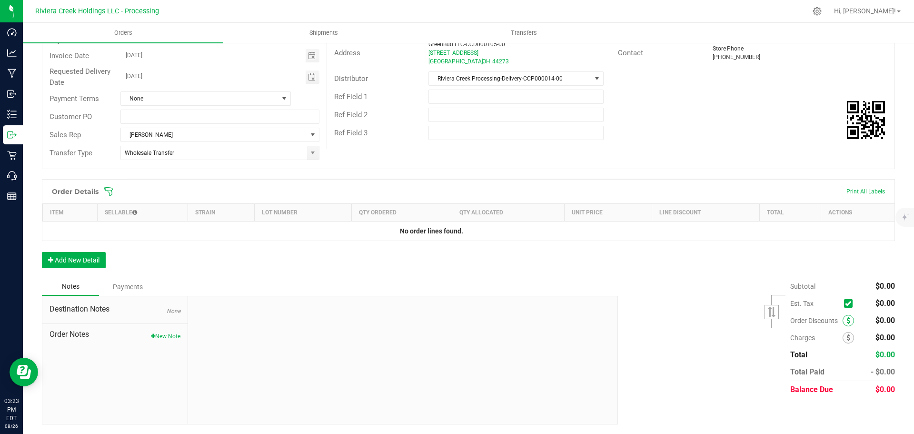
click at [847, 319] on icon at bounding box center [849, 320] width 4 height 7
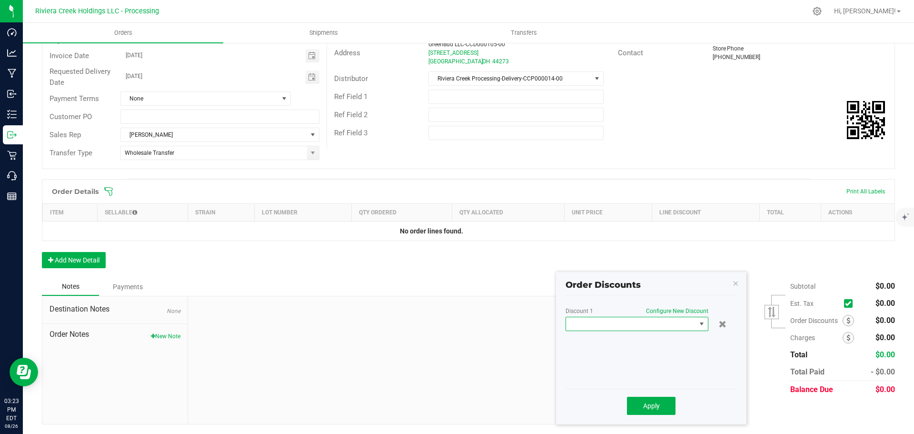
click at [679, 326] on span at bounding box center [631, 323] width 130 height 13
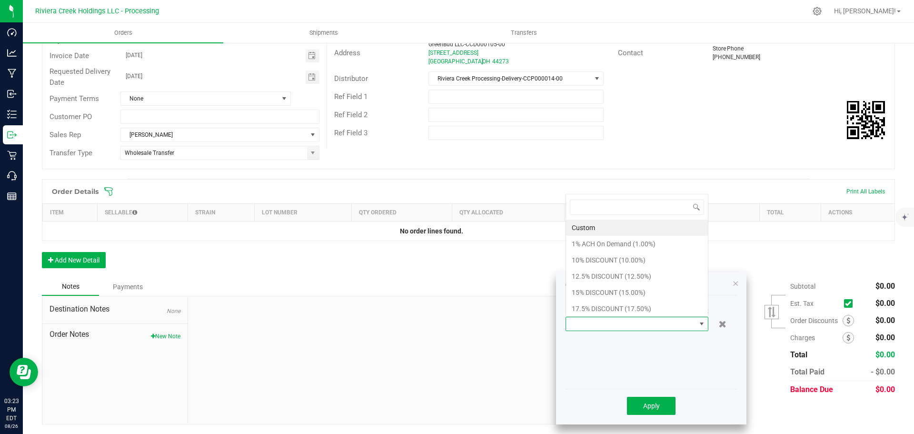
scroll to position [14, 143]
click at [598, 293] on li "15% DISCOUNT (15.00%)" at bounding box center [637, 292] width 142 height 16
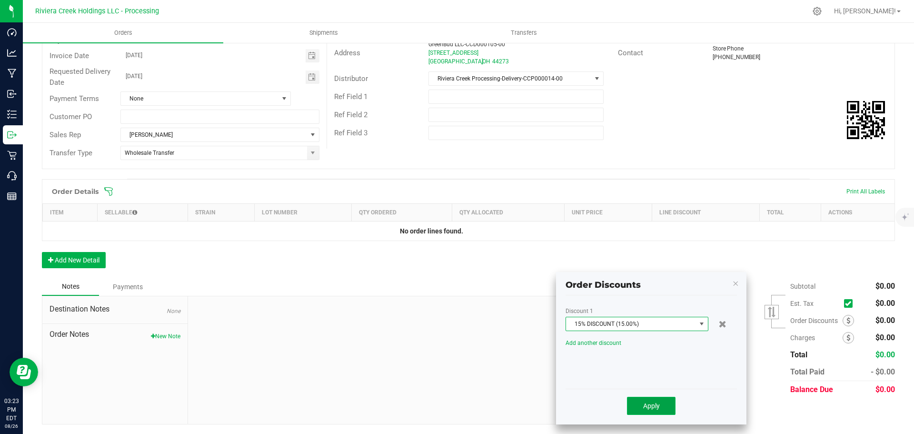
click at [642, 411] on button "Apply" at bounding box center [651, 406] width 49 height 18
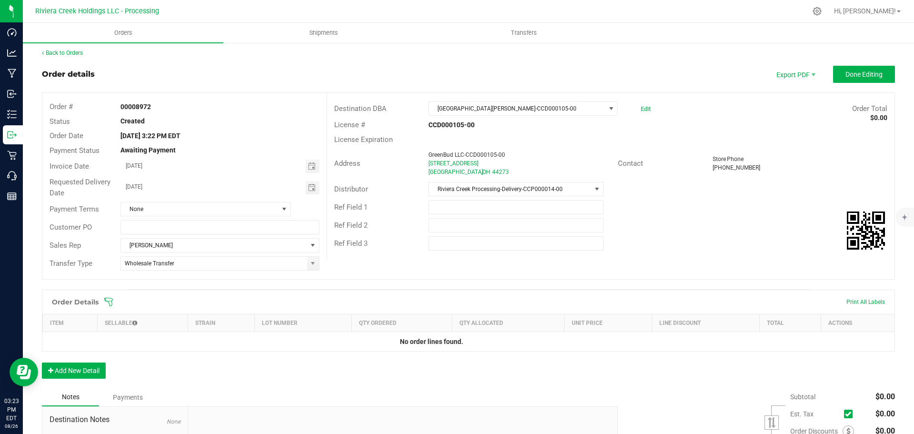
scroll to position [0, 0]
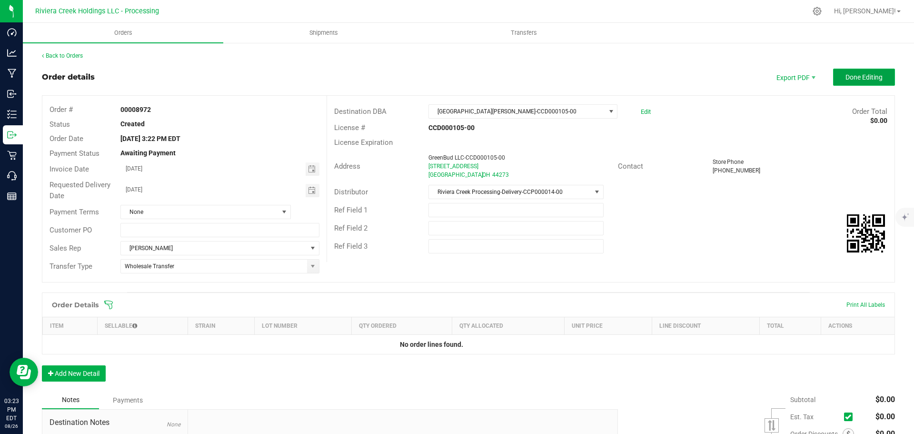
click at [835, 74] on button "Done Editing" at bounding box center [865, 77] width 62 height 17
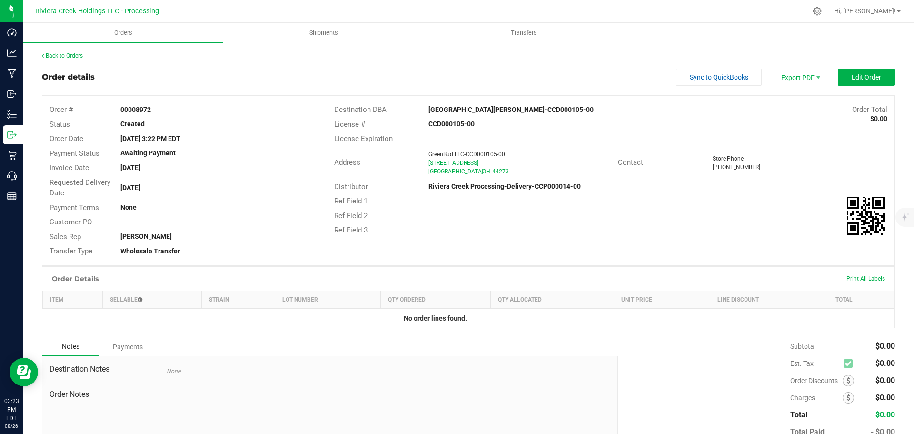
drag, startPoint x: 118, startPoint y: 109, endPoint x: 163, endPoint y: 113, distance: 45.4
click at [163, 113] on div "00008972" at bounding box center [219, 110] width 213 height 10
copy strong "00008972"
click at [70, 57] on link "Back to Orders" at bounding box center [62, 55] width 41 height 7
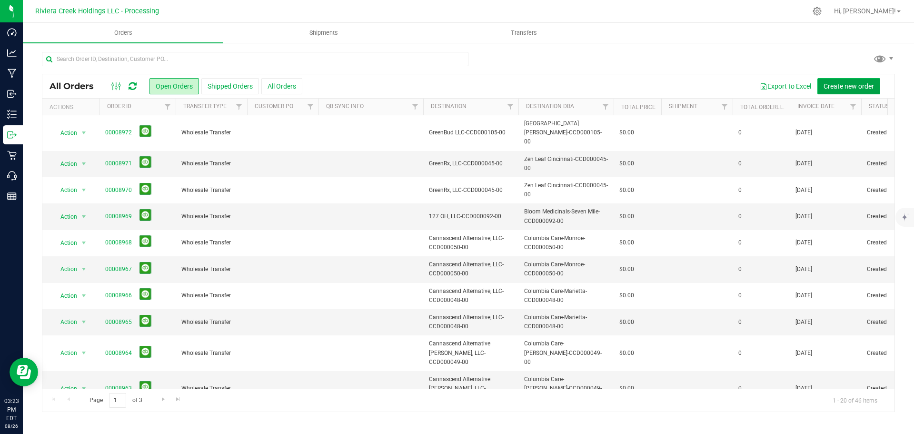
click at [843, 88] on span "Create new order" at bounding box center [849, 86] width 50 height 8
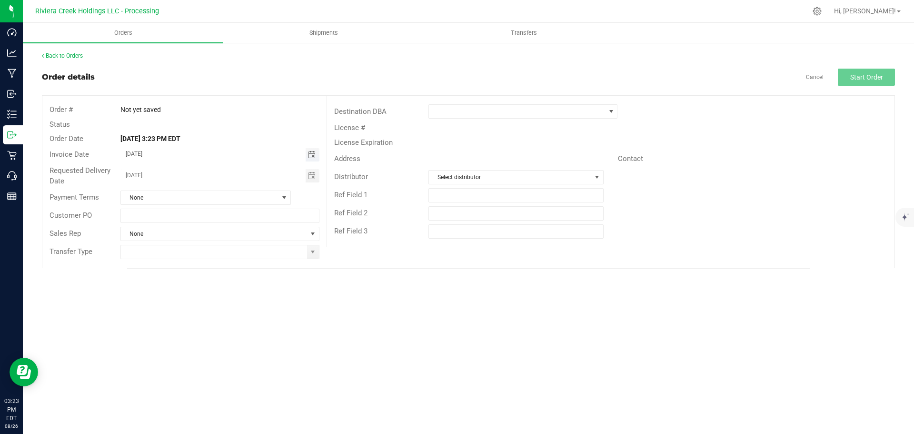
click at [311, 153] on span "Toggle calendar" at bounding box center [312, 155] width 8 height 8
click at [217, 267] on span "28" at bounding box center [220, 263] width 14 height 15
type input "08/28/2025"
click at [313, 176] on span "Toggle calendar" at bounding box center [312, 176] width 8 height 8
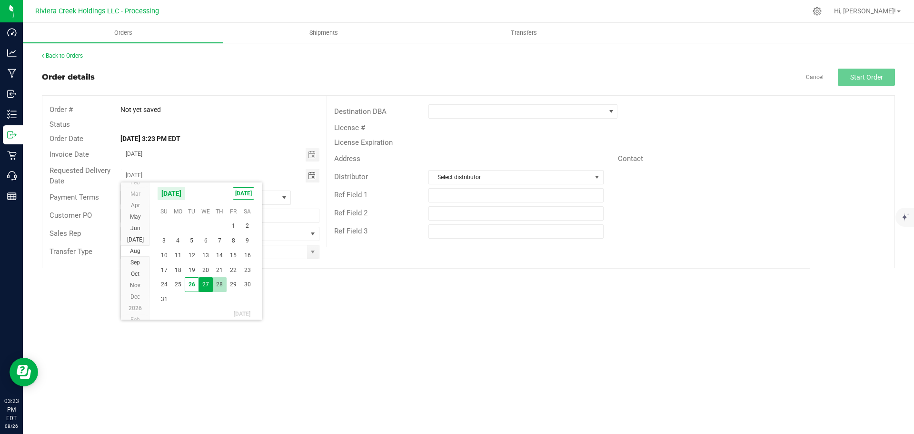
click at [221, 283] on span "28" at bounding box center [220, 284] width 14 height 15
type input "08/28/2025"
click at [309, 254] on span at bounding box center [313, 251] width 12 height 13
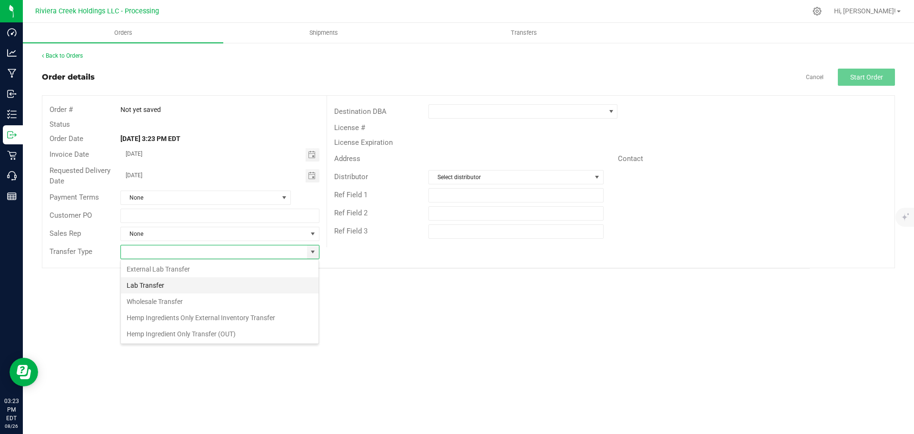
scroll to position [14, 199]
click at [149, 301] on li "Wholesale Transfer" at bounding box center [220, 301] width 198 height 16
type input "Wholesale Transfer"
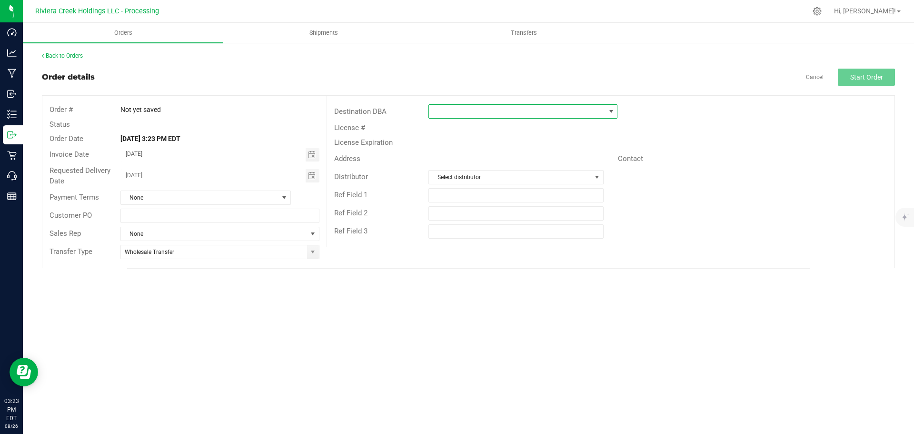
click at [474, 114] on span at bounding box center [517, 111] width 176 height 13
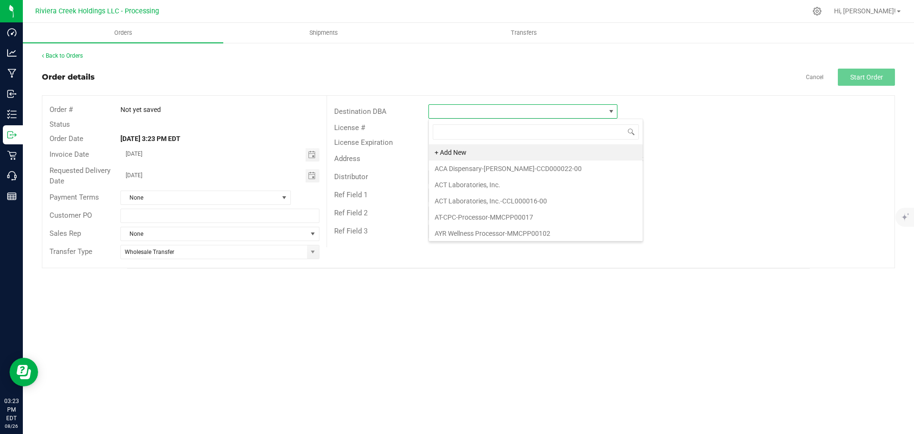
scroll to position [14, 189]
type input "gre"
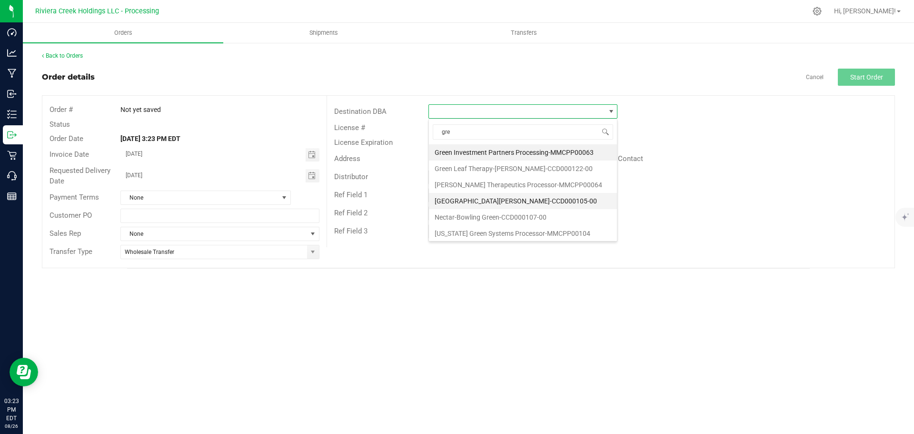
click at [461, 203] on li "Greenstock-Seville-CCD000105-00" at bounding box center [523, 201] width 188 height 16
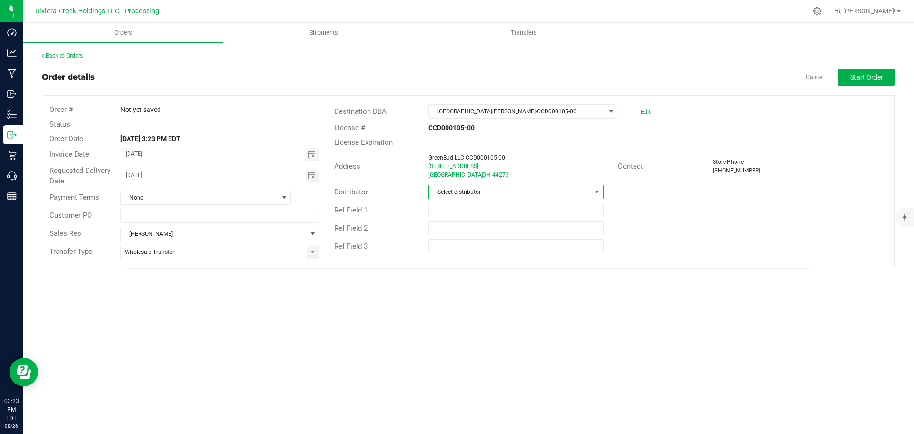
click at [465, 191] on span "Select distributor" at bounding box center [510, 191] width 162 height 13
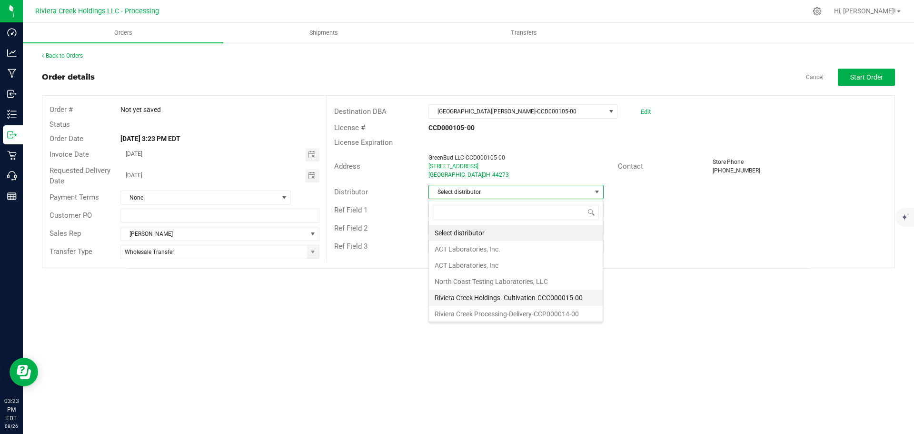
scroll to position [2, 0]
click at [477, 310] on li "Riviera Creek Processing-Delivery-CCP000014-00" at bounding box center [516, 312] width 174 height 16
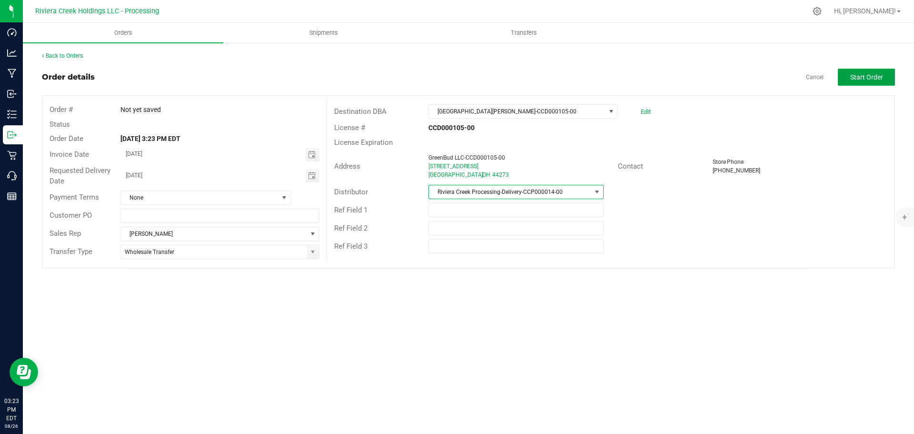
click at [861, 77] on span "Start Order" at bounding box center [867, 77] width 33 height 8
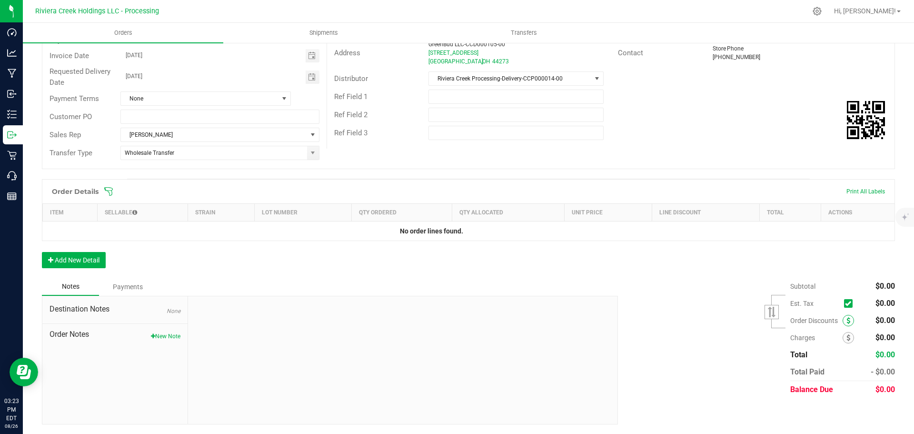
click at [847, 323] on icon at bounding box center [849, 320] width 4 height 7
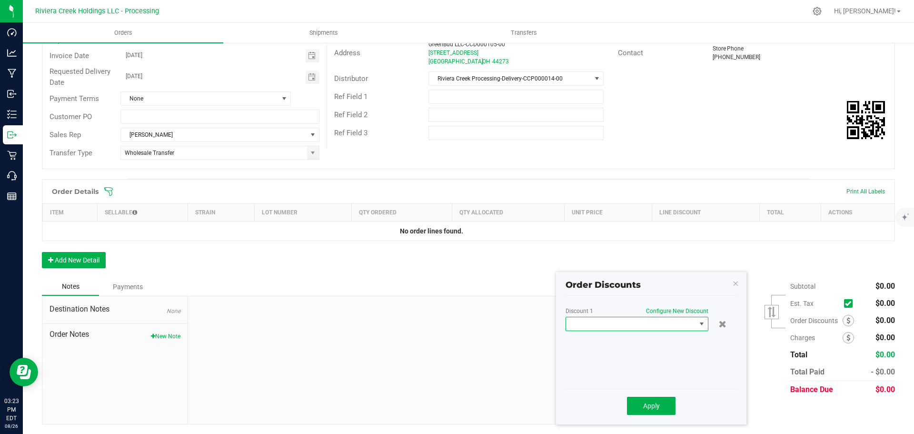
click at [620, 330] on span at bounding box center [631, 323] width 130 height 13
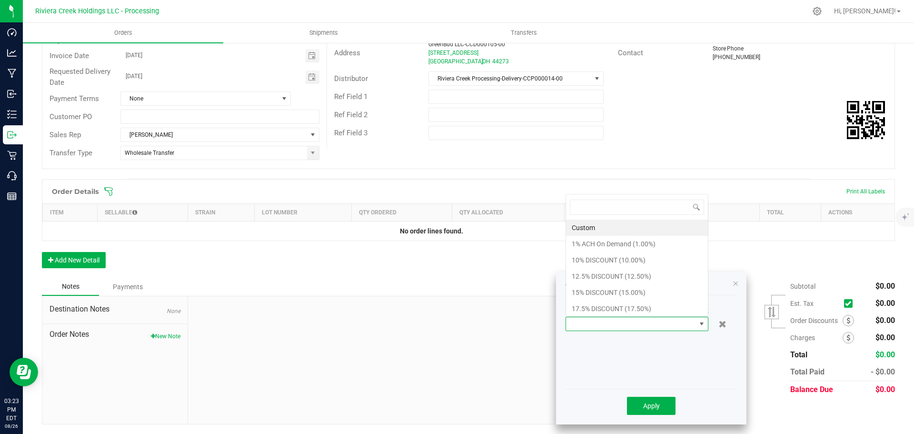
scroll to position [47614, 47486]
click at [597, 292] on li "15% DISCOUNT (15.00%)" at bounding box center [637, 292] width 142 height 16
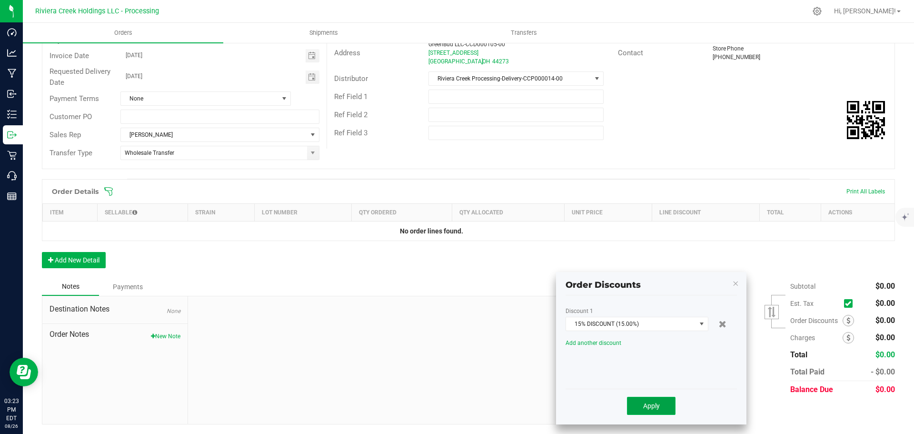
click at [639, 406] on button "Apply" at bounding box center [651, 406] width 49 height 18
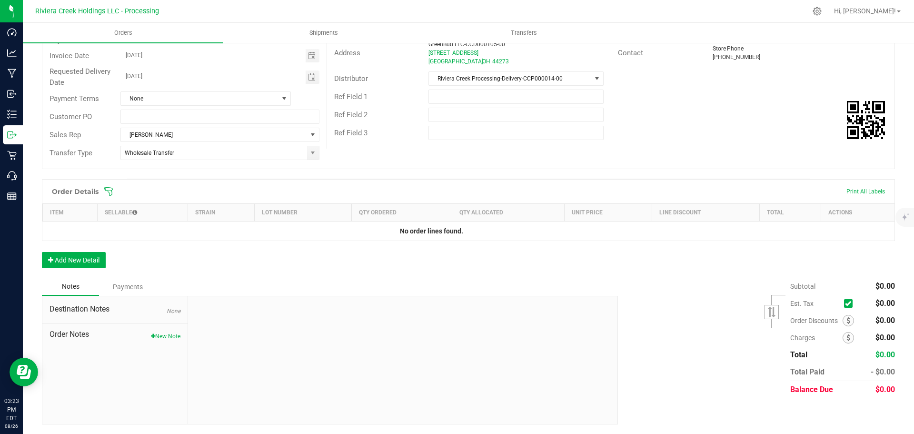
scroll to position [68, 0]
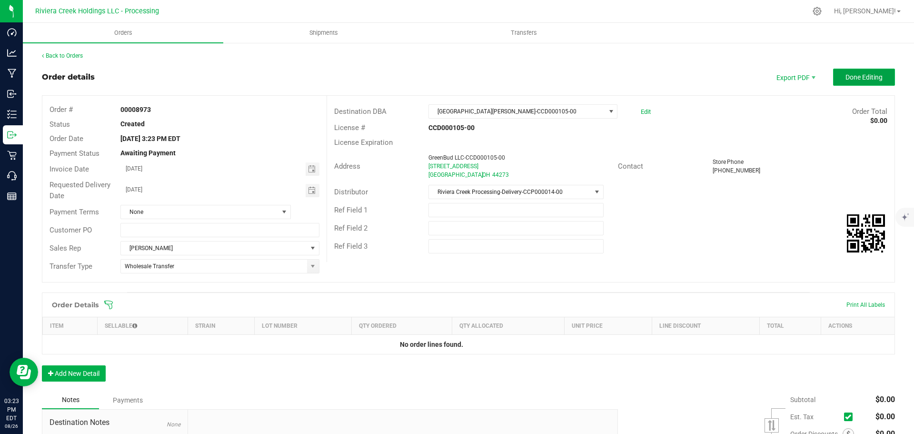
click at [846, 78] on span "Done Editing" at bounding box center [864, 77] width 37 height 8
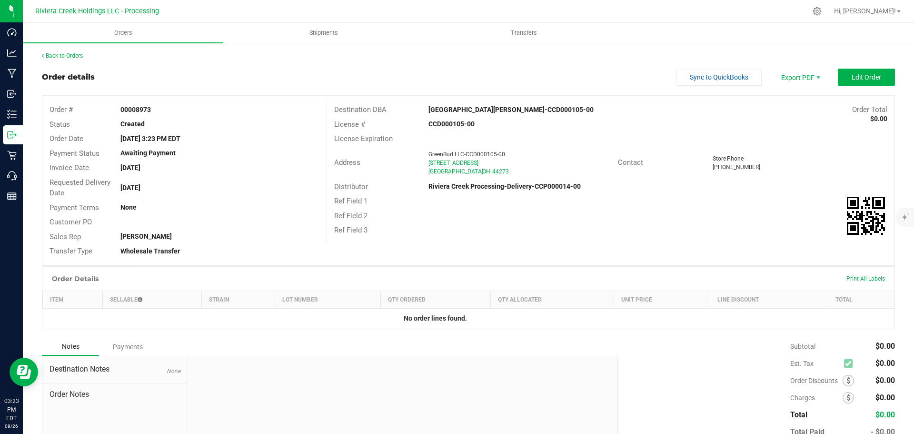
drag, startPoint x: 119, startPoint y: 109, endPoint x: 157, endPoint y: 115, distance: 39.0
click at [157, 115] on div "Order # 00008973" at bounding box center [184, 109] width 284 height 15
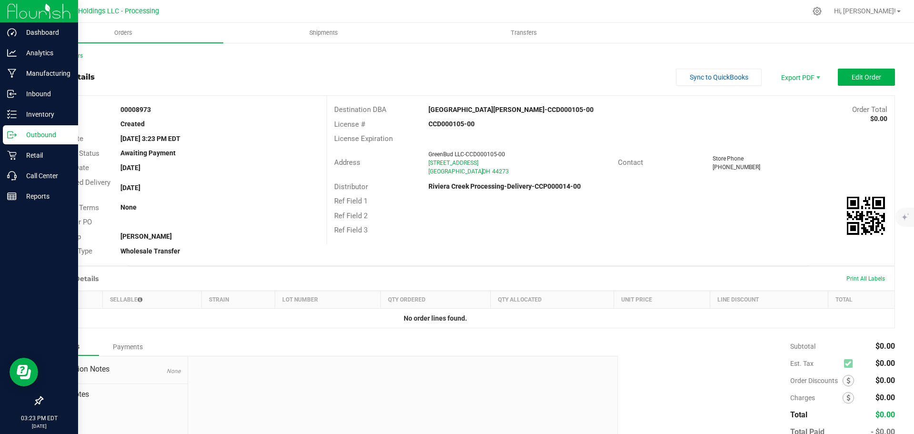
copy strong "00008973"
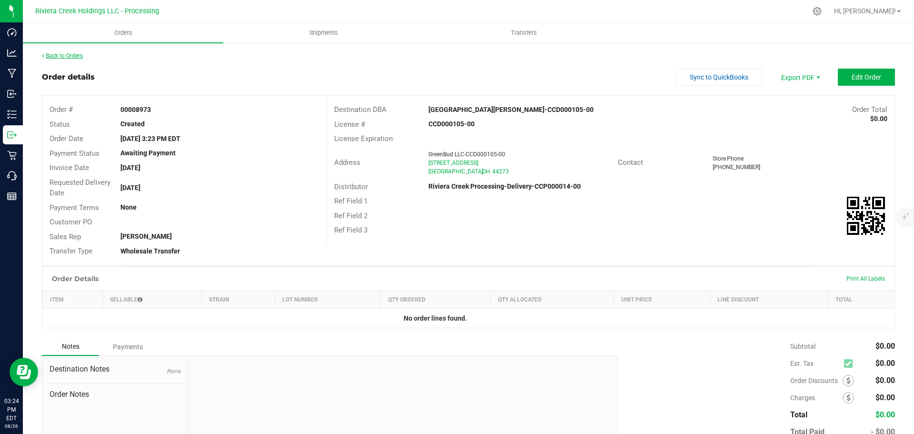
click at [66, 54] on link "Back to Orders" at bounding box center [62, 55] width 41 height 7
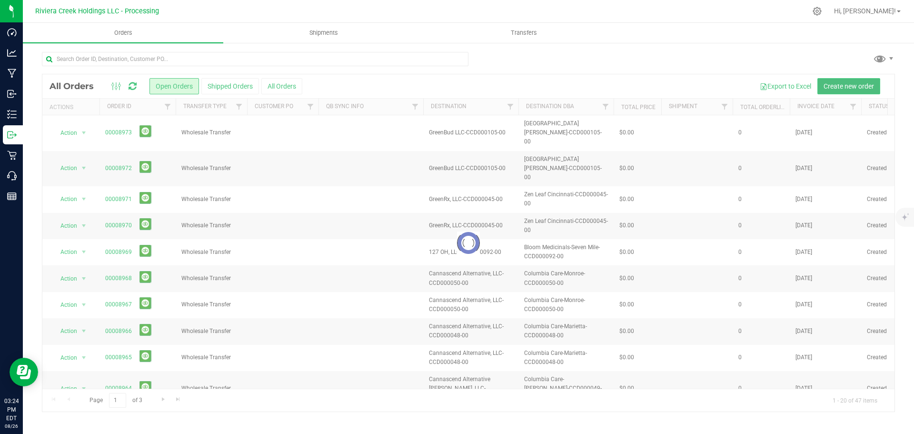
click at [833, 86] on span "Create new order" at bounding box center [849, 86] width 50 height 8
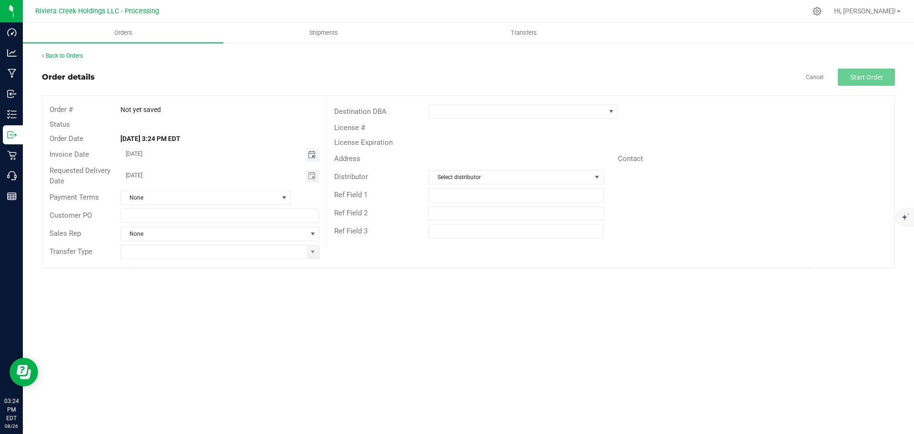
click at [311, 156] on span "Toggle calendar" at bounding box center [312, 155] width 8 height 8
click at [219, 261] on span "28" at bounding box center [220, 263] width 14 height 15
type input "08/28/2025"
click at [311, 178] on span "Toggle calendar" at bounding box center [312, 176] width 8 height 8
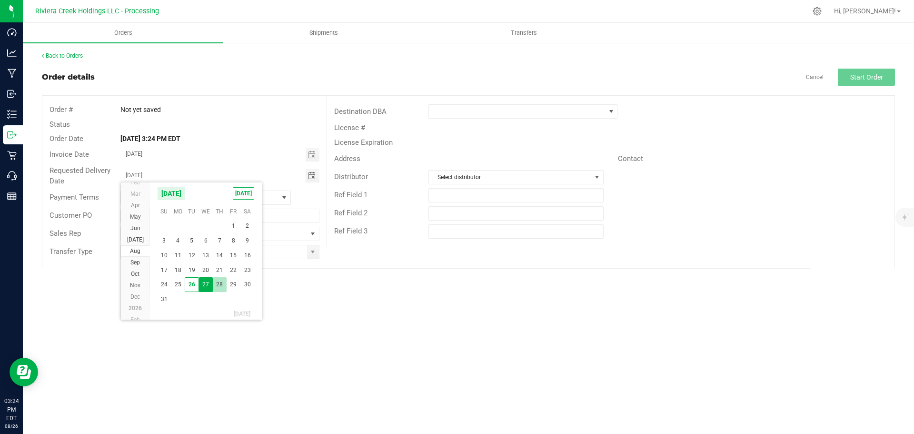
click at [221, 285] on span "28" at bounding box center [220, 284] width 14 height 15
type input "08/28/2025"
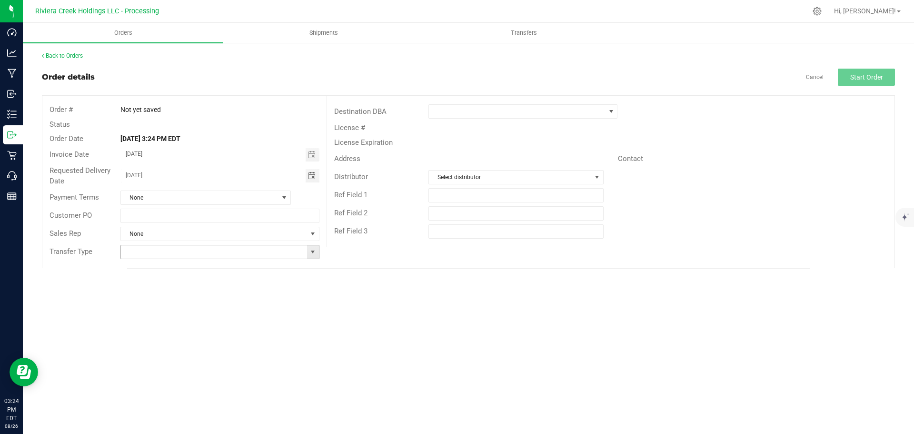
click at [312, 253] on span at bounding box center [313, 252] width 8 height 8
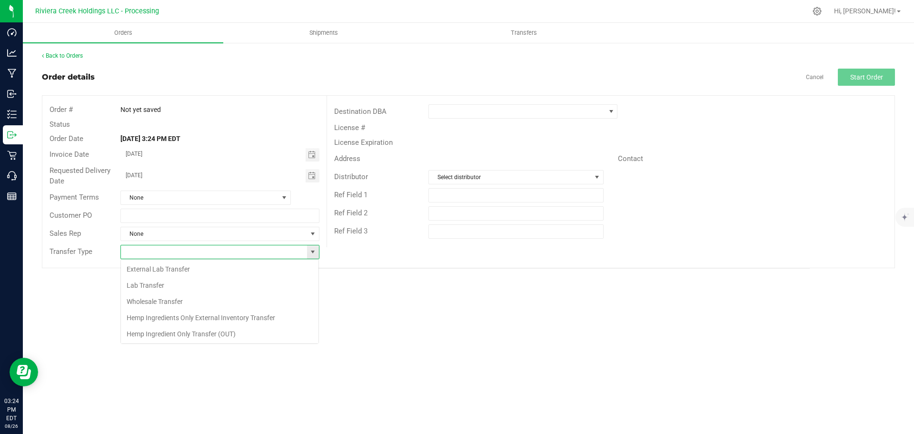
scroll to position [14, 199]
click at [176, 305] on li "Wholesale Transfer" at bounding box center [220, 301] width 198 height 16
type input "Wholesale Transfer"
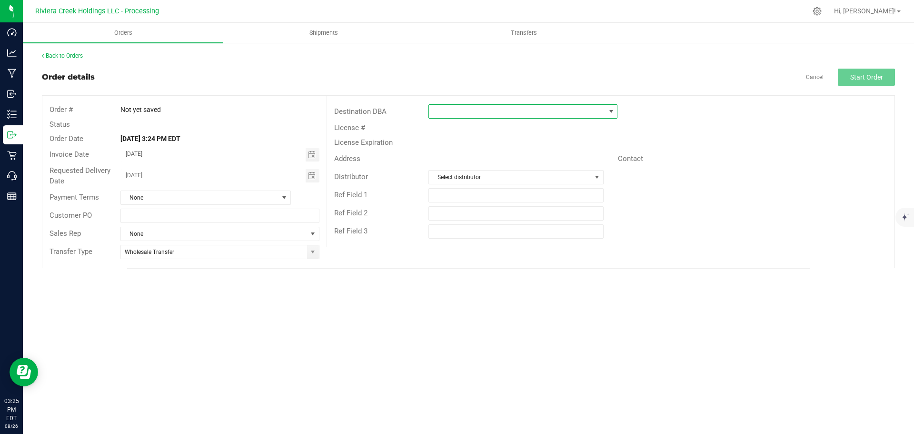
click at [445, 106] on span at bounding box center [517, 111] width 176 height 13
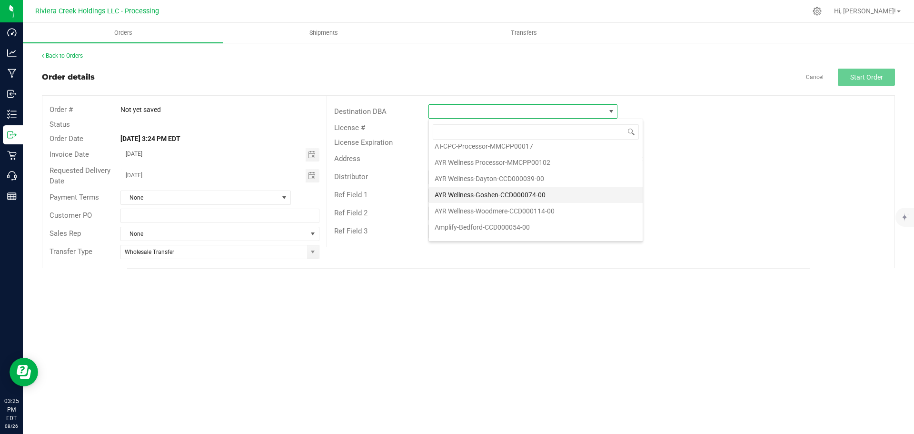
scroll to position [143, 0]
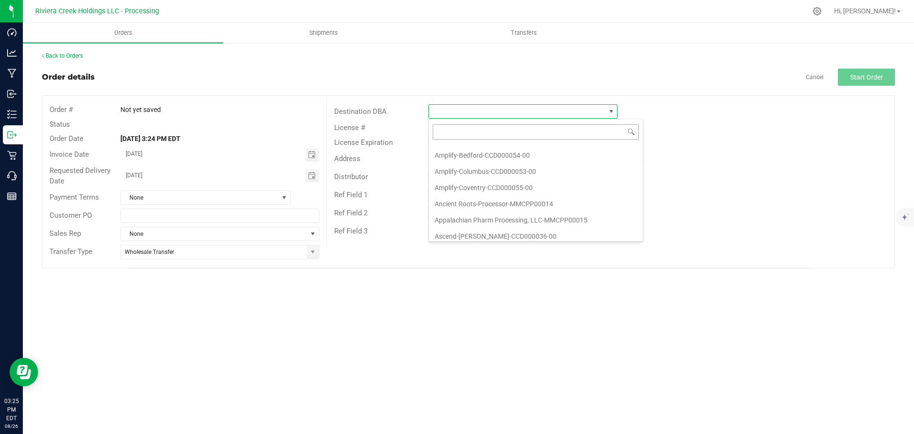
click at [469, 135] on input at bounding box center [536, 131] width 206 height 15
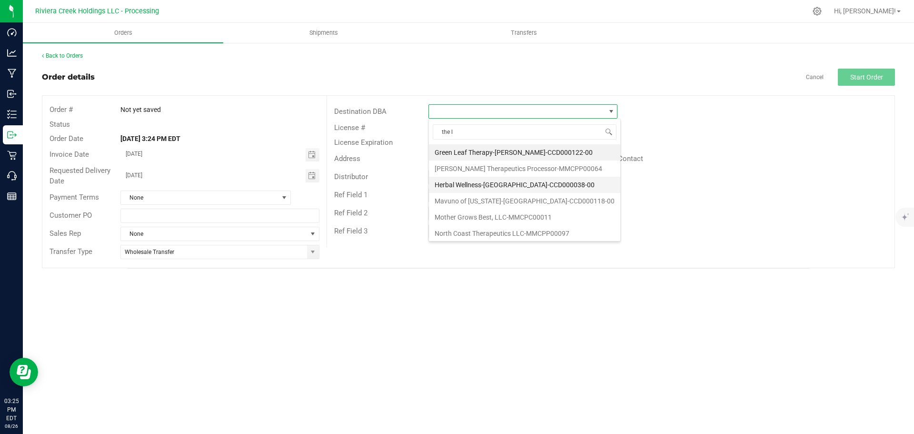
type input "the la"
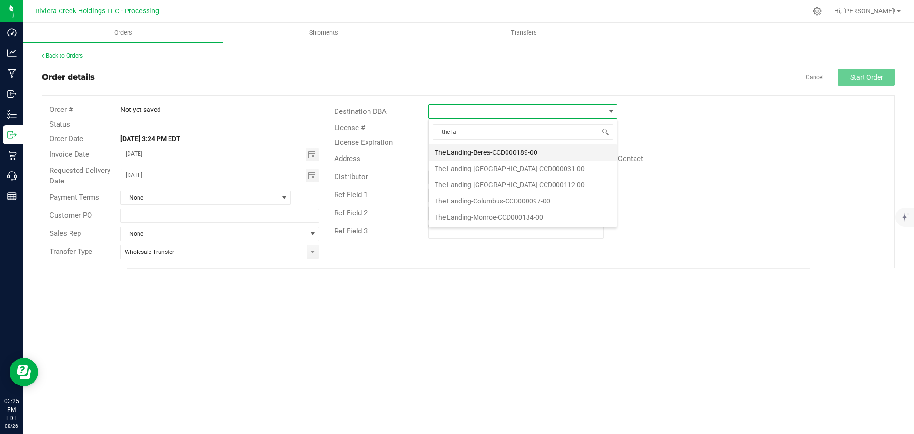
click at [476, 155] on li "The Landing-Berea-CCD000189-00" at bounding box center [523, 152] width 188 height 16
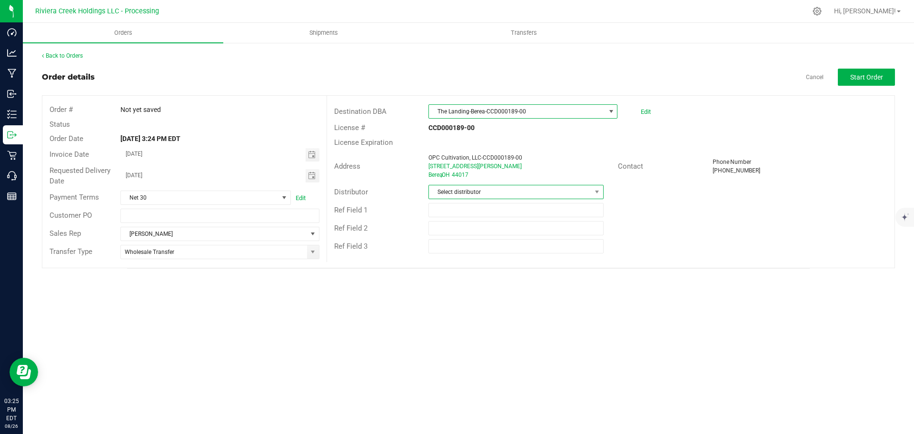
click at [482, 192] on span "Select distributor" at bounding box center [510, 191] width 162 height 13
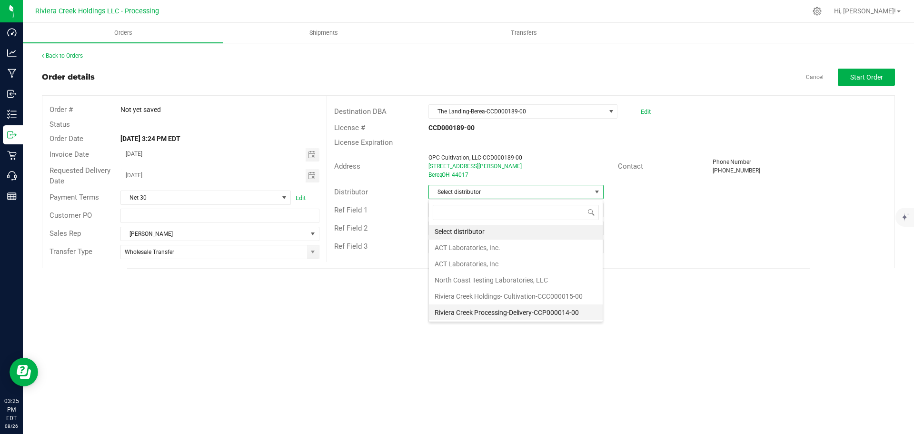
scroll to position [2, 0]
click at [478, 314] on li "Riviera Creek Processing-Delivery-CCP000014-00" at bounding box center [516, 312] width 174 height 16
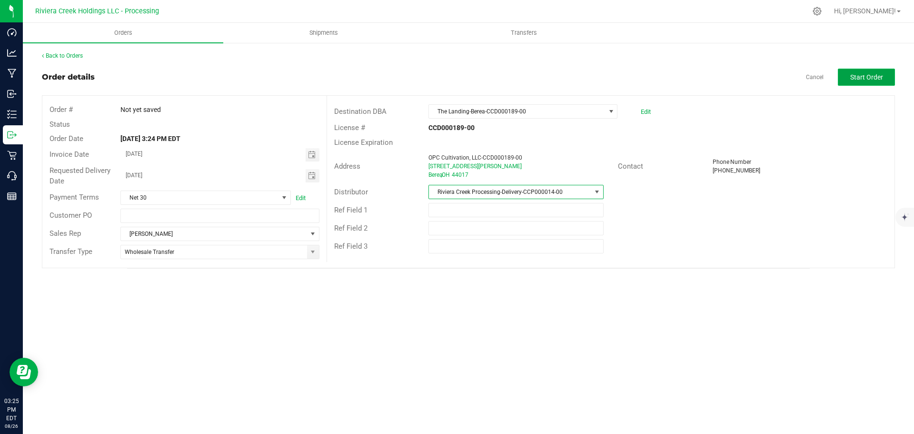
click at [858, 73] on span "Start Order" at bounding box center [867, 77] width 33 height 8
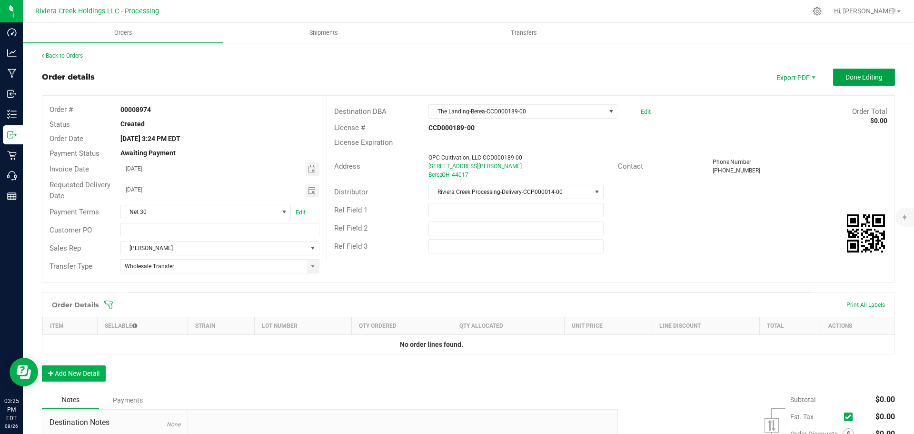
click at [859, 76] on span "Done Editing" at bounding box center [864, 77] width 37 height 8
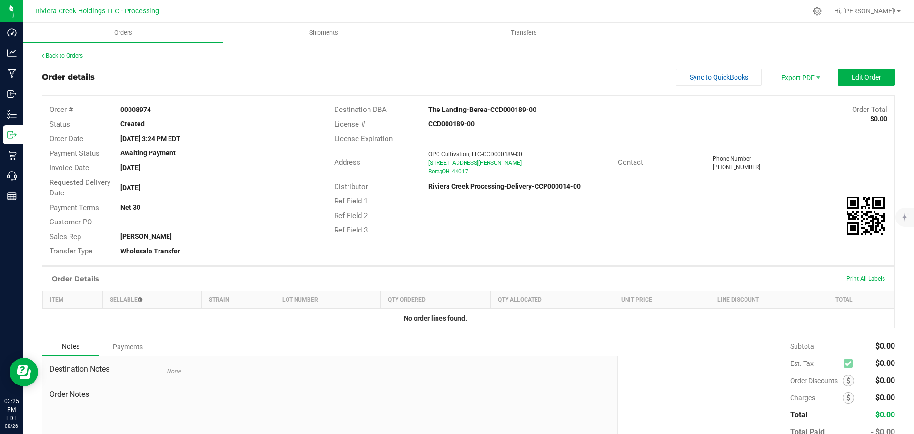
drag, startPoint x: 120, startPoint y: 110, endPoint x: 171, endPoint y: 114, distance: 50.6
click at [171, 114] on div "00008974" at bounding box center [219, 110] width 213 height 10
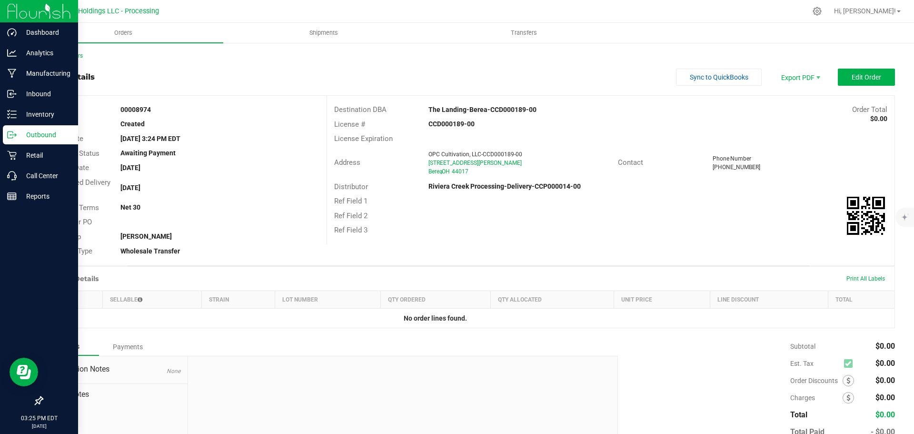
copy strong "00008974"
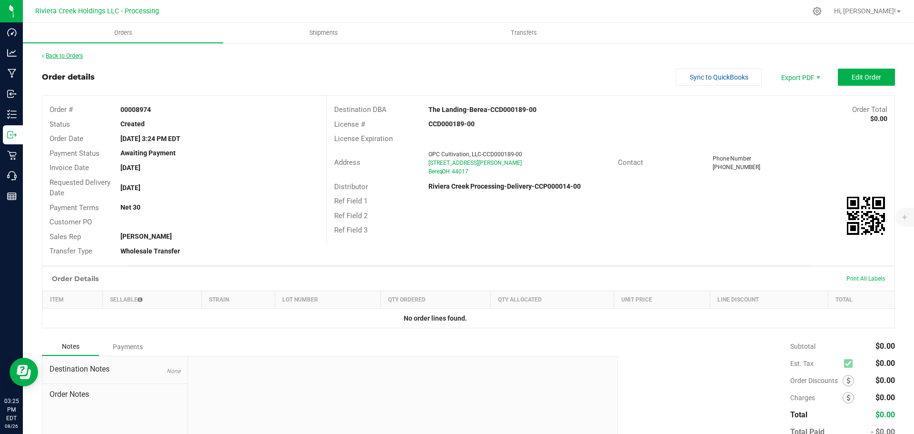
click at [66, 59] on link "Back to Orders" at bounding box center [62, 55] width 41 height 7
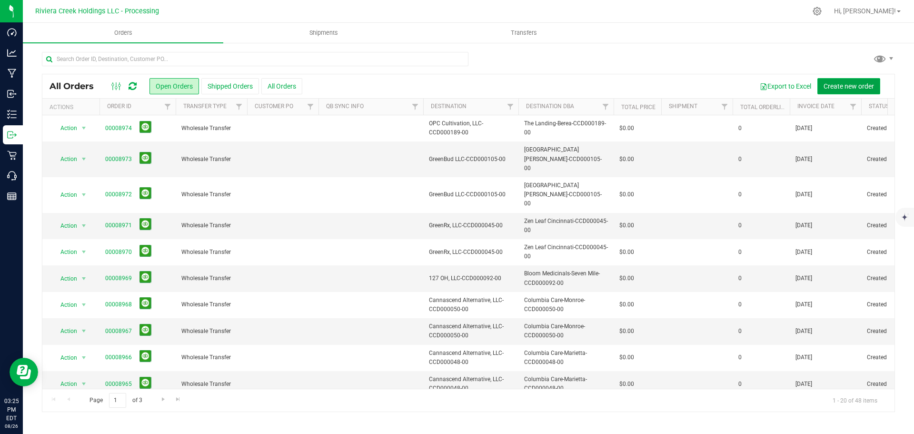
click at [847, 86] on span "Create new order" at bounding box center [849, 86] width 50 height 8
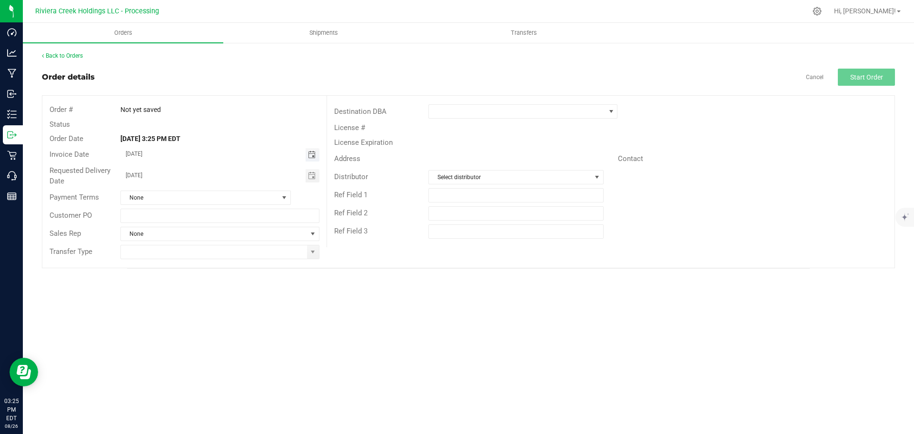
click at [310, 156] on span "Toggle calendar" at bounding box center [312, 155] width 8 height 8
click at [219, 264] on span "28" at bounding box center [220, 263] width 14 height 15
type input "08/28/2025"
click at [313, 176] on span "Toggle calendar" at bounding box center [312, 176] width 8 height 8
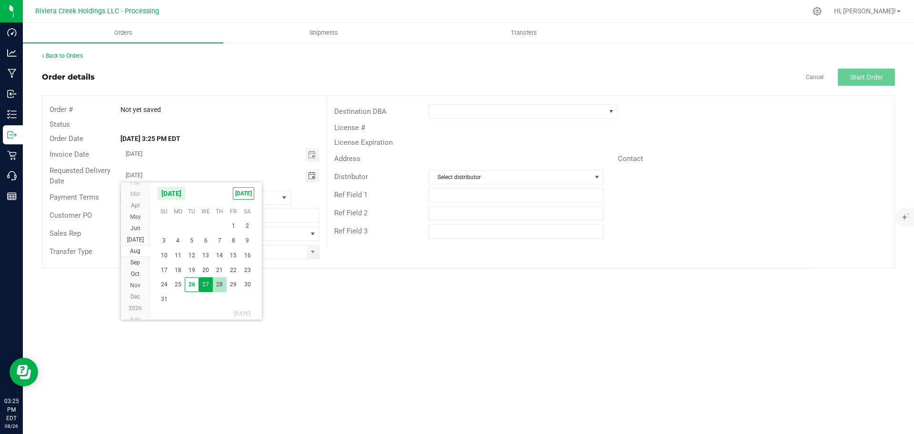
click at [219, 283] on span "28" at bounding box center [220, 284] width 14 height 15
type input "08/28/2025"
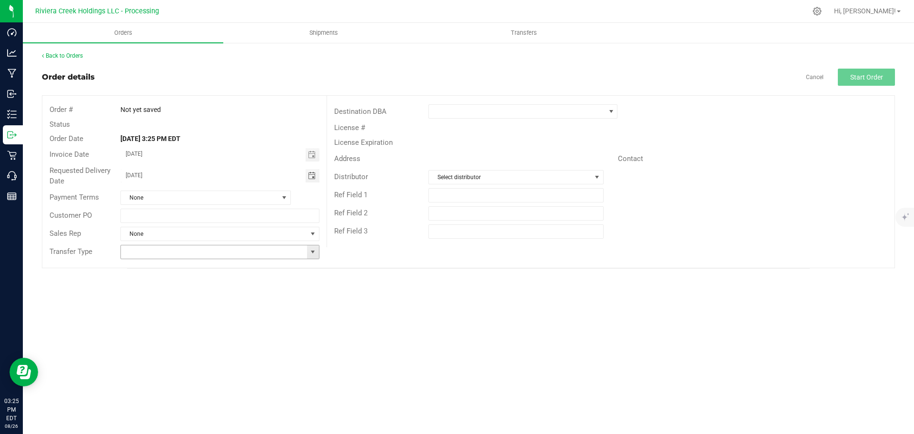
click at [315, 254] on span at bounding box center [313, 252] width 8 height 8
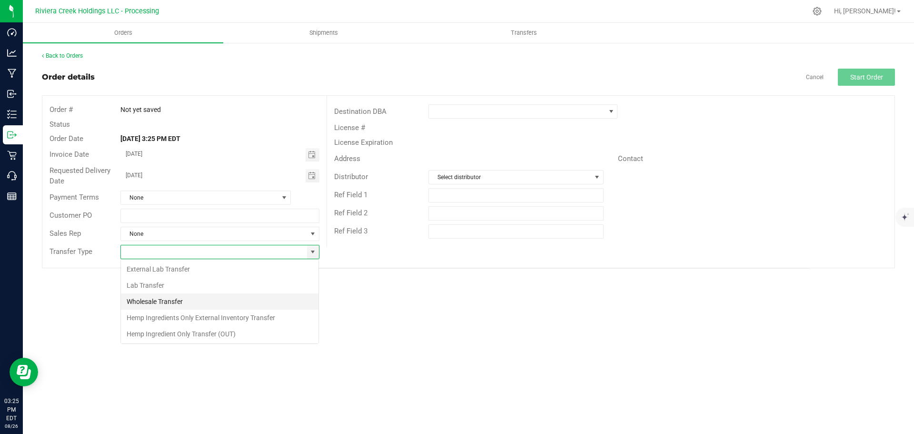
scroll to position [14, 199]
click at [173, 301] on li "Wholesale Transfer" at bounding box center [220, 301] width 198 height 16
type input "Wholesale Transfer"
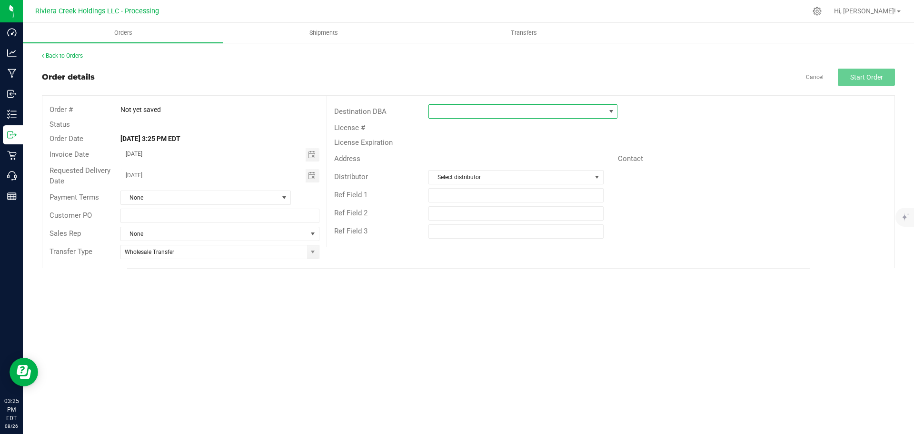
click at [452, 112] on span at bounding box center [517, 111] width 176 height 13
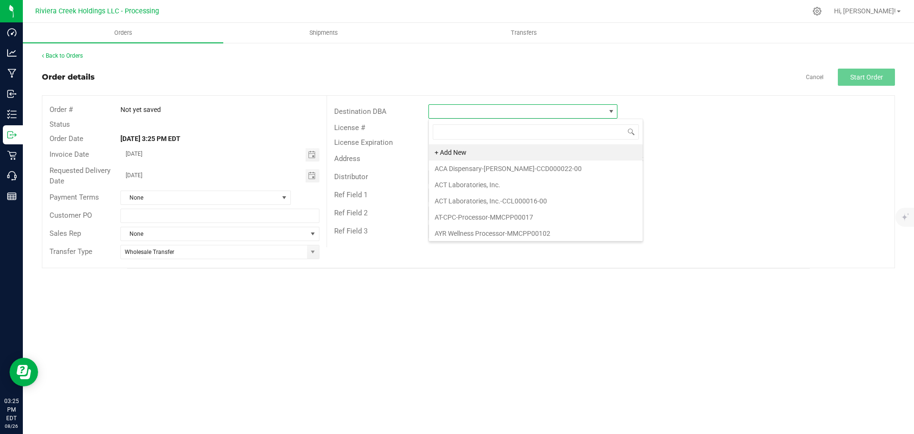
scroll to position [14, 189]
type input "the land"
click at [474, 152] on li "The Landing-Berea-CCD000189-00" at bounding box center [523, 152] width 188 height 16
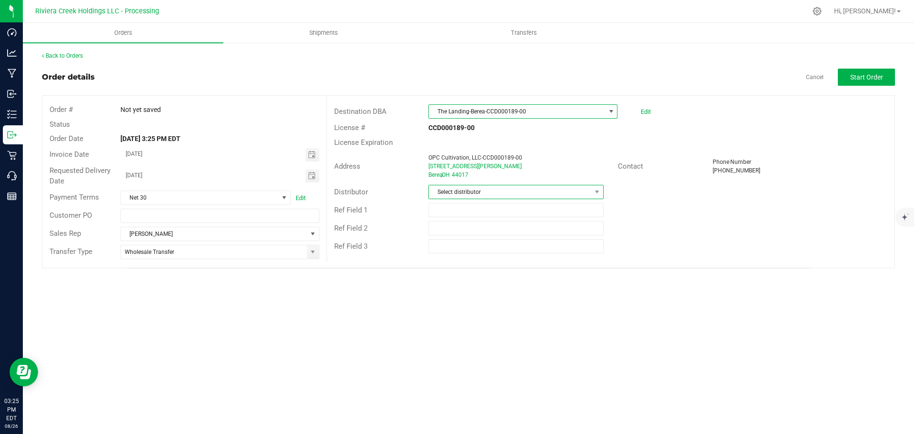
click at [478, 192] on span "Select distributor" at bounding box center [510, 191] width 162 height 13
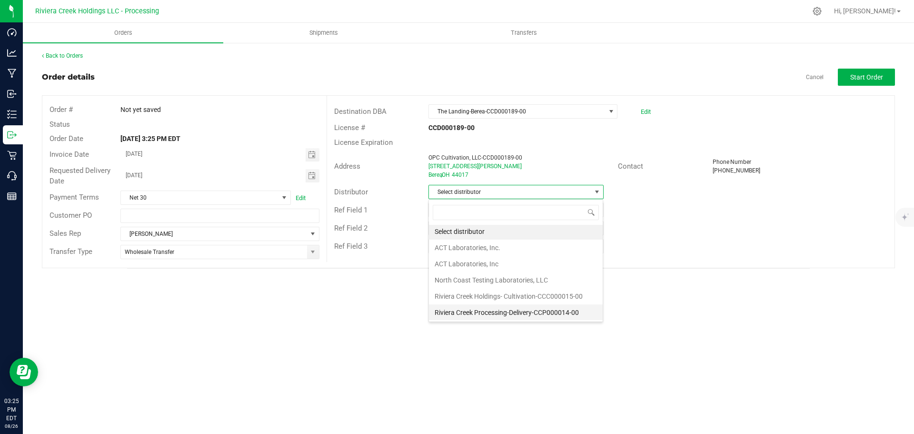
scroll to position [2, 0]
click at [478, 308] on li "Riviera Creek Processing-Delivery-CCP000014-00" at bounding box center [516, 312] width 174 height 16
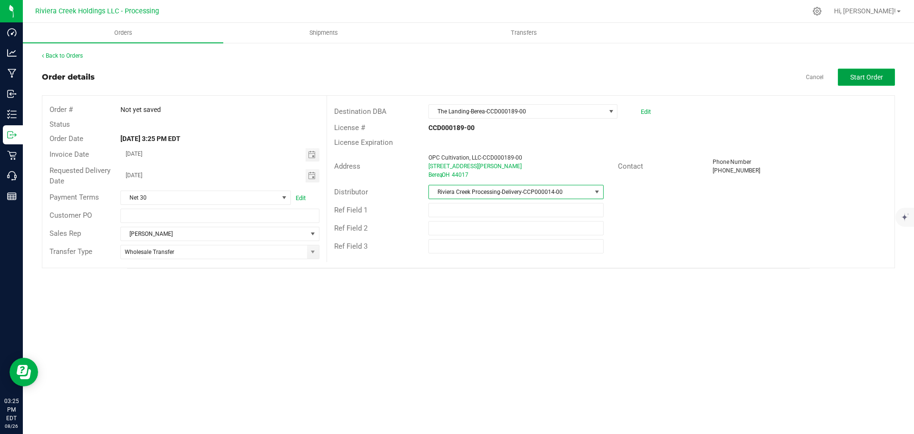
click at [850, 75] on button "Start Order" at bounding box center [866, 77] width 57 height 17
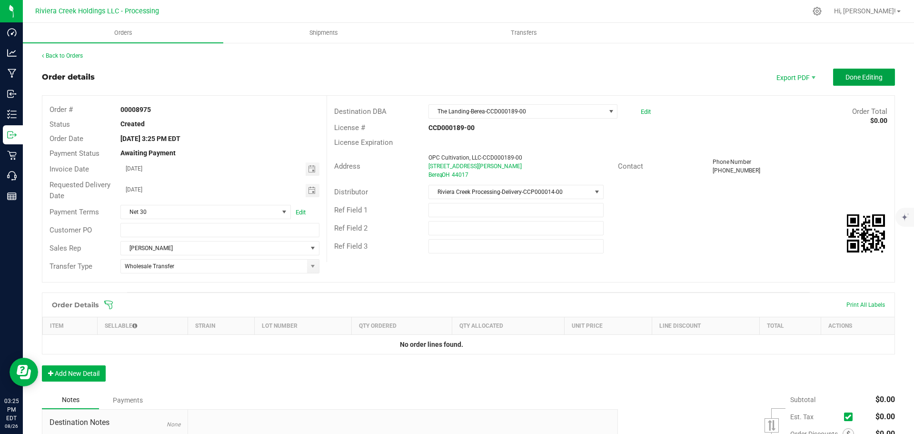
click at [850, 75] on span "Done Editing" at bounding box center [864, 77] width 37 height 8
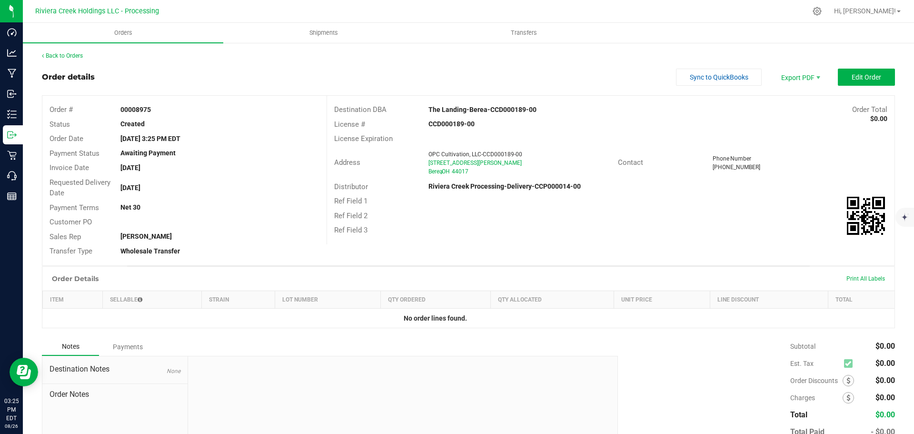
drag, startPoint x: 120, startPoint y: 110, endPoint x: 159, endPoint y: 110, distance: 38.6
click at [159, 110] on div "00008975" at bounding box center [219, 110] width 213 height 10
click at [58, 56] on link "Back to Orders" at bounding box center [62, 55] width 41 height 7
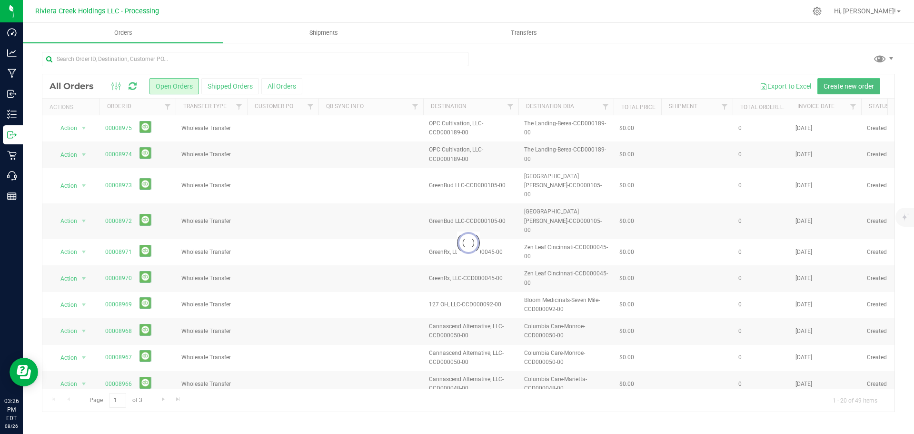
click at [828, 86] on span "Create new order" at bounding box center [849, 86] width 50 height 8
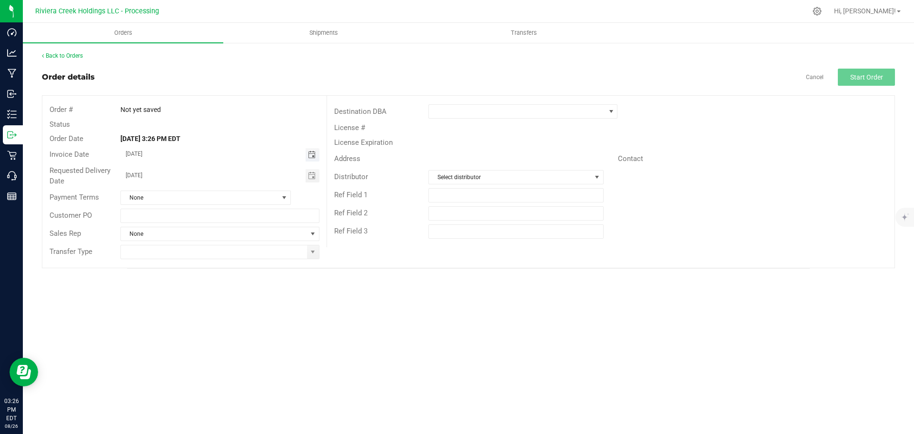
click at [312, 157] on span "Toggle calendar" at bounding box center [312, 155] width 8 height 8
click at [221, 264] on span "28" at bounding box center [220, 263] width 14 height 15
type input "08/28/2025"
click at [309, 174] on span "Toggle calendar" at bounding box center [312, 176] width 8 height 8
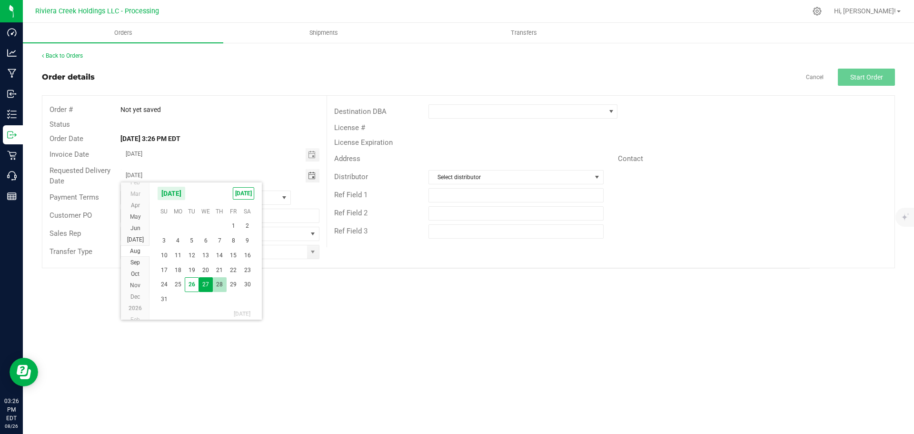
click at [220, 282] on span "28" at bounding box center [220, 284] width 14 height 15
type input "08/28/2025"
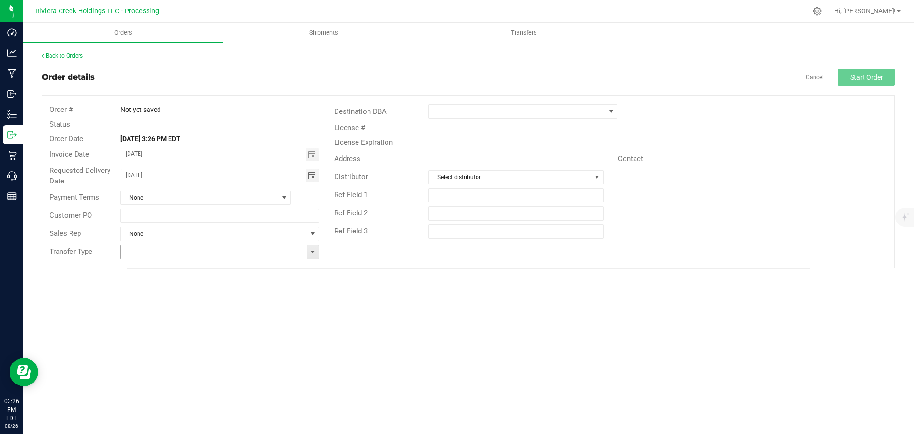
click at [312, 252] on span at bounding box center [313, 252] width 8 height 8
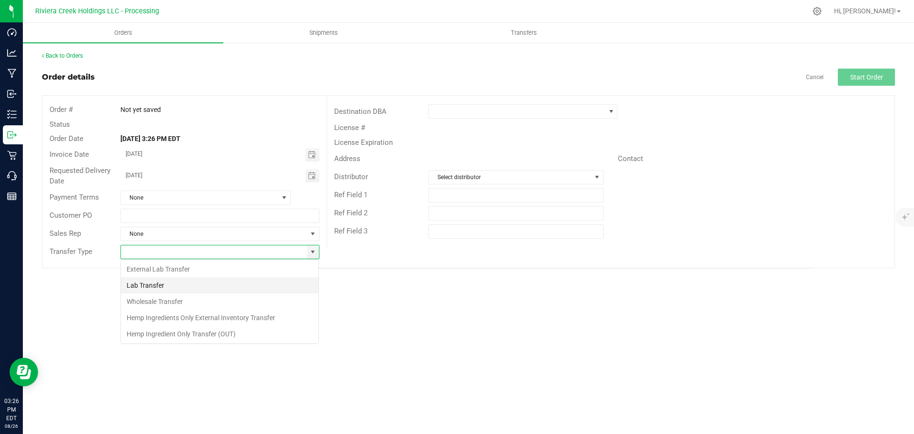
scroll to position [14, 199]
click at [176, 300] on li "Wholesale Transfer" at bounding box center [220, 301] width 198 height 16
type input "Wholesale Transfer"
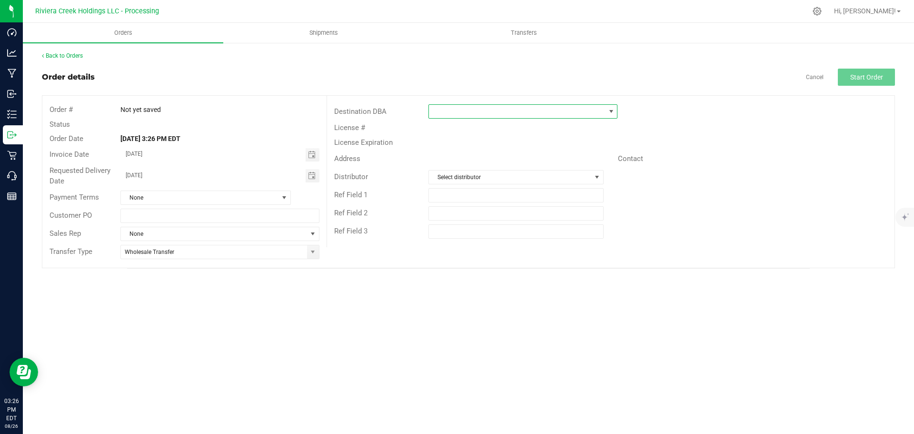
click at [443, 115] on span at bounding box center [517, 111] width 176 height 13
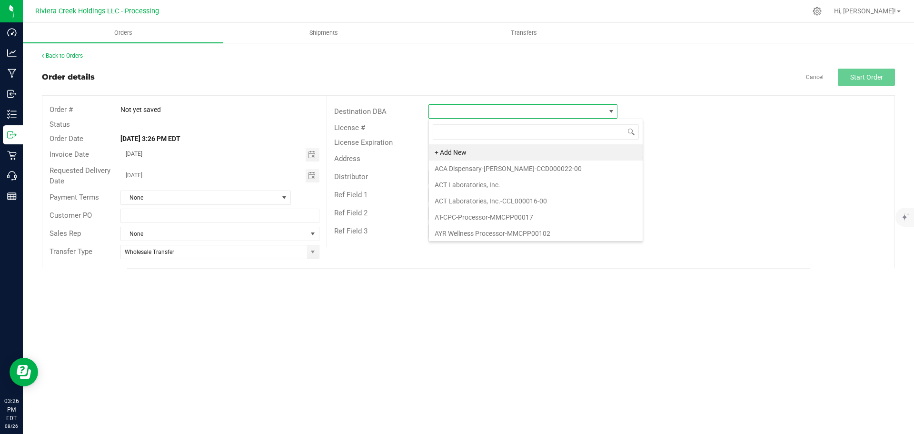
scroll to position [14, 189]
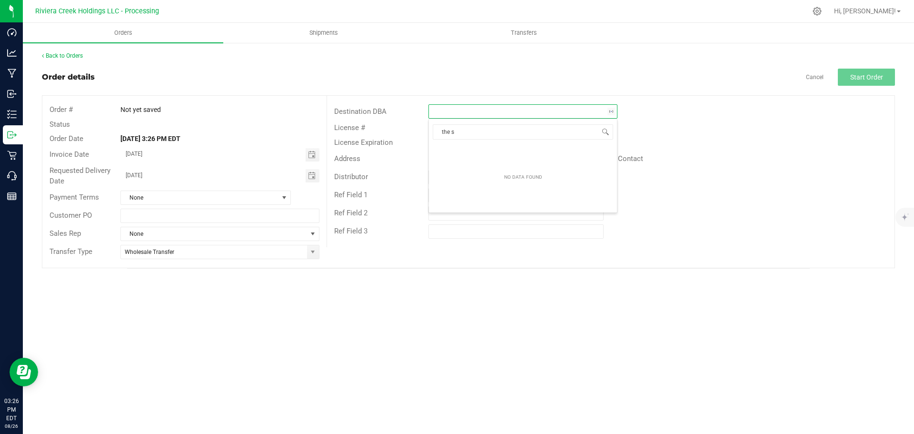
type input "the so"
click at [469, 154] on li "The Source-South Euclid-CCD000144-00" at bounding box center [523, 152] width 188 height 16
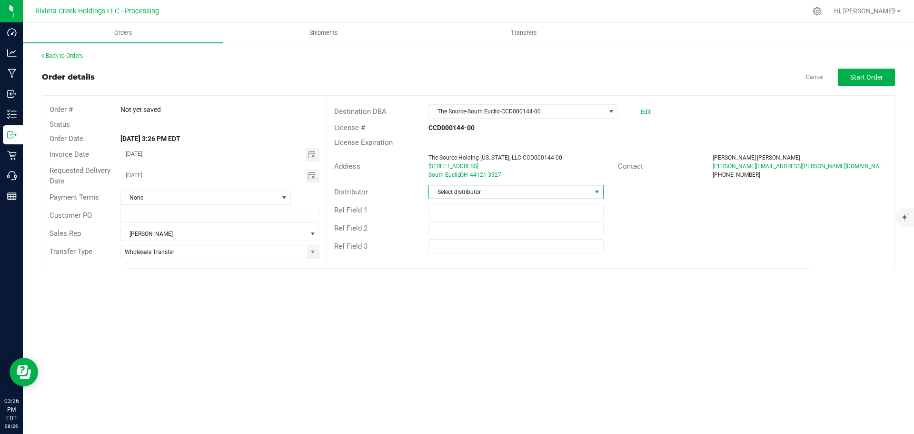
click at [472, 190] on span "Select distributor" at bounding box center [510, 191] width 162 height 13
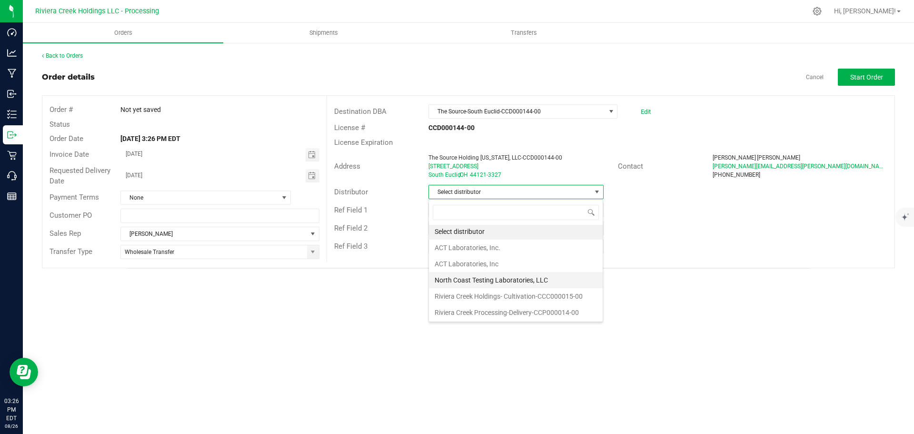
scroll to position [2, 0]
click at [487, 311] on li "Riviera Creek Processing-Delivery-CCP000014-00" at bounding box center [516, 312] width 174 height 16
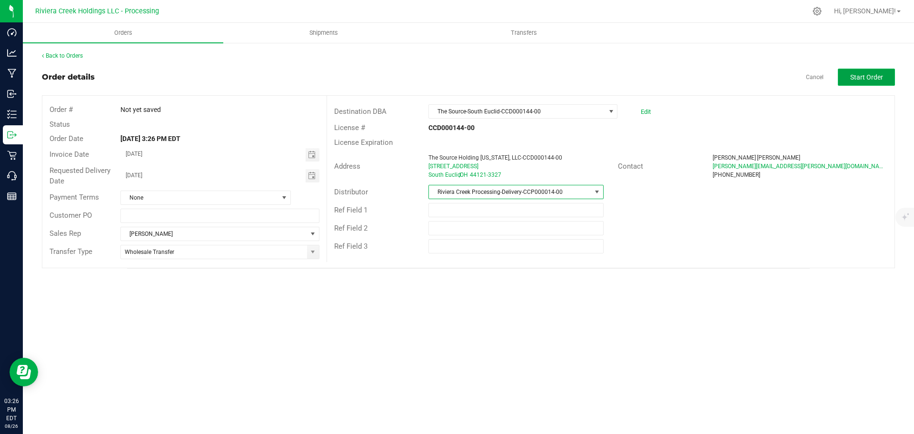
click at [854, 79] on span "Start Order" at bounding box center [867, 77] width 33 height 8
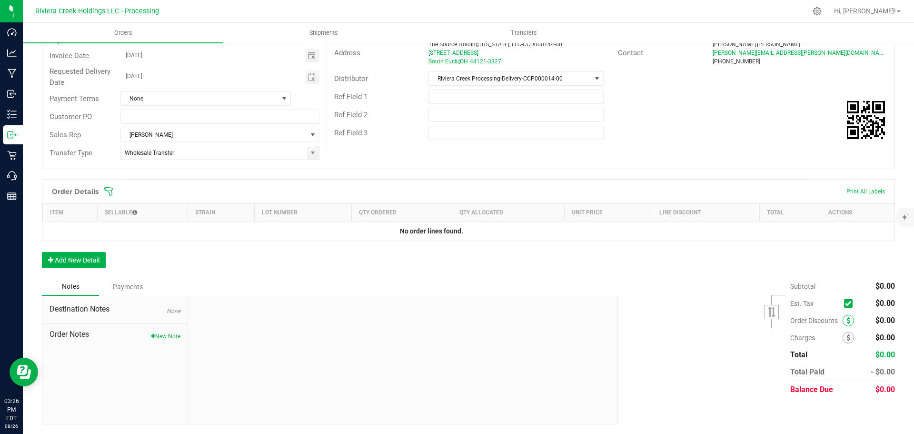
click at [844, 317] on span at bounding box center [848, 320] width 11 height 11
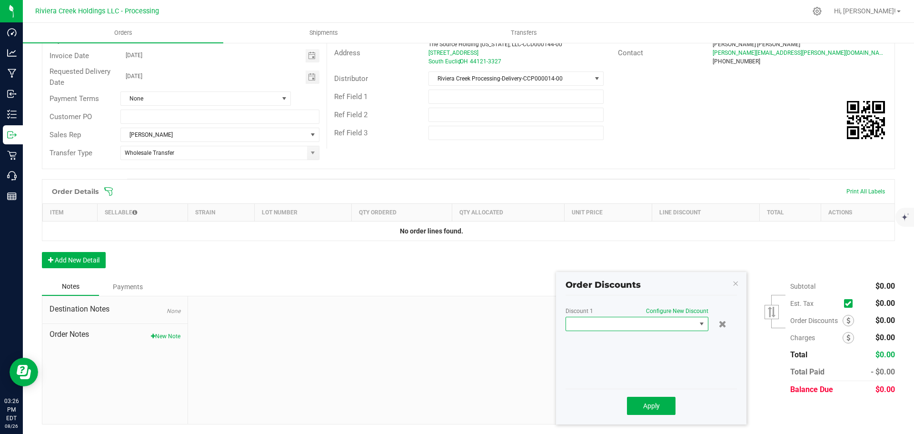
click at [663, 322] on span at bounding box center [631, 323] width 130 height 13
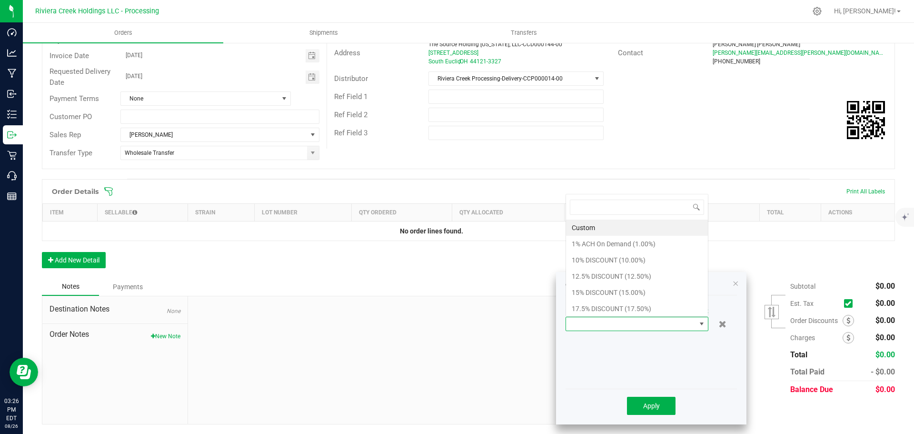
scroll to position [14, 143]
click at [601, 263] on li "10% DISCOUNT (10.00%)" at bounding box center [637, 260] width 142 height 16
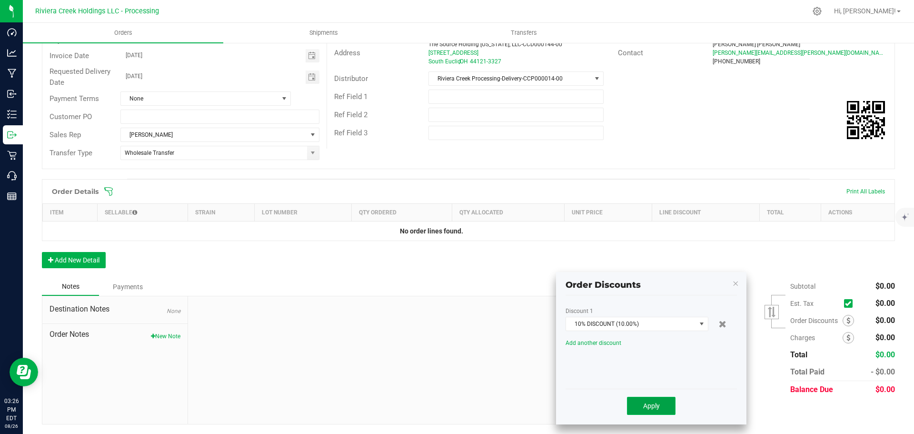
click at [643, 408] on button "Apply" at bounding box center [651, 406] width 49 height 18
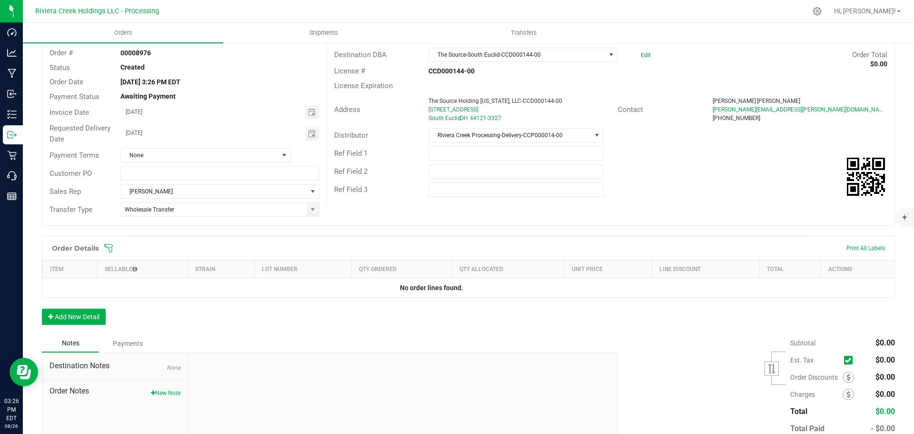
scroll to position [0, 0]
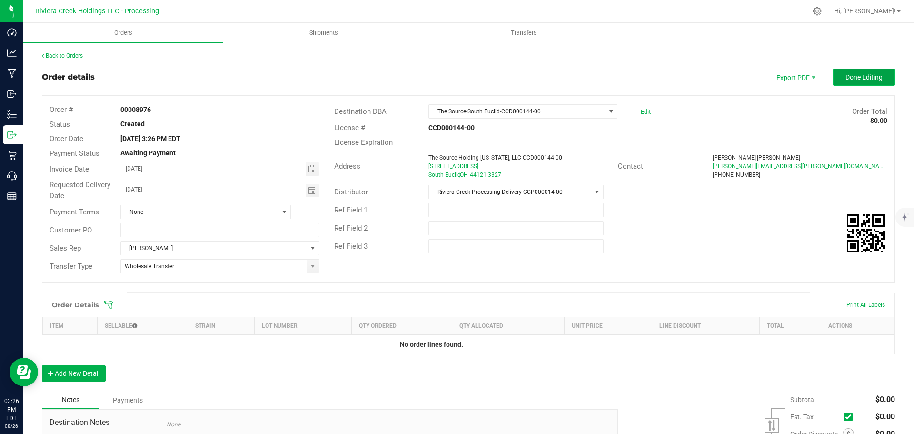
click at [849, 76] on span "Done Editing" at bounding box center [864, 77] width 37 height 8
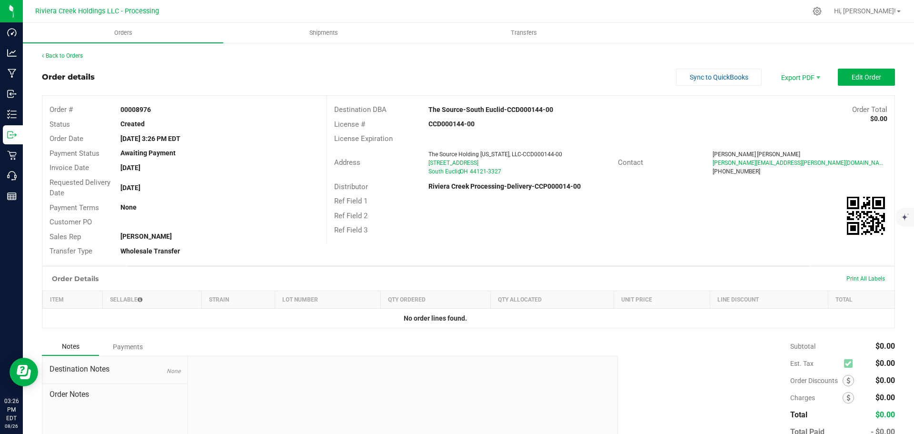
drag, startPoint x: 121, startPoint y: 110, endPoint x: 161, endPoint y: 110, distance: 40.0
click at [161, 110] on div "00008976" at bounding box center [219, 110] width 213 height 10
click at [71, 54] on link "Back to Orders" at bounding box center [62, 55] width 41 height 7
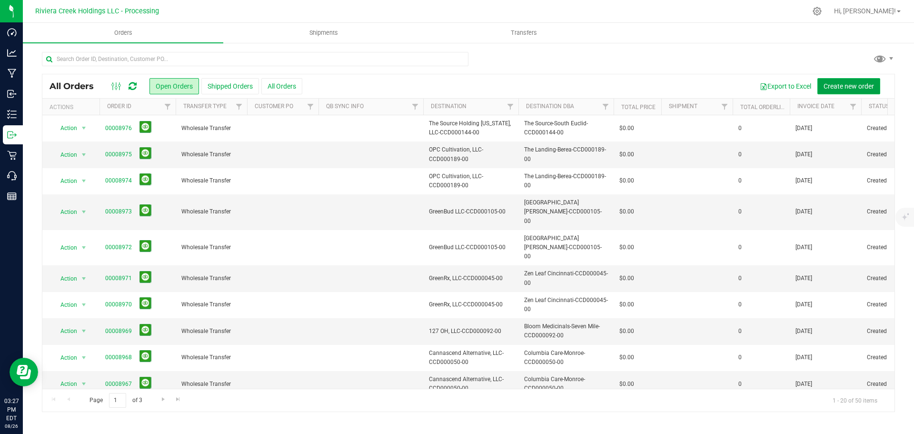
click at [866, 88] on span "Create new order" at bounding box center [849, 86] width 50 height 8
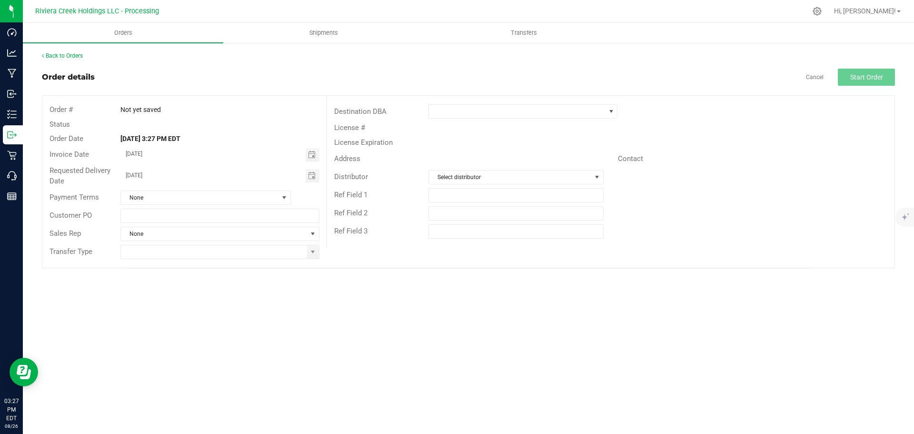
drag, startPoint x: 311, startPoint y: 156, endPoint x: 281, endPoint y: 183, distance: 41.1
click at [311, 156] on span "Toggle calendar" at bounding box center [312, 155] width 8 height 8
click at [221, 262] on span "28" at bounding box center [220, 263] width 14 height 15
type input "08/28/2025"
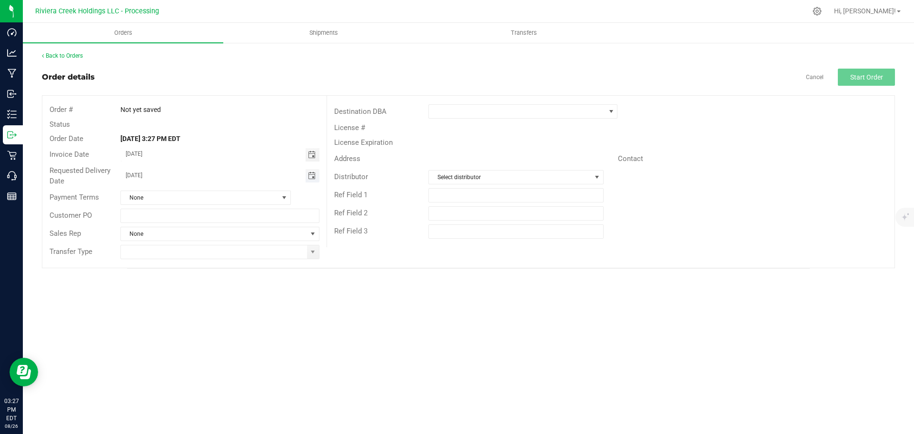
click at [311, 177] on span "Toggle calendar" at bounding box center [312, 176] width 8 height 8
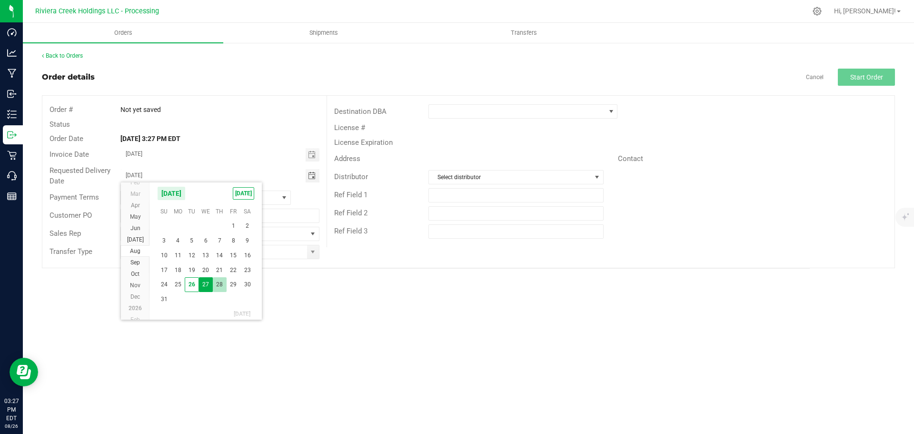
click at [219, 285] on span "28" at bounding box center [220, 284] width 14 height 15
type input "08/28/2025"
click at [312, 256] on span at bounding box center [313, 251] width 12 height 13
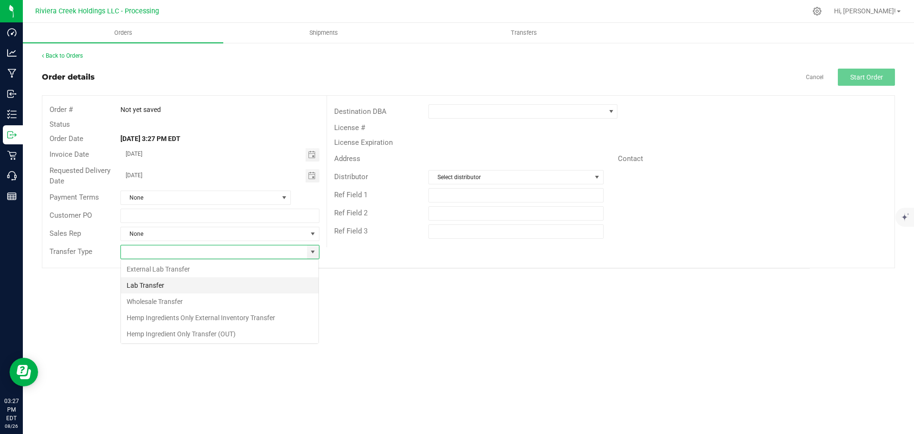
scroll to position [14, 199]
click at [157, 300] on li "Wholesale Transfer" at bounding box center [220, 301] width 198 height 16
type input "Wholesale Transfer"
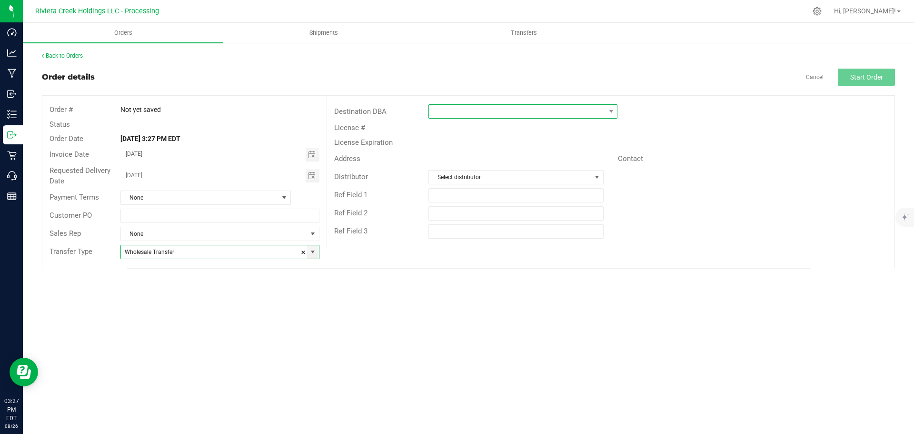
click at [449, 112] on span at bounding box center [517, 111] width 176 height 13
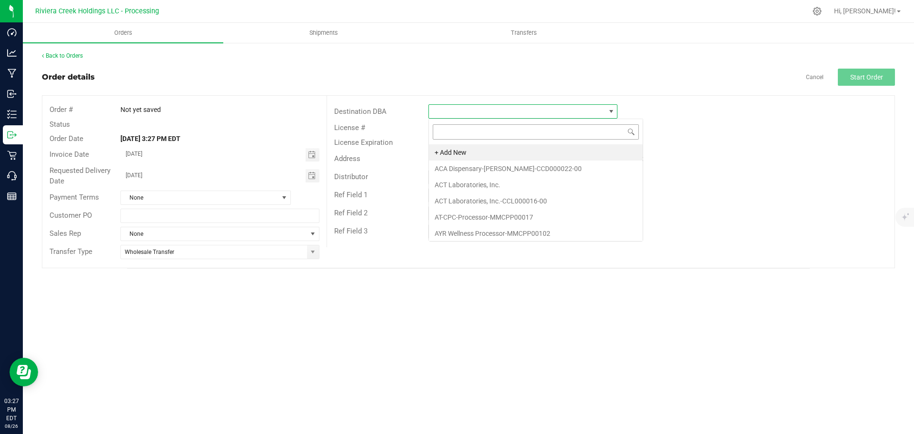
scroll to position [14, 189]
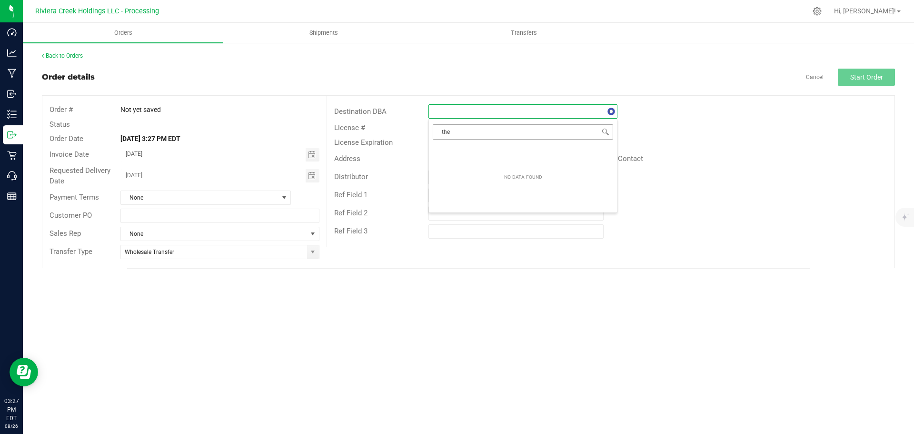
type input "the s"
click at [460, 155] on li "The Source-South Euclid-CCD000144-00" at bounding box center [523, 152] width 188 height 16
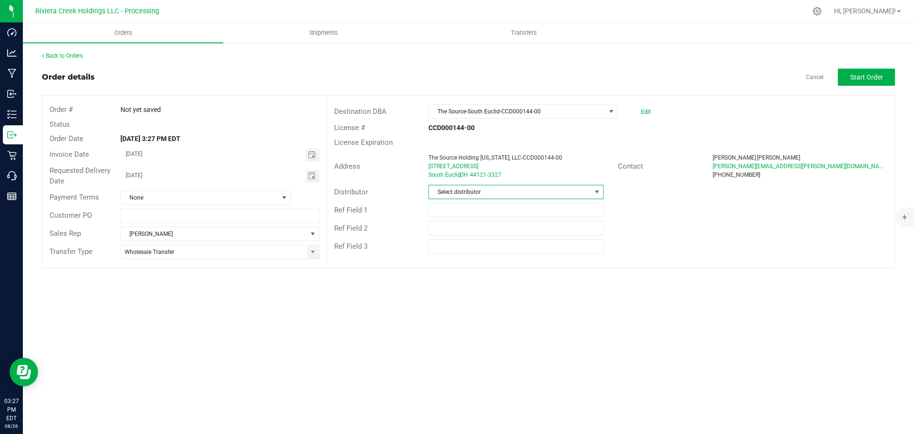
click at [468, 195] on span "Select distributor" at bounding box center [510, 191] width 162 height 13
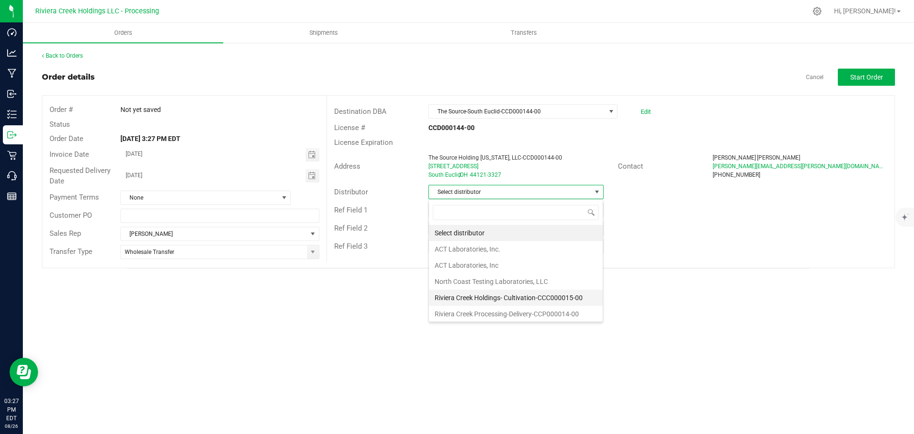
scroll to position [2, 0]
click at [472, 318] on li "Riviera Creek Processing-Delivery-CCP000014-00" at bounding box center [516, 312] width 174 height 16
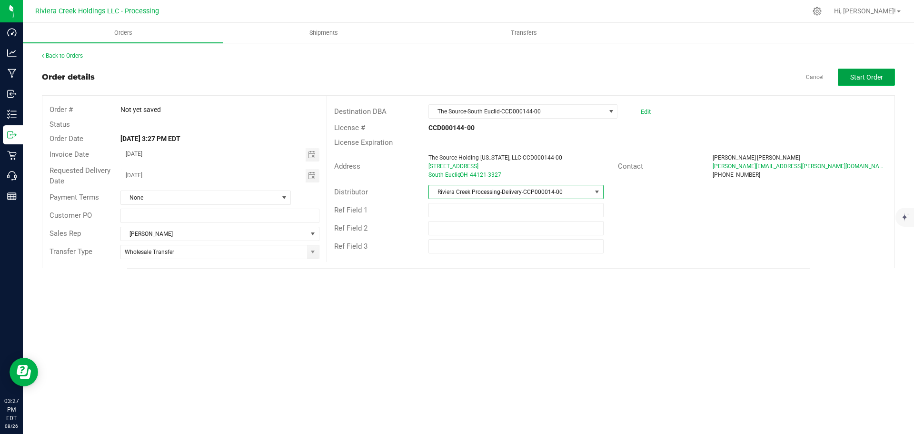
click at [862, 75] on span "Start Order" at bounding box center [867, 77] width 33 height 8
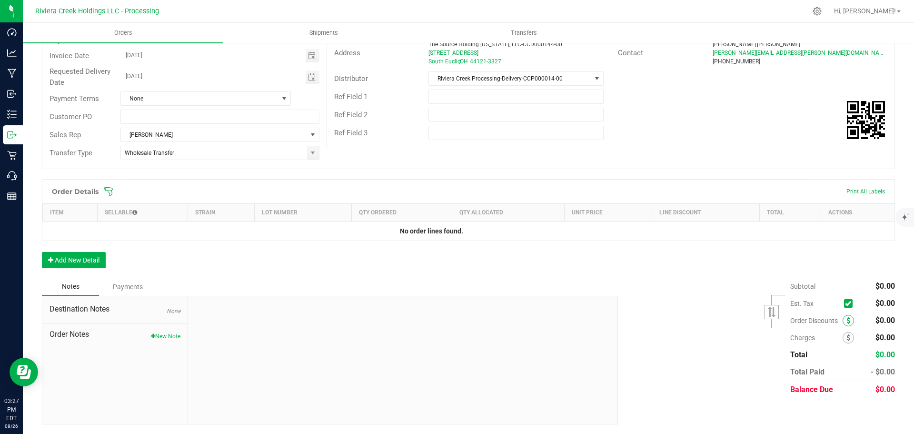
click at [847, 321] on icon at bounding box center [849, 320] width 4 height 7
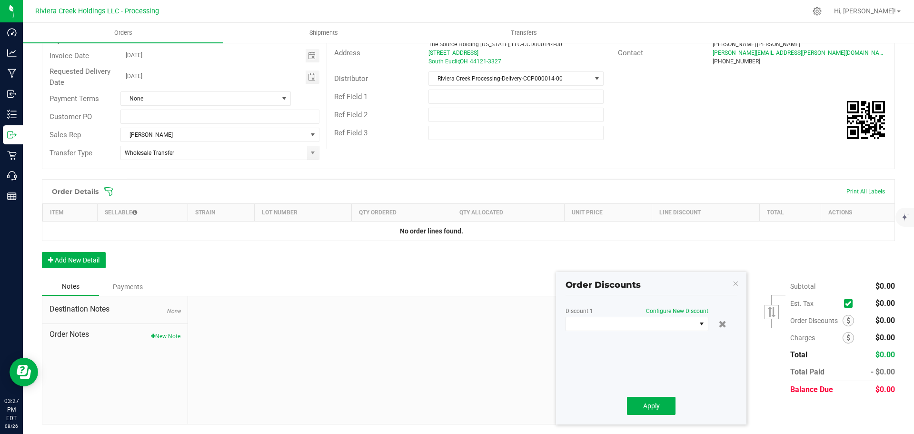
scroll to position [113, 0]
click at [635, 329] on span at bounding box center [631, 323] width 130 height 13
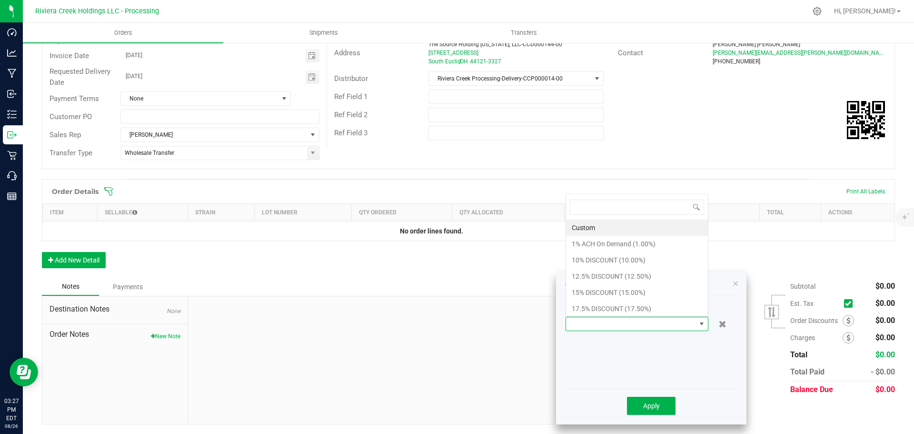
scroll to position [14, 143]
click at [599, 262] on li "10% DISCOUNT (10.00%)" at bounding box center [637, 260] width 142 height 16
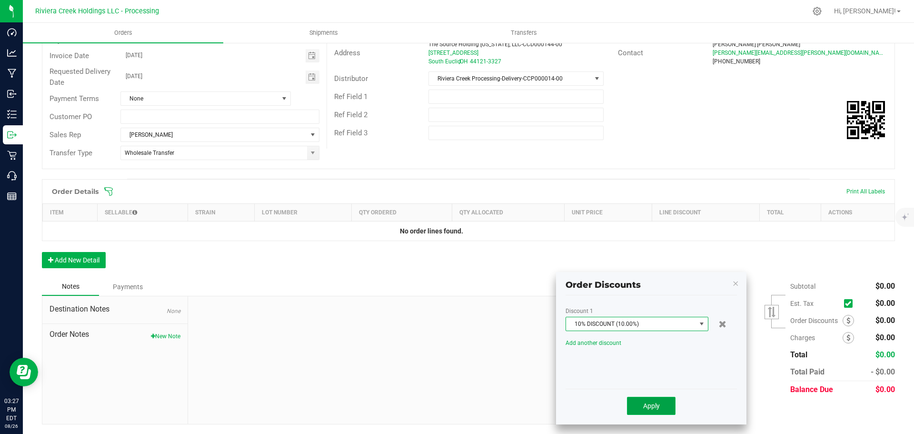
click at [644, 411] on button "Apply" at bounding box center [651, 406] width 49 height 18
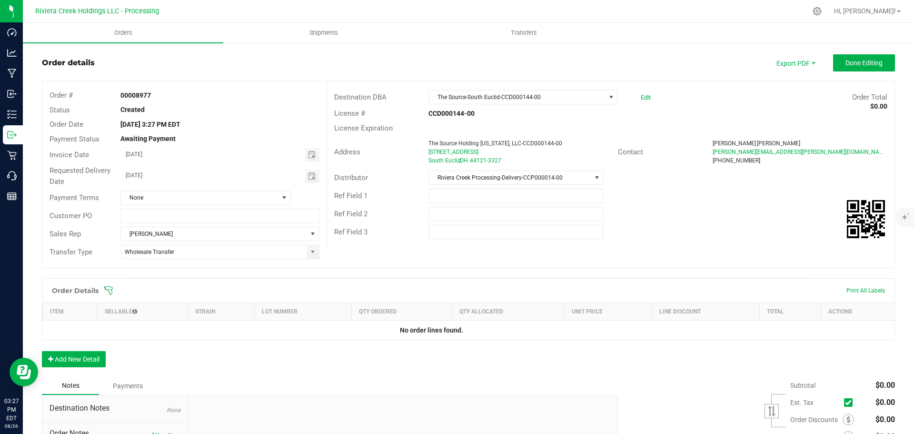
scroll to position [0, 0]
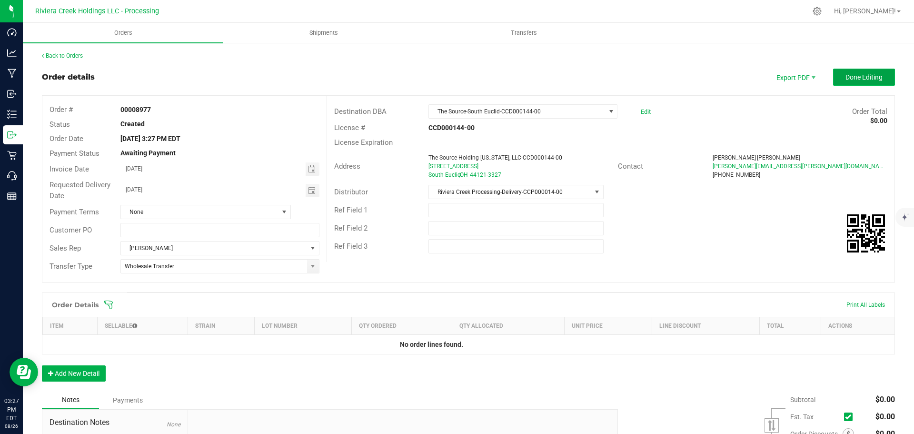
click at [848, 77] on span "Done Editing" at bounding box center [864, 77] width 37 height 8
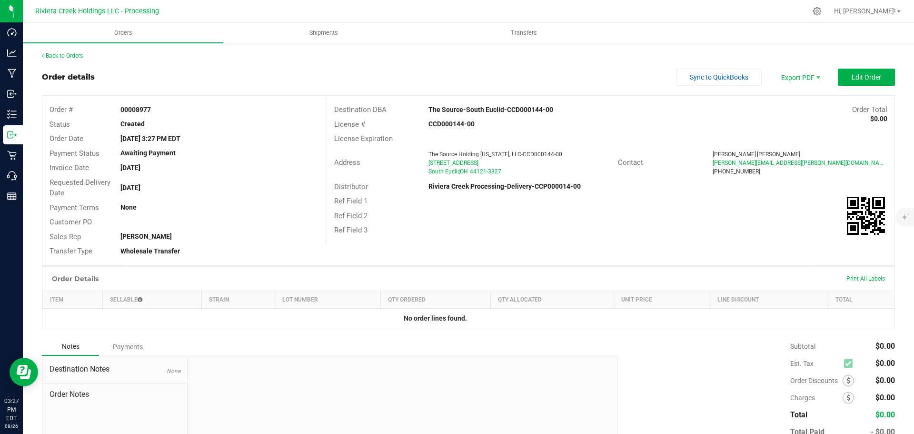
drag, startPoint x: 119, startPoint y: 110, endPoint x: 160, endPoint y: 113, distance: 40.6
click at [160, 113] on div "00008977" at bounding box center [219, 110] width 213 height 10
click at [75, 57] on link "Back to Orders" at bounding box center [62, 55] width 41 height 7
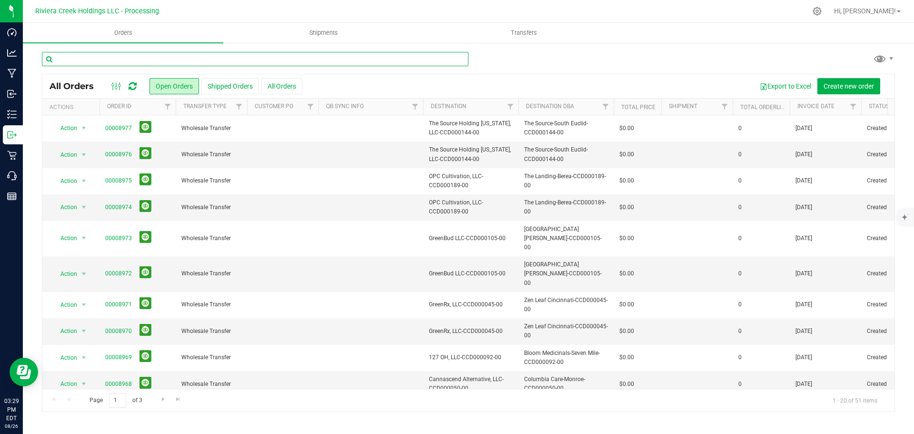
click at [80, 55] on input "text" at bounding box center [255, 59] width 427 height 14
type input "8945"
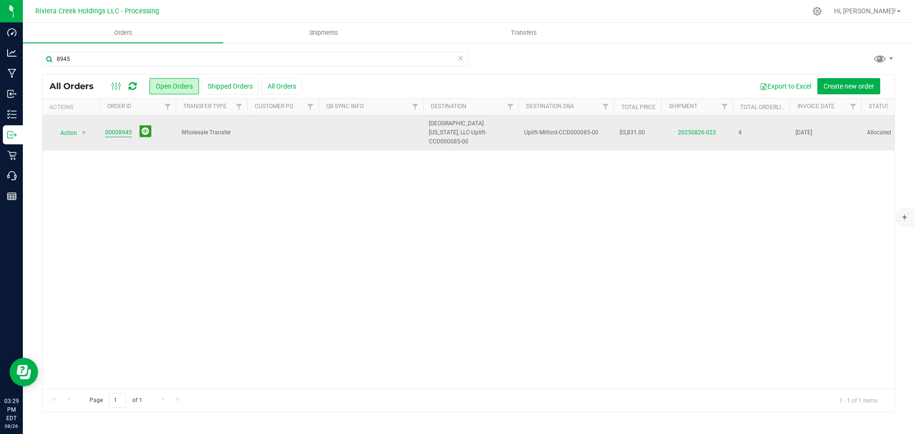
click at [119, 130] on link "00008945" at bounding box center [118, 132] width 27 height 9
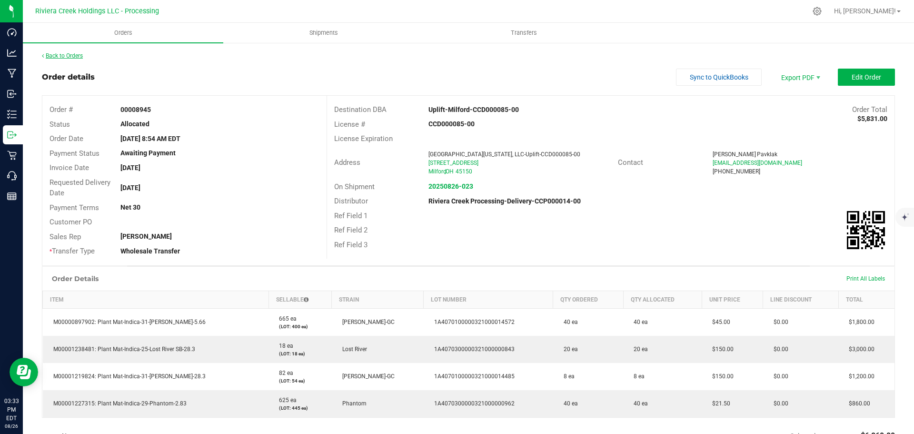
click at [71, 58] on link "Back to Orders" at bounding box center [62, 55] width 41 height 7
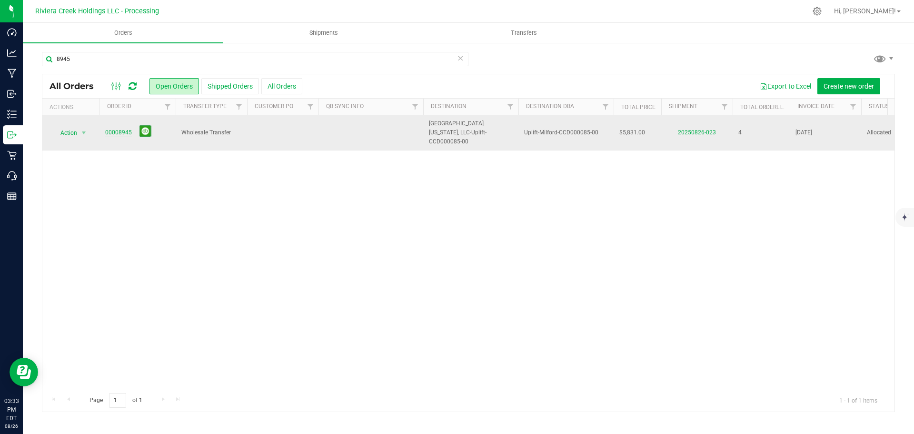
click at [126, 131] on link "00008945" at bounding box center [118, 132] width 27 height 9
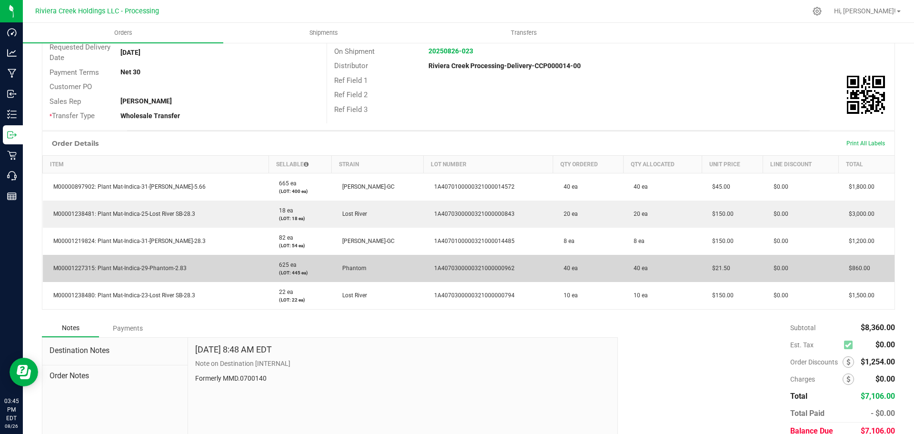
scroll to position [177, 0]
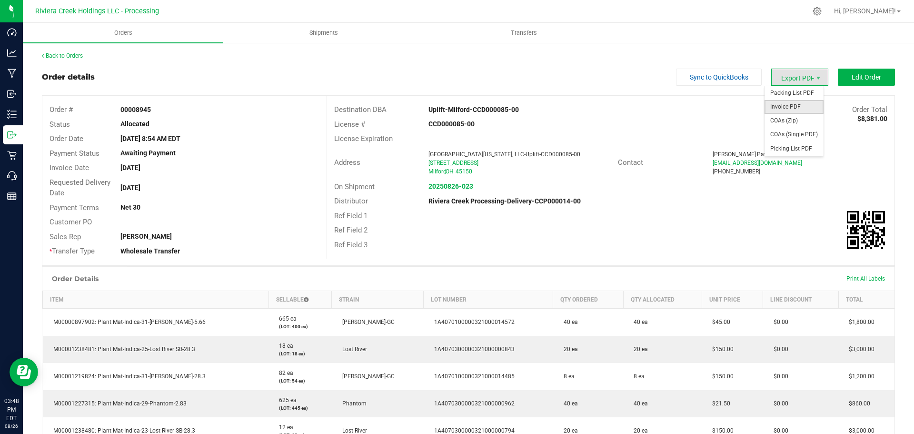
click at [781, 103] on span "Invoice PDF" at bounding box center [794, 107] width 59 height 14
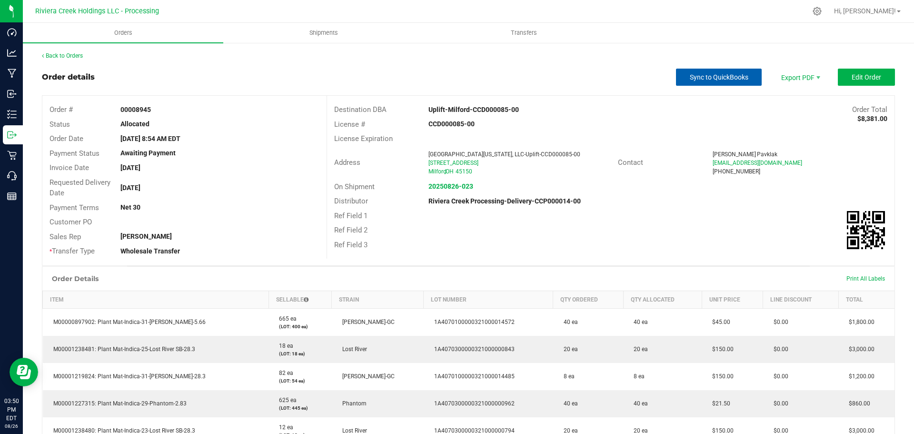
click at [700, 77] on span "Sync to QuickBooks" at bounding box center [719, 77] width 59 height 8
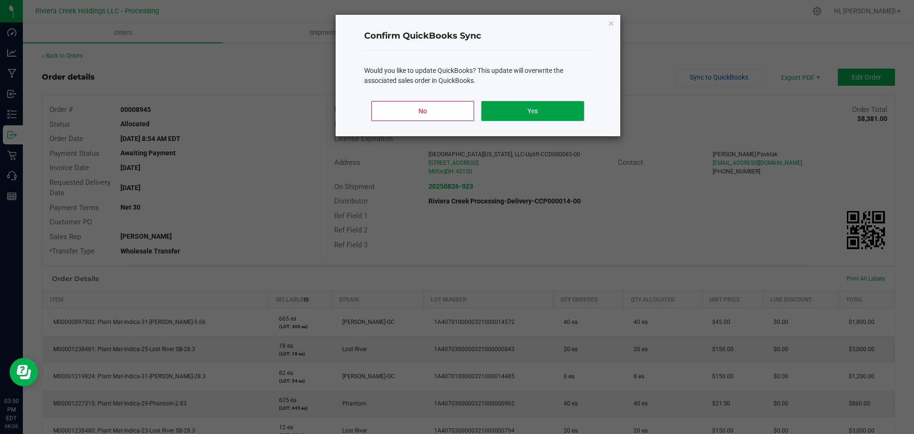
click at [523, 109] on button "Yes" at bounding box center [533, 111] width 102 height 20
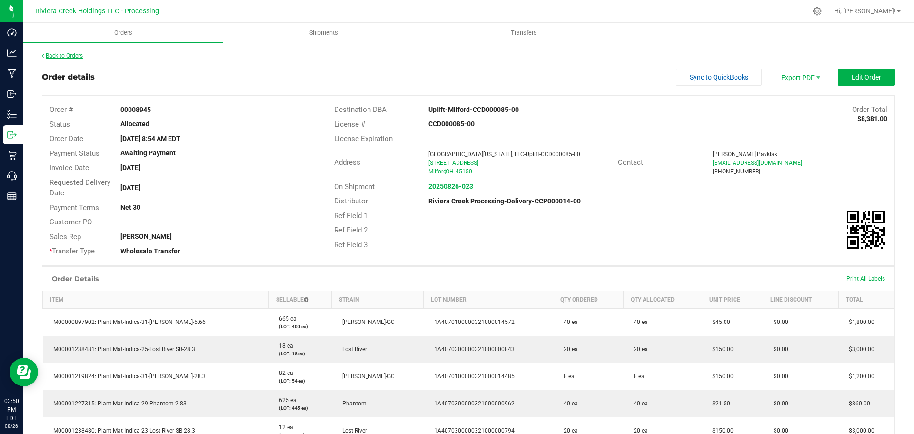
click at [70, 52] on link "Back to Orders" at bounding box center [62, 55] width 41 height 7
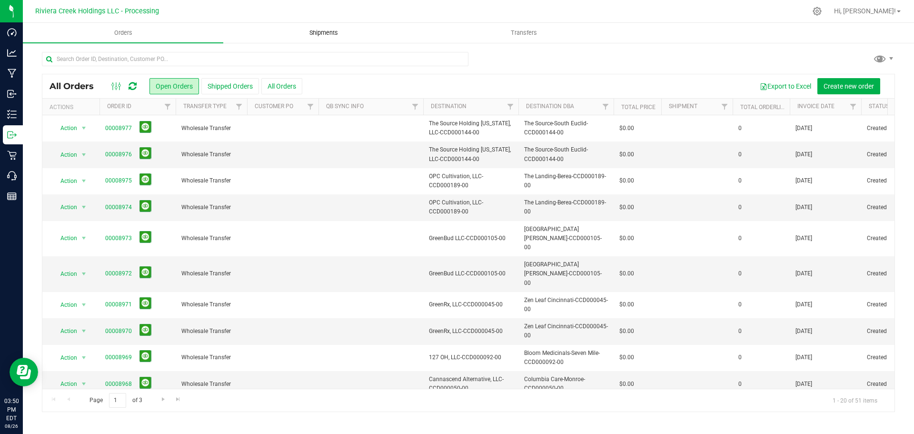
click at [330, 33] on span "Shipments" at bounding box center [324, 33] width 54 height 9
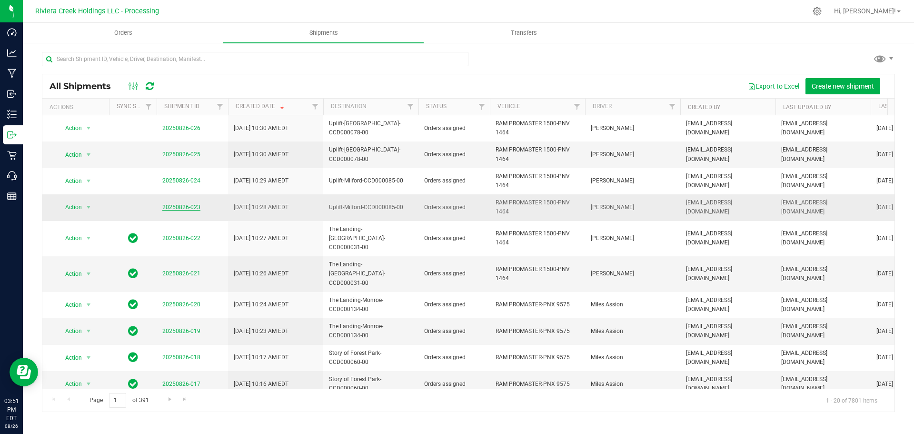
click at [188, 205] on link "20250826-023" at bounding box center [181, 207] width 38 height 7
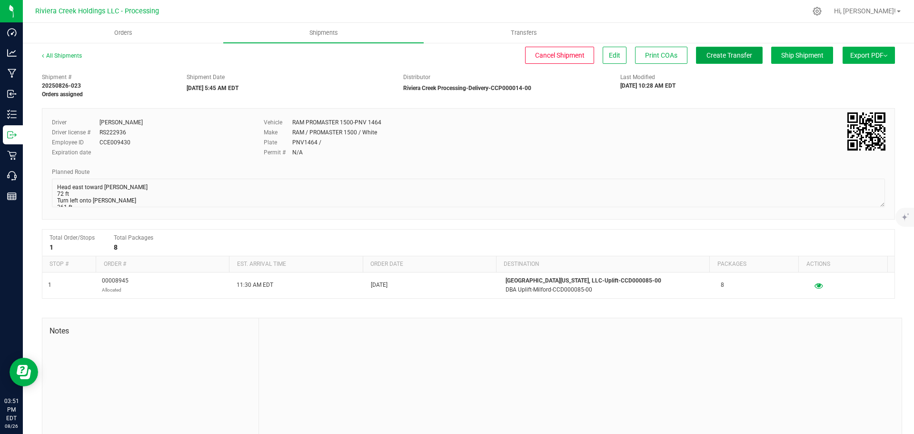
click at [713, 59] on span "Create Transfer" at bounding box center [730, 55] width 46 height 8
click at [70, 59] on link "All Shipments" at bounding box center [62, 55] width 40 height 7
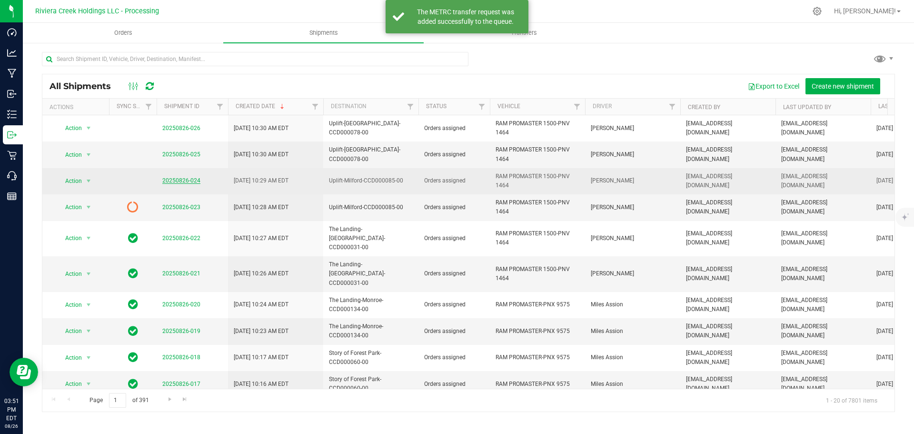
click at [177, 183] on link "20250826-024" at bounding box center [181, 180] width 38 height 7
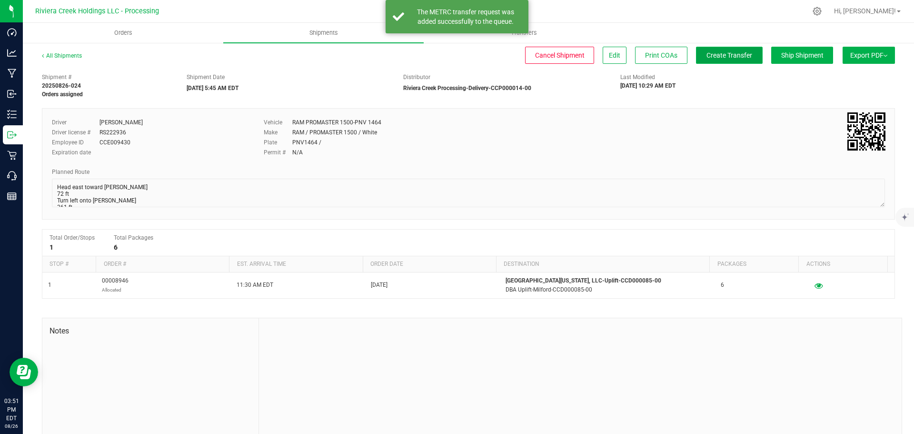
click at [719, 56] on span "Create Transfer" at bounding box center [730, 55] width 46 height 8
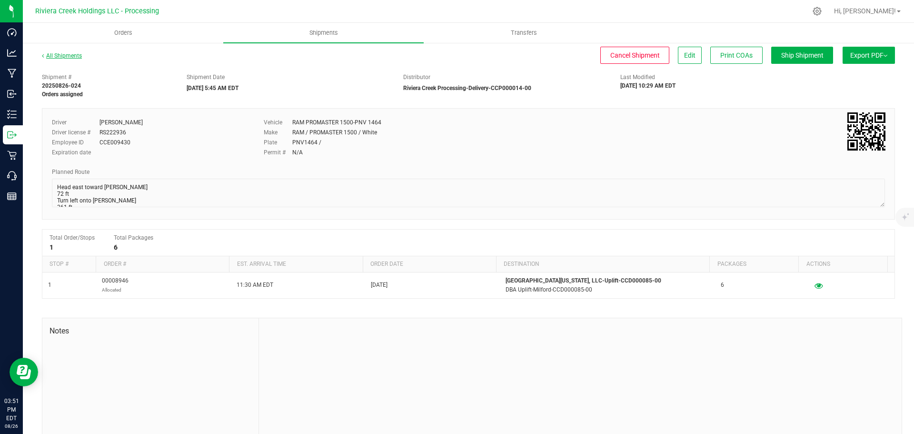
click at [70, 56] on link "All Shipments" at bounding box center [62, 55] width 40 height 7
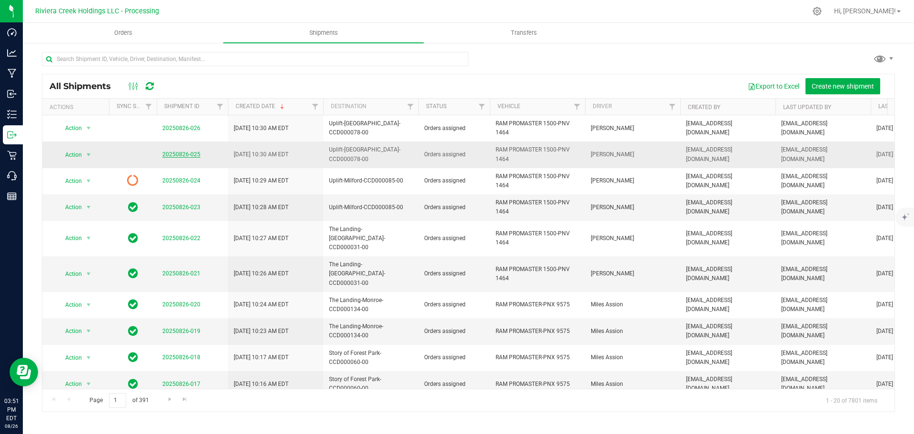
click at [178, 155] on link "20250826-025" at bounding box center [181, 154] width 38 height 7
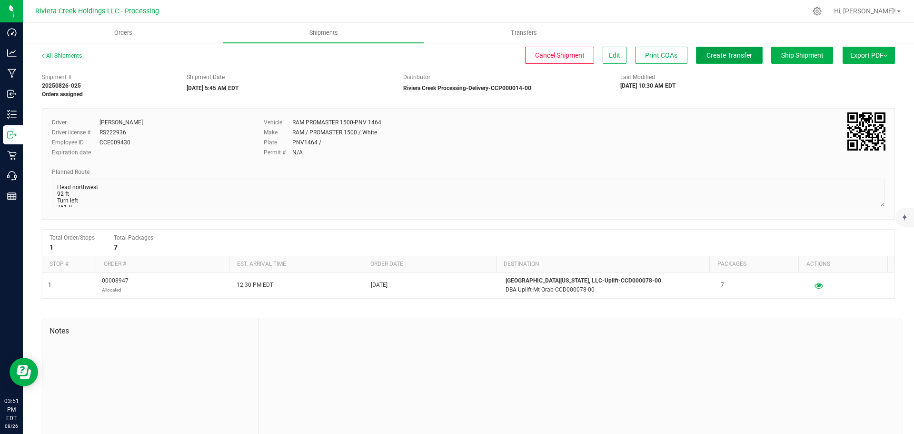
click at [711, 56] on span "Create Transfer" at bounding box center [730, 55] width 46 height 8
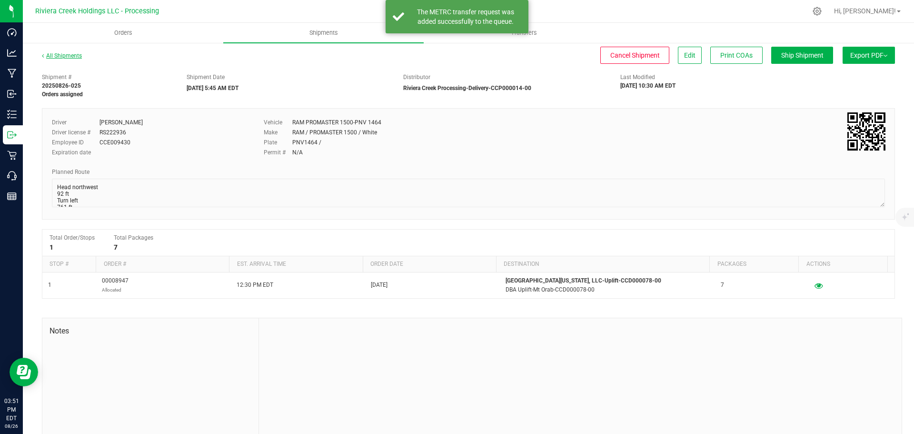
click at [70, 58] on link "All Shipments" at bounding box center [62, 55] width 40 height 7
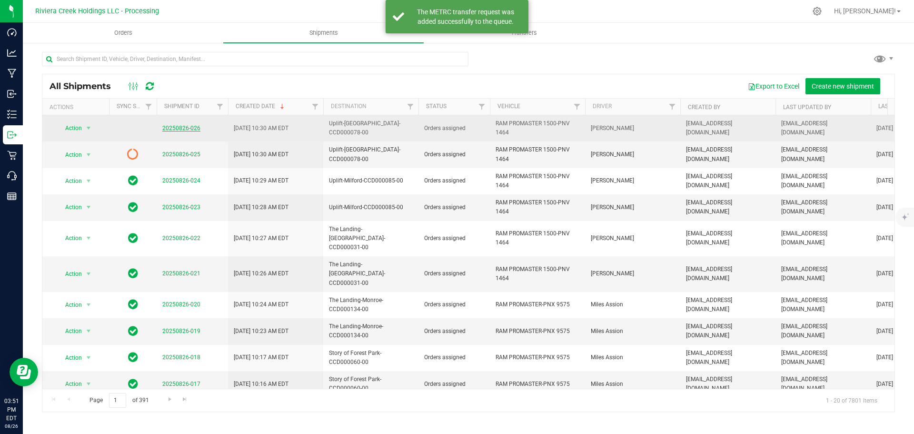
click at [175, 128] on link "20250826-026" at bounding box center [181, 128] width 38 height 7
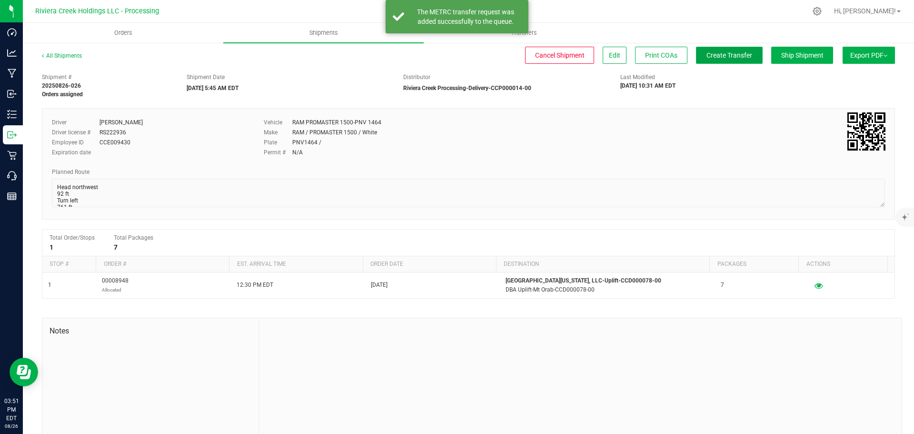
click at [714, 60] on button "Create Transfer" at bounding box center [729, 55] width 67 height 17
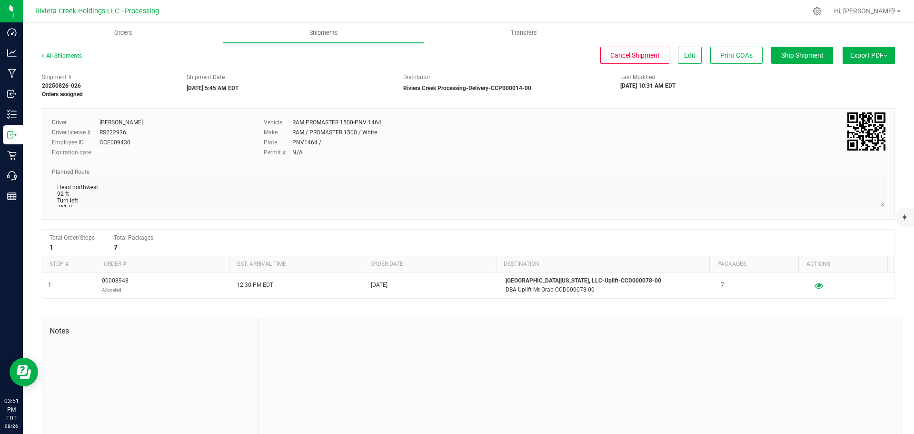
click at [64, 60] on div "All Shipments" at bounding box center [70, 58] width 57 height 14
click at [68, 56] on link "All Shipments" at bounding box center [62, 55] width 40 height 7
